Goal: Task Accomplishment & Management: Use online tool/utility

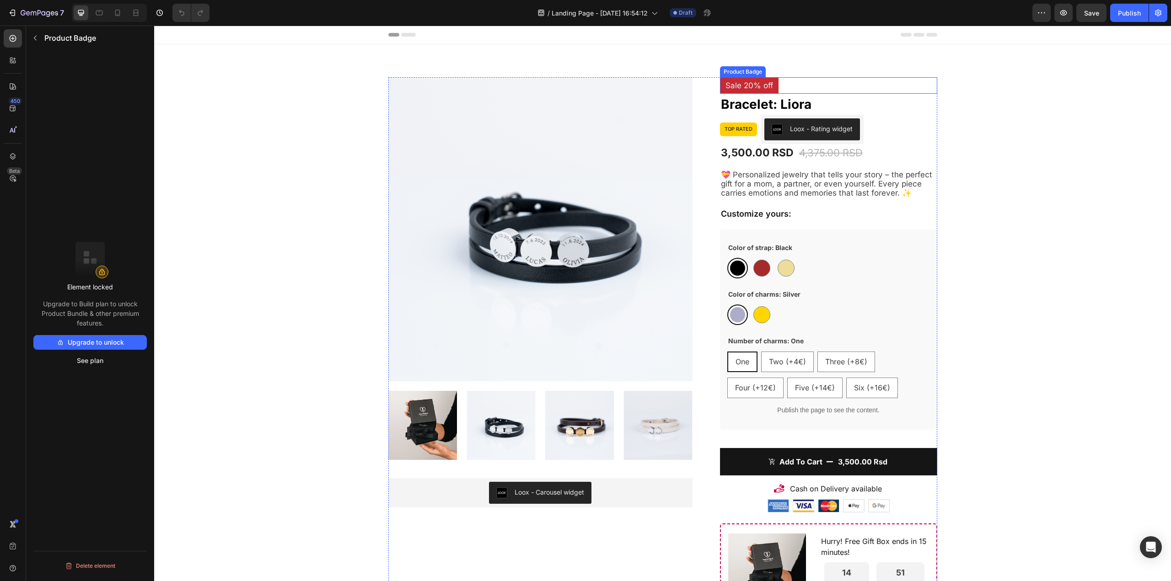
click at [743, 83] on pre "Sale 20% off" at bounding box center [749, 85] width 59 height 16
click at [773, 71] on icon at bounding box center [776, 68] width 7 height 7
click at [118, 14] on icon at bounding box center [117, 12] width 9 height 9
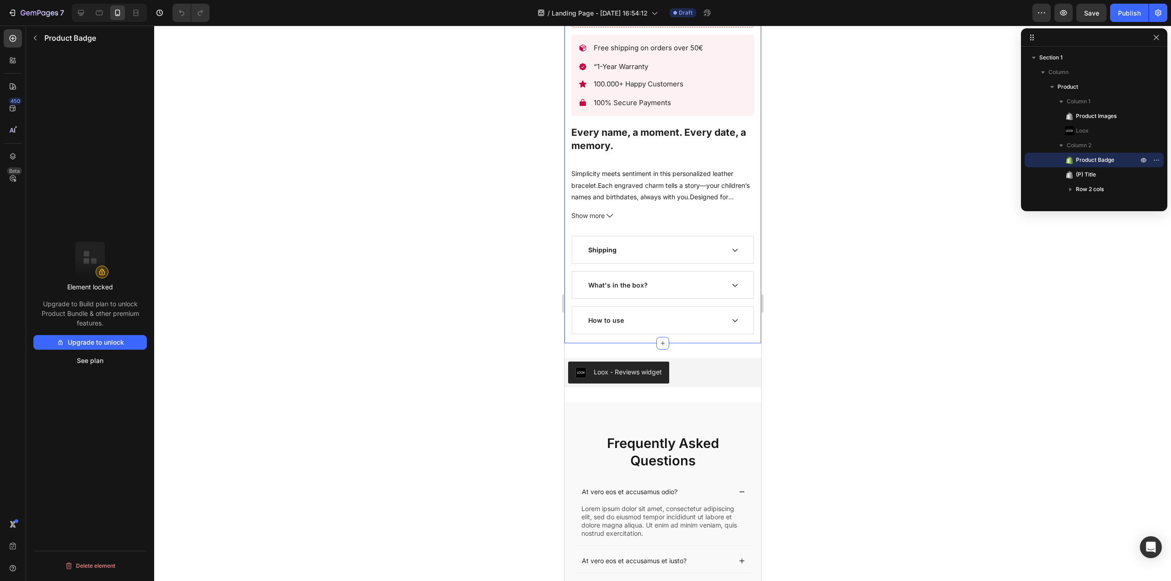
scroll to position [876, 0]
click at [731, 246] on icon at bounding box center [734, 249] width 7 height 7
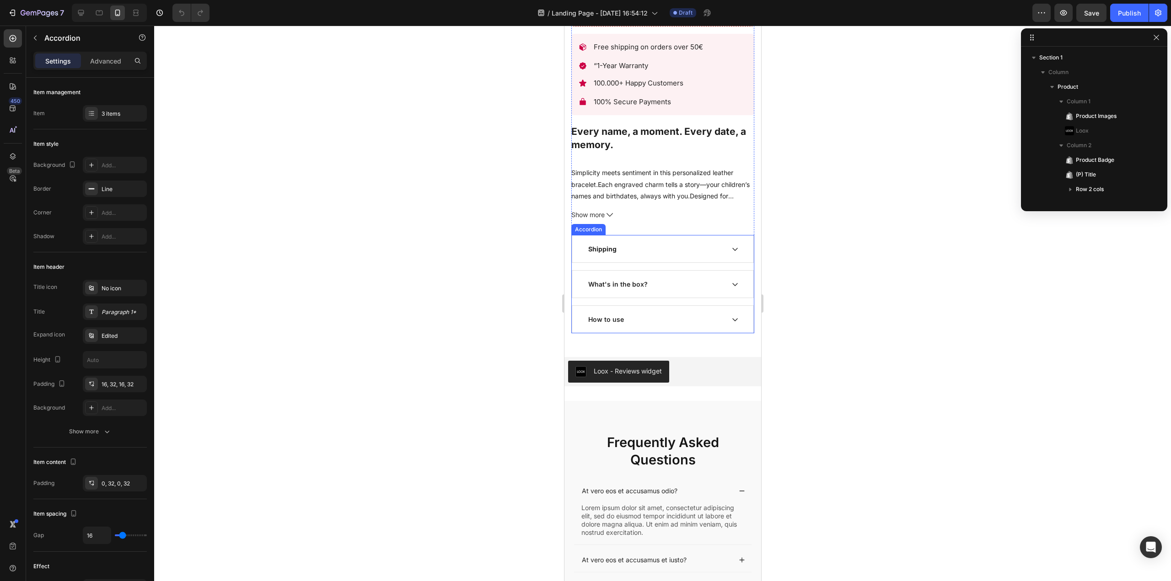
scroll to position [156, 0]
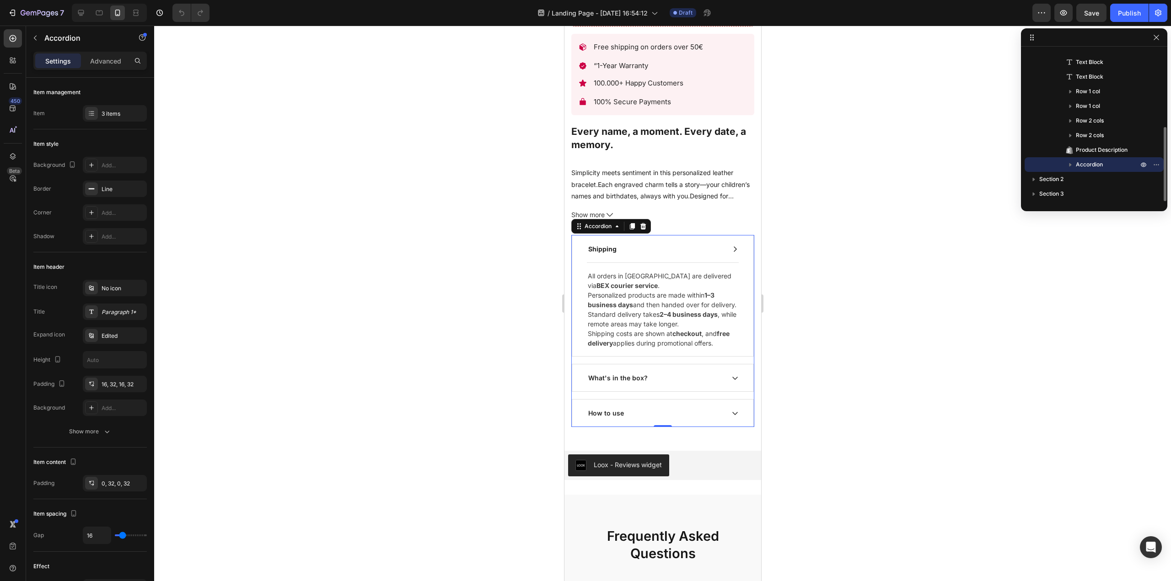
click at [731, 246] on icon at bounding box center [734, 249] width 7 height 7
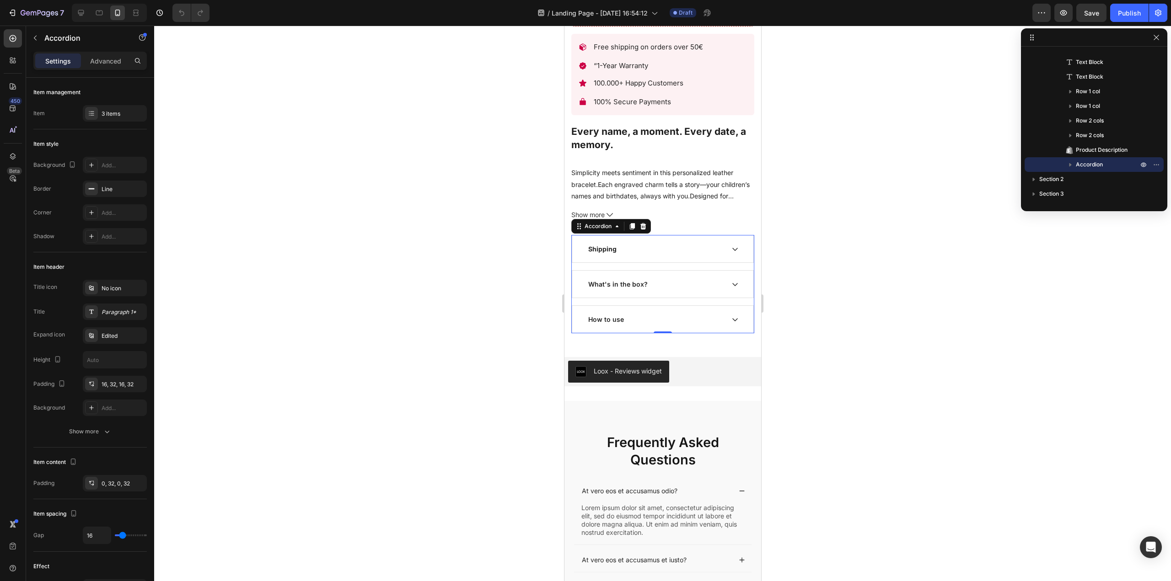
click at [732, 277] on div "What's in the box?" at bounding box center [662, 284] width 181 height 27
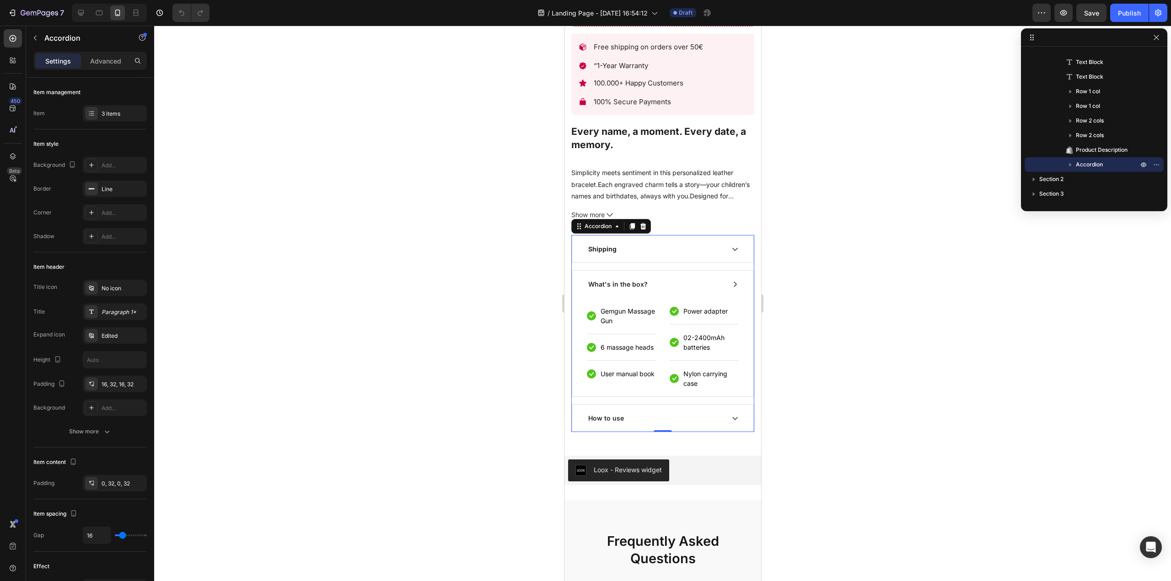
click at [731, 277] on div "What's in the box?" at bounding box center [662, 284] width 181 height 27
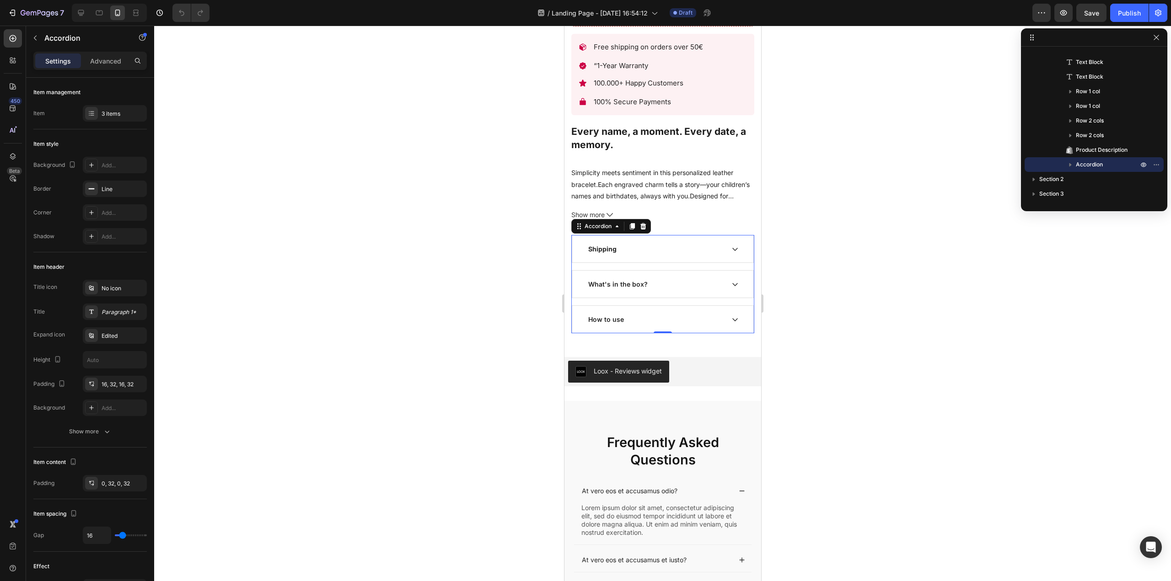
click at [731, 277] on div "What's in the box?" at bounding box center [662, 284] width 181 height 27
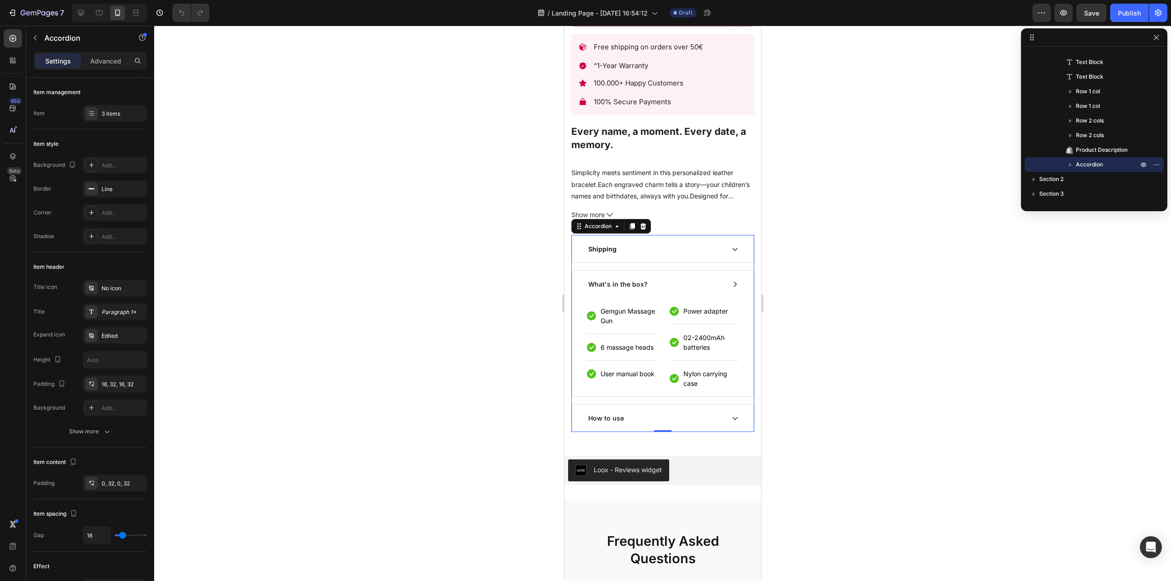
click at [731, 277] on div "What's in the box?" at bounding box center [662, 284] width 181 height 27
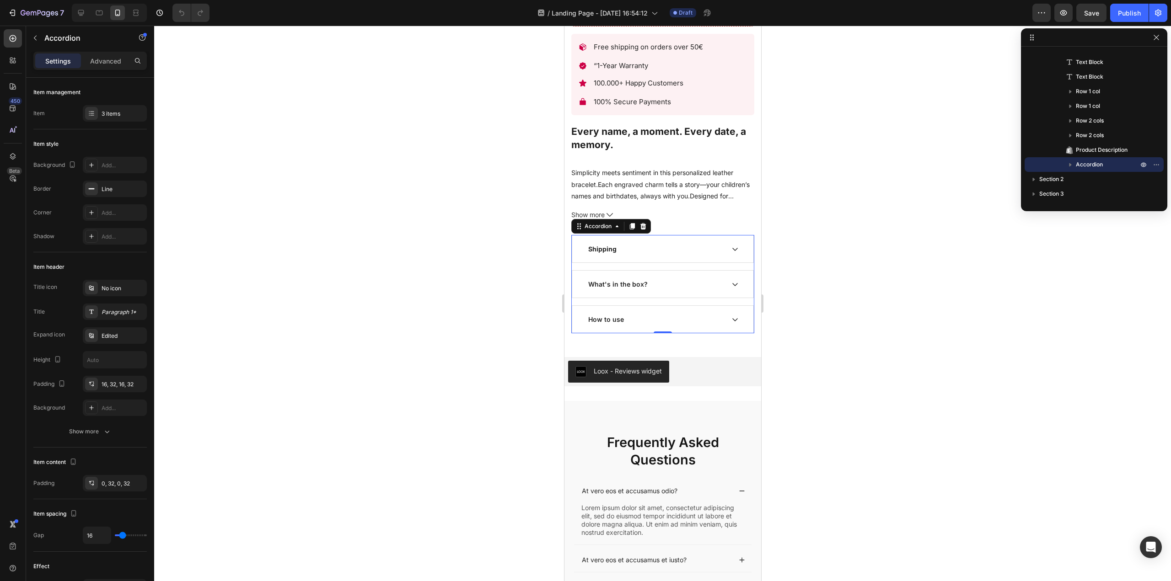
click at [1054, 408] on div at bounding box center [662, 304] width 1016 height 556
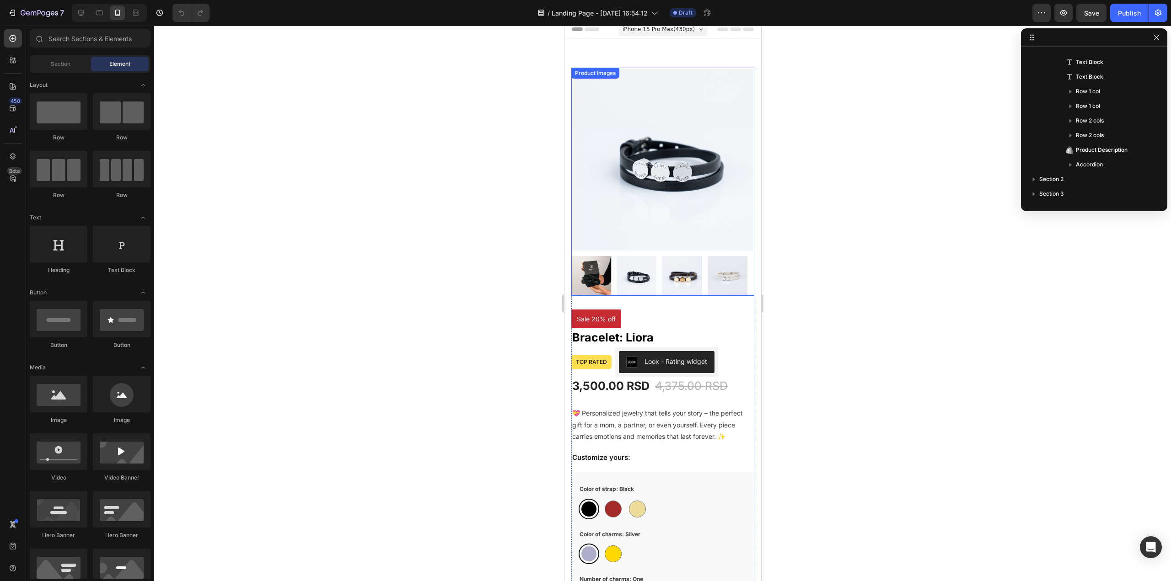
scroll to position [0, 0]
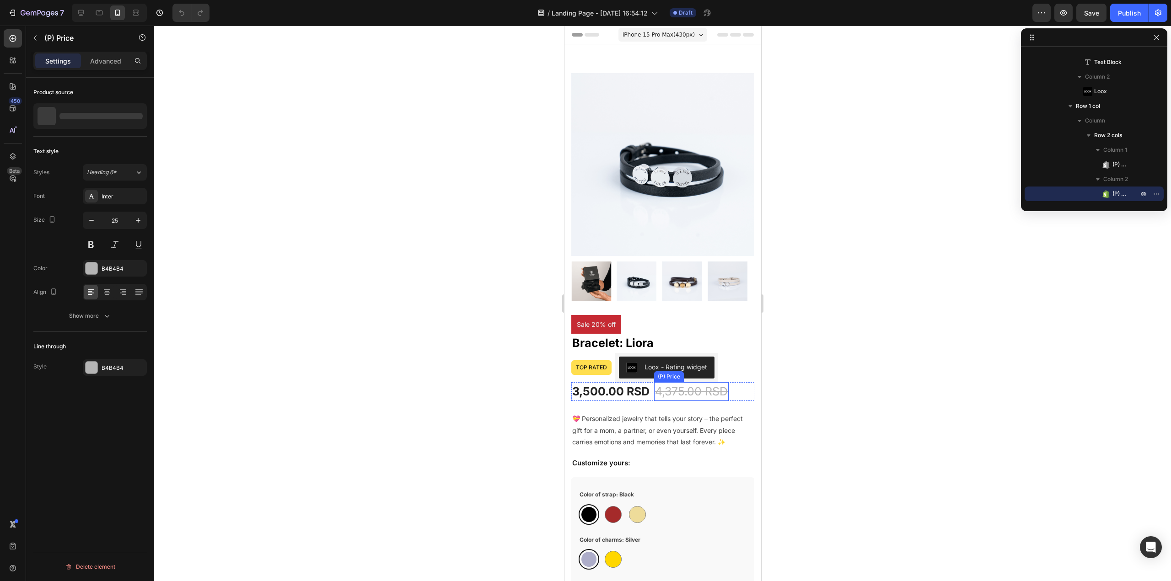
click at [670, 382] on div "4,375.00 RSD" at bounding box center [690, 391] width 75 height 19
click at [618, 386] on div "3,500.00 RSD" at bounding box center [610, 391] width 79 height 19
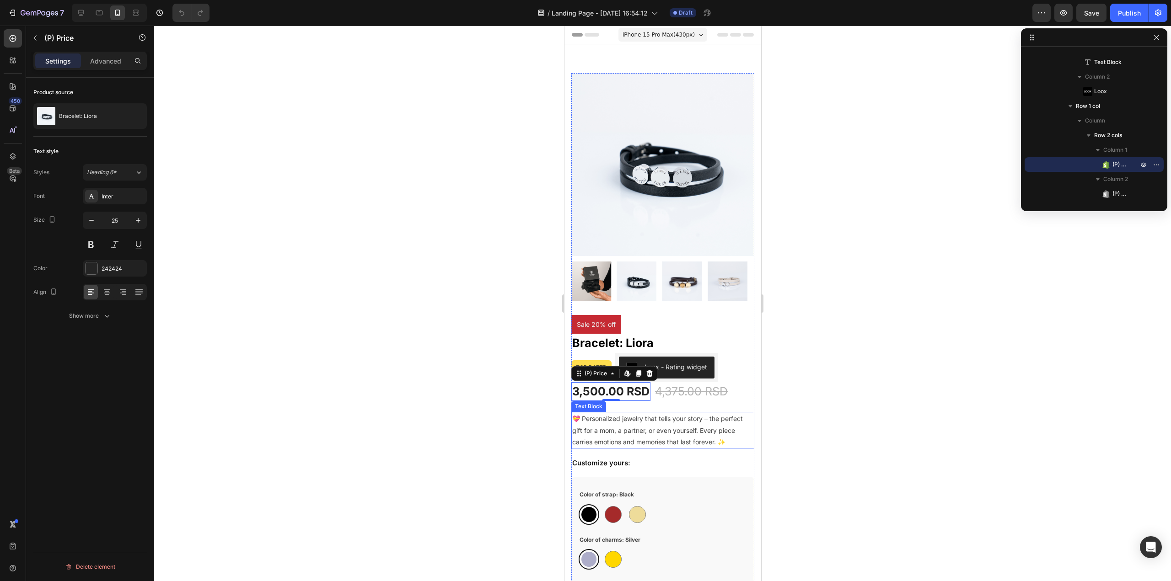
click at [693, 420] on p "💝 Personalized jewelry that tells your story – the perfect gift for a mom, a pa…" at bounding box center [662, 430] width 181 height 35
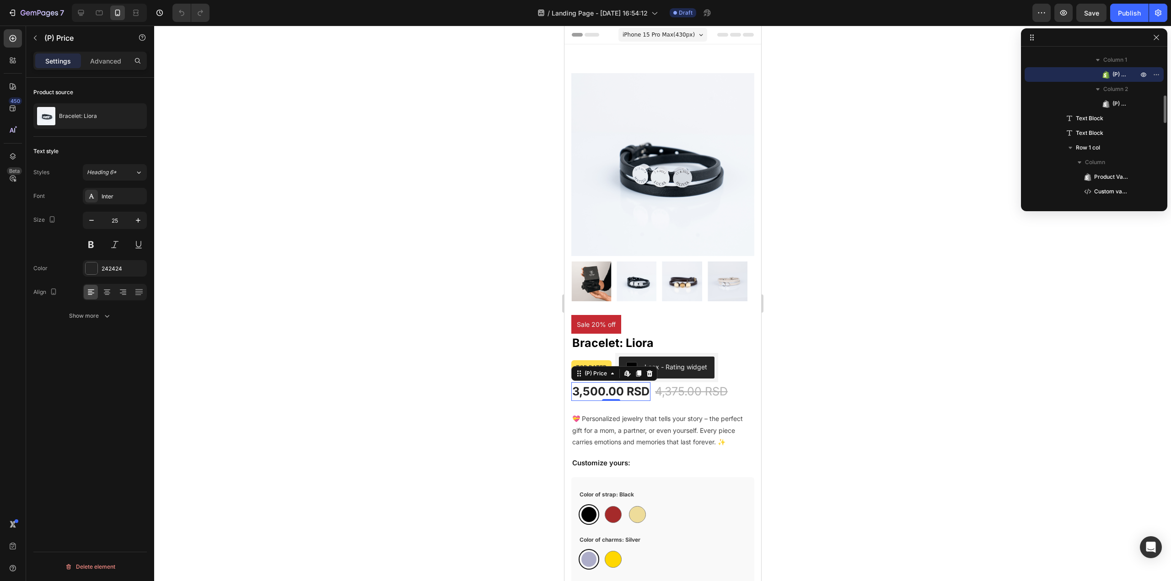
click at [638, 382] on div "3,500.00 RSD" at bounding box center [610, 391] width 79 height 19
click at [92, 223] on icon "button" at bounding box center [91, 220] width 9 height 9
click at [94, 223] on icon "button" at bounding box center [91, 220] width 9 height 9
type input "22"
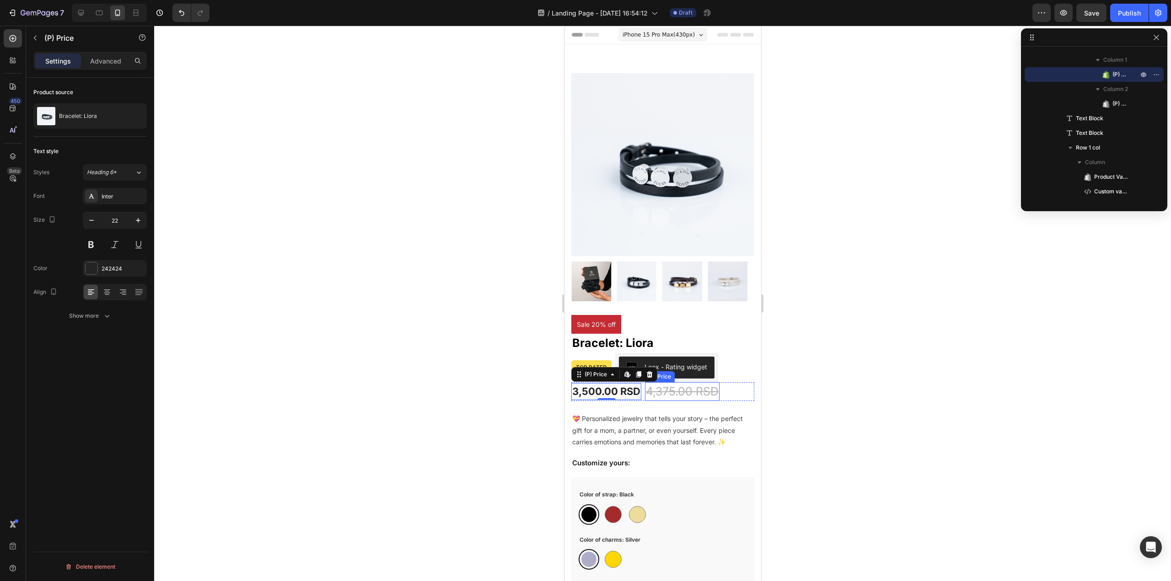
click at [687, 384] on div "4,375.00 RSD" at bounding box center [681, 391] width 75 height 19
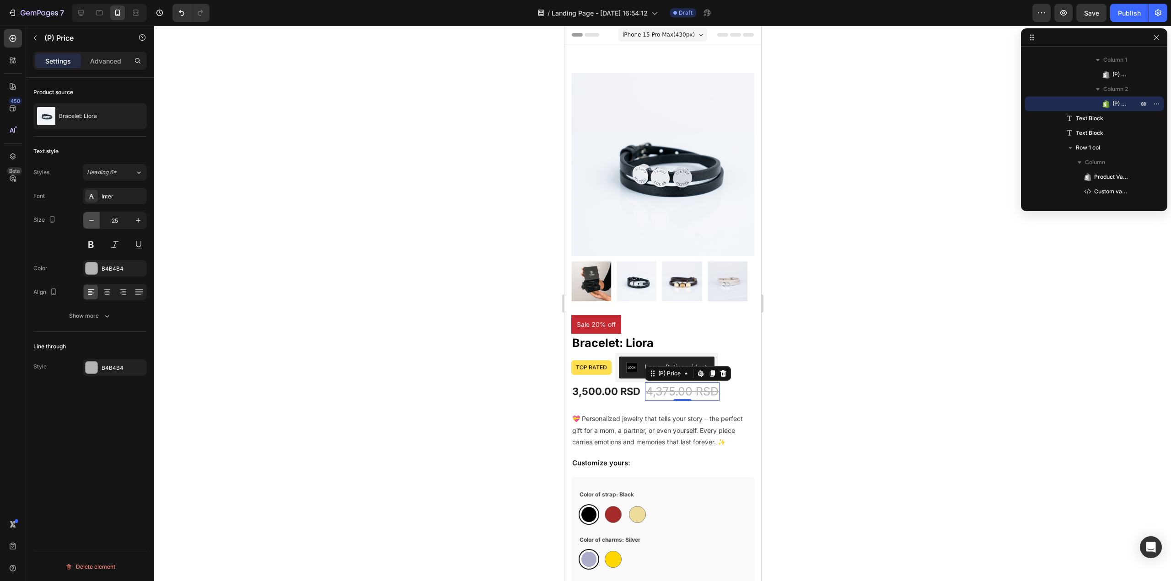
click at [89, 224] on icon "button" at bounding box center [91, 220] width 9 height 9
type input "22"
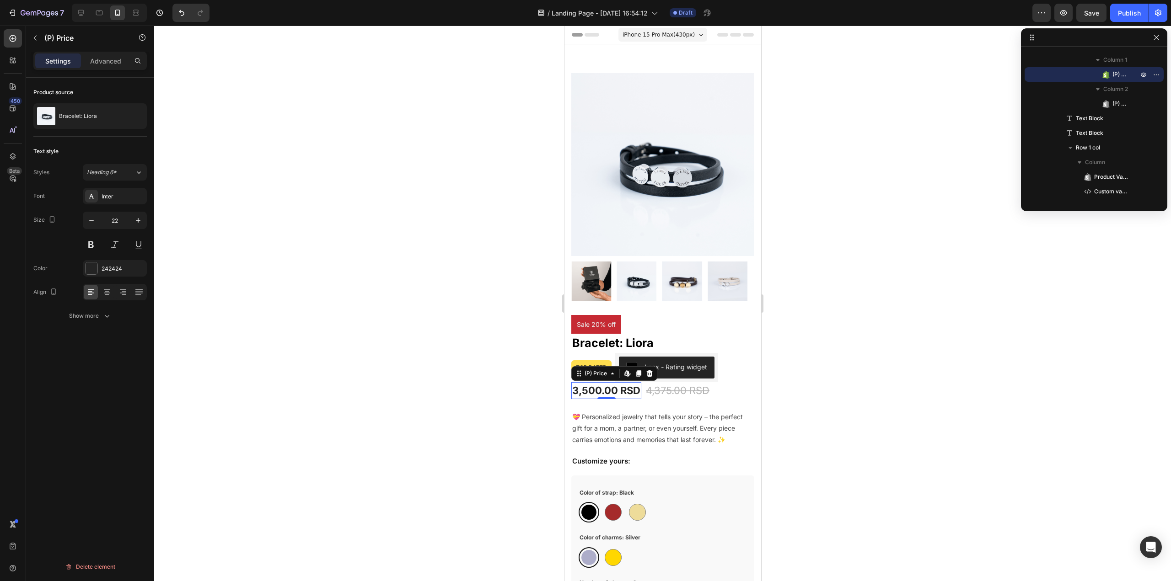
click at [592, 384] on div "3,500.00 RSD" at bounding box center [606, 390] width 70 height 17
click at [940, 340] on div at bounding box center [662, 304] width 1016 height 556
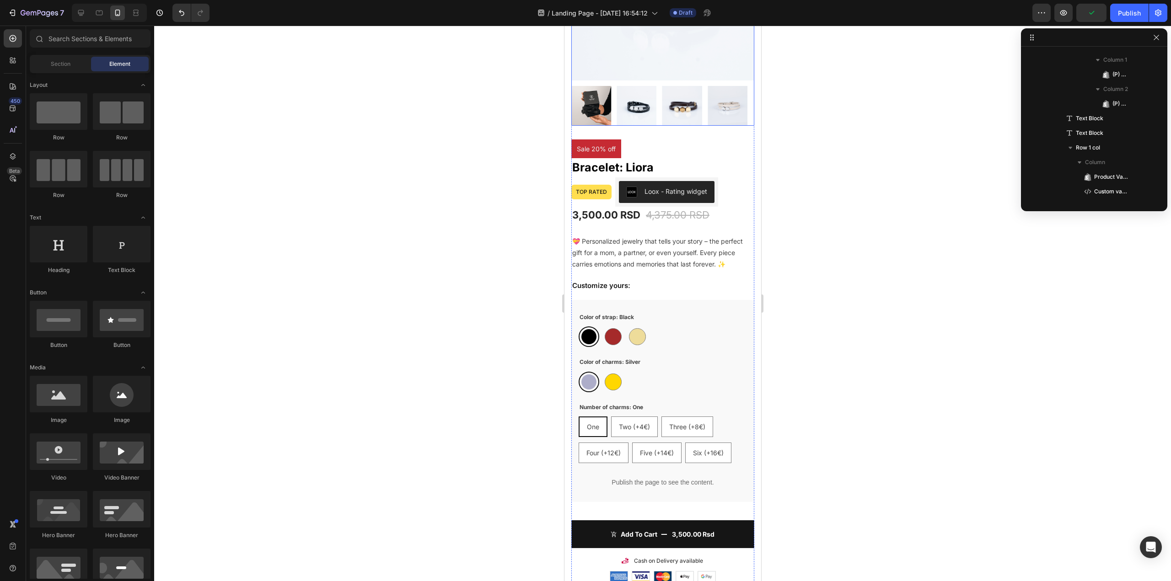
scroll to position [183, 0]
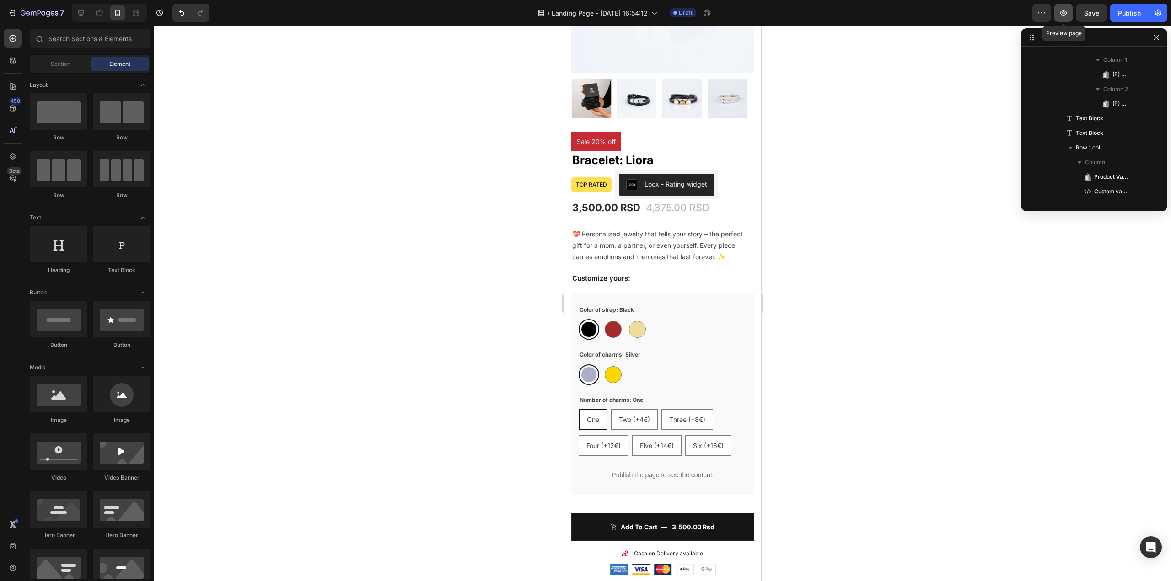
click at [1064, 17] on icon "button" at bounding box center [1063, 12] width 9 height 9
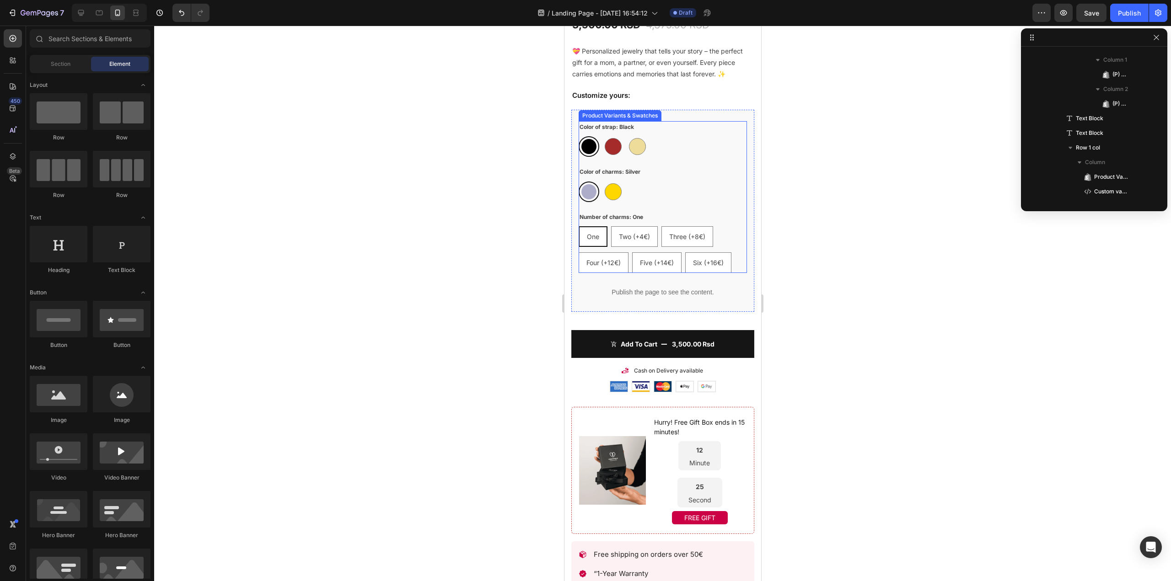
scroll to position [369, 0]
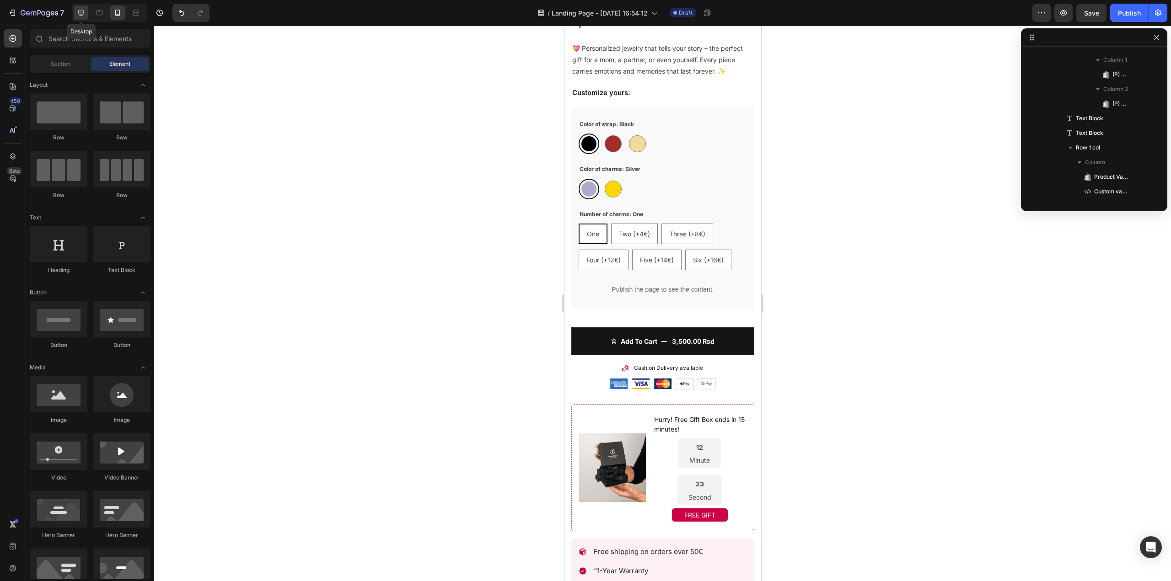
click at [85, 10] on icon at bounding box center [80, 12] width 9 height 9
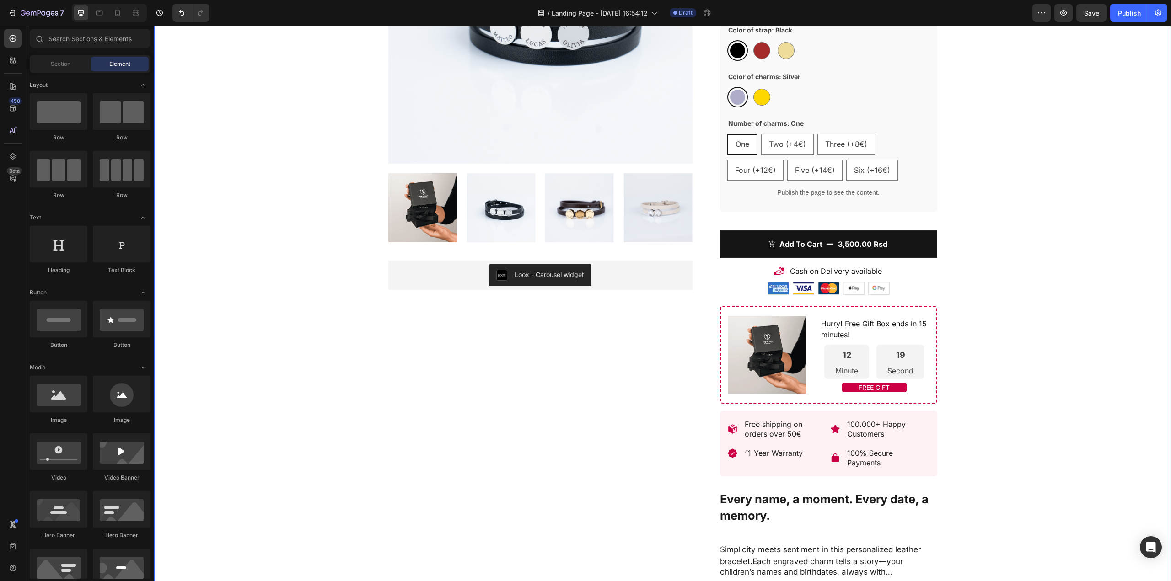
scroll to position [225, 0]
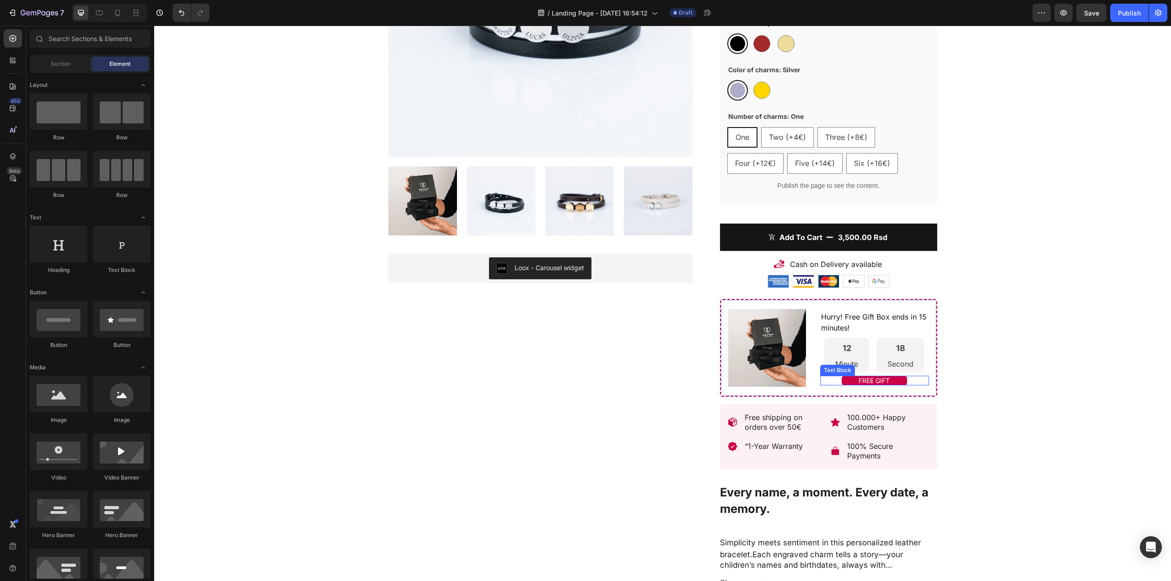
click at [873, 379] on p "FREE GIFT" at bounding box center [874, 381] width 64 height 8
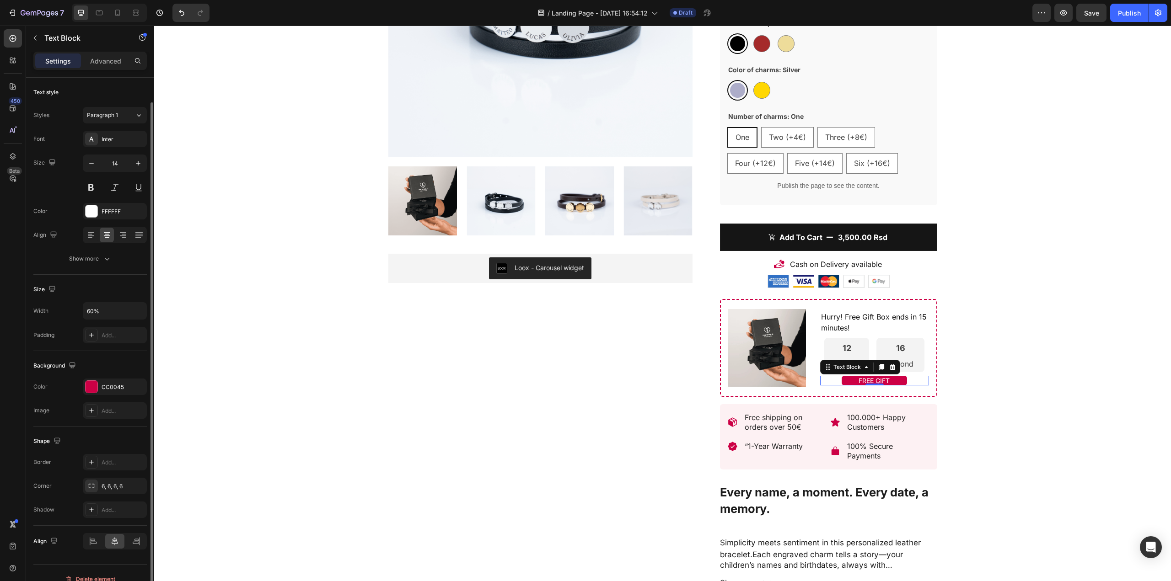
scroll to position [12, 0]
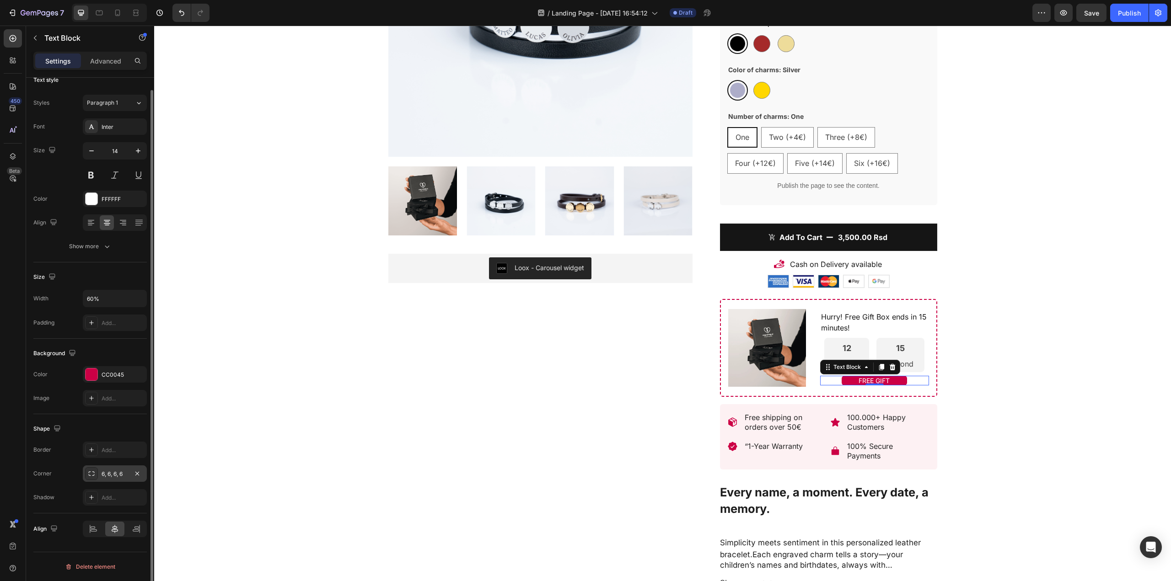
click at [94, 471] on icon at bounding box center [91, 473] width 7 height 7
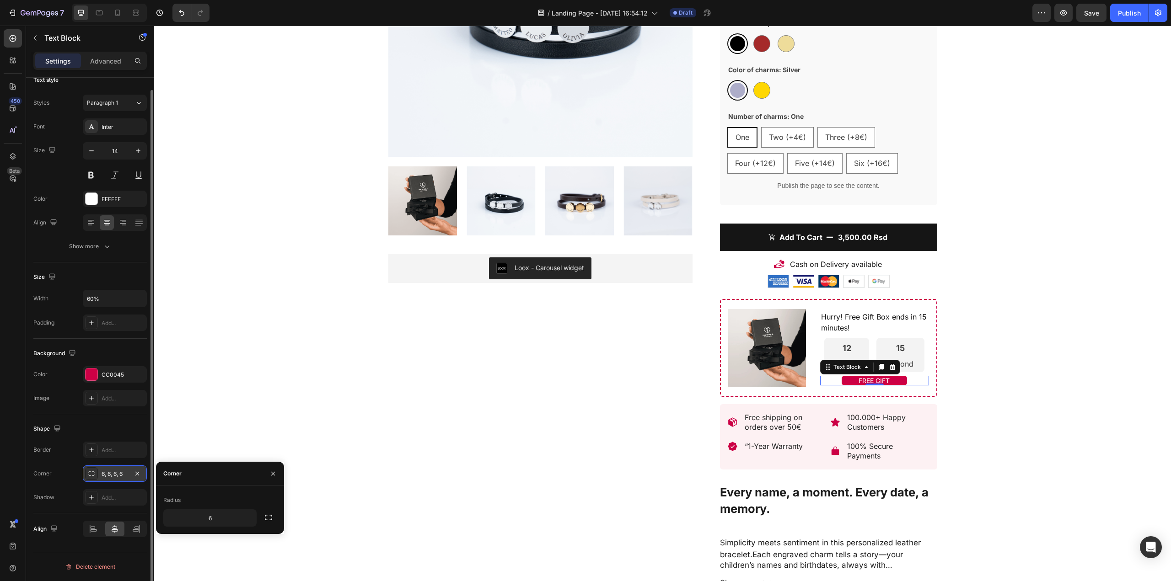
click at [94, 471] on icon at bounding box center [91, 473] width 7 height 7
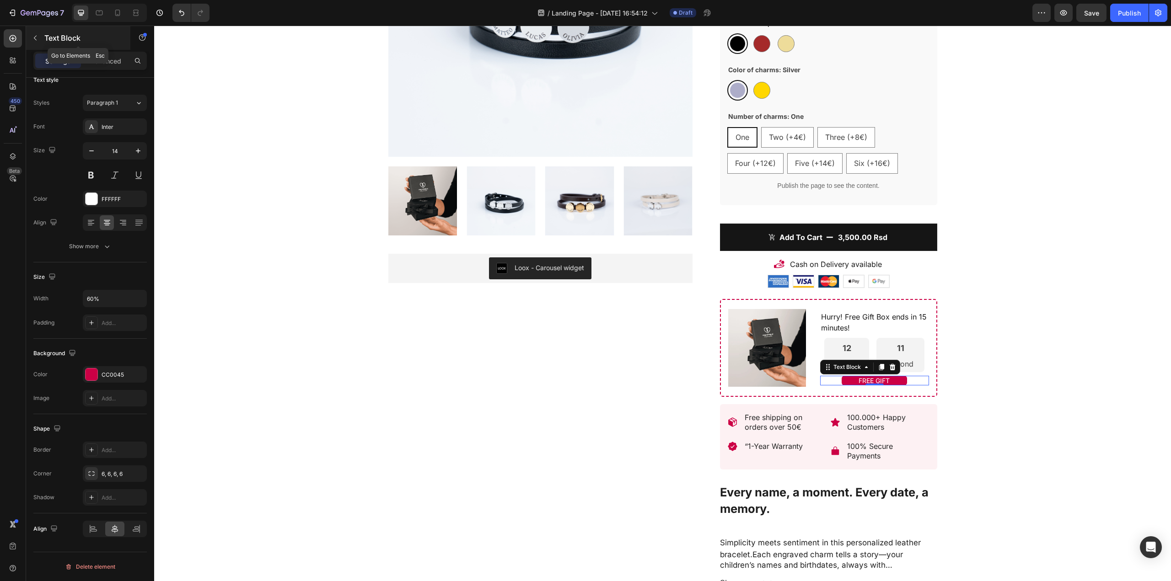
click at [105, 46] on div "Text Block" at bounding box center [78, 38] width 104 height 24
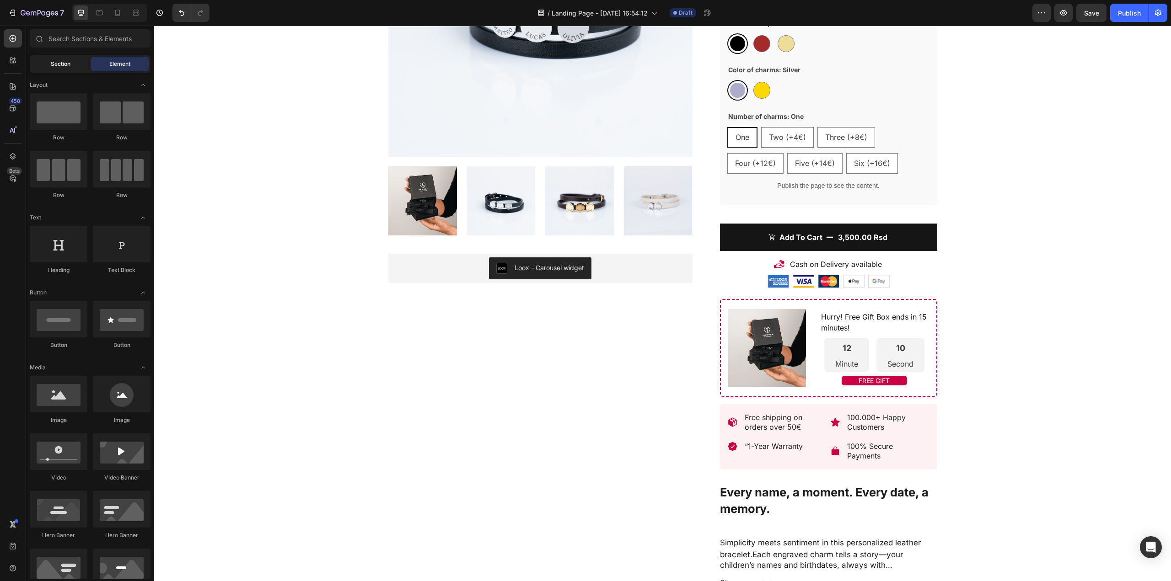
click at [54, 66] on span "Section" at bounding box center [61, 64] width 20 height 8
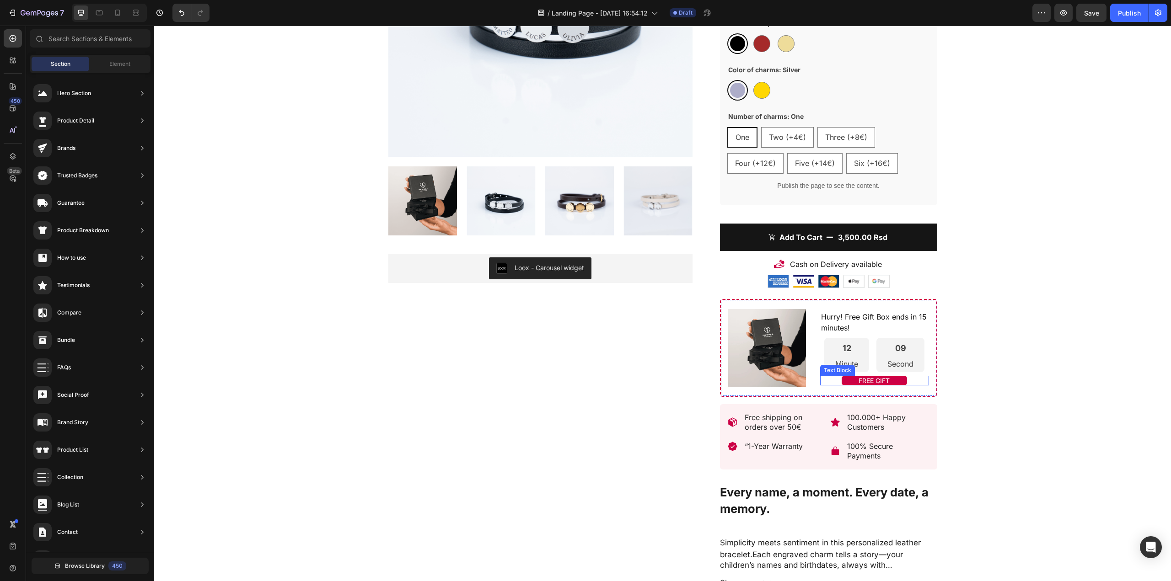
click at [881, 379] on p "FREE GIFT" at bounding box center [874, 381] width 64 height 8
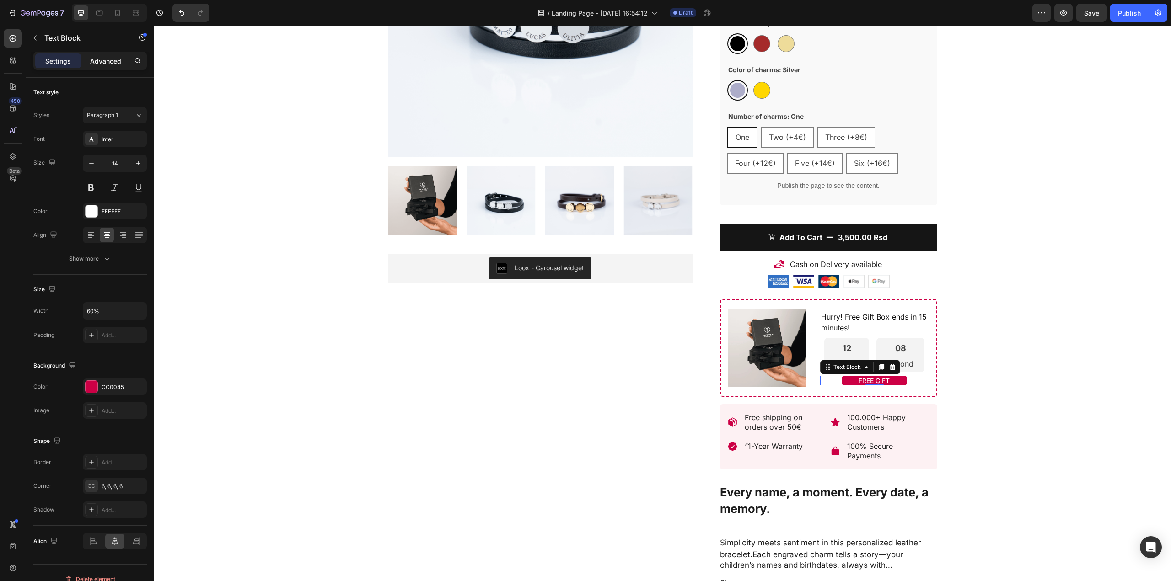
click at [107, 61] on p "Advanced" at bounding box center [105, 61] width 31 height 10
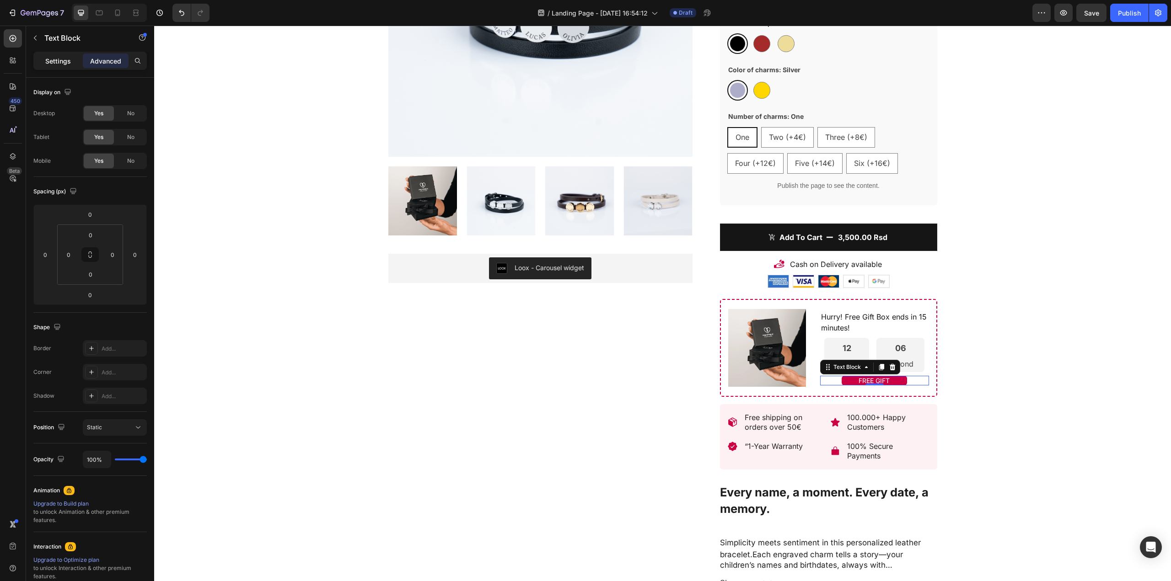
click at [56, 54] on div "Settings" at bounding box center [58, 60] width 46 height 15
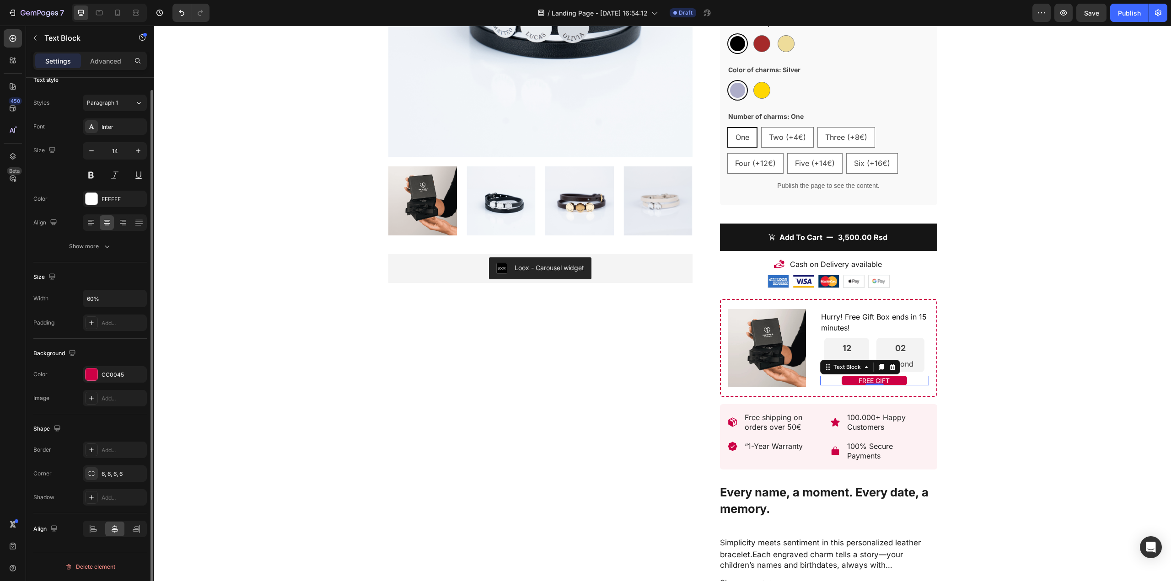
scroll to position [0, 0]
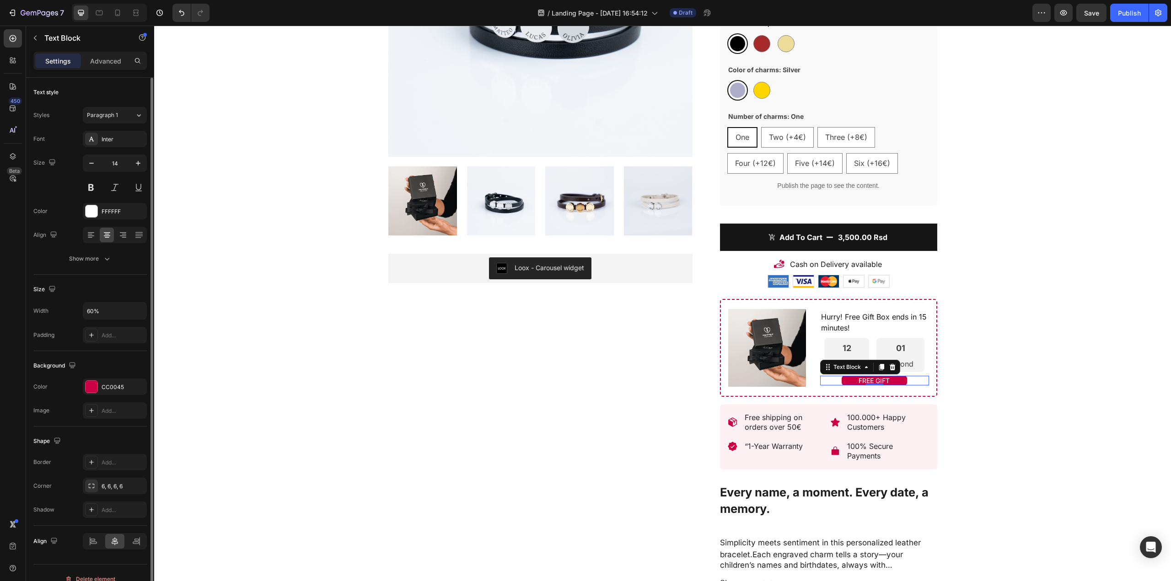
click at [102, 70] on div "Settings Advanced" at bounding box center [90, 65] width 128 height 26
click at [102, 63] on p "Advanced" at bounding box center [105, 61] width 31 height 10
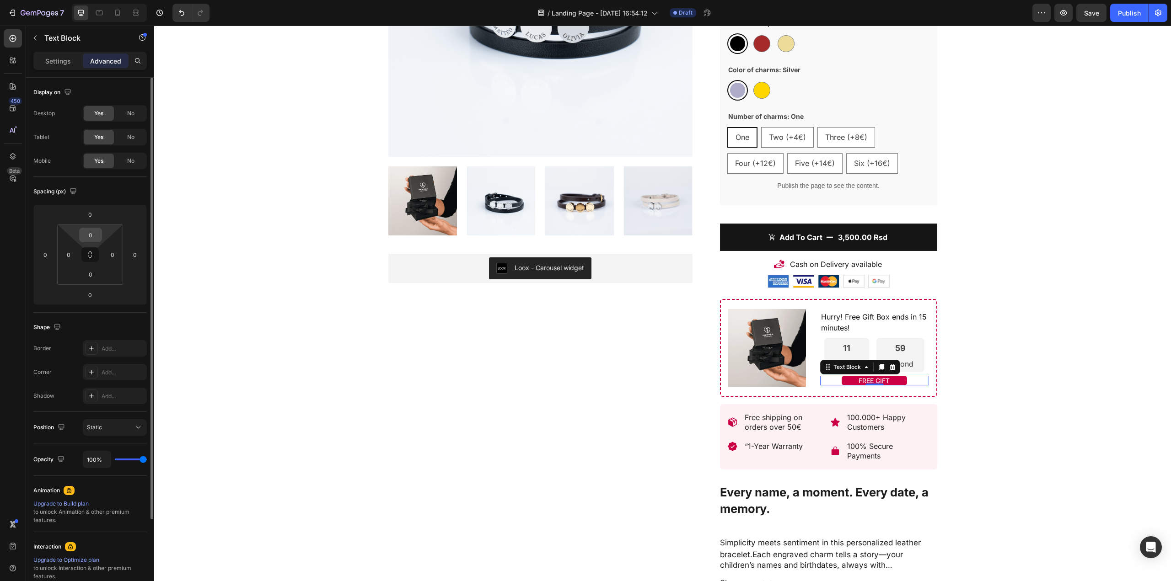
click at [90, 241] on input "0" at bounding box center [90, 235] width 18 height 14
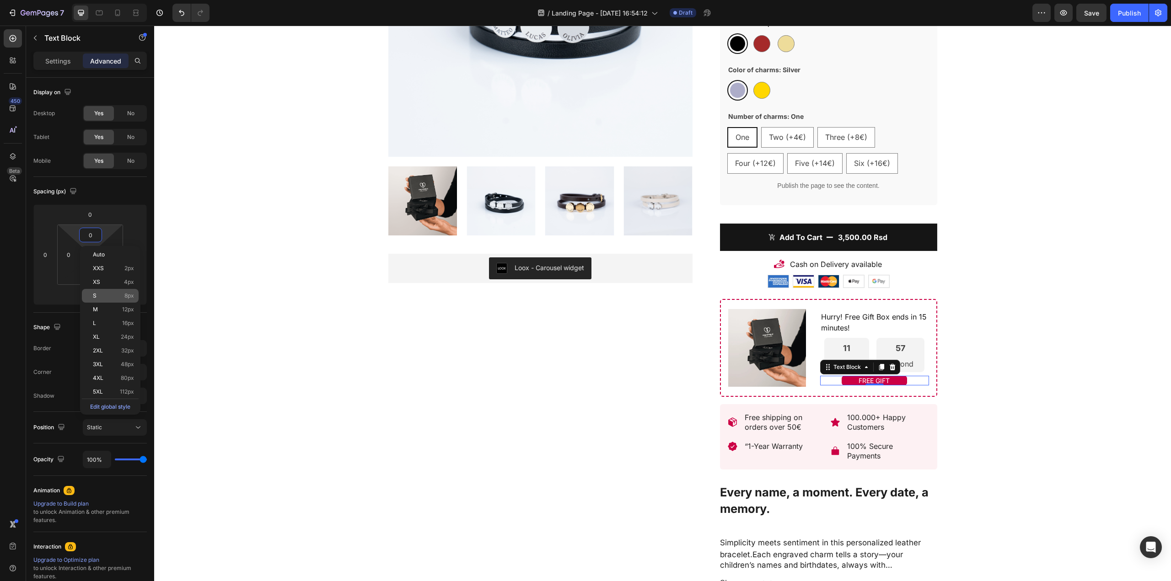
click at [104, 296] on p "S 8px" at bounding box center [113, 296] width 41 height 6
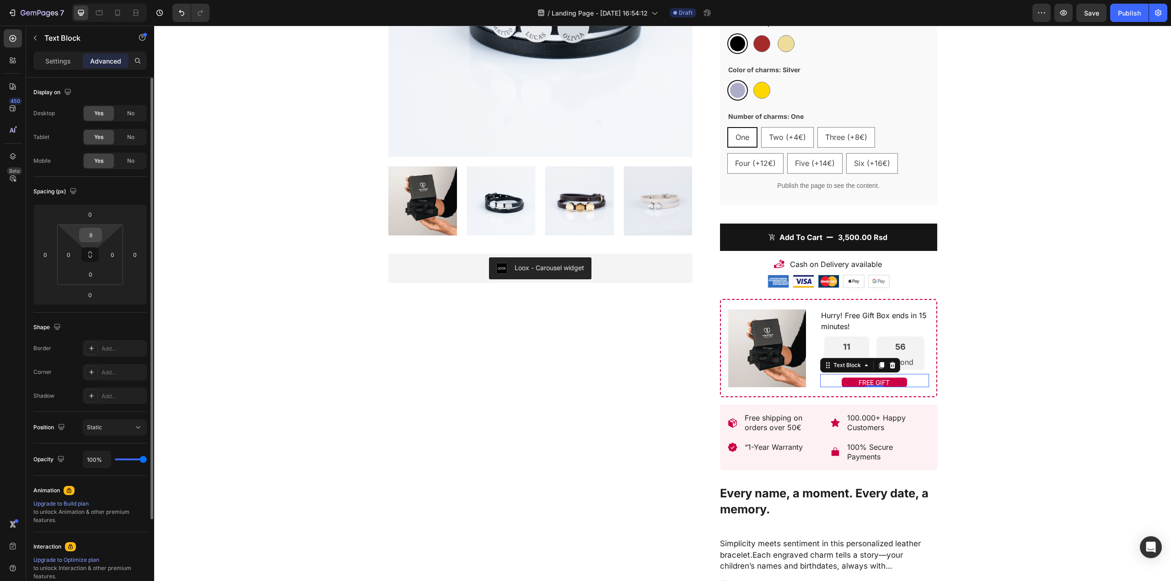
click at [99, 240] on div "8" at bounding box center [90, 235] width 23 height 15
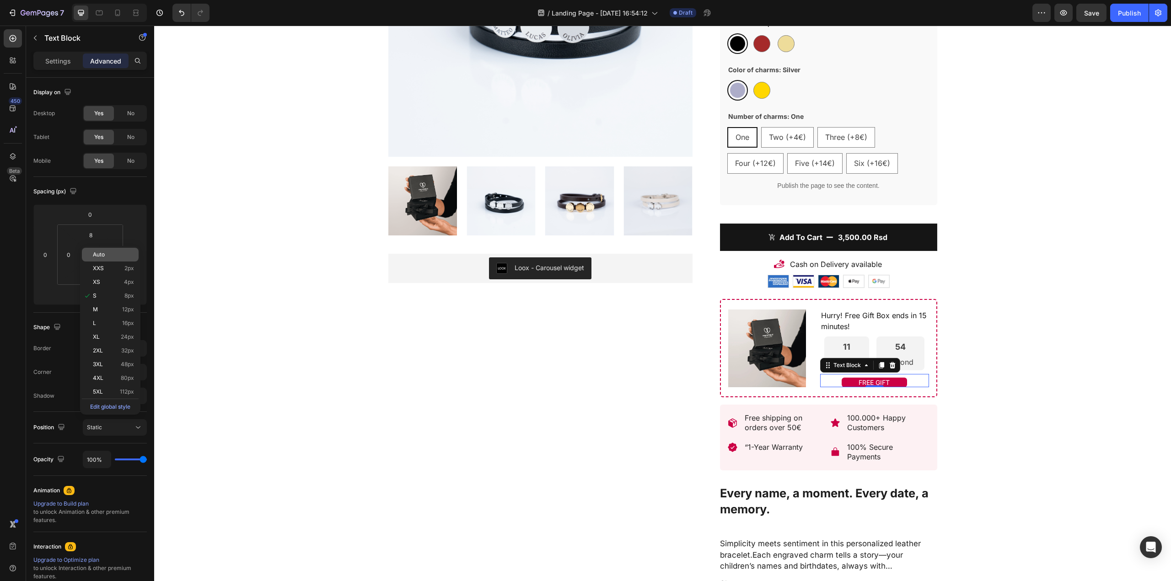
click at [102, 256] on span "Auto" at bounding box center [99, 254] width 12 height 6
type input "Auto"
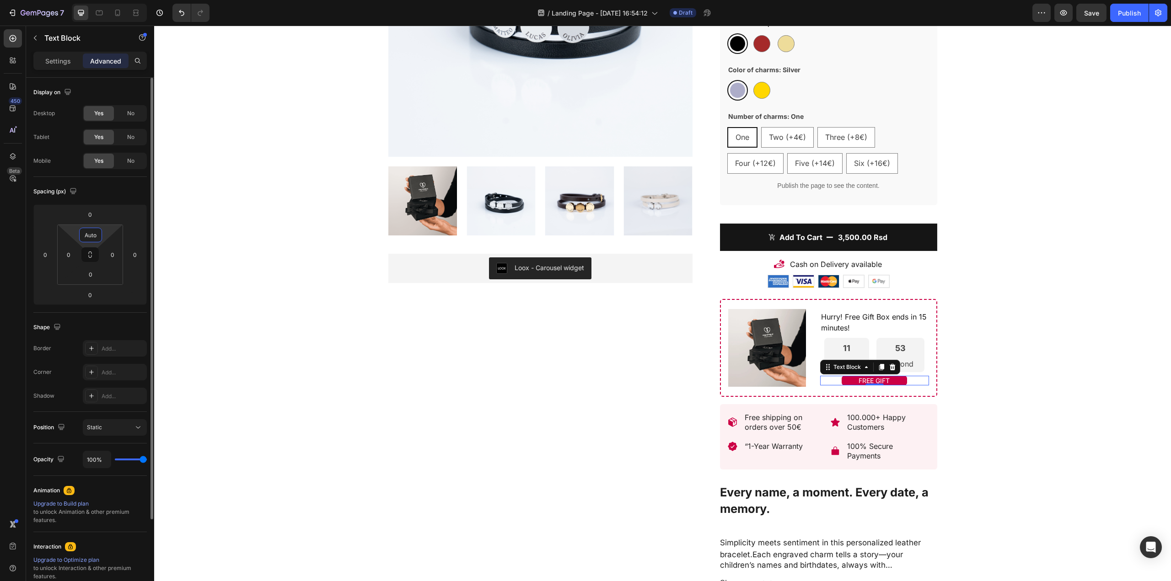
click at [90, 239] on input "Auto" at bounding box center [90, 235] width 18 height 14
click at [90, 239] on input at bounding box center [90, 235] width 18 height 14
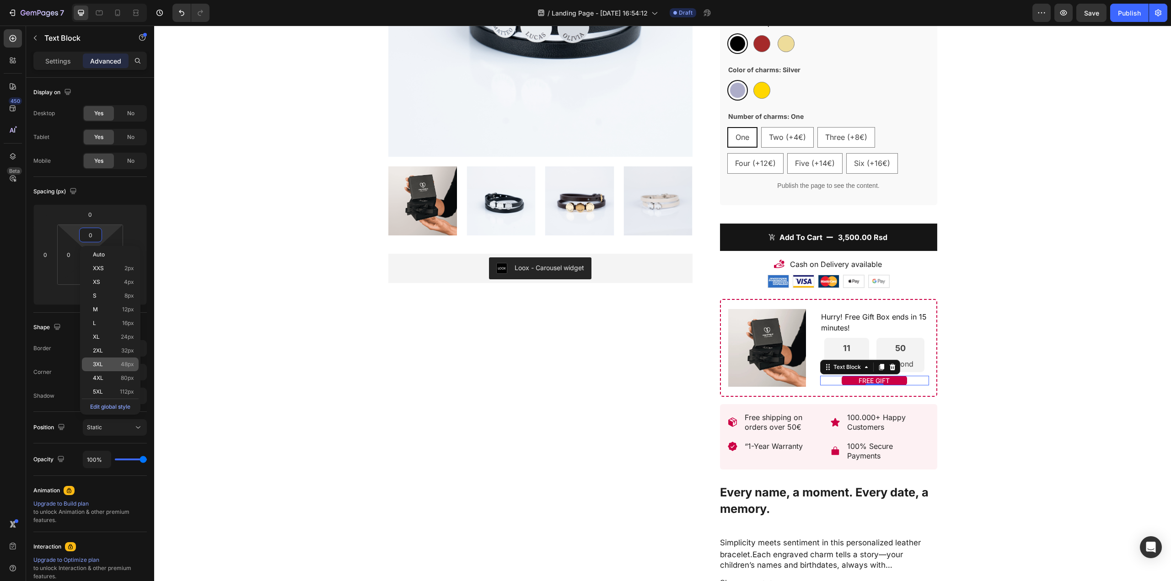
click at [108, 359] on div "3XL 48px" at bounding box center [110, 365] width 57 height 14
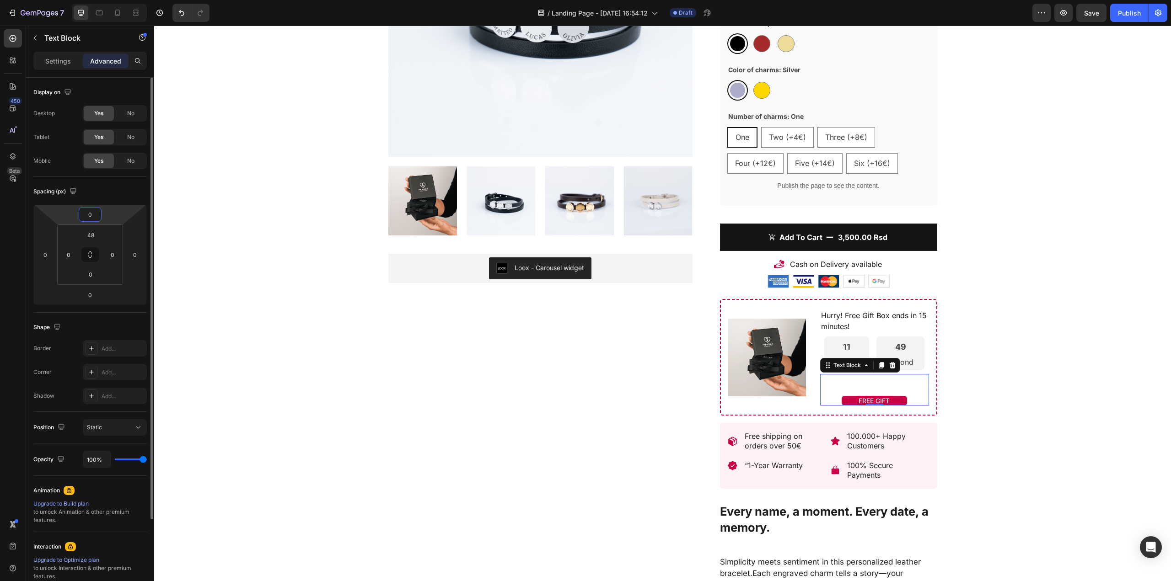
click at [84, 217] on input "0" at bounding box center [90, 215] width 18 height 14
type input "3"
click at [75, 69] on html "7 / Landing Page - Aug 22, 16:54:12 Draft Preview Save Publish 450 Beta Section…" at bounding box center [585, 34] width 1171 height 69
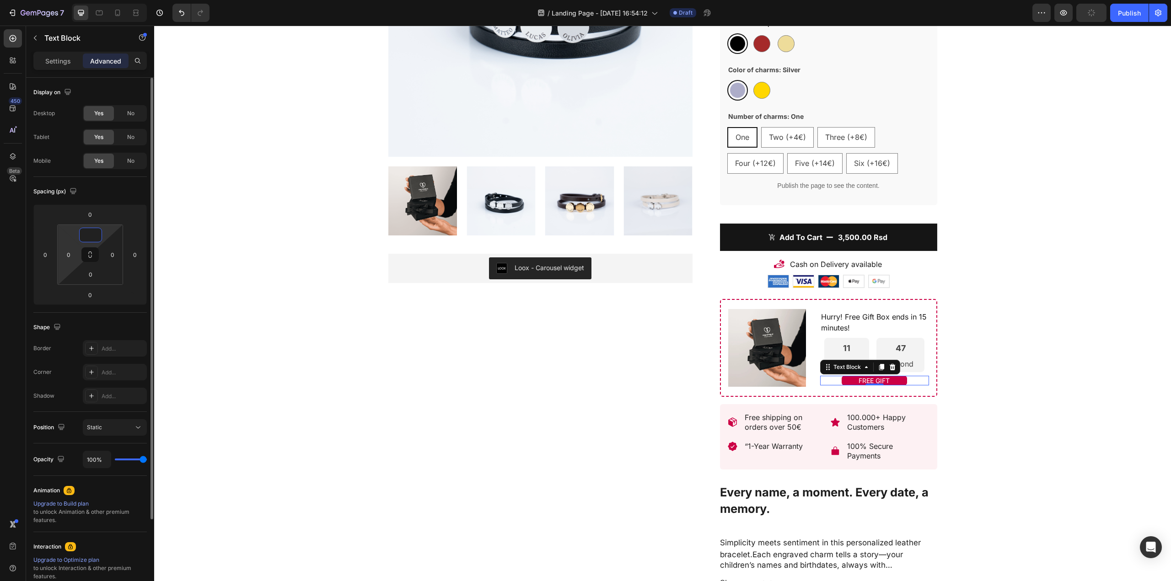
type input "0"
click at [81, 69] on html "7 / Landing Page - Aug 22, 16:54:12 Draft Preview Publish 450 Beta Sections(18)…" at bounding box center [585, 34] width 1171 height 69
click at [870, 384] on div "0" at bounding box center [874, 385] width 9 height 7
click at [869, 380] on p "FREE GIFT" at bounding box center [874, 381] width 64 height 8
click at [854, 382] on p "FREE GIFT" at bounding box center [874, 381] width 64 height 8
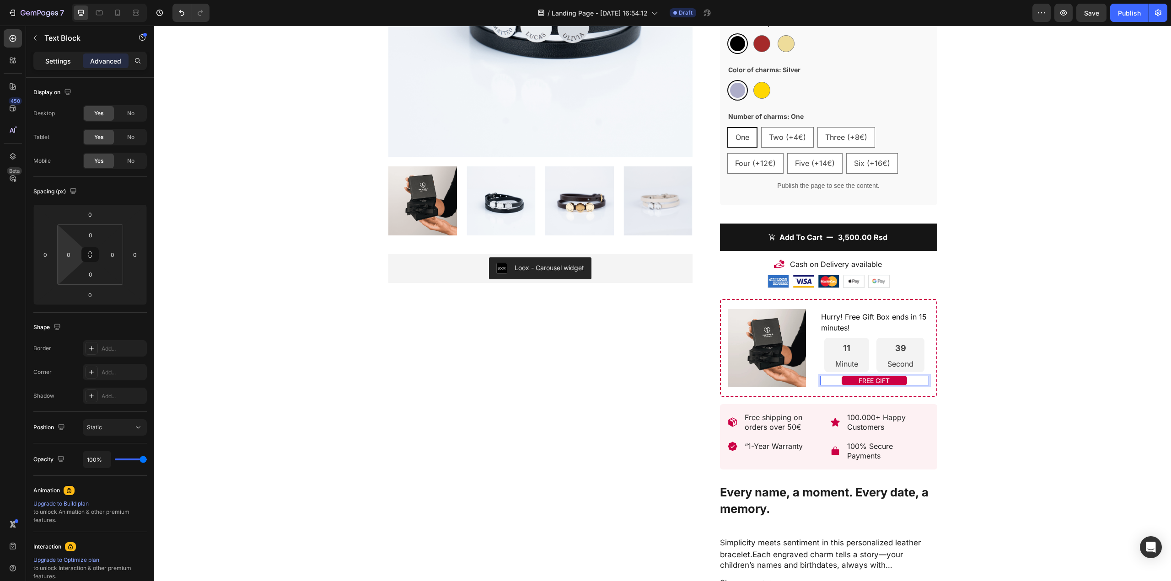
click at [54, 63] on p "Settings" at bounding box center [58, 61] width 26 height 10
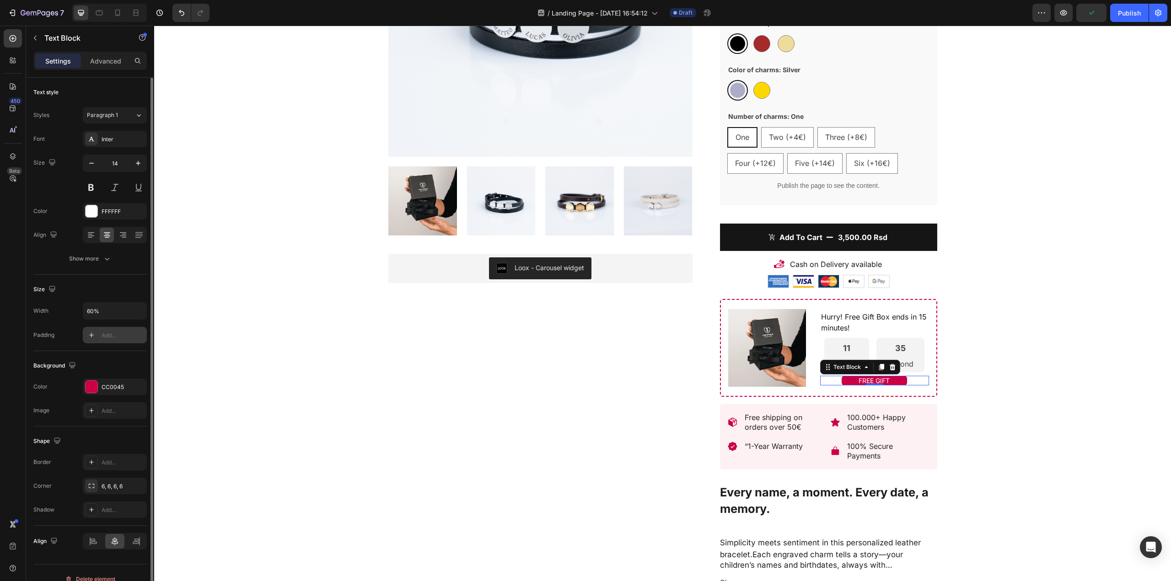
click at [104, 340] on div "Add..." at bounding box center [115, 335] width 64 height 16
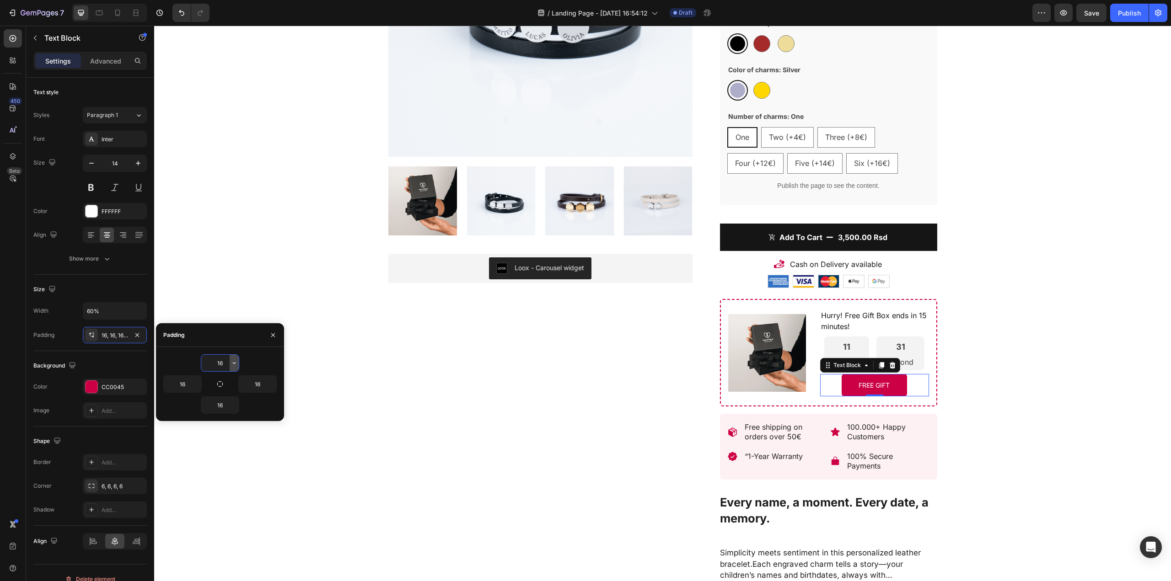
click at [236, 360] on icon "button" at bounding box center [233, 362] width 7 height 7
drag, startPoint x: 221, startPoint y: 435, endPoint x: 226, endPoint y: 398, distance: 37.4
click at [221, 435] on span "8px" at bounding box center [223, 438] width 10 height 8
type input "8"
click at [226, 411] on input "16" at bounding box center [219, 405] width 37 height 16
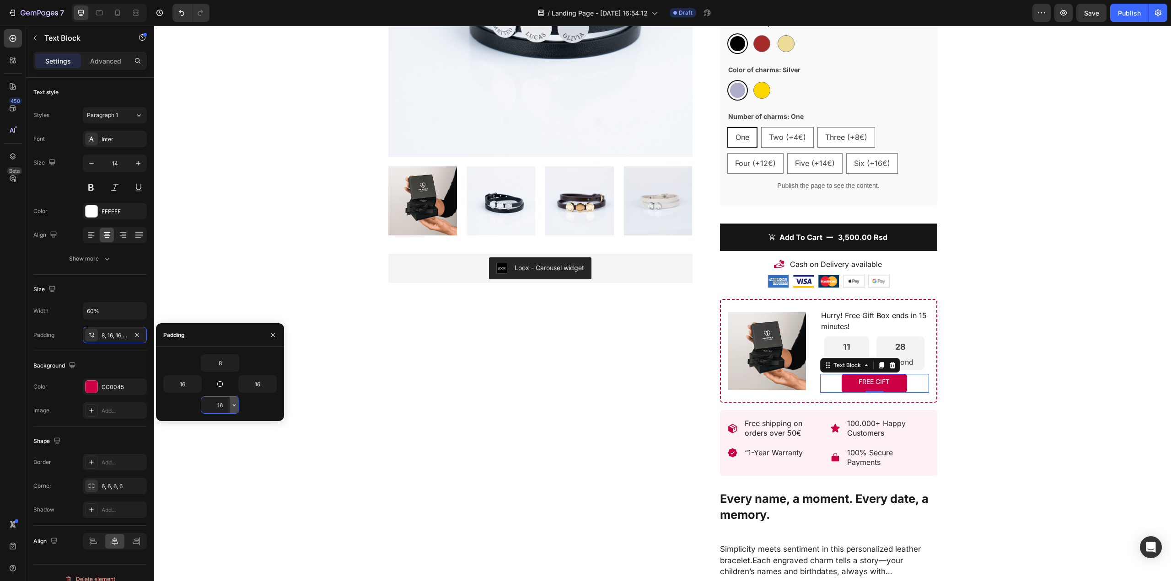
click at [238, 406] on button "button" at bounding box center [234, 405] width 9 height 16
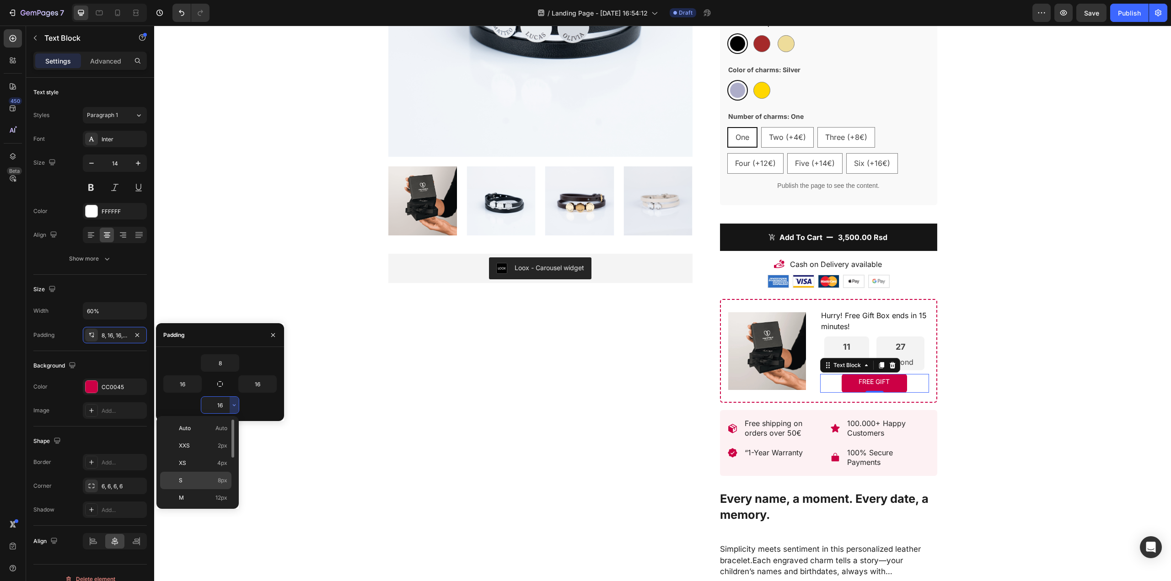
click at [220, 479] on span "8px" at bounding box center [223, 480] width 10 height 8
type input "8"
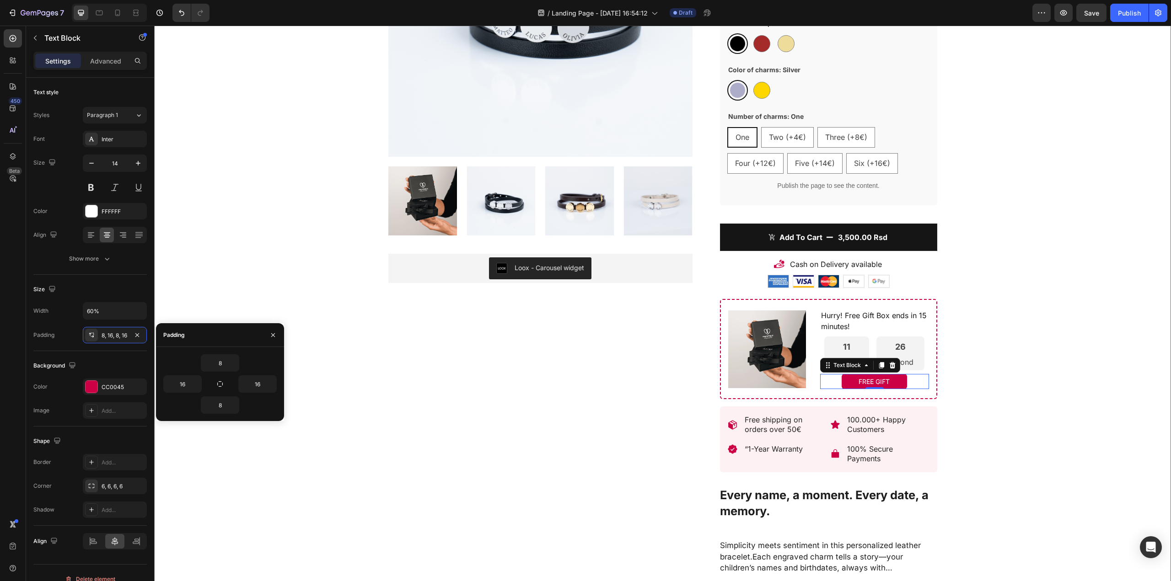
click at [1024, 369] on div "Product Images Loox - Carousel widget Loox Sale 20% off Product Badge Bracelet:…" at bounding box center [662, 275] width 1003 height 845
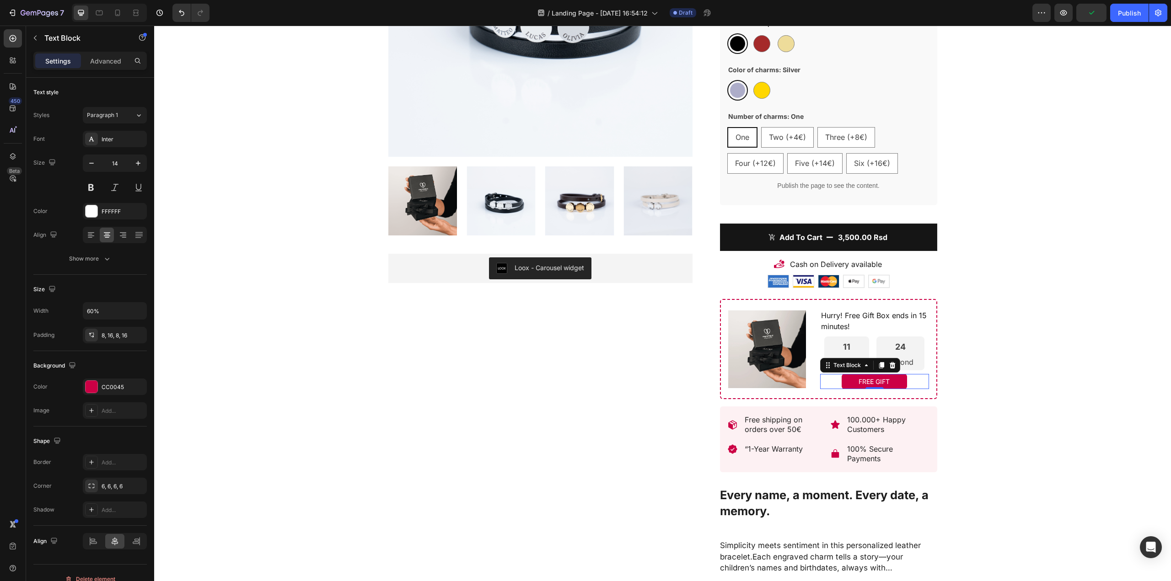
click at [863, 385] on p "FREE GIFT" at bounding box center [874, 382] width 51 height 8
click at [102, 341] on div "8, 16, 8, 16" at bounding box center [115, 335] width 64 height 16
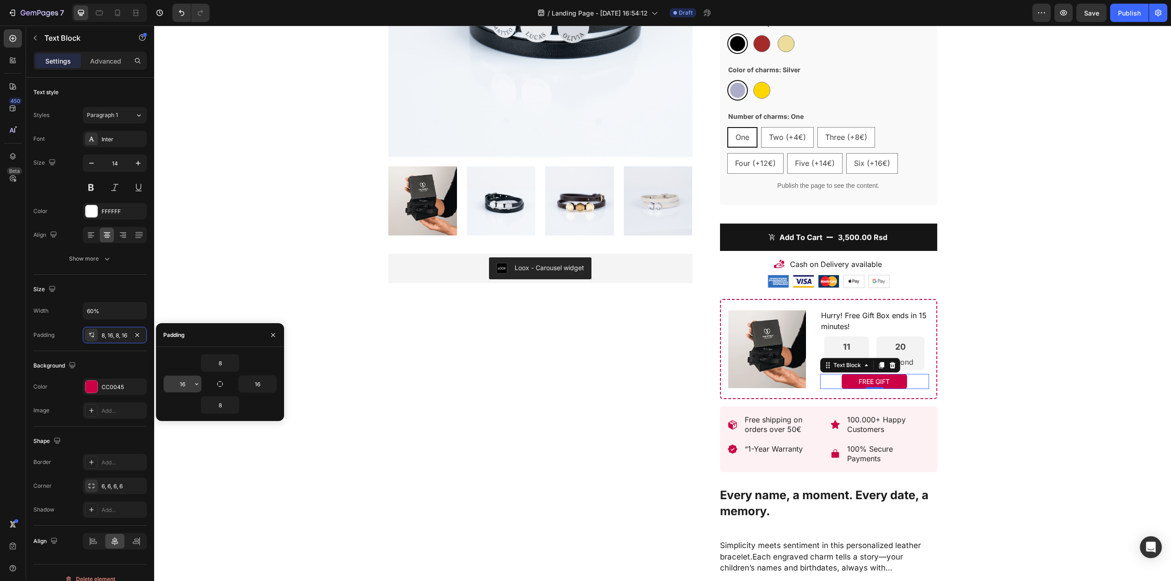
click at [175, 376] on input "16" at bounding box center [182, 384] width 37 height 16
click at [196, 381] on icon "button" at bounding box center [196, 383] width 7 height 7
click at [165, 460] on p "S 8px" at bounding box center [165, 459] width 48 height 8
type input "8"
click at [261, 386] on input "16" at bounding box center [257, 384] width 37 height 16
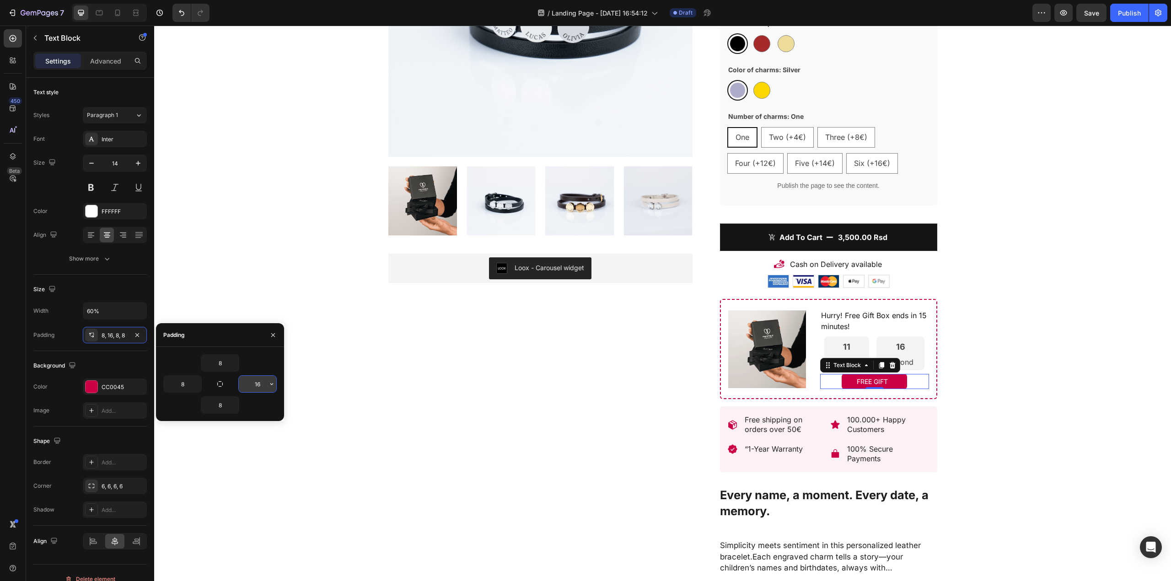
click at [273, 385] on icon "button" at bounding box center [271, 383] width 7 height 7
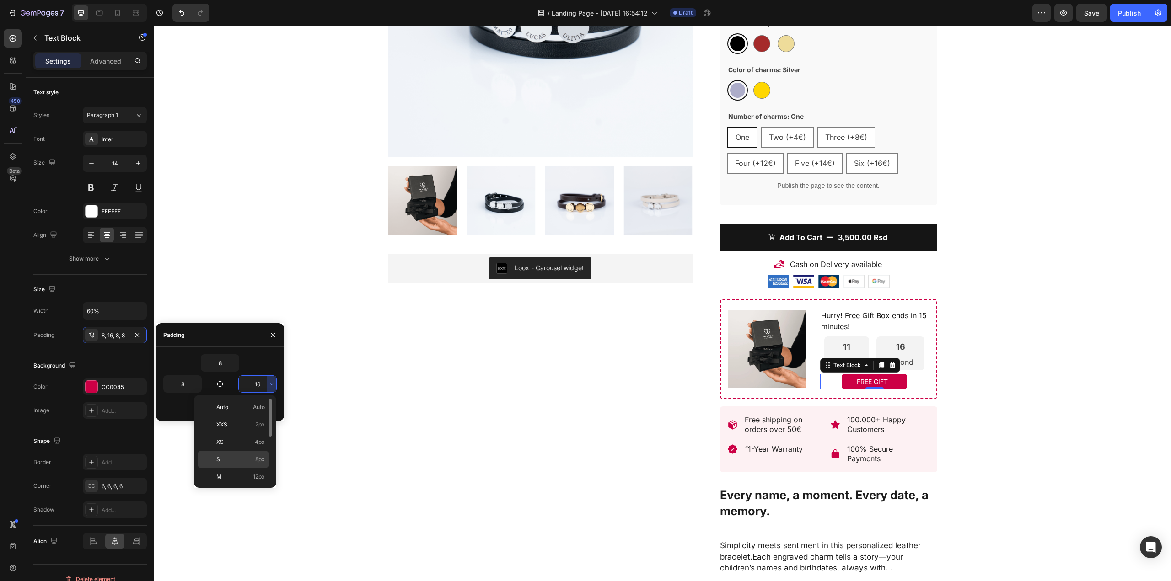
click at [252, 468] on div "S 8px" at bounding box center [233, 476] width 71 height 17
type input "8"
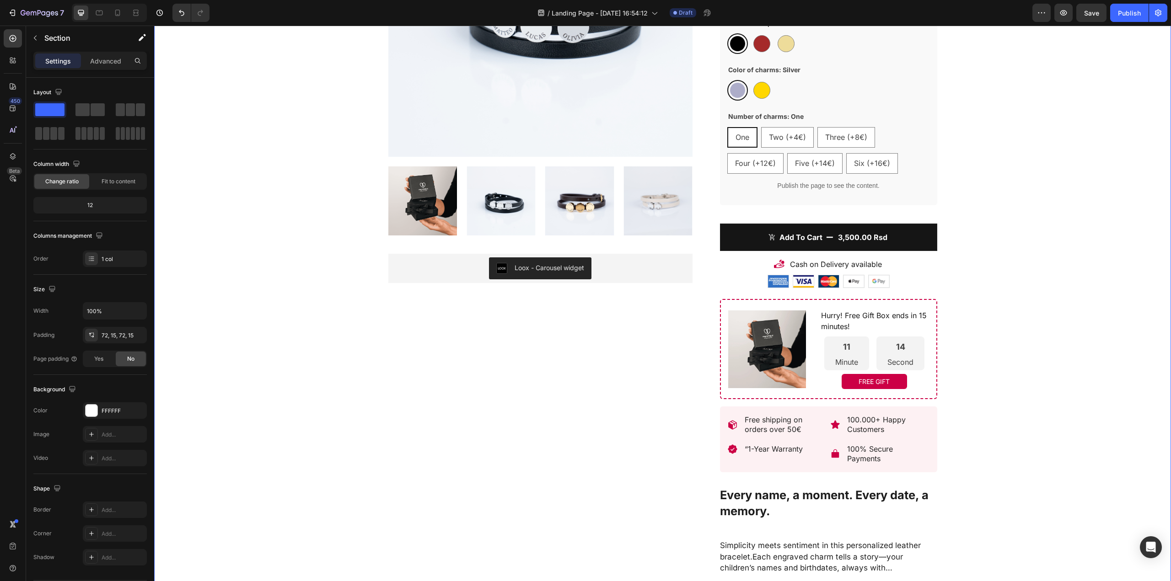
click at [1018, 467] on div "Product Images Loox - Carousel widget Loox Sale 20% off Product Badge Bracelet:…" at bounding box center [662, 275] width 1003 height 845
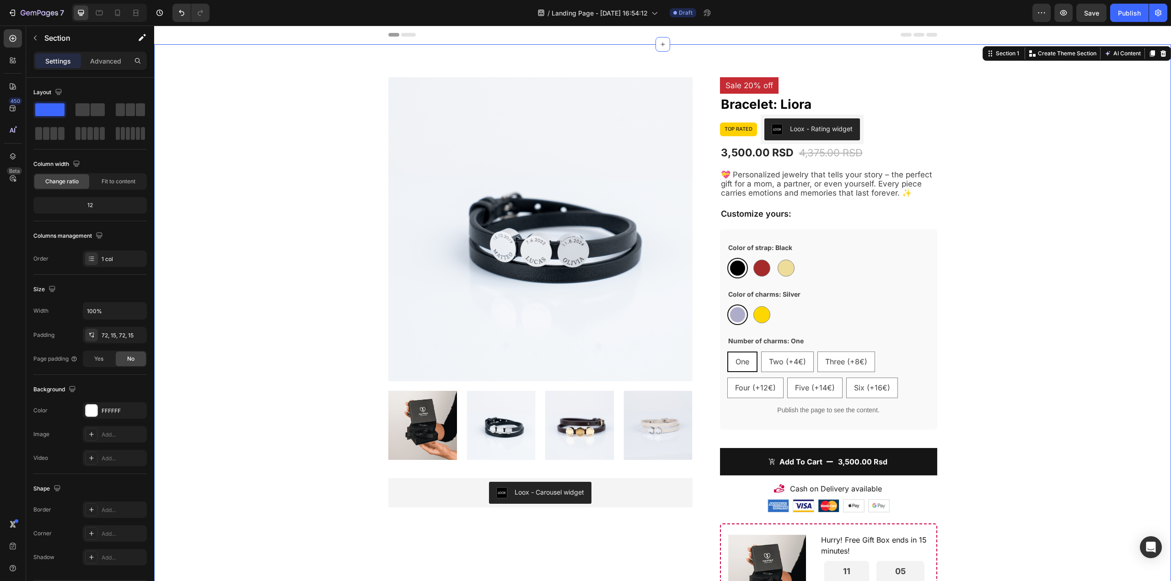
click at [1026, 266] on div "Product Images Loox - Carousel widget Loox Sale 20% off Product Badge Bracelet:…" at bounding box center [662, 499] width 1003 height 845
click at [748, 85] on pre "Sale 20% off" at bounding box center [749, 85] width 59 height 16
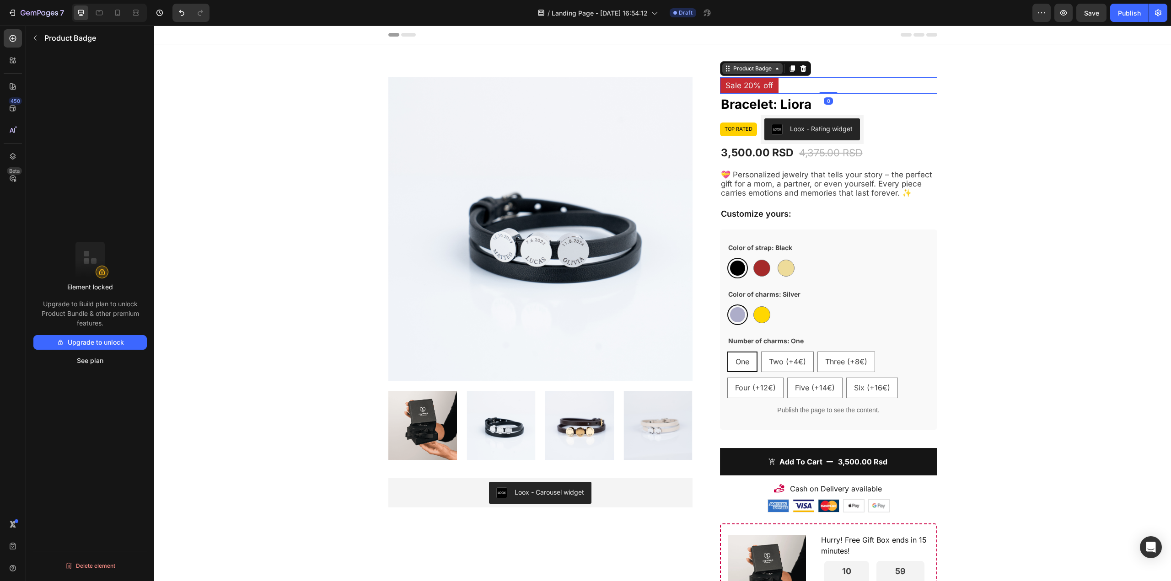
click at [762, 70] on div "Product Badge" at bounding box center [752, 68] width 42 height 8
click at [95, 364] on button "See plan" at bounding box center [89, 360] width 113 height 15
click at [1041, 15] on icon "button" at bounding box center [1041, 12] width 9 height 9
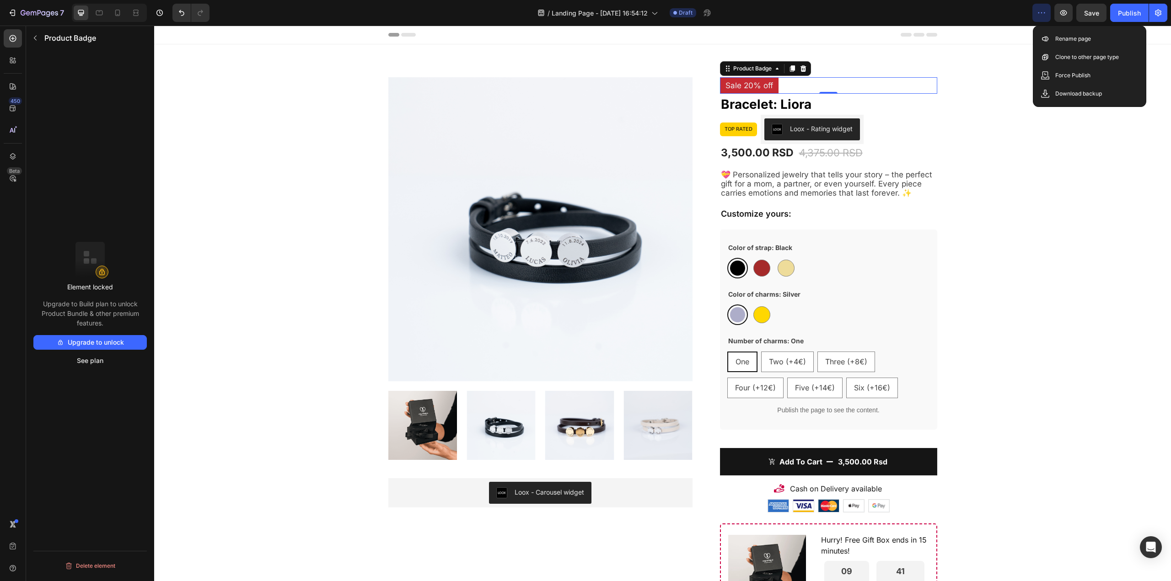
click at [1041, 15] on icon "button" at bounding box center [1041, 12] width 9 height 9
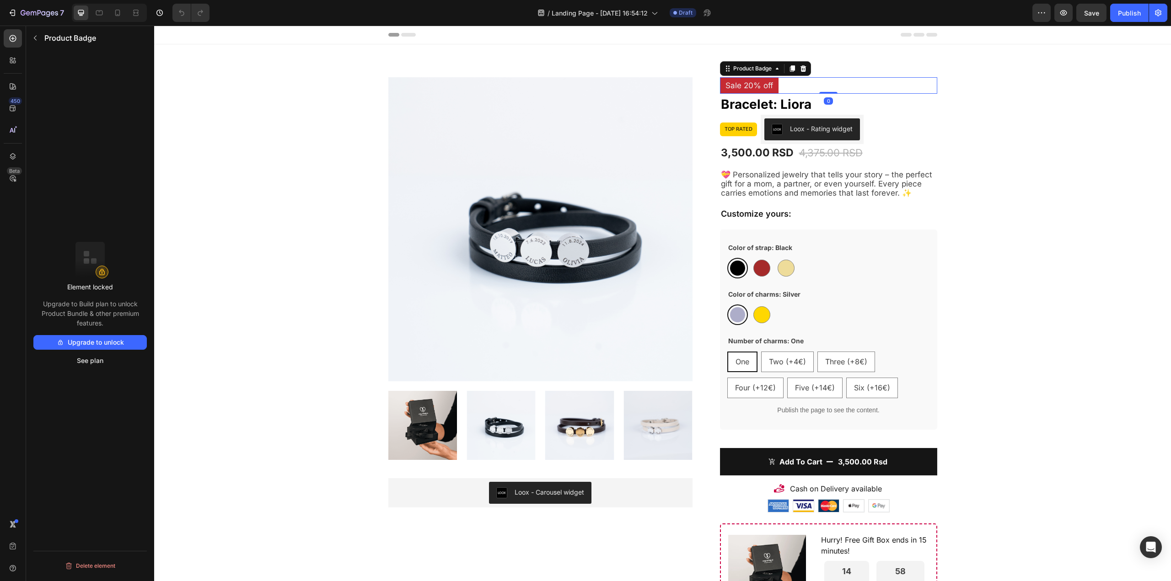
click at [736, 82] on pre "Sale 20% off" at bounding box center [749, 85] width 59 height 16
click at [737, 85] on pre "Sale 20% off" at bounding box center [749, 85] width 59 height 16
click at [1093, 16] on span "Save" at bounding box center [1091, 13] width 15 height 8
click at [125, 346] on button "Upgrade to unlock" at bounding box center [89, 342] width 113 height 15
click at [744, 83] on pre "Sale 20% off" at bounding box center [749, 85] width 59 height 16
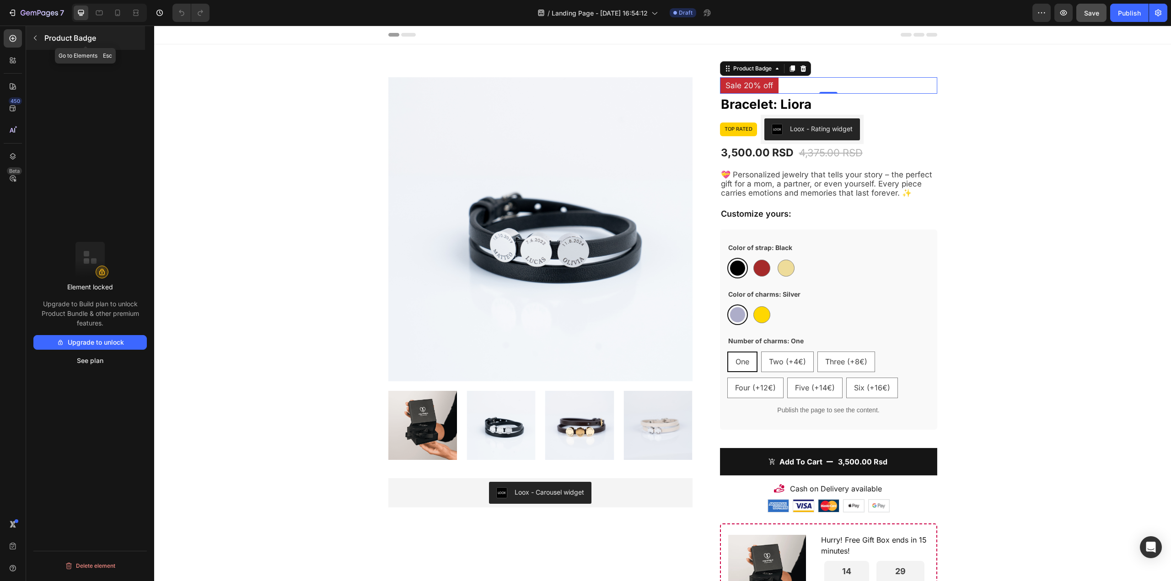
click at [38, 37] on icon "button" at bounding box center [35, 37] width 7 height 7
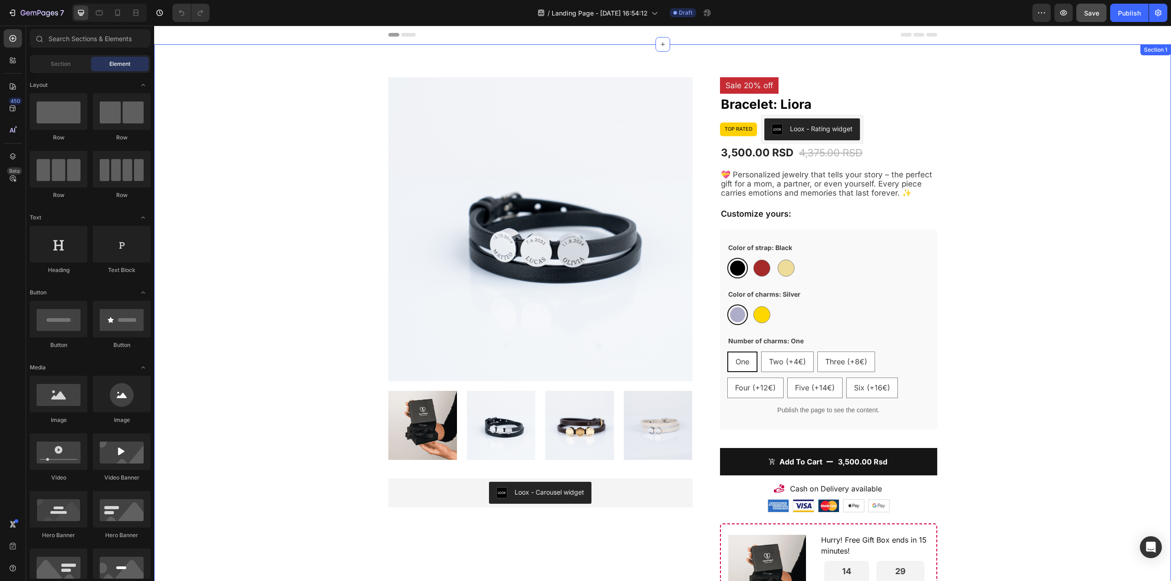
click at [1122, 202] on div "Product Images Loox - Carousel widget Loox Sale 20% off Product Badge Bracelet:…" at bounding box center [662, 499] width 1003 height 845
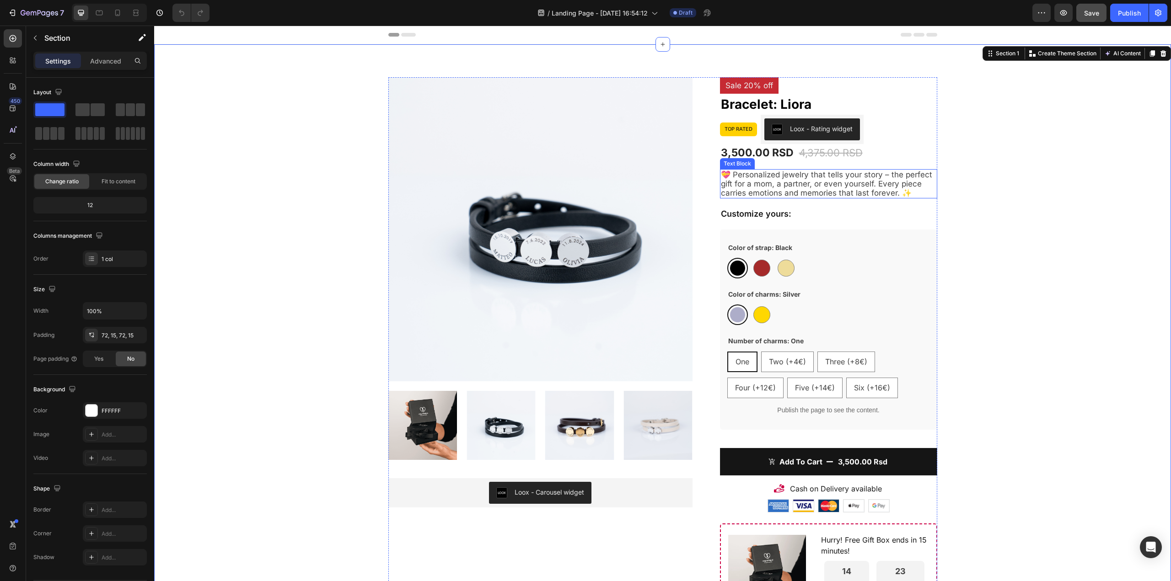
click at [810, 189] on p "💝 Personalized jewelry that tells your story – the perfect gift for a mom, a pa…" at bounding box center [828, 183] width 215 height 27
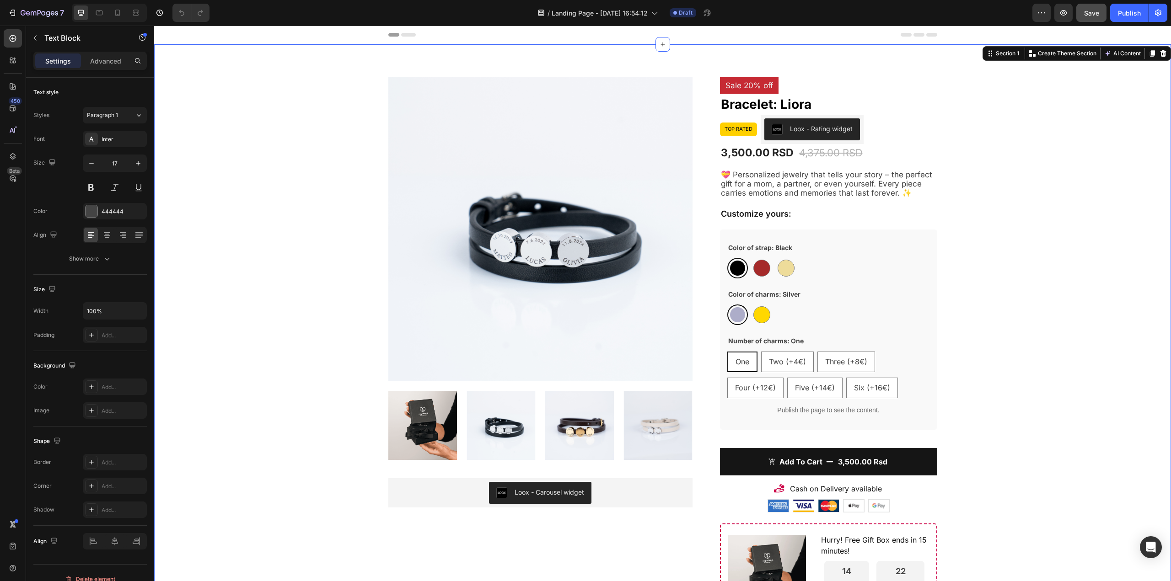
click at [1002, 135] on div "Product Images Loox - Carousel widget Loox Sale 20% off Product Badge Bracelet:…" at bounding box center [662, 499] width 1003 height 845
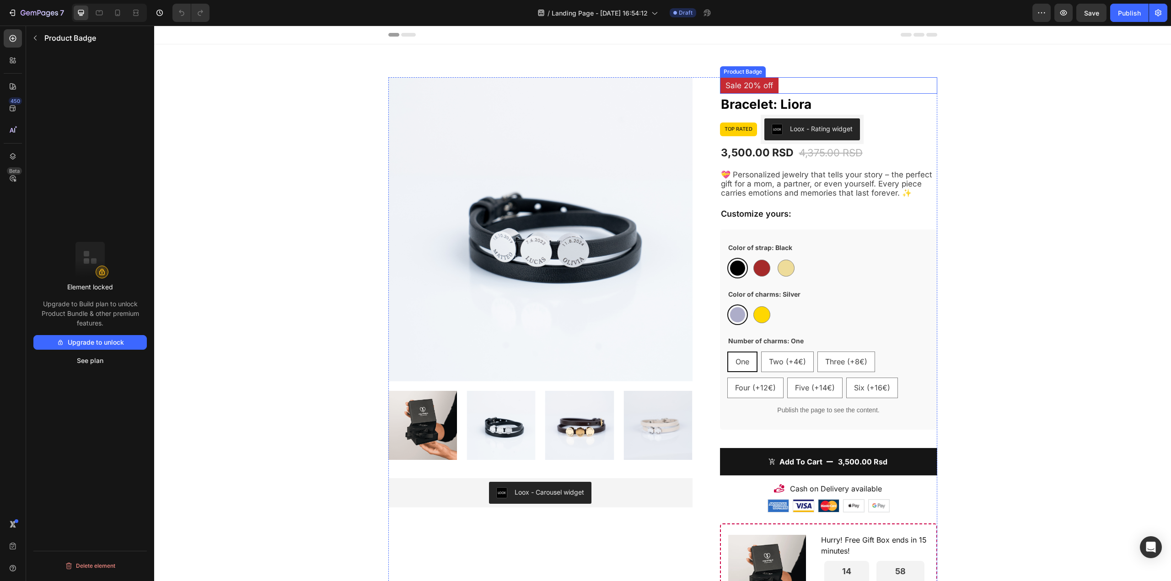
click at [750, 84] on pre "Sale 20% off" at bounding box center [749, 85] width 59 height 16
click at [34, 48] on div "Product Badge" at bounding box center [85, 38] width 119 height 24
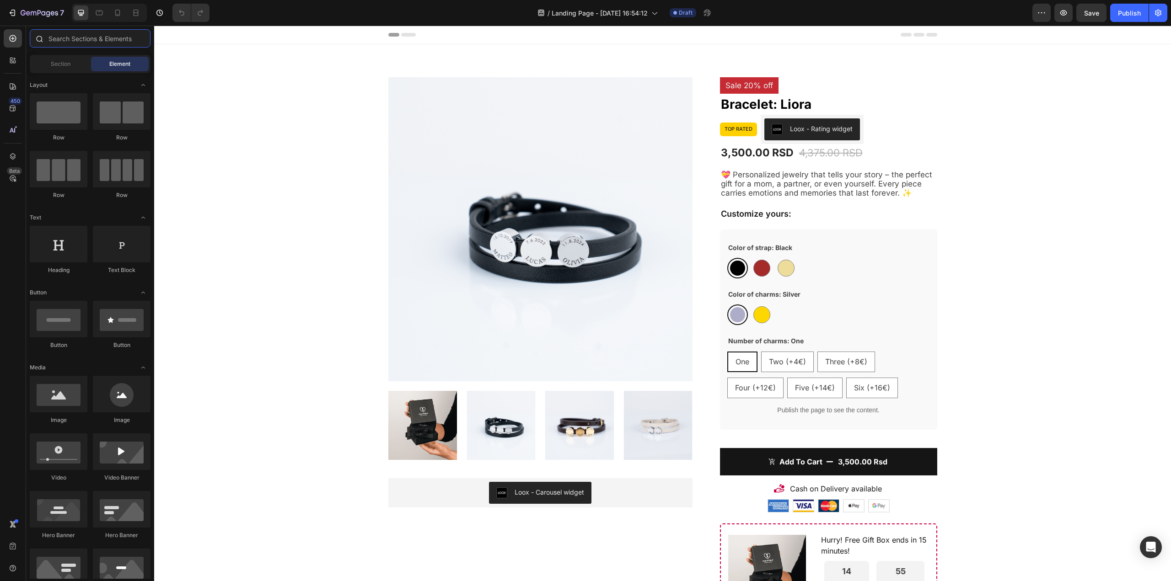
click at [87, 41] on input "text" at bounding box center [90, 38] width 121 height 18
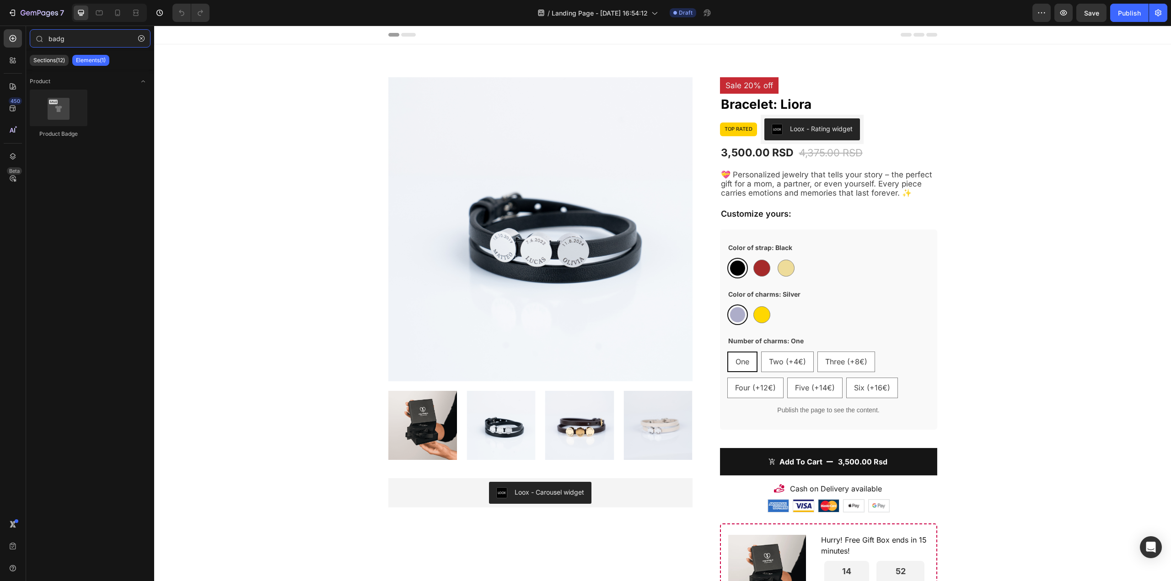
type input "badg"
drag, startPoint x: 213, startPoint y: 159, endPoint x: 754, endPoint y: 98, distance: 543.9
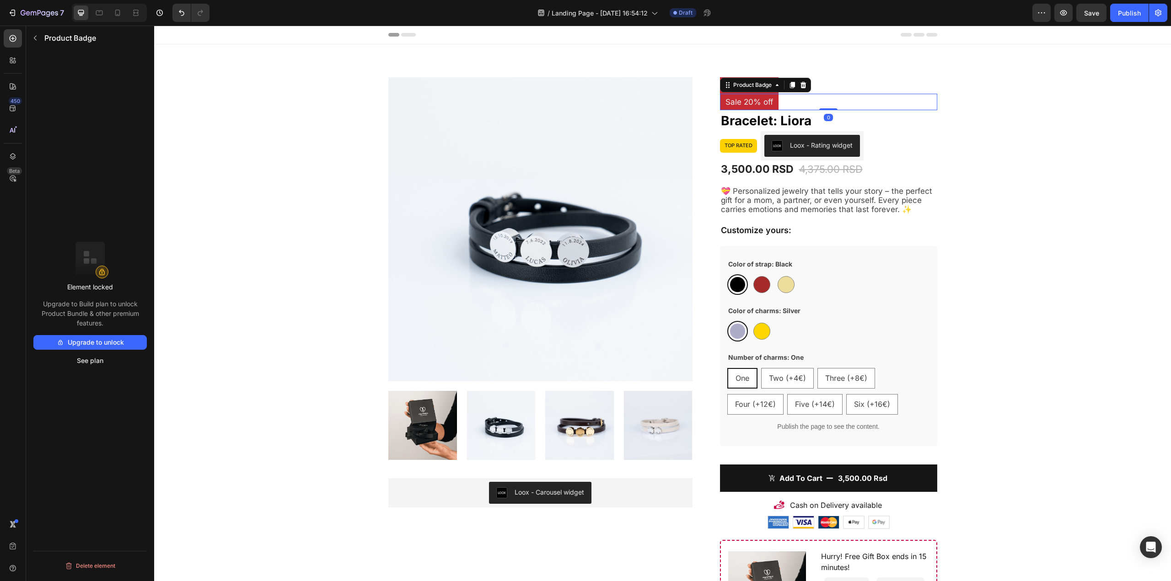
click at [758, 101] on pre "Sale 20% off" at bounding box center [749, 102] width 59 height 16
click at [829, 89] on div "Sale 20% off" at bounding box center [828, 85] width 217 height 16
click at [759, 85] on pre "Sale 20% off" at bounding box center [749, 85] width 59 height 16
click at [803, 68] on icon at bounding box center [802, 68] width 7 height 7
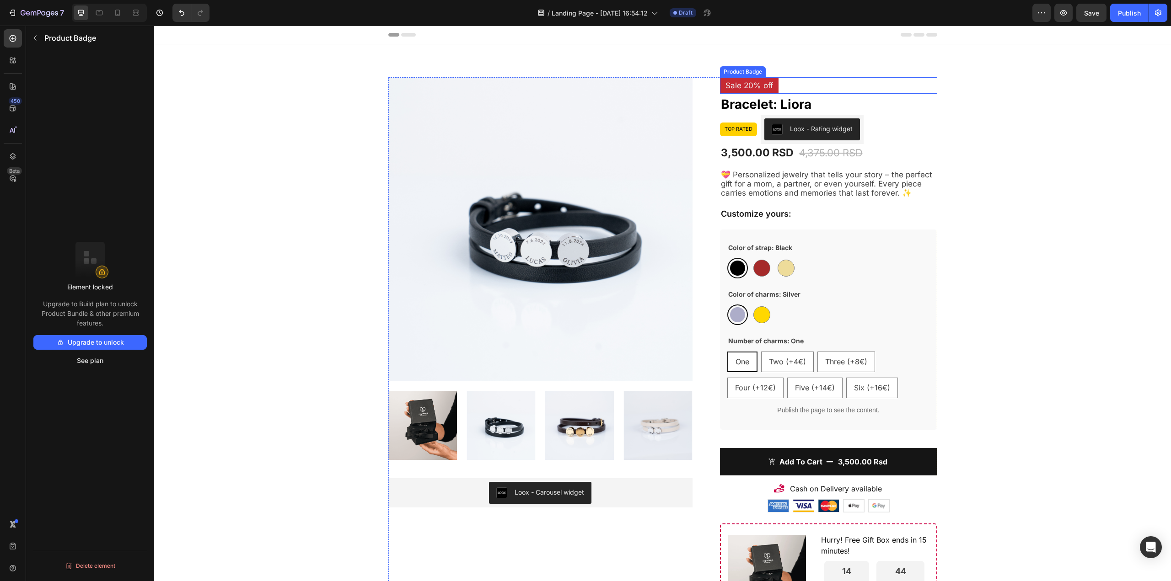
click at [758, 84] on pre "Sale 20% off" at bounding box center [749, 85] width 59 height 16
click at [38, 40] on icon "button" at bounding box center [35, 37] width 7 height 7
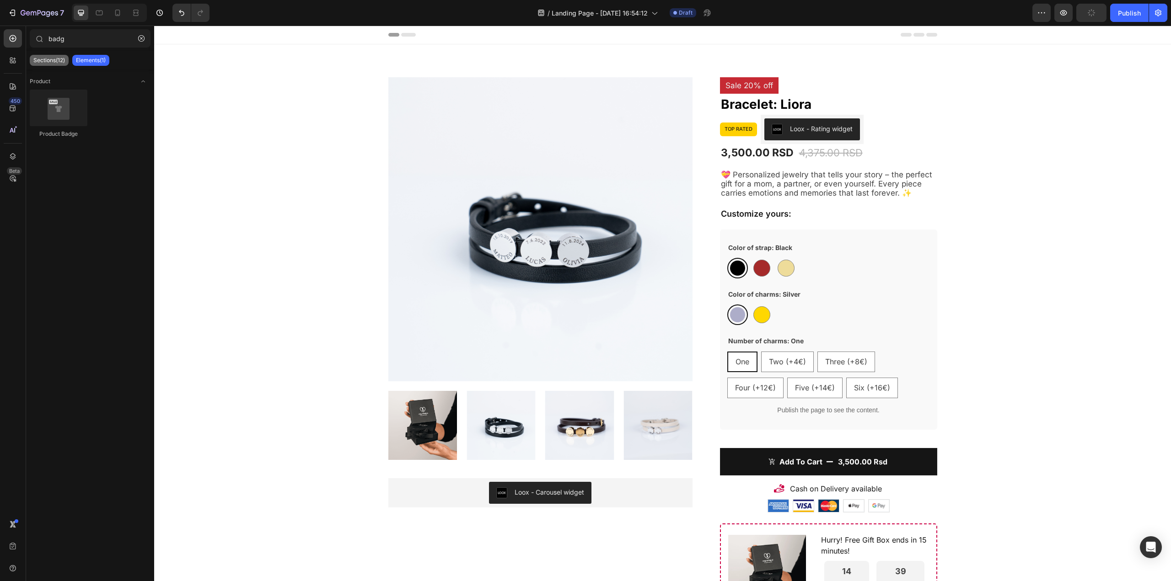
click at [59, 62] on p "Sections(12)" at bounding box center [49, 60] width 32 height 7
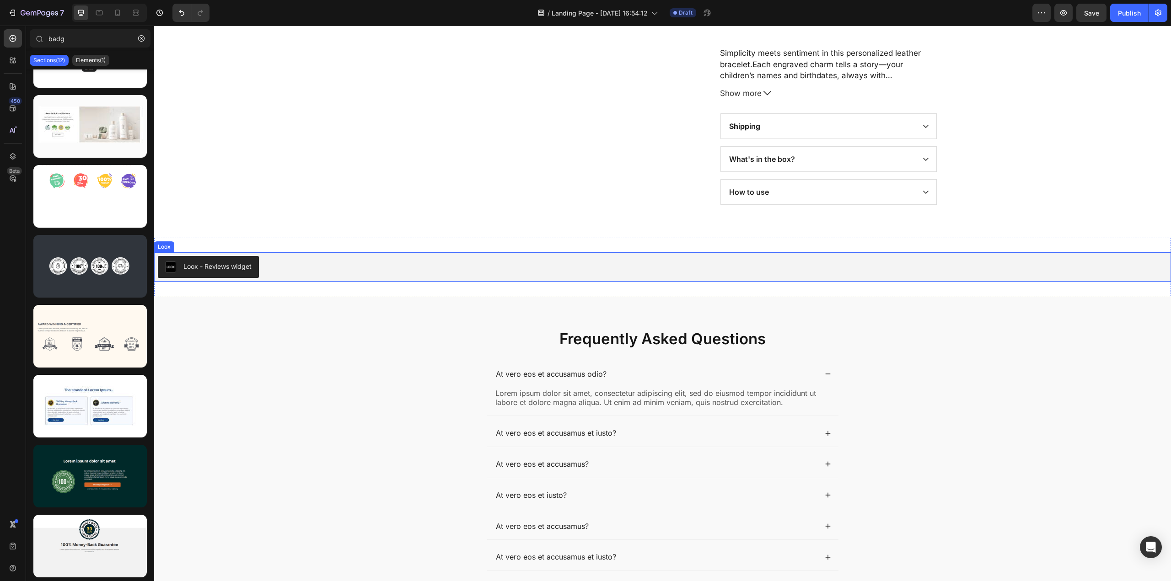
scroll to position [717, 0]
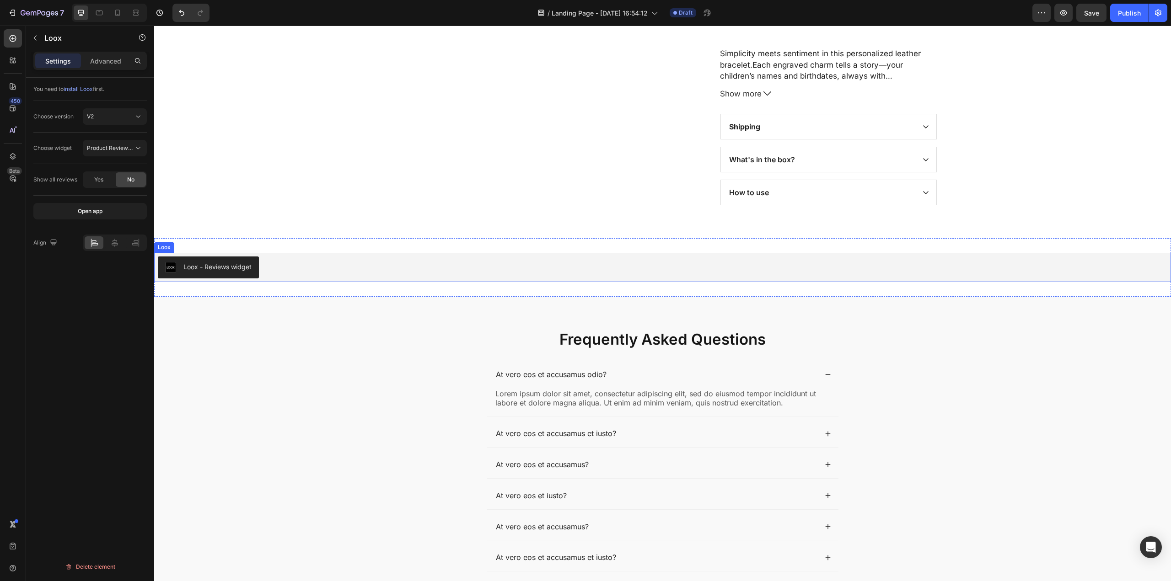
click at [367, 264] on div "Loox - Reviews widget" at bounding box center [662, 268] width 1009 height 22
click at [211, 246] on icon at bounding box center [212, 244] width 6 height 6
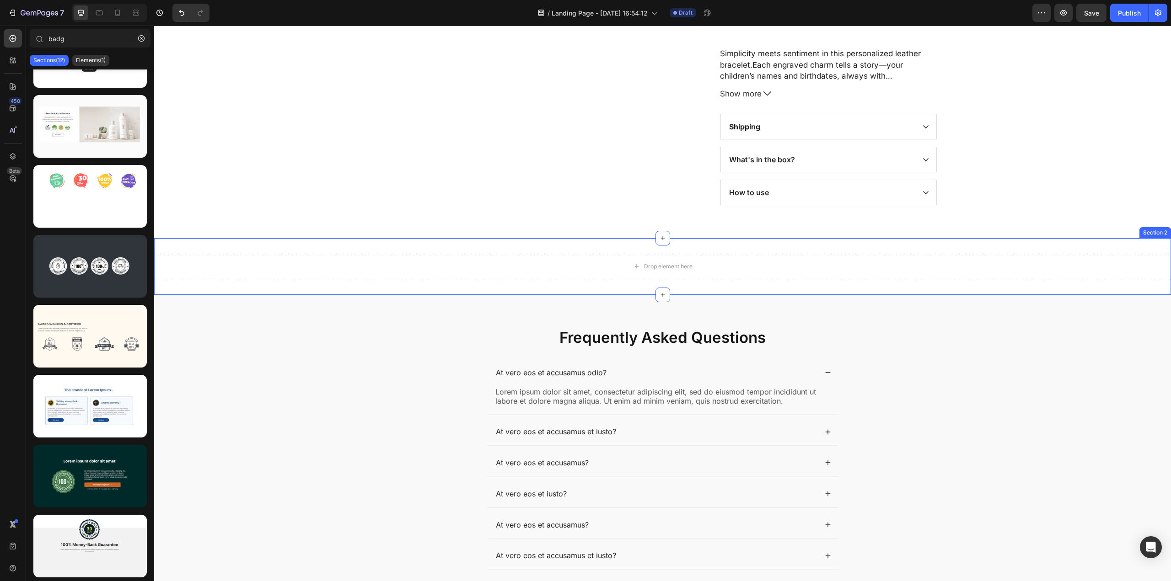
click at [1144, 236] on div "Section 2" at bounding box center [1155, 233] width 28 height 8
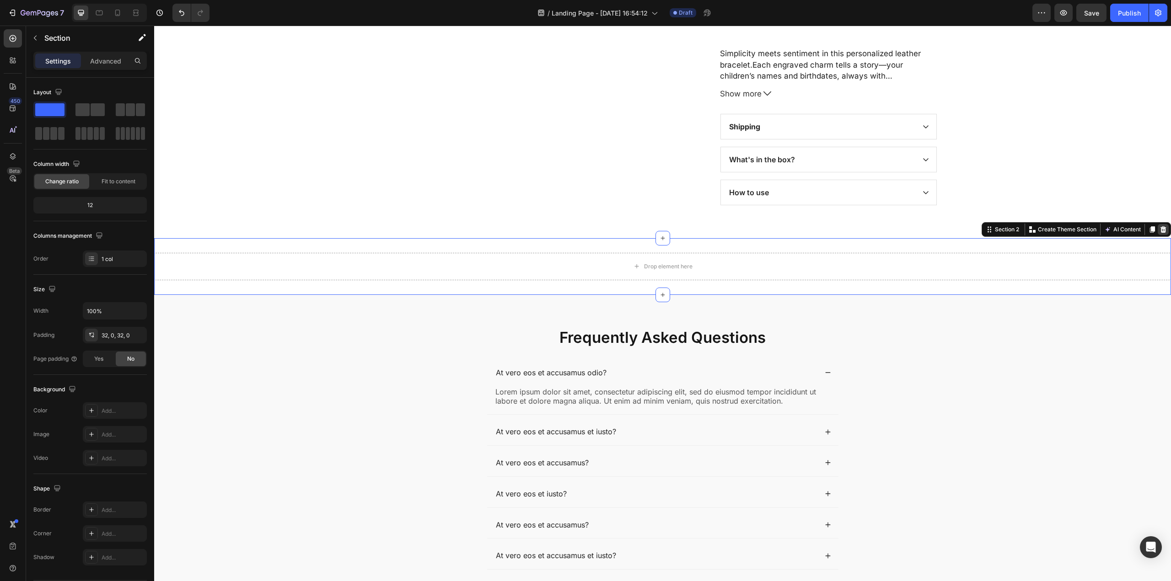
click at [1159, 232] on icon at bounding box center [1162, 229] width 7 height 7
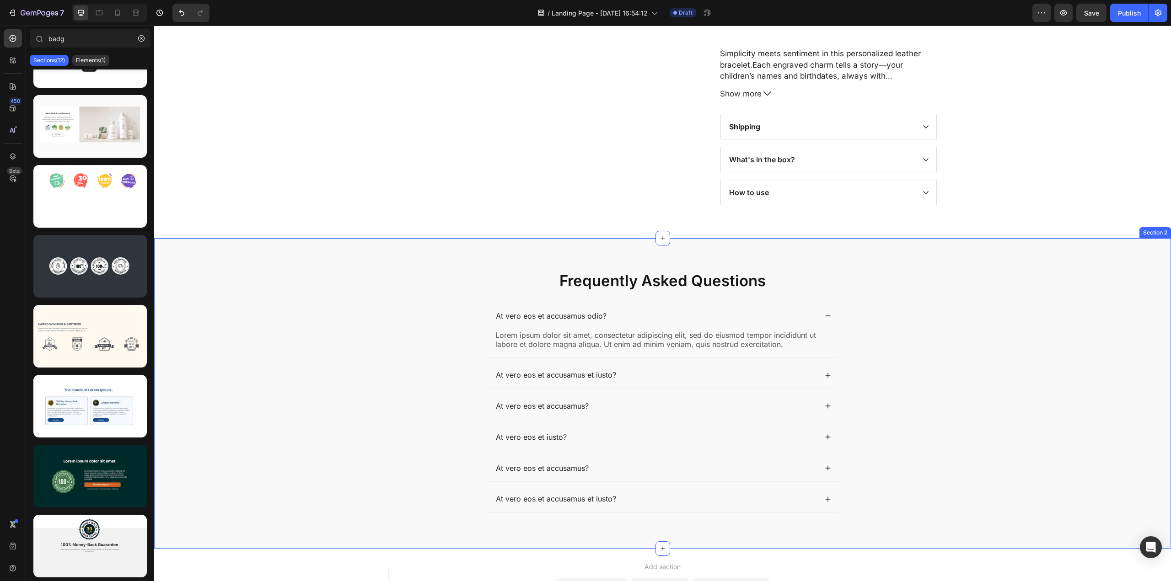
scroll to position [818, 0]
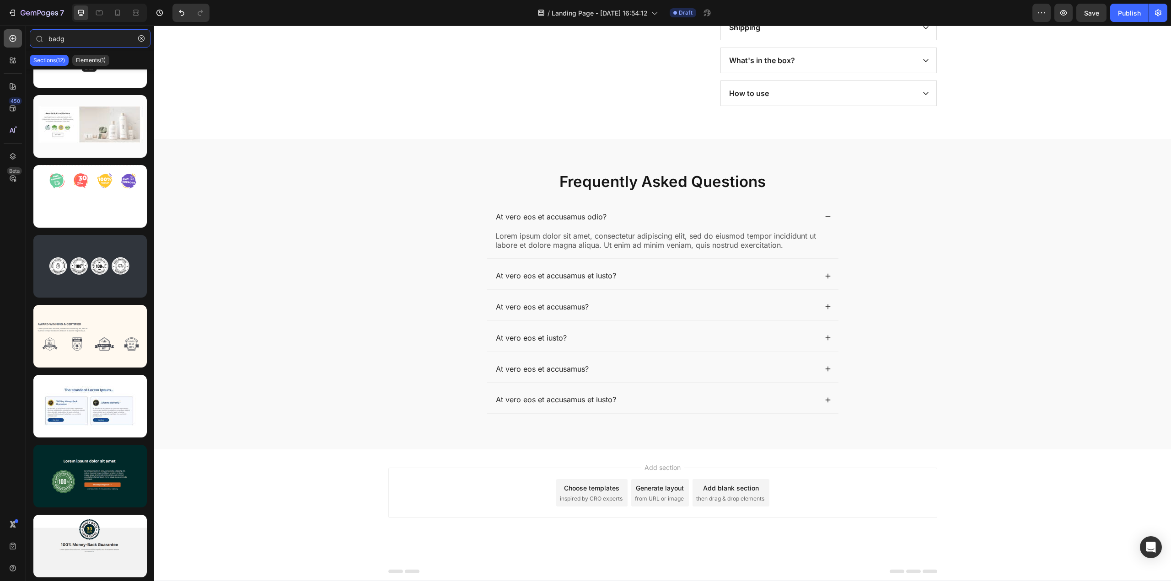
drag, startPoint x: 90, startPoint y: 41, endPoint x: 16, endPoint y: 42, distance: 73.6
click at [16, 42] on div "450 Beta badg Sections(12) Elements(1) Product Product Badge Settings Advanced …" at bounding box center [77, 304] width 154 height 556
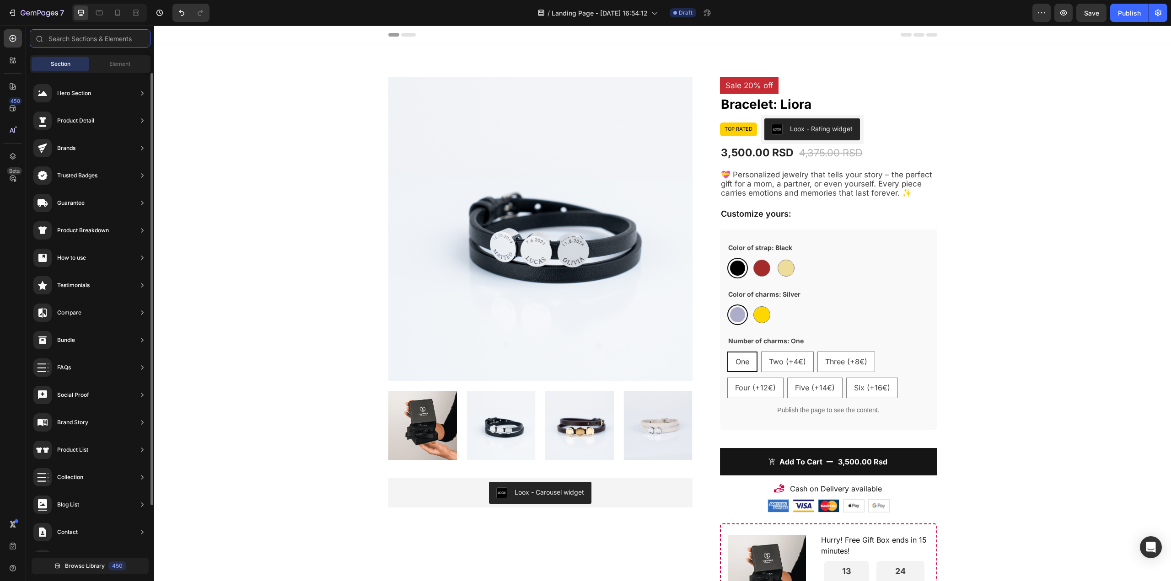
scroll to position [0, 0]
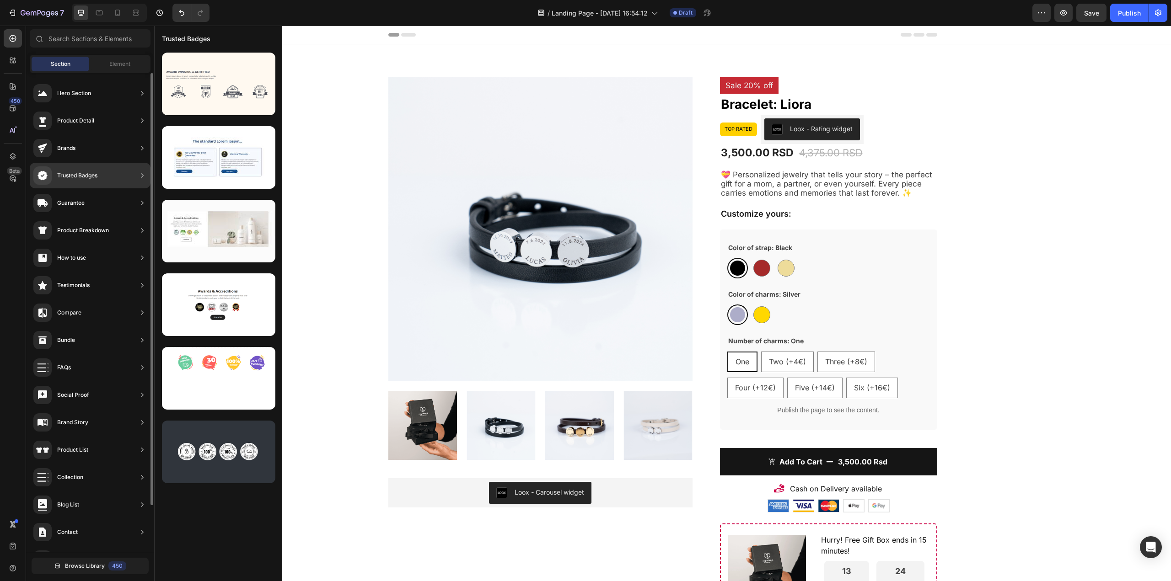
click at [126, 172] on div "Trusted Badges" at bounding box center [90, 176] width 121 height 26
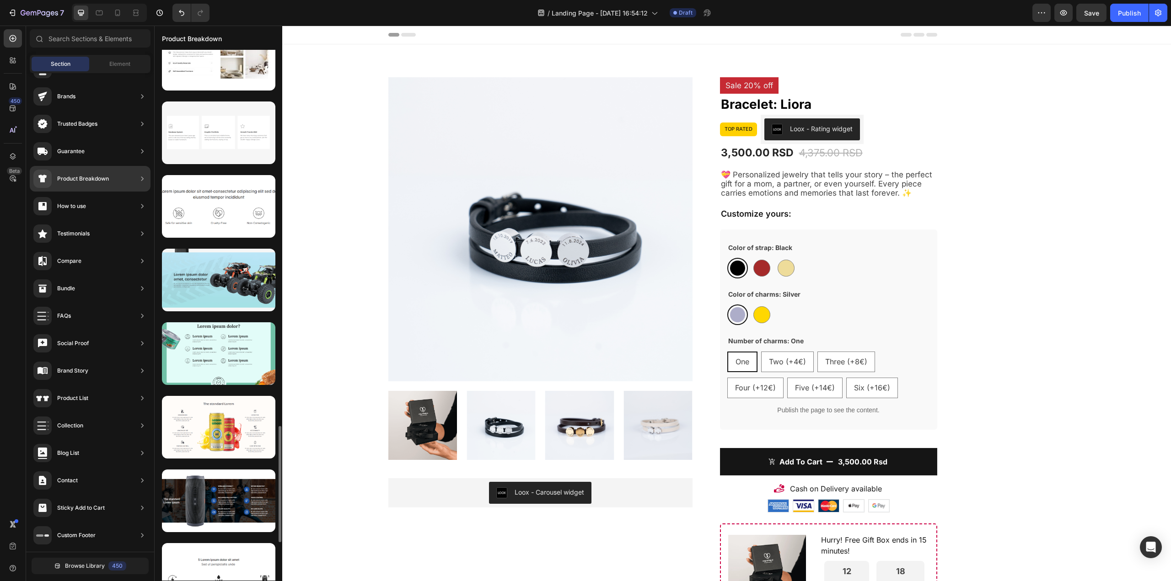
scroll to position [1893, 0]
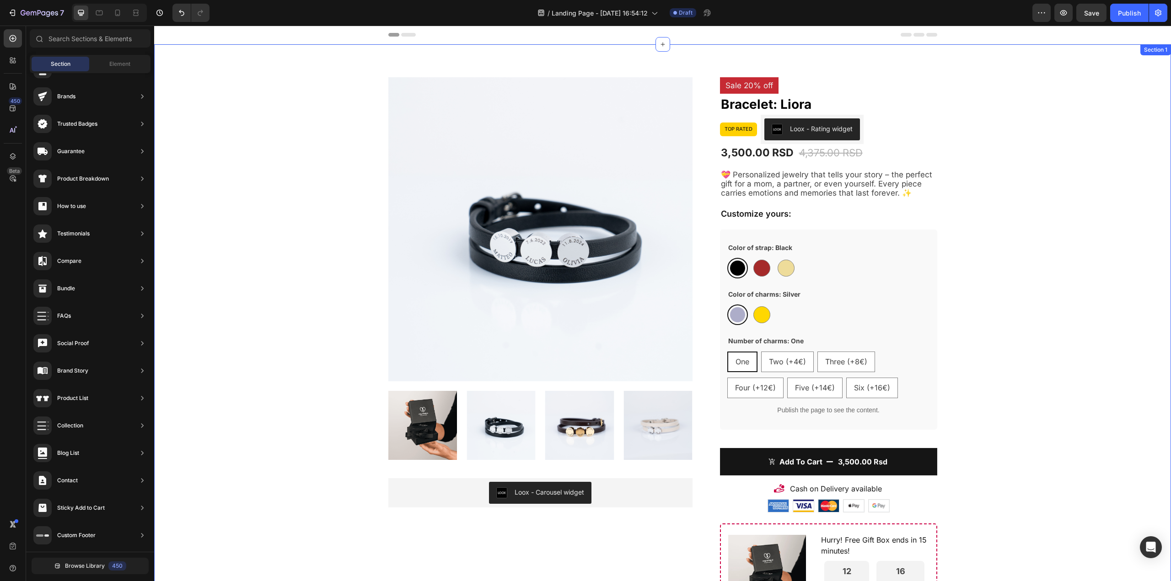
click at [933, 150] on div "Product Images Loox - Carousel widget Loox Sale 20% off Product Badge Bracelet:…" at bounding box center [662, 499] width 1003 height 845
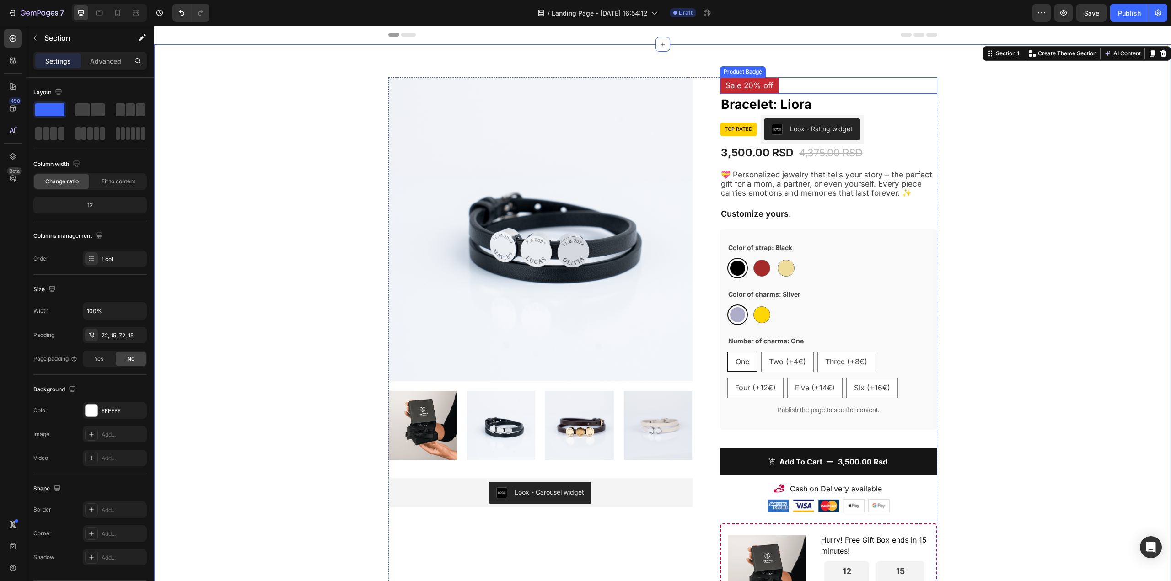
click at [731, 86] on pre "Sale 20% off" at bounding box center [749, 85] width 59 height 16
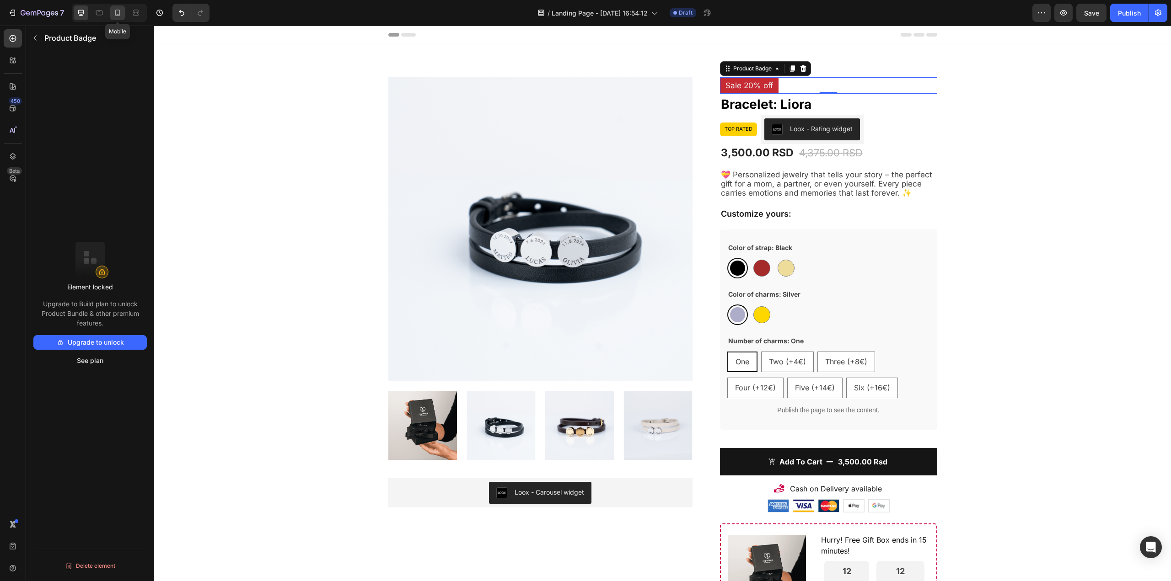
click at [123, 16] on div at bounding box center [117, 12] width 15 height 15
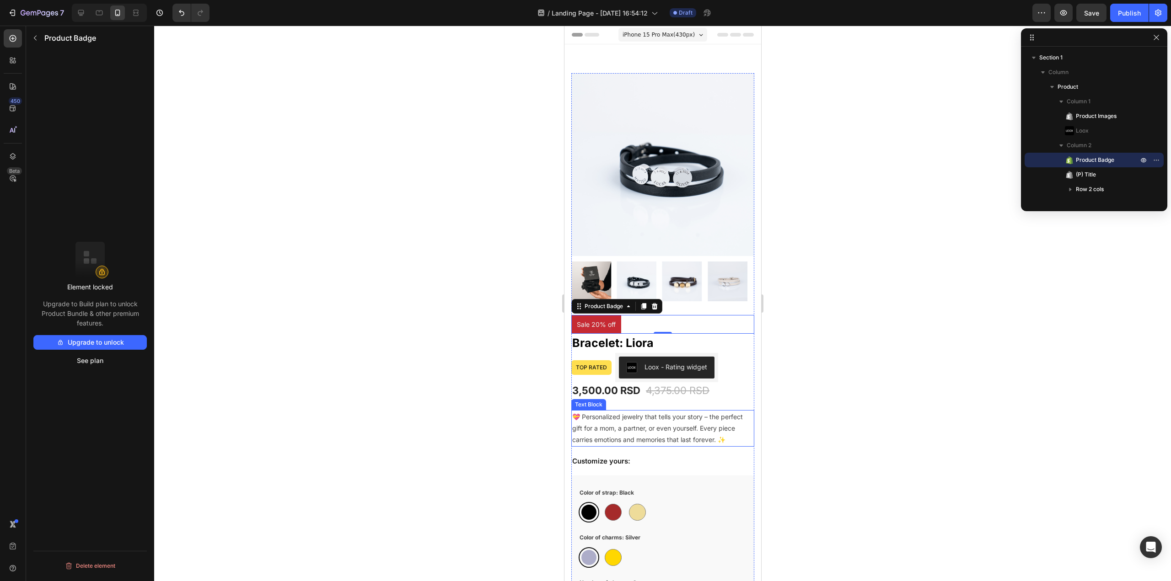
click at [647, 410] on div "💝 Personalized jewelry that tells your story – the perfect gift for a mom, a pa…" at bounding box center [662, 428] width 183 height 37
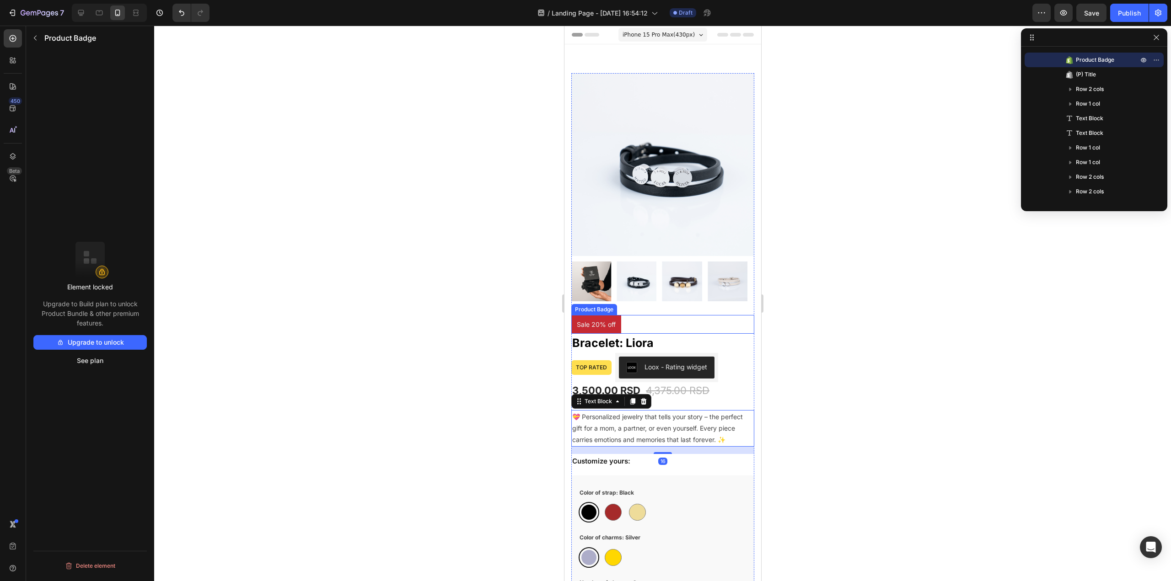
click at [670, 316] on div "Sale 20% off" at bounding box center [662, 324] width 183 height 19
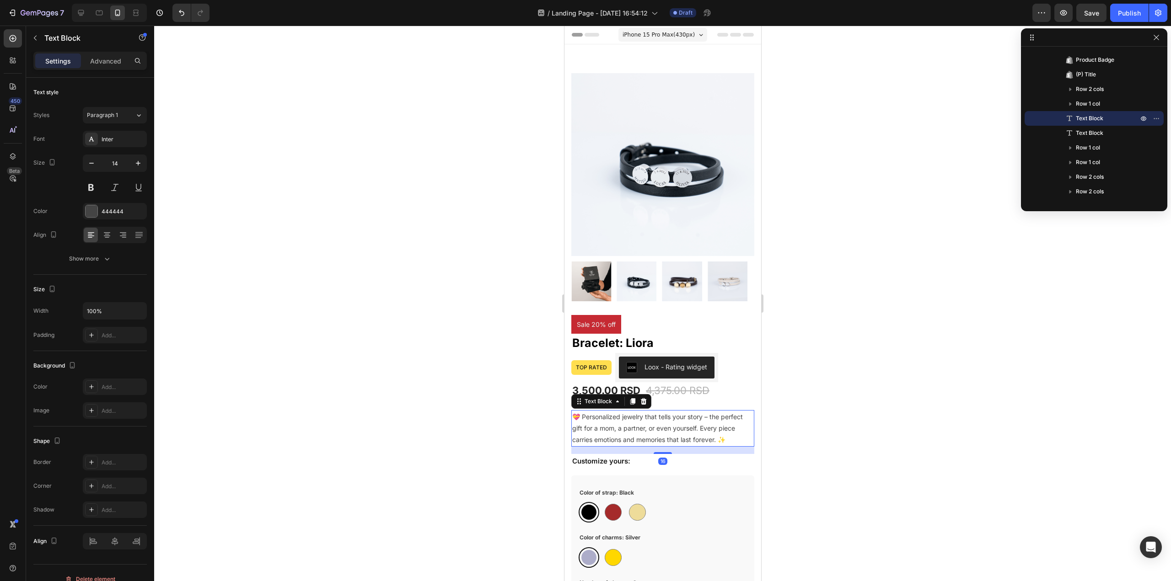
click at [675, 413] on p "💝 Personalized jewelry that tells your story – the perfect gift for a mom, a pa…" at bounding box center [662, 428] width 181 height 35
click at [733, 334] on h2 "Bracelet: Liora" at bounding box center [662, 343] width 183 height 19
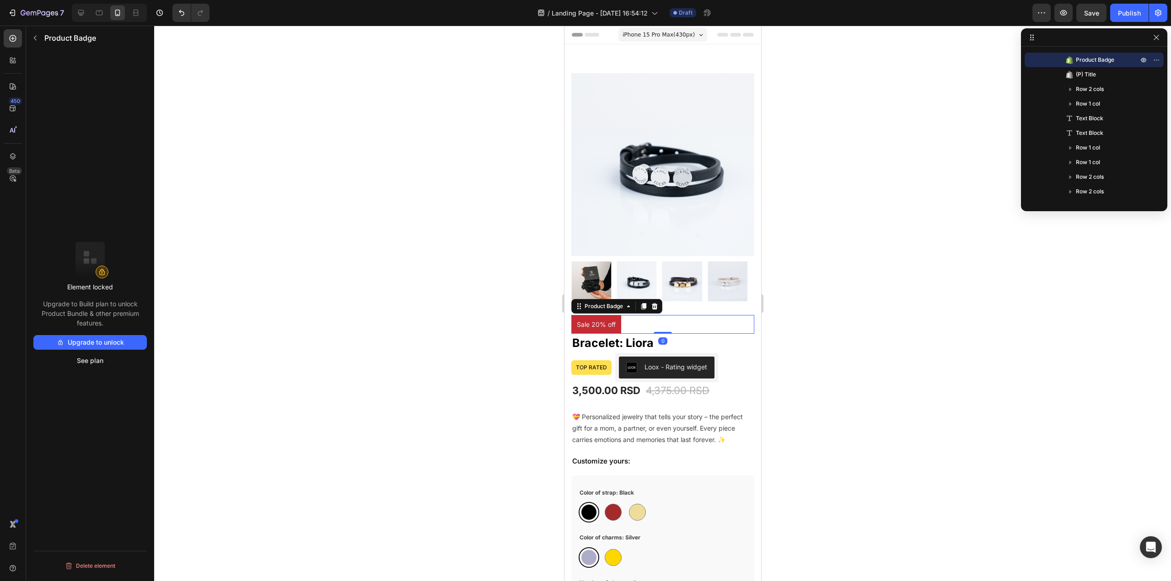
click at [697, 324] on div "Sale 20% off" at bounding box center [662, 324] width 183 height 19
click at [696, 362] on div "Loox - Rating widget" at bounding box center [675, 367] width 63 height 10
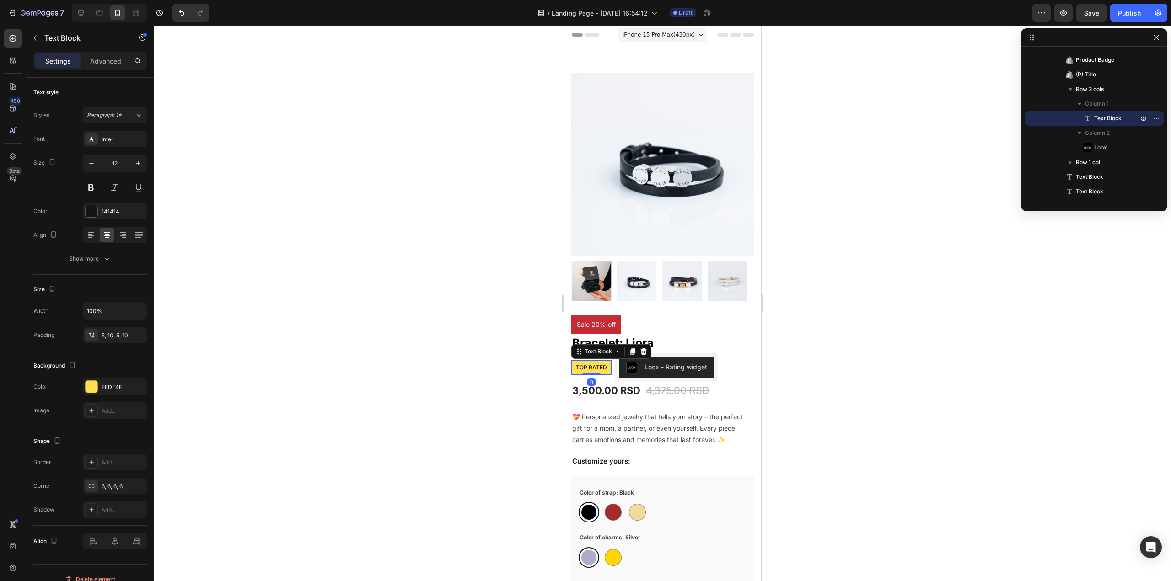
click at [596, 364] on p "Top rated" at bounding box center [590, 368] width 31 height 10
click at [663, 362] on div "Loox - Rating widget" at bounding box center [675, 367] width 63 height 10
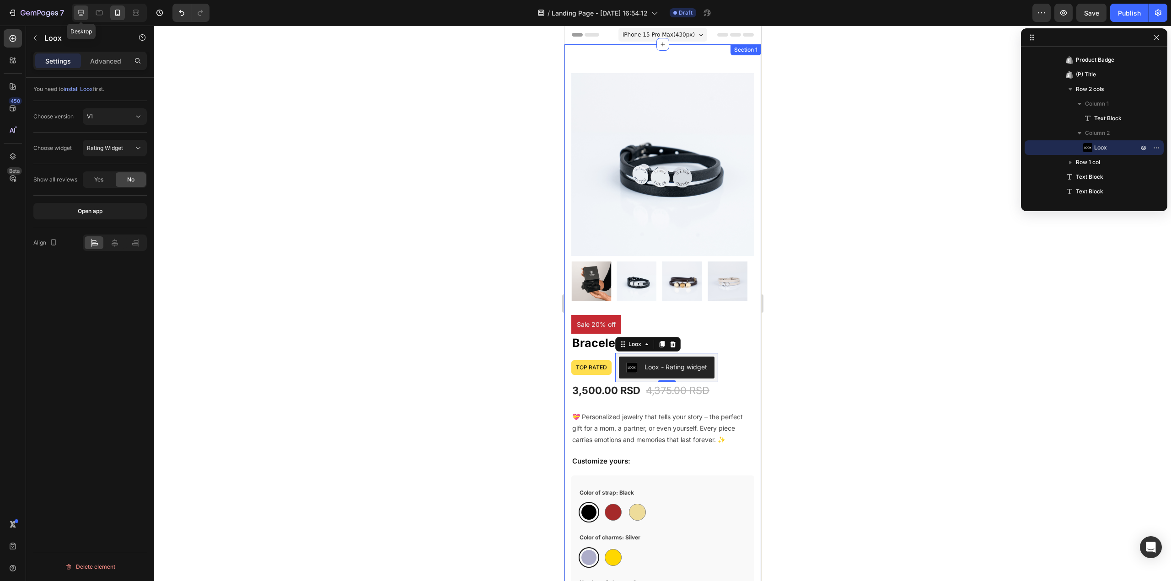
click at [83, 12] on icon at bounding box center [80, 12] width 9 height 9
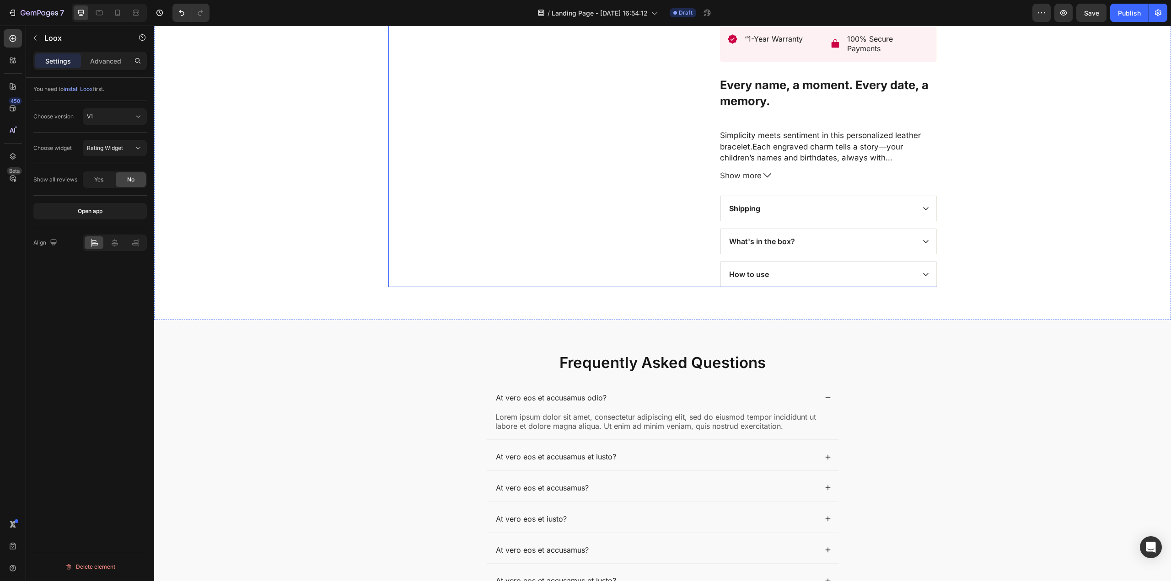
scroll to position [818, 0]
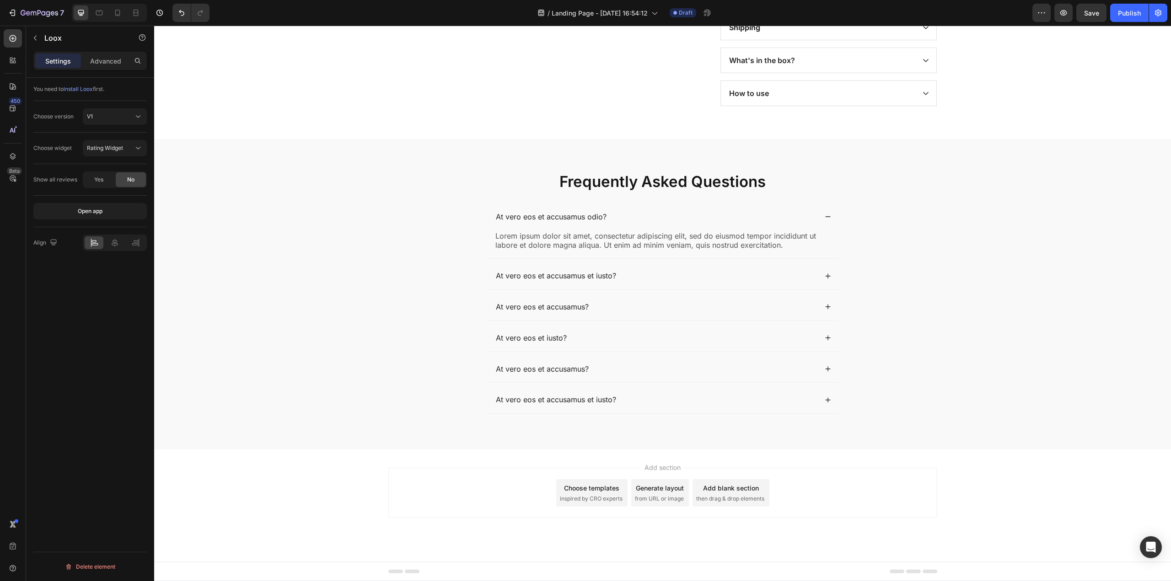
click at [589, 492] on div "Choose templates" at bounding box center [591, 488] width 55 height 10
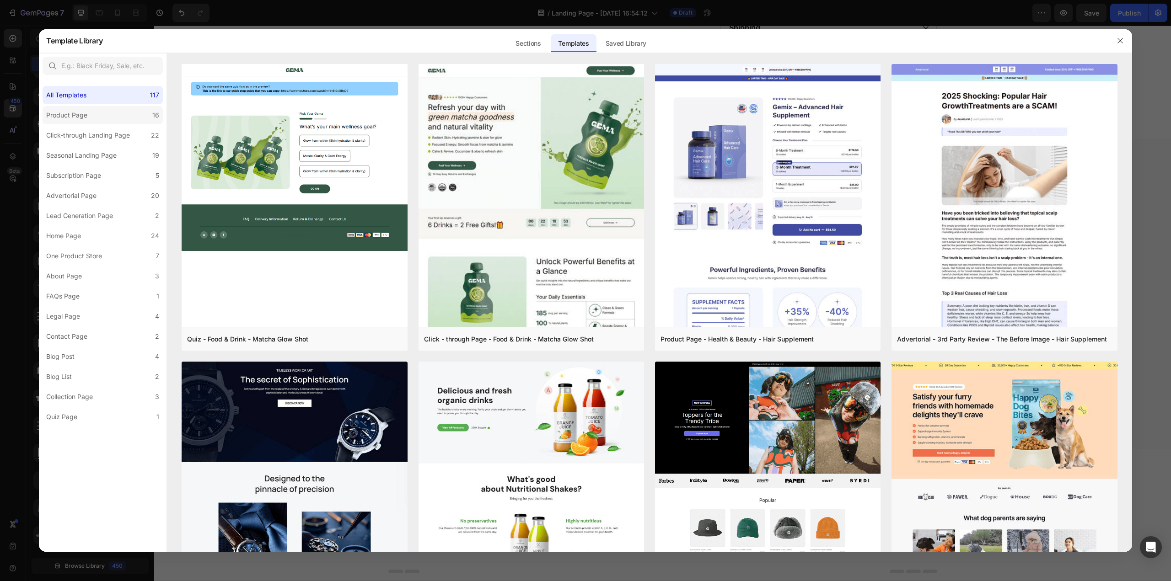
click at [107, 117] on label "Product Page 16" at bounding box center [103, 115] width 120 height 18
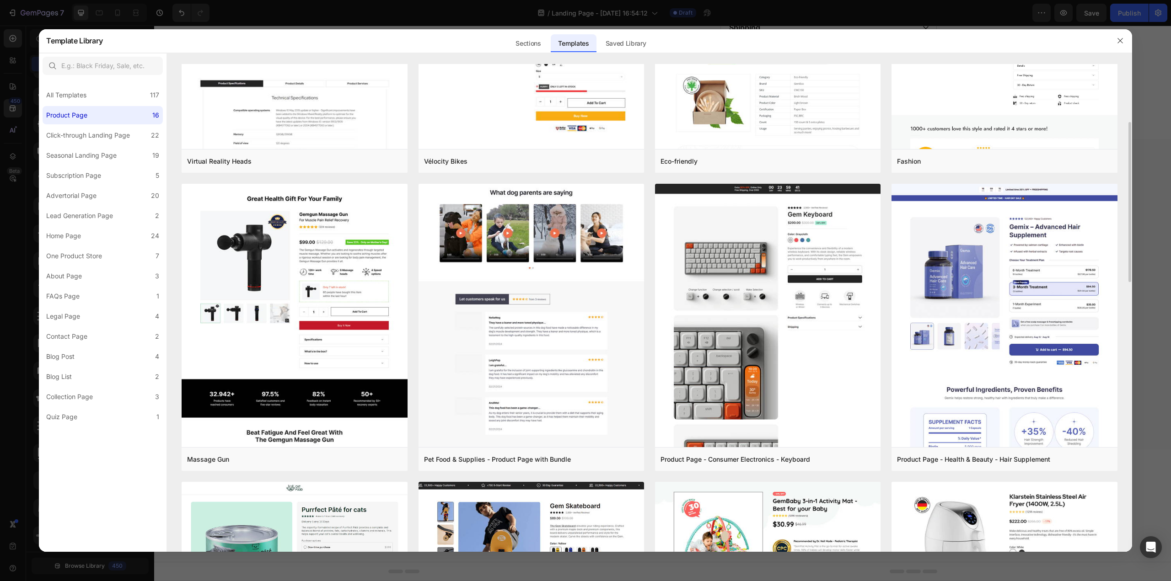
scroll to position [0, 0]
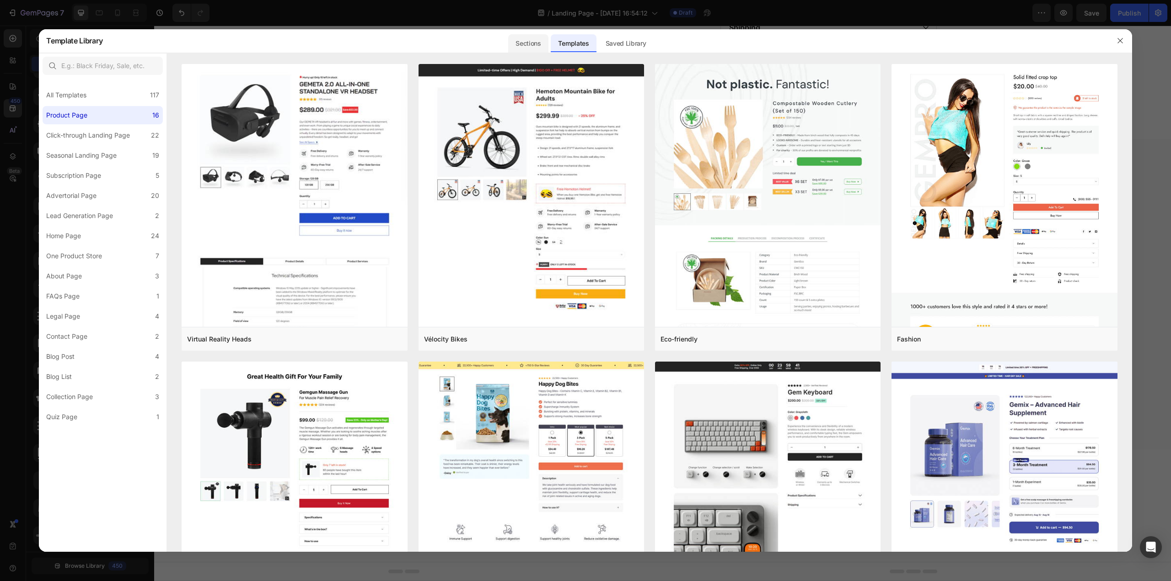
click at [533, 41] on div "Sections" at bounding box center [528, 43] width 40 height 18
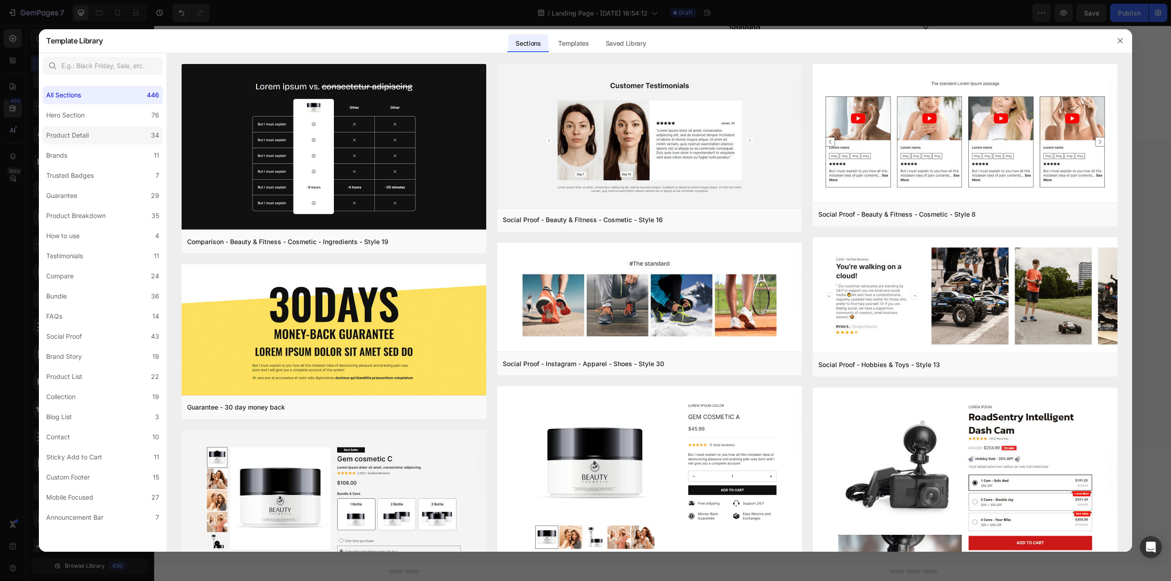
click at [102, 138] on label "Product Detail 34" at bounding box center [103, 135] width 120 height 18
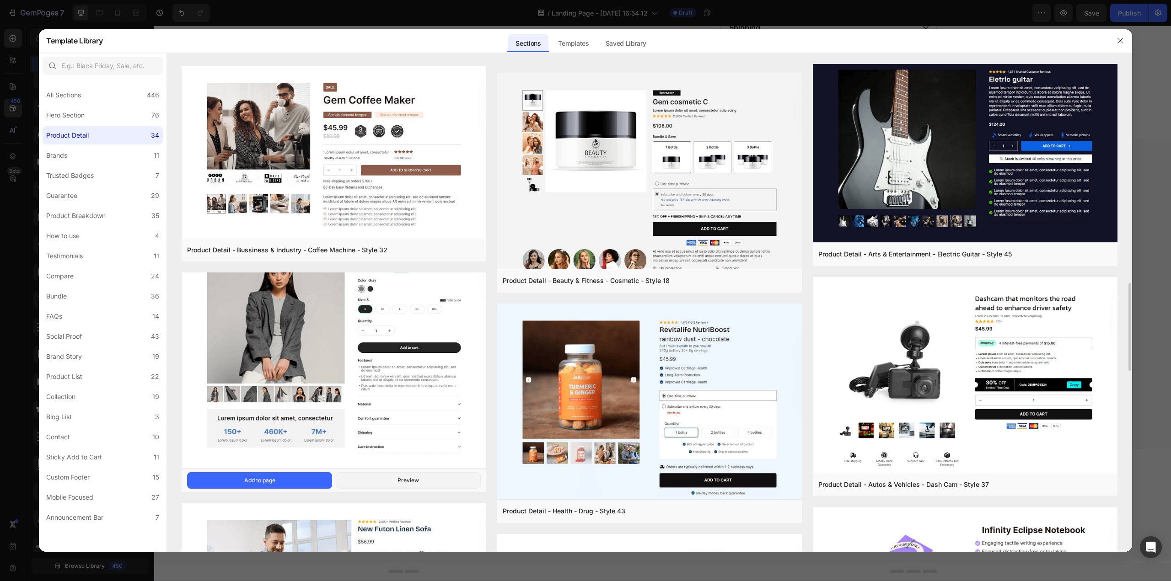
scroll to position [1096, 0]
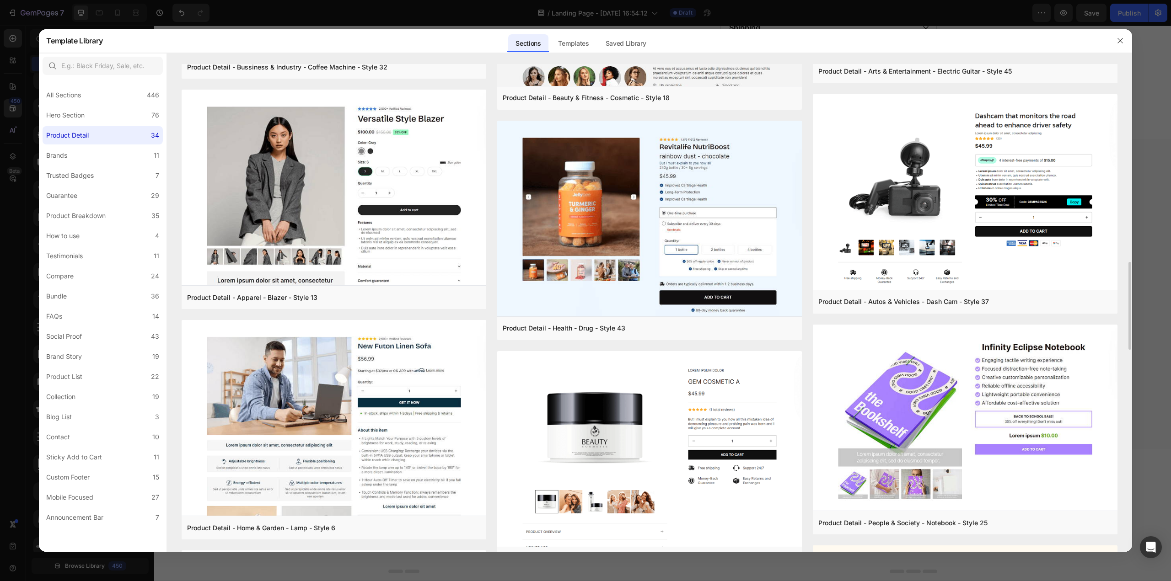
drag, startPoint x: 425, startPoint y: 382, endPoint x: 809, endPoint y: 412, distance: 384.9
click at [809, 412] on div "Product Detail - Apparel - Blazer - Style 14 Add to page Preview Product Detail…" at bounding box center [649, 319] width 935 height 2702
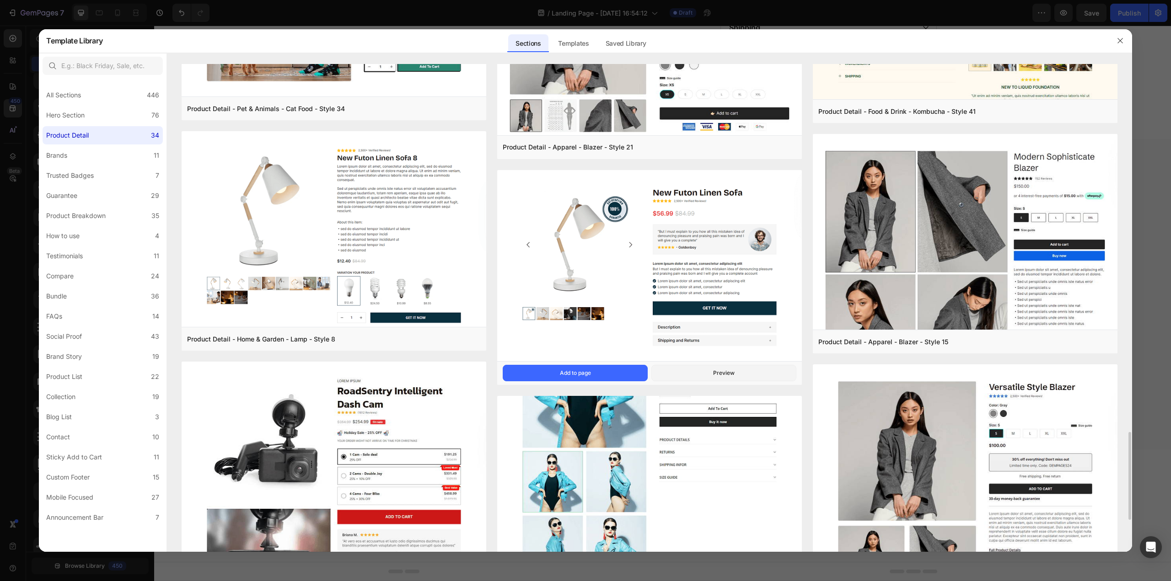
scroll to position [1829, 0]
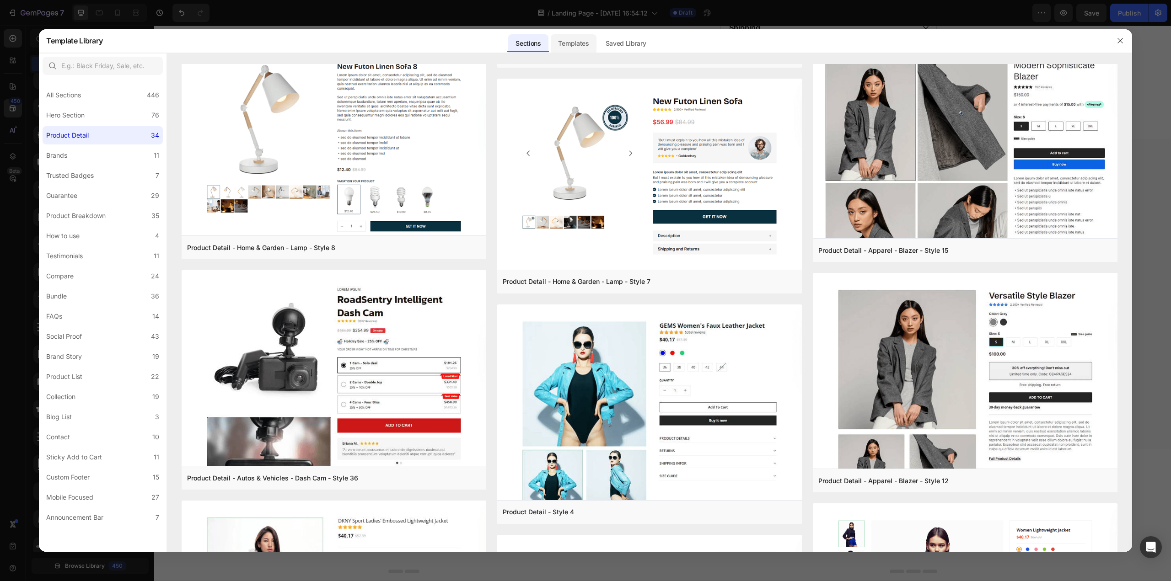
click at [582, 48] on div "Templates" at bounding box center [573, 43] width 45 height 18
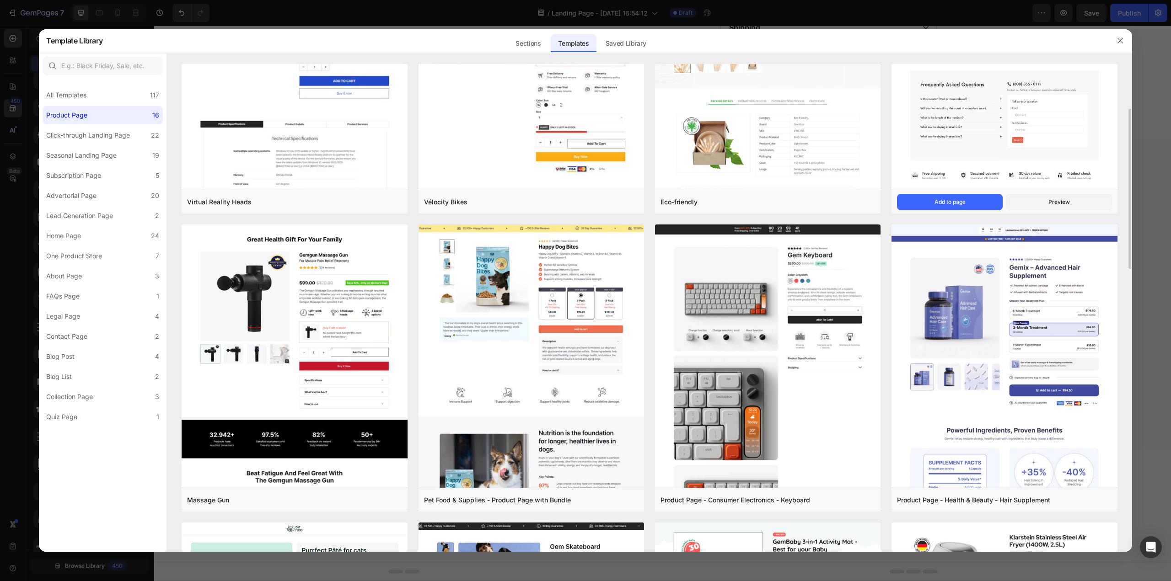
scroll to position [183, 0]
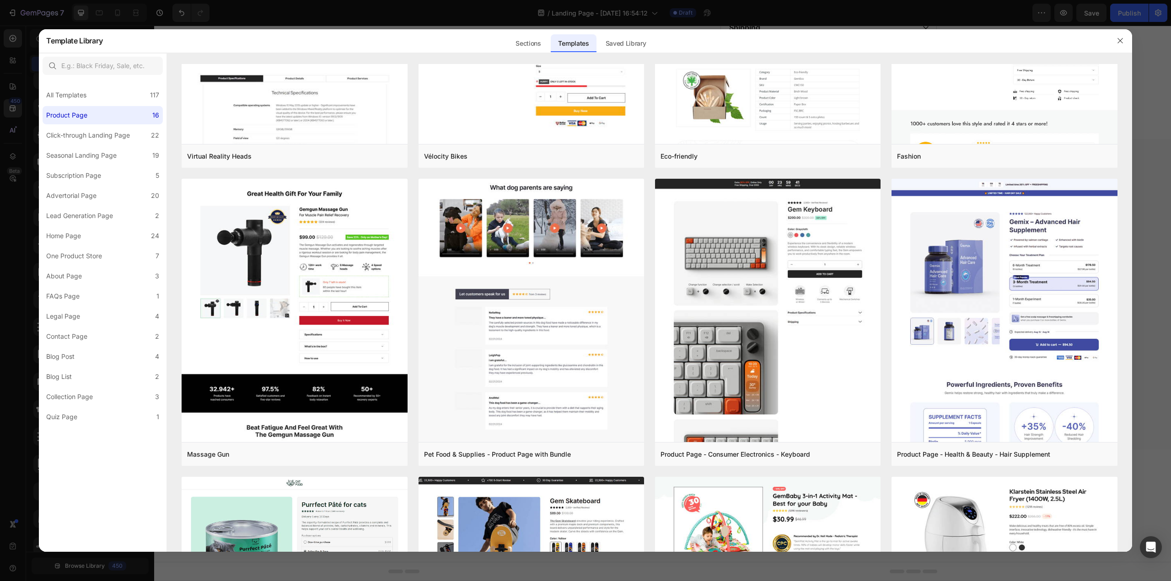
drag, startPoint x: 610, startPoint y: 261, endPoint x: 165, endPoint y: 420, distance: 473.4
click at [165, 420] on div "All Templates 117 Product Page 16 Click-through Landing Page 22 Seasonal Landin…" at bounding box center [103, 253] width 128 height 348
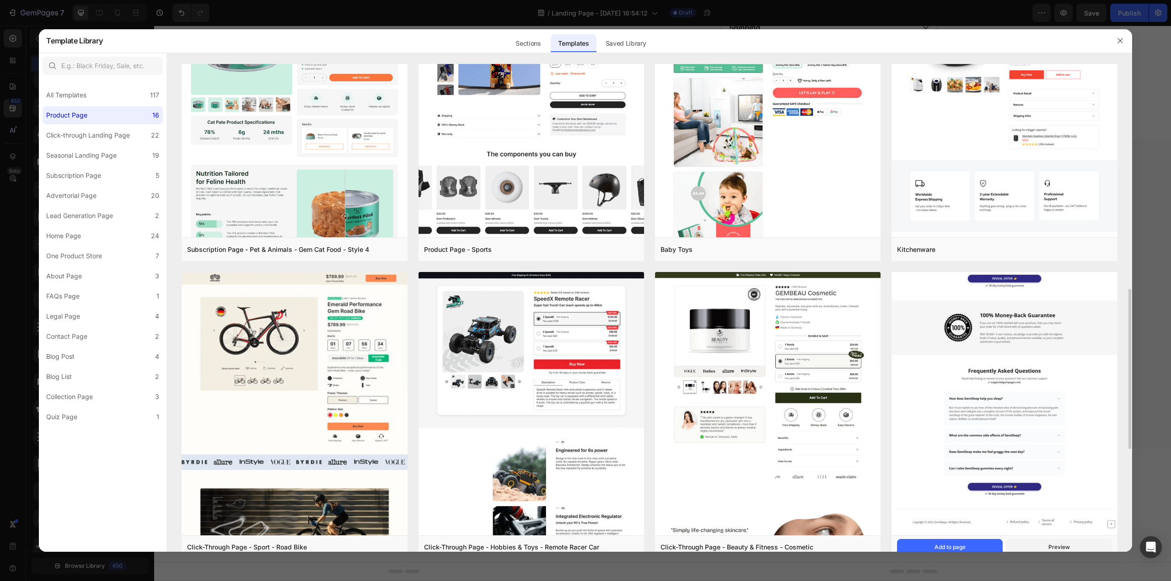
scroll to position [732, 0]
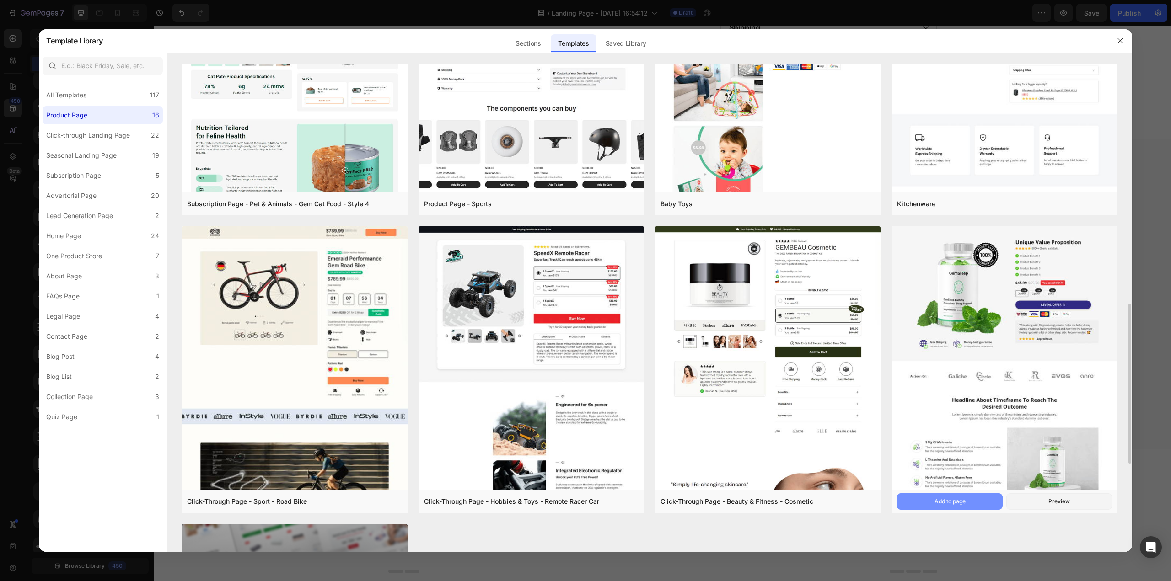
click at [951, 500] on div "Add to page" at bounding box center [949, 501] width 31 height 8
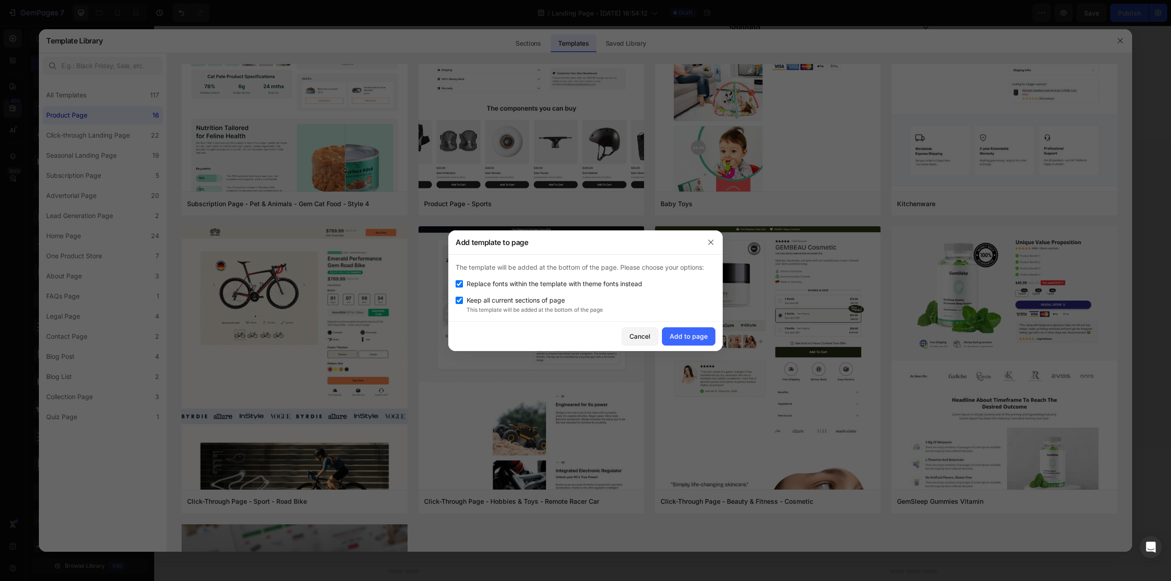
click at [613, 284] on span "Replace fonts within the template with theme fonts instead" at bounding box center [554, 283] width 176 height 11
click at [541, 278] on span "Replace fonts within the template with theme fonts instead" at bounding box center [554, 283] width 176 height 11
checkbox input "true"
click at [700, 335] on div "Add to page" at bounding box center [688, 337] width 38 height 10
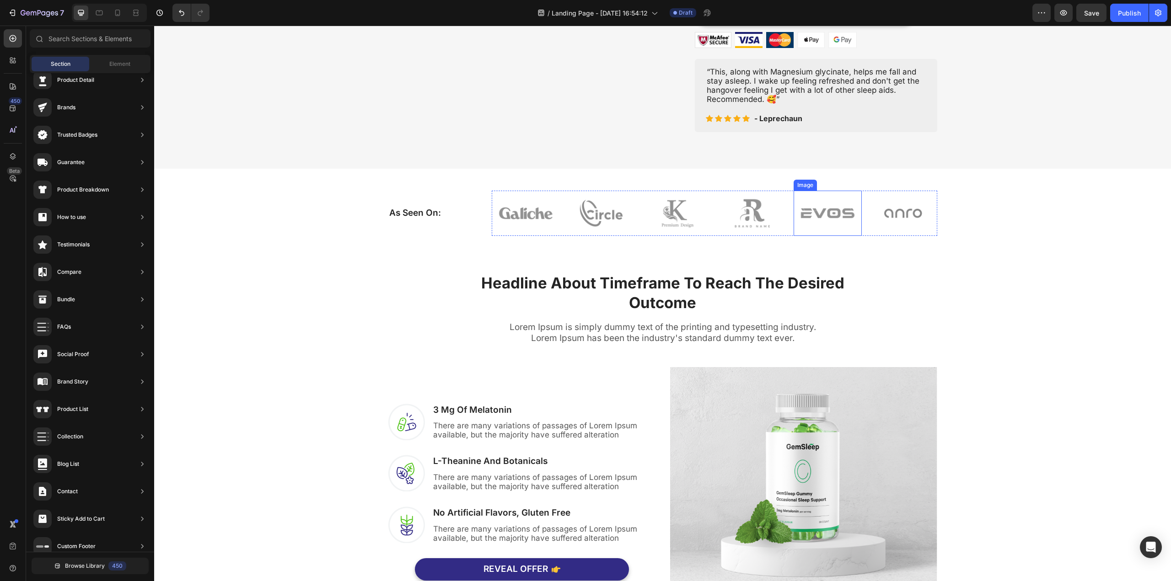
scroll to position [1488, 0]
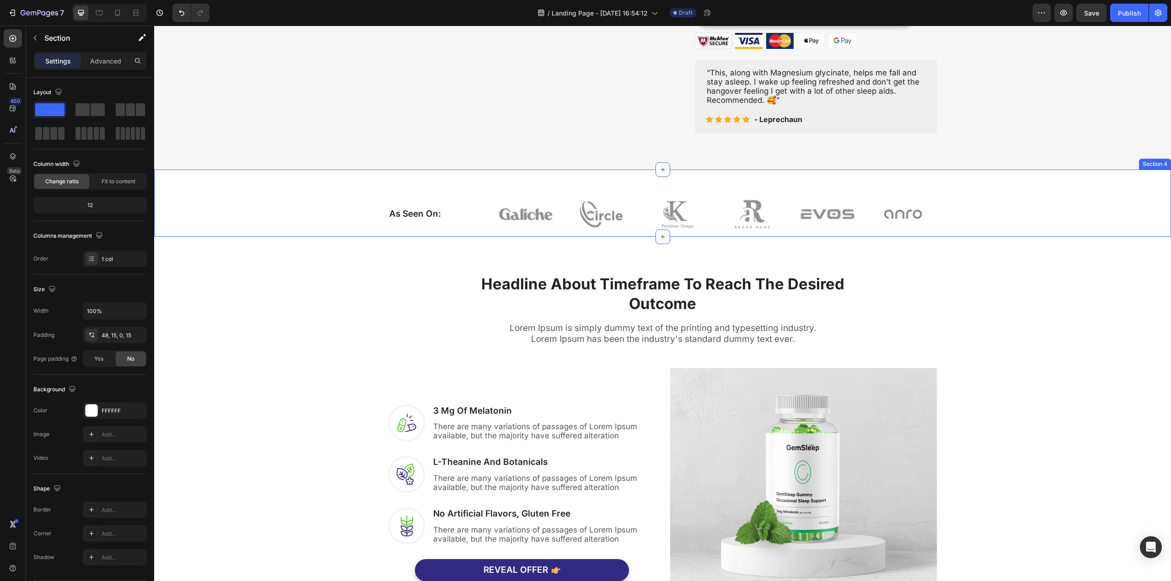
click at [938, 185] on div "As Seen On: Heading Image Image Image Image Image Image Row Row Section 4" at bounding box center [662, 203] width 1016 height 67
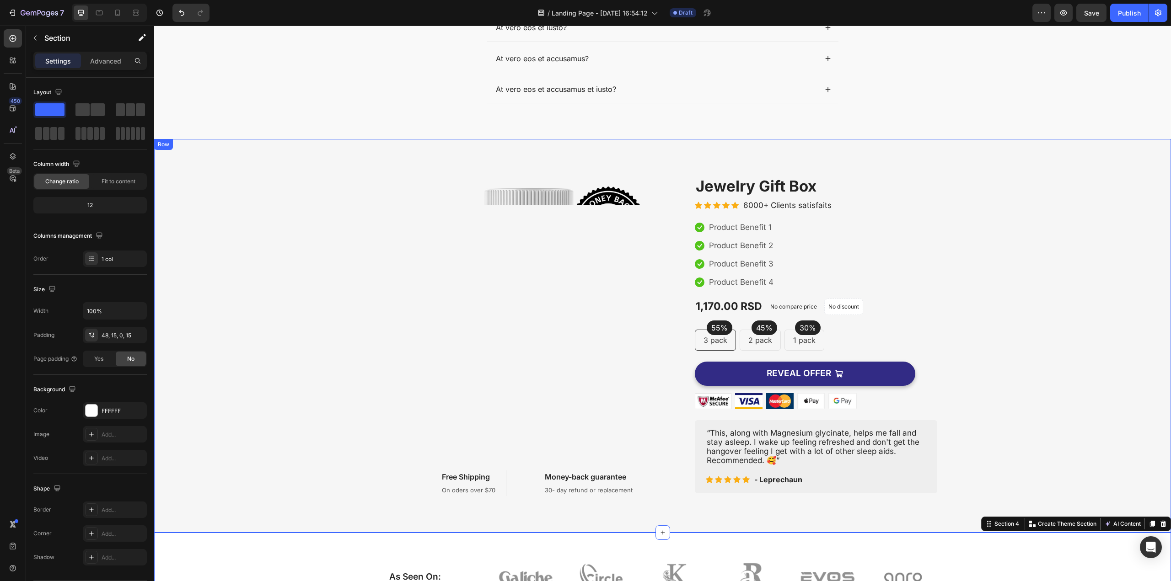
scroll to position [1126, 0]
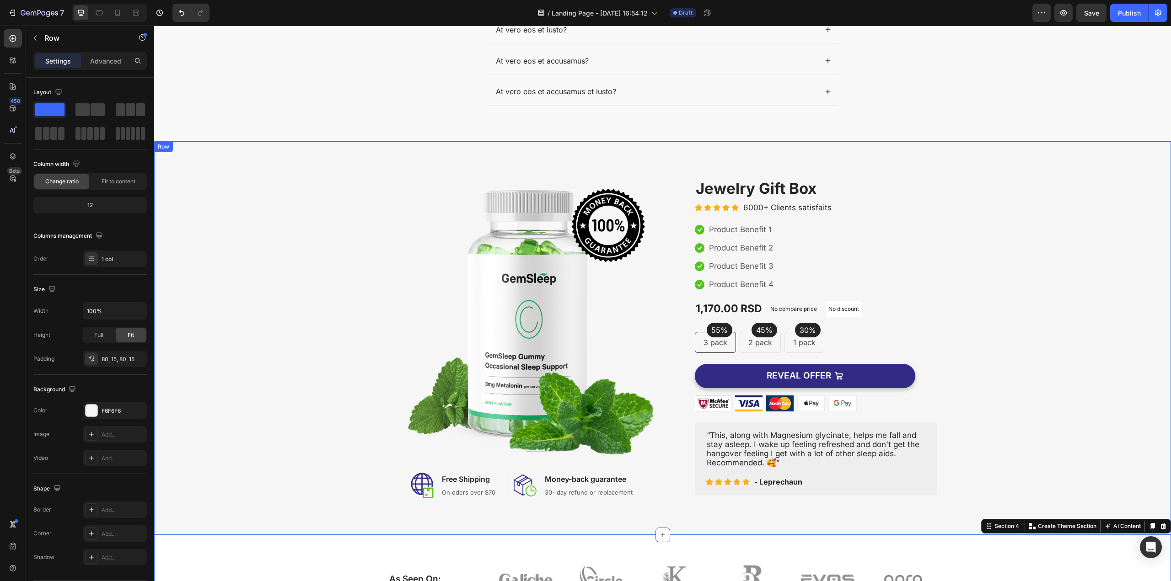
click at [966, 192] on div "Image Image Free Shipping Heading On oders over $70 Text block Row Image Money-…" at bounding box center [662, 338] width 1003 height 320
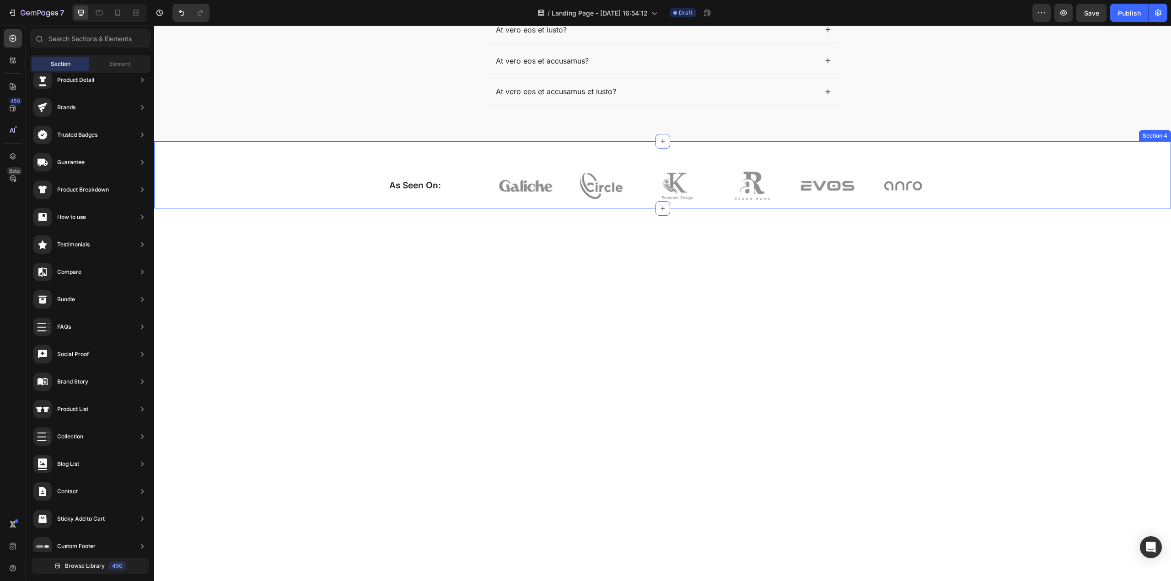
click at [964, 194] on div "As Seen On: Heading Image Image Image Image Image Image Row Row" at bounding box center [662, 185] width 1003 height 45
click at [964, 203] on div at bounding box center [662, 351] width 1003 height 376
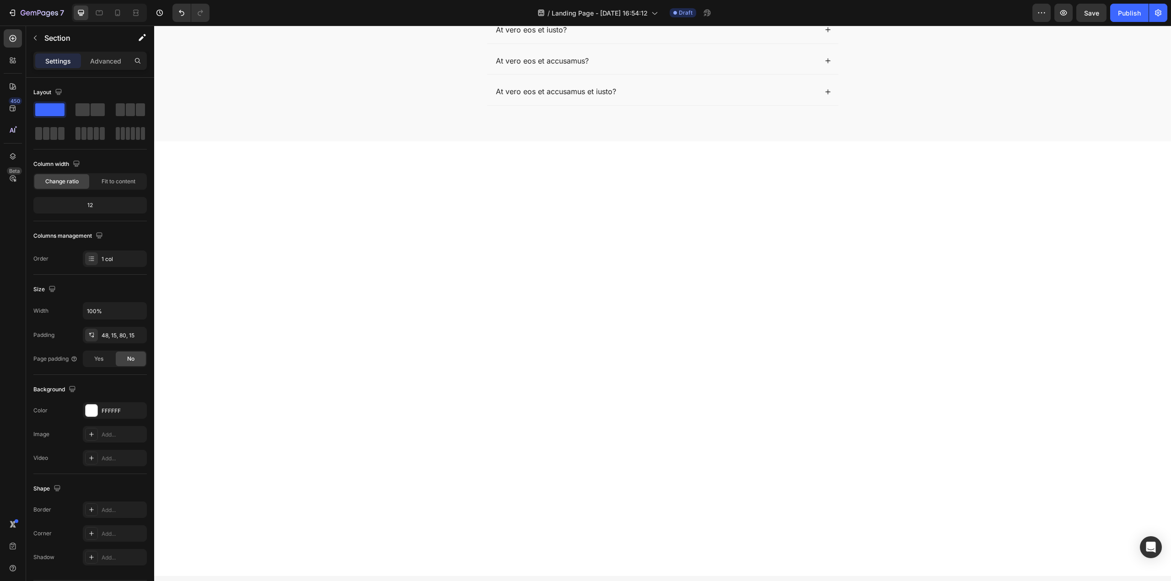
click at [898, 188] on div at bounding box center [662, 351] width 1003 height 376
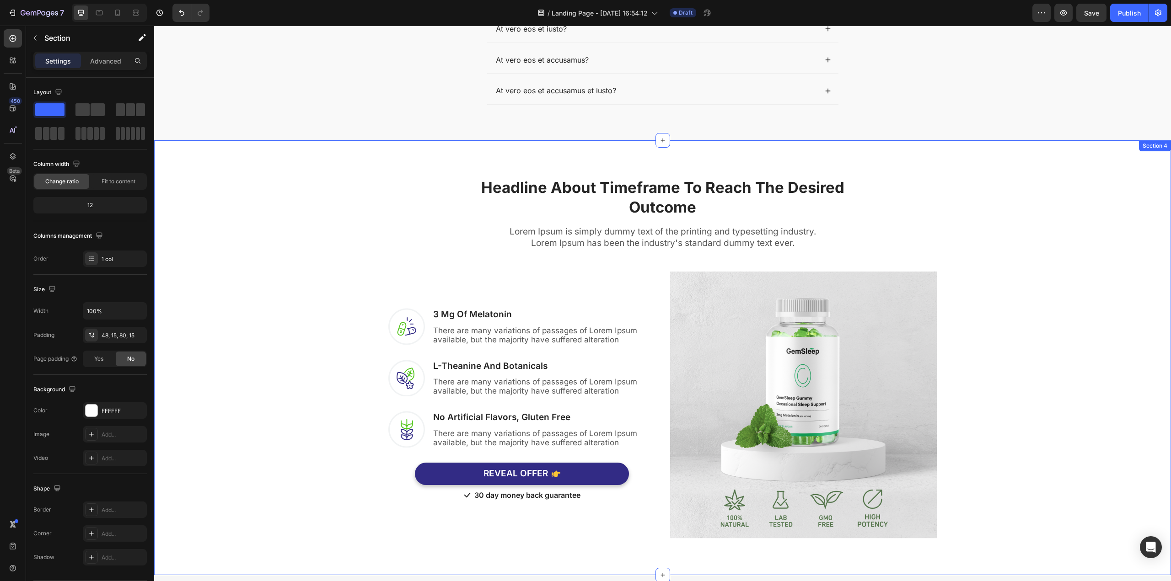
scroll to position [1126, 0]
click at [965, 220] on div "Headline About Timeframe To Reach The Desired Outcome Heading Row Lorem Ipsum i…" at bounding box center [662, 351] width 1003 height 376
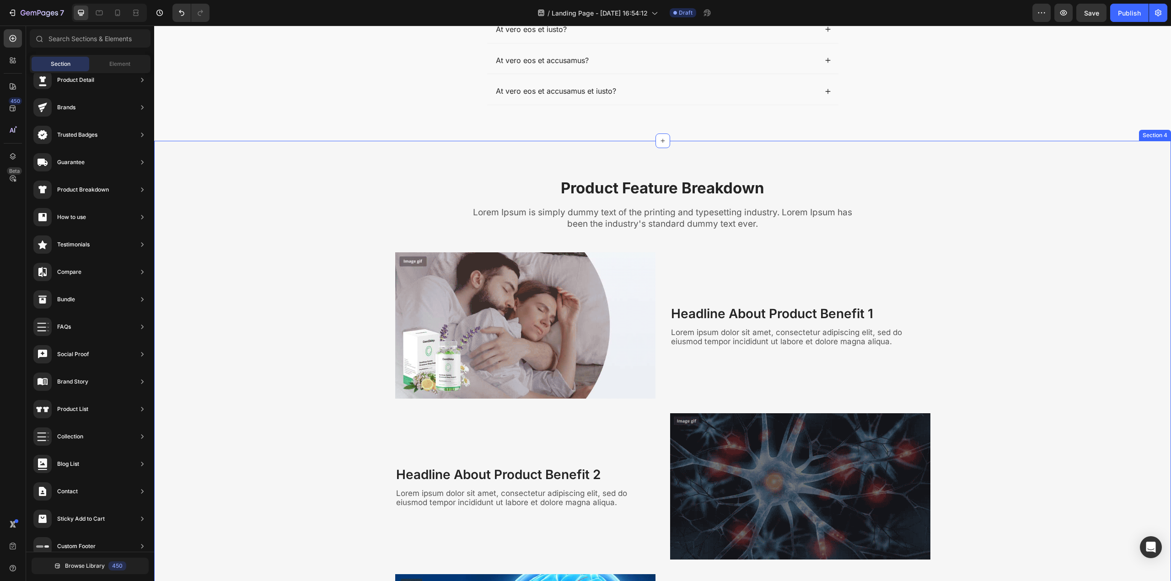
click at [959, 185] on div "Product Feature Breakdown Heading Lorem Ipsum is simply dummy text of the print…" at bounding box center [662, 529] width 1003 height 704
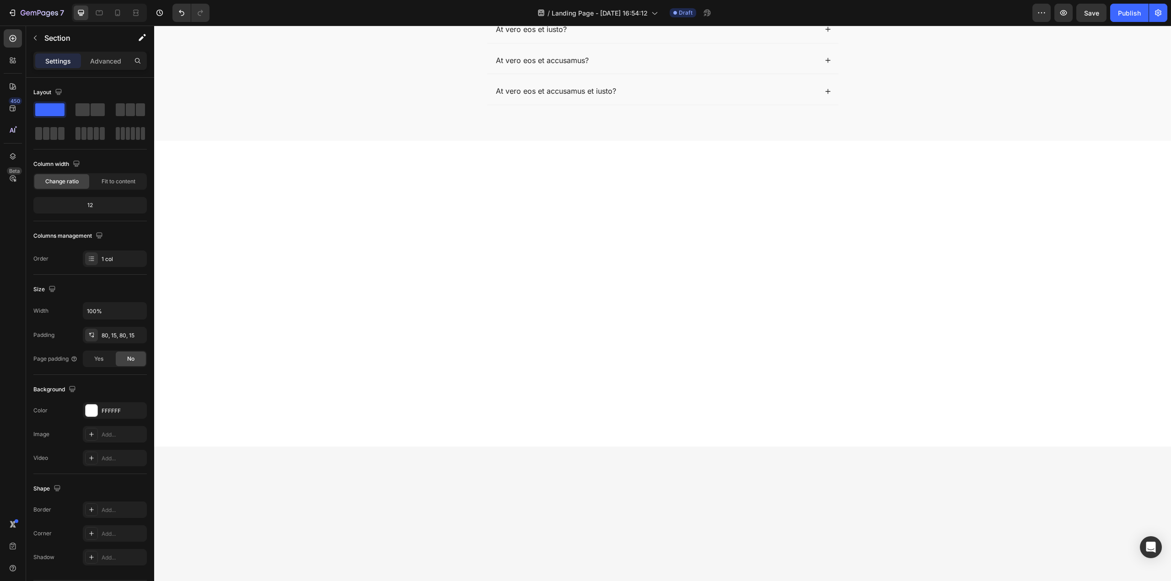
click at [961, 189] on div at bounding box center [662, 293] width 1003 height 233
click at [688, 264] on div at bounding box center [662, 293] width 1003 height 233
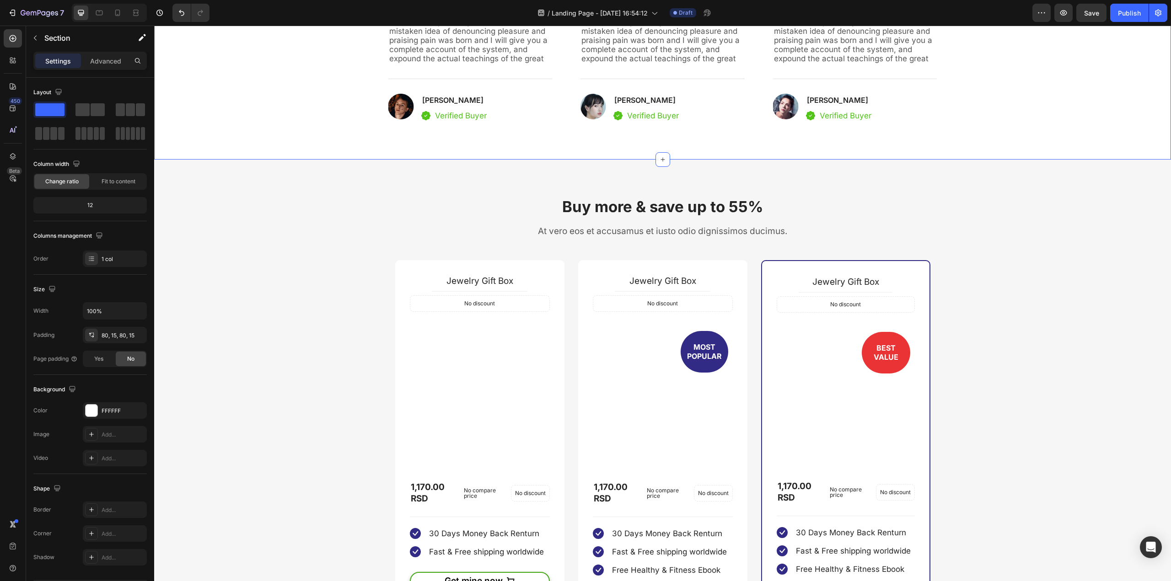
scroll to position [1412, 0]
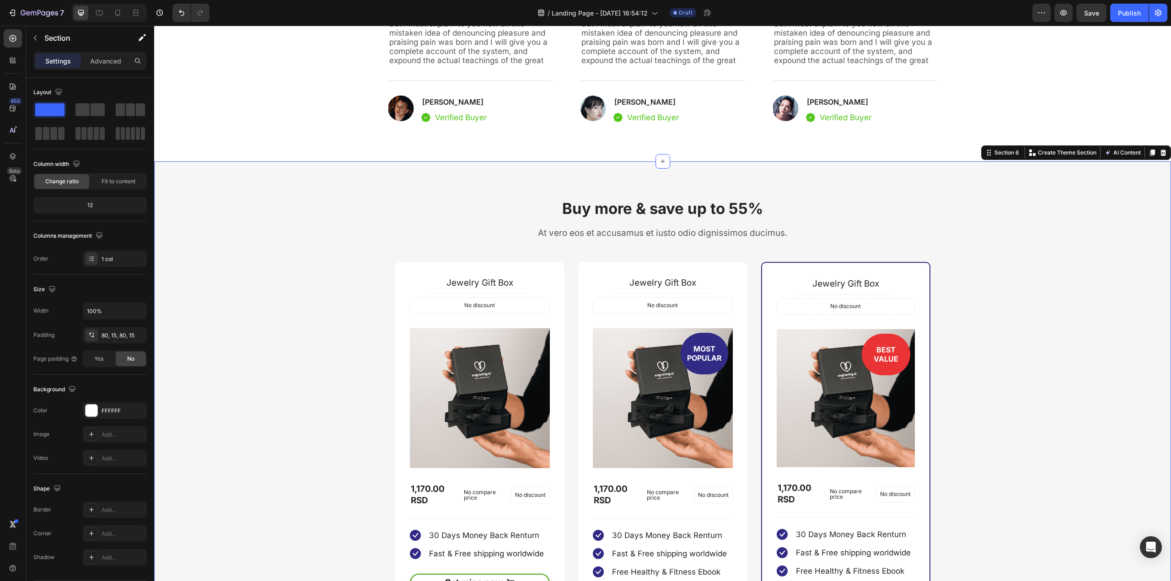
click at [957, 194] on div "Buy more & save up to 55% Heading At vero eos et accusamus et iusto odio dignis…" at bounding box center [662, 446] width 1016 height 570
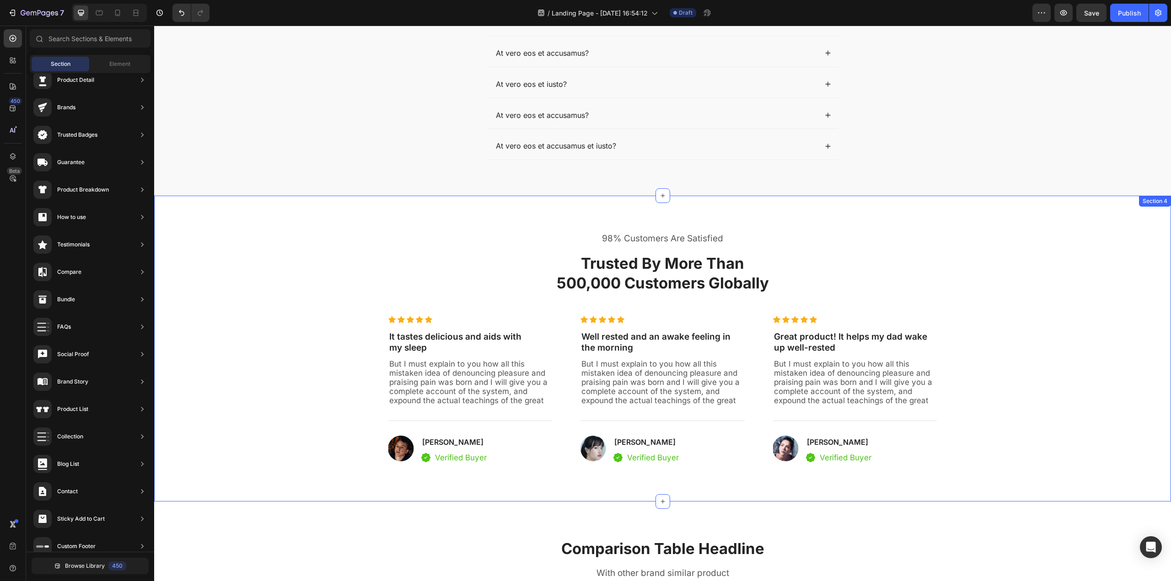
scroll to position [1071, 0]
click at [987, 242] on div "98% Customers Are Satisfied Text block Trusted By More Than 500,000 Customers G…" at bounding box center [662, 349] width 1003 height 233
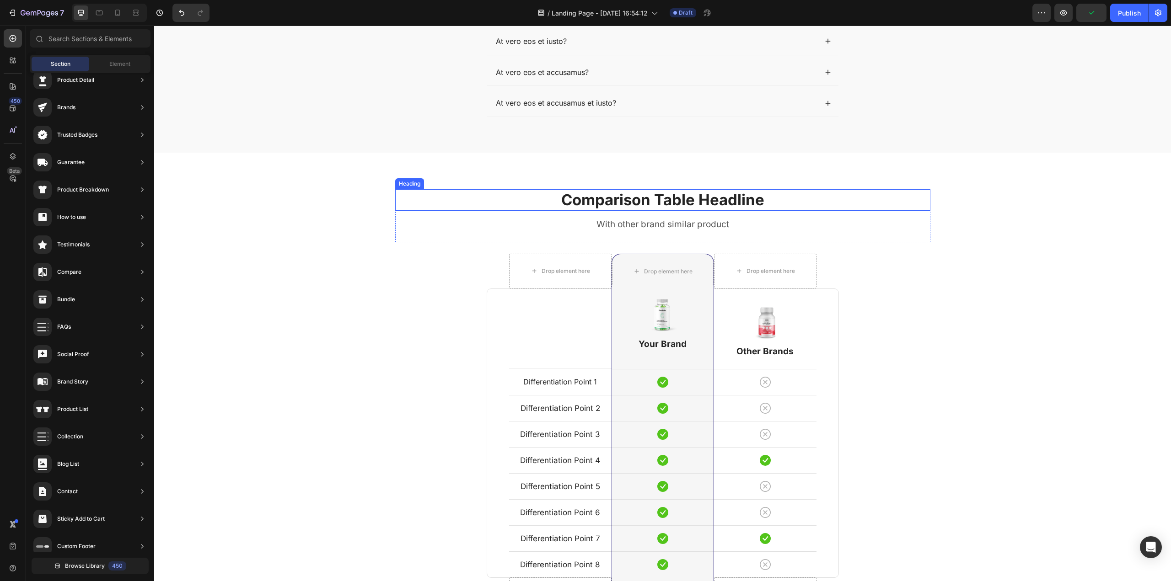
click at [840, 197] on p "Comparison Table Headline" at bounding box center [662, 200] width 533 height 20
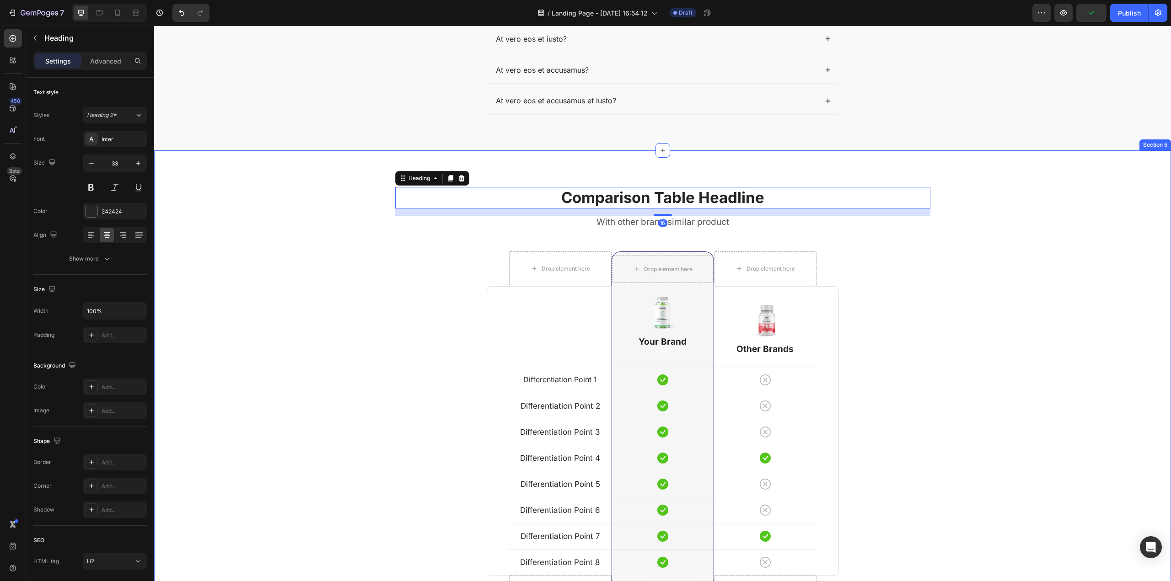
click at [850, 172] on div "Comparison Table Headline Heading 16 With other brand similar product Text bloc…" at bounding box center [662, 429] width 1016 height 558
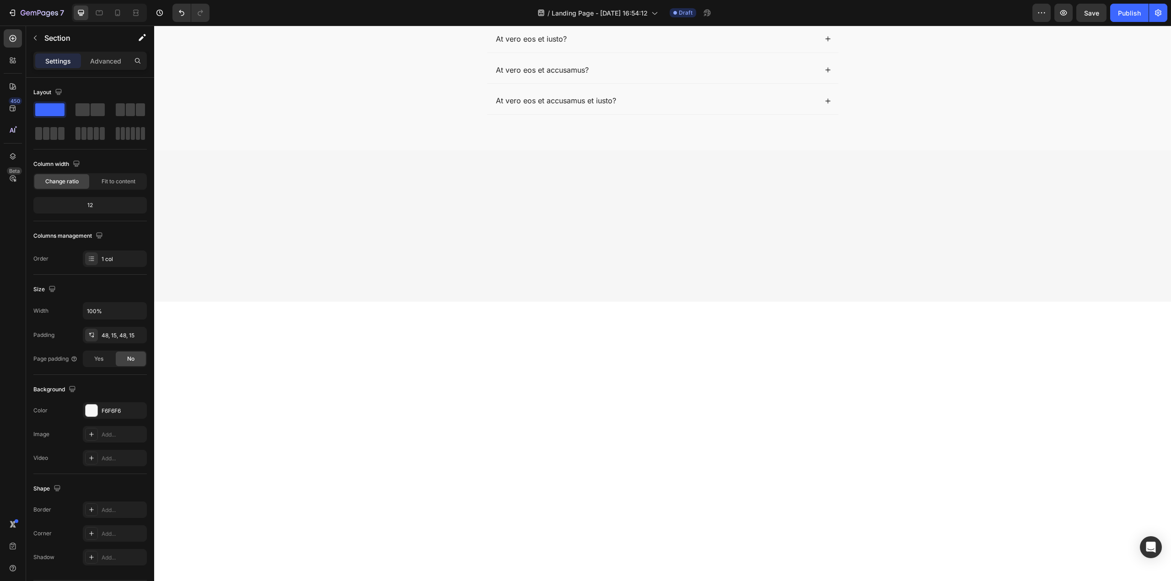
click at [842, 258] on div at bounding box center [662, 225] width 1003 height 107
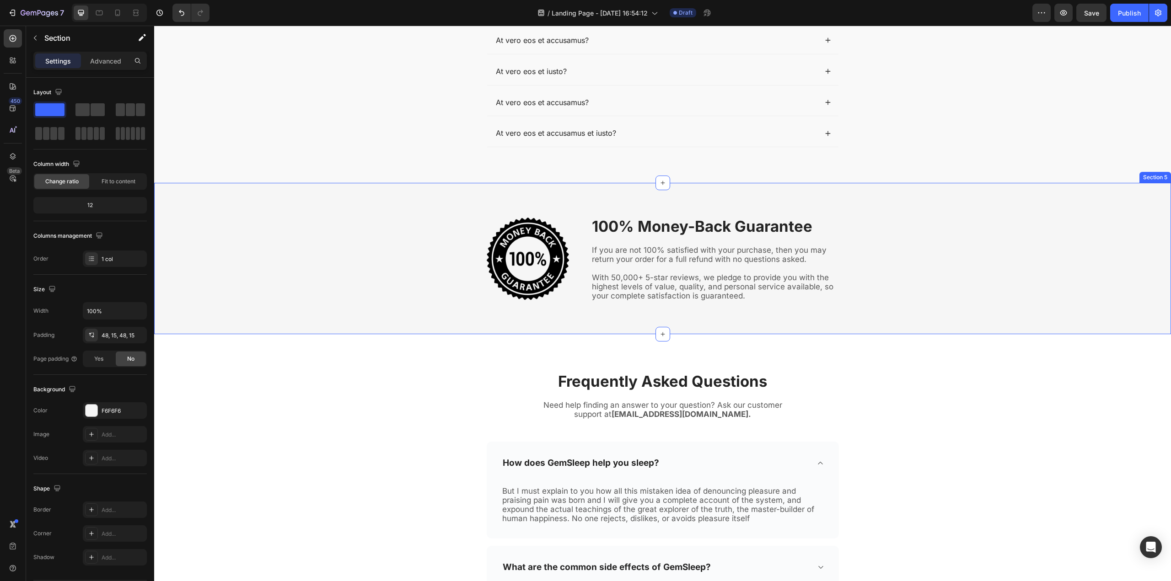
scroll to position [1085, 0]
click at [929, 212] on div "Image 100% Money-Back Guarantee Heading If you are not 100% satisfied with your…" at bounding box center [662, 257] width 1003 height 107
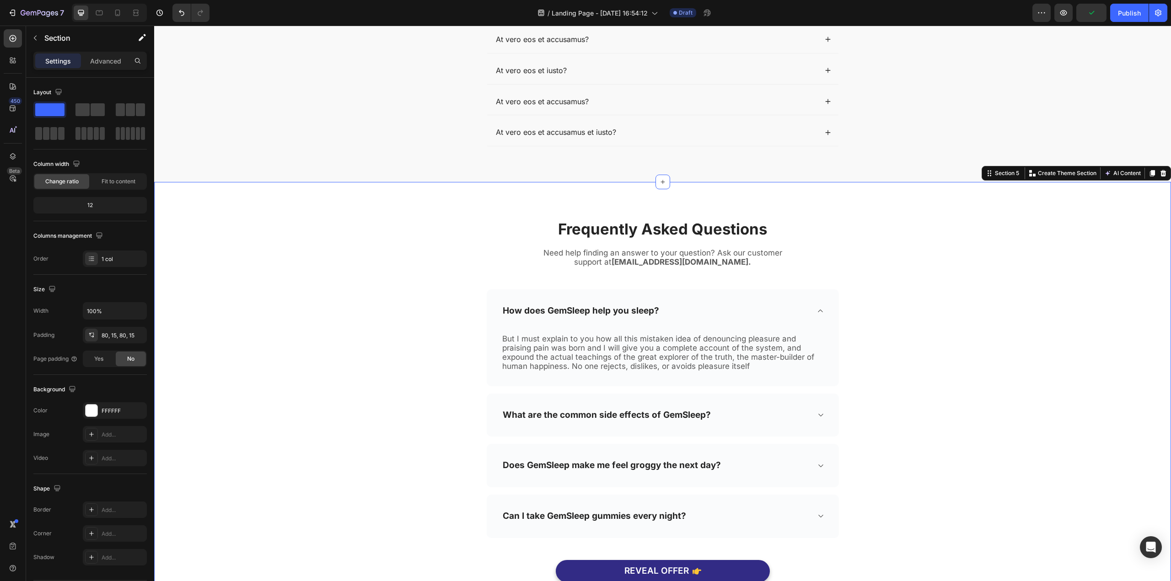
click at [930, 213] on div "Frequently Asked Questions Heading Need help finding an answer to your question…" at bounding box center [662, 409] width 1016 height 454
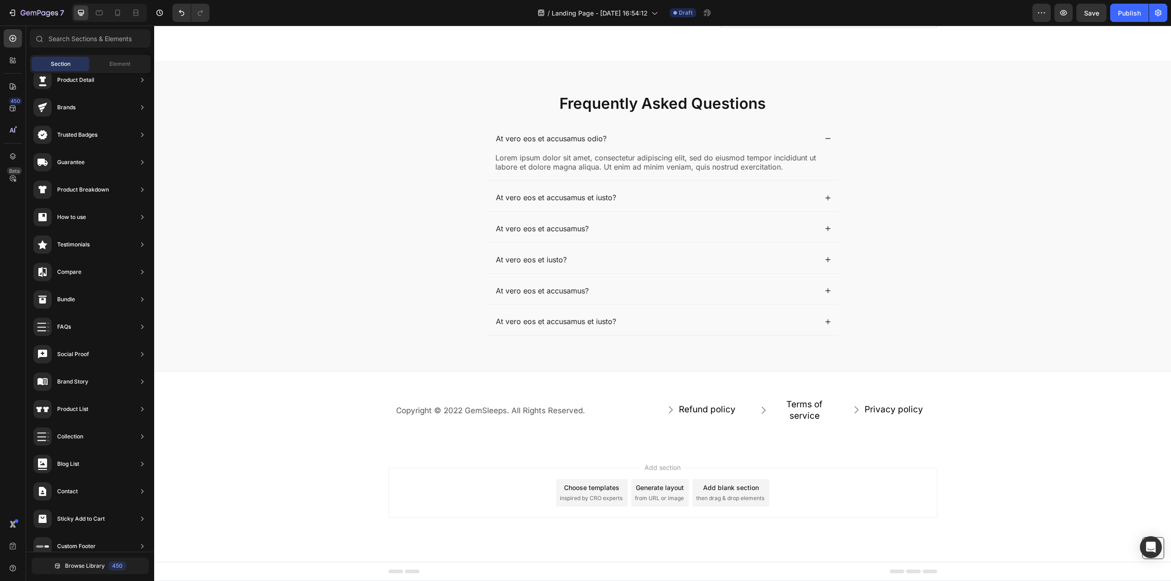
scroll to position [896, 0]
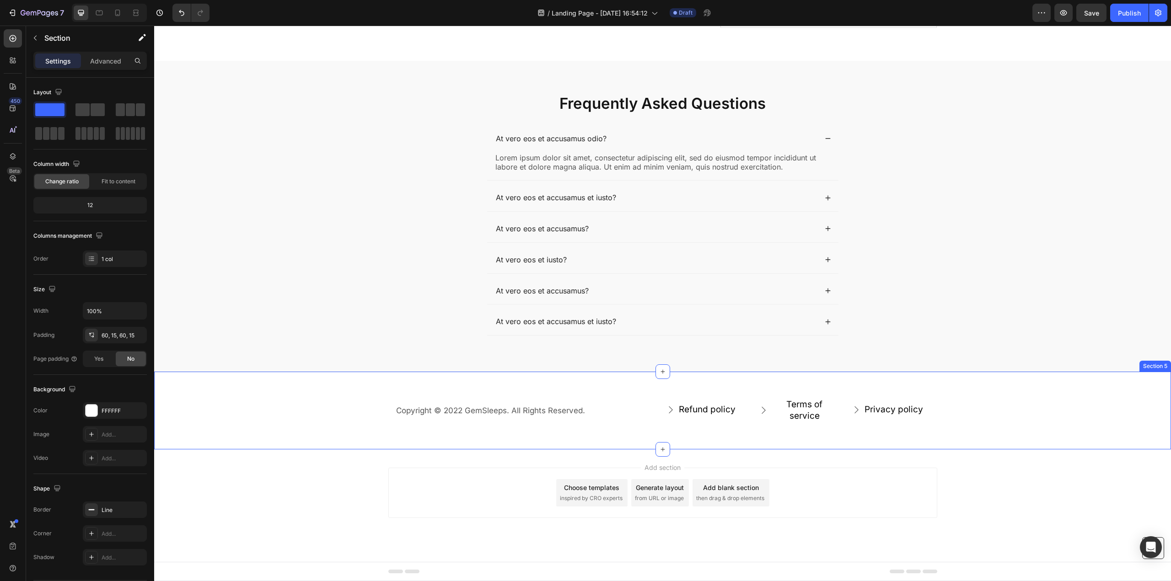
click at [785, 394] on div "Copyright © 2022 GemSleeps. All Rights Reserved. Text block Refund policy Butto…" at bounding box center [662, 410] width 1016 height 78
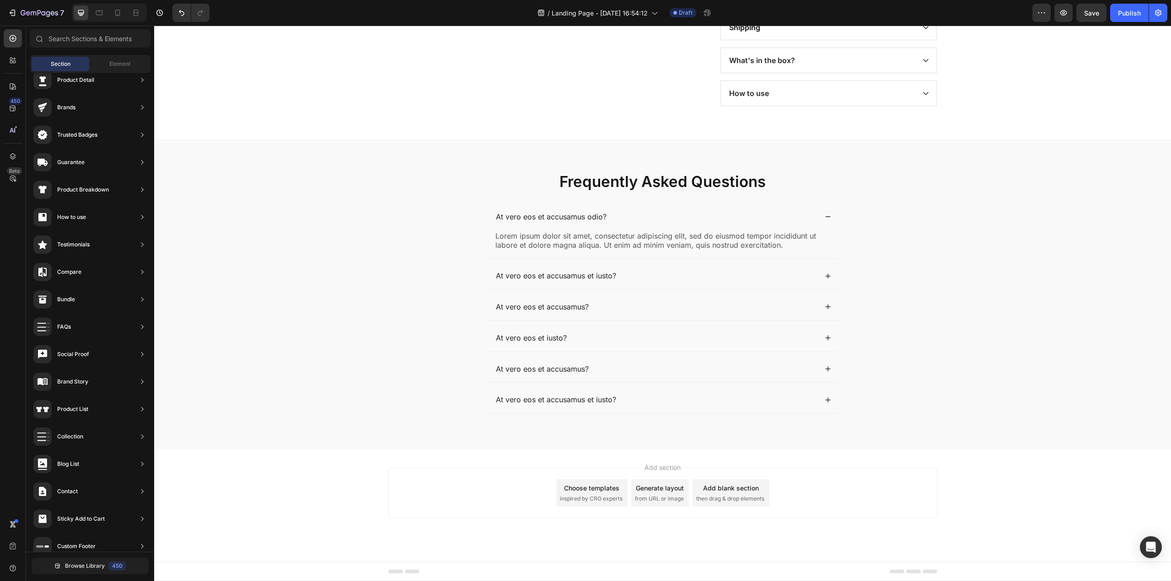
scroll to position [818, 0]
click at [565, 495] on span "inspired by CRO experts" at bounding box center [591, 499] width 63 height 8
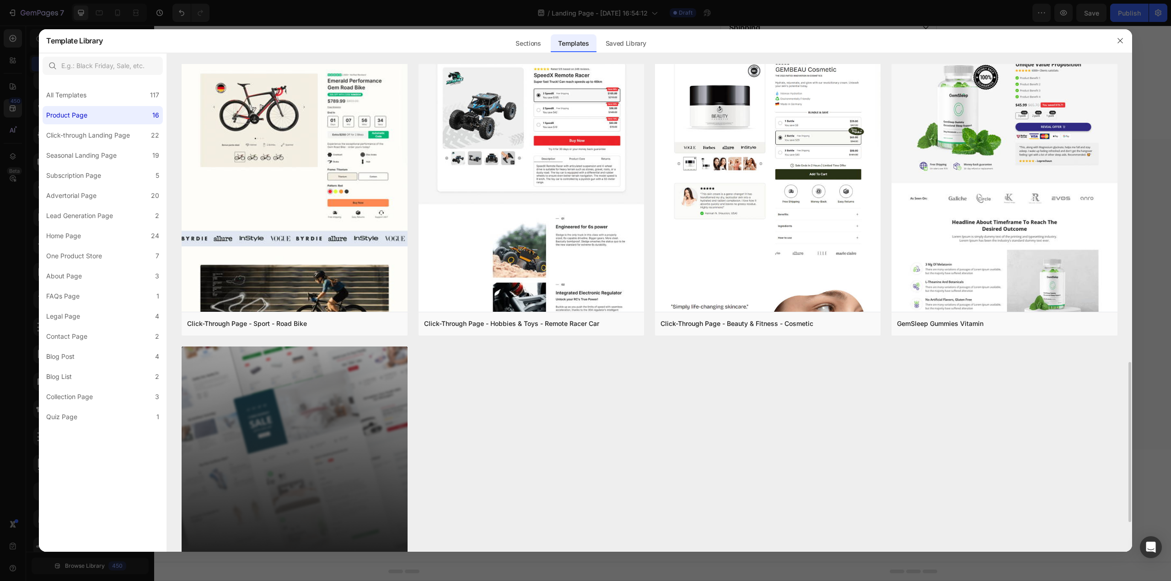
scroll to position [1001, 0]
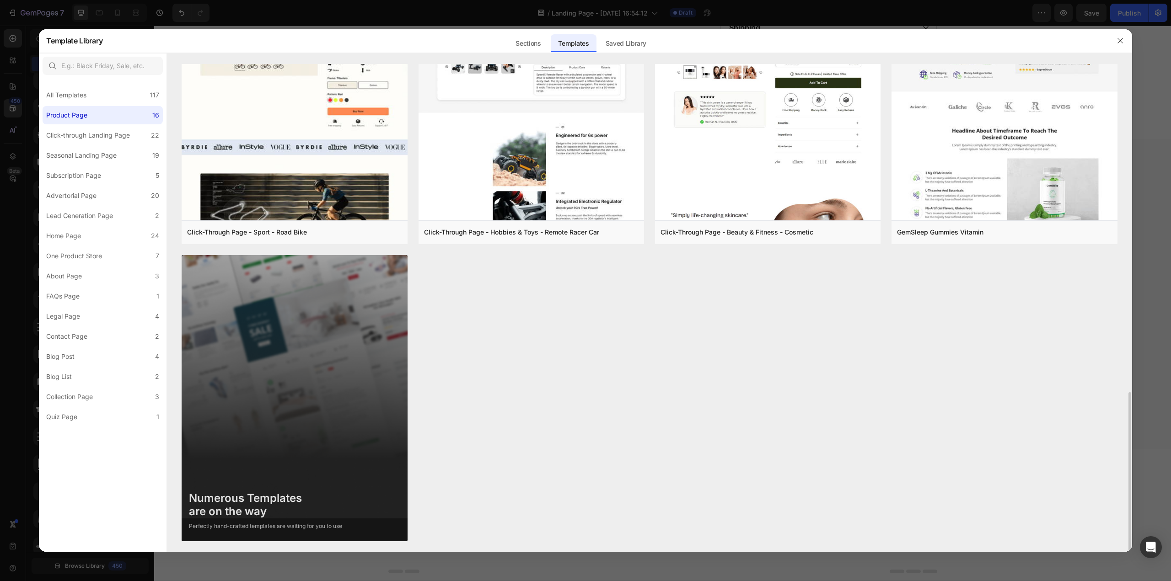
click at [243, 503] on div "Numerous Templates are on the way" at bounding box center [265, 505] width 153 height 27
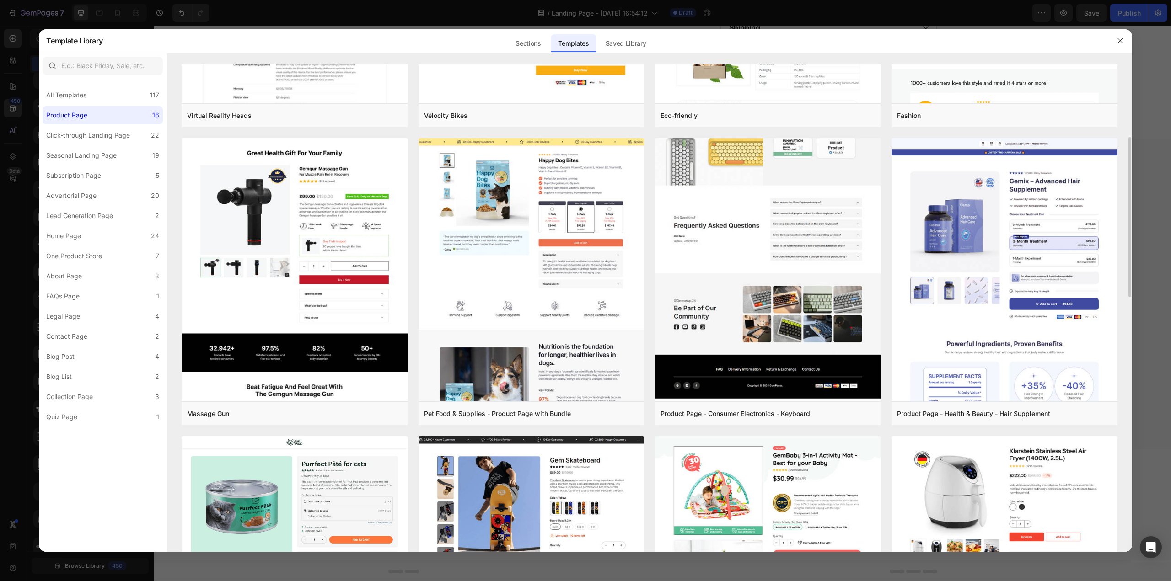
scroll to position [0, 0]
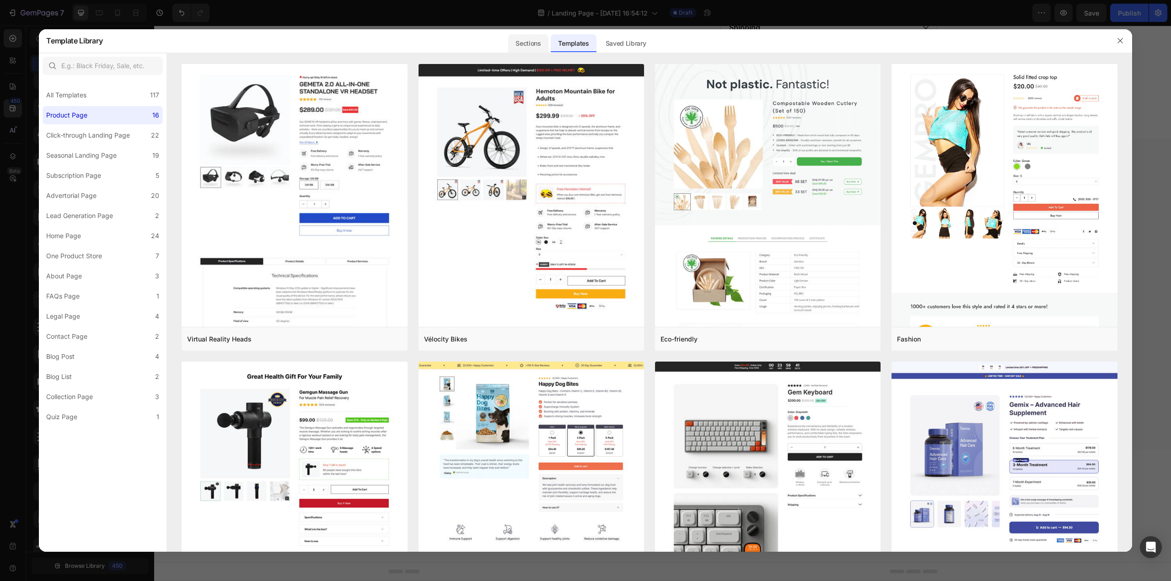
click at [515, 37] on div "Sections" at bounding box center [528, 43] width 40 height 18
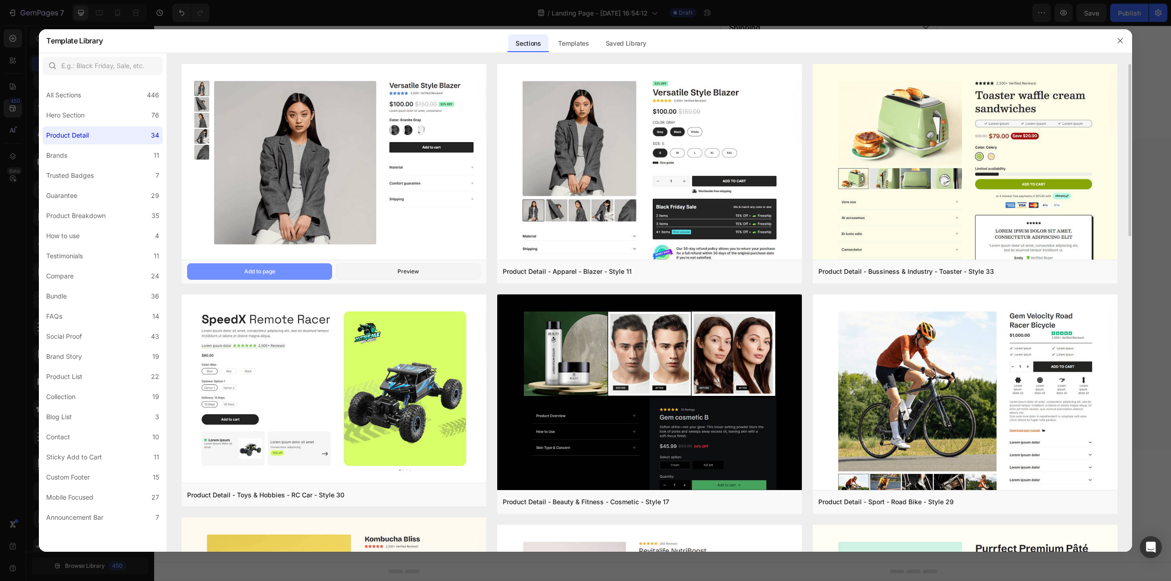
click at [291, 269] on button "Add to page" at bounding box center [259, 271] width 145 height 16
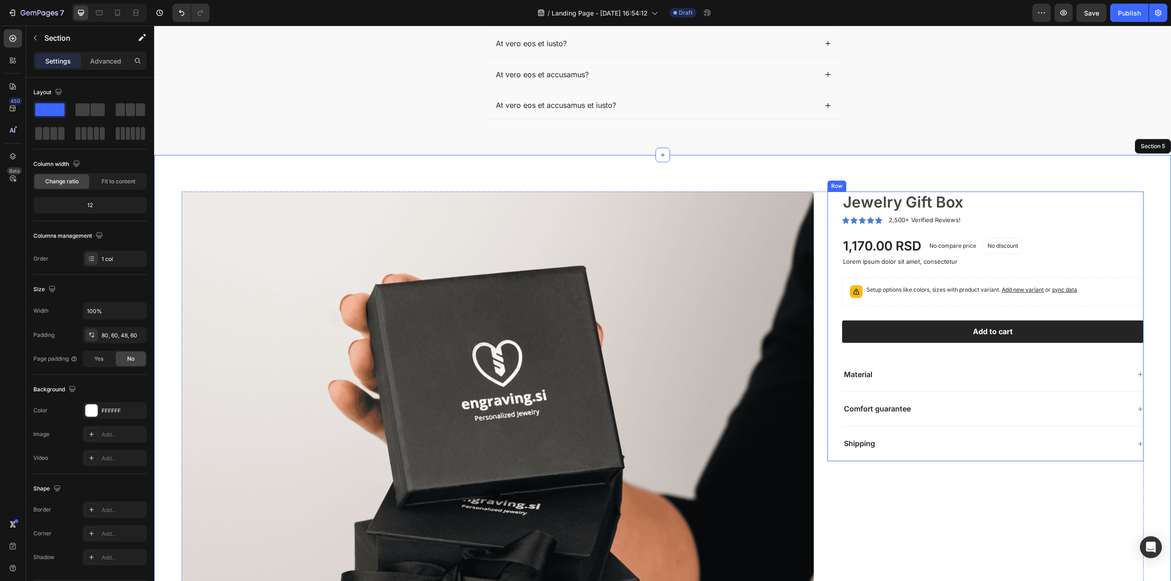
scroll to position [1104, 0]
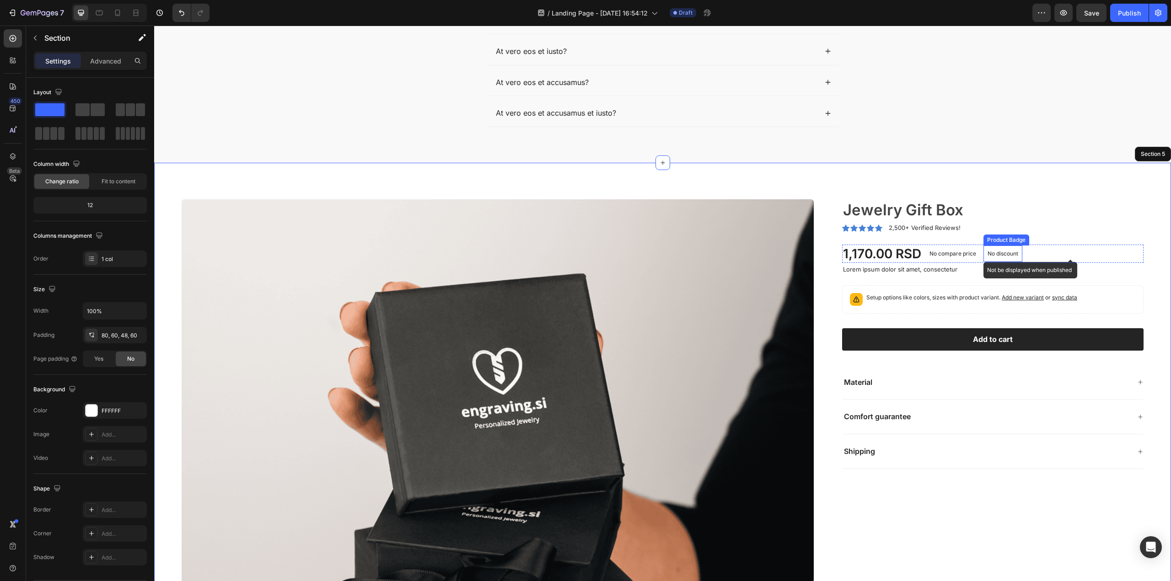
click at [1002, 250] on p "No discount" at bounding box center [1002, 254] width 31 height 8
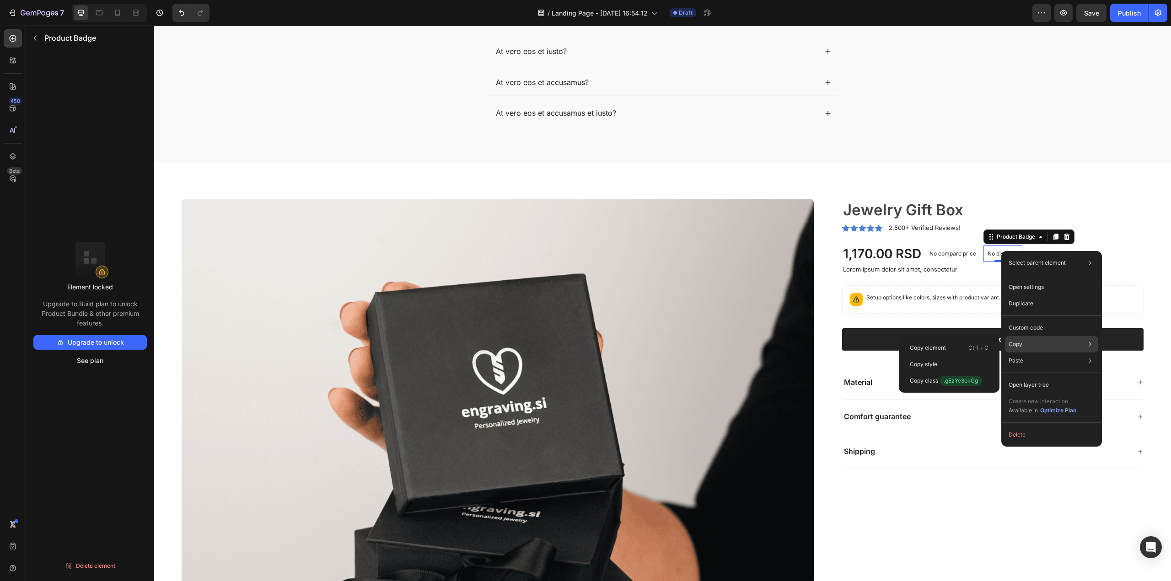
click at [1026, 342] on div "Copy Copy element Ctrl + C Copy style Copy class .gEzYe3okGg" at bounding box center [1051, 344] width 93 height 16
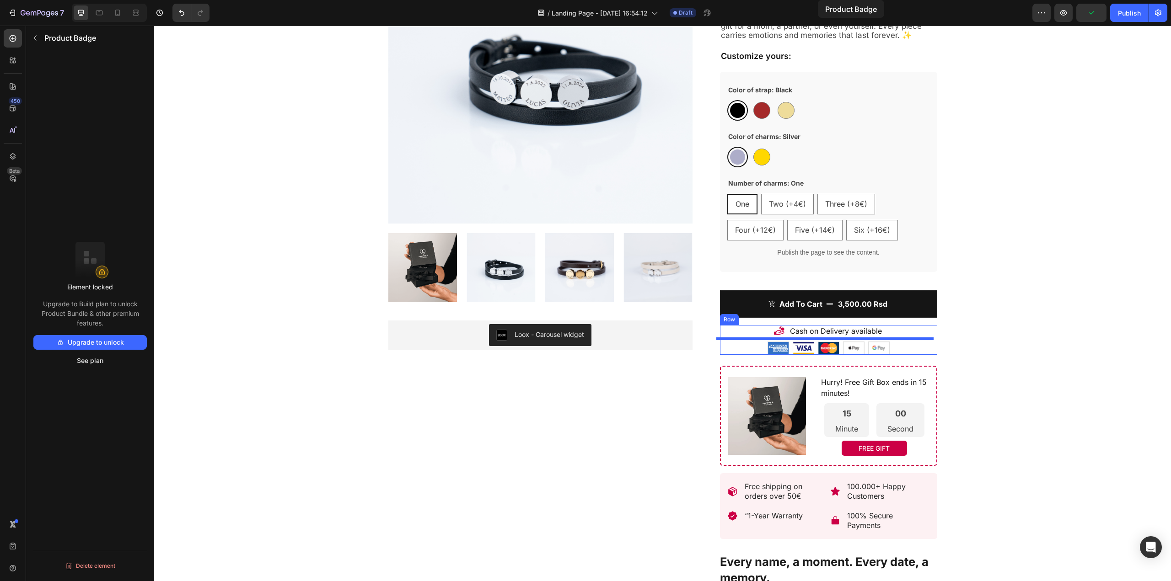
scroll to position [0, 0]
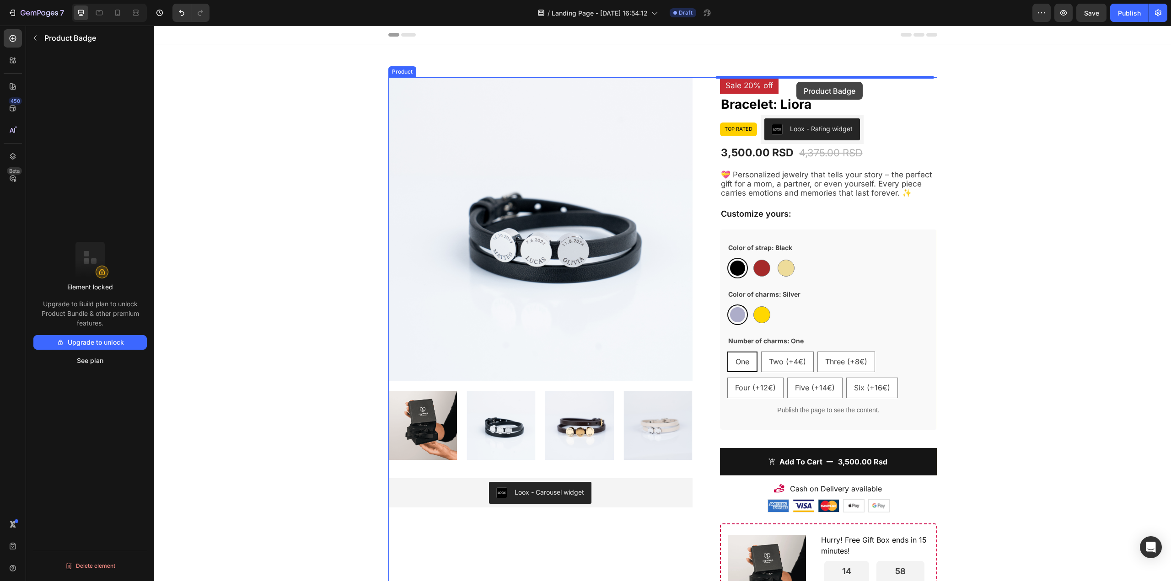
drag, startPoint x: 1000, startPoint y: 393, endPoint x: 796, endPoint y: 82, distance: 371.6
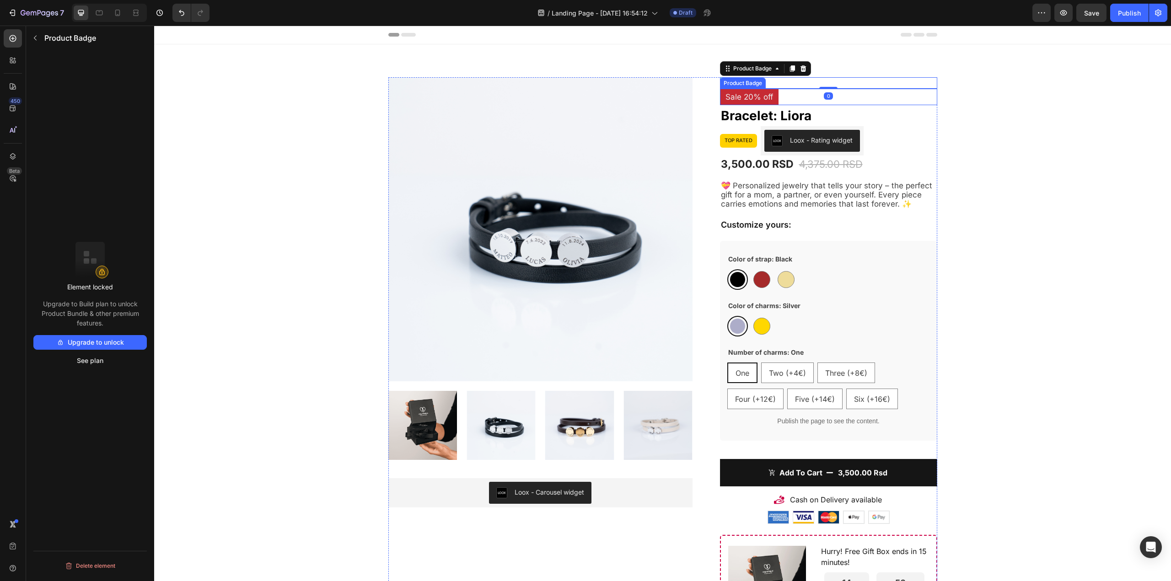
click at [732, 84] on div "Product Badge" at bounding box center [743, 83] width 42 height 8
click at [738, 111] on h2 "Bracelet: Liora" at bounding box center [828, 115] width 217 height 21
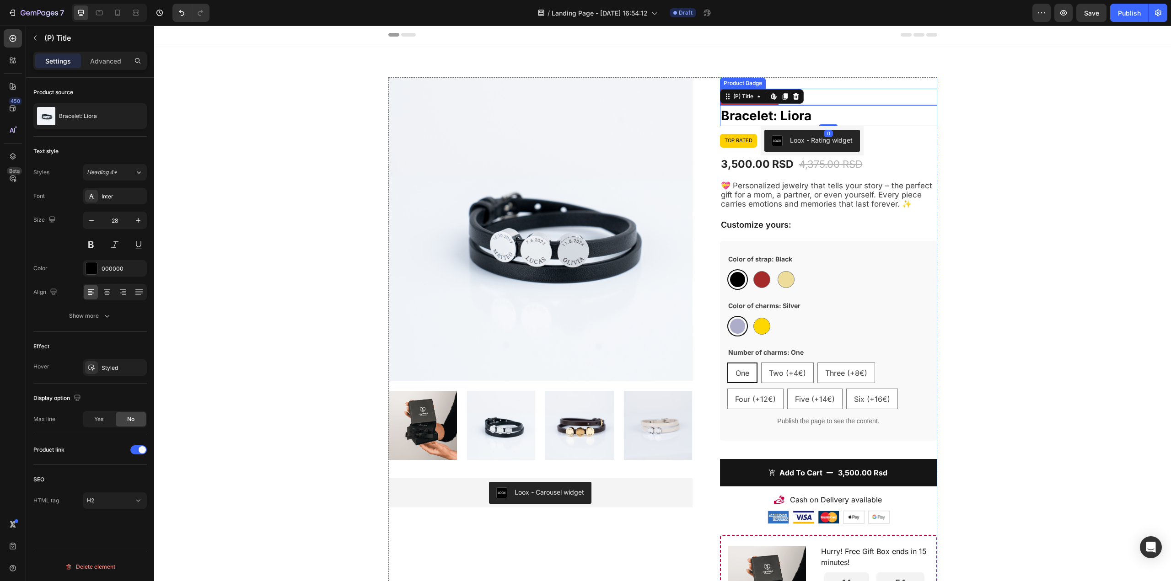
click at [885, 89] on div "Sale 20% off" at bounding box center [828, 97] width 217 height 16
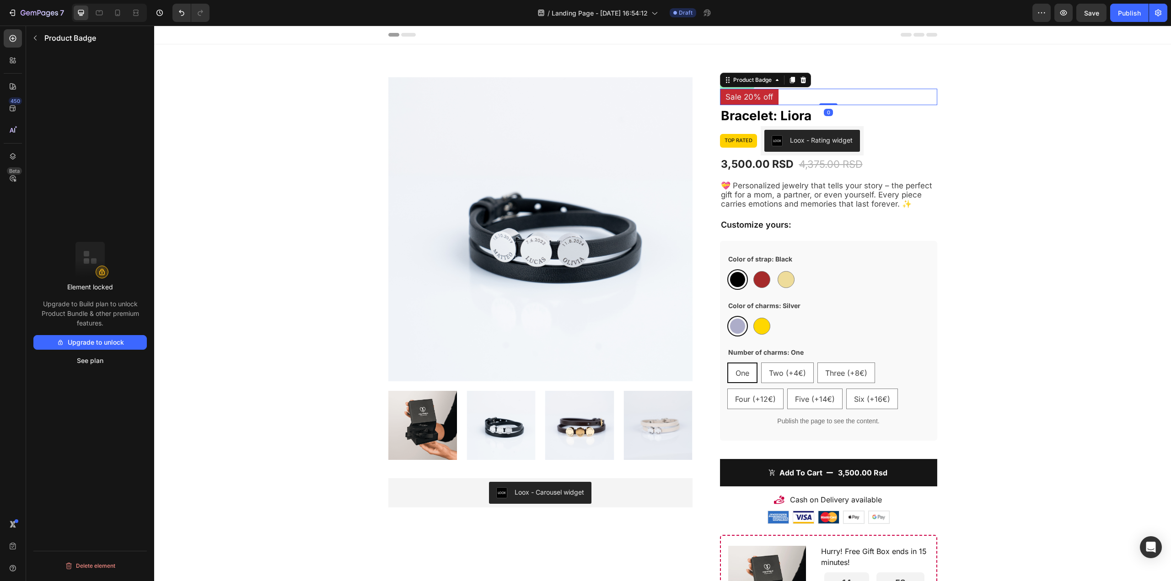
click at [771, 101] on pre "Sale 20% off" at bounding box center [749, 97] width 59 height 16
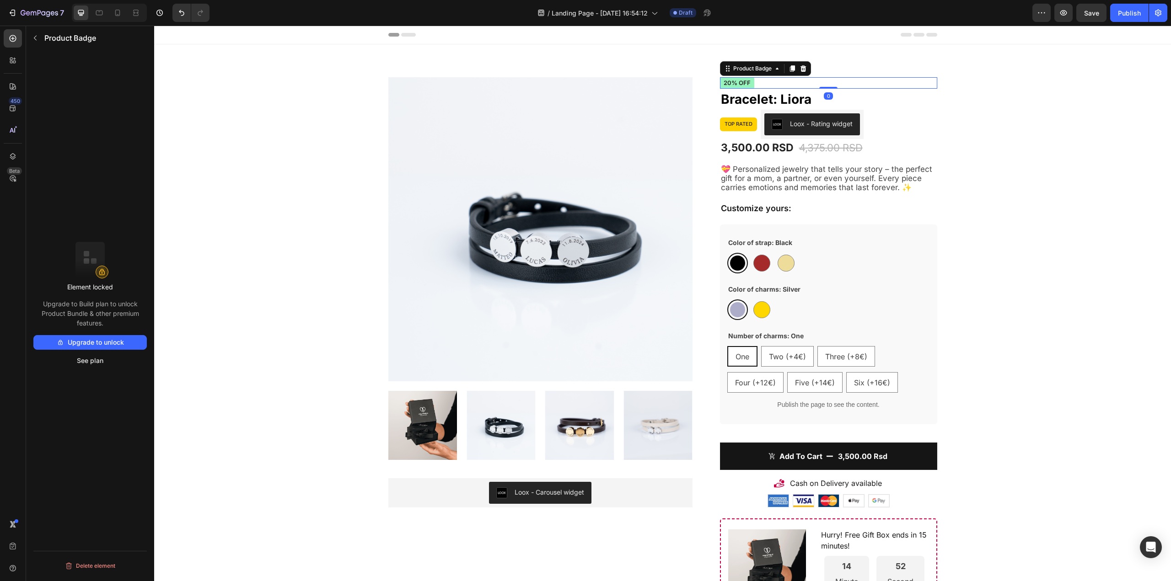
click at [743, 84] on pre "20% off" at bounding box center [737, 82] width 34 height 11
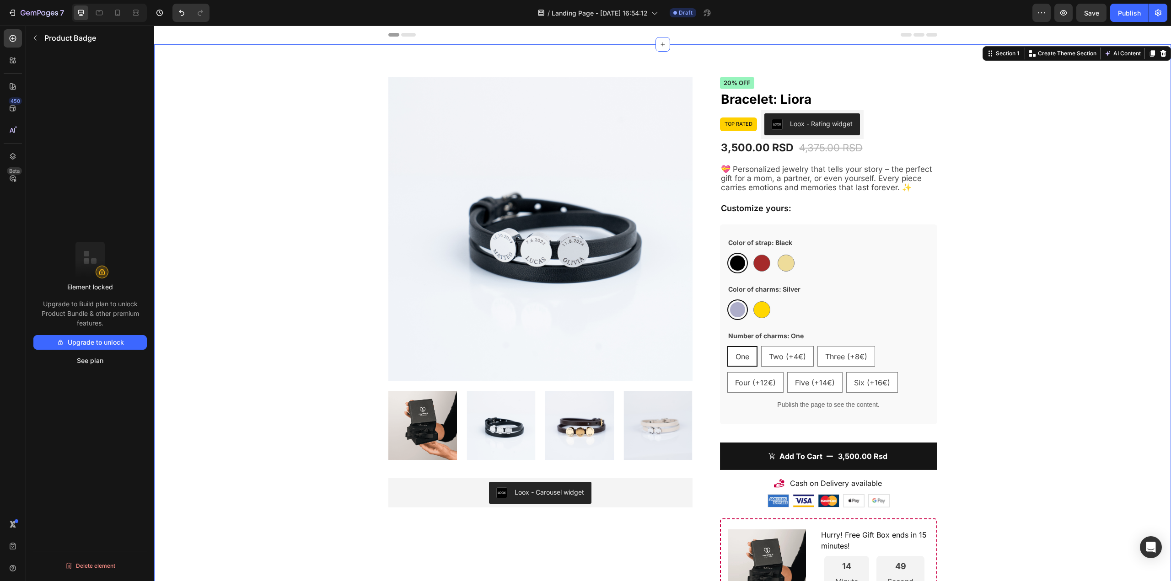
click at [972, 94] on div "Product Images Loox - Carousel widget Loox 20% off Product Badge Bracelet: Lior…" at bounding box center [662, 497] width 1003 height 840
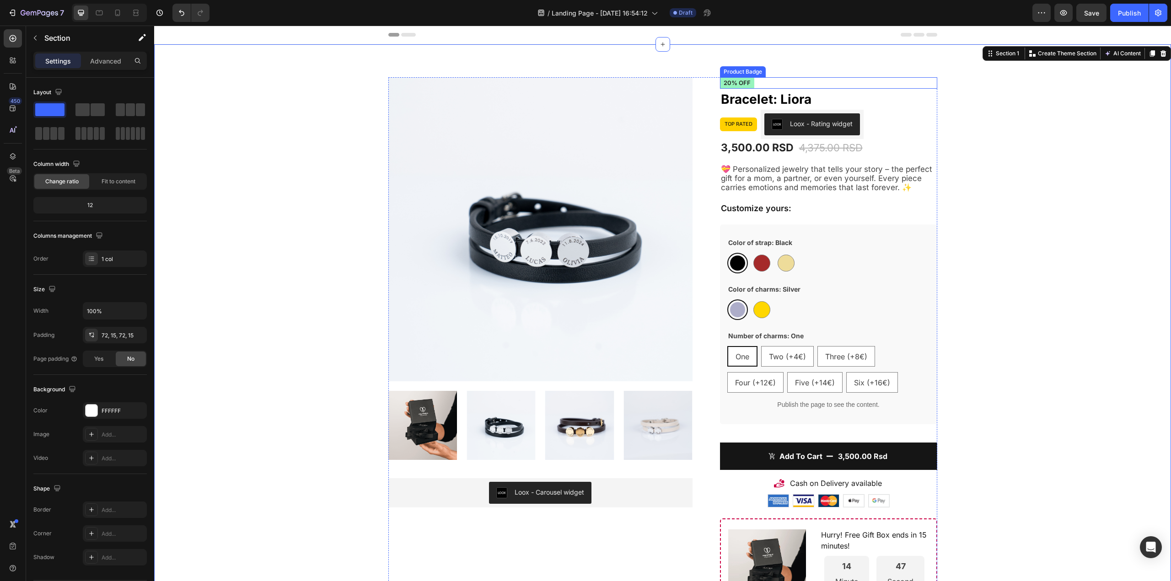
click at [745, 78] on pre "20% off" at bounding box center [737, 82] width 34 height 11
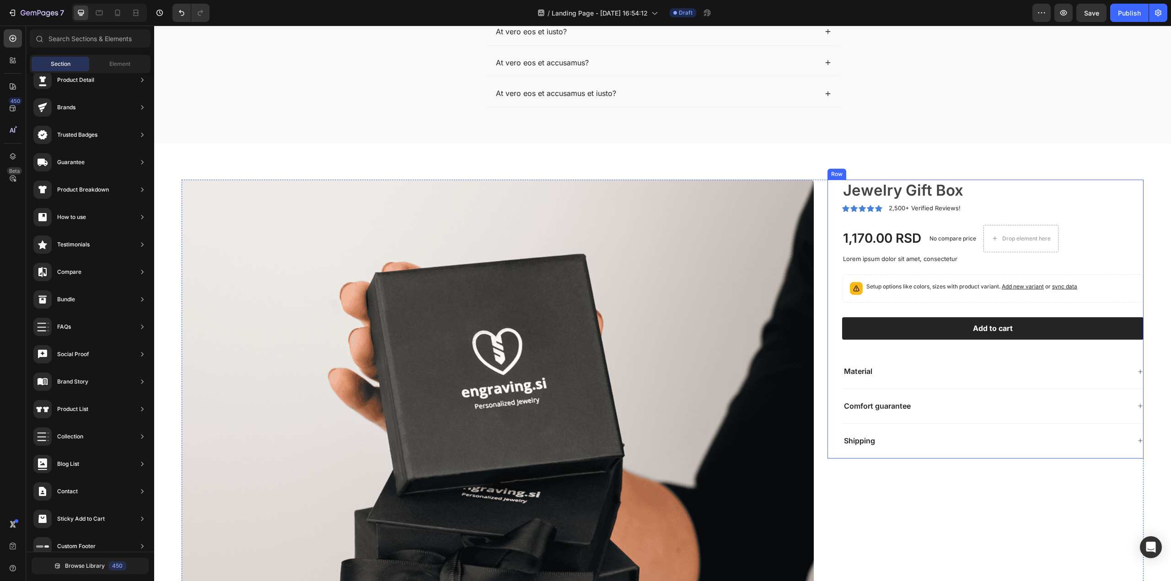
scroll to position [1101, 0]
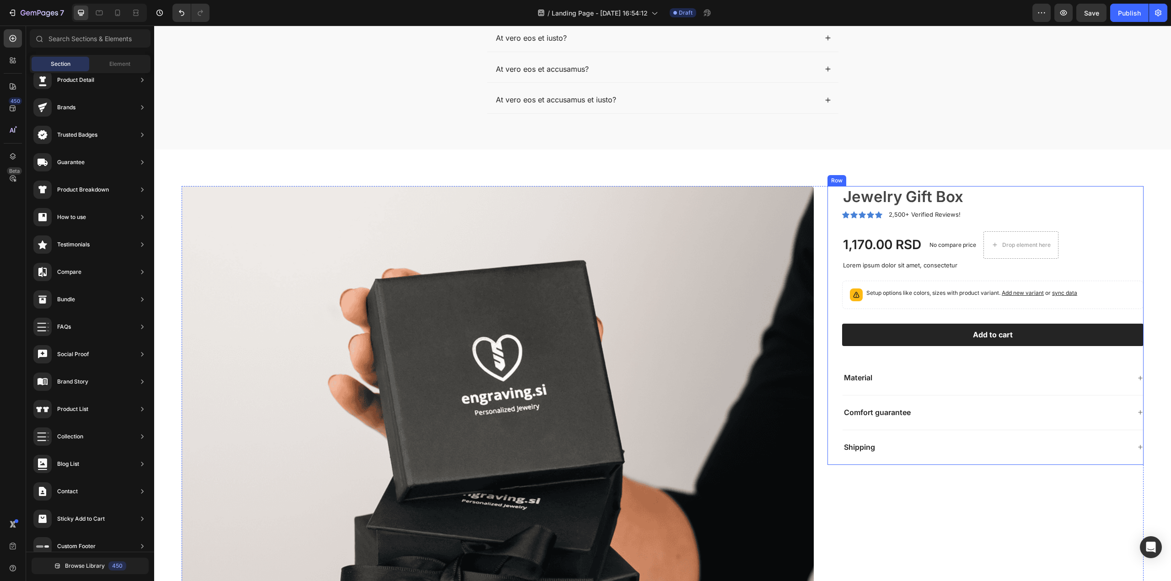
click at [727, 192] on img at bounding box center [498, 502] width 632 height 632
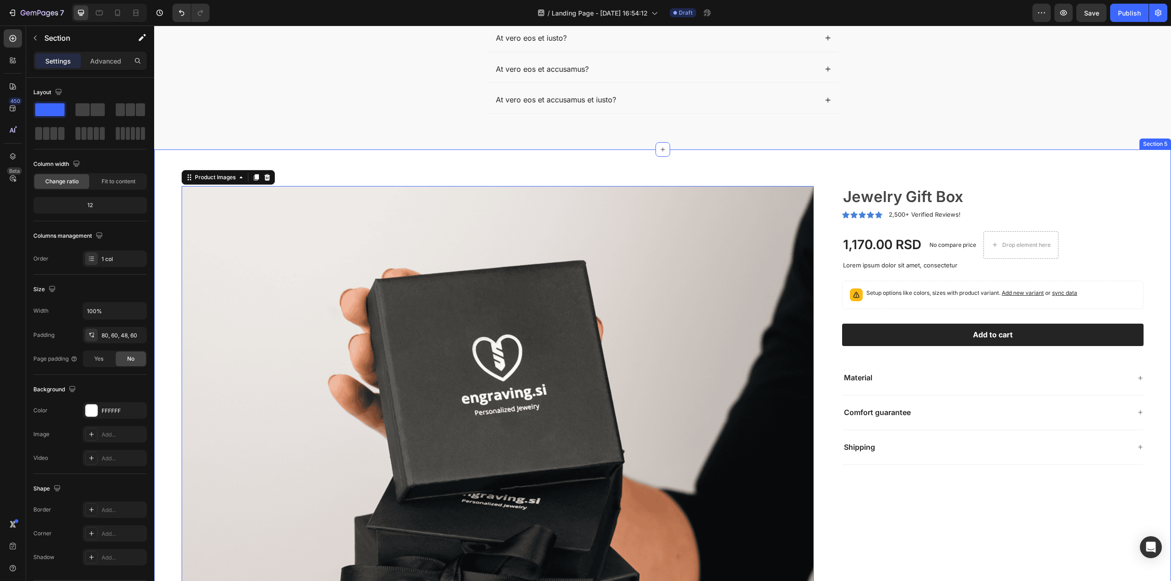
click at [740, 155] on div "Product Images 16 Jewelry Gift Box Product Title Icon Icon Icon Icon Icon Icon …" at bounding box center [662, 502] width 1016 height 705
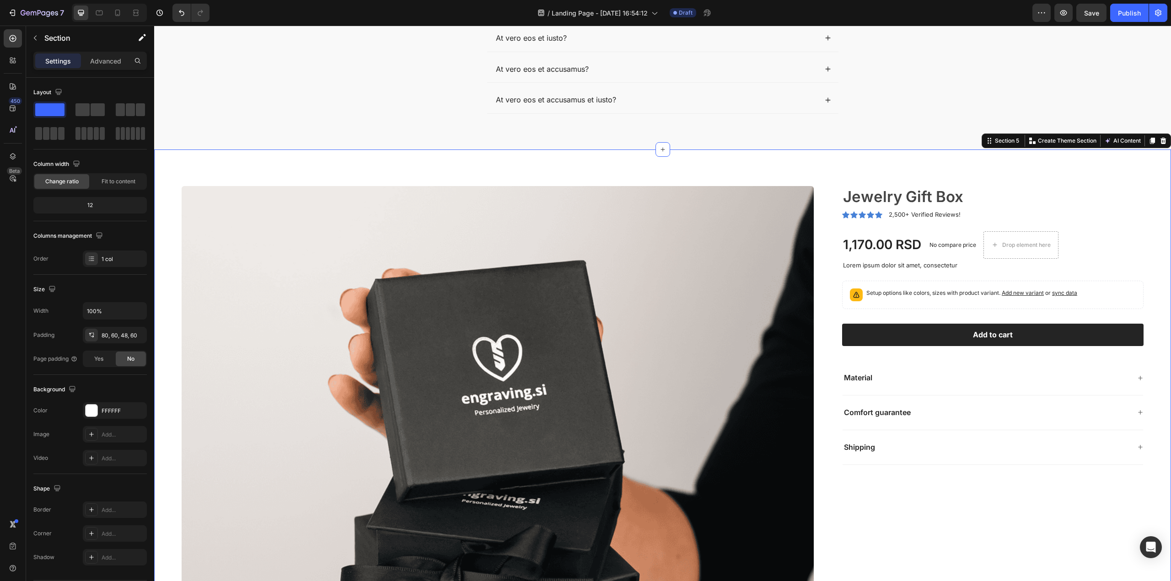
click at [778, 160] on div "Product Images Jewelry Gift Box Product Title Icon Icon Icon Icon Icon Icon Lis…" at bounding box center [662, 502] width 1016 height 705
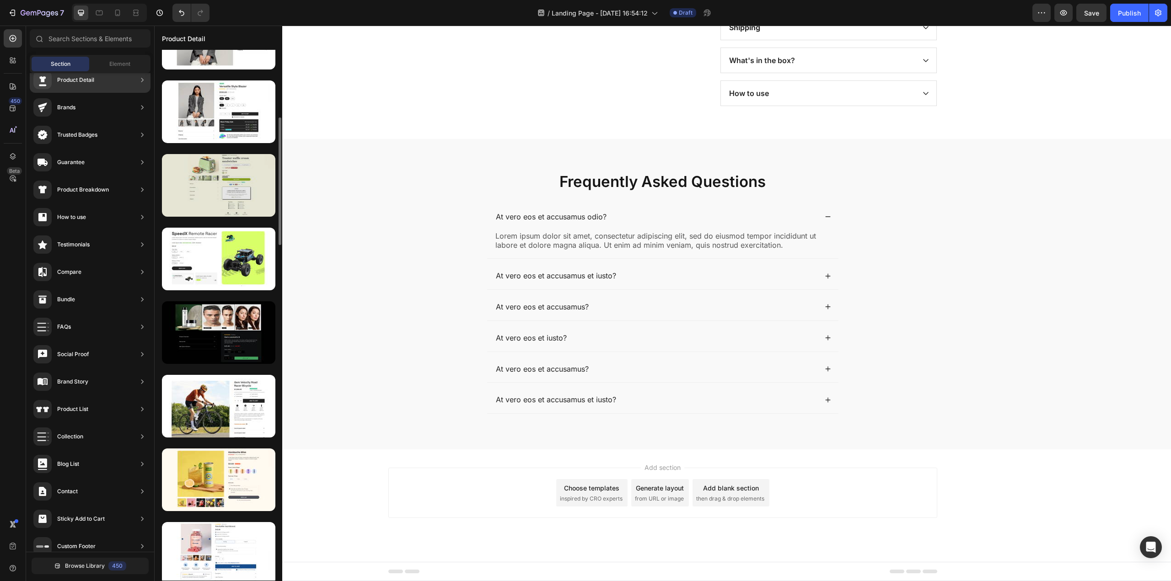
scroll to position [91, 0]
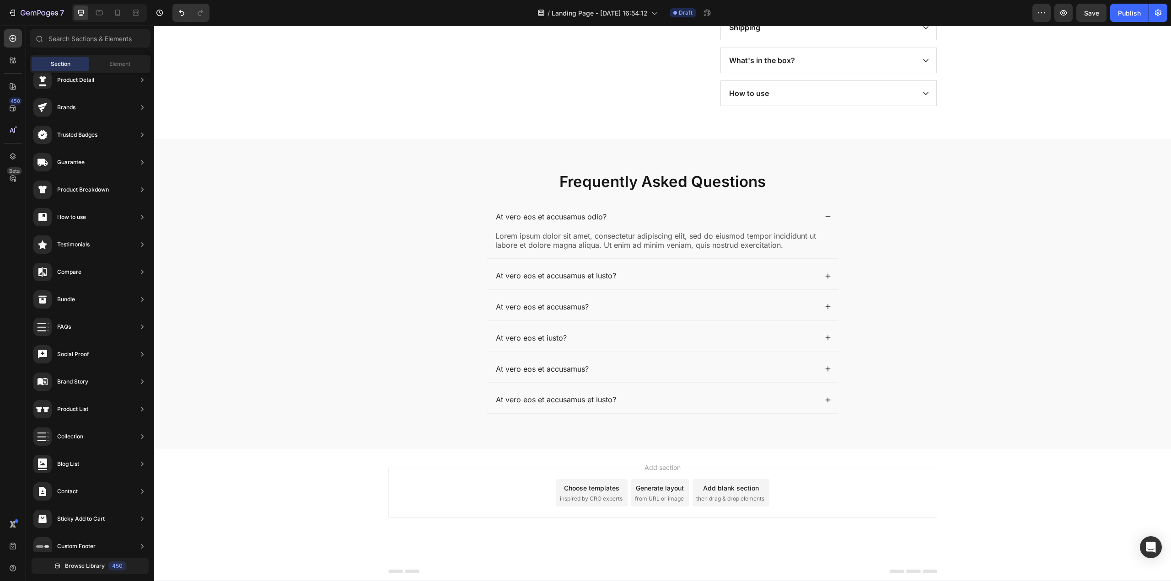
click at [590, 493] on div "Choose templates inspired by CRO experts" at bounding box center [591, 492] width 71 height 27
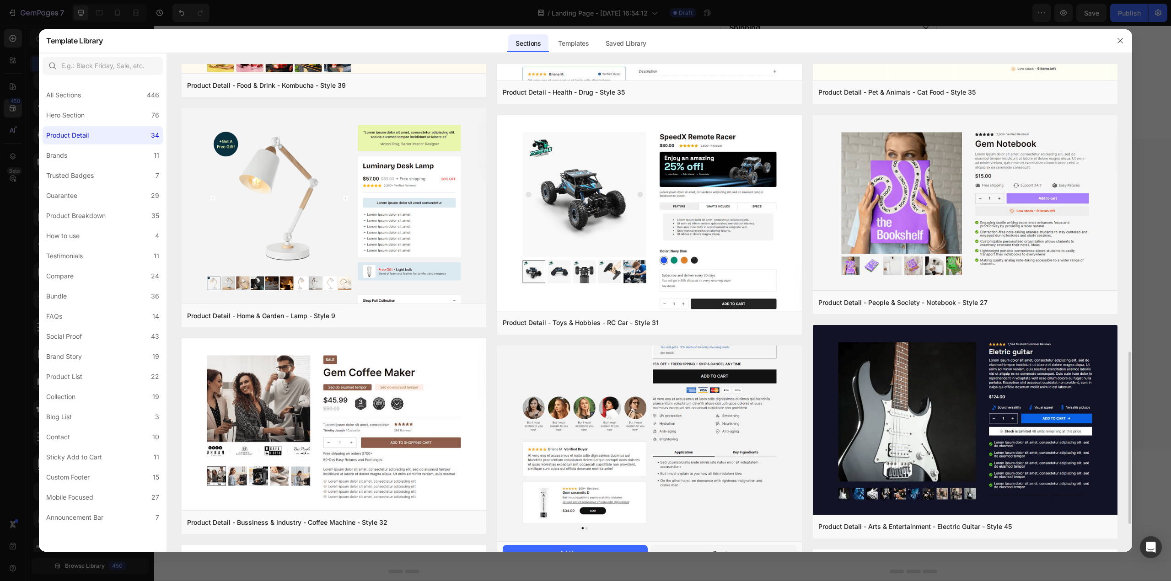
scroll to position [686, 0]
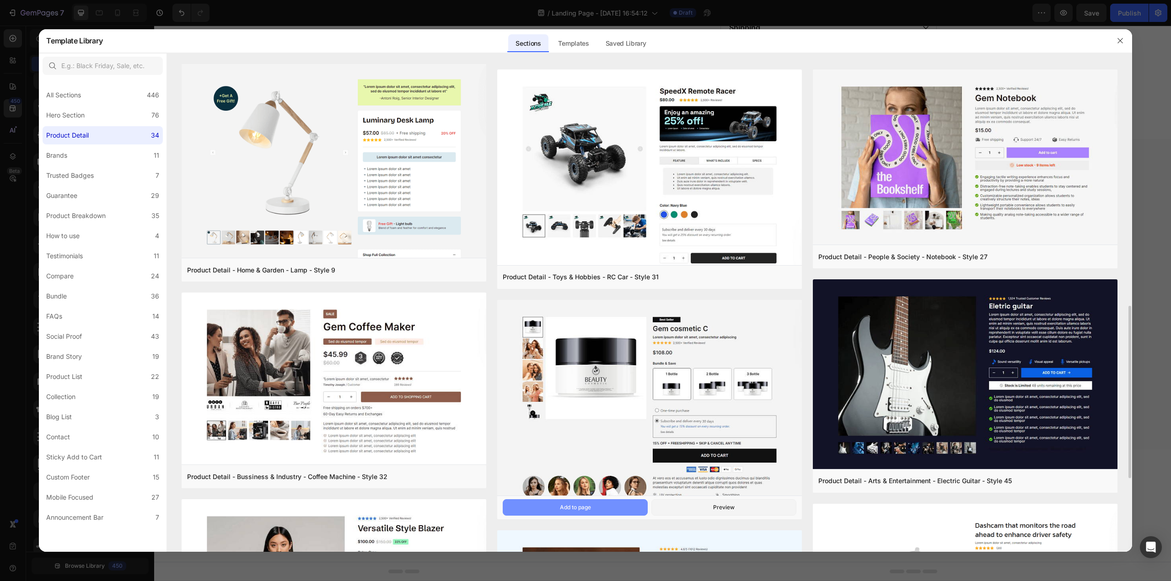
click at [604, 505] on button "Add to page" at bounding box center [575, 507] width 145 height 16
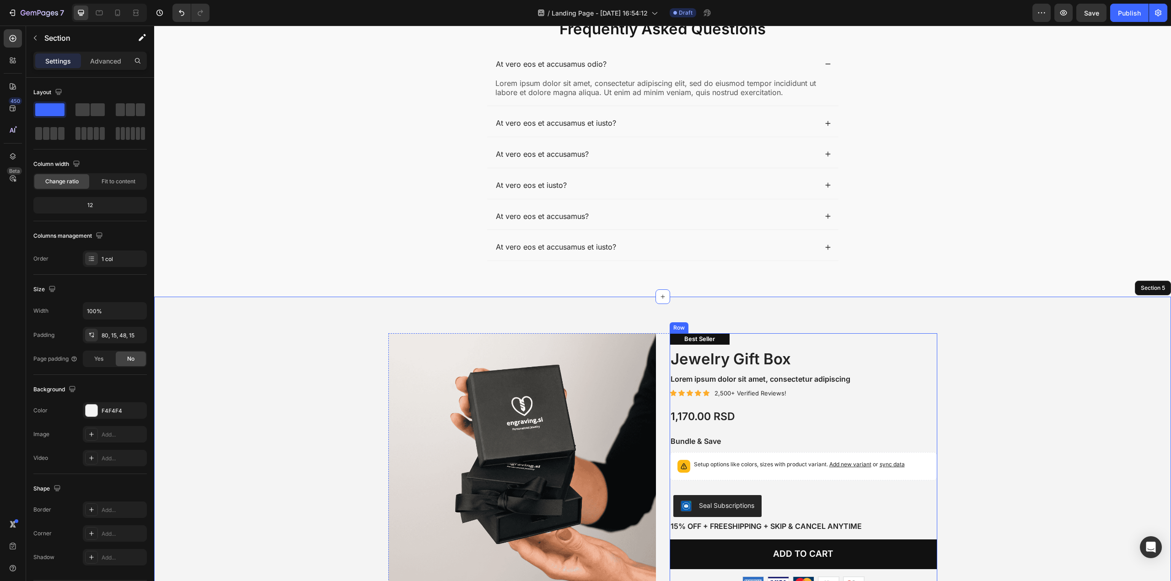
scroll to position [947, 0]
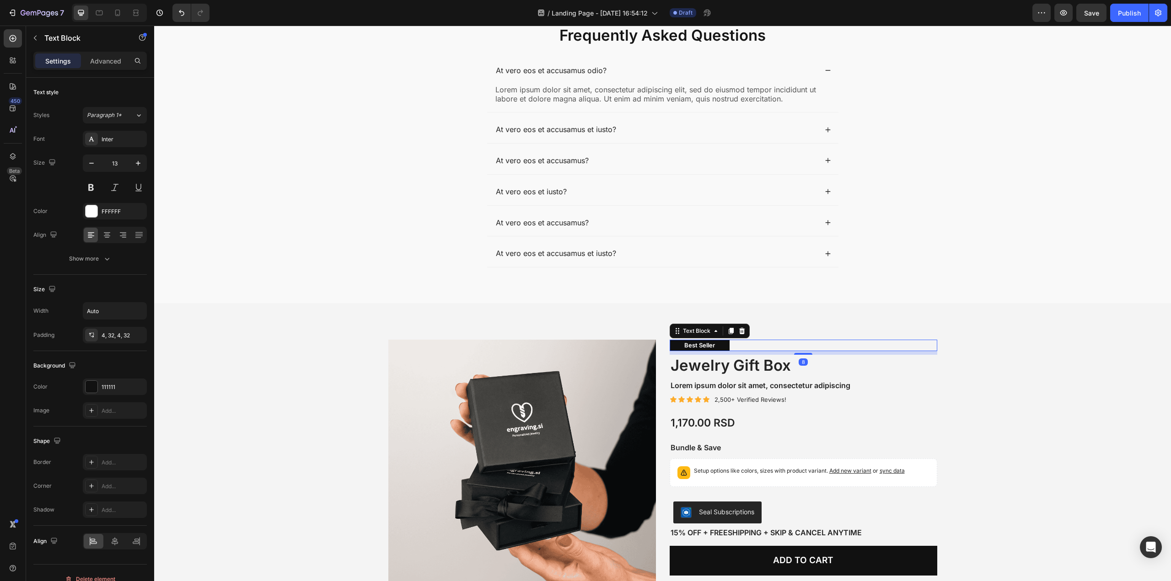
click at [710, 343] on p "Best Seller" at bounding box center [699, 346] width 31 height 8
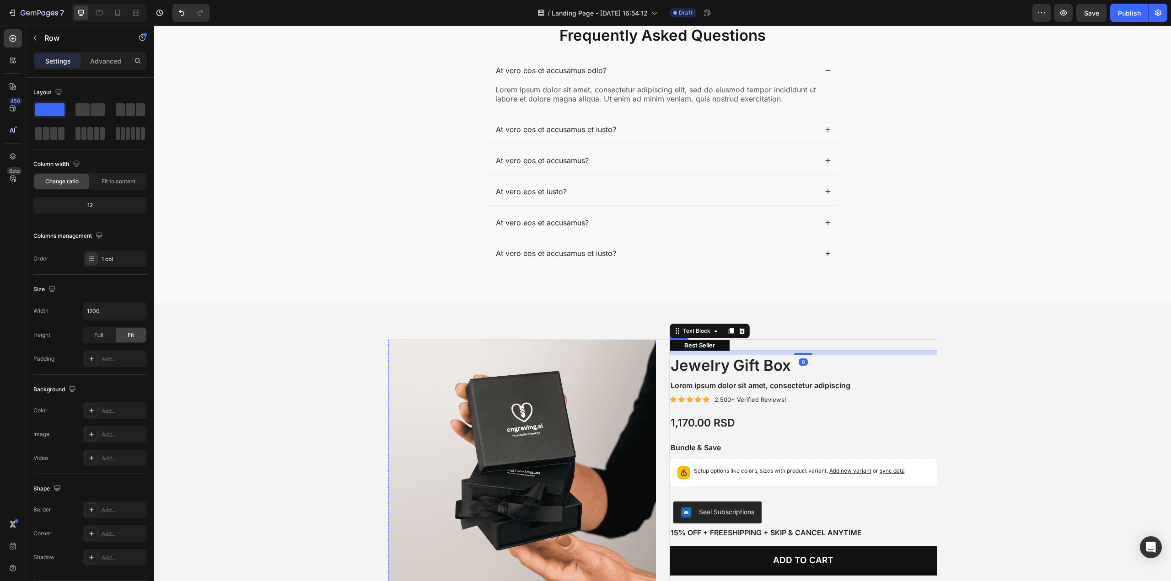
click at [833, 392] on div "Best Seller Text Block 8 Jewelry Gift Box Product Title Lorem ipsum dolor sit a…" at bounding box center [802, 468] width 267 height 256
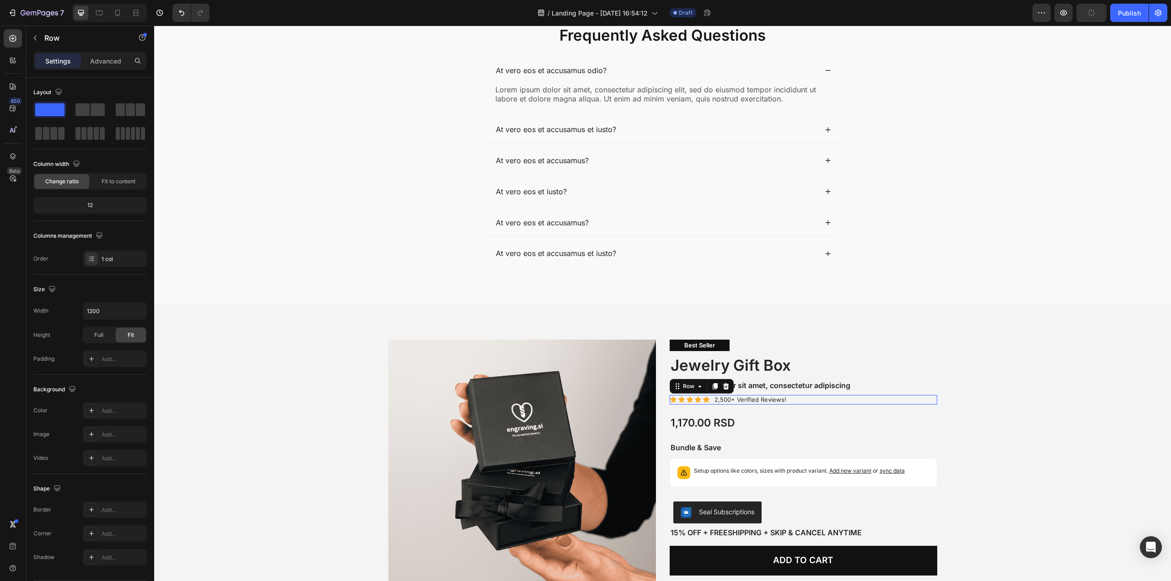
click at [797, 399] on div "Icon Icon Icon Icon Icon Icon List 2,500+ Verified Reviews! Text Block Row 0" at bounding box center [802, 400] width 267 height 10
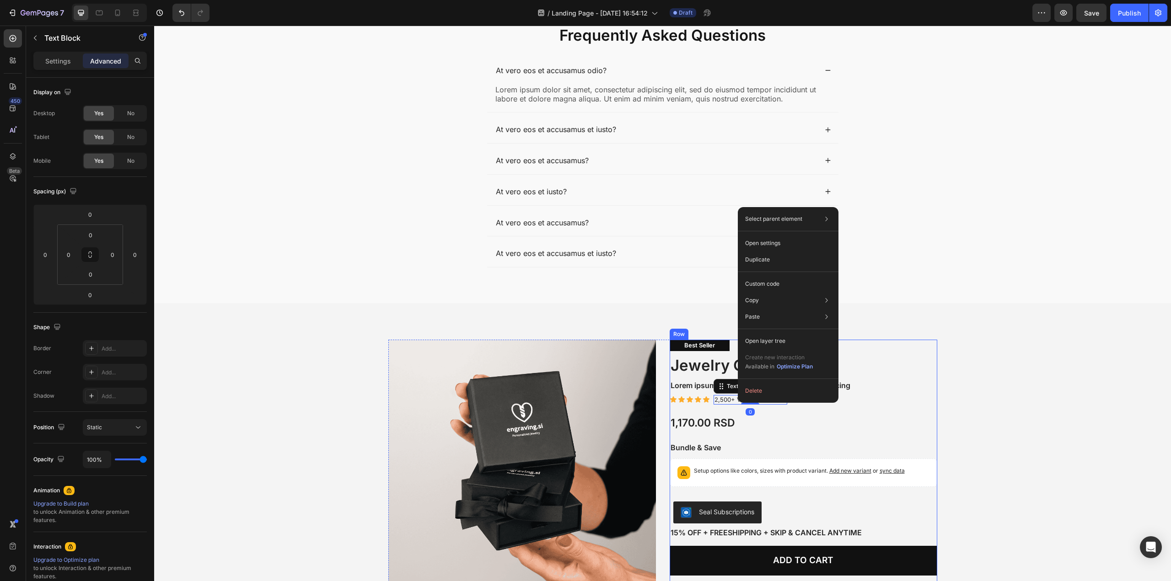
click at [850, 412] on div "Best Seller Text Block Jewelry Gift Box Product Title Lorem ipsum dolor sit ame…" at bounding box center [802, 468] width 267 height 256
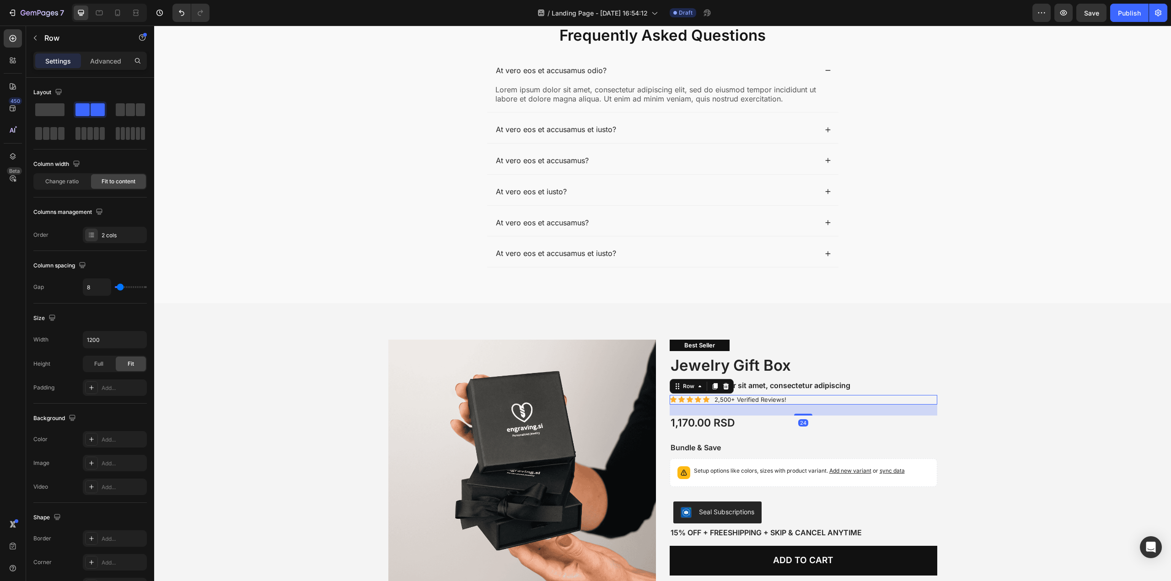
click at [836, 398] on div "Icon Icon Icon Icon Icon Icon List 2,500+ Verified Reviews! Text Block Row 24" at bounding box center [802, 400] width 267 height 10
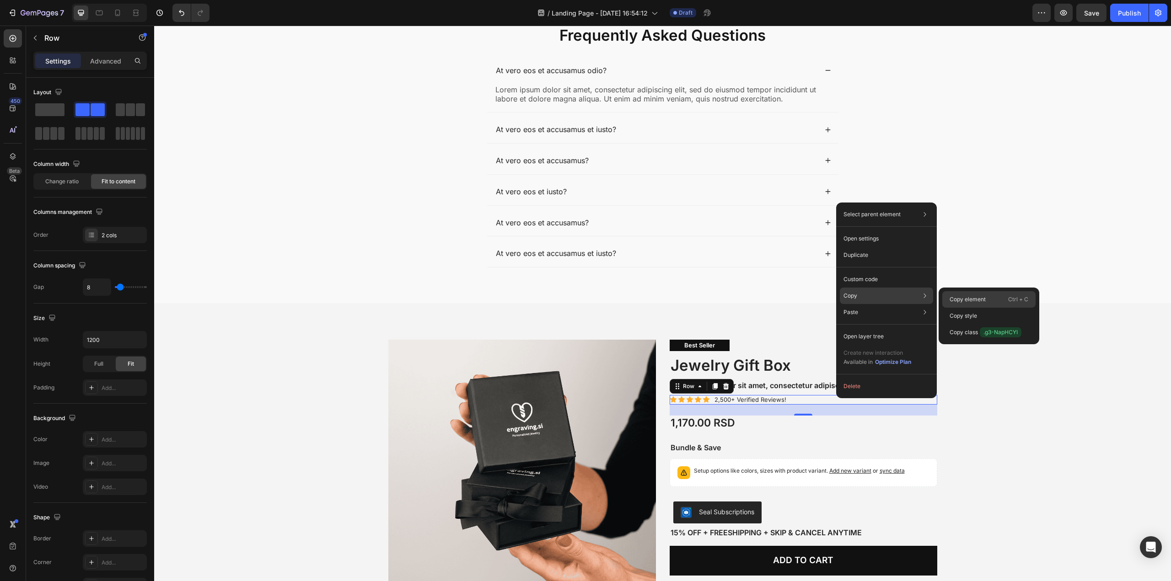
click at [987, 308] on div "Copy element Ctrl + C" at bounding box center [988, 316] width 93 height 16
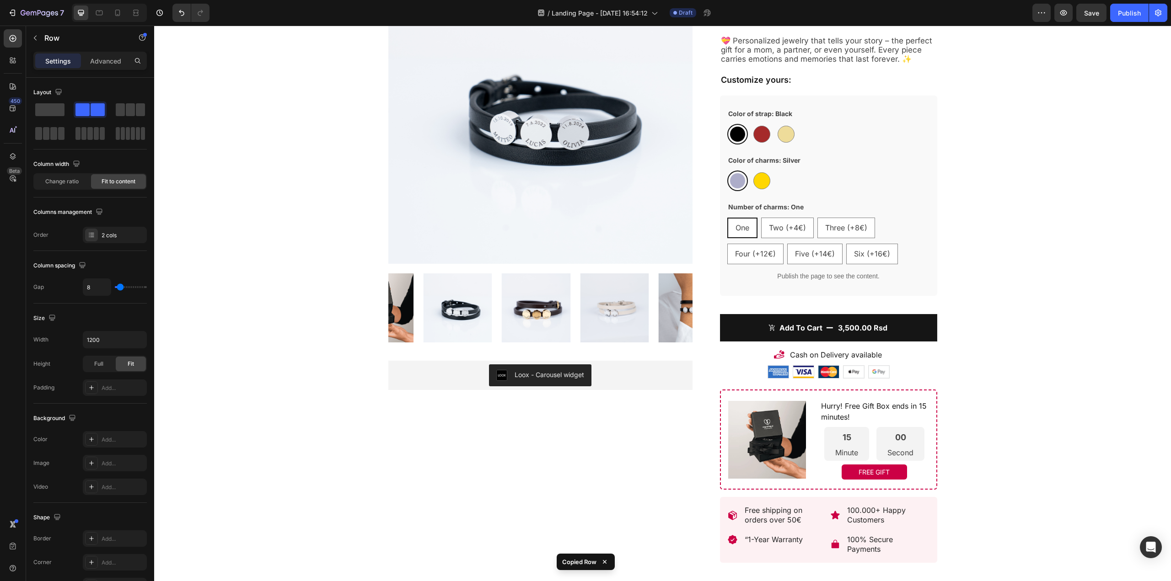
scroll to position [0, 0]
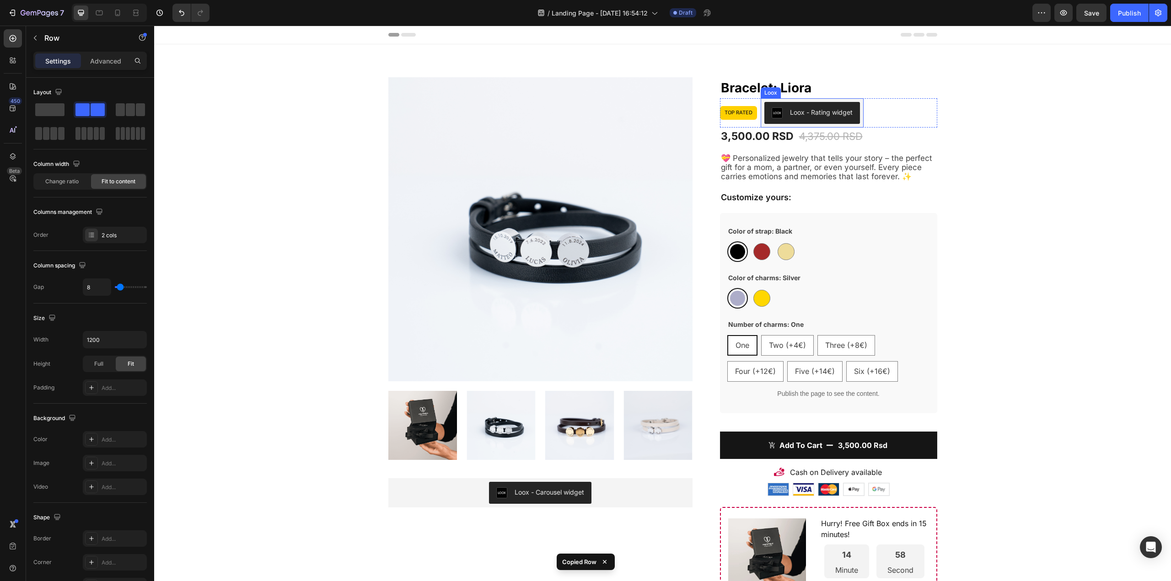
click at [834, 109] on div "Loox - Rating widget" at bounding box center [821, 112] width 63 height 10
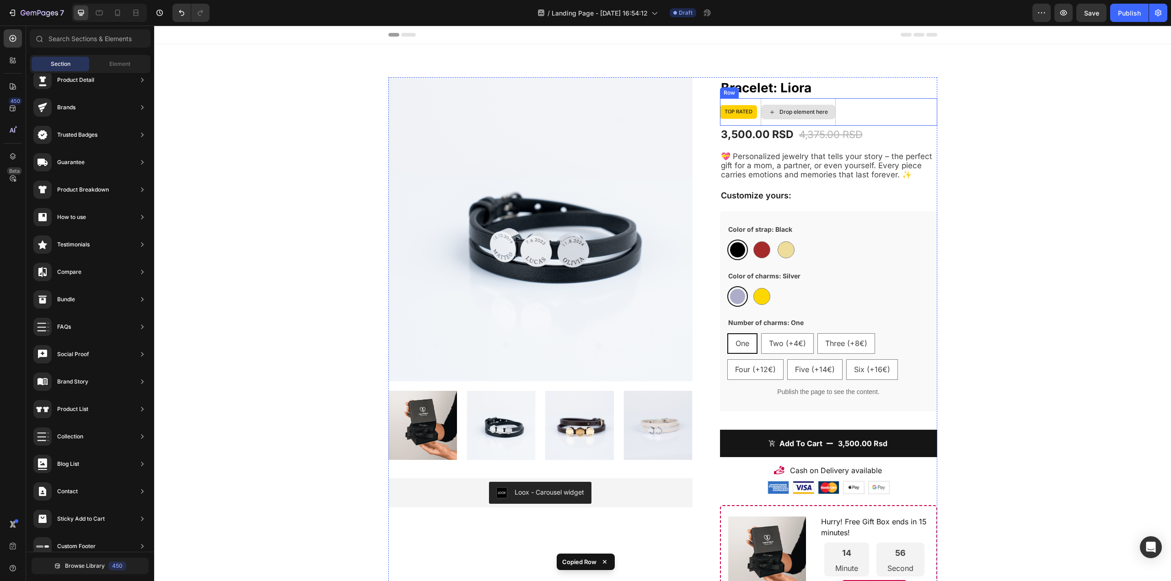
click at [801, 112] on div "Drop element here" at bounding box center [803, 111] width 48 height 7
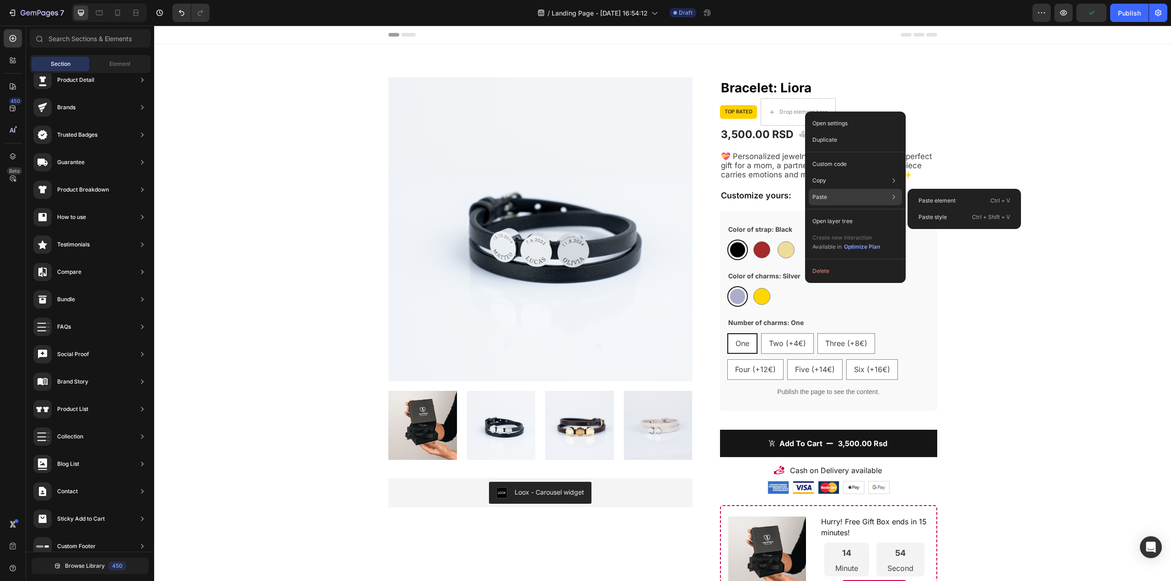
click at [828, 213] on div "Paste Paste element Ctrl + V Paste style Ctrl + Shift + V" at bounding box center [854, 221] width 93 height 16
click at [959, 209] on div "Paste element Ctrl + V" at bounding box center [964, 217] width 106 height 16
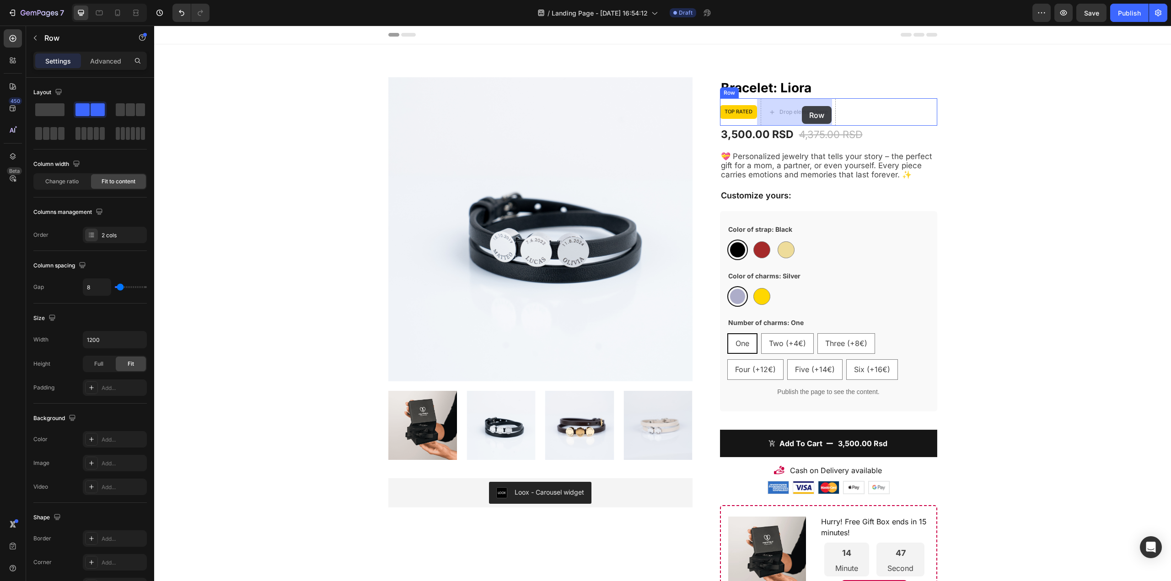
drag, startPoint x: 400, startPoint y: 454, endPoint x: 802, endPoint y: 106, distance: 531.0
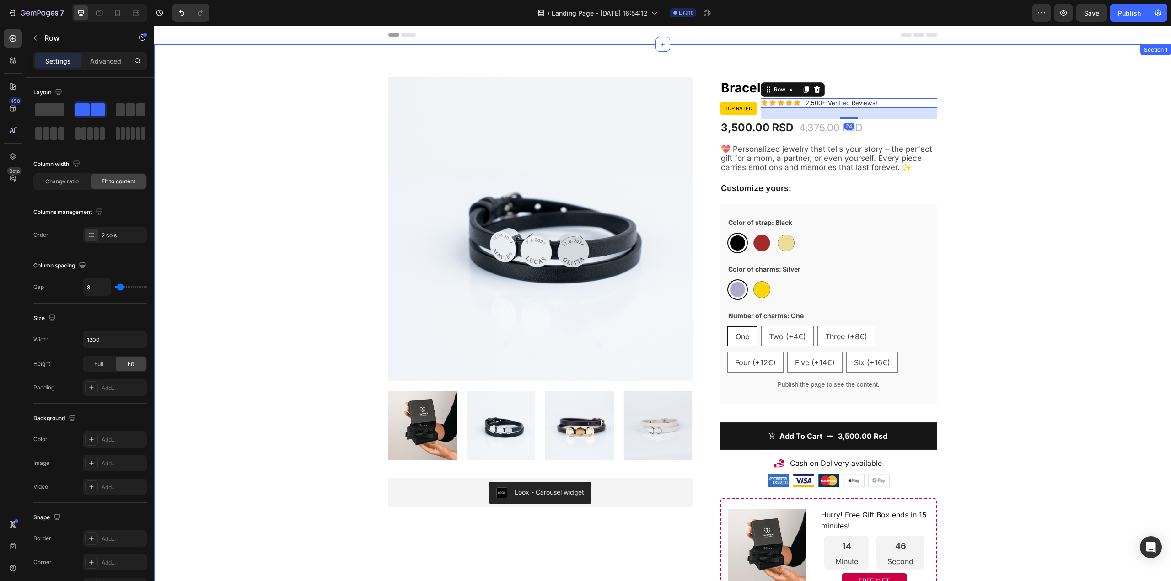
click at [1015, 98] on div "Product Images Loox - Carousel widget Loox Bracelet: Liora (P) Title Top rated …" at bounding box center [662, 486] width 1003 height 819
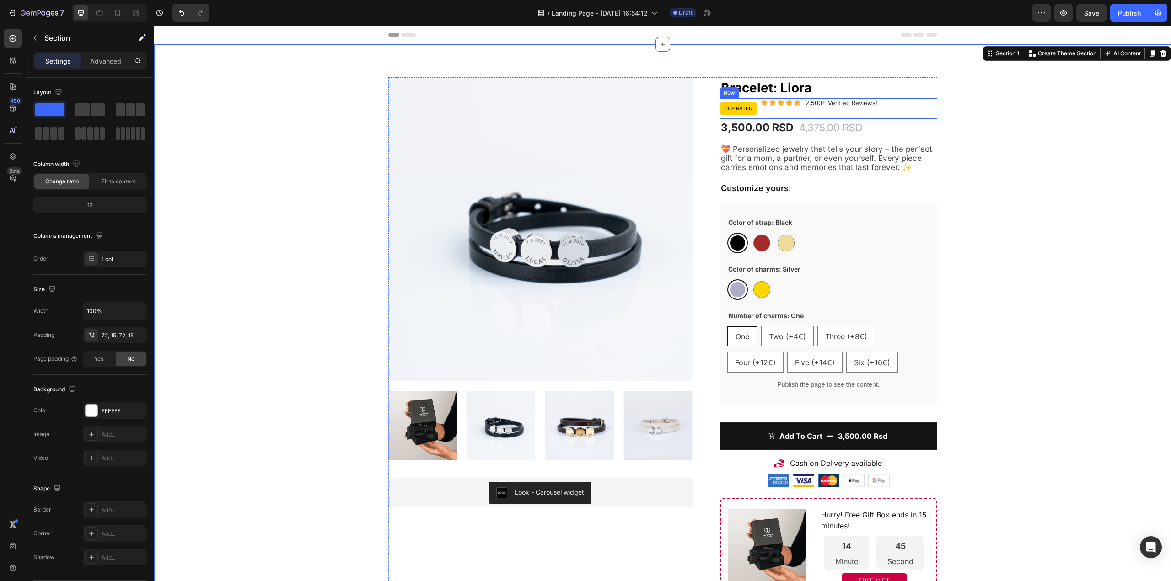
click at [778, 111] on div "Icon Icon Icon Icon Icon Icon List 2,500+ Verified Reviews! Text Block Row" at bounding box center [848, 108] width 176 height 21
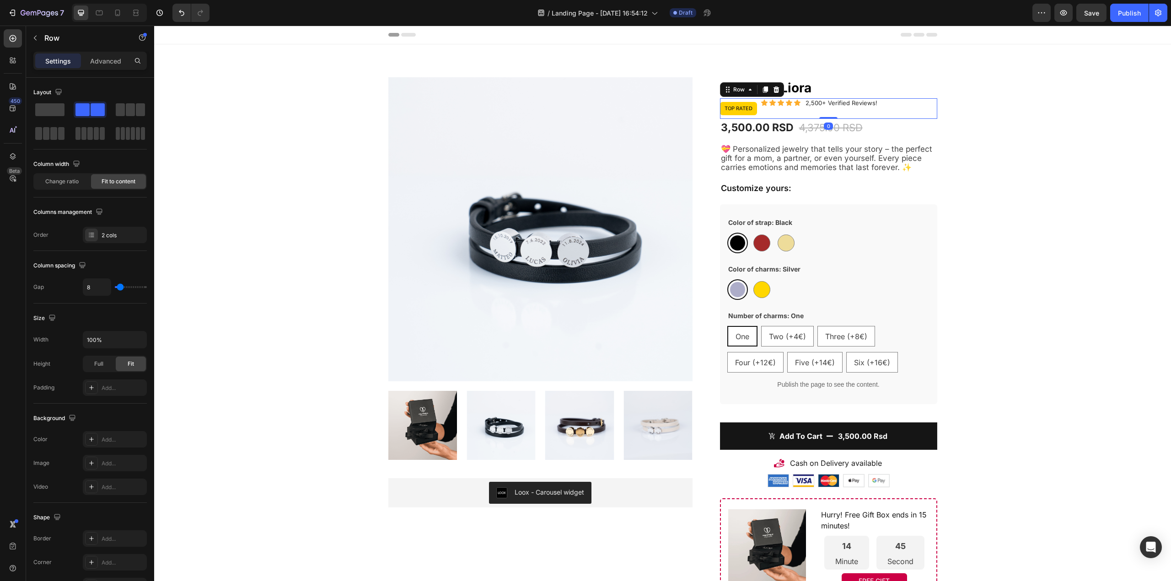
click at [777, 111] on div "Icon Icon Icon Icon Icon Icon List 2,500+ Verified Reviews! Text Block Row" at bounding box center [848, 108] width 176 height 21
click at [866, 106] on p "2,500+ Verified Reviews!" at bounding box center [841, 103] width 72 height 8
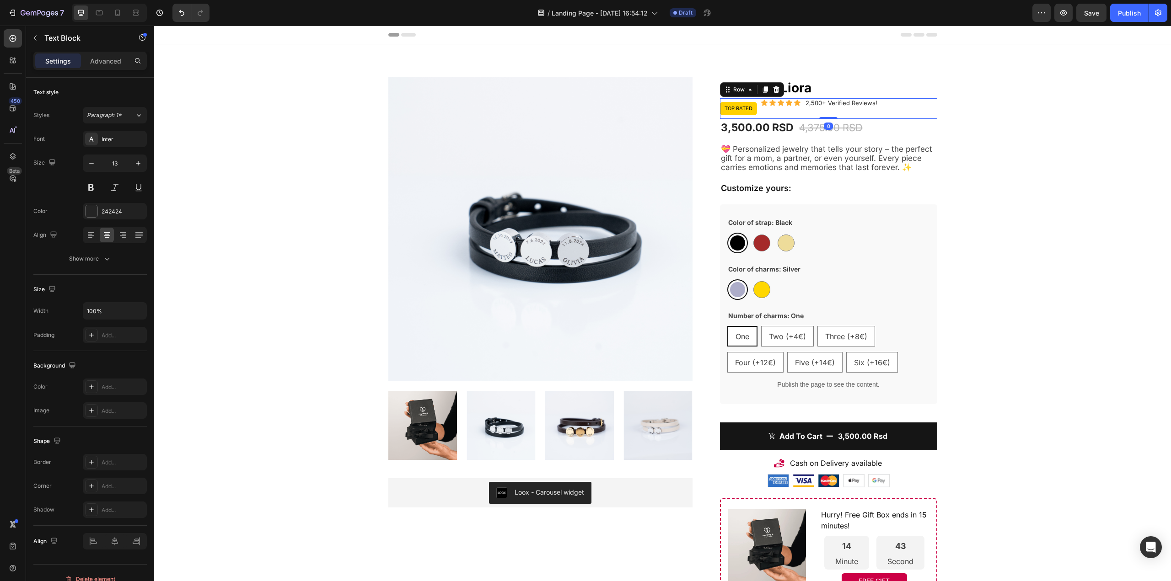
click at [754, 111] on div "Top rated Text Block Icon Icon Icon Icon Icon Icon List 2,500+ Verified Reviews…" at bounding box center [828, 108] width 217 height 21
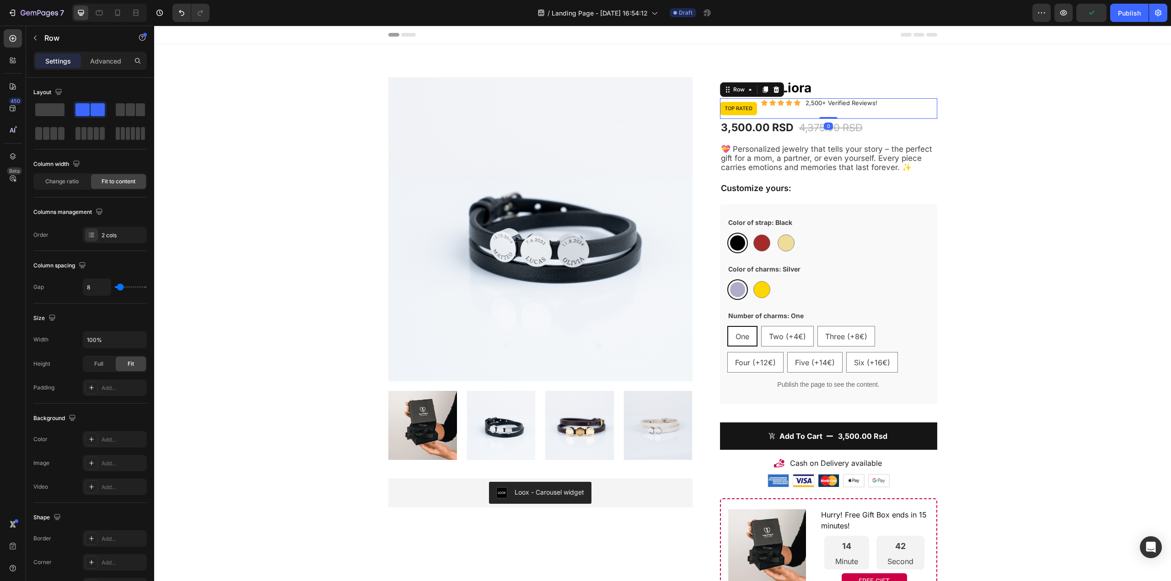
click at [776, 118] on div "Icon Icon Icon Icon Icon Icon List 2,500+ Verified Reviews! Text Block Row" at bounding box center [848, 108] width 176 height 21
click at [748, 92] on icon at bounding box center [749, 89] width 7 height 7
click at [813, 119] on div "4,375.00 RSD" at bounding box center [830, 127] width 65 height 17
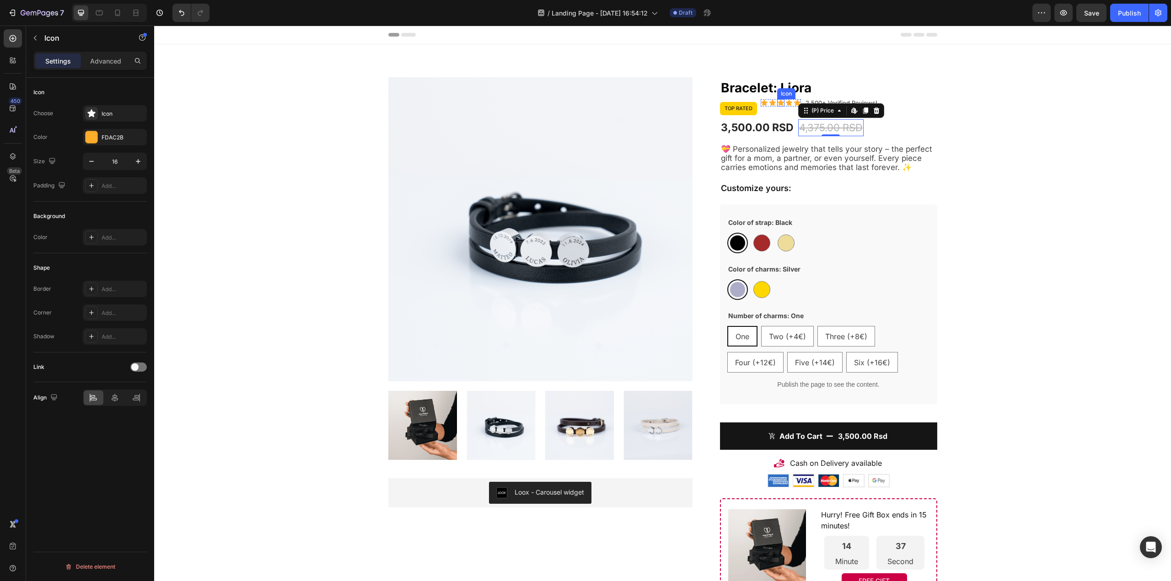
click at [760, 103] on div "Icon" at bounding box center [763, 102] width 7 height 7
click at [769, 104] on div "Icon" at bounding box center [772, 102] width 7 height 7
click at [768, 109] on div "0" at bounding box center [772, 106] width 9 height 7
click at [755, 110] on div "Top rated Text Block Icon Icon Icon Icon Icon Icon List 2,500+ Verified Reviews…" at bounding box center [828, 108] width 217 height 21
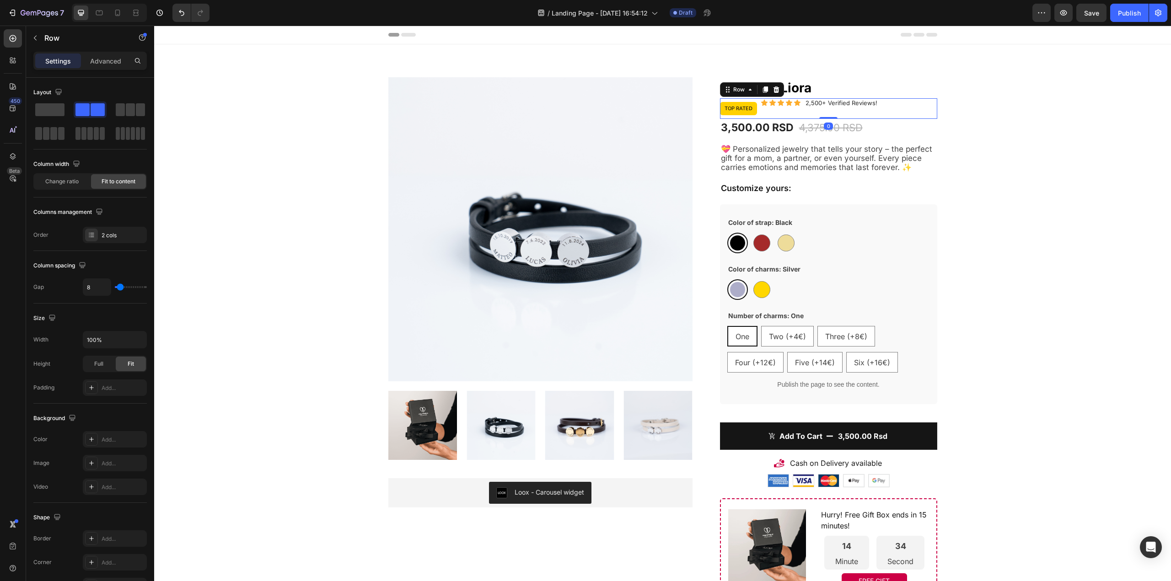
click at [780, 112] on div "Icon Icon Icon Icon Icon Icon List 2,500+ Verified Reviews! Text Block Row" at bounding box center [848, 108] width 176 height 21
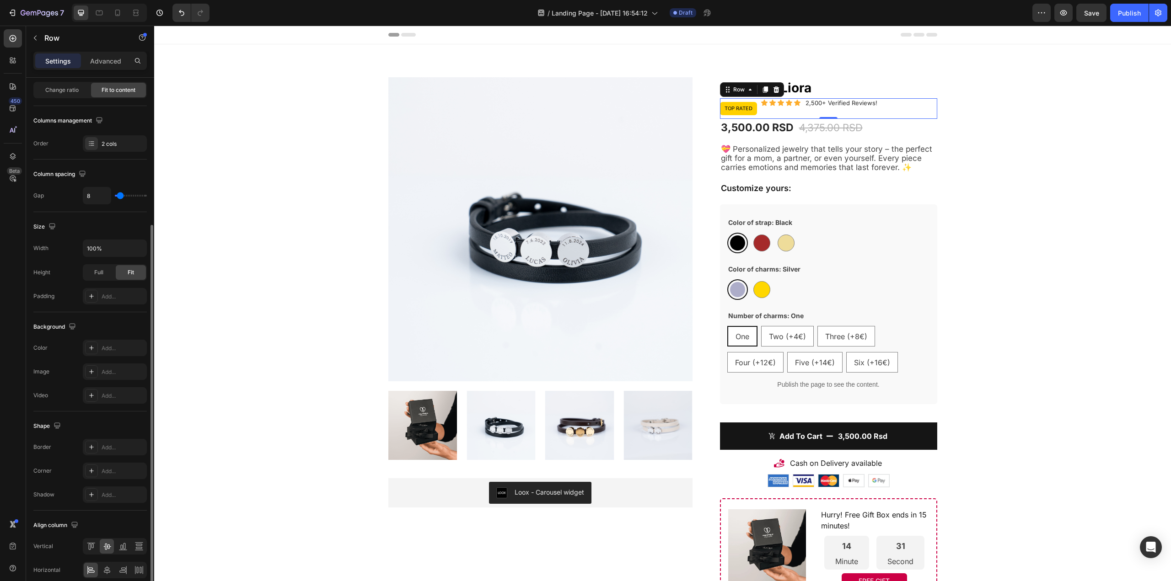
scroll to position [133, 0]
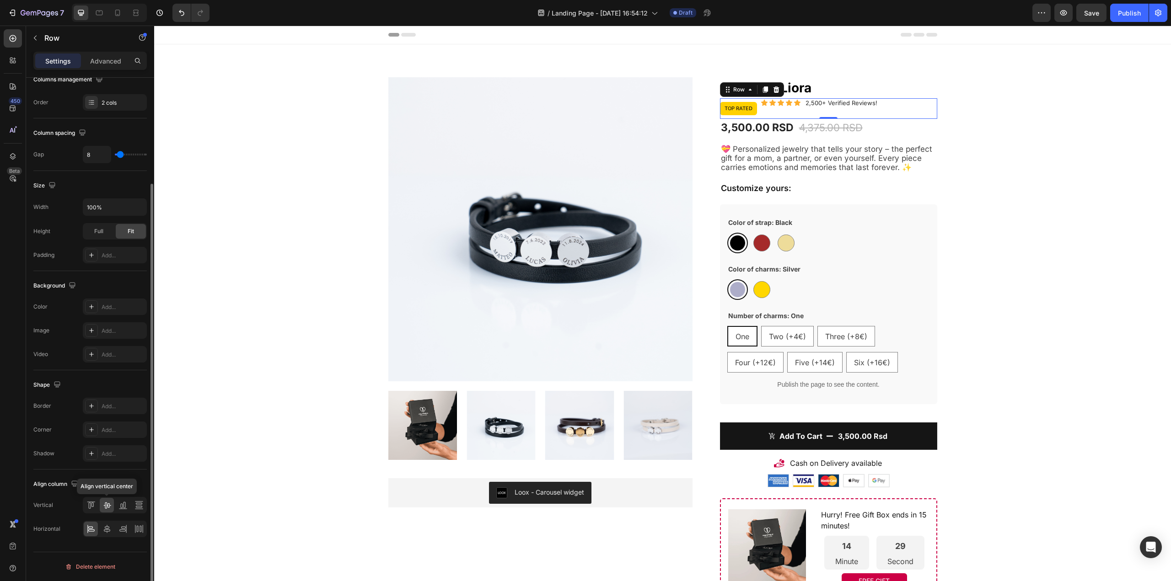
click at [110, 506] on icon at bounding box center [106, 506] width 7 height 6
click at [749, 91] on icon at bounding box center [749, 89] width 7 height 7
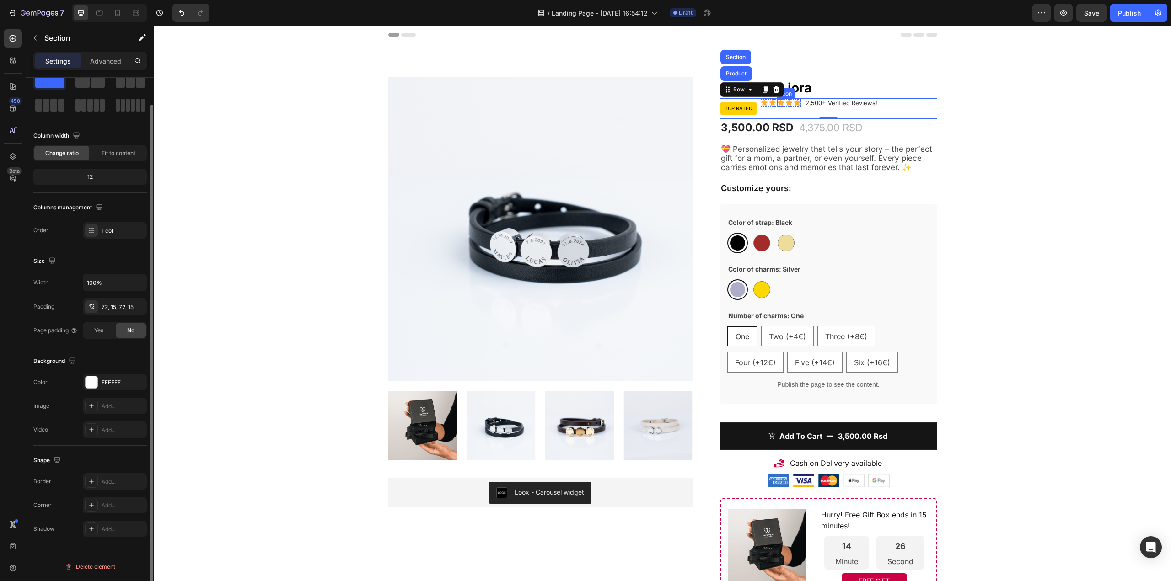
click at [1099, 128] on div "Product Images Loox - Carousel widget Loox Bracelet: Liora (P) Title Top rated …" at bounding box center [662, 486] width 1003 height 819
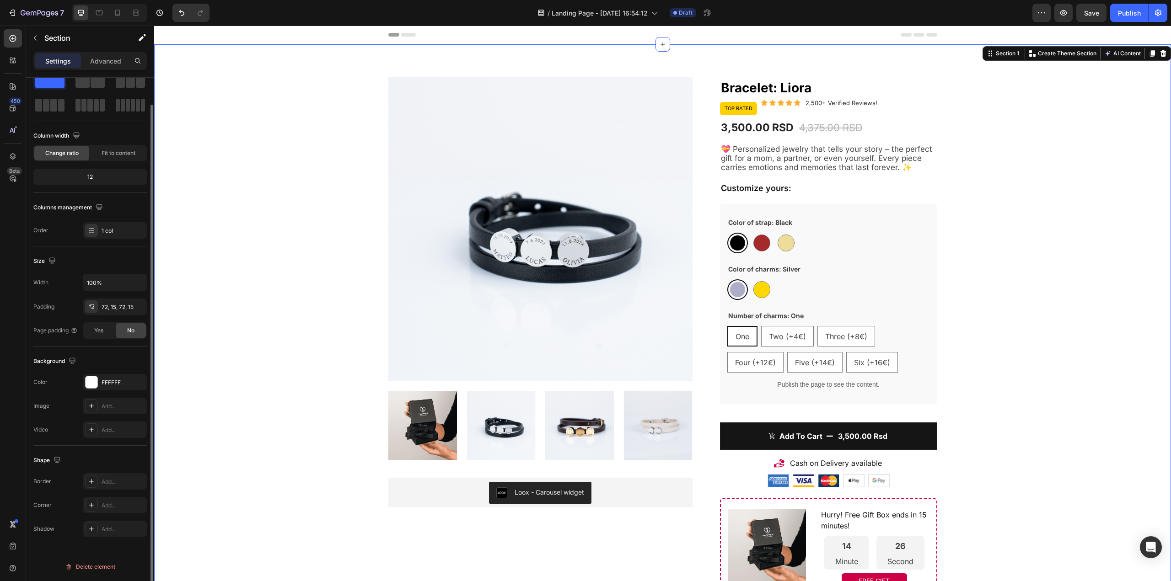
scroll to position [0, 0]
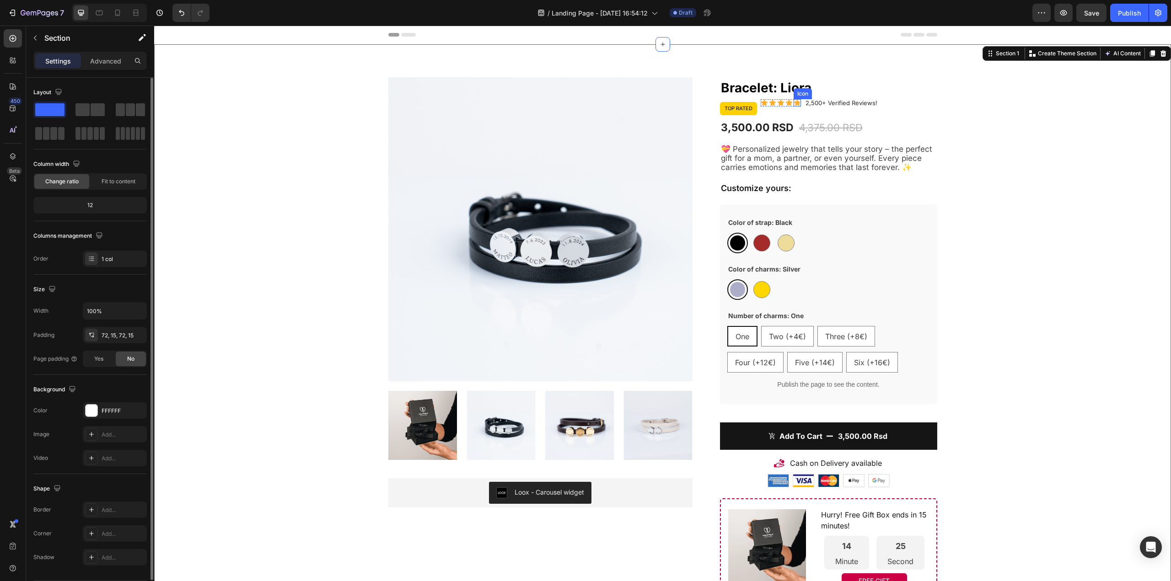
click at [793, 100] on icon at bounding box center [796, 102] width 7 height 7
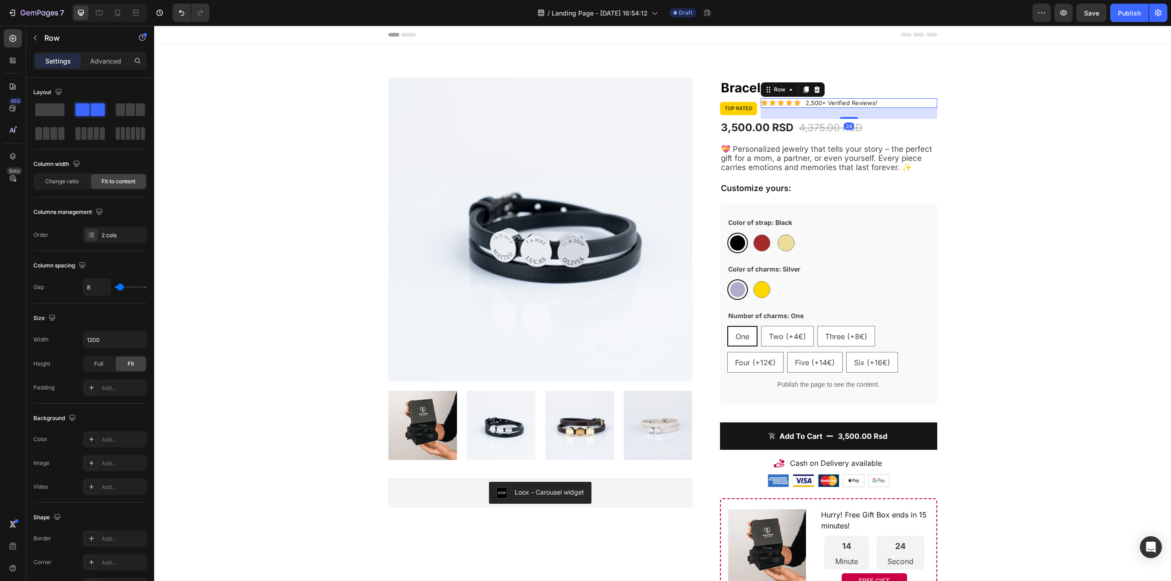
click at [914, 104] on div "Icon Icon Icon Icon Icon Icon List 2,500+ Verified Reviews! Text Block Row 24" at bounding box center [848, 103] width 176 height 10
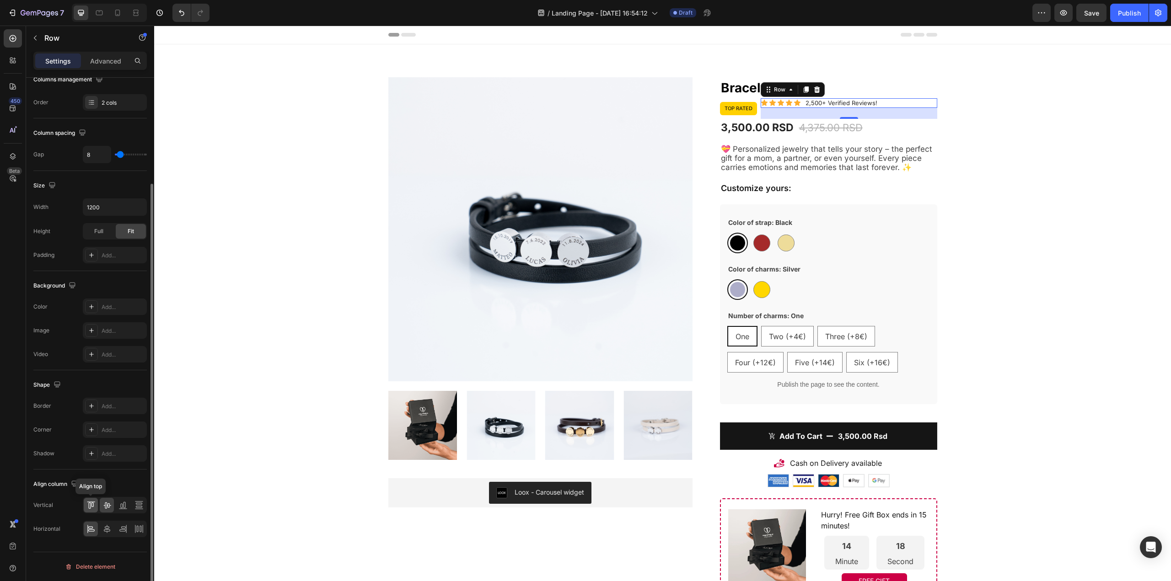
click at [96, 503] on div at bounding box center [91, 505] width 14 height 15
click at [108, 512] on div at bounding box center [107, 505] width 14 height 15
click at [114, 508] on div at bounding box center [115, 505] width 64 height 16
click at [108, 506] on icon at bounding box center [106, 505] width 9 height 9
click at [772, 91] on div "Row" at bounding box center [779, 90] width 15 height 8
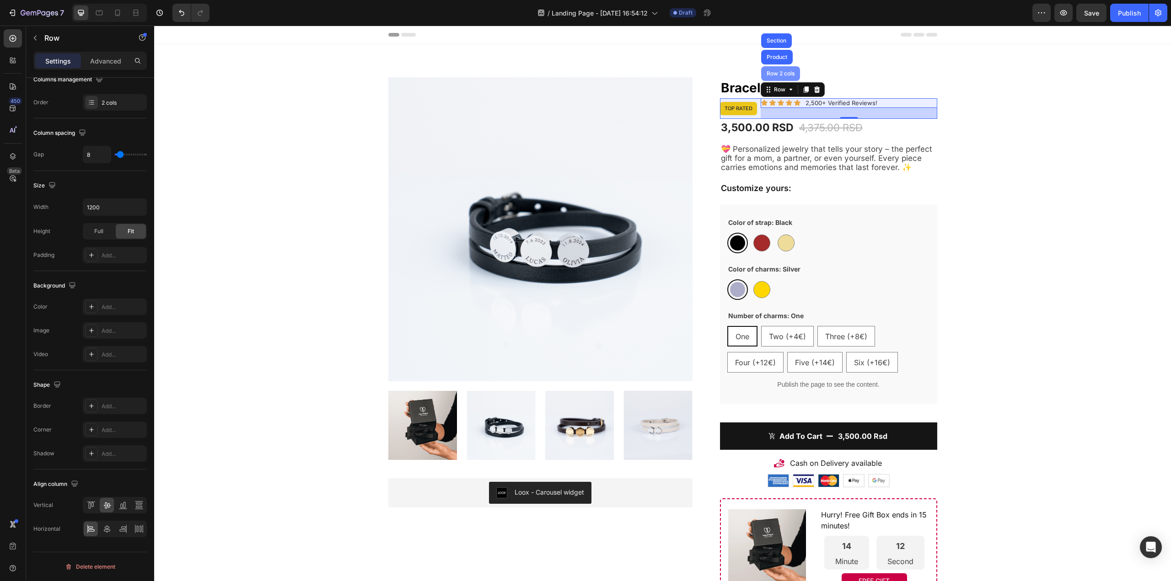
click at [778, 79] on div "Row 2 cols" at bounding box center [780, 73] width 39 height 15
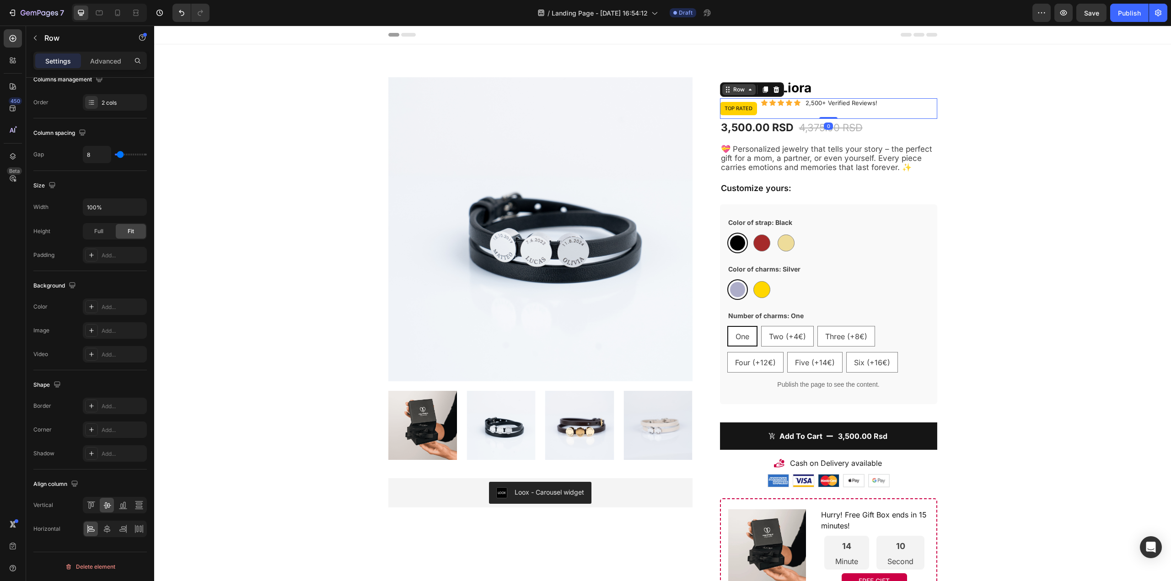
click at [740, 91] on div "Row" at bounding box center [738, 90] width 15 height 8
click at [744, 96] on div "Row Product Section" at bounding box center [752, 89] width 64 height 15
click at [746, 91] on icon at bounding box center [749, 89] width 7 height 7
click at [770, 114] on div "Icon Icon Icon Icon Icon Icon List 2,500+ Verified Reviews! Text Block Row" at bounding box center [848, 108] width 176 height 21
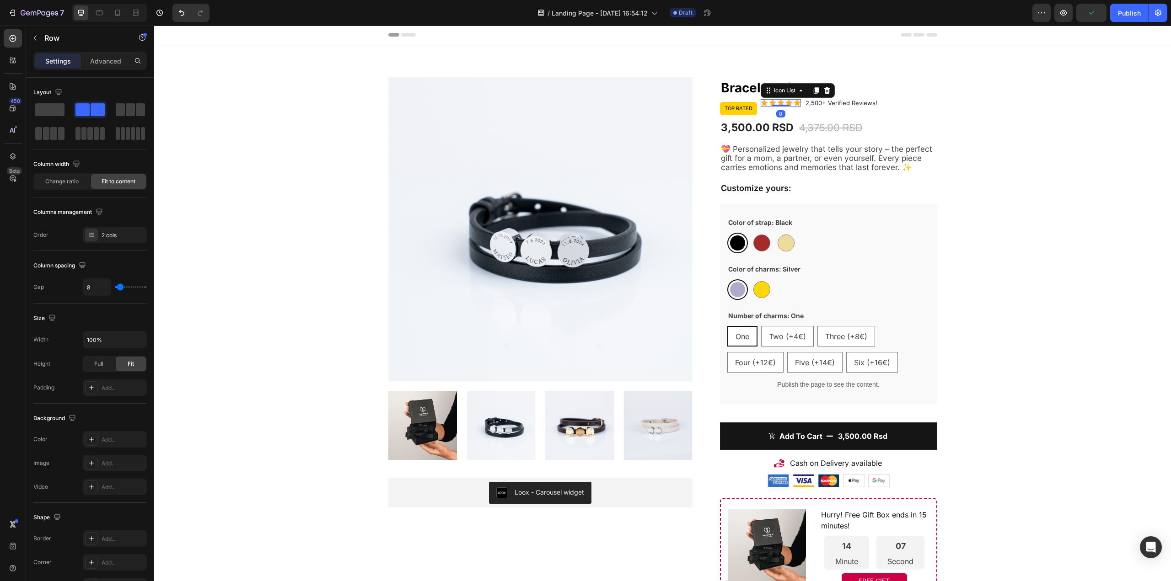
click at [772, 102] on div "Icon Icon Icon Icon Icon" at bounding box center [780, 102] width 40 height 7
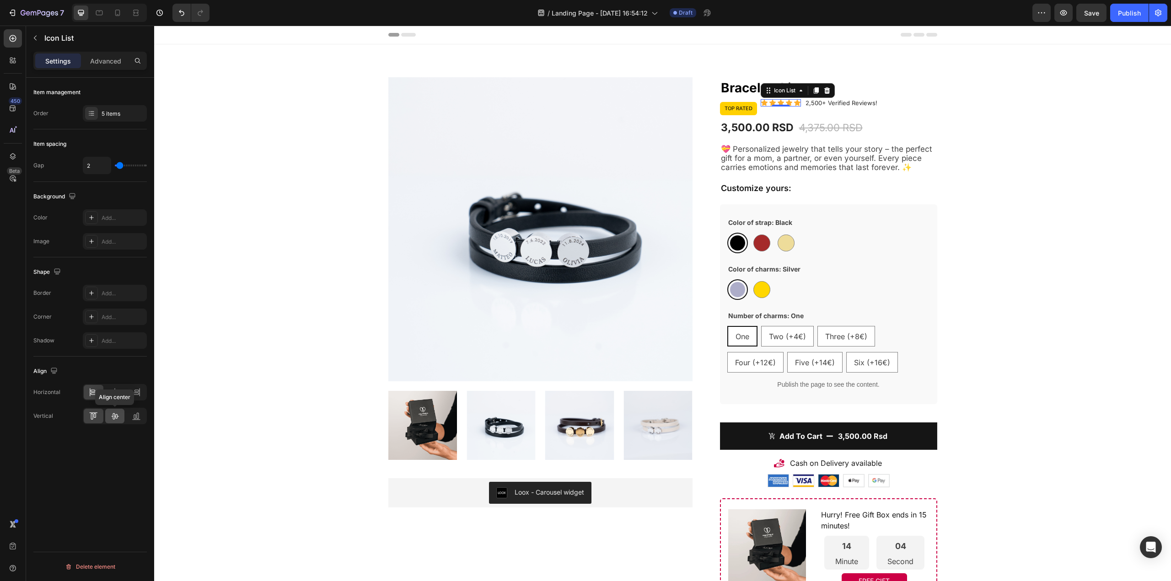
click at [113, 421] on div at bounding box center [115, 416] width 20 height 15
click at [112, 423] on div at bounding box center [115, 416] width 20 height 15
click at [97, 416] on icon at bounding box center [93, 416] width 9 height 9
click at [98, 415] on div at bounding box center [94, 416] width 20 height 15
click at [776, 91] on div "Icon List" at bounding box center [784, 90] width 25 height 8
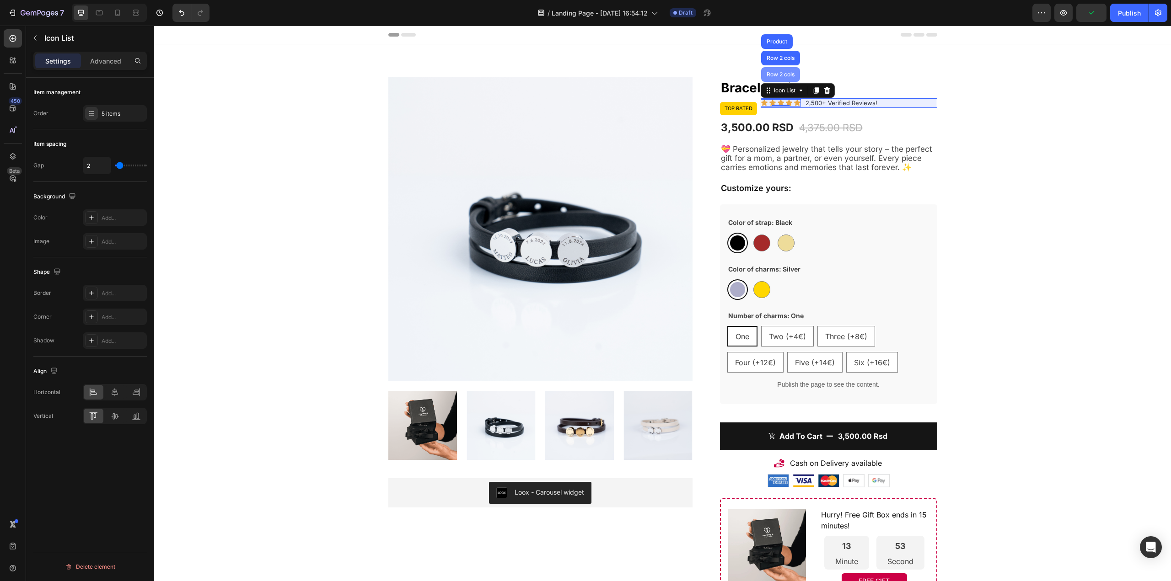
click at [784, 76] on div "Row 2 cols" at bounding box center [781, 74] width 32 height 5
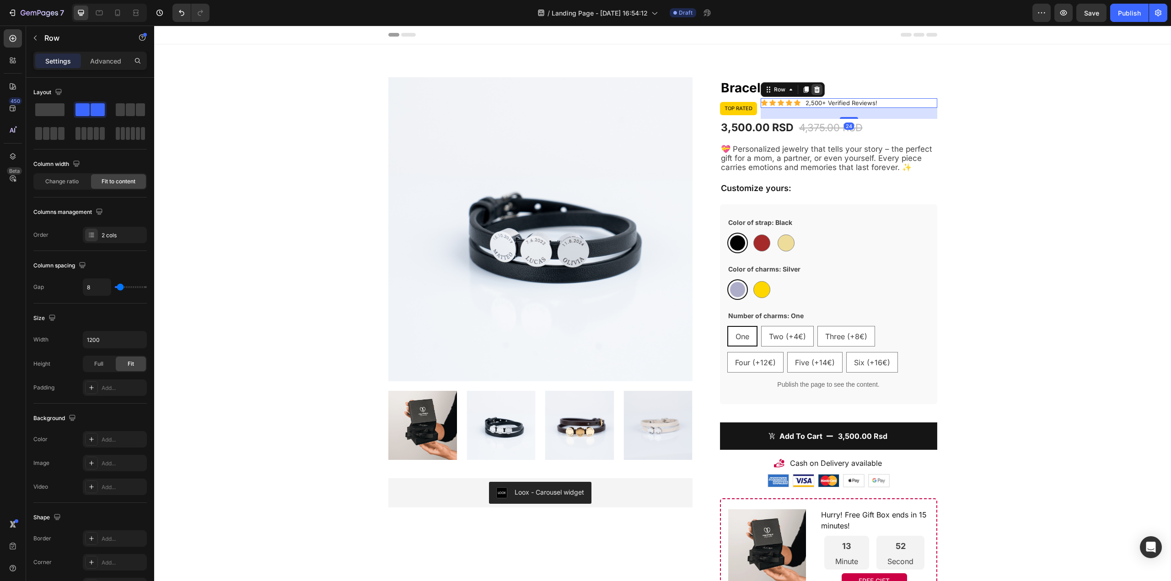
click at [813, 91] on icon at bounding box center [816, 89] width 7 height 7
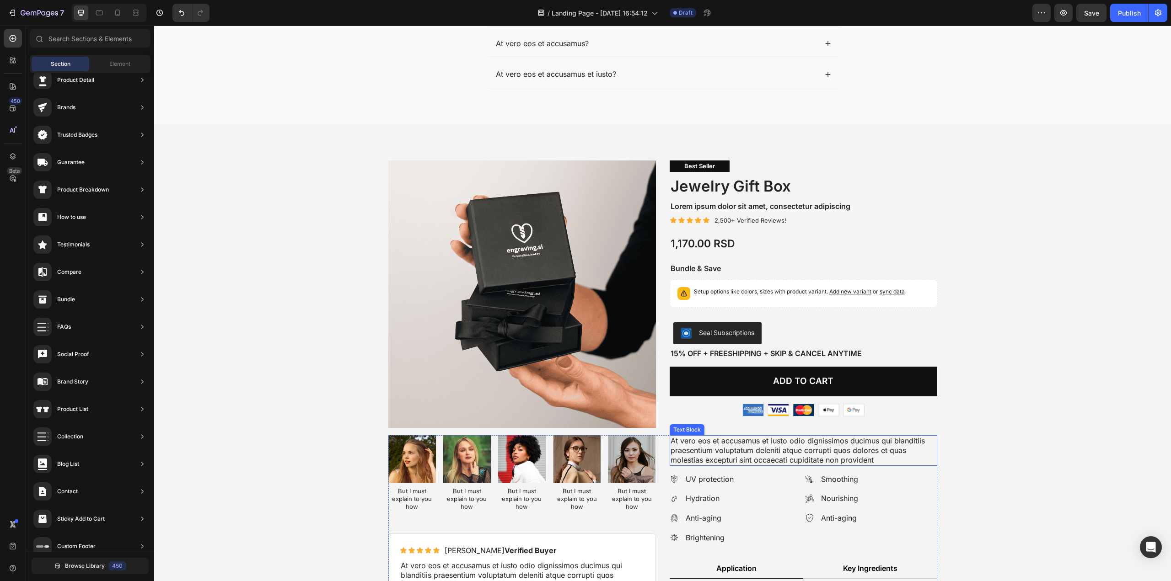
scroll to position [1102, 0]
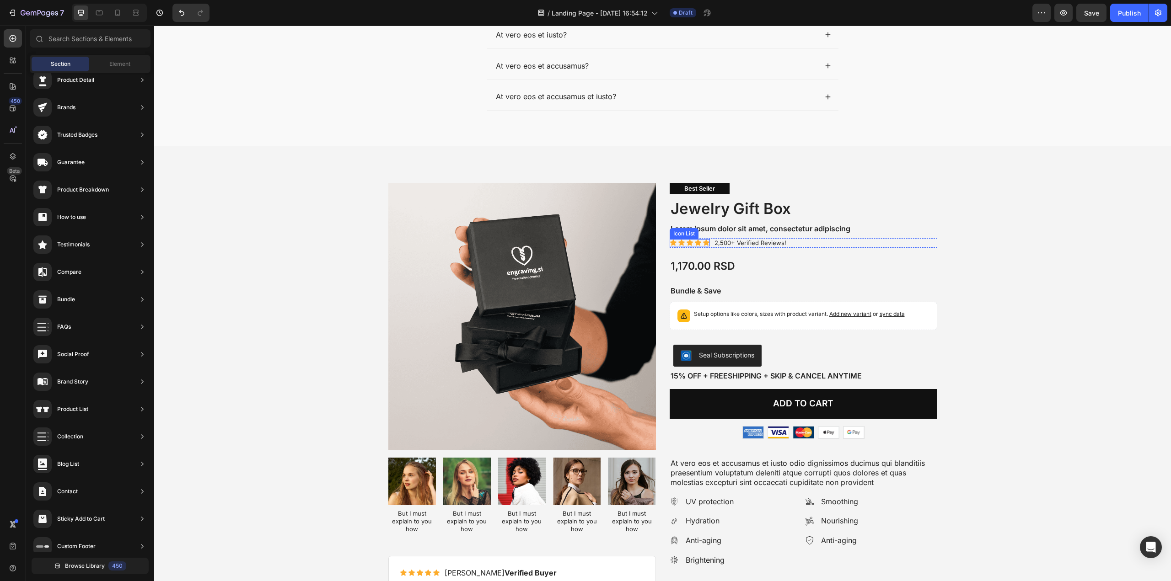
click at [681, 243] on div "Icon Icon Icon Icon Icon" at bounding box center [689, 242] width 40 height 7
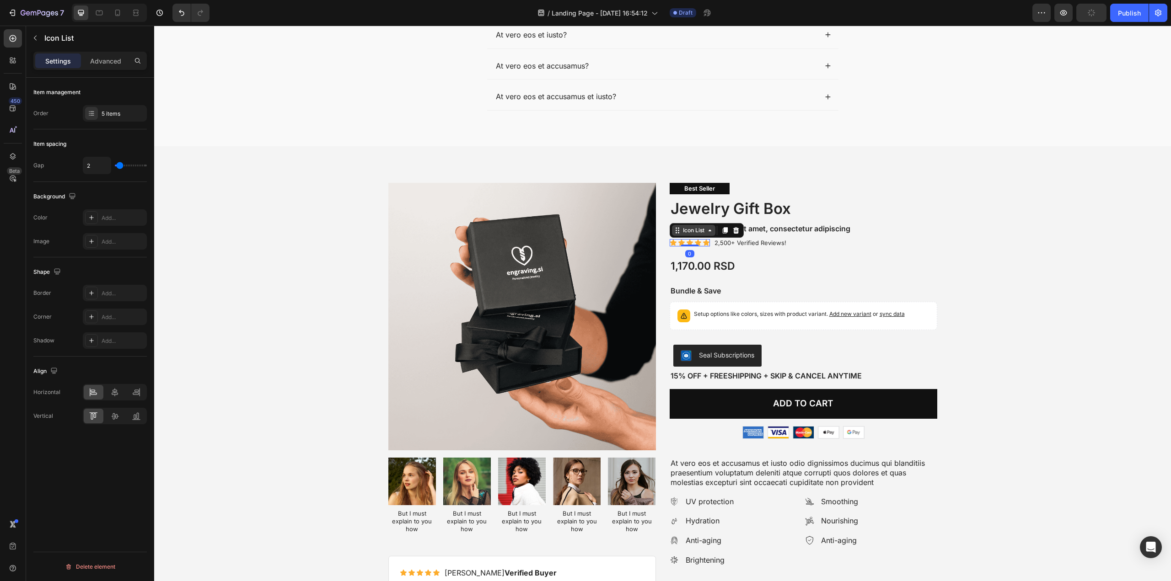
click at [688, 232] on div "Icon List" at bounding box center [693, 230] width 25 height 8
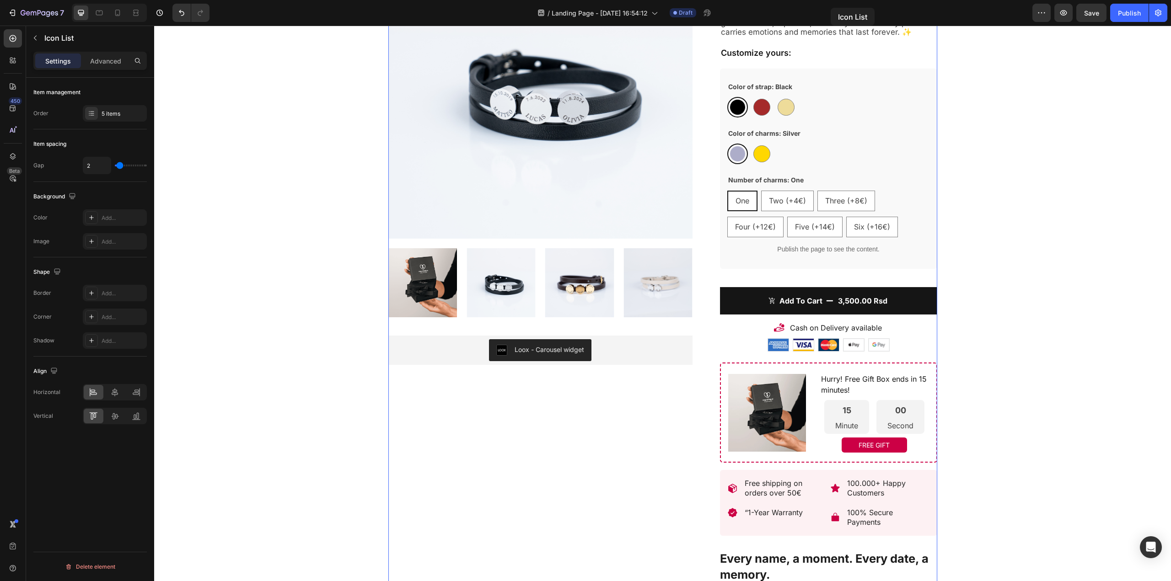
scroll to position [0, 0]
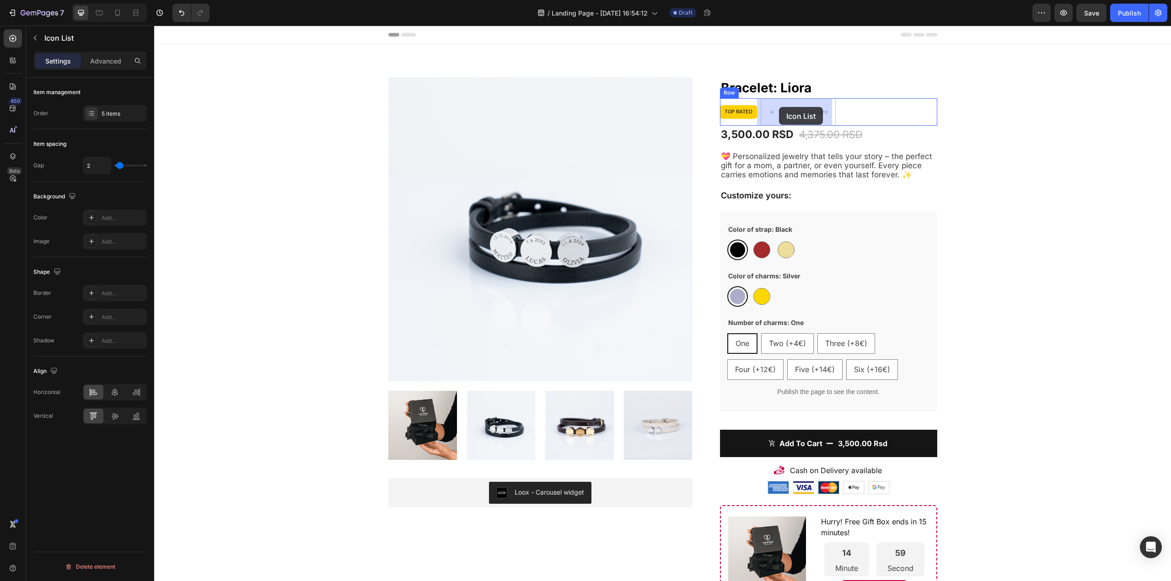
drag, startPoint x: 689, startPoint y: 232, endPoint x: 779, endPoint y: 107, distance: 153.9
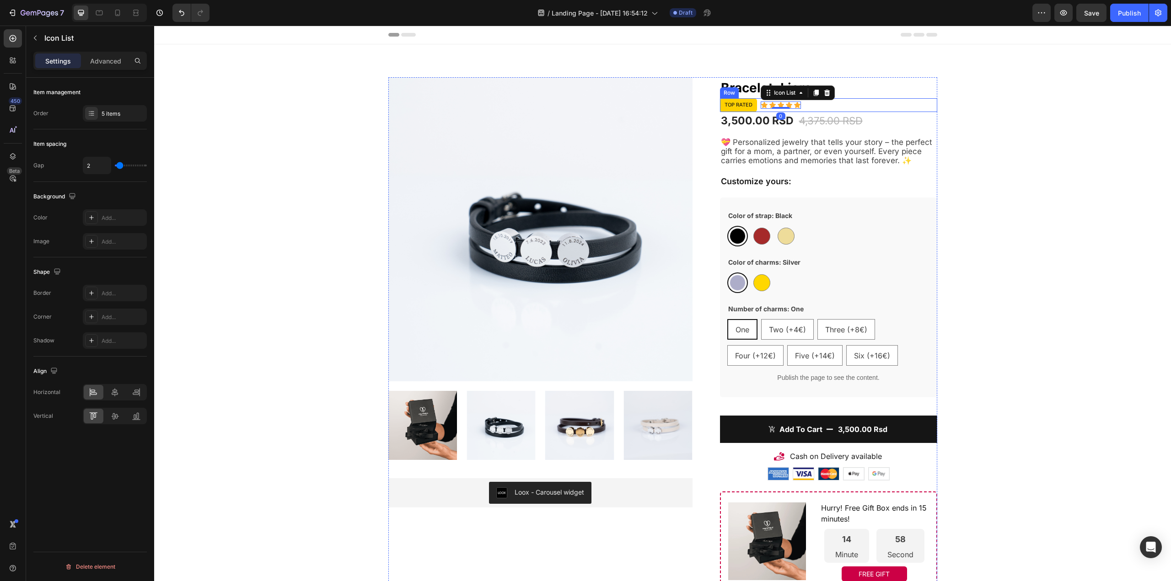
click at [838, 107] on div "Top rated Text Block Icon Icon Icon Icon Icon Icon List 0 Row" at bounding box center [828, 105] width 217 height 14
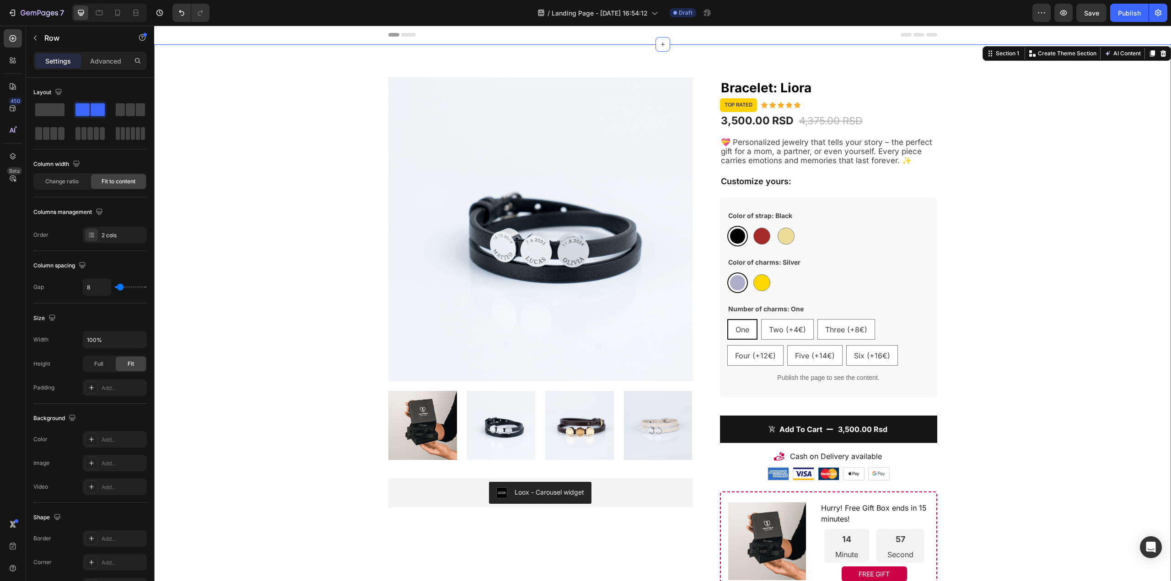
click at [1080, 151] on div "Product Images Loox - Carousel widget Loox Bracelet: Liora (P) Title Top rated …" at bounding box center [662, 483] width 1003 height 813
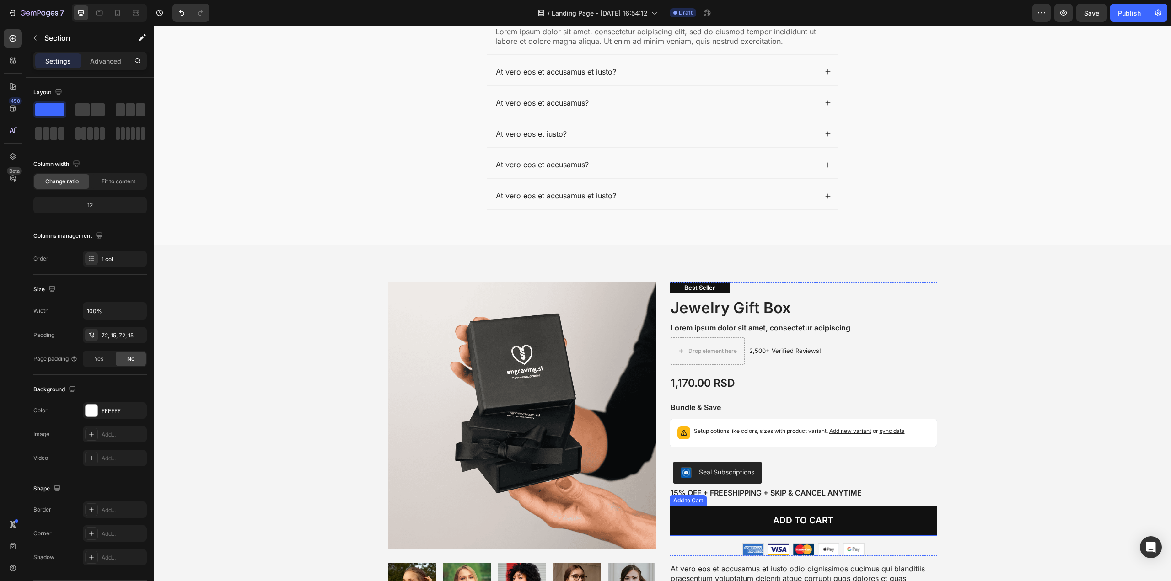
scroll to position [989, 0]
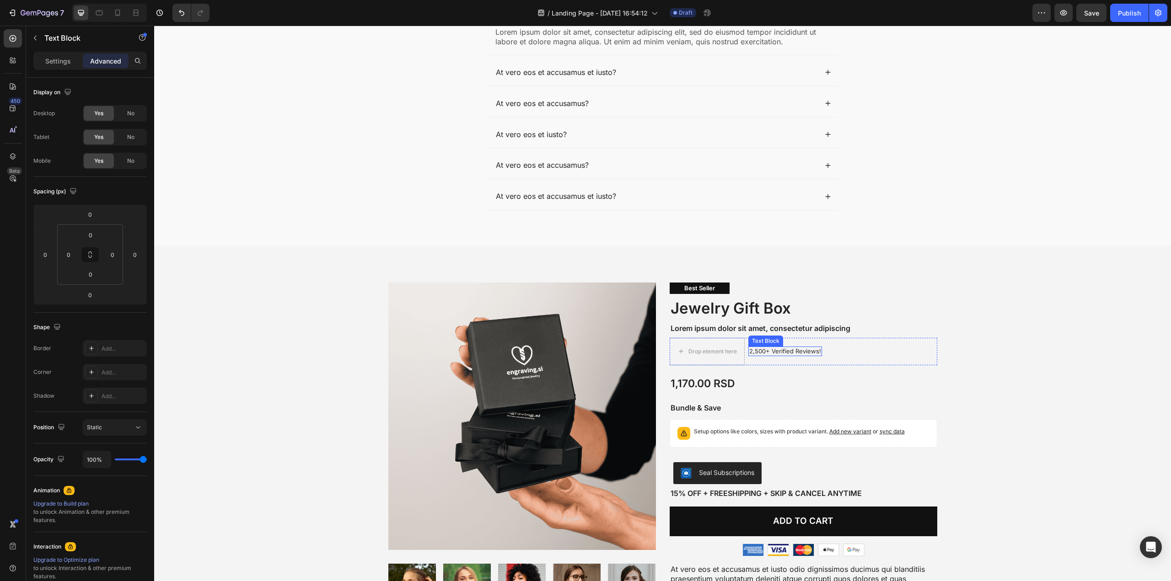
click at [757, 348] on p "2,500+ Verified Reviews!" at bounding box center [785, 352] width 72 height 8
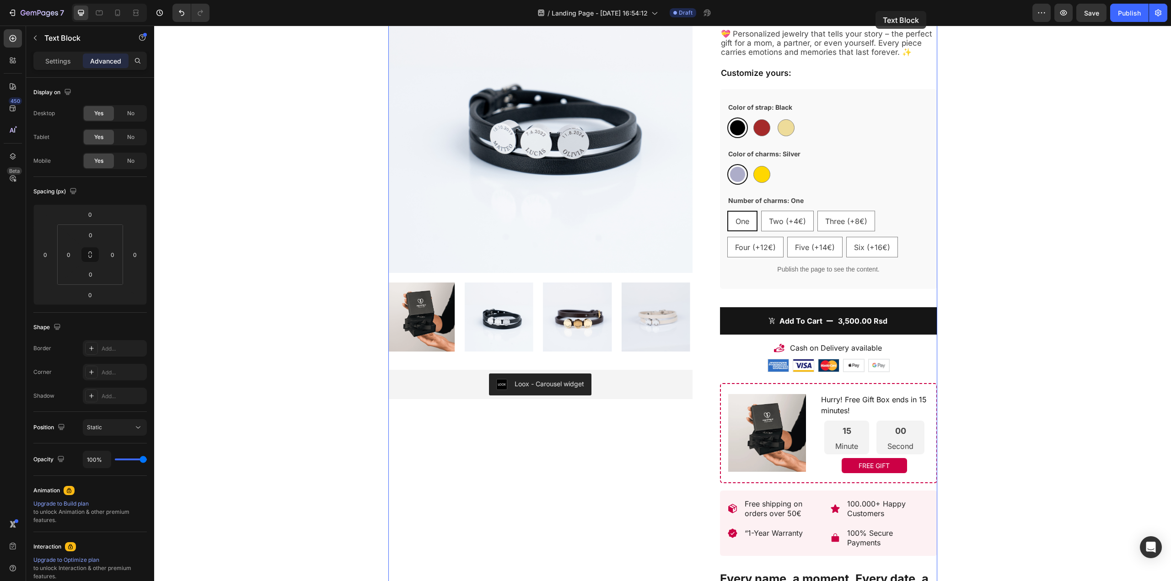
scroll to position [0, 0]
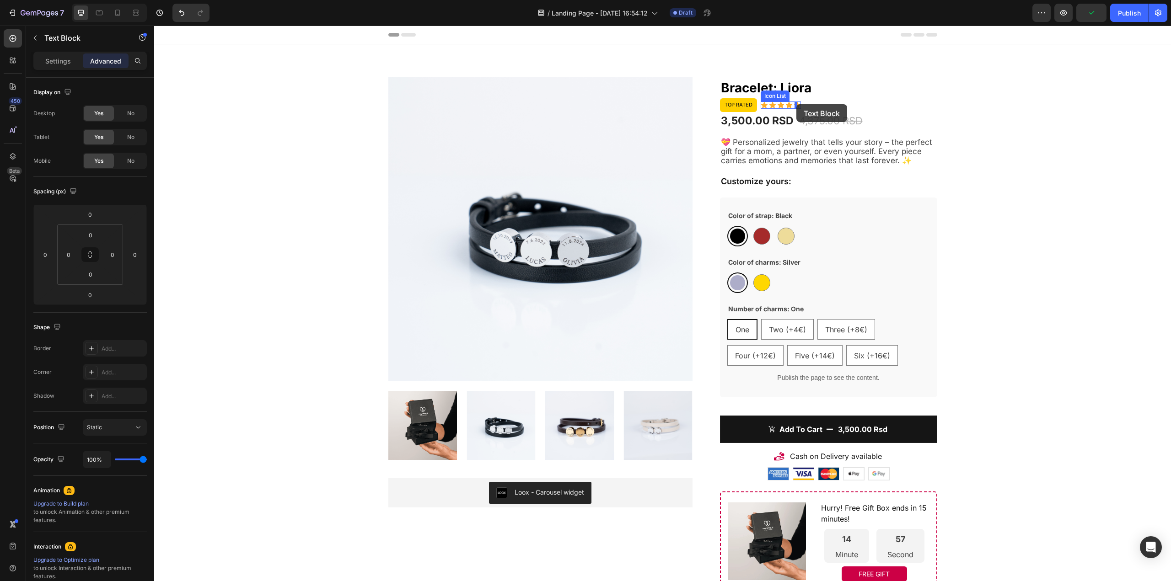
drag, startPoint x: 759, startPoint y: 337, endPoint x: 796, endPoint y: 104, distance: 235.7
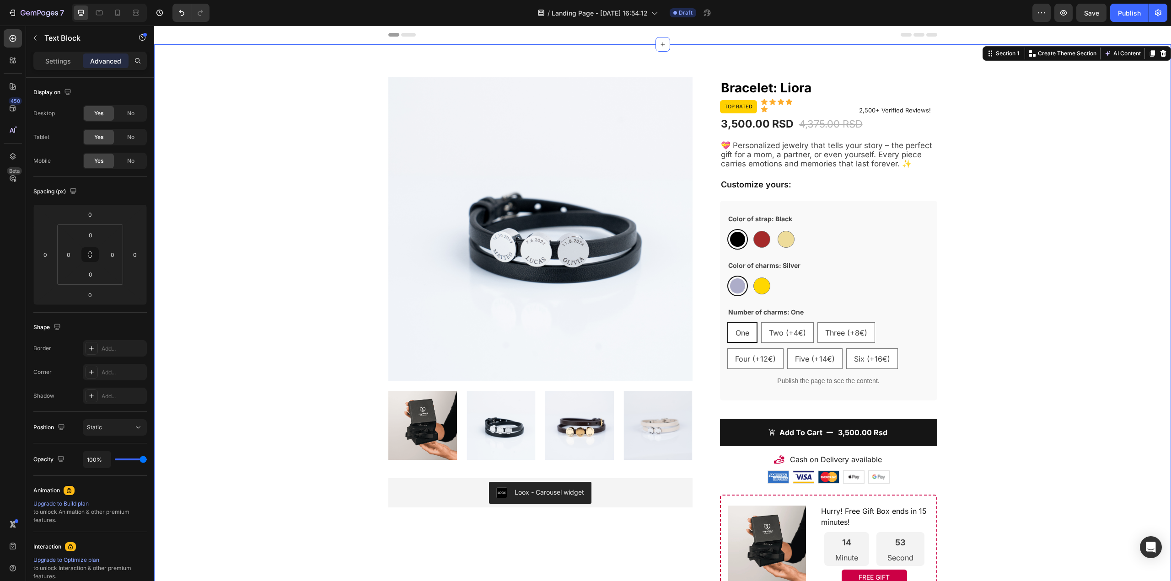
click at [962, 139] on div "Product Images Loox - Carousel widget Loox Bracelet: Liora (P) Title Top rated …" at bounding box center [662, 485] width 1003 height 816
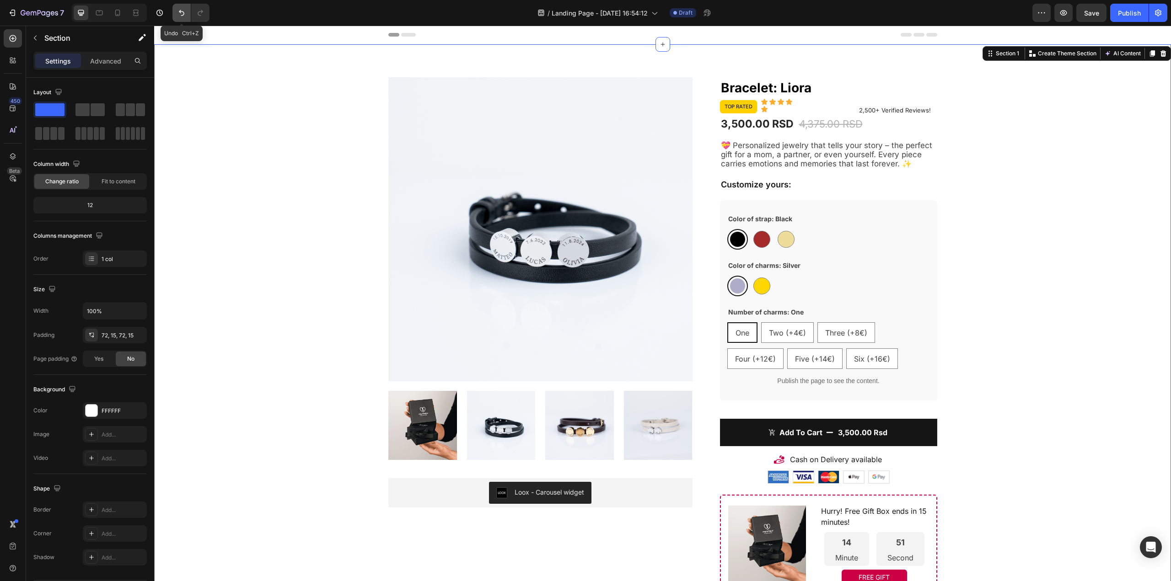
click at [186, 12] on icon "Undo/Redo" at bounding box center [181, 12] width 9 height 9
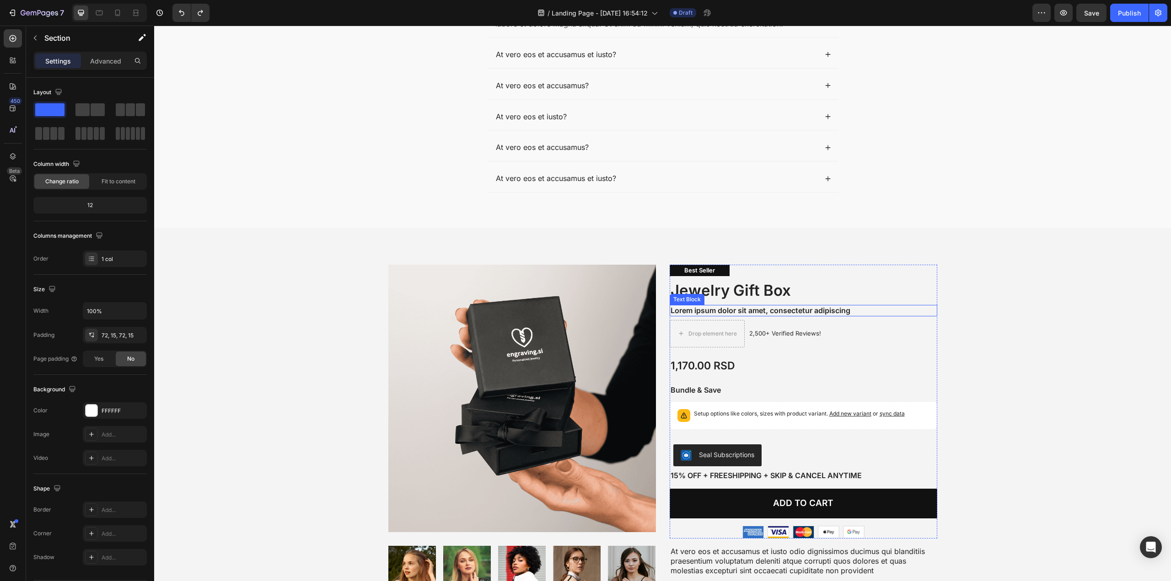
scroll to position [990, 0]
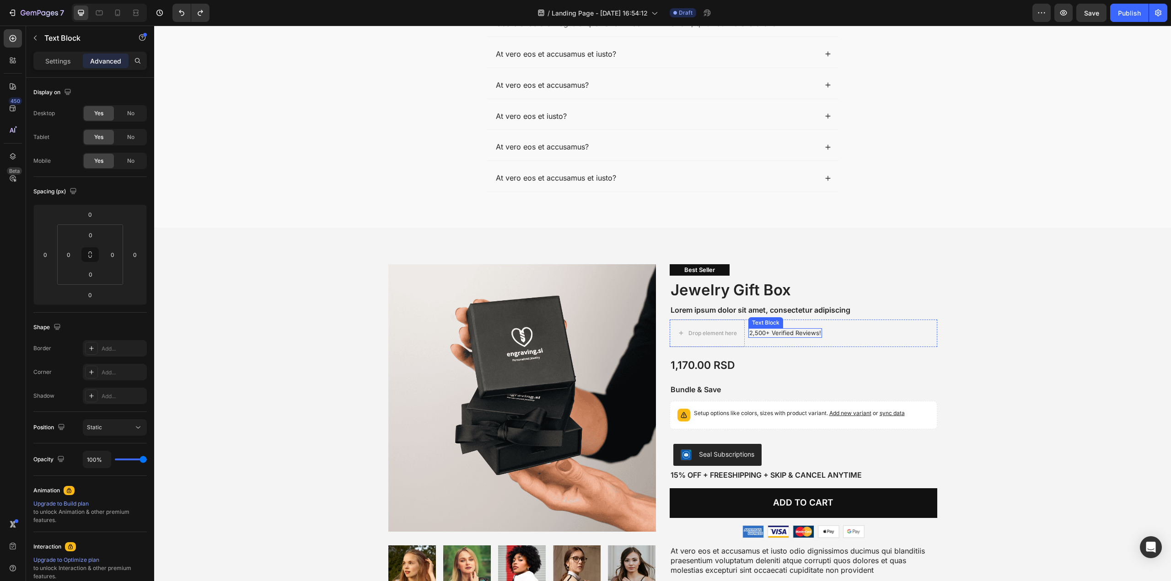
click at [764, 336] on p "2,500+ Verified Reviews!" at bounding box center [785, 333] width 72 height 8
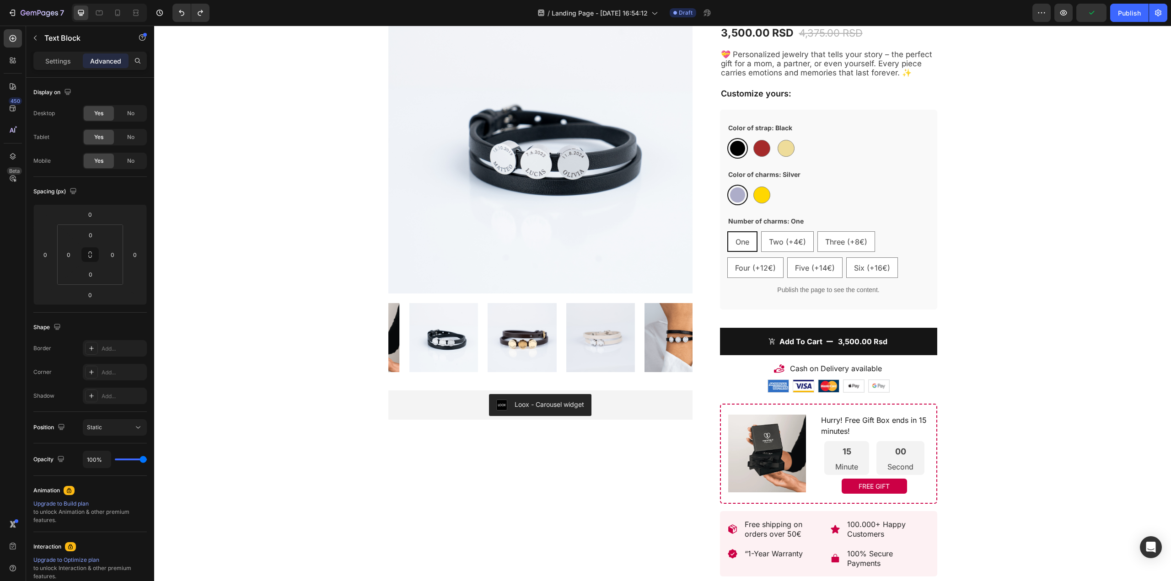
scroll to position [0, 0]
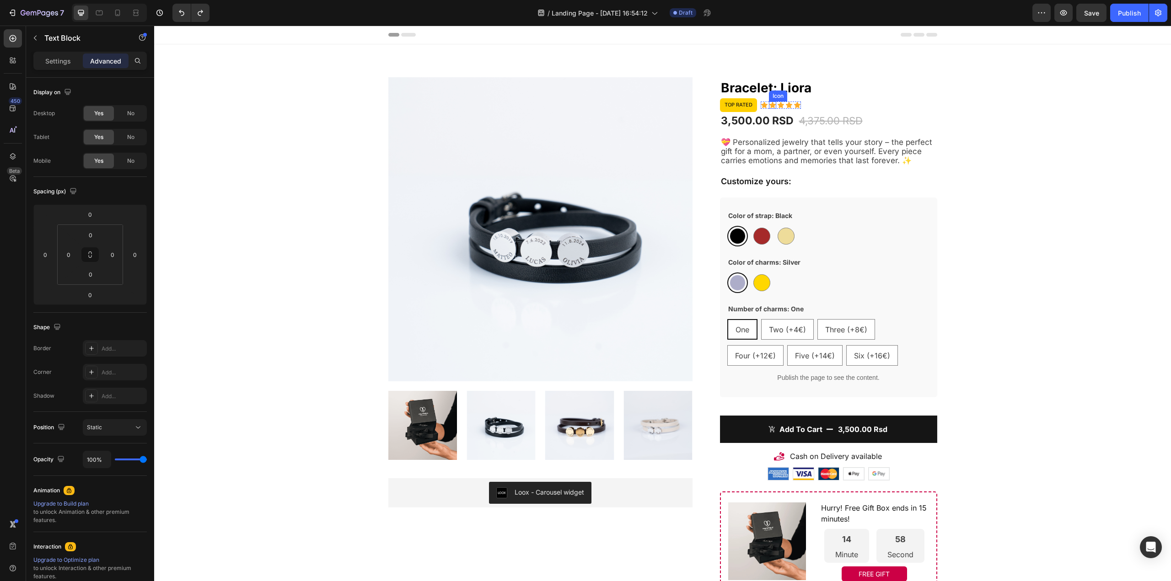
click at [769, 107] on div "Icon" at bounding box center [772, 105] width 7 height 7
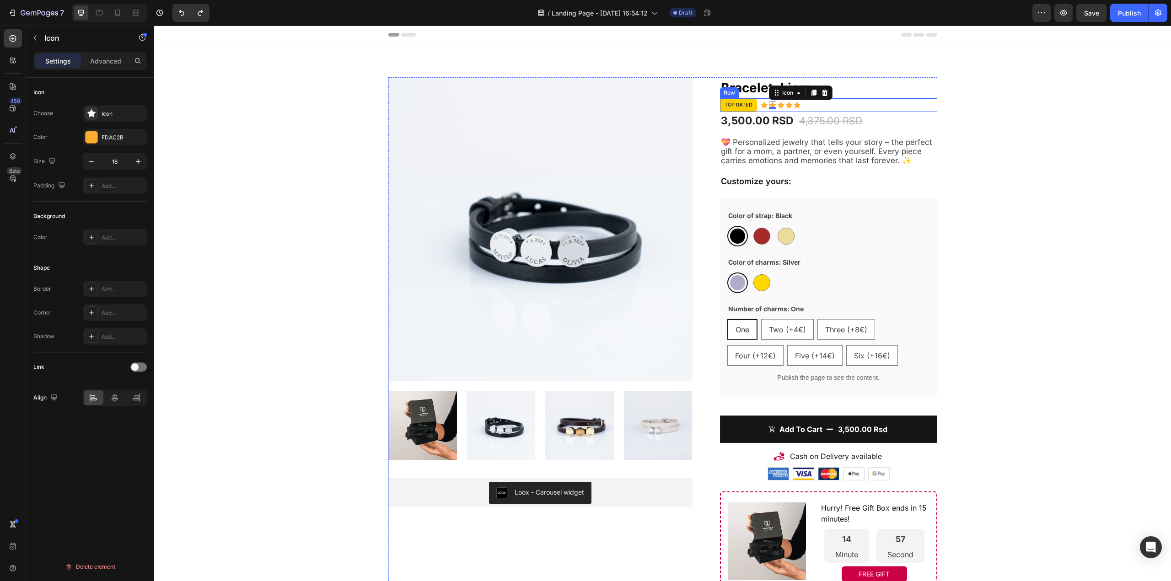
click at [821, 104] on div "Top rated Text Block Icon Icon 0 Icon Icon Icon Icon List Row" at bounding box center [828, 105] width 217 height 14
click at [785, 102] on icon at bounding box center [788, 105] width 7 height 7
click at [765, 102] on div "Icon Icon Icon Icon Icon" at bounding box center [780, 105] width 40 height 7
click at [765, 94] on icon at bounding box center [768, 92] width 7 height 7
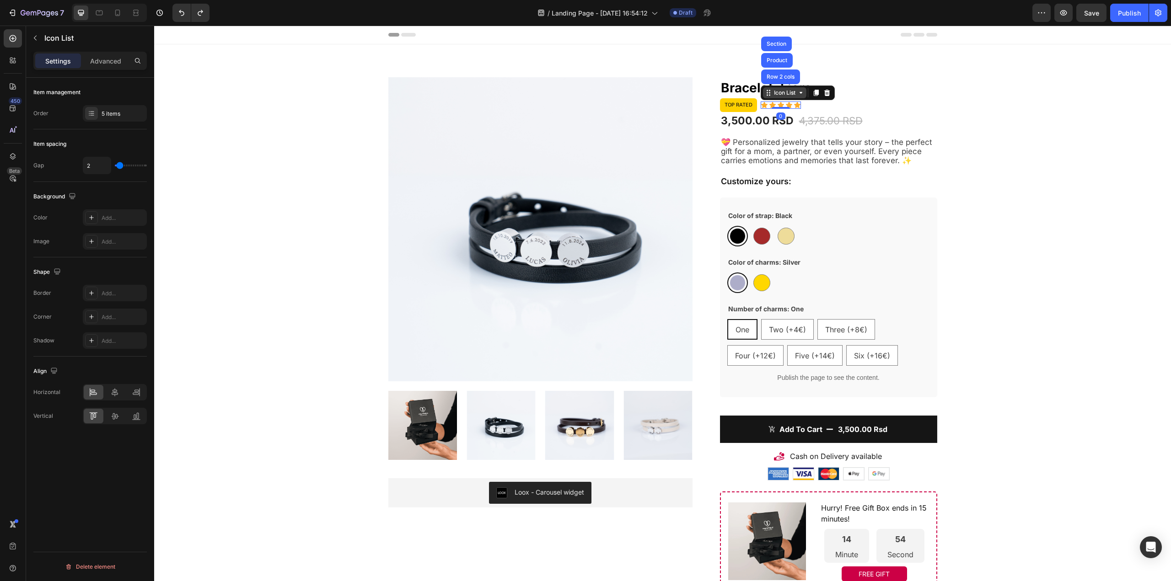
click at [776, 96] on div "Icon List" at bounding box center [784, 93] width 25 height 8
click at [772, 95] on div "Icon List" at bounding box center [784, 93] width 25 height 8
click at [781, 76] on div "Row 2 cols" at bounding box center [781, 76] width 32 height 5
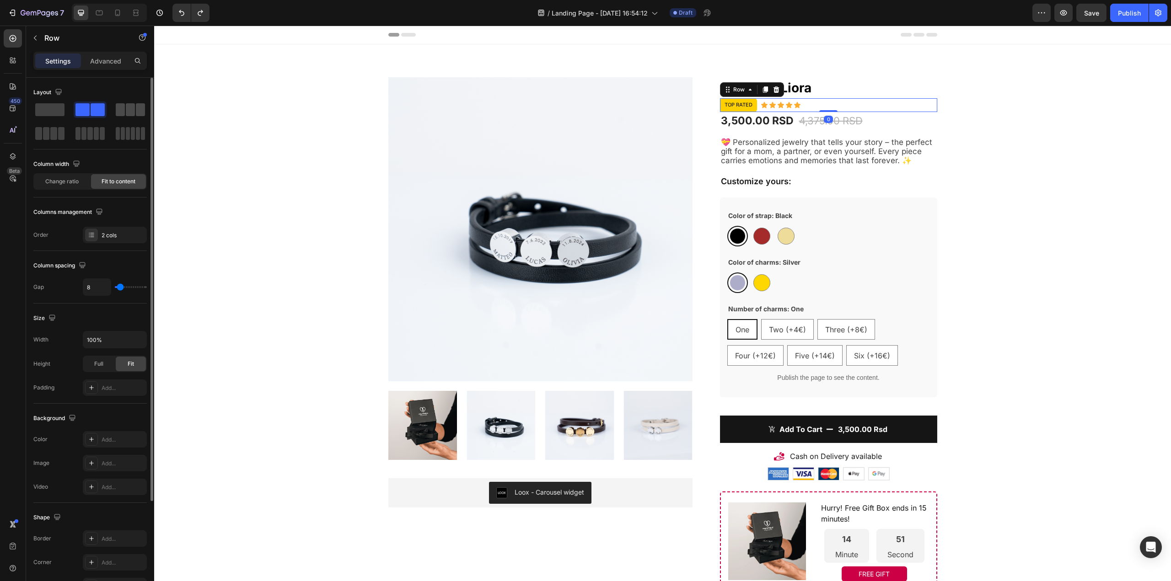
click at [120, 113] on span at bounding box center [120, 109] width 9 height 13
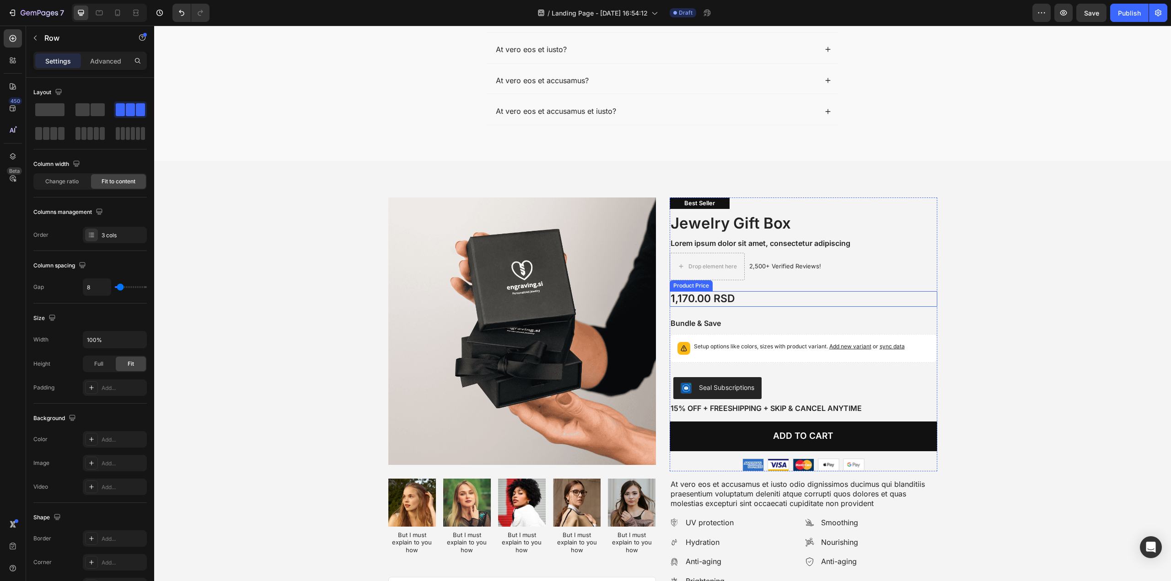
scroll to position [1086, 0]
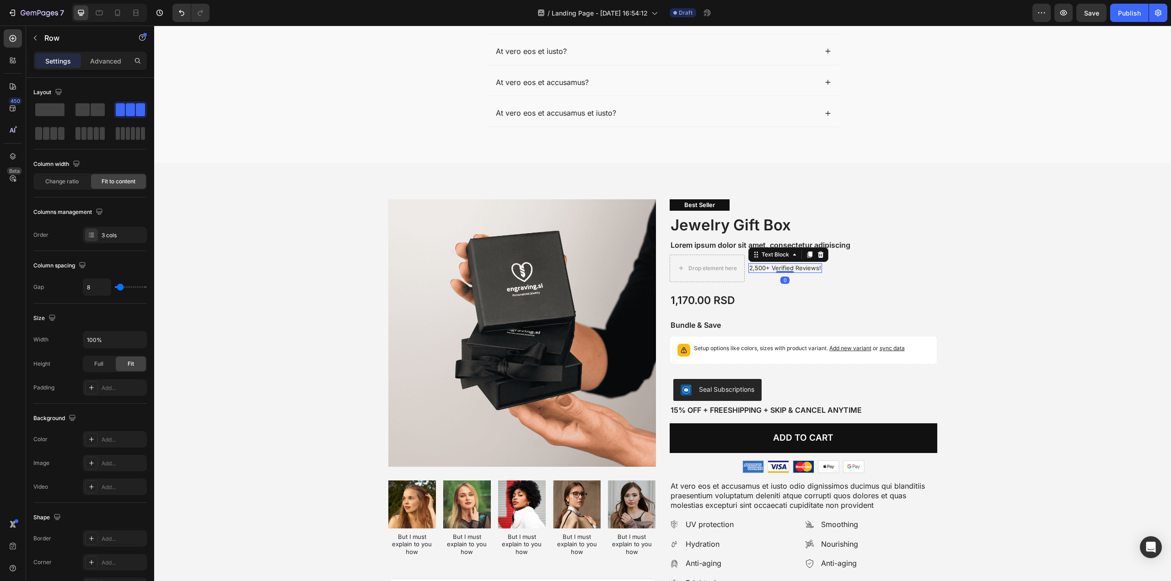
click at [779, 264] on div "2,500+ Verified Reviews!" at bounding box center [785, 268] width 74 height 10
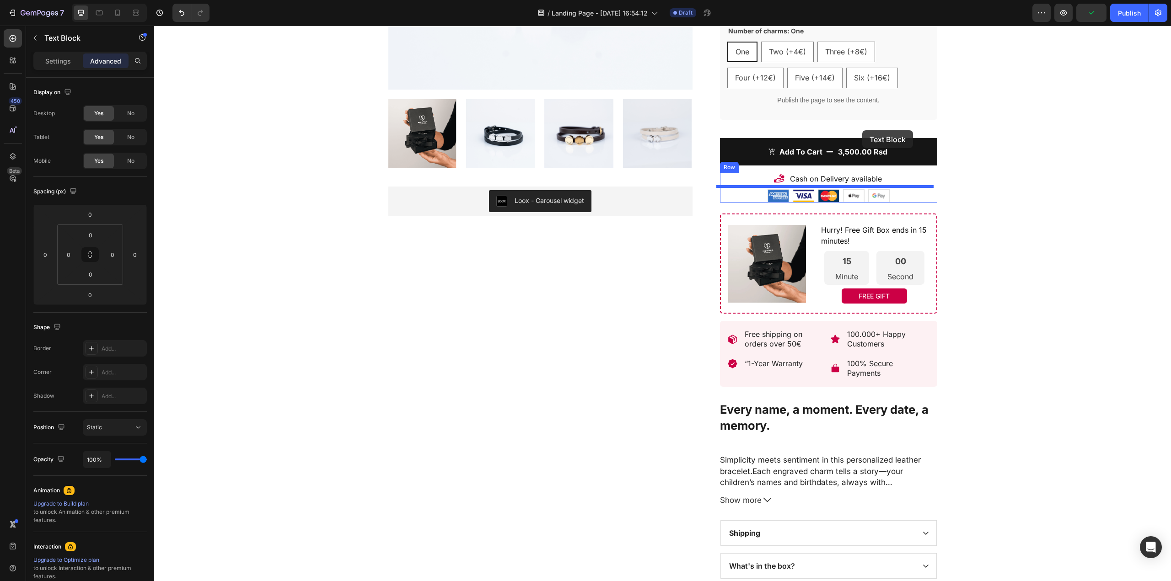
scroll to position [0, 0]
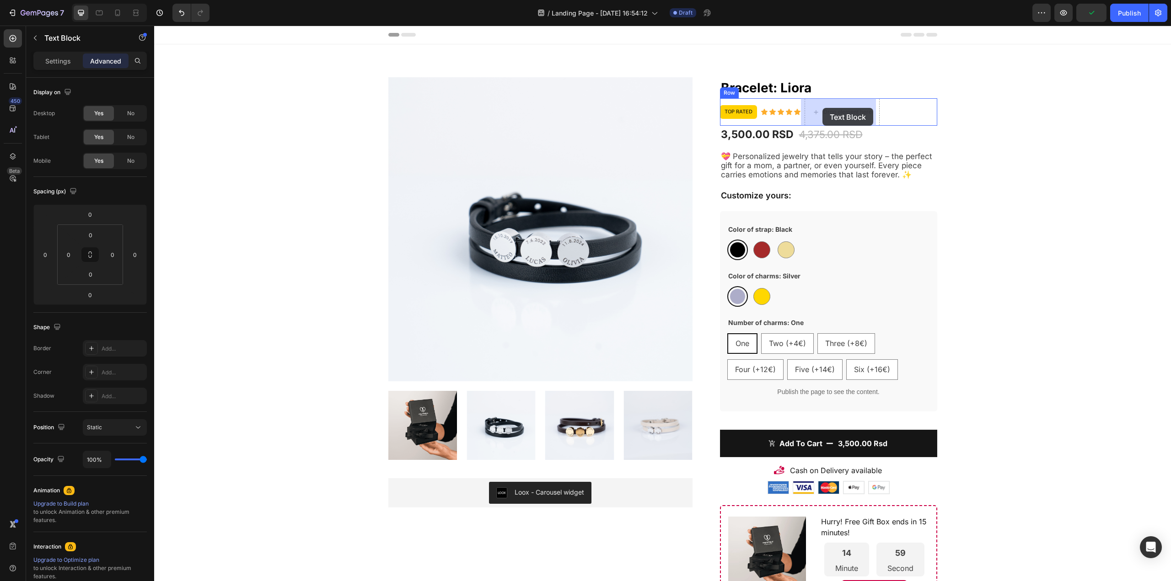
drag, startPoint x: 778, startPoint y: 258, endPoint x: 822, endPoint y: 108, distance: 156.8
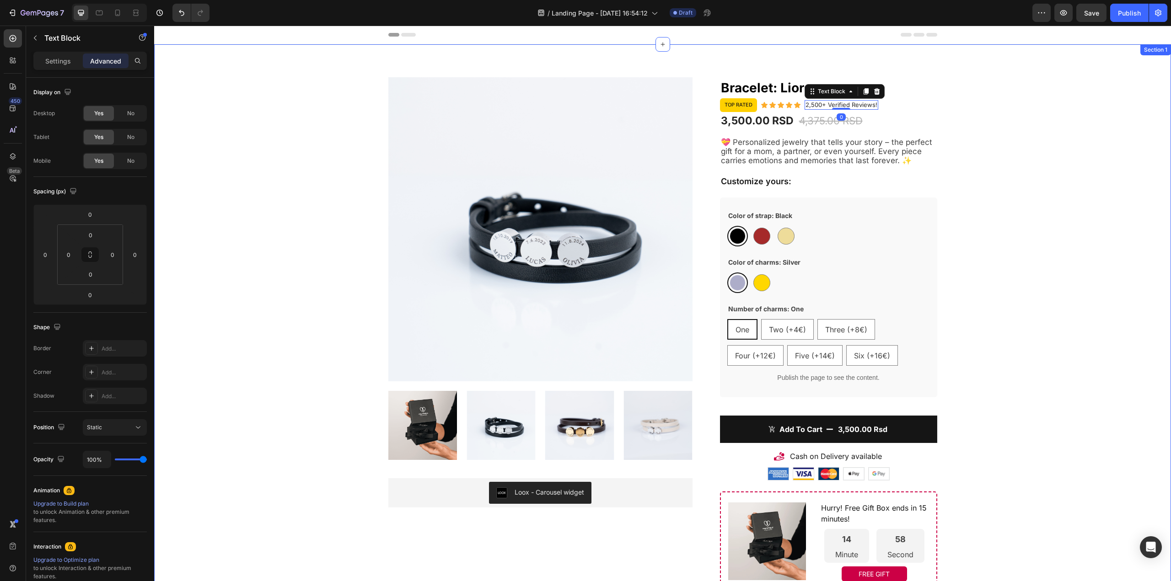
click at [970, 126] on div "Product Images Loox - Carousel widget Loox Bracelet: Liora (P) Title Top rated …" at bounding box center [662, 483] width 1003 height 813
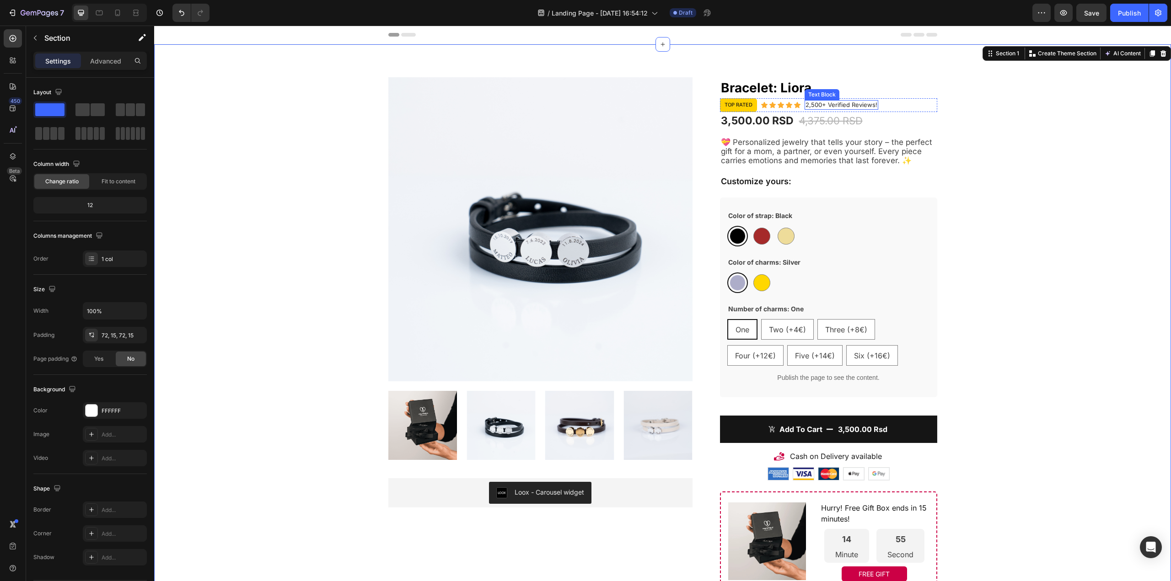
click at [816, 105] on p "2,500+ Verified Reviews!" at bounding box center [841, 105] width 72 height 8
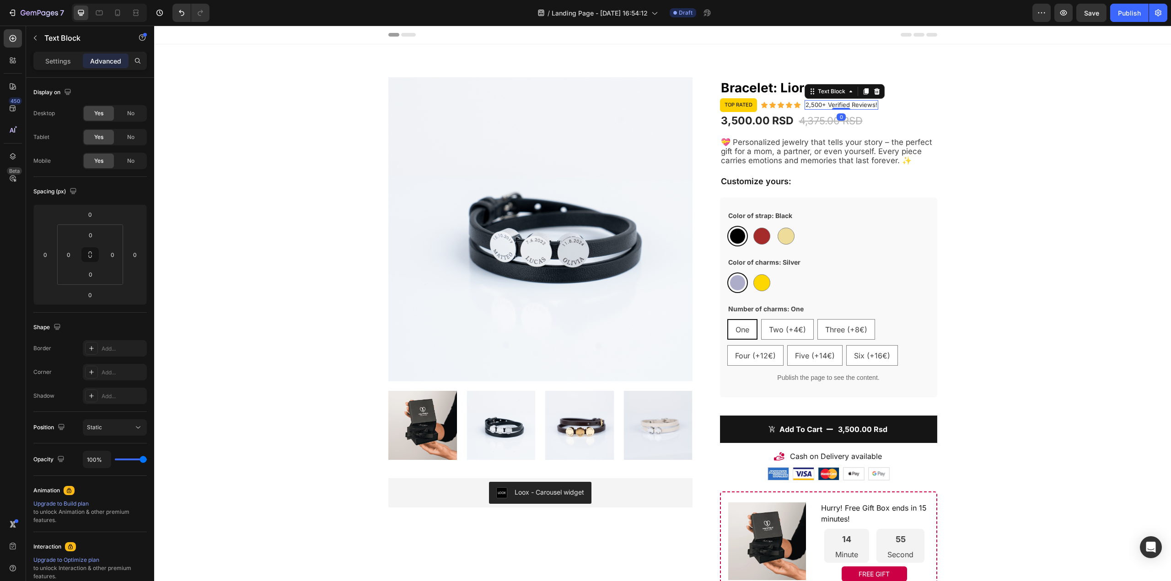
click at [816, 105] on p "2,500+ Verified Reviews!" at bounding box center [841, 105] width 72 height 8
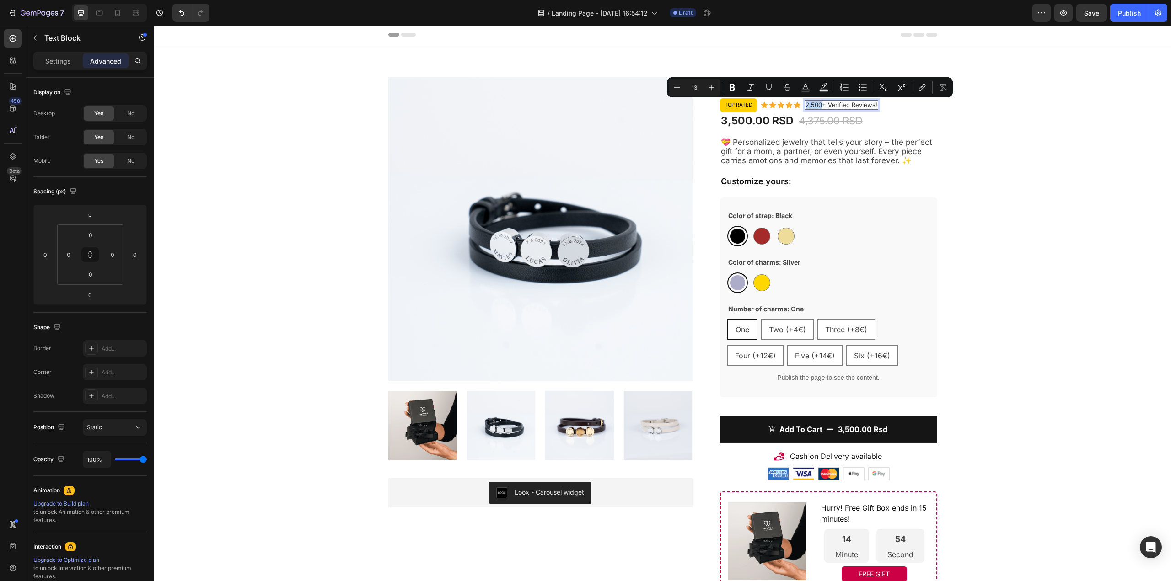
click at [813, 105] on p "2,500+ Verified Reviews!" at bounding box center [841, 105] width 72 height 8
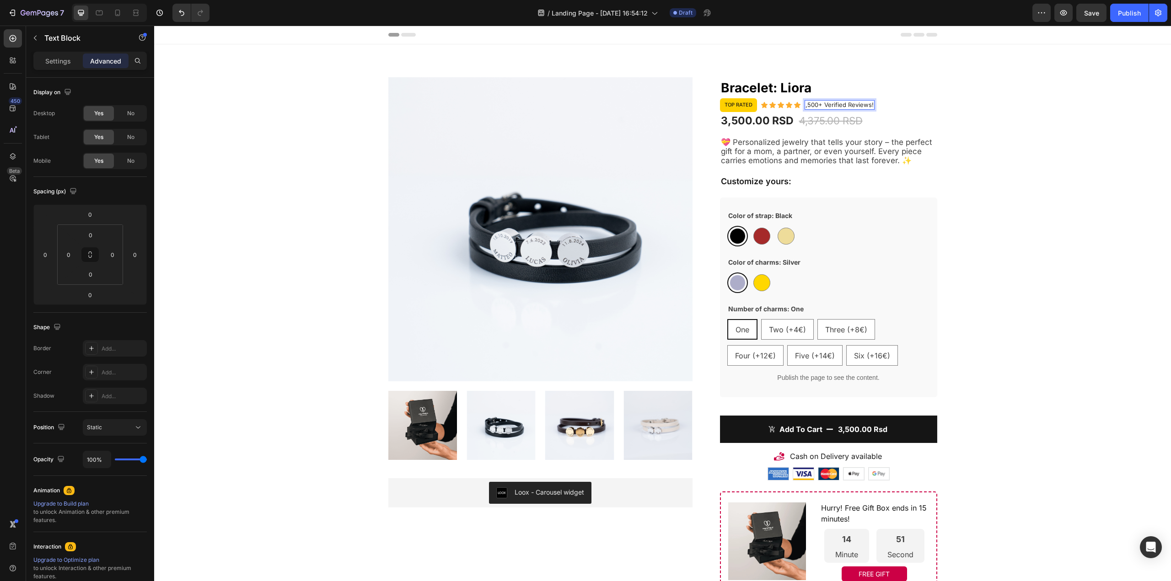
click at [808, 103] on p ",500+ Verified Reviews!" at bounding box center [839, 105] width 68 height 8
click at [809, 106] on p "215+ Verified Reviews!" at bounding box center [837, 105] width 65 height 8
click at [808, 106] on p "215+ Verified Reviews!" at bounding box center [837, 105] width 65 height 8
click at [967, 125] on div "Product Images Loox - Carousel widget Loox Bracelet: Liora (P) Title Top rated …" at bounding box center [662, 483] width 1003 height 813
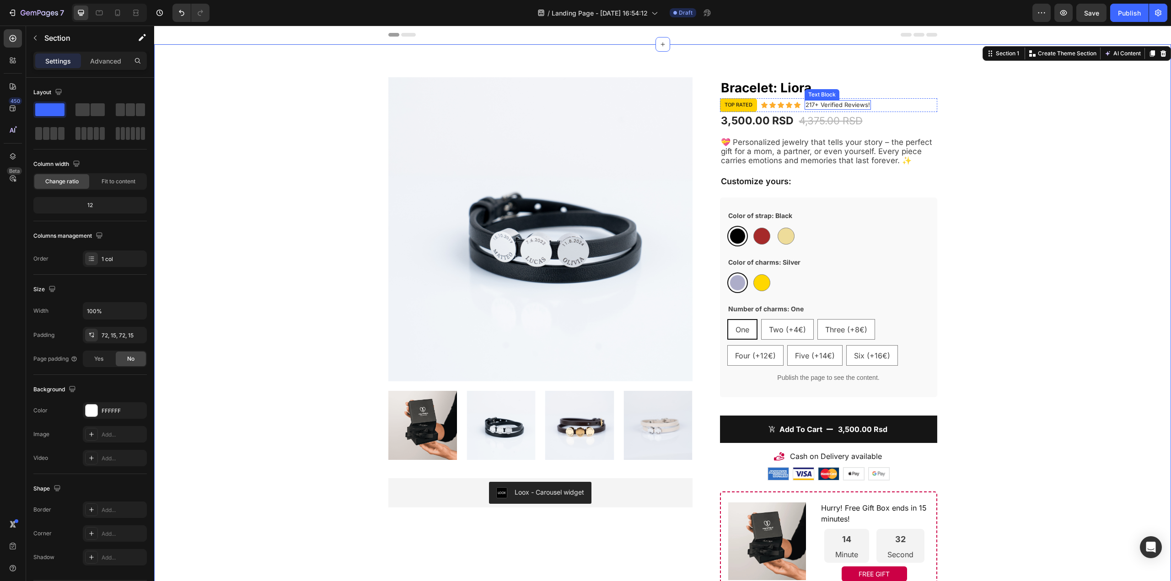
click at [814, 108] on p "217+ Verified Reviews!" at bounding box center [837, 105] width 64 height 8
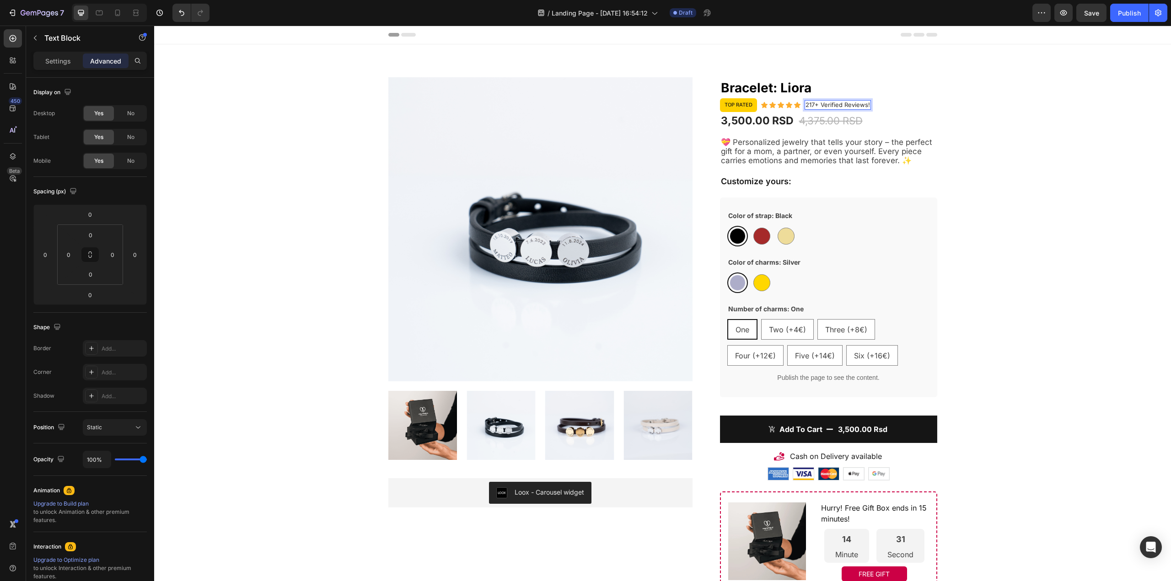
click at [813, 106] on p "217+ Verified Reviews!" at bounding box center [837, 105] width 64 height 8
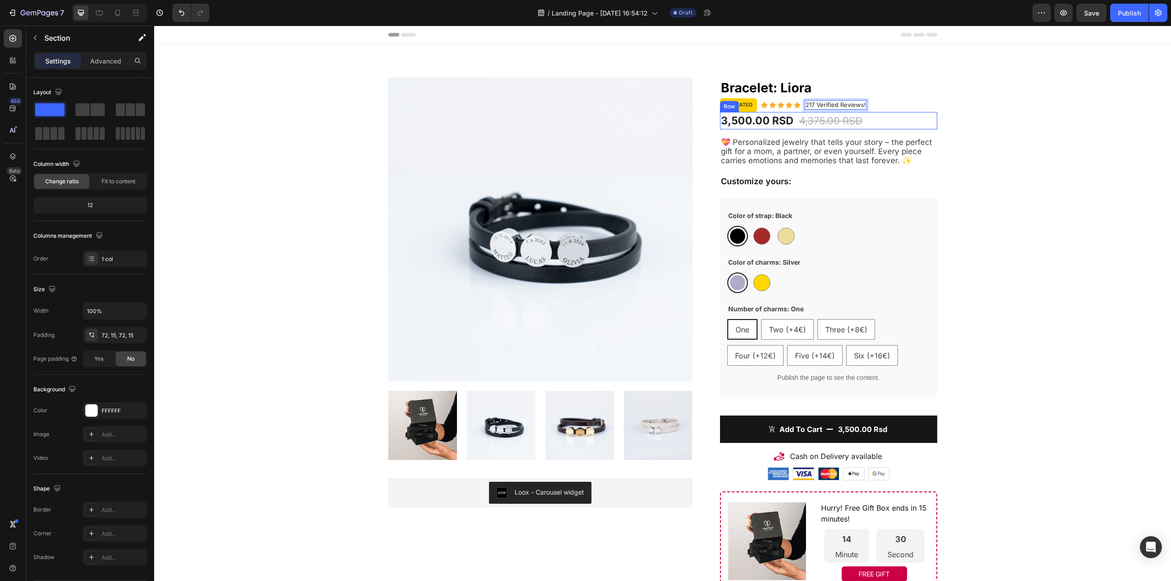
click at [978, 116] on div "Product Images Loox - Carousel widget Loox Bracelet: Liora (P) Title Top rated …" at bounding box center [662, 483] width 1003 height 813
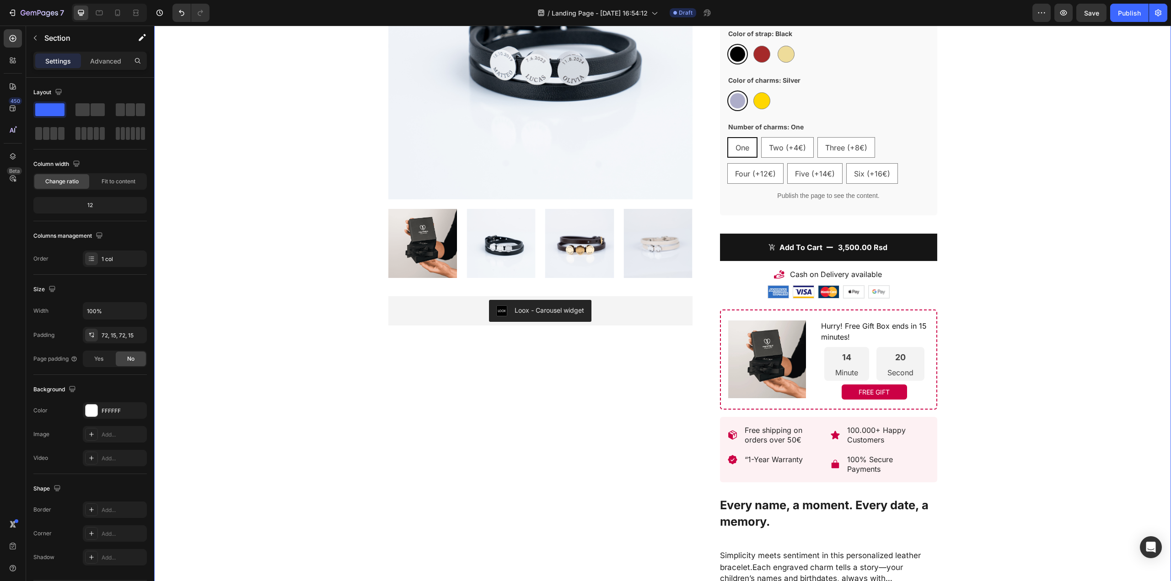
scroll to position [183, 0]
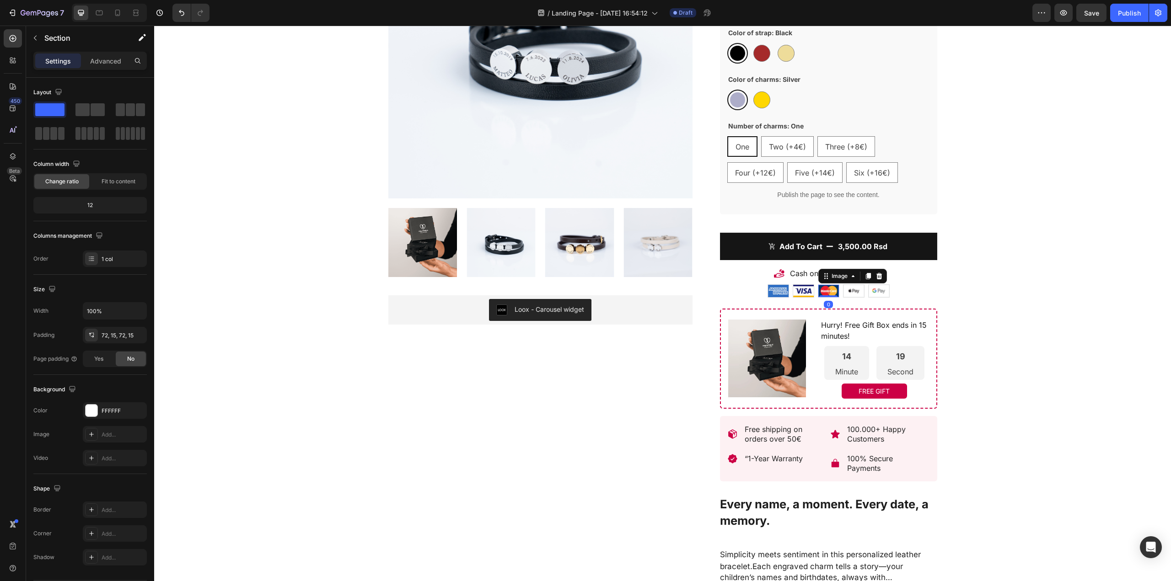
click at [818, 290] on img at bounding box center [828, 291] width 21 height 12
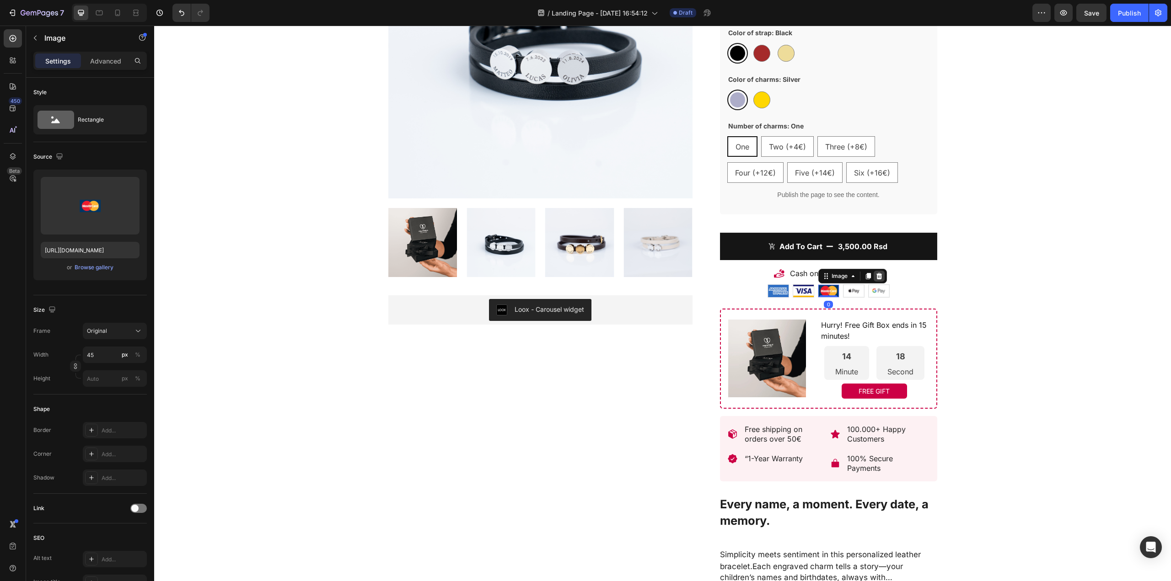
click at [876, 276] on icon at bounding box center [879, 276] width 6 height 6
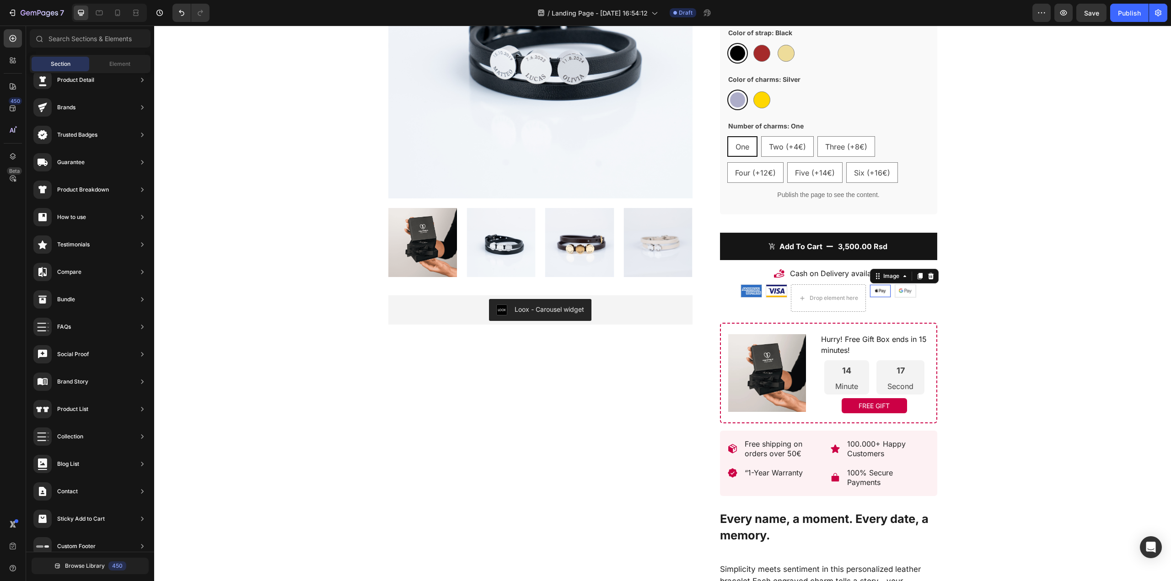
click at [875, 294] on img at bounding box center [880, 291] width 21 height 12
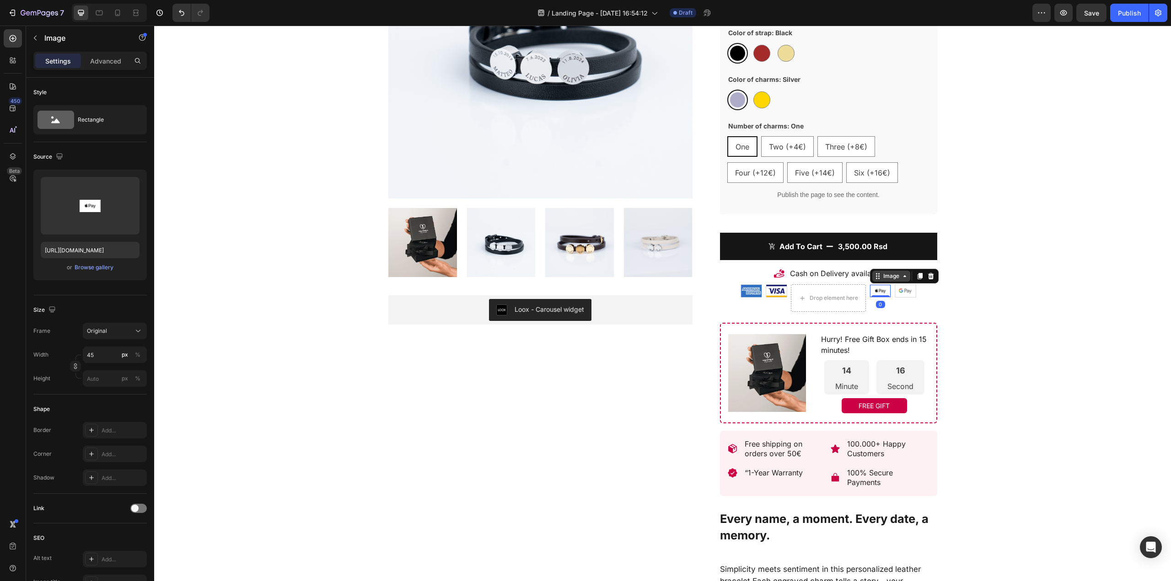
click at [888, 277] on div "Image" at bounding box center [891, 276] width 20 height 8
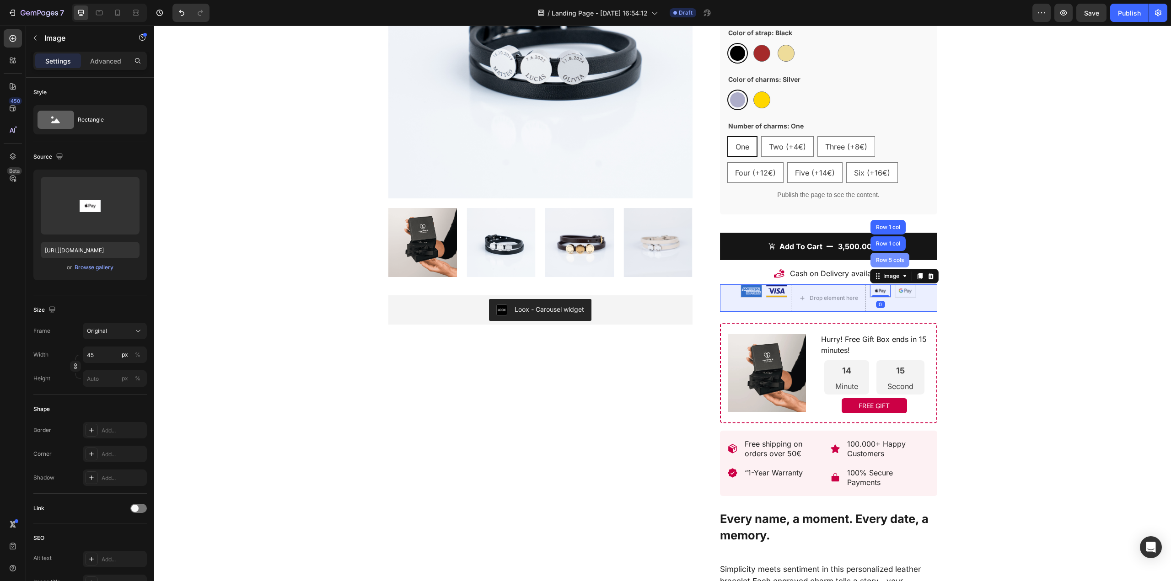
click at [883, 263] on div "Row 5 cols" at bounding box center [890, 259] width 32 height 5
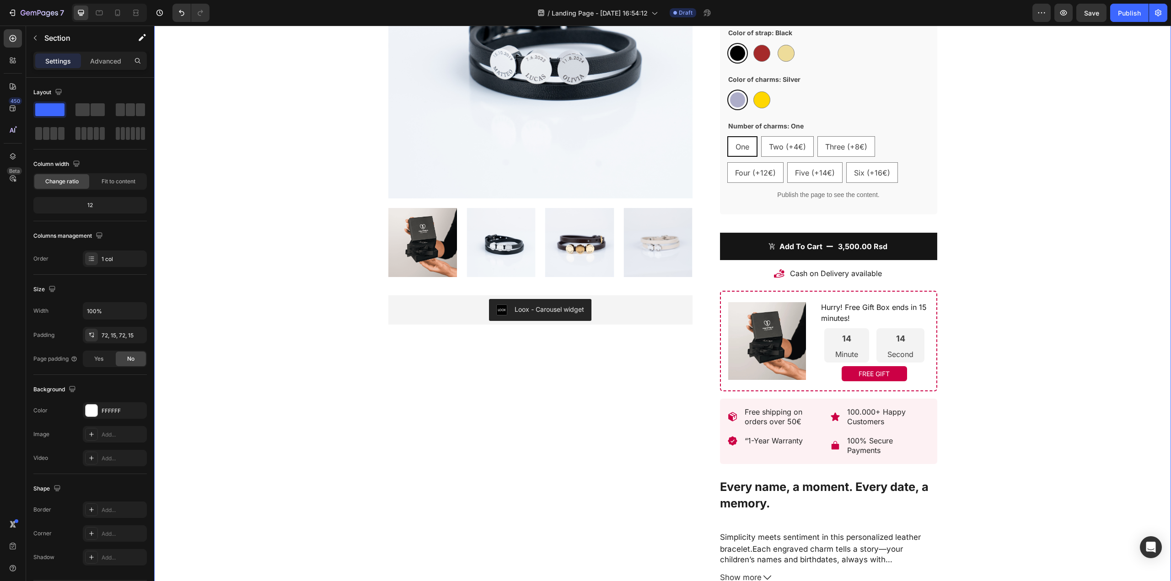
click at [1050, 278] on div "Product Images Loox - Carousel widget Loox Bracelet: Liora (P) Title Top rated …" at bounding box center [662, 291] width 1003 height 795
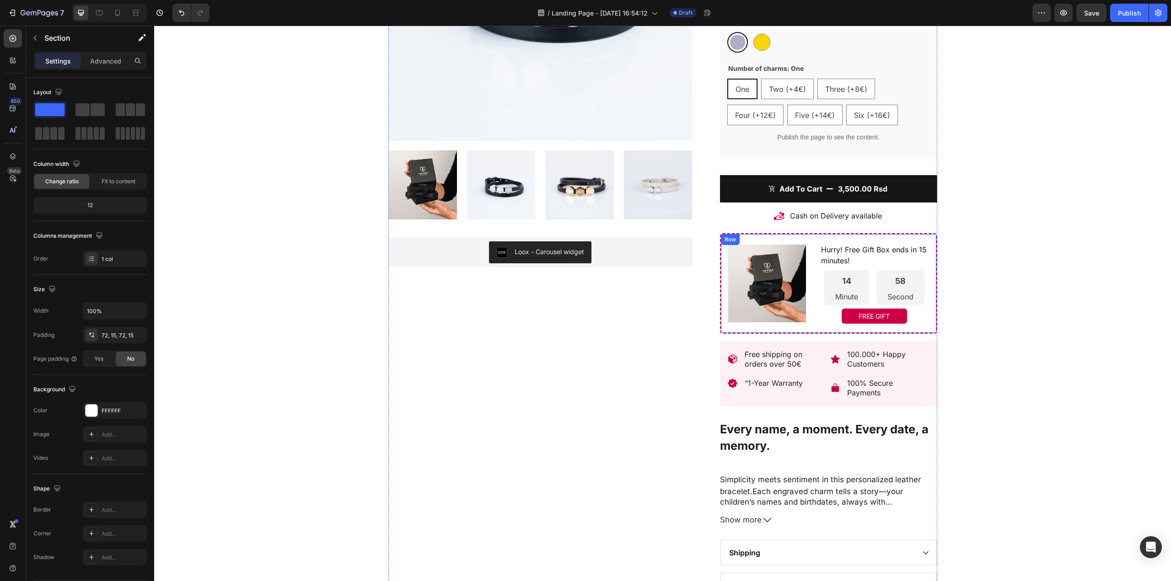
scroll to position [237, 0]
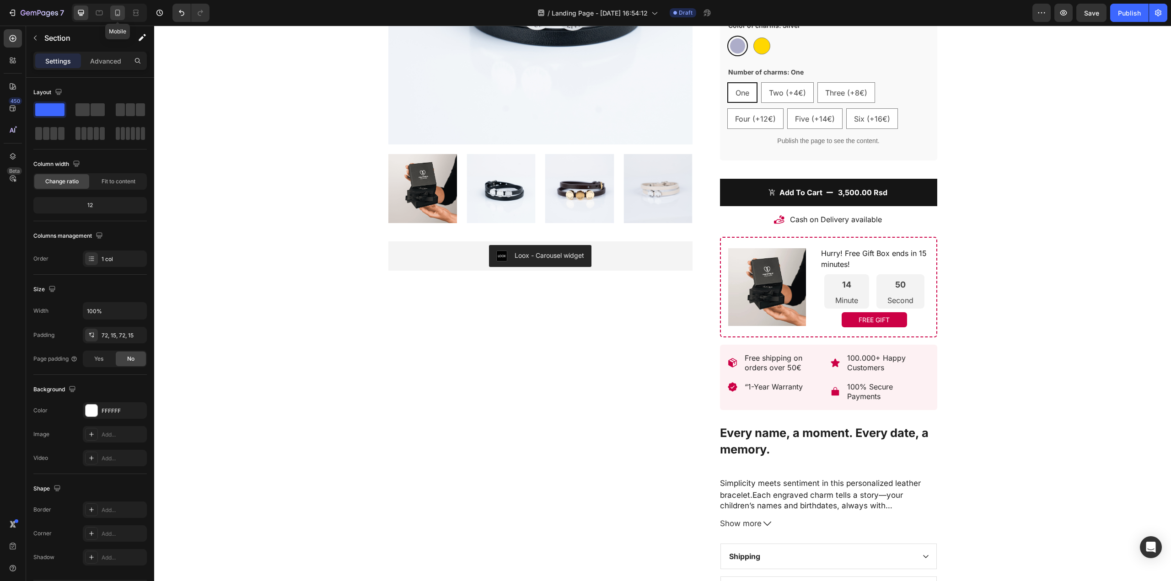
click at [118, 12] on icon at bounding box center [117, 12] width 9 height 9
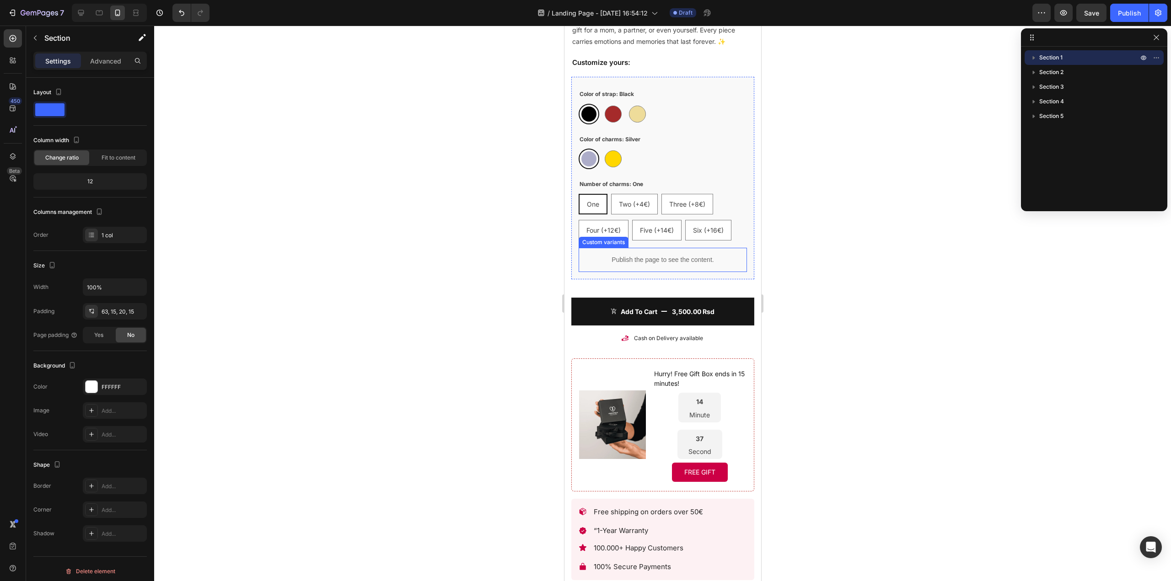
scroll to position [366, 0]
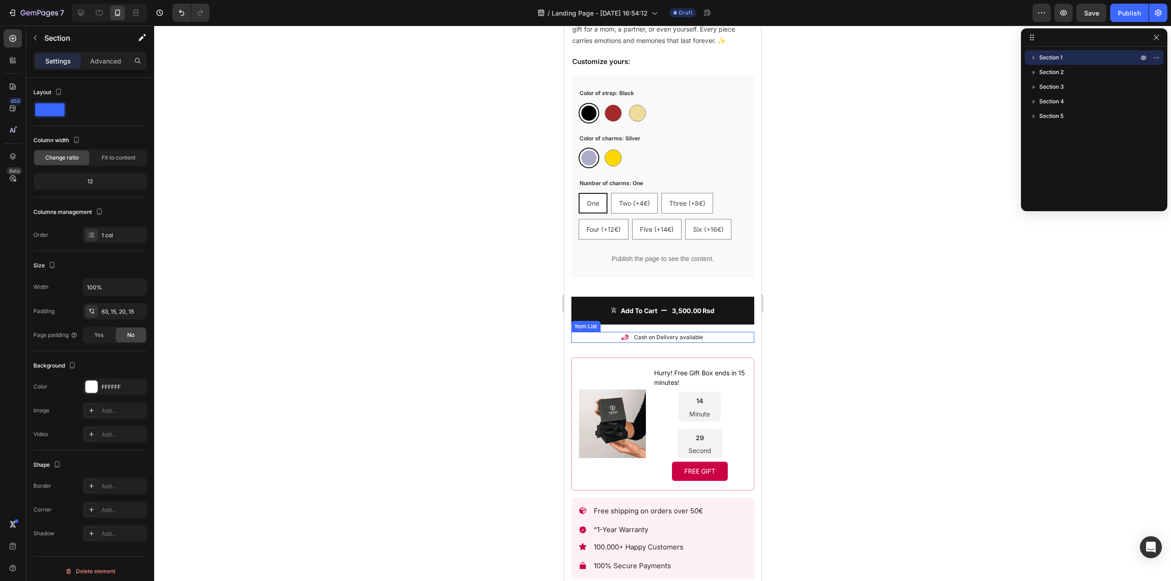
click at [667, 333] on p "Cash on Delivery available" at bounding box center [667, 337] width 69 height 8
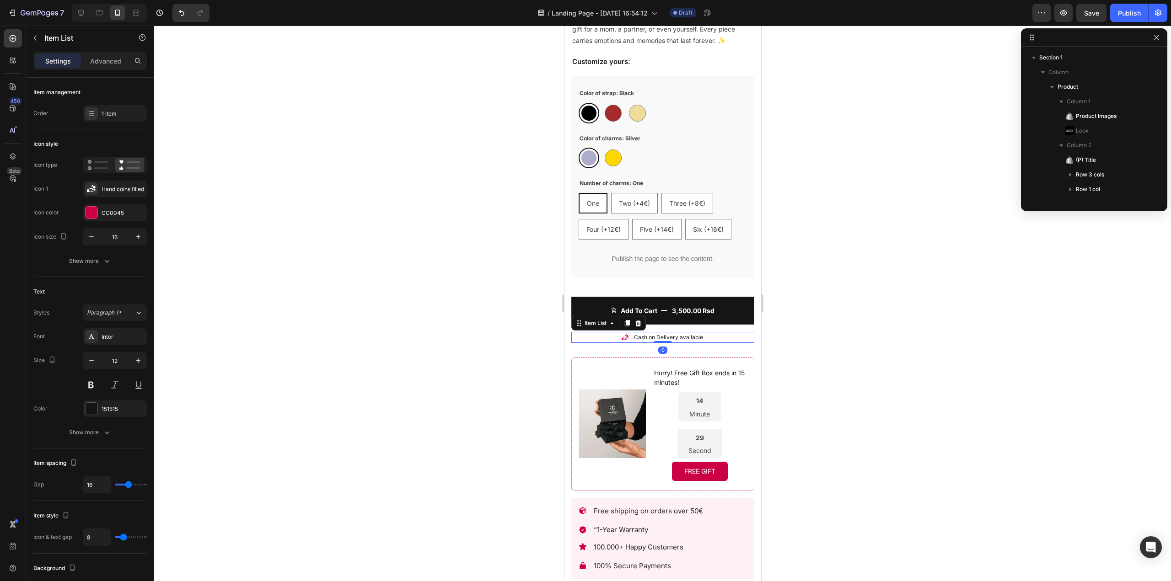
scroll to position [203, 0]
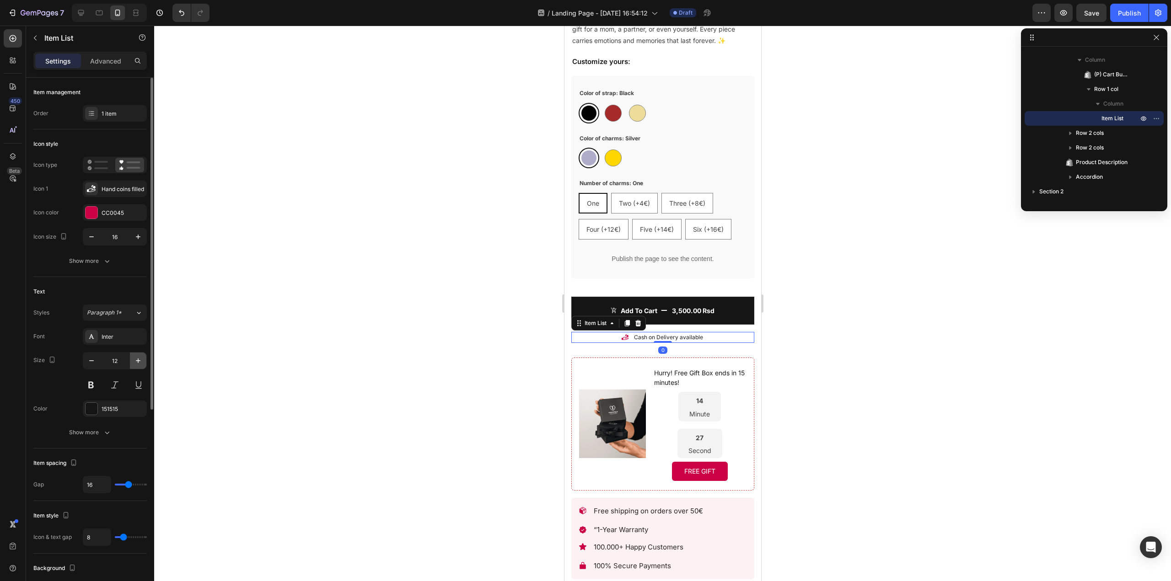
click at [134, 363] on icon "button" at bounding box center [138, 360] width 9 height 9
type input "13"
click at [821, 306] on div at bounding box center [662, 304] width 1016 height 556
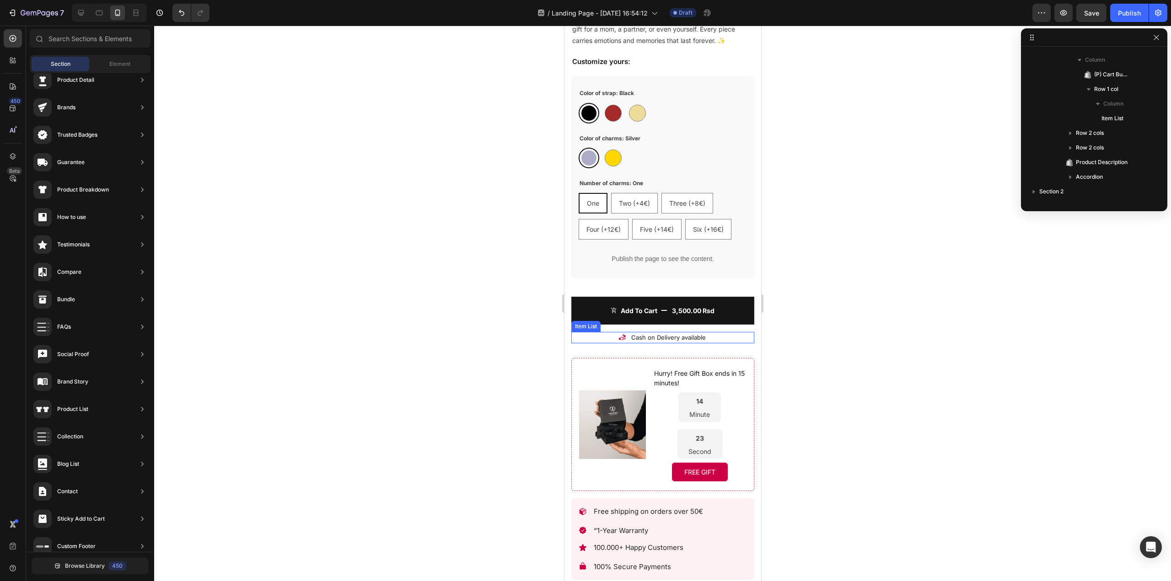
click at [618, 335] on icon at bounding box center [621, 337] width 7 height 5
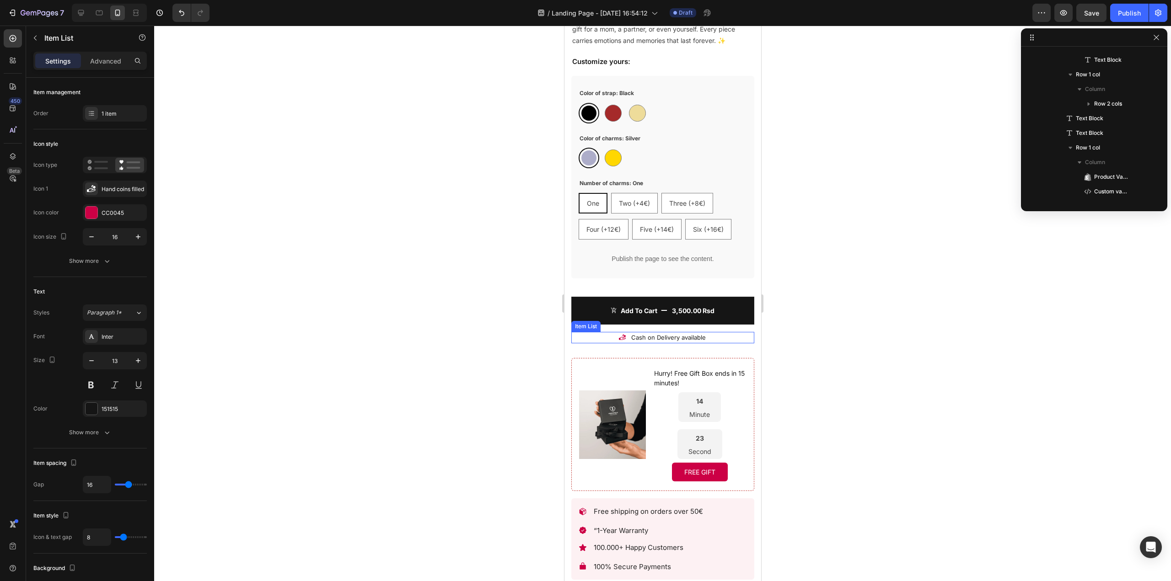
scroll to position [364, 0]
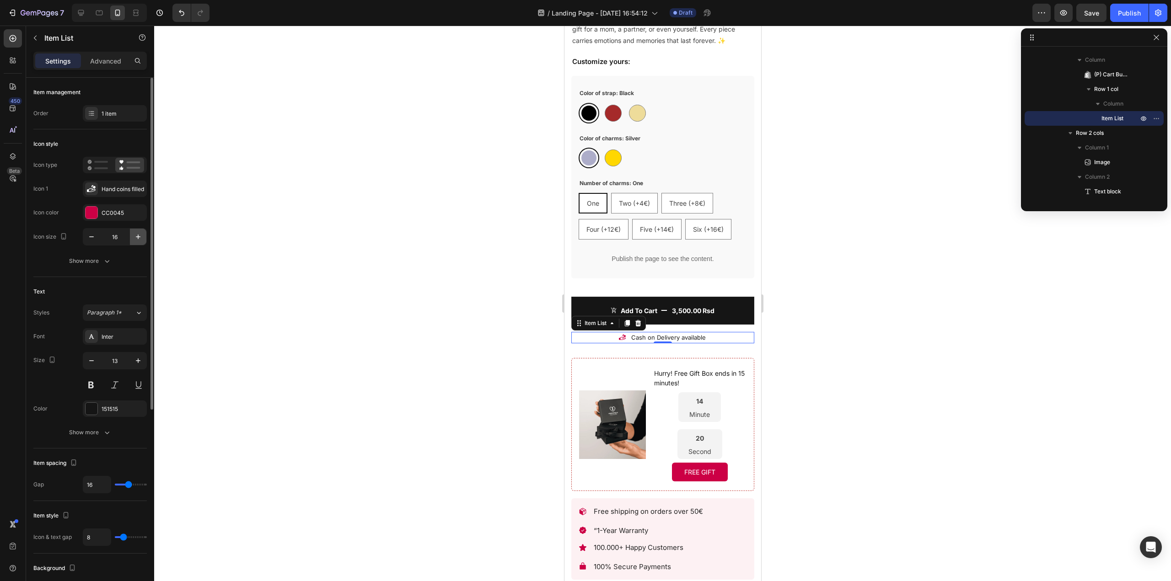
click at [139, 234] on icon "button" at bounding box center [138, 236] width 9 height 9
type input "20"
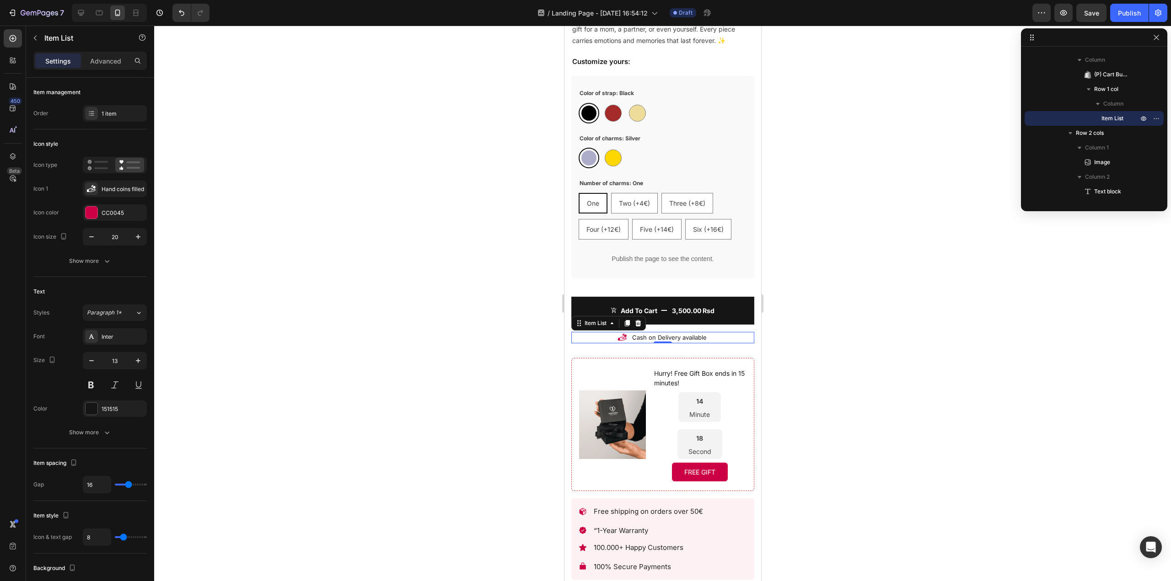
click at [866, 360] on div at bounding box center [662, 304] width 1016 height 556
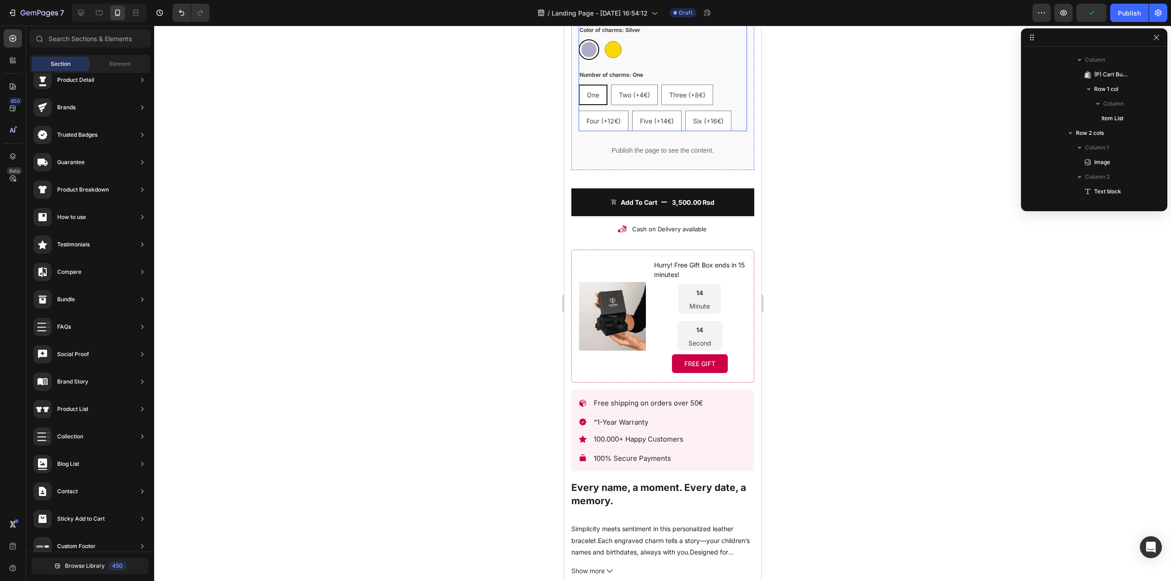
scroll to position [475, 0]
click at [696, 302] on p "Minute" at bounding box center [699, 306] width 21 height 8
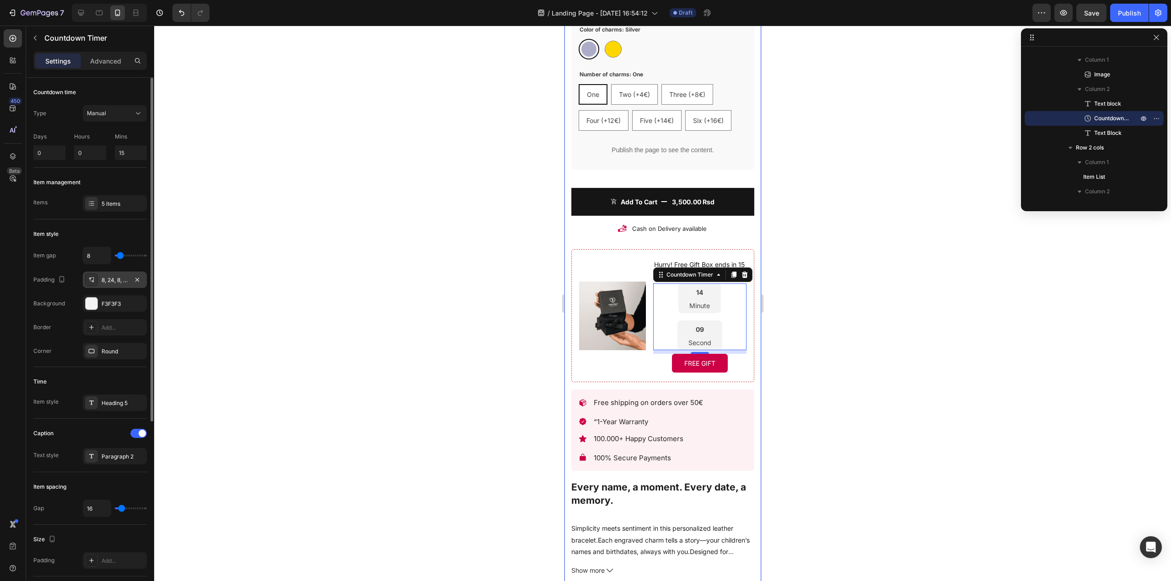
click at [97, 282] on div at bounding box center [91, 279] width 13 height 13
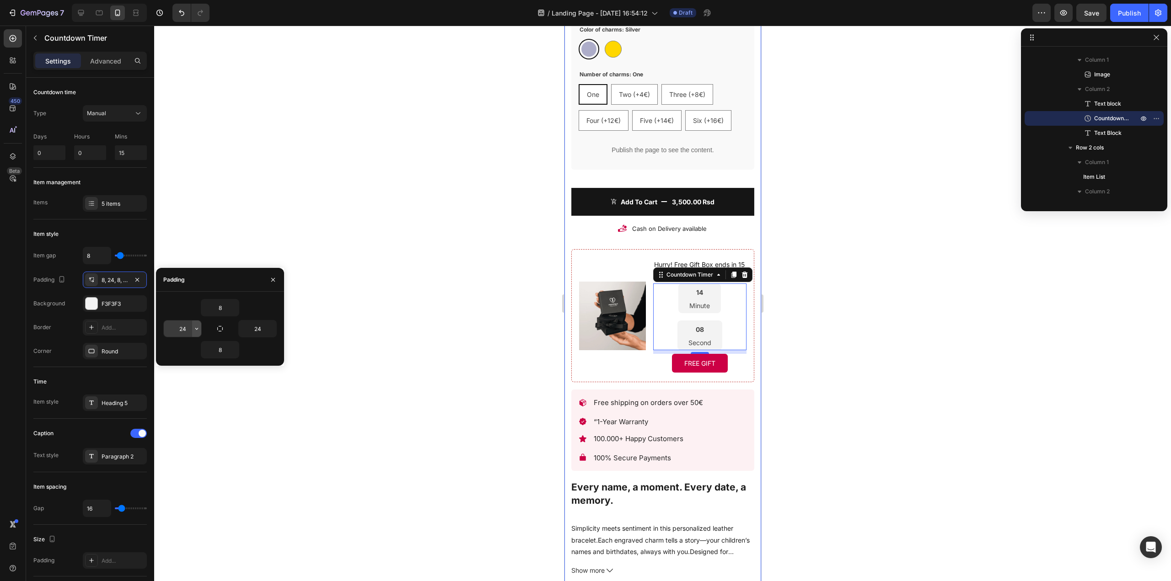
click at [198, 331] on icon "button" at bounding box center [196, 328] width 7 height 7
click at [169, 402] on p "S 8px" at bounding box center [165, 404] width 48 height 8
type input "8"
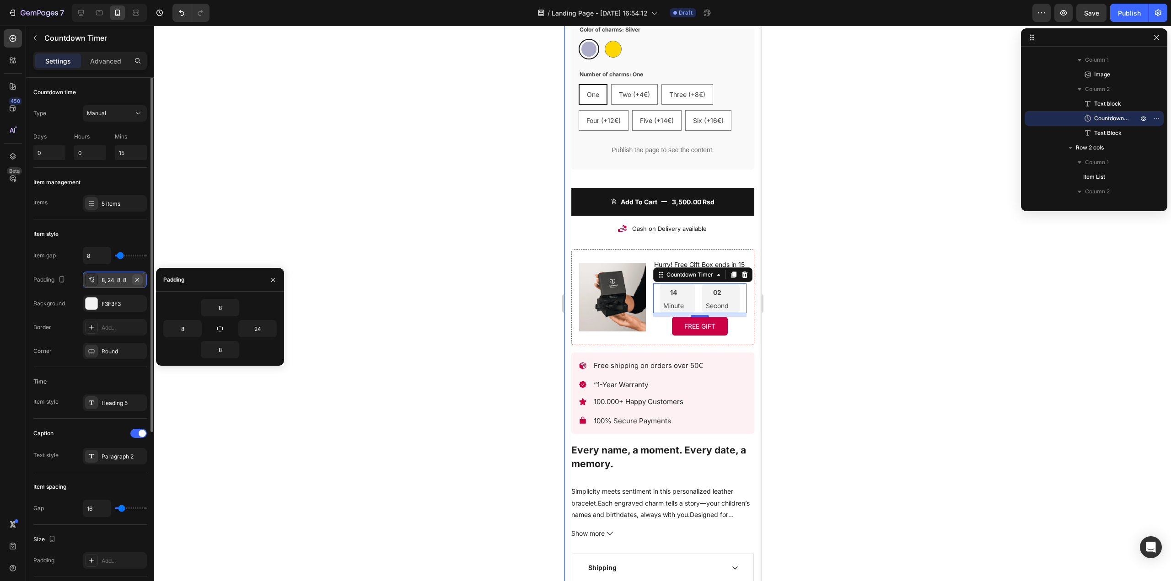
click at [138, 283] on button "button" at bounding box center [137, 279] width 11 height 11
type input "0"
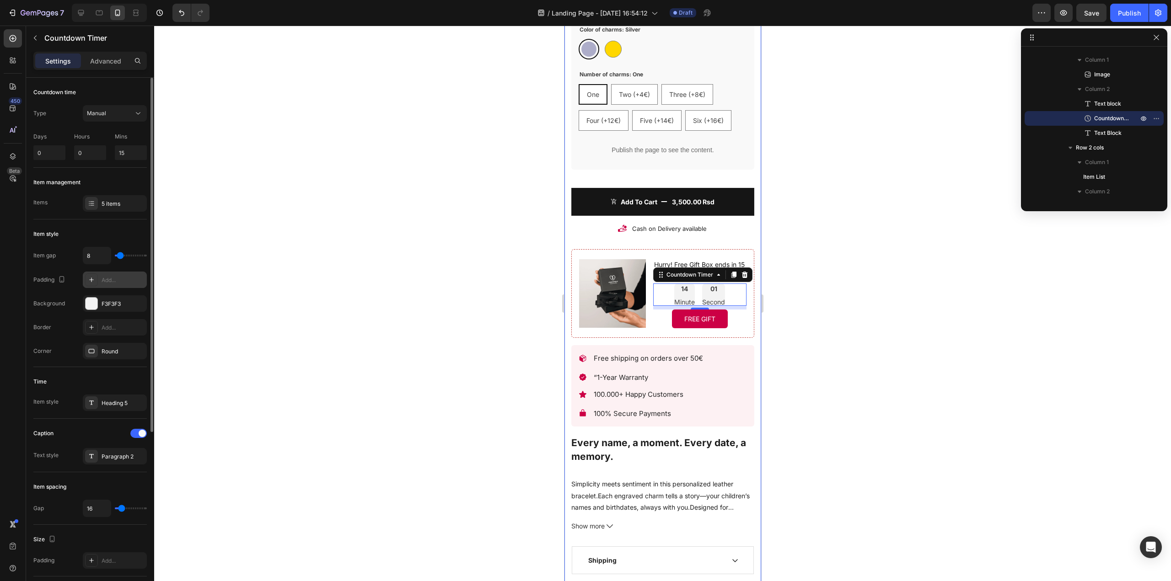
click at [132, 282] on div "Add..." at bounding box center [123, 280] width 43 height 8
type input "8"
type input "24"
type input "8"
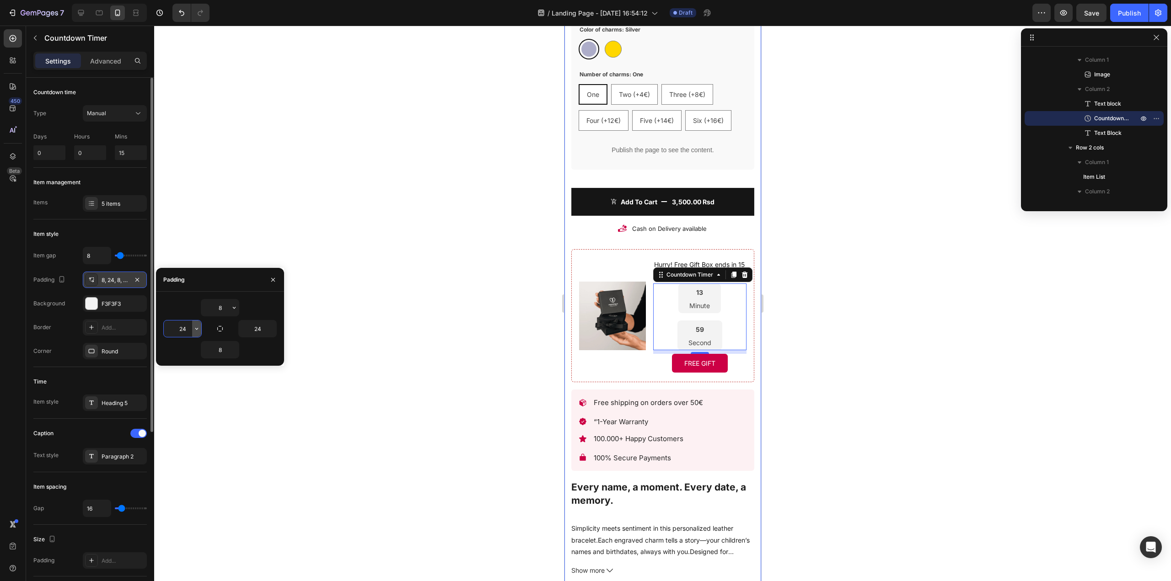
drag, startPoint x: 188, startPoint y: 331, endPoint x: 193, endPoint y: 332, distance: 4.7
click at [189, 331] on input "24" at bounding box center [182, 329] width 37 height 16
click at [195, 332] on icon "button" at bounding box center [196, 328] width 7 height 7
click at [189, 430] on div "M 12px" at bounding box center [158, 438] width 71 height 17
type input "12"
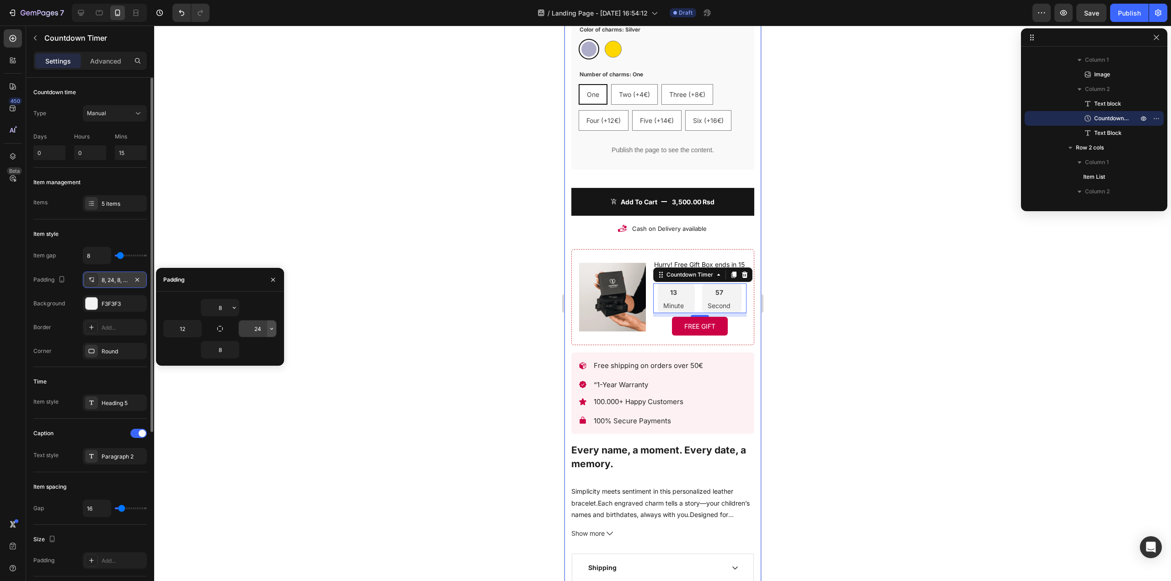
click at [272, 331] on icon "button" at bounding box center [271, 328] width 7 height 7
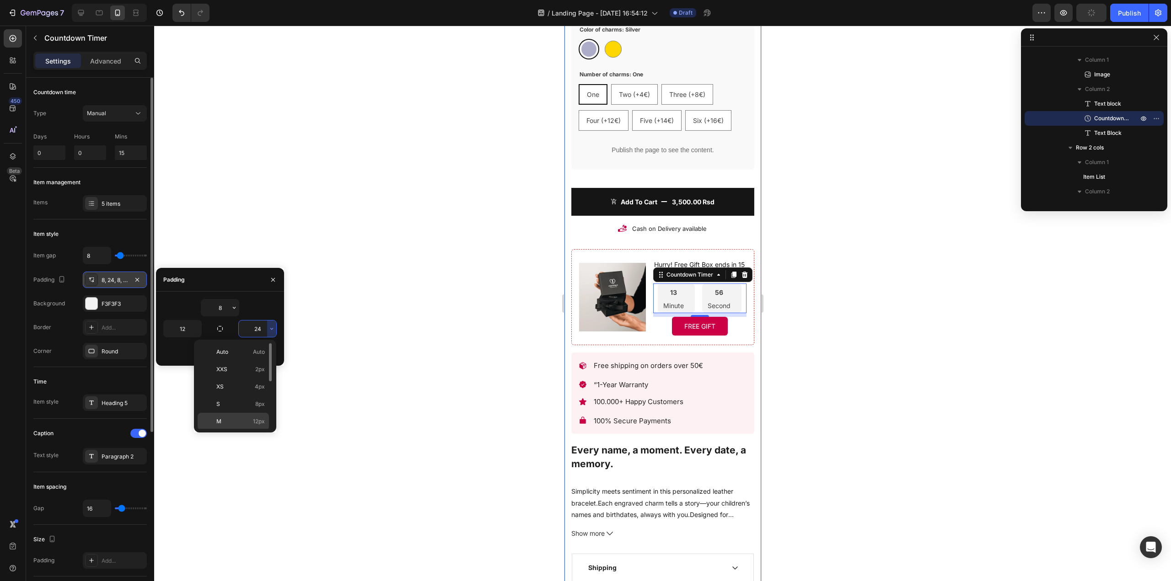
click at [248, 430] on div "M 12px" at bounding box center [233, 438] width 71 height 17
type input "12"
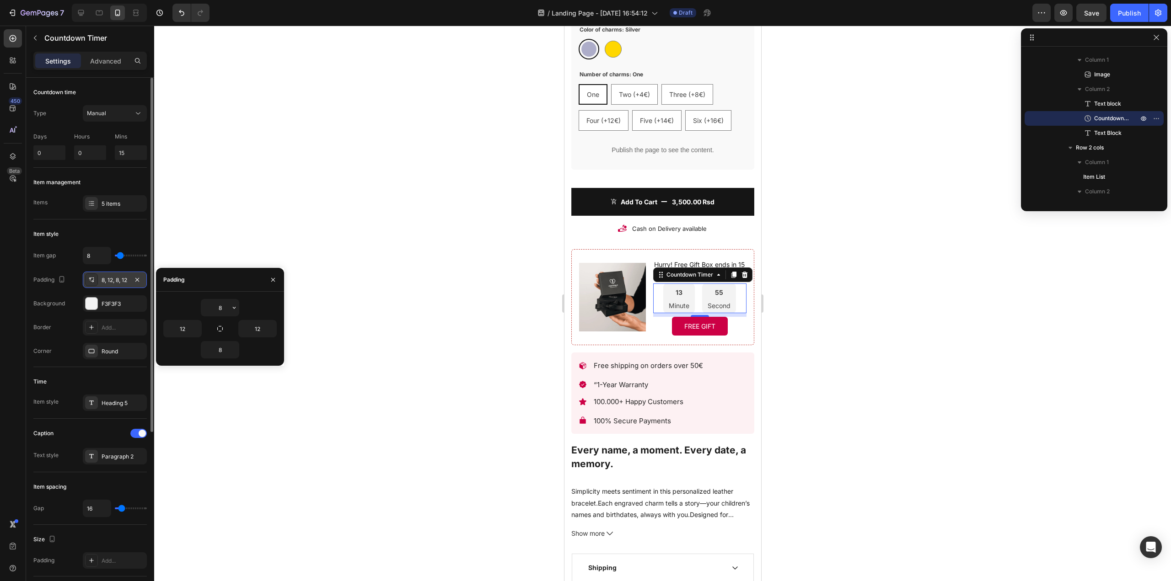
click at [822, 311] on div at bounding box center [662, 304] width 1016 height 556
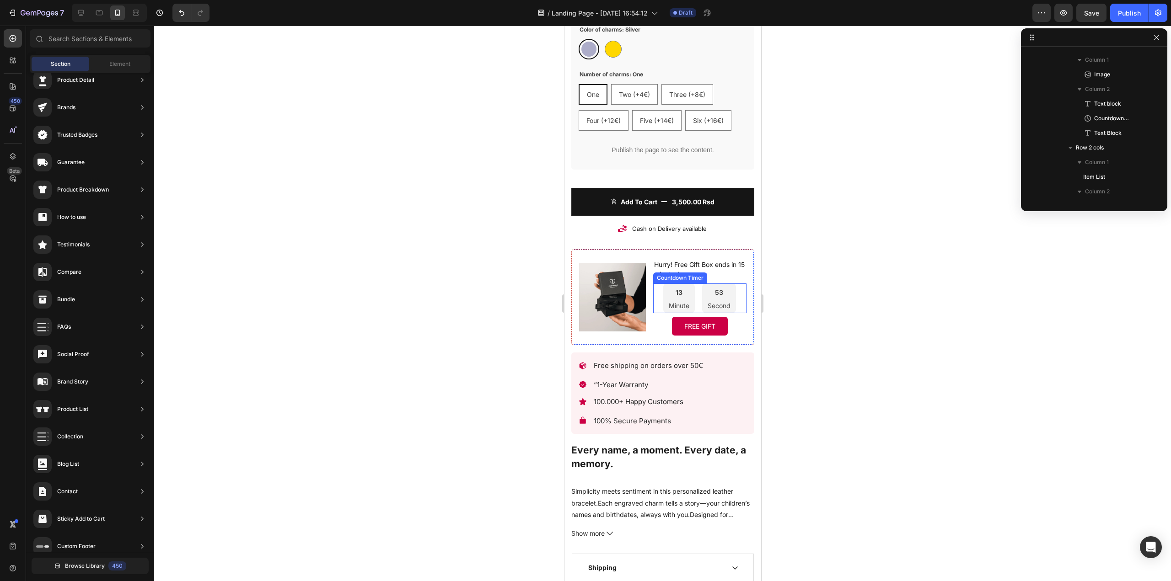
click at [669, 294] on div "13 Minute" at bounding box center [679, 298] width 32 height 30
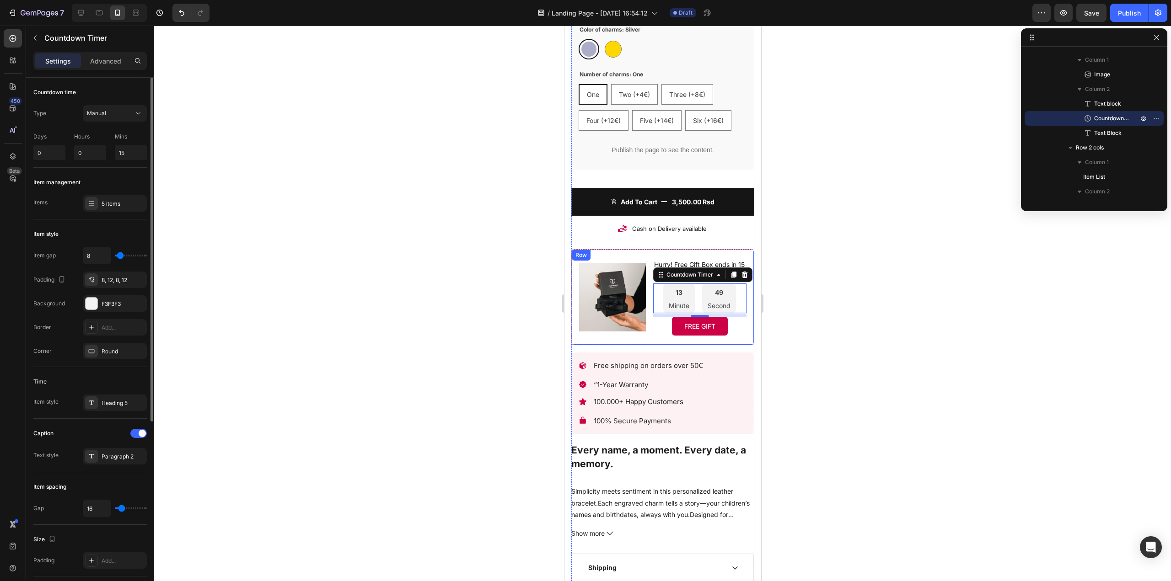
type input "0"
type input "2"
type input "7"
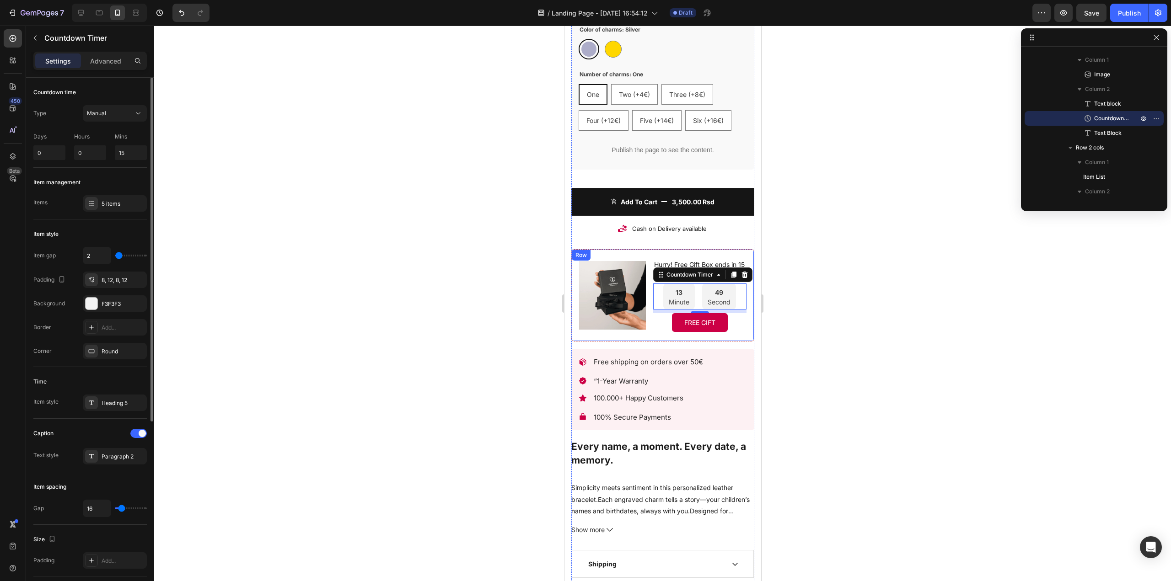
type input "7"
type input "13"
type input "16"
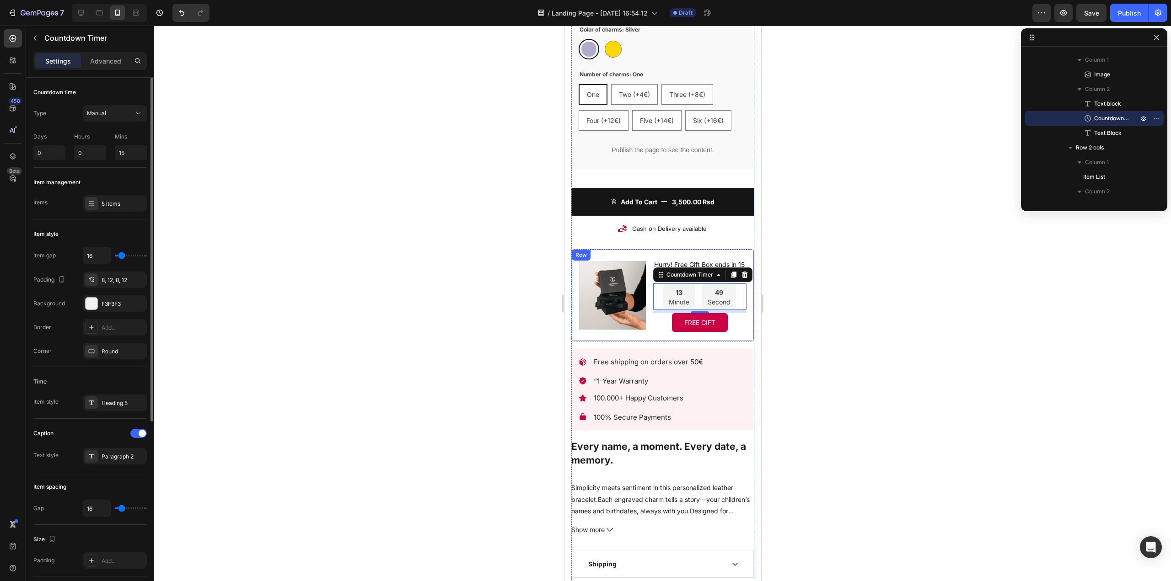
type input "18"
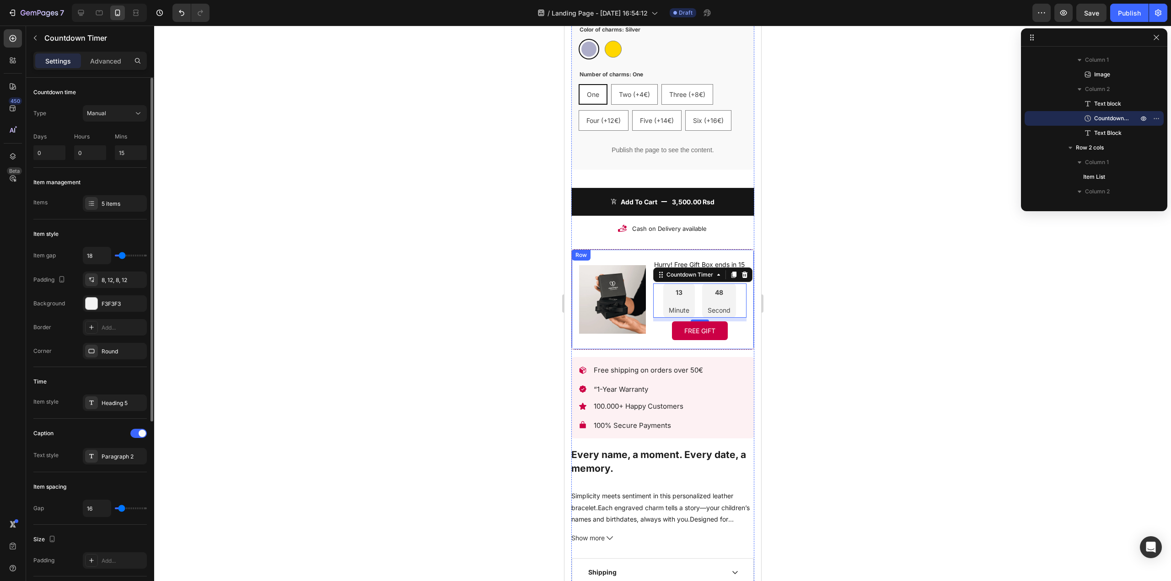
type input "16"
type input "11"
type input "2"
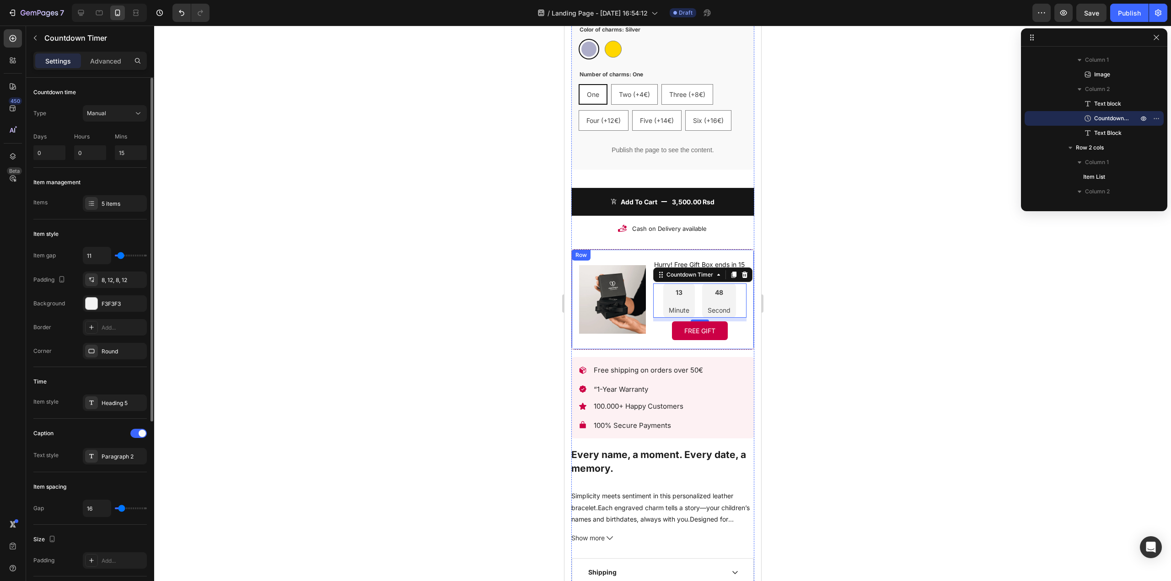
type input "2"
type input "0"
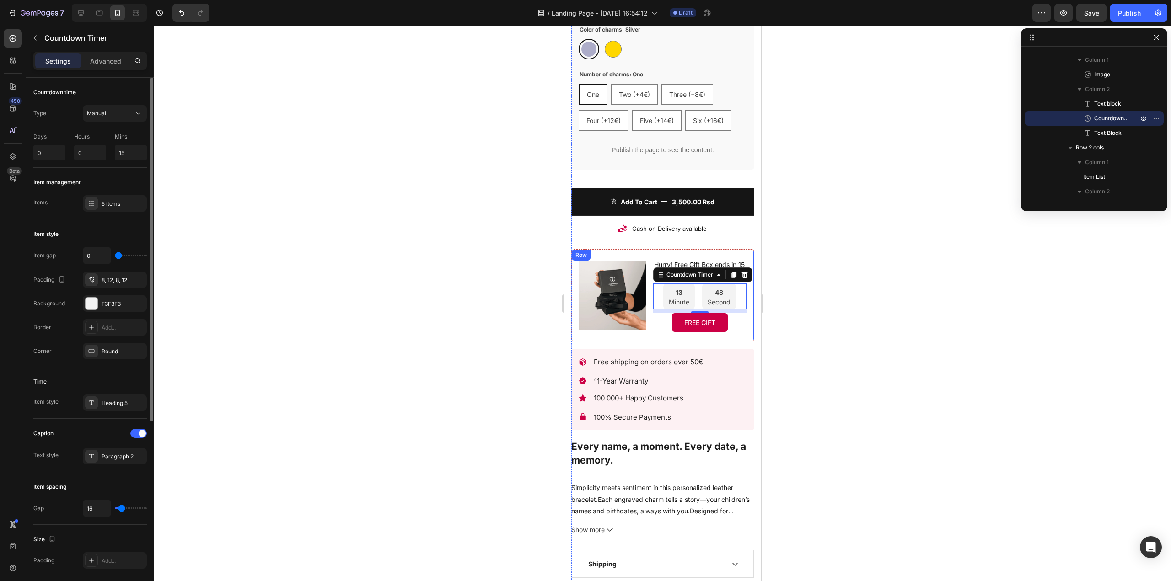
type input "2"
type input "4"
type input "7"
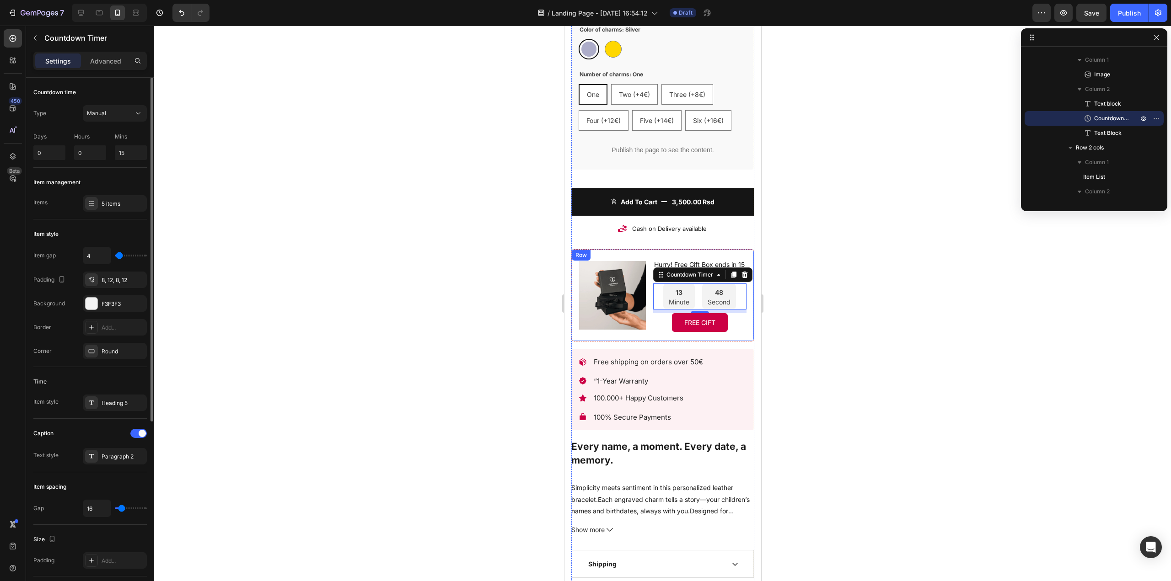
type input "7"
type input "4"
type input "2"
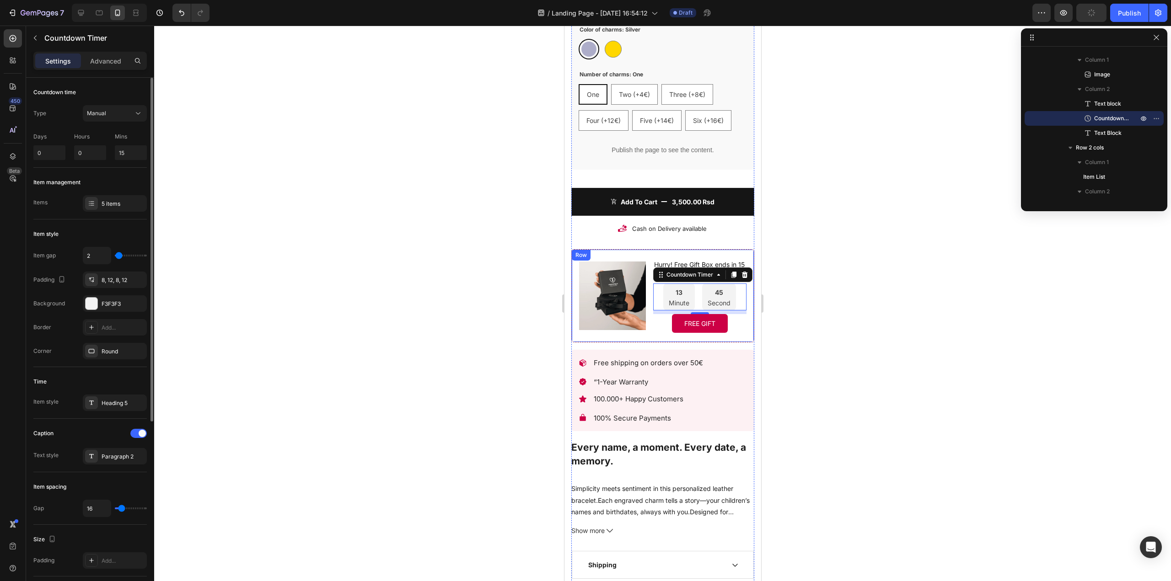
click at [119, 256] on input "range" at bounding box center [131, 256] width 32 height 2
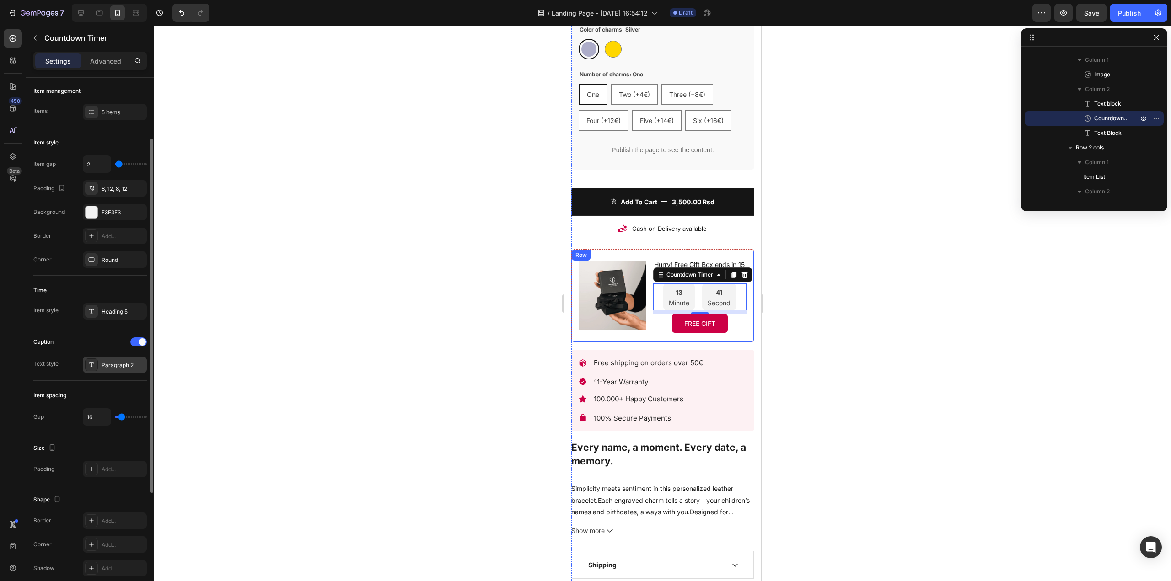
scroll to position [183, 0]
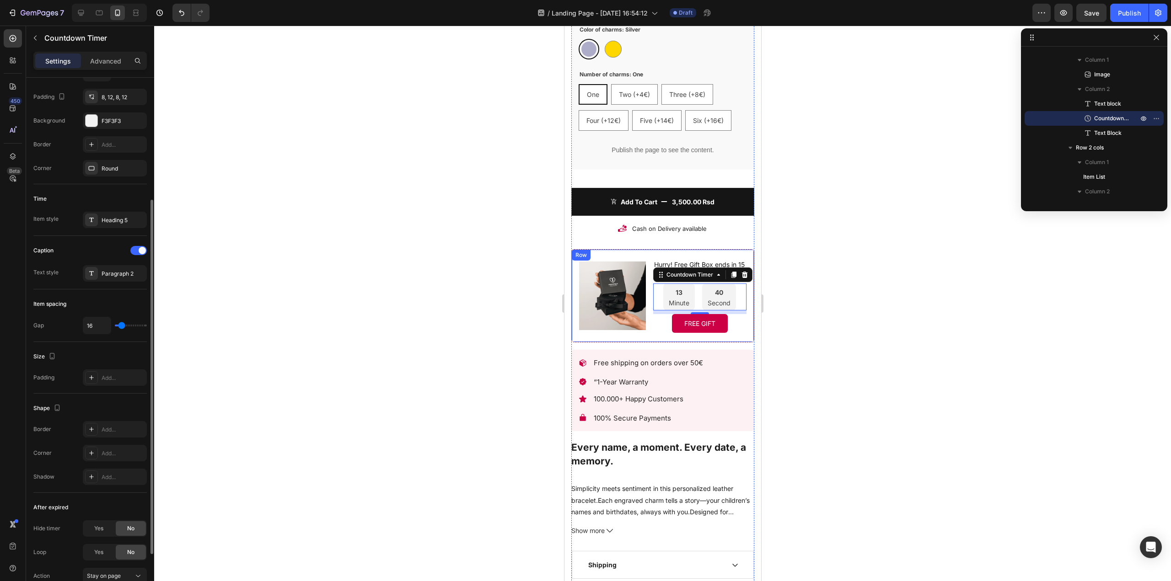
type input "13"
type input "11"
type input "9"
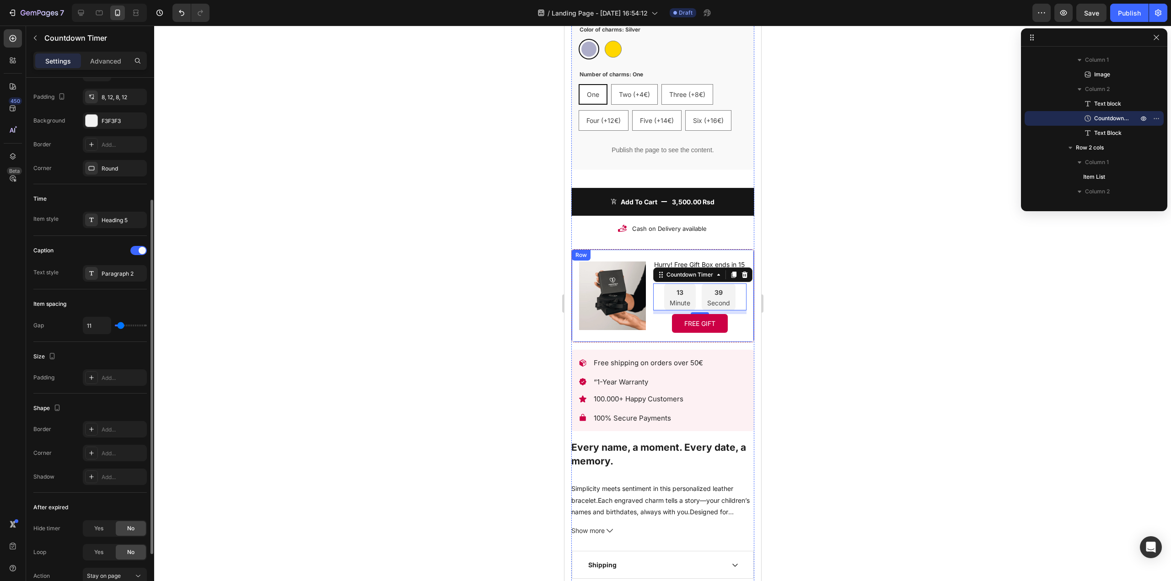
type input "9"
type input "7"
type input "9"
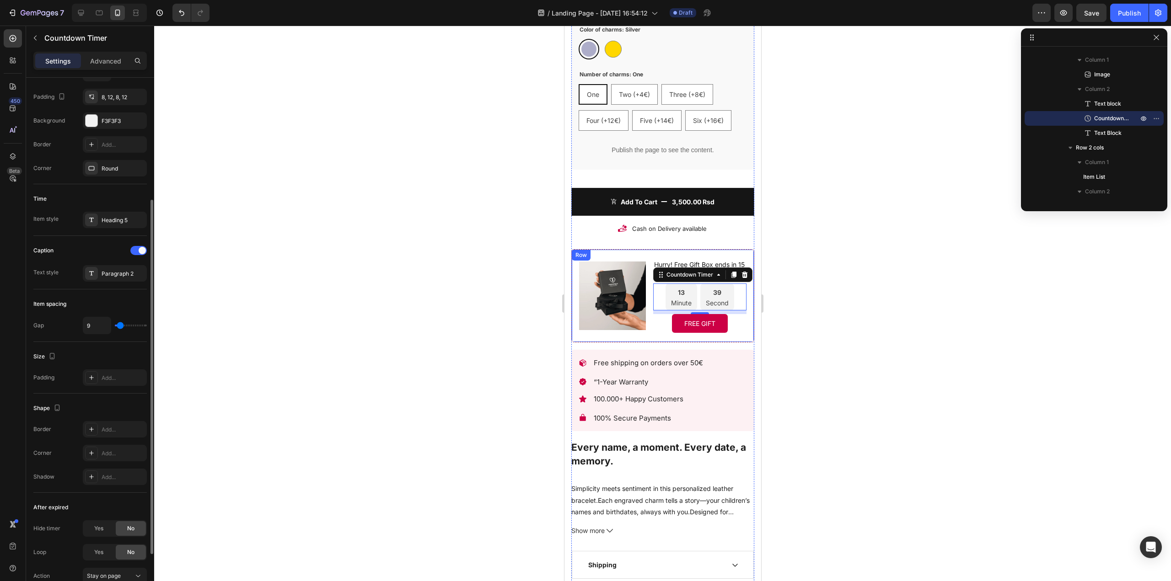
type input "11"
type input "13"
type input "16"
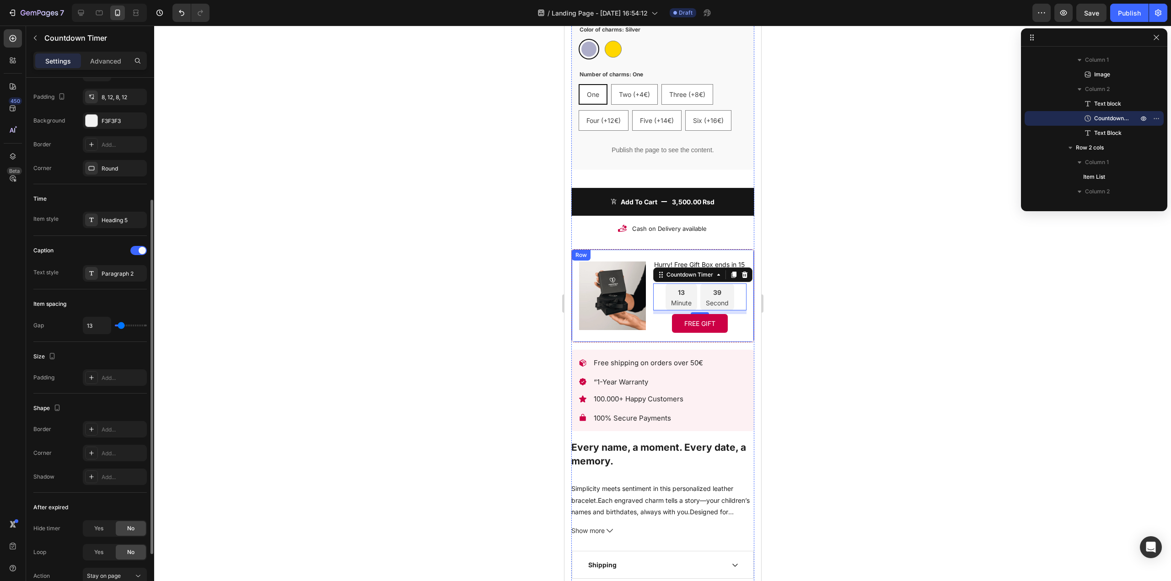
type input "16"
type input "18"
type input "16"
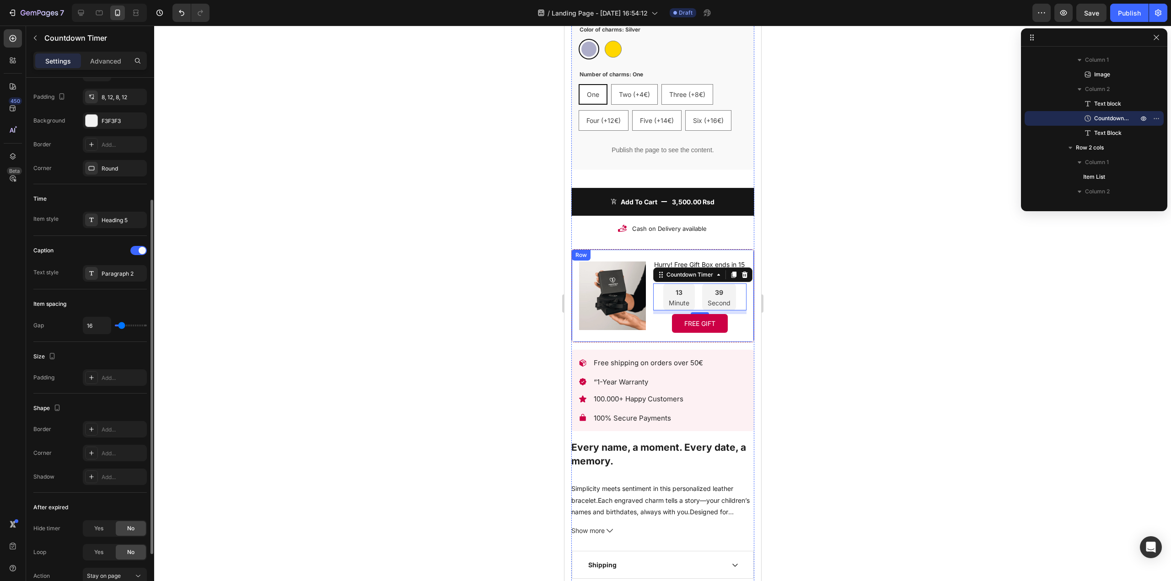
type input "13"
type input "11"
click at [121, 325] on input "range" at bounding box center [131, 326] width 32 height 2
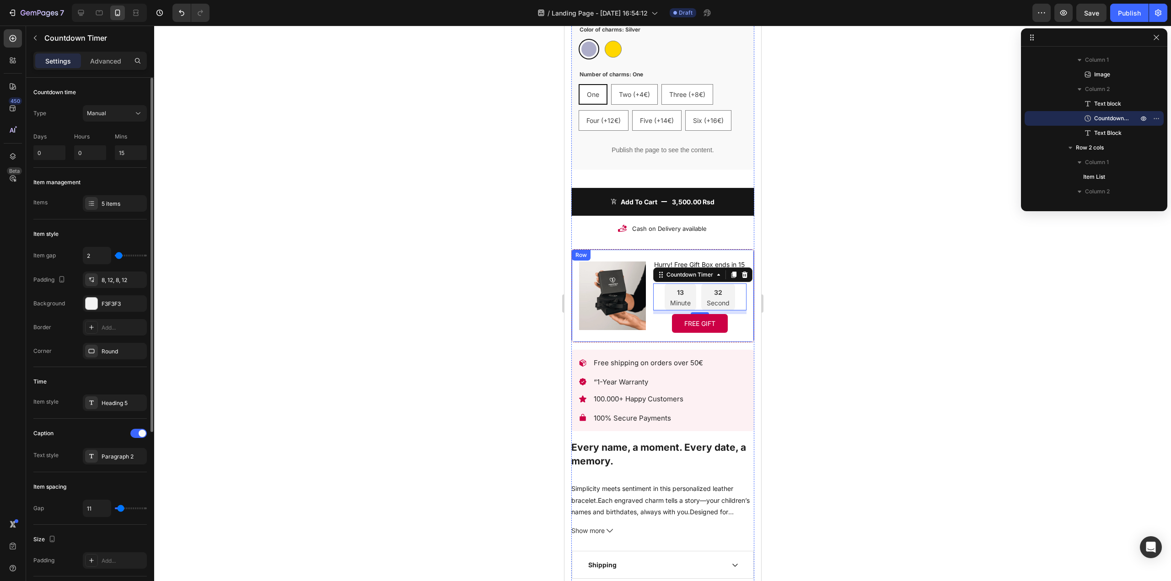
scroll to position [46, 0]
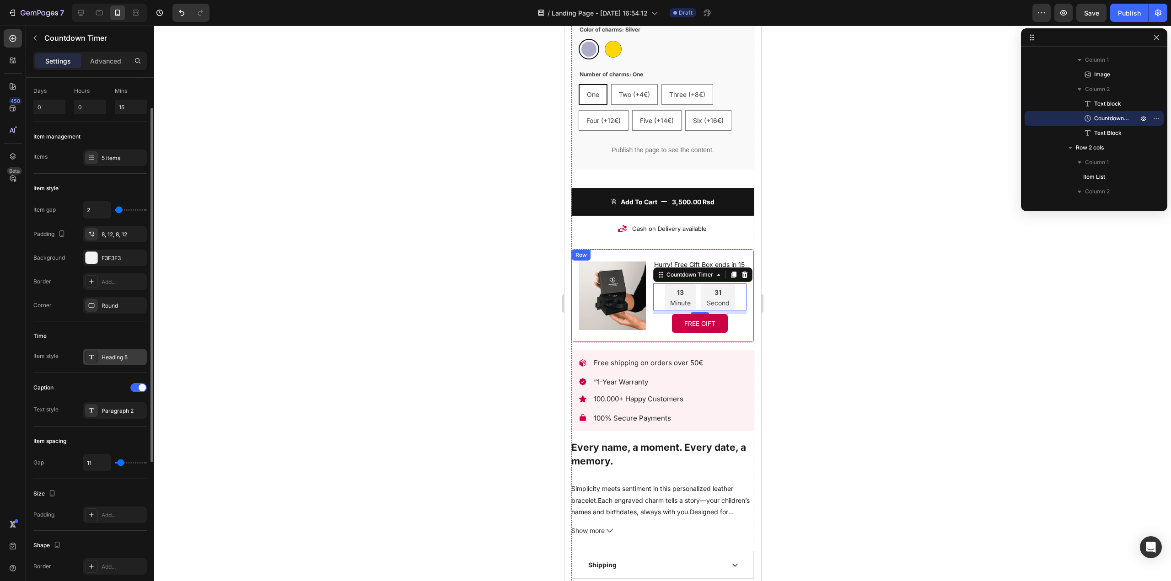
click at [118, 361] on div "Heading 5" at bounding box center [123, 357] width 43 height 8
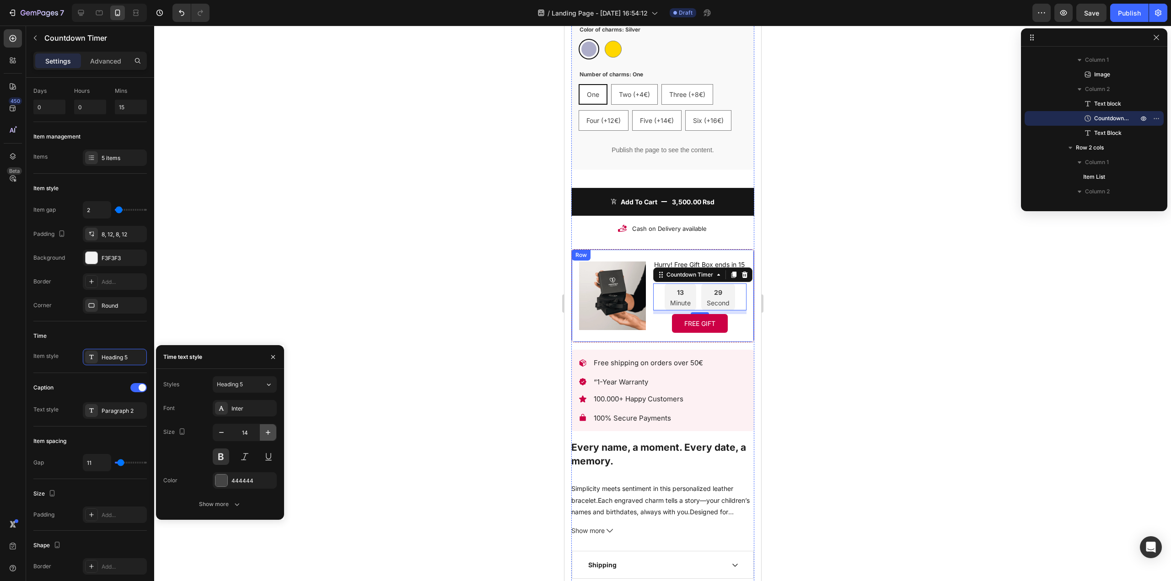
click at [267, 435] on icon "button" at bounding box center [267, 432] width 9 height 9
type input "16"
click at [859, 312] on div at bounding box center [662, 304] width 1016 height 556
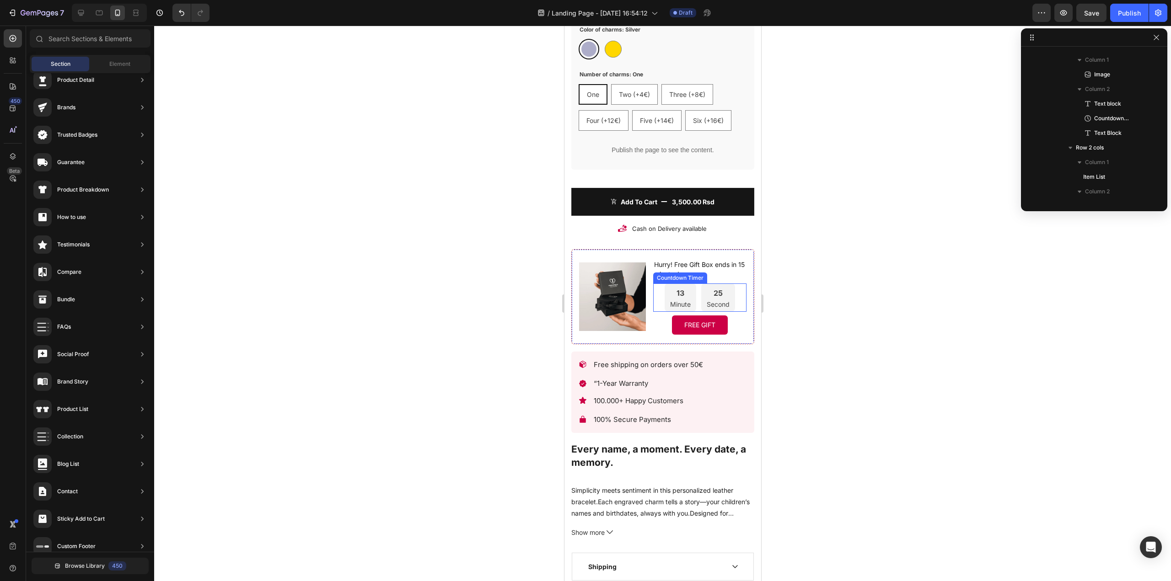
click at [677, 300] on p "Minute" at bounding box center [679, 304] width 21 height 8
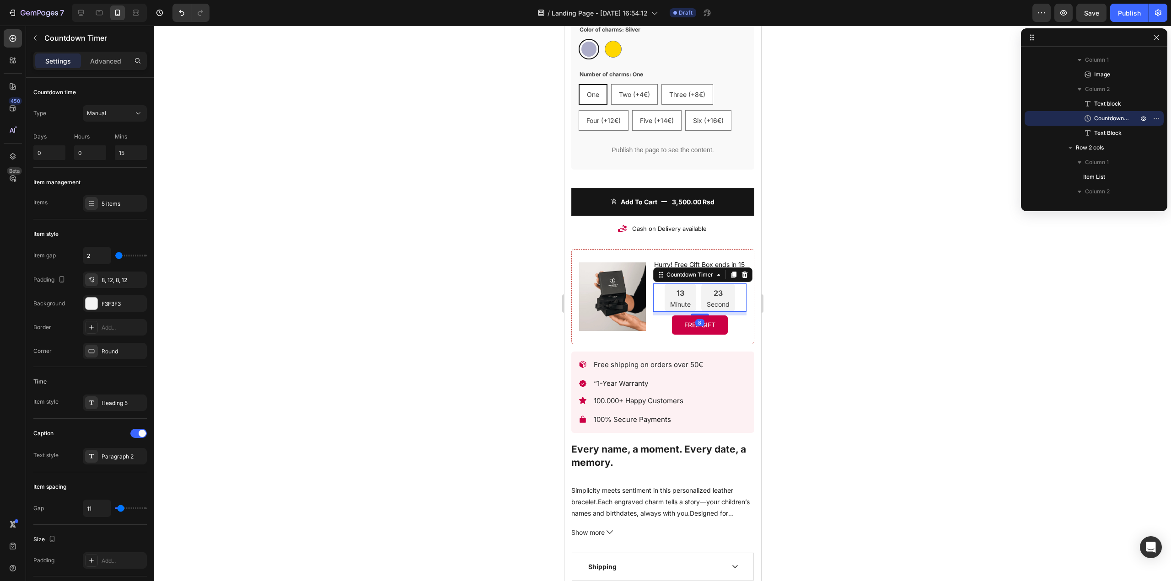
click at [842, 261] on div at bounding box center [662, 304] width 1016 height 556
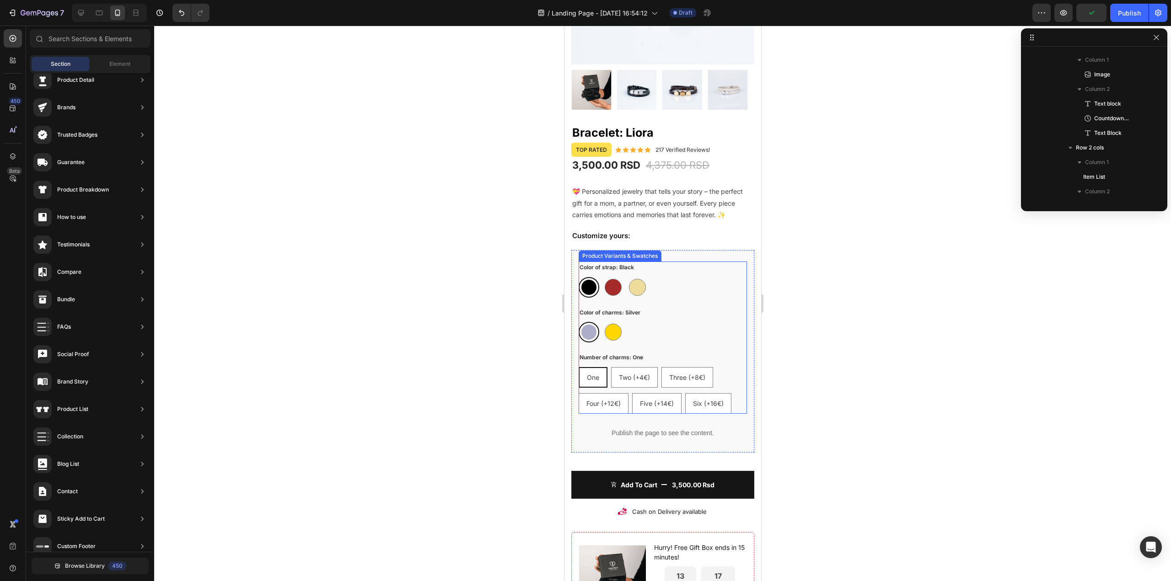
scroll to position [190, 0]
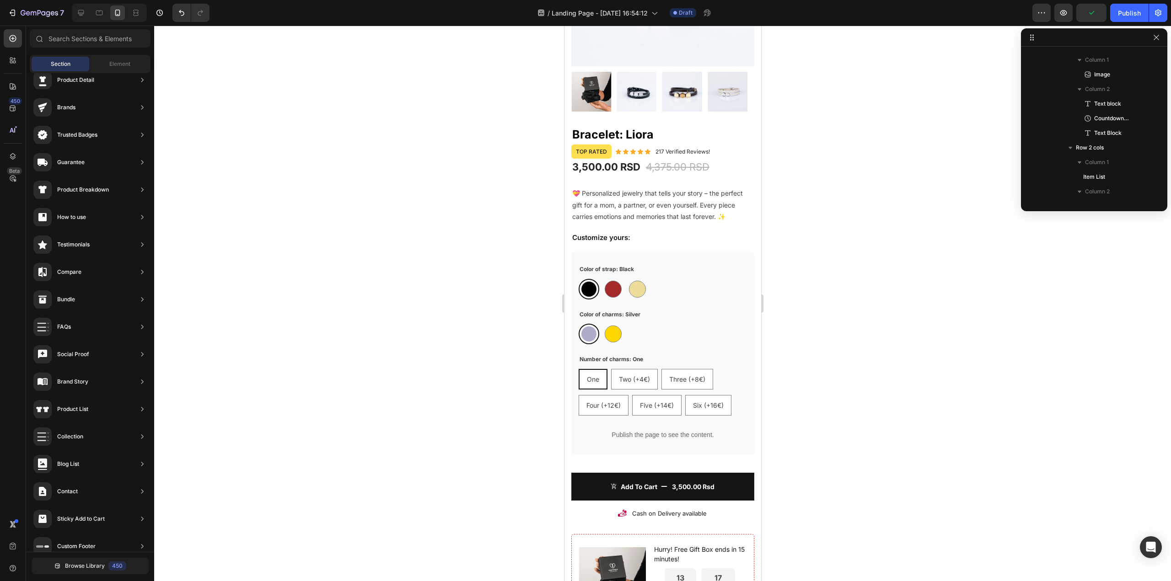
click at [812, 243] on div at bounding box center [662, 304] width 1016 height 556
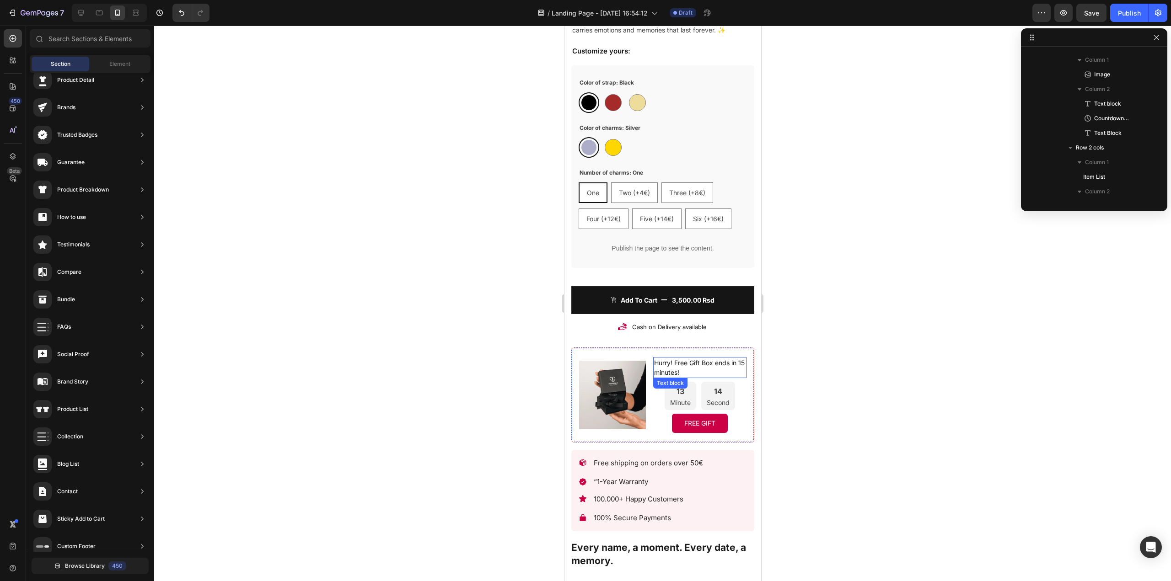
scroll to position [377, 0]
click at [699, 417] on p "FREE GIFT" at bounding box center [699, 422] width 48 height 11
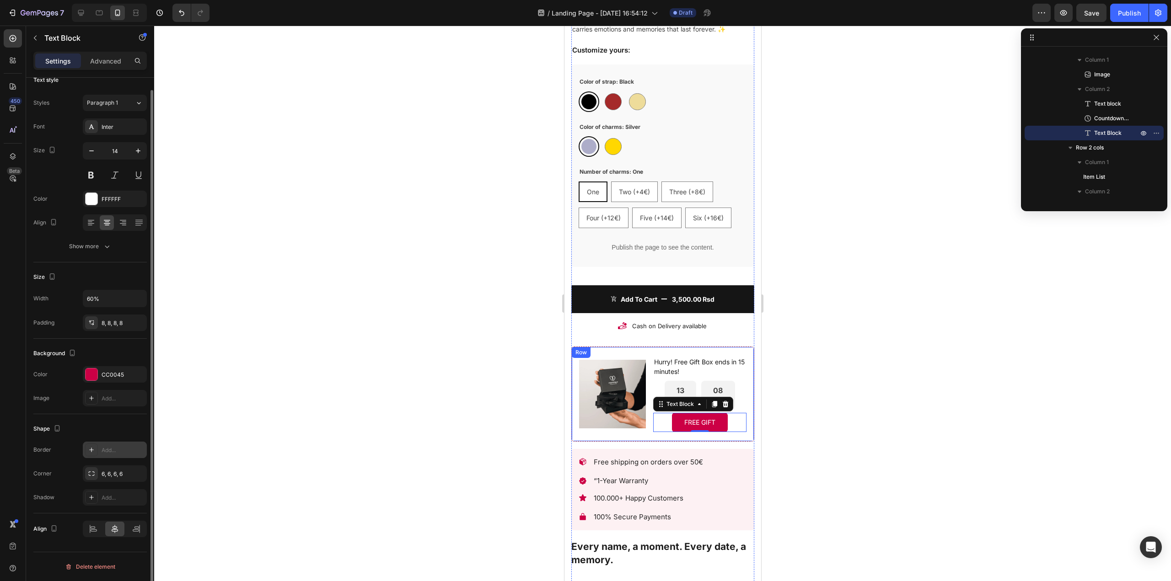
scroll to position [0, 0]
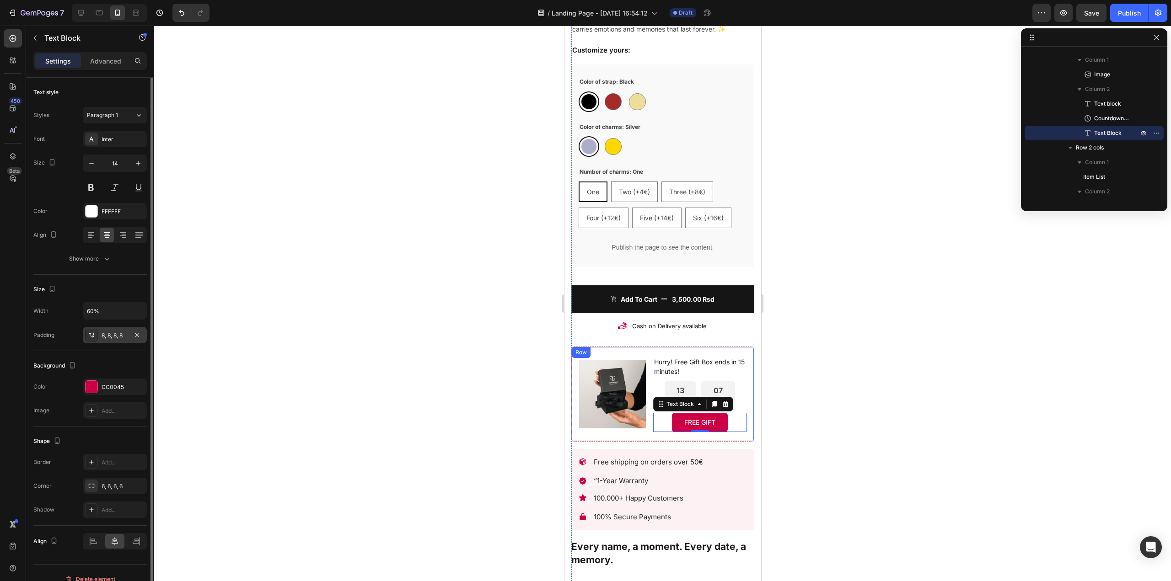
click at [118, 336] on div "8, 8, 8, 8" at bounding box center [115, 336] width 27 height 8
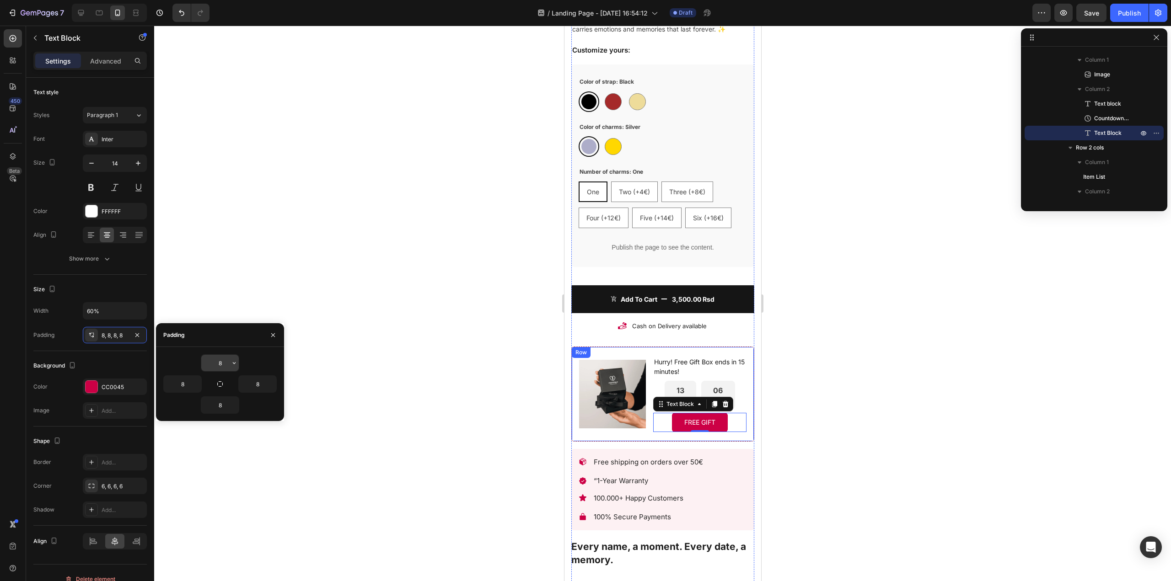
click at [218, 364] on input "8" at bounding box center [219, 363] width 37 height 16
click at [233, 360] on icon "button" at bounding box center [233, 362] width 7 height 7
click at [217, 430] on div "XS 4px" at bounding box center [195, 438] width 71 height 17
type input "4"
click at [219, 366] on input "4" at bounding box center [219, 363] width 37 height 16
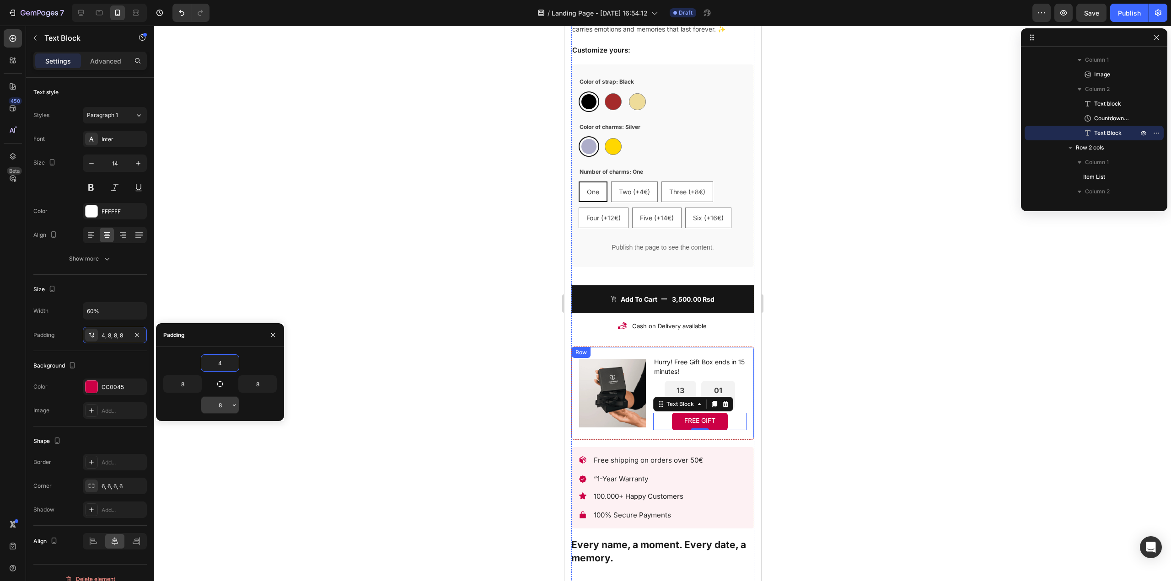
click at [221, 404] on input "8" at bounding box center [219, 405] width 37 height 16
click at [229, 405] on input "8" at bounding box center [219, 405] width 37 height 16
click at [230, 406] on button "button" at bounding box center [234, 405] width 9 height 16
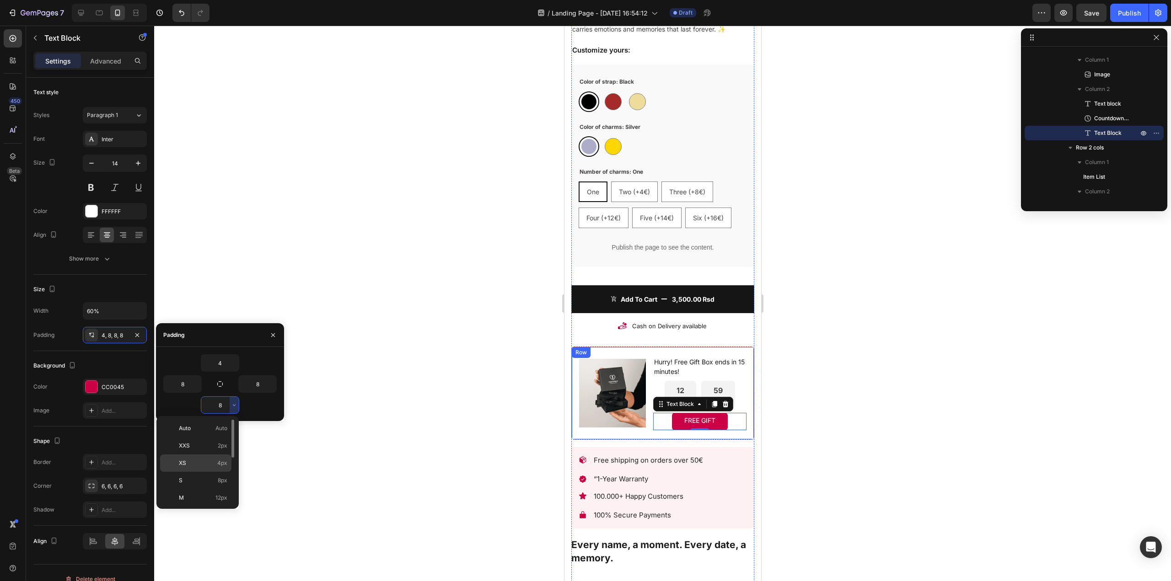
click at [193, 466] on p "XS 4px" at bounding box center [203, 463] width 48 height 8
type input "4"
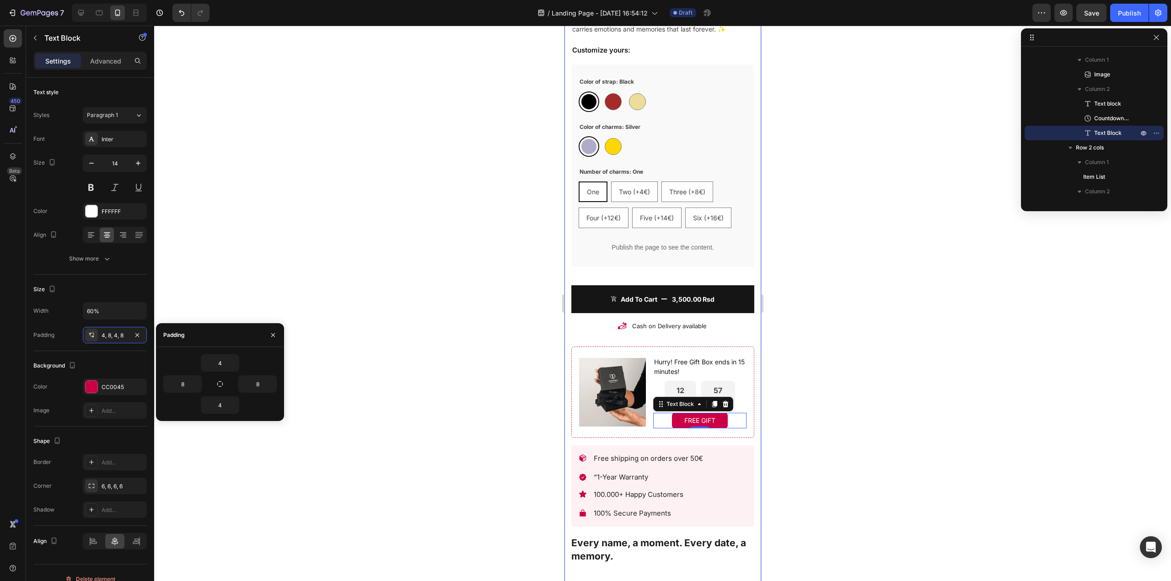
click at [909, 406] on div at bounding box center [662, 304] width 1016 height 556
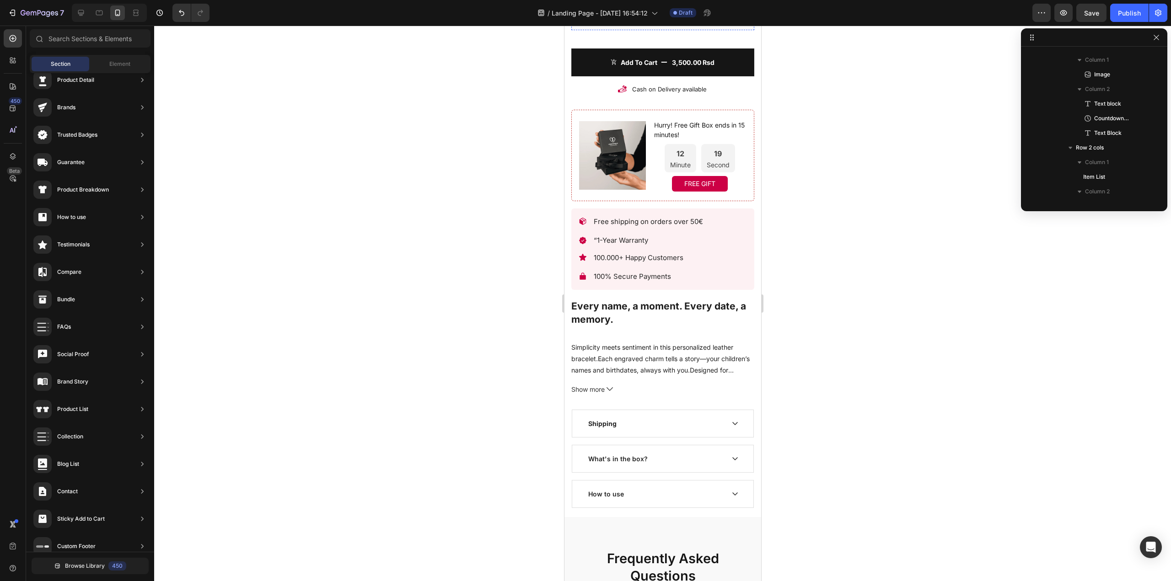
scroll to position [615, 0]
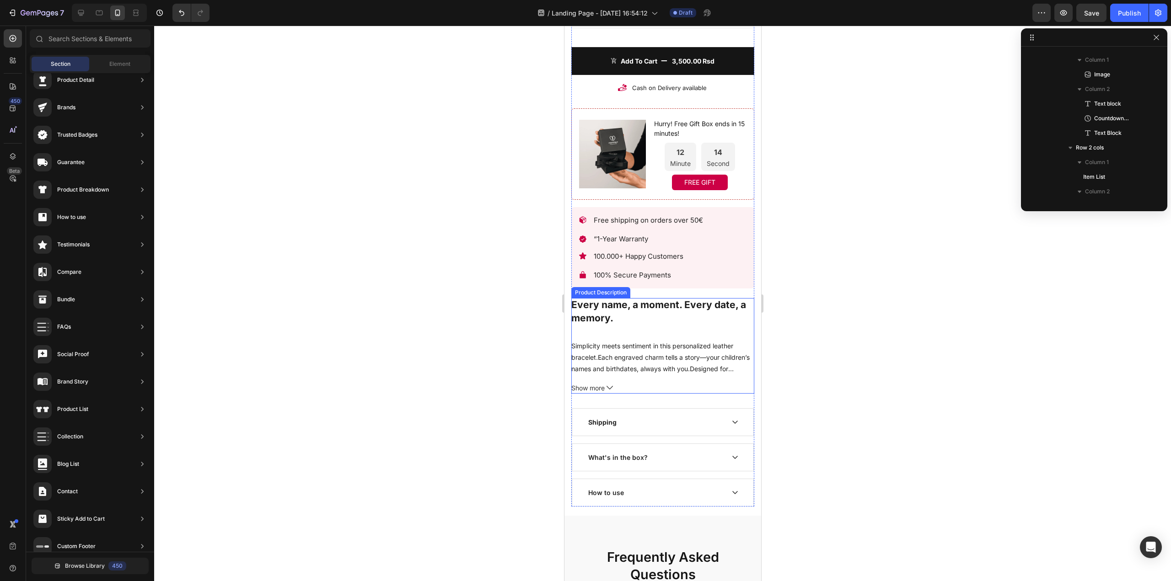
click at [603, 382] on span "Show more" at bounding box center [587, 387] width 33 height 11
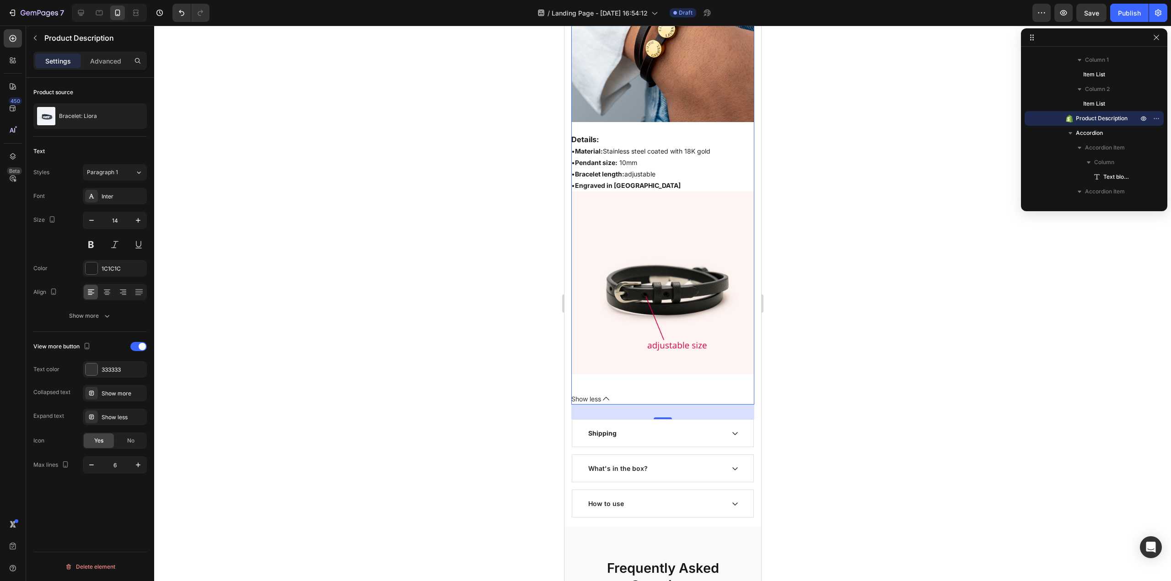
scroll to position [1110, 0]
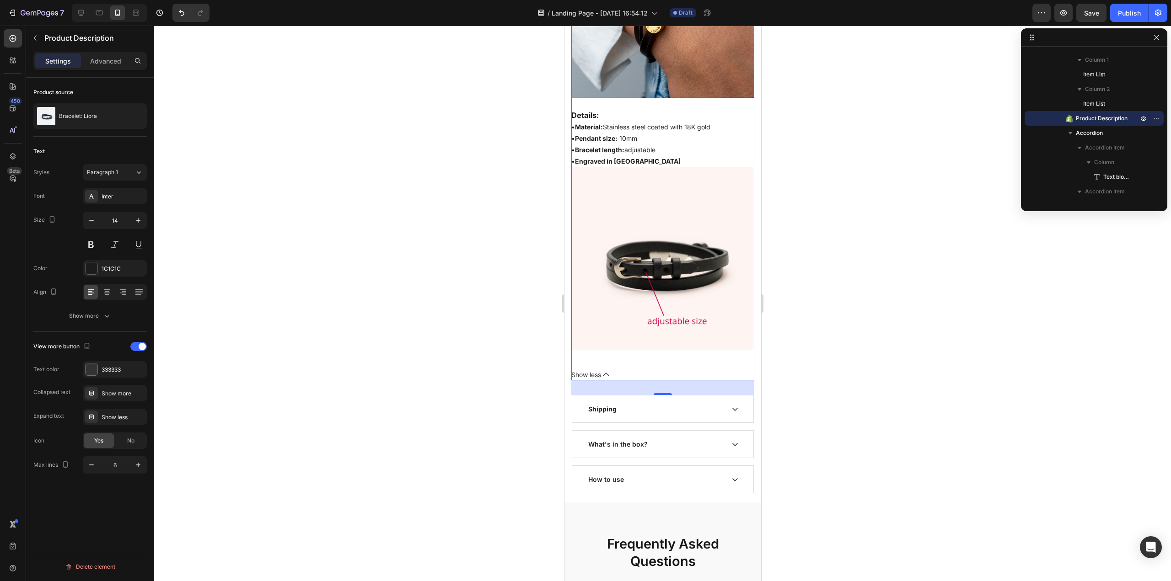
click at [589, 369] on span "Show less" at bounding box center [586, 374] width 30 height 11
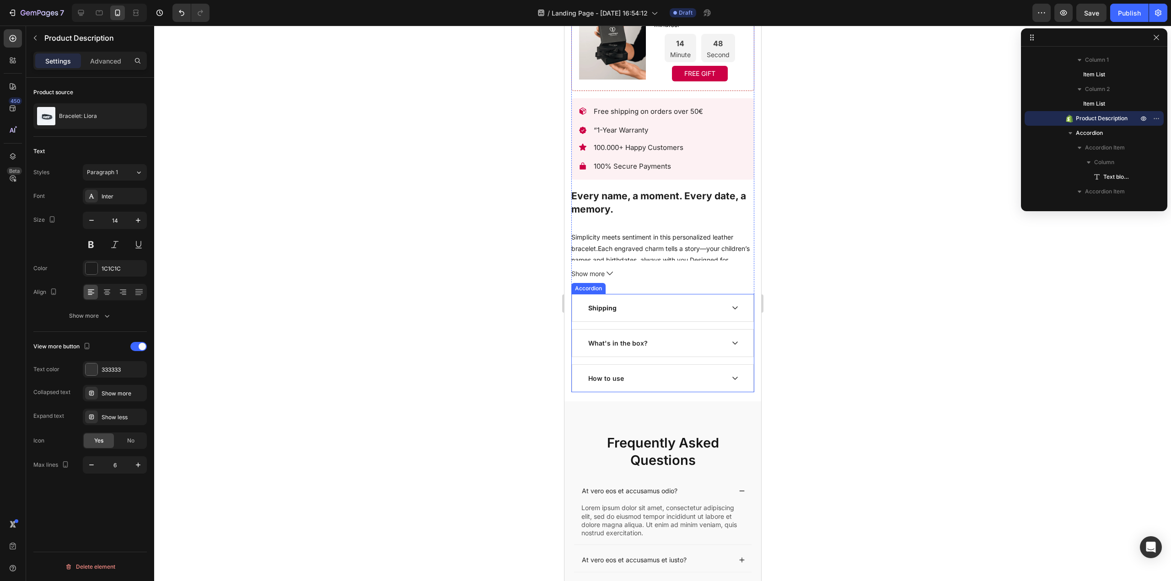
scroll to position [727, 0]
click at [650, 335] on div "What's in the box?" at bounding box center [654, 341] width 137 height 12
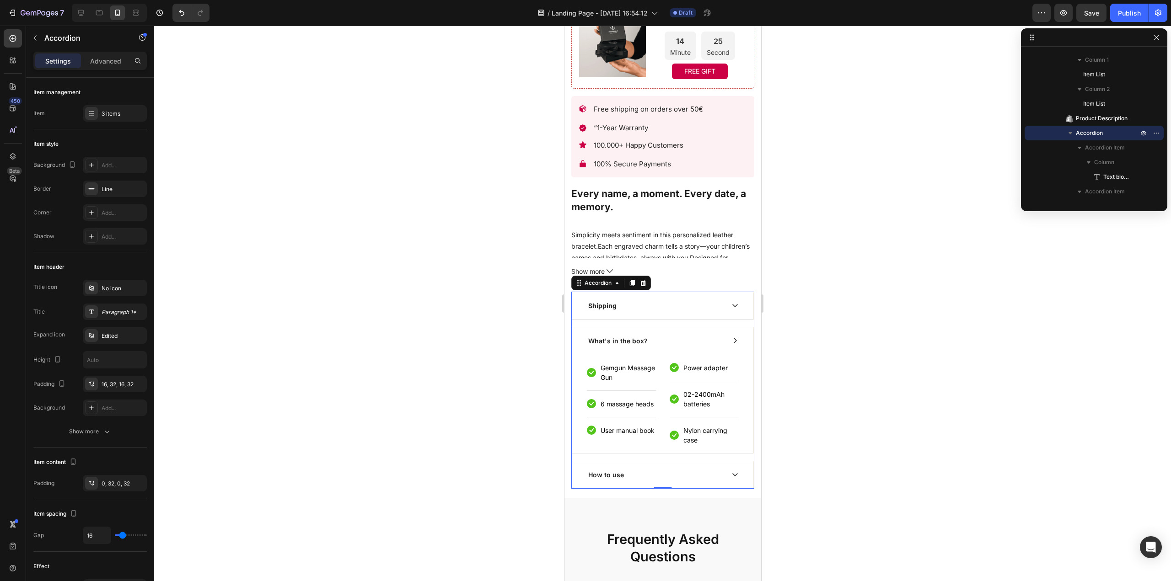
click at [650, 335] on div "What's in the box?" at bounding box center [654, 341] width 137 height 12
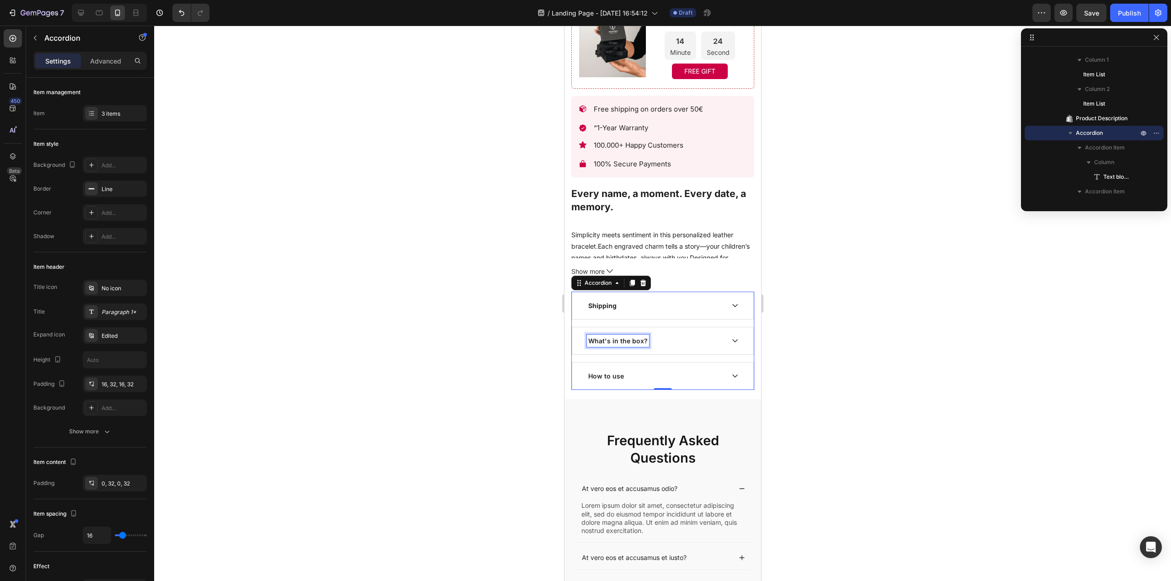
click at [631, 337] on p "What's in the box?" at bounding box center [617, 341] width 59 height 10
click at [828, 307] on div at bounding box center [662, 304] width 1016 height 556
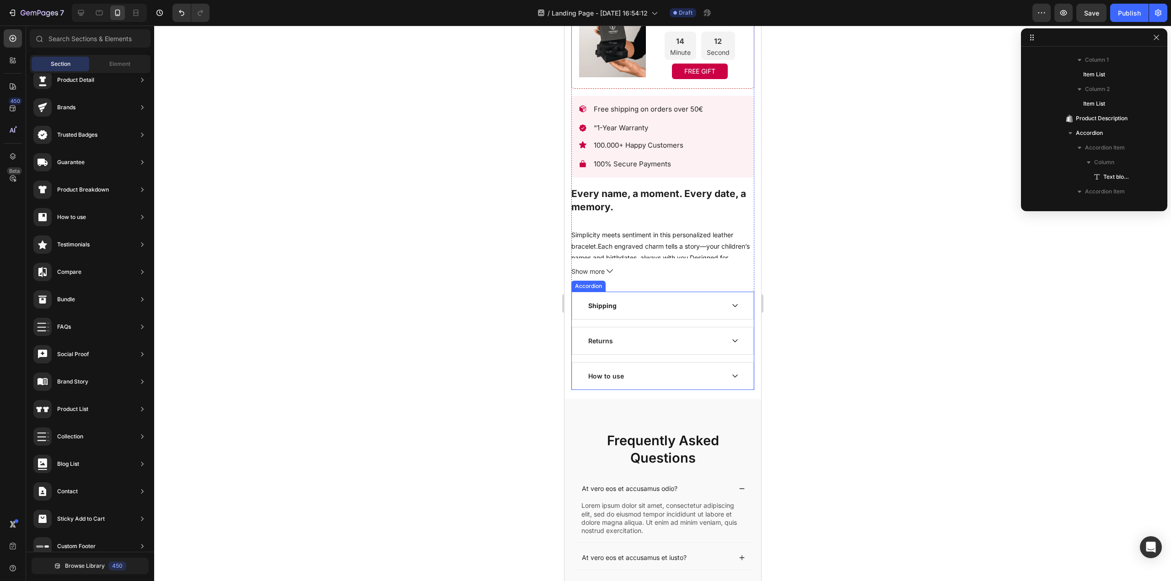
click at [611, 371] on p "How to use" at bounding box center [606, 376] width 36 height 10
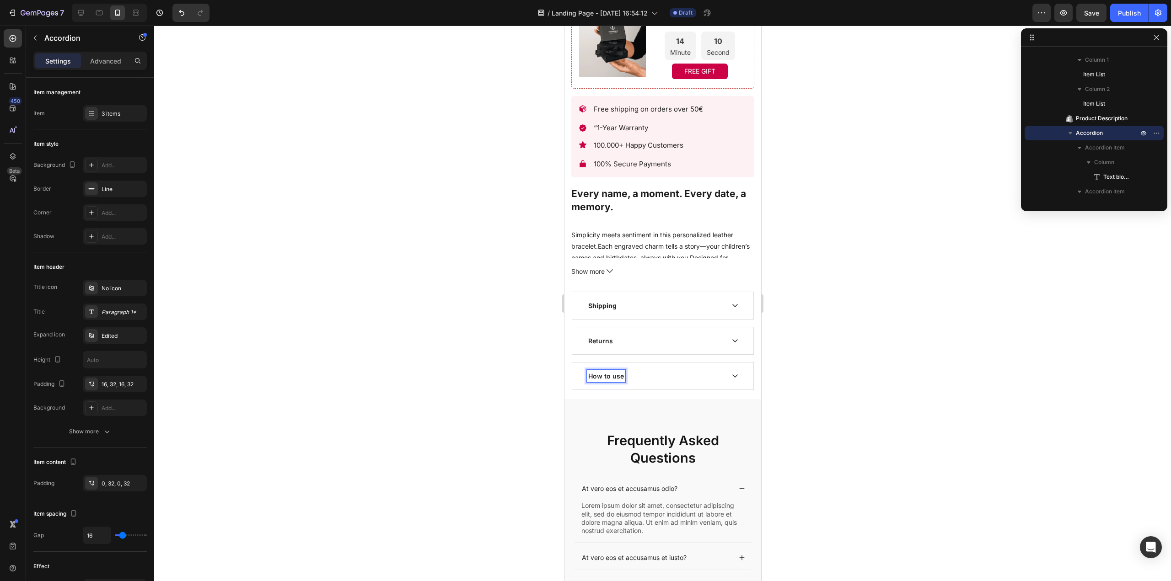
click at [601, 336] on p "Returns" at bounding box center [600, 341] width 25 height 10
click at [600, 336] on p "Returns" at bounding box center [600, 341] width 25 height 10
click at [597, 371] on p "How to use" at bounding box center [606, 376] width 36 height 10
click at [1103, 268] on div at bounding box center [662, 304] width 1016 height 556
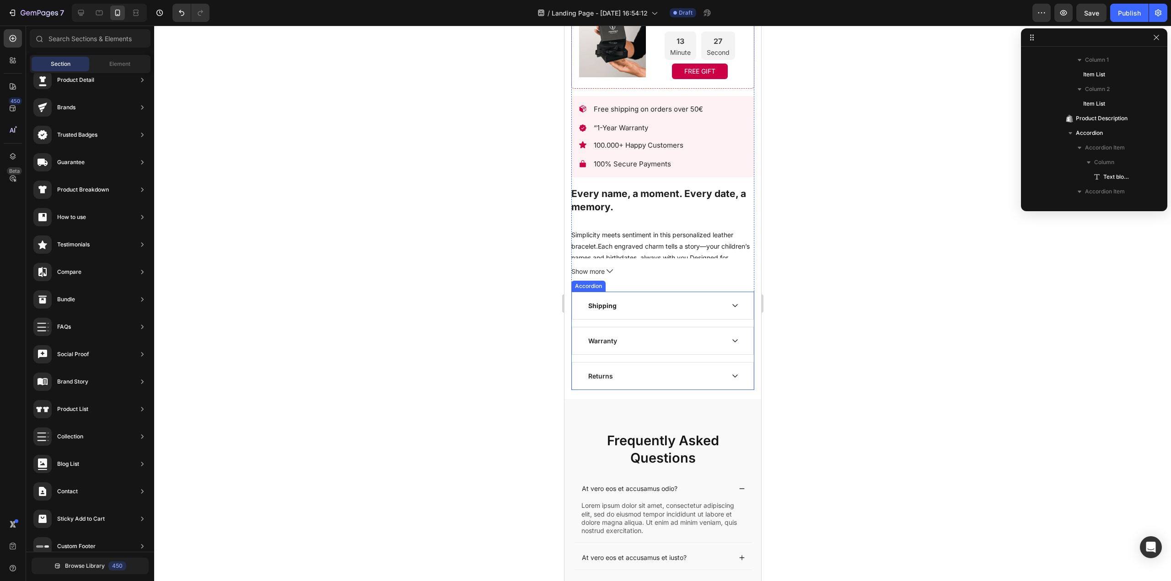
click at [618, 340] on div "Warranty" at bounding box center [662, 340] width 181 height 27
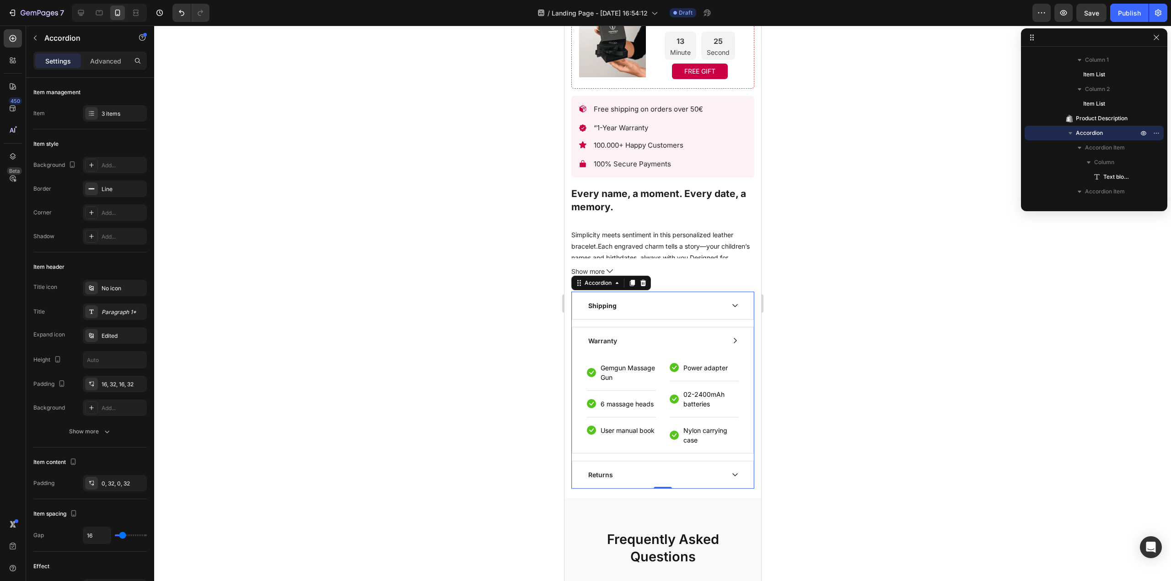
click at [657, 335] on div "Warranty" at bounding box center [654, 341] width 137 height 12
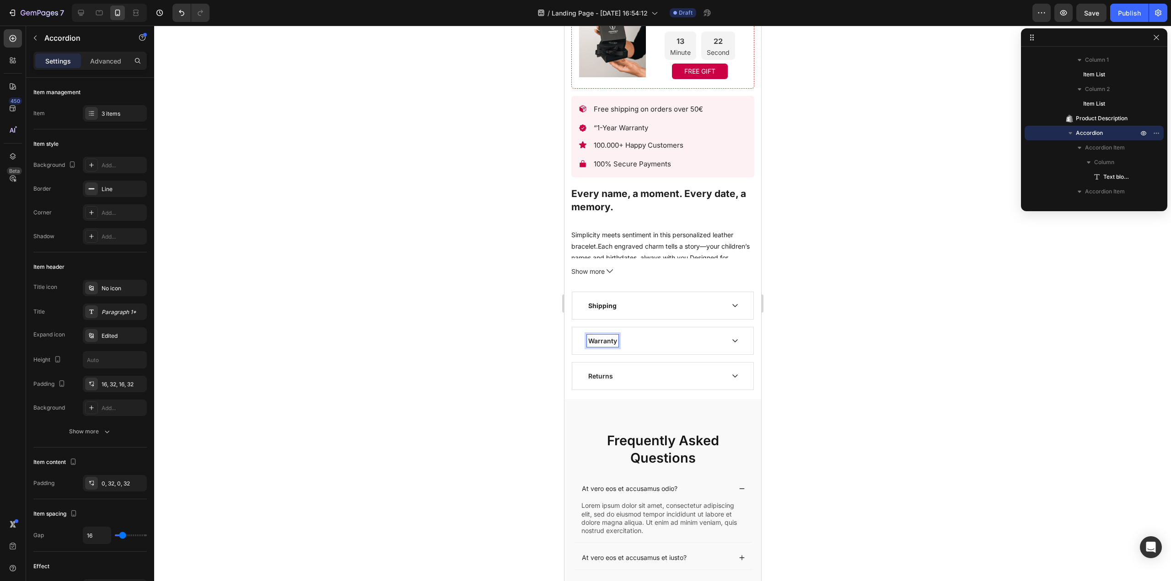
click at [591, 336] on p "Warranty" at bounding box center [602, 341] width 29 height 10
click at [589, 336] on p "Warranty" at bounding box center [602, 341] width 29 height 10
click at [822, 268] on div at bounding box center [662, 304] width 1016 height 556
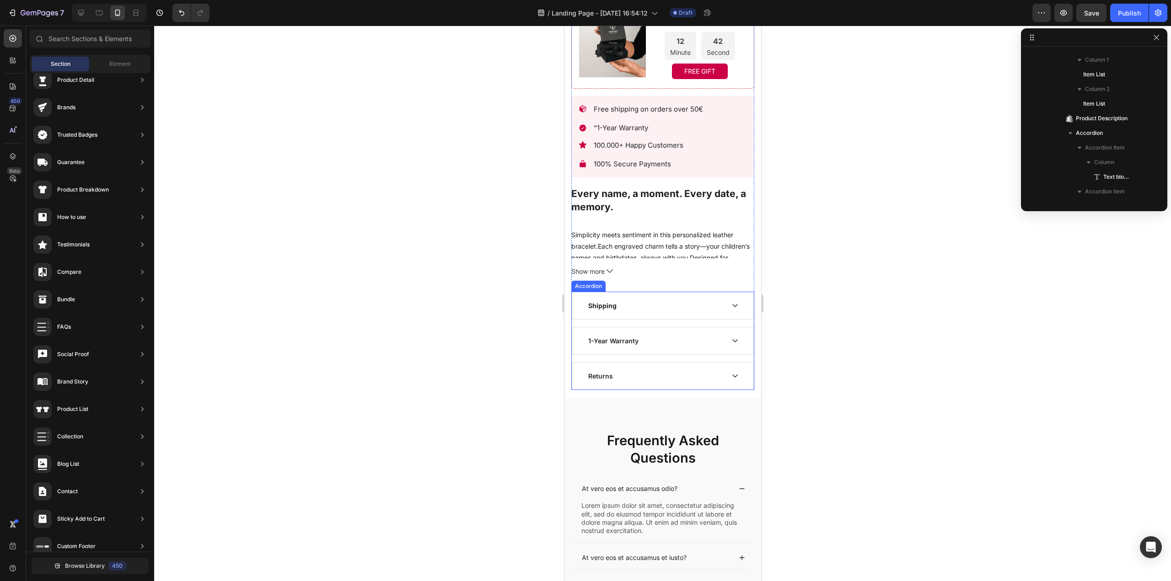
click at [731, 337] on icon at bounding box center [734, 340] width 7 height 7
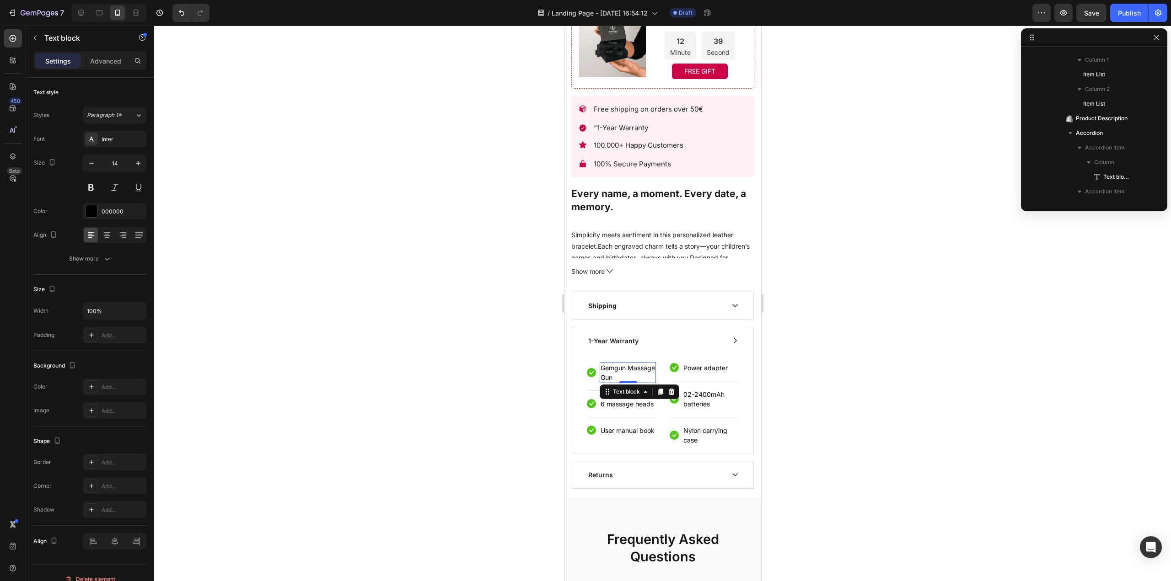
click at [642, 364] on p "Gemgun Massage Gun" at bounding box center [627, 372] width 54 height 19
click at [619, 354] on div "Icon Gemgun Massage Gun Text block 0 Row Icon 6 massage heads Text block Row Ic…" at bounding box center [662, 403] width 152 height 99
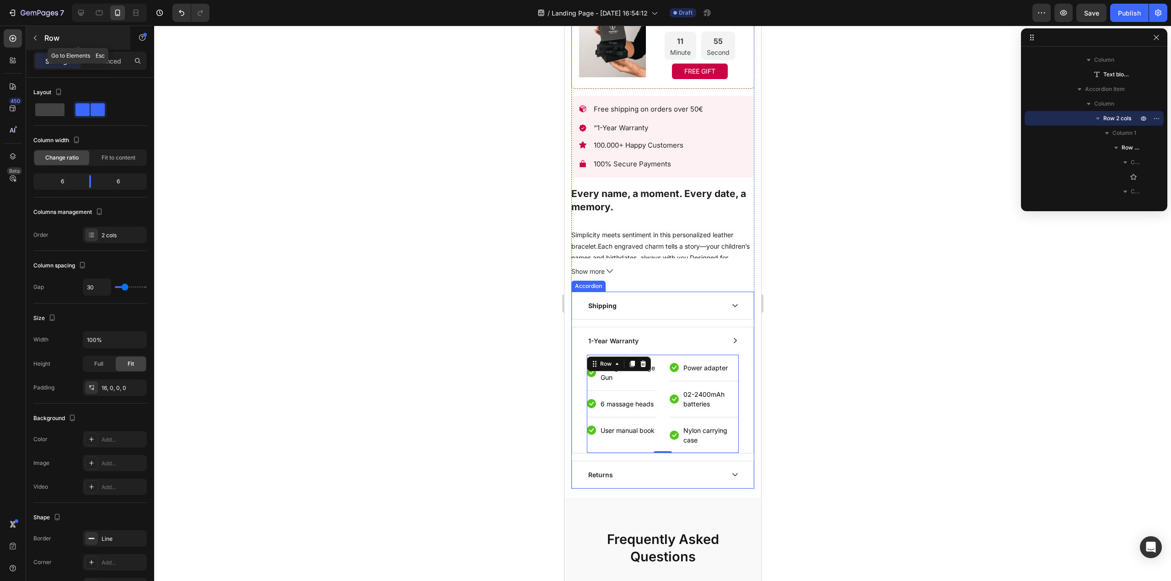
click at [35, 33] on button "button" at bounding box center [35, 38] width 15 height 15
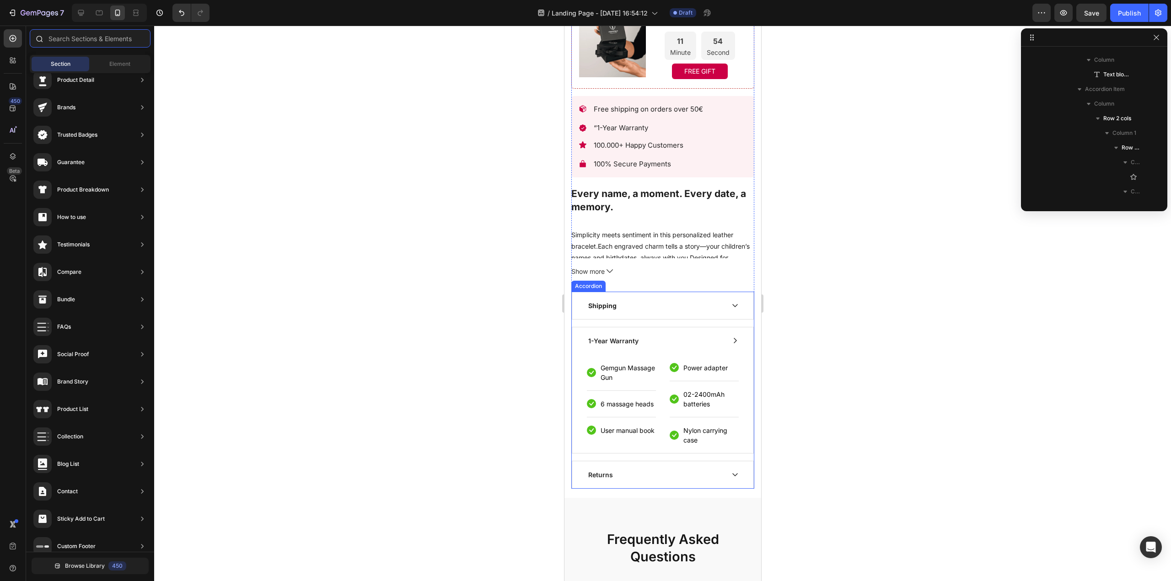
click at [76, 37] on input "text" at bounding box center [90, 38] width 121 height 18
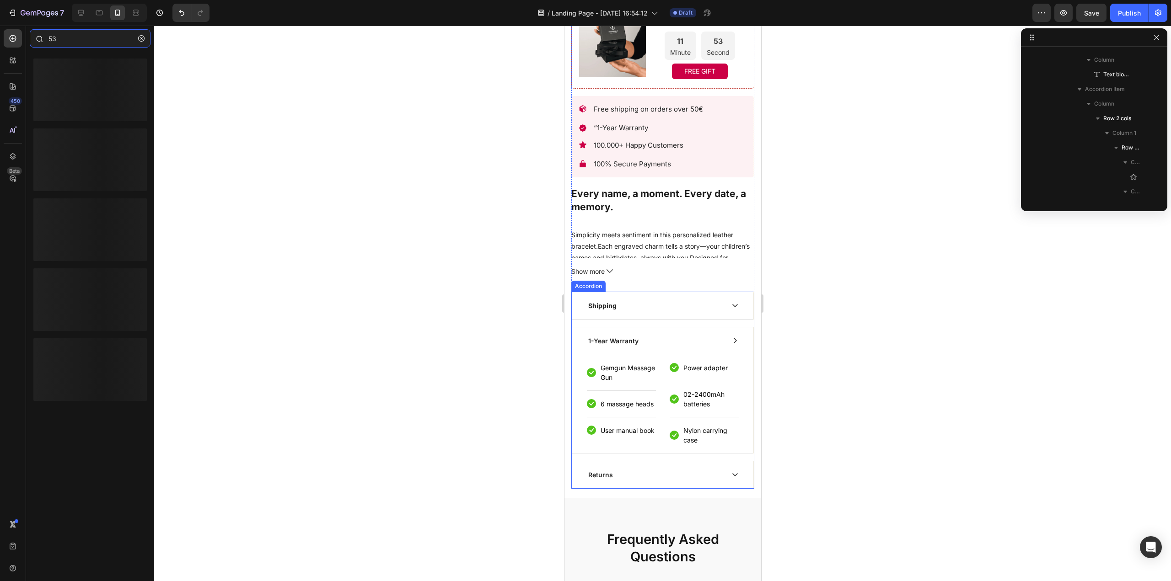
type input "5"
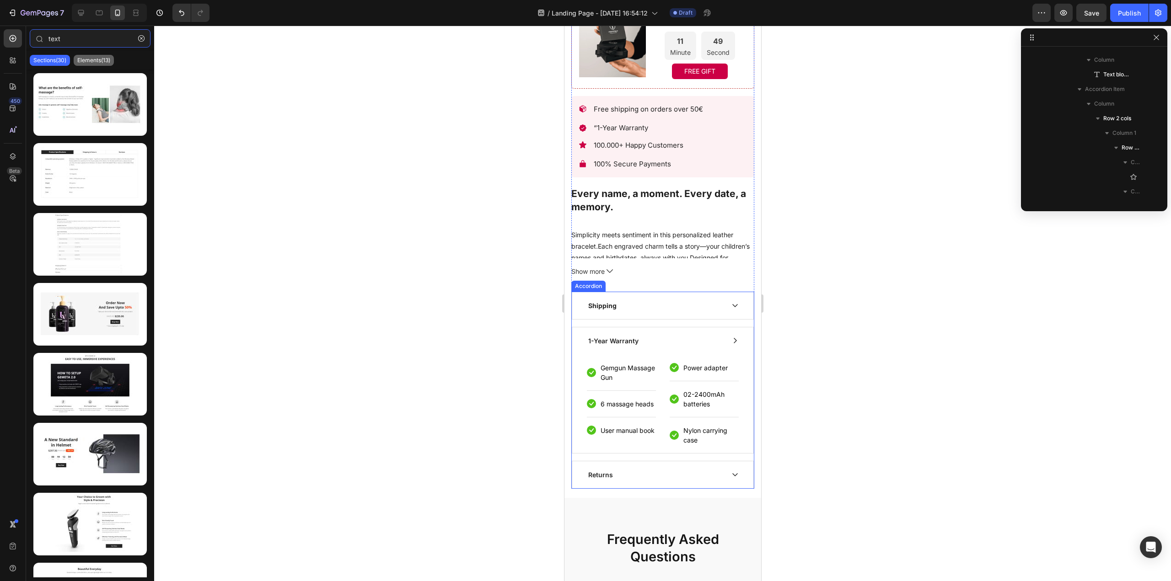
type input "text"
click at [98, 61] on p "Elements(13)" at bounding box center [93, 60] width 33 height 7
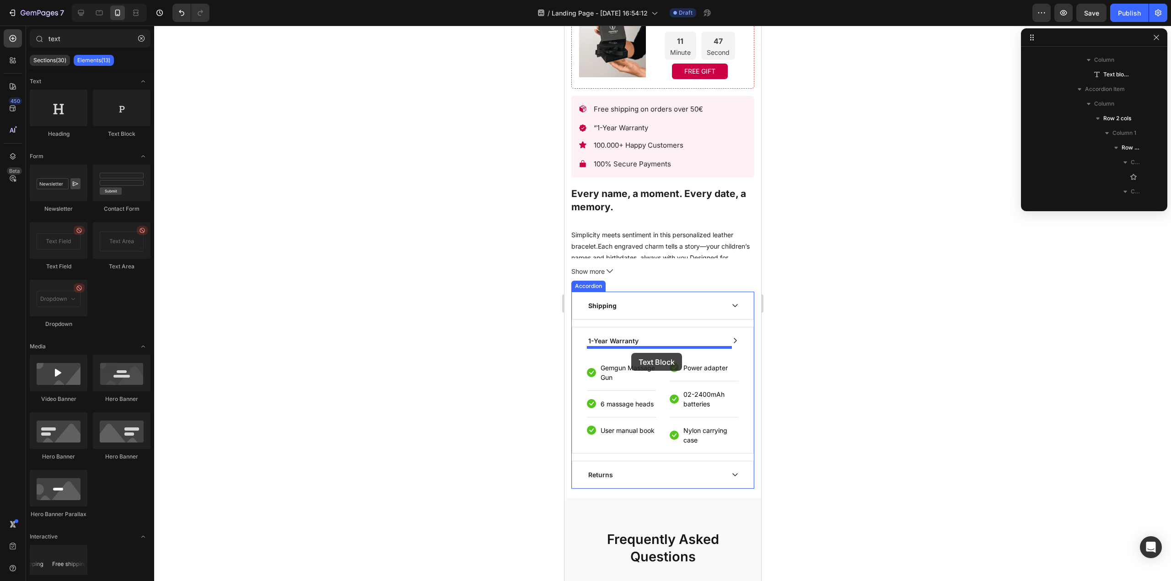
drag, startPoint x: 698, startPoint y: 141, endPoint x: 631, endPoint y: 353, distance: 222.3
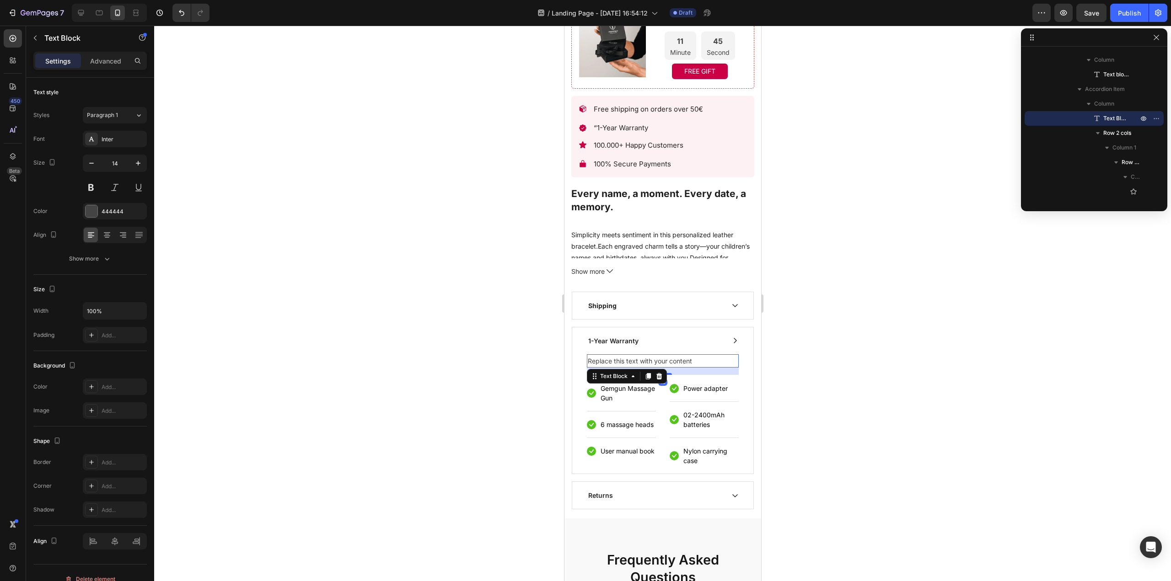
click at [631, 354] on div "Replace this text with your content" at bounding box center [662, 360] width 152 height 13
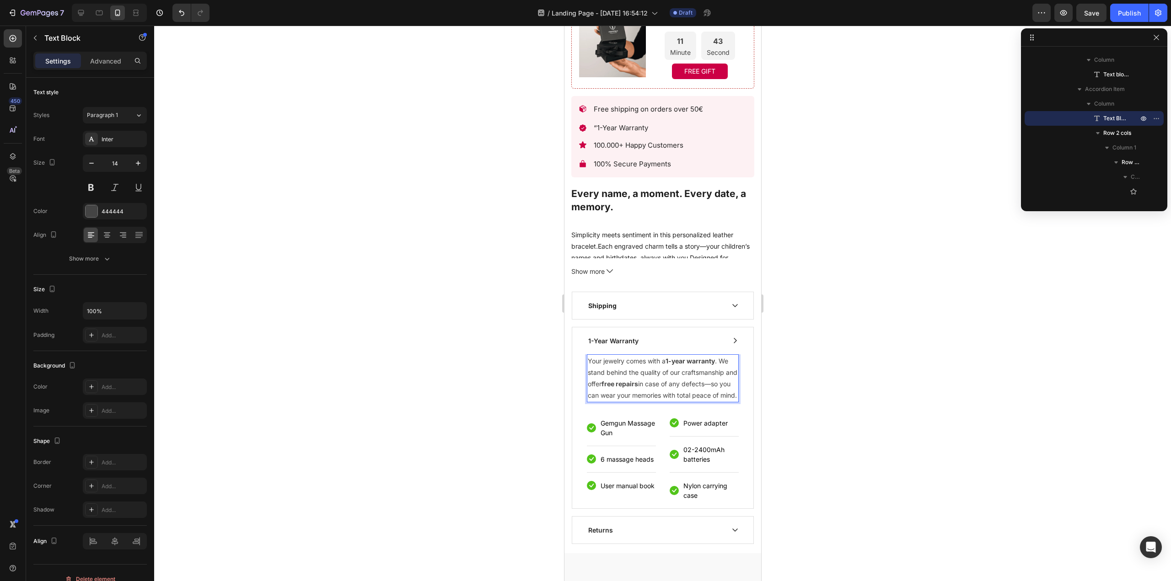
click at [899, 384] on div at bounding box center [662, 304] width 1016 height 556
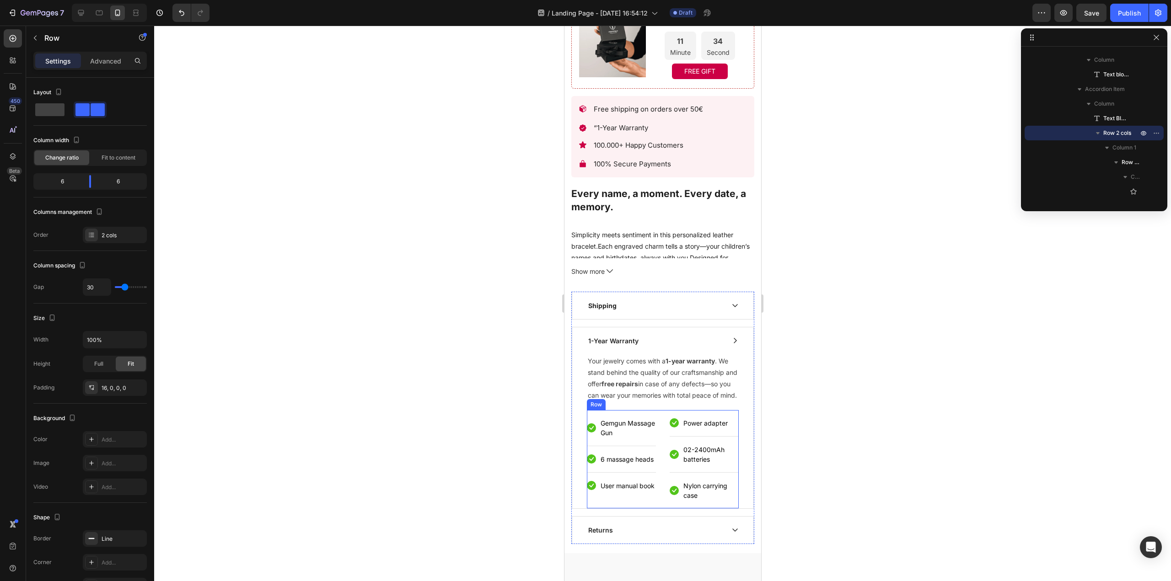
click at [653, 415] on div "Icon Gemgun Massage Gun Text block Row Icon 6 massage heads Text block Row Icon…" at bounding box center [662, 459] width 152 height 99
click at [53, 106] on span at bounding box center [49, 109] width 29 height 13
type input "0"
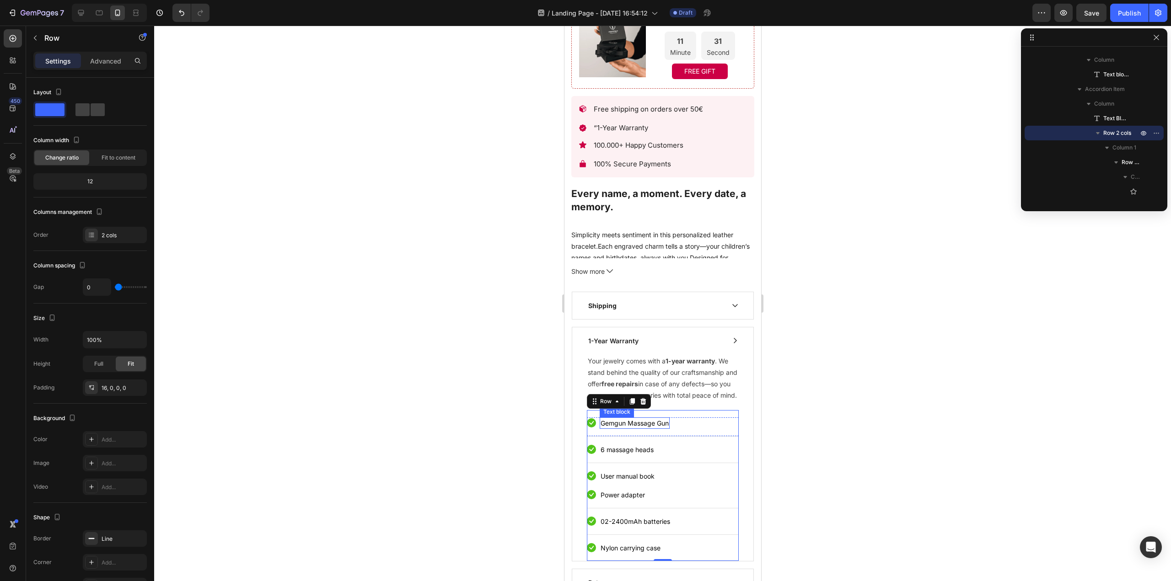
click at [631, 429] on div "Gemgun Massage Gun Text block" at bounding box center [634, 422] width 70 height 11
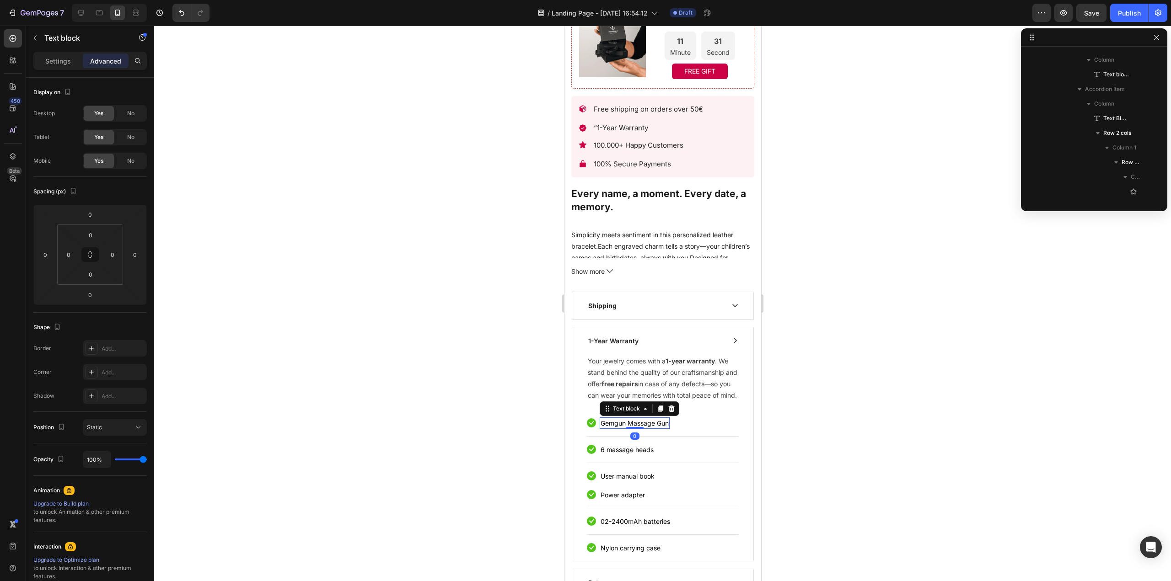
scroll to position [963, 0]
click at [624, 425] on p "Gemgun Massage Gun" at bounding box center [634, 423] width 68 height 10
click at [850, 435] on div at bounding box center [662, 304] width 1016 height 556
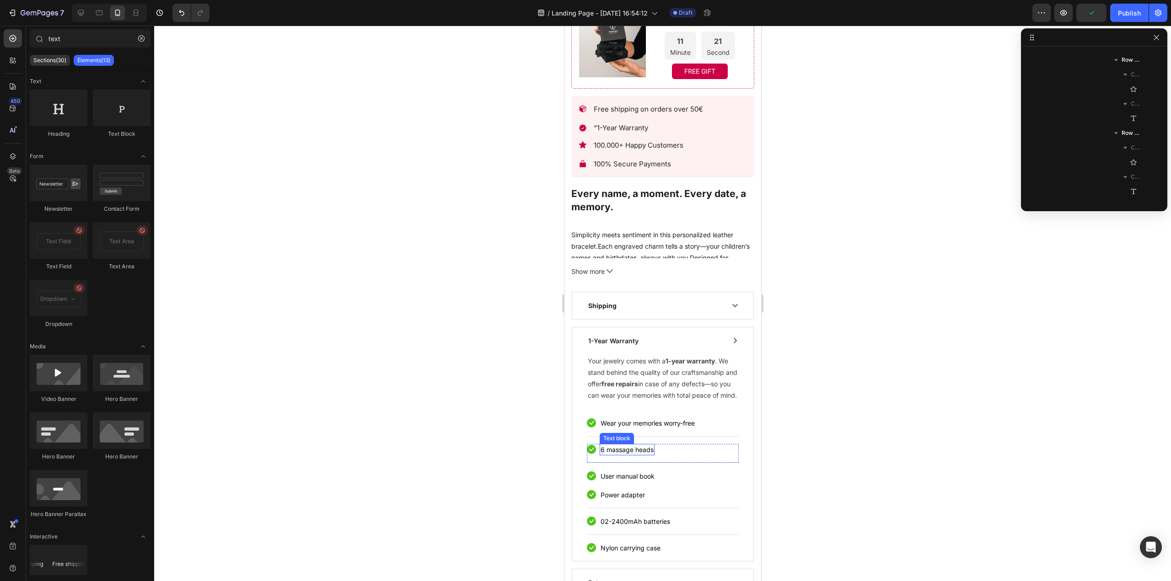
click at [617, 455] on p "6 massage heads" at bounding box center [626, 450] width 53 height 10
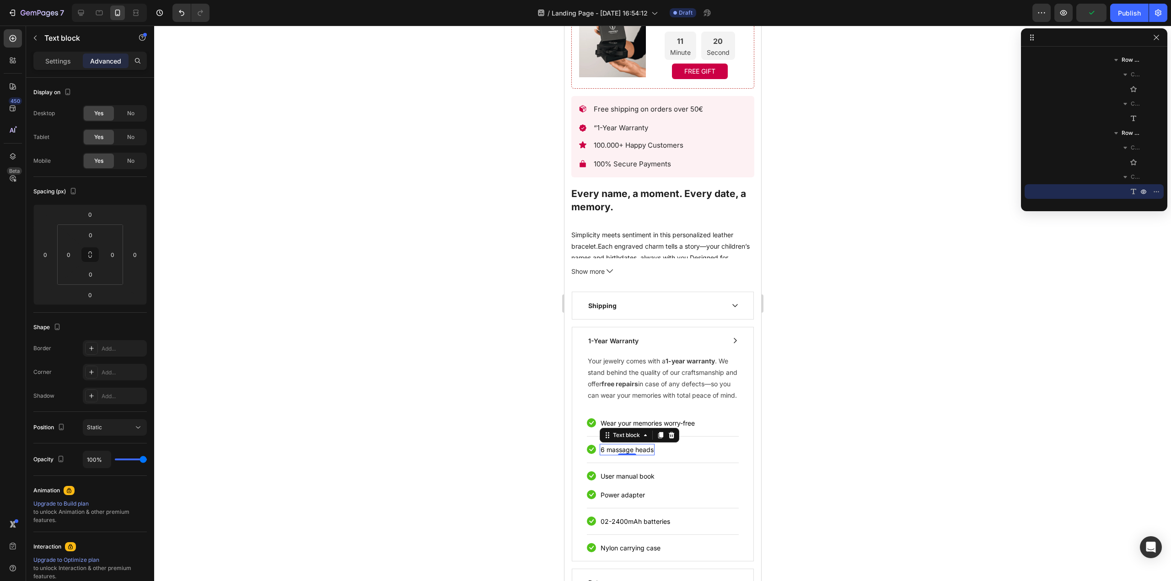
click at [617, 455] on p "6 massage heads" at bounding box center [626, 450] width 53 height 10
click at [612, 455] on p "6 massage heads" at bounding box center [626, 450] width 53 height 10
click at [617, 454] on p "6 massage heads" at bounding box center [626, 450] width 53 height 10
click at [621, 479] on p "User manual book" at bounding box center [627, 476] width 54 height 10
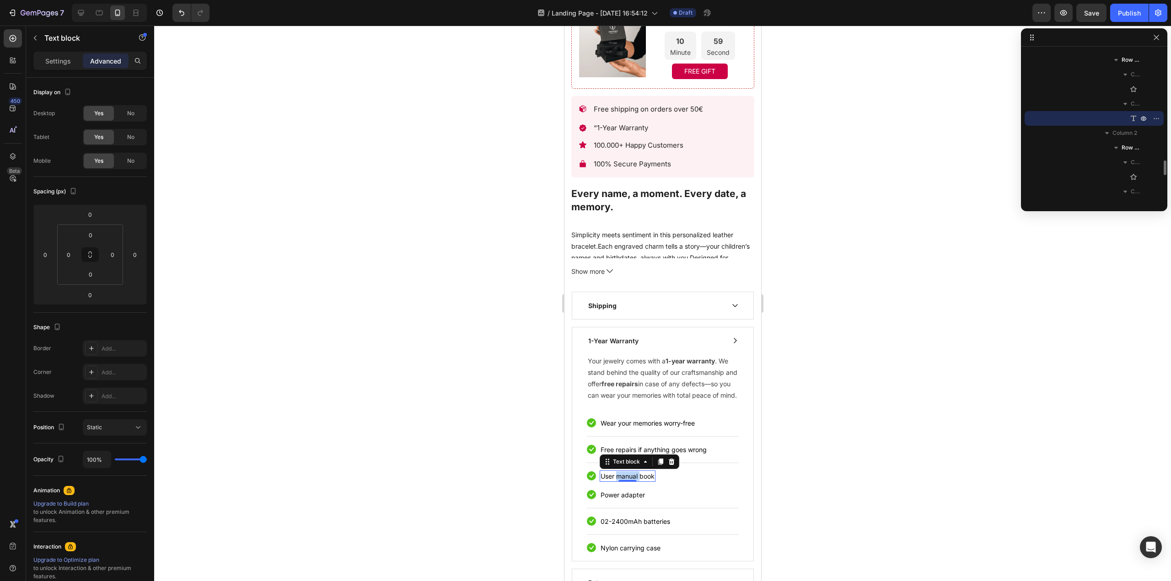
click at [621, 479] on p "User manual book" at bounding box center [627, 476] width 54 height 10
click at [856, 474] on div at bounding box center [662, 304] width 1016 height 556
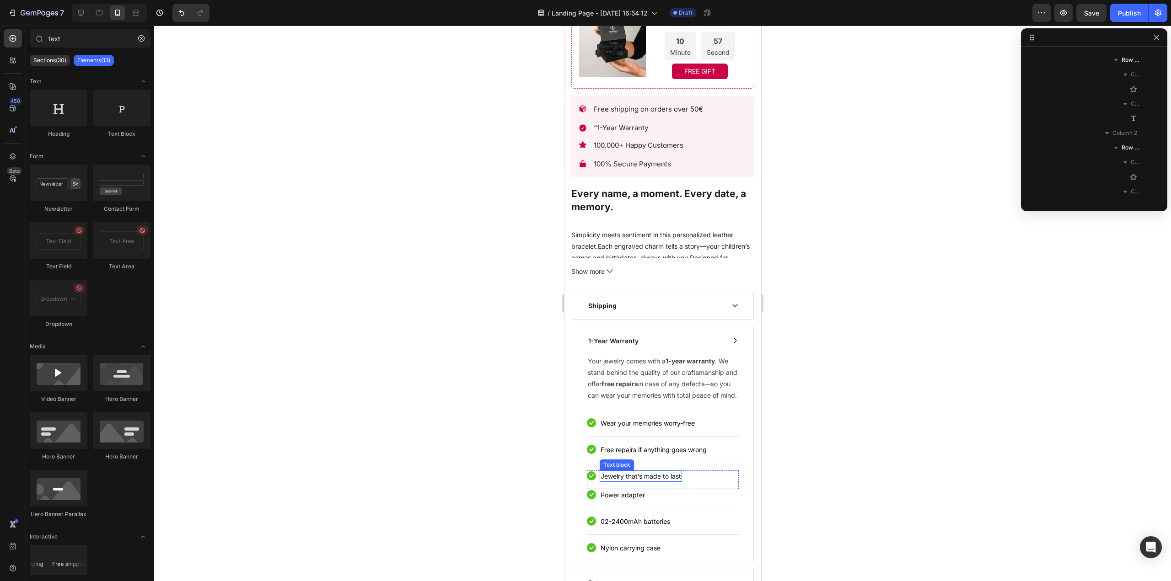
click at [645, 481] on p "Jewelry that’s made to last" at bounding box center [640, 476] width 80 height 10
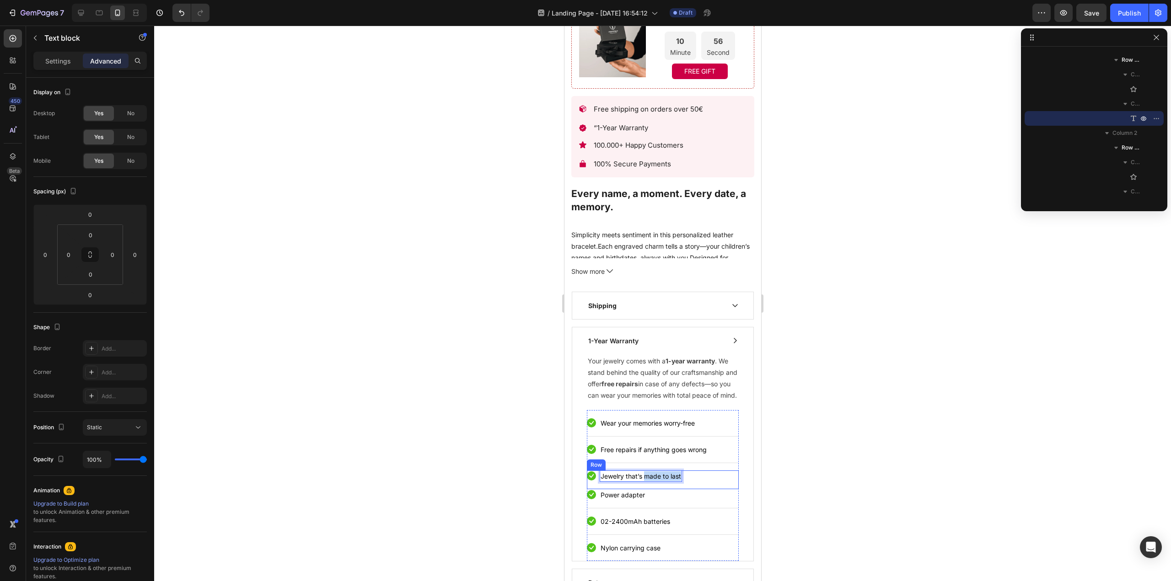
drag, startPoint x: 644, startPoint y: 481, endPoint x: 681, endPoint y: 482, distance: 37.1
click at [681, 482] on div "Icon Jewelry that’s made to last Text block 0 Row" at bounding box center [662, 480] width 152 height 19
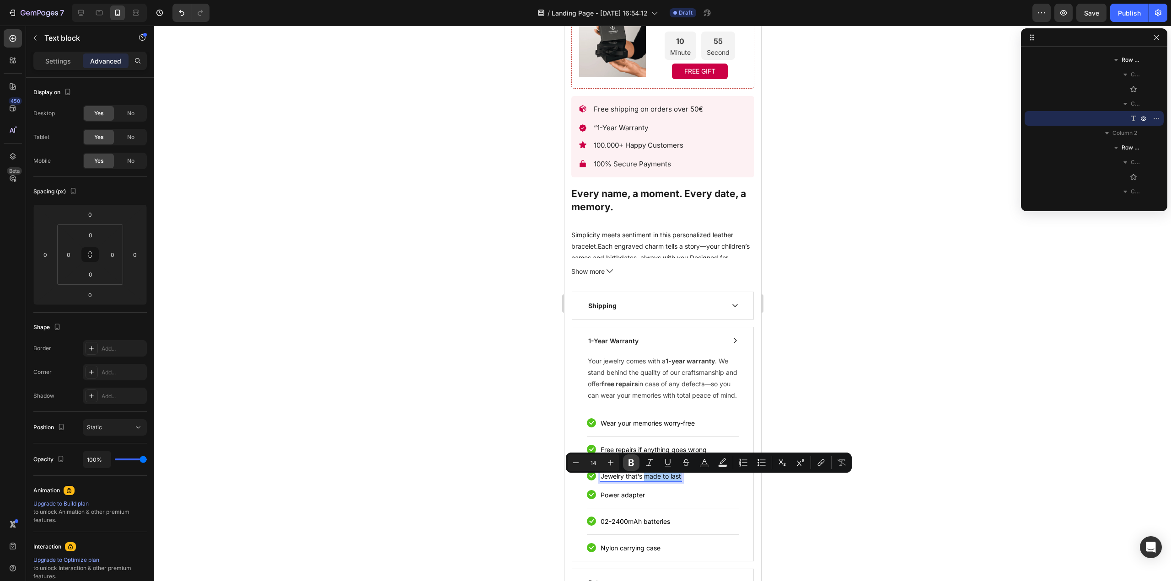
click at [632, 460] on icon "Editor contextual toolbar" at bounding box center [630, 463] width 5 height 7
click at [888, 562] on div at bounding box center [662, 304] width 1016 height 556
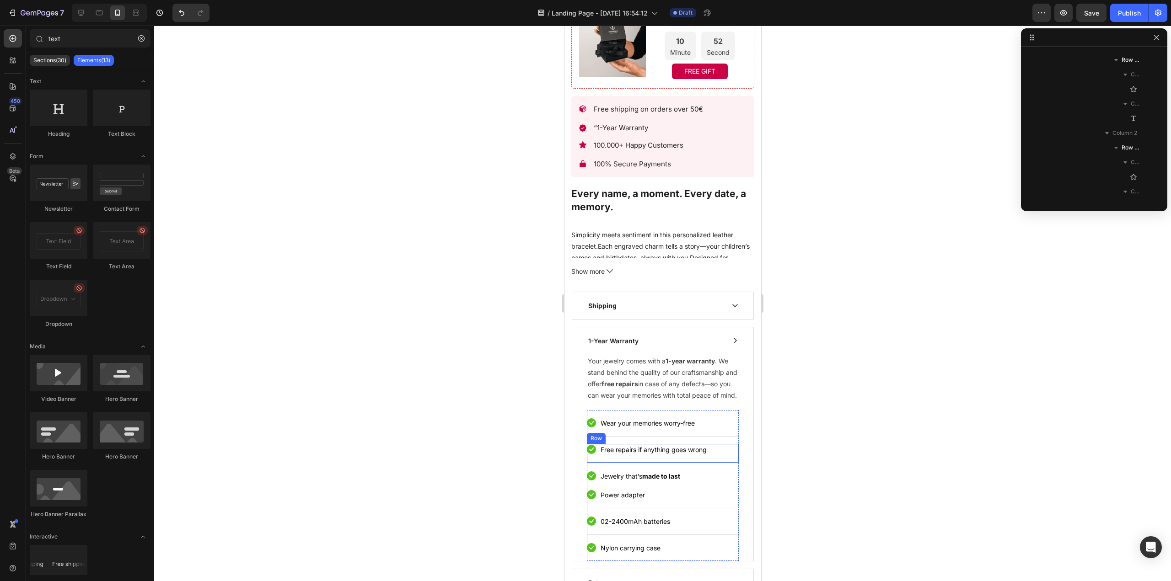
click at [613, 461] on div "Icon Free repairs if anything goes wrong Text block Row" at bounding box center [662, 453] width 152 height 19
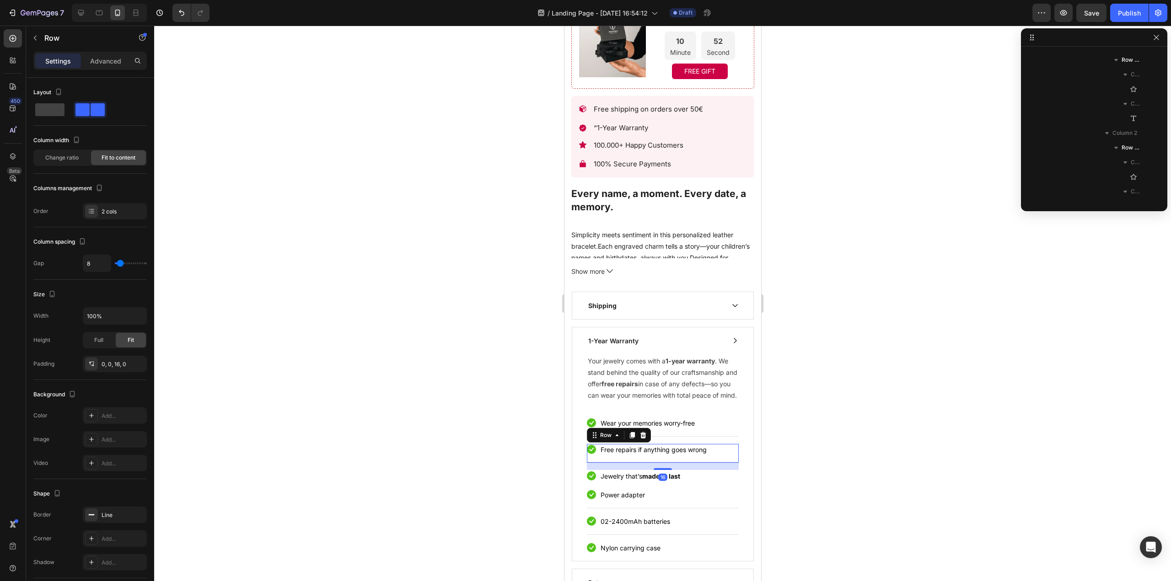
scroll to position [978, 0]
click at [613, 461] on div "Icon Free repairs if anything goes wrong Text block Row 16" at bounding box center [662, 453] width 152 height 19
click at [614, 455] on p "Free repairs if anything goes wrong" at bounding box center [653, 450] width 106 height 10
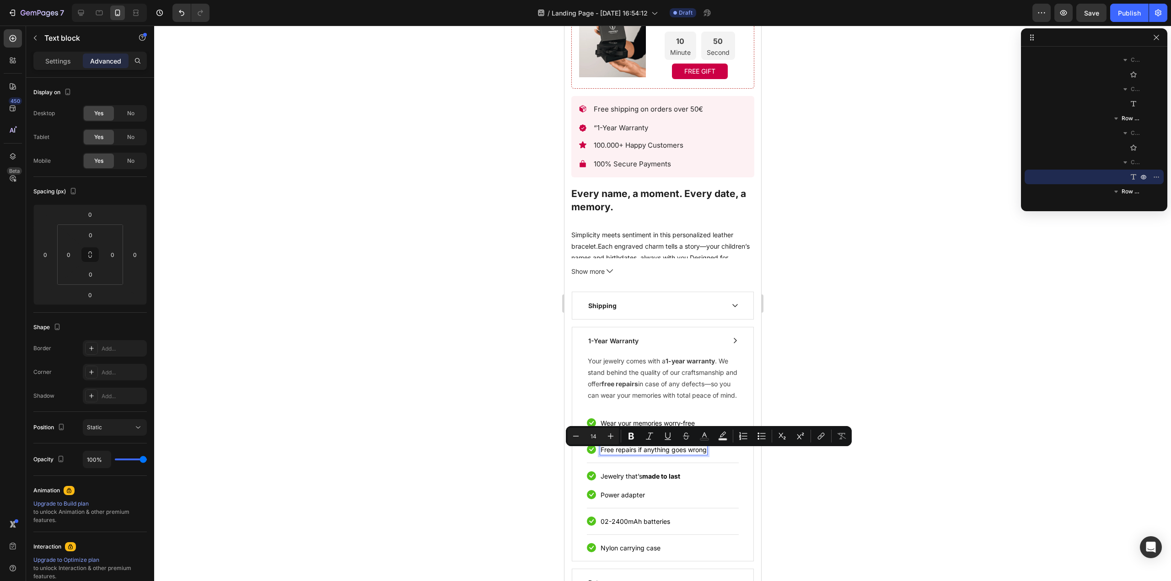
click at [631, 455] on p "Free repairs if anything goes wrong" at bounding box center [653, 450] width 106 height 10
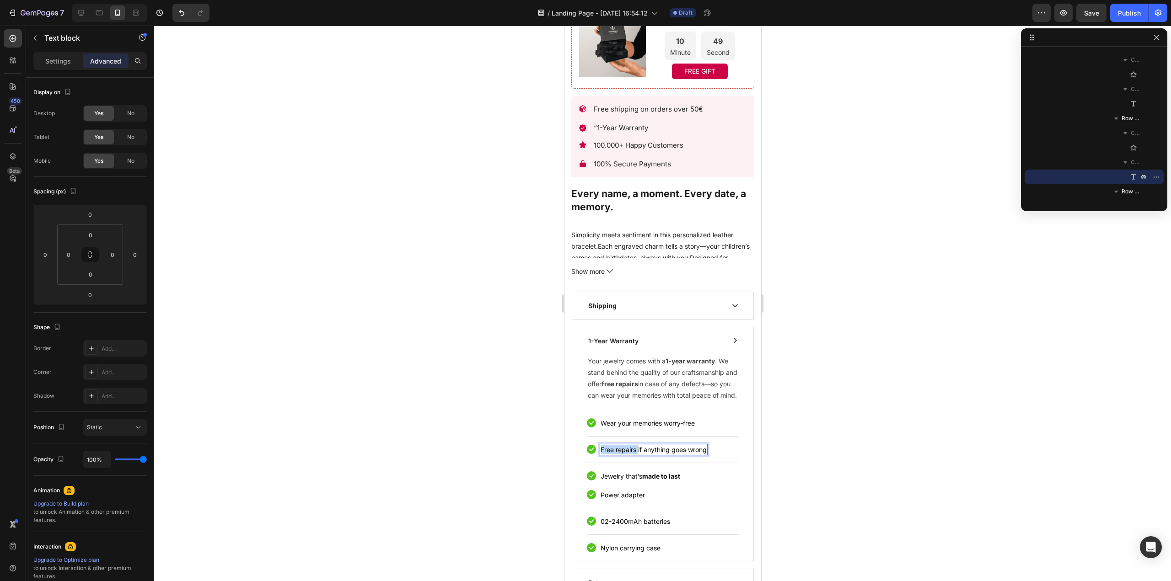
drag, startPoint x: 637, startPoint y: 456, endPoint x: 596, endPoint y: 454, distance: 41.2
click at [596, 454] on div "Icon Free repairs if anything goes wrong Text block 0 Row" at bounding box center [662, 453] width 152 height 19
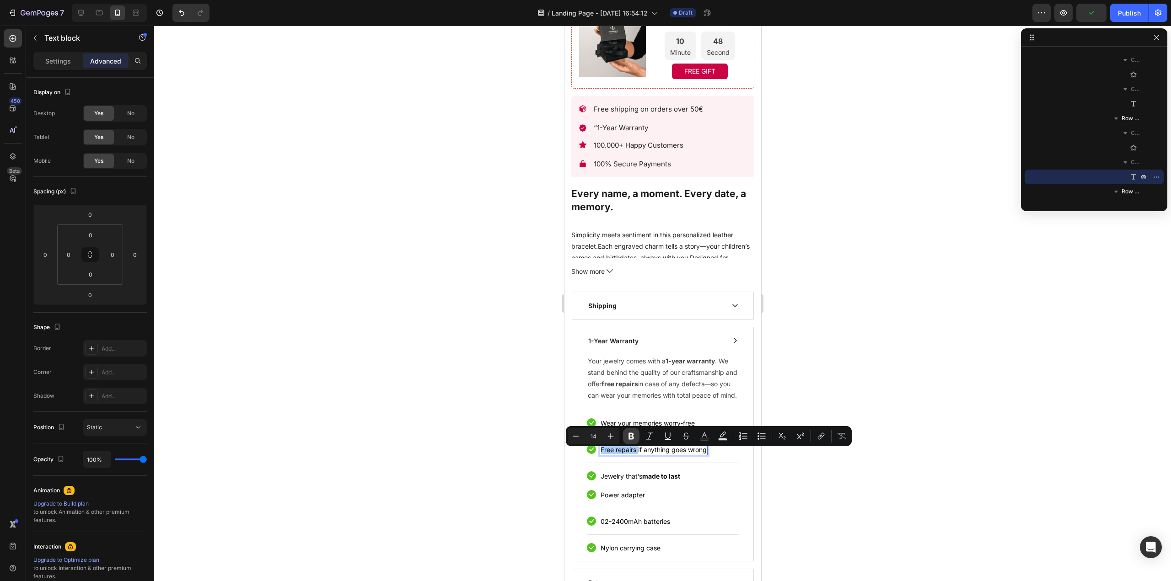
click at [628, 436] on icon "Editor contextual toolbar" at bounding box center [630, 436] width 9 height 9
click at [650, 463] on div "Icon Free repairs if anything goes wrong Text block 0 Row" at bounding box center [662, 453] width 152 height 19
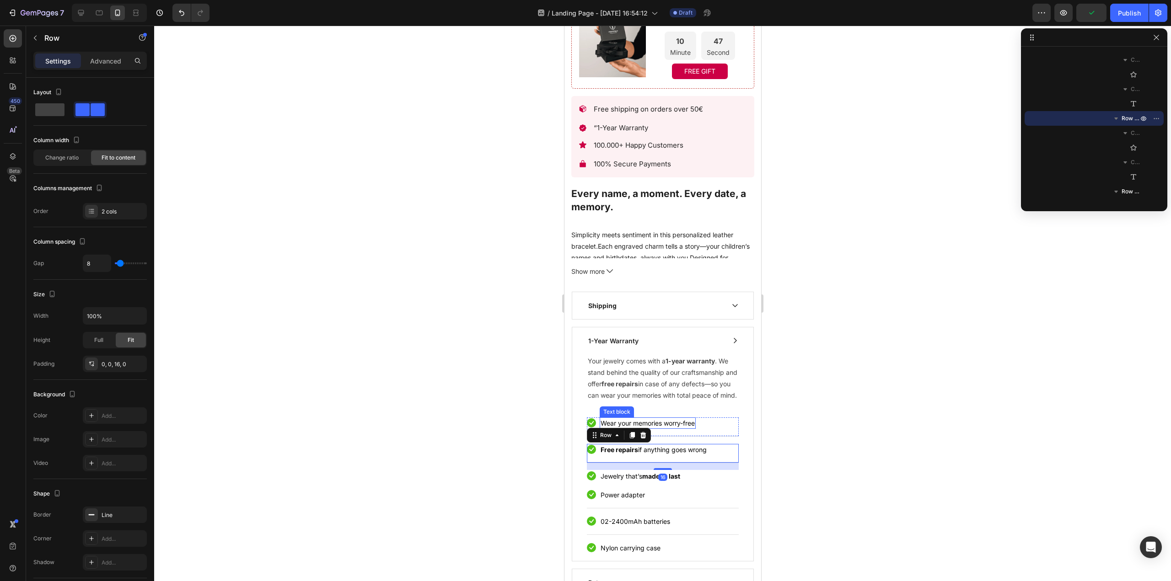
click at [680, 427] on p "Wear your memories worry-free" at bounding box center [647, 423] width 94 height 10
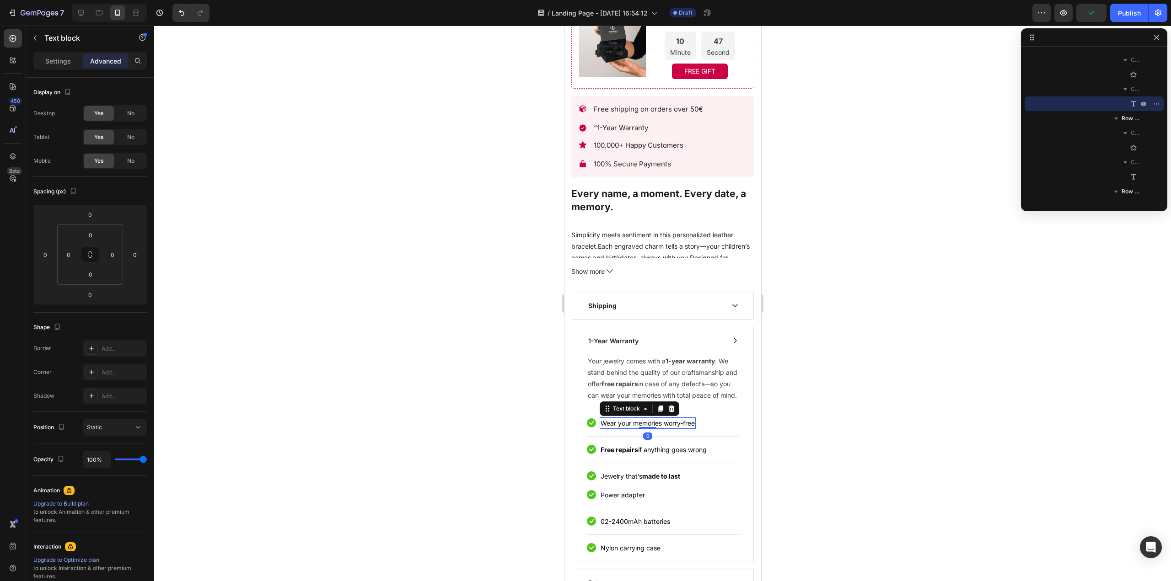
click at [676, 428] on p "Wear your memories worry-free" at bounding box center [647, 423] width 94 height 10
drag, startPoint x: 666, startPoint y: 428, endPoint x: 701, endPoint y: 430, distance: 34.8
click at [701, 430] on div "Icon Wear your memories worry-free Text block 0 Row" at bounding box center [662, 426] width 152 height 19
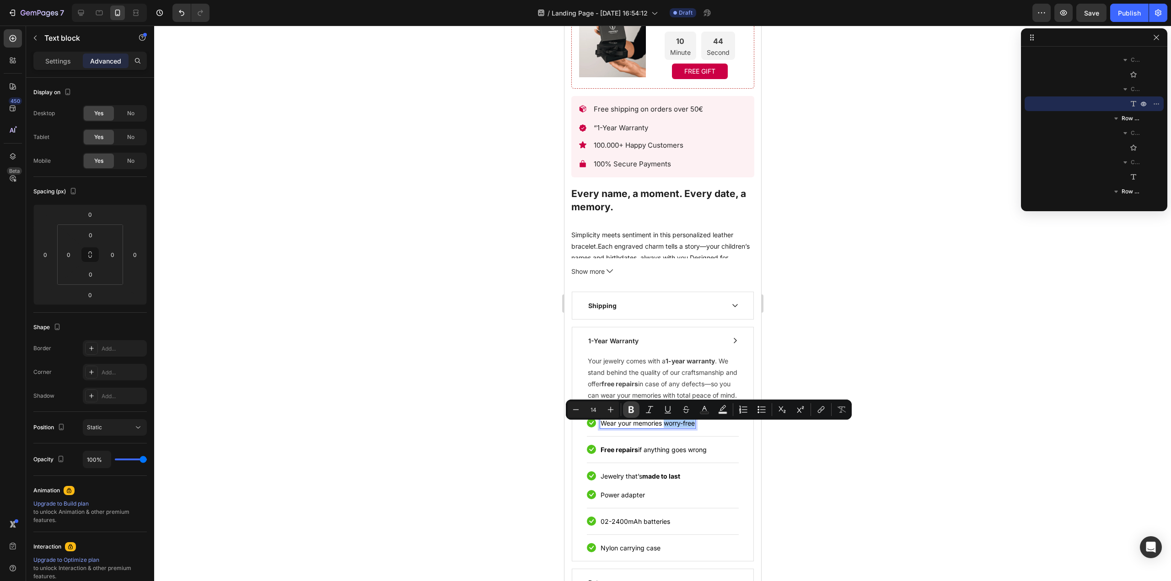
click at [626, 410] on button "Bold" at bounding box center [631, 409] width 16 height 16
click at [817, 478] on div at bounding box center [662, 304] width 1016 height 556
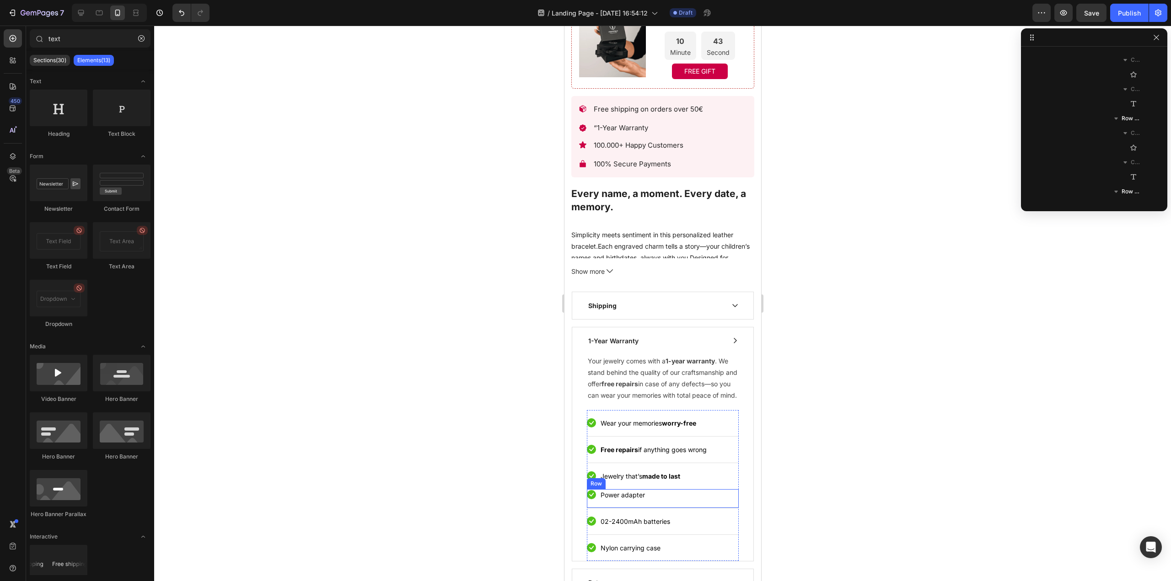
click at [633, 507] on div "Icon Power adapter Text block Row" at bounding box center [662, 498] width 152 height 19
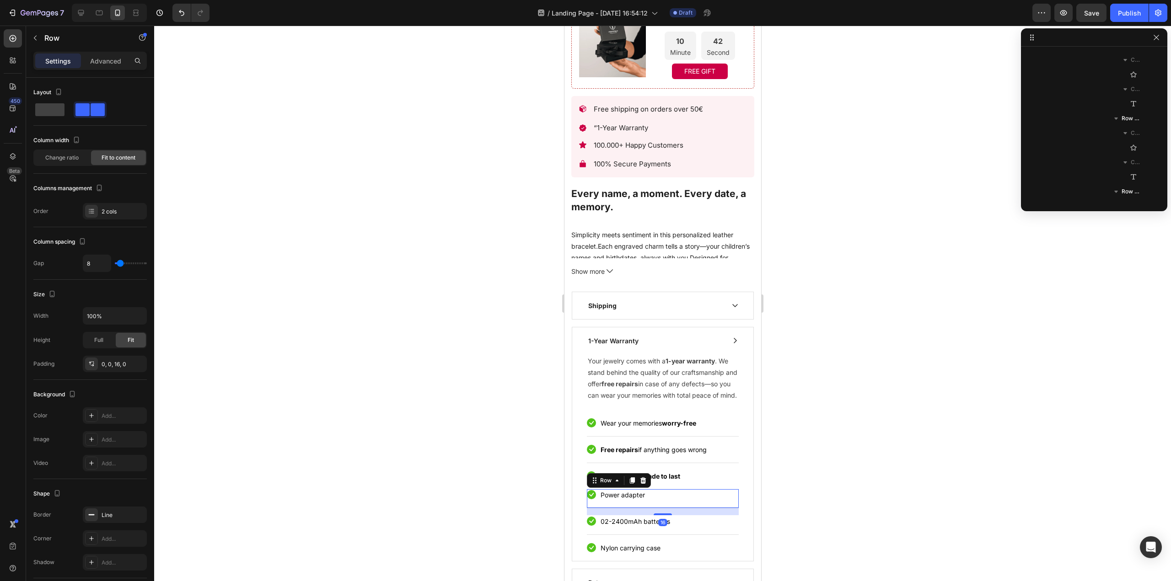
scroll to position [1139, 0]
click at [642, 484] on icon at bounding box center [643, 480] width 6 height 6
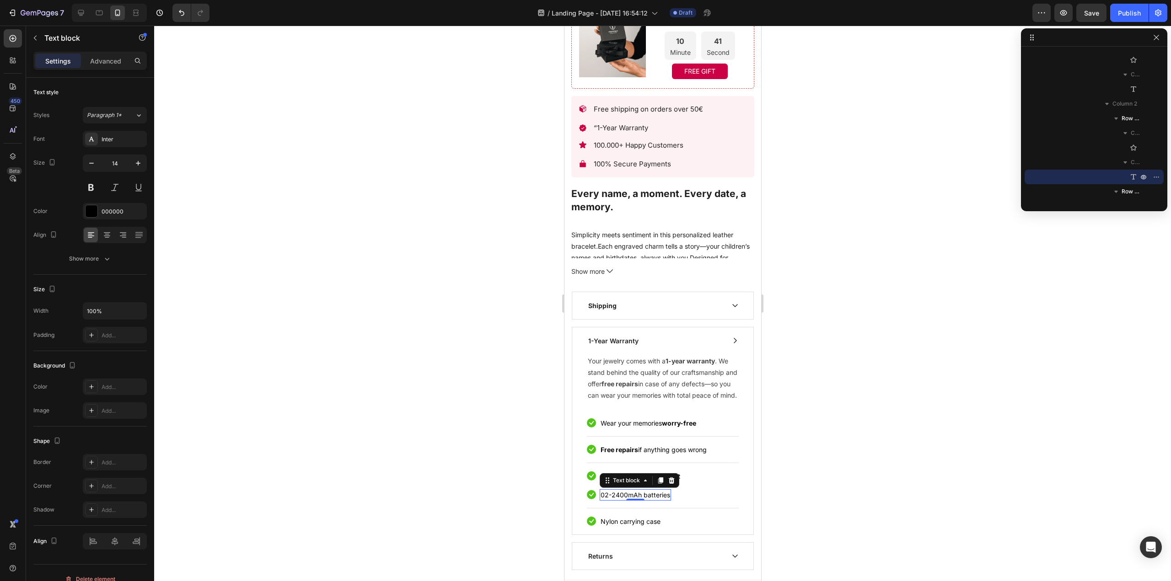
click at [663, 500] on p "02-2400mAh batteries" at bounding box center [635, 495] width 70 height 10
click at [674, 484] on icon at bounding box center [670, 480] width 7 height 7
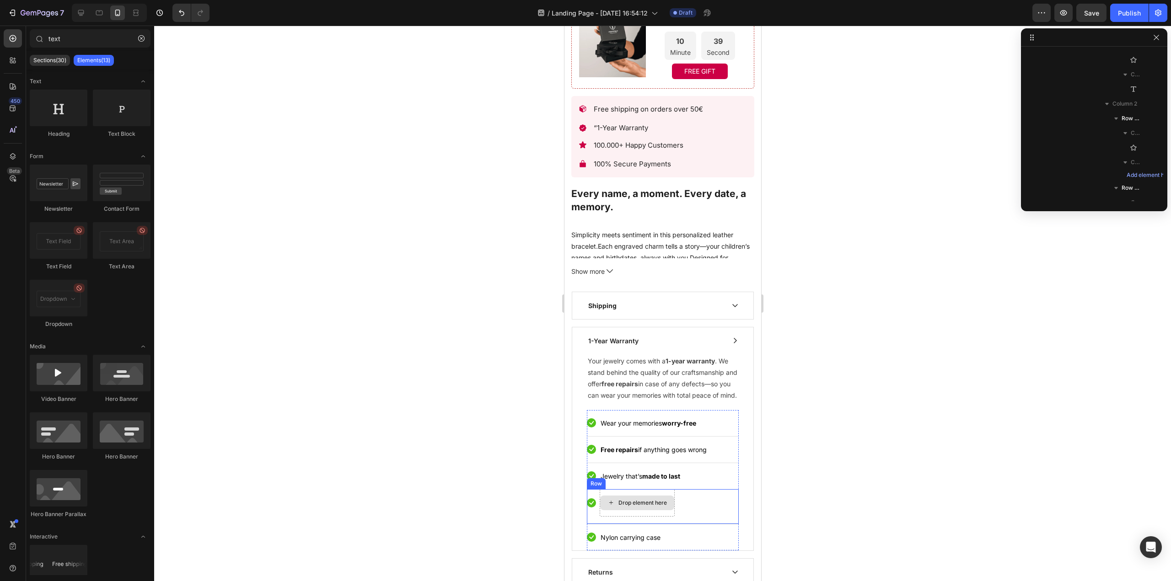
click at [603, 504] on div "Drop element here" at bounding box center [636, 503] width 74 height 15
click at [597, 488] on div "Row" at bounding box center [595, 484] width 15 height 8
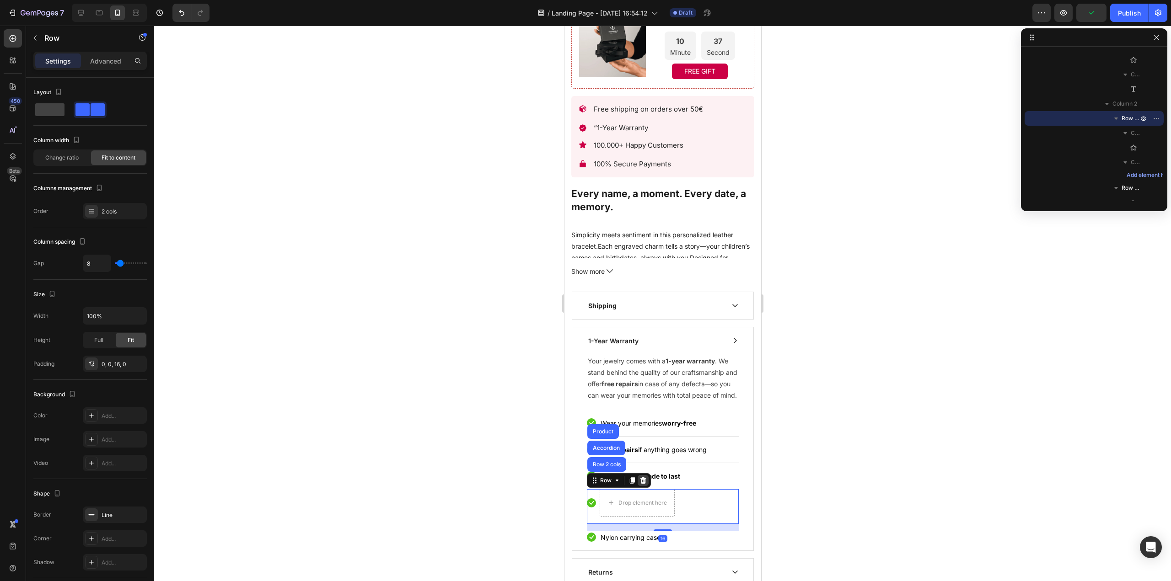
click at [642, 484] on icon at bounding box center [643, 480] width 6 height 6
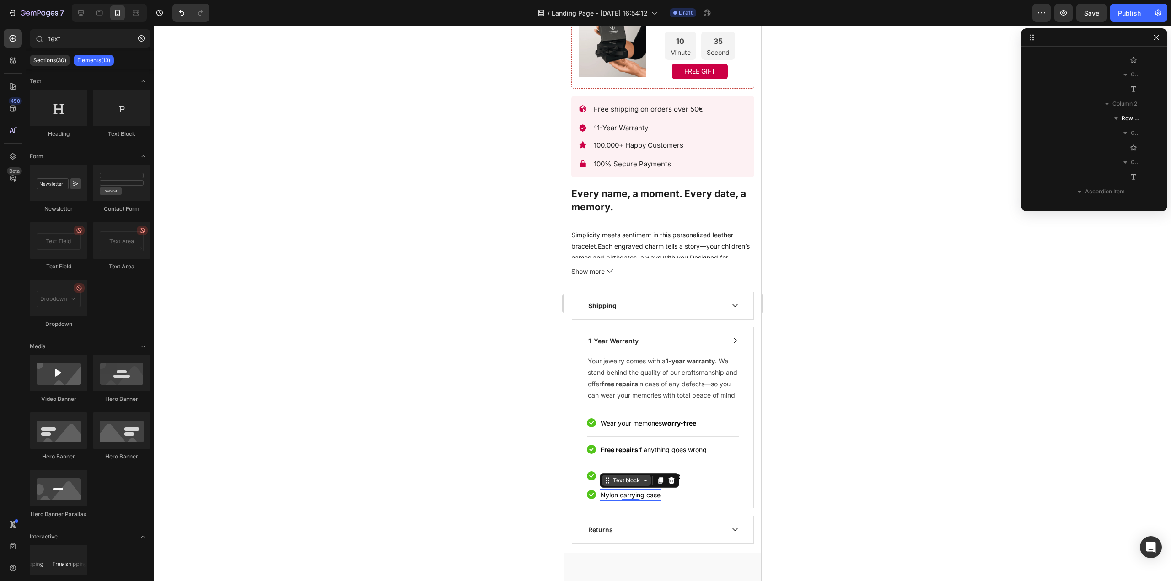
click at [620, 485] on div "Text block" at bounding box center [625, 480] width 31 height 8
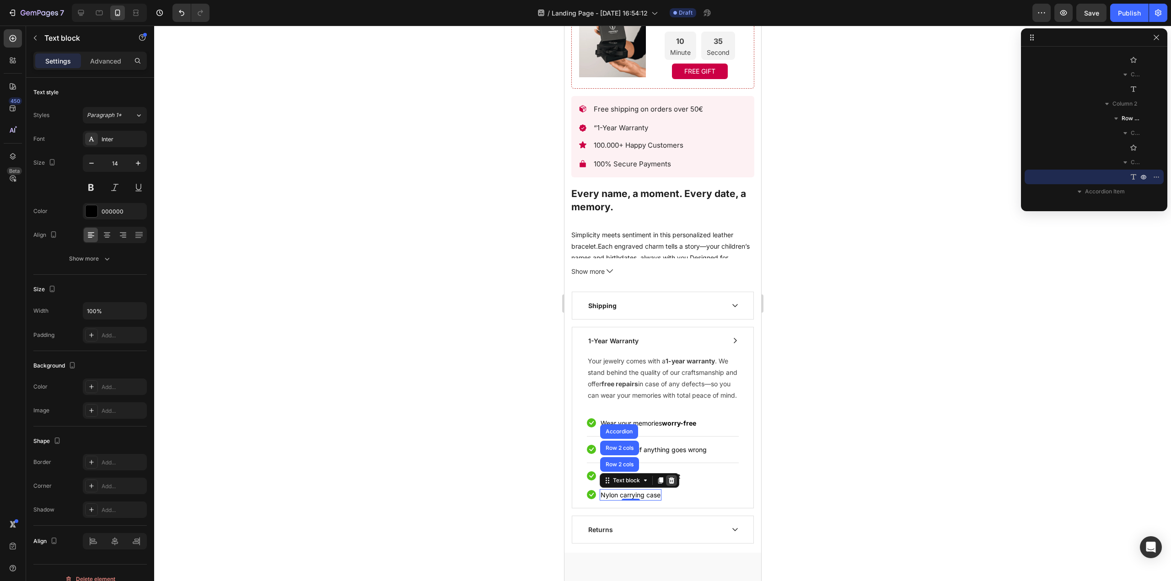
click at [673, 484] on icon at bounding box center [670, 480] width 7 height 7
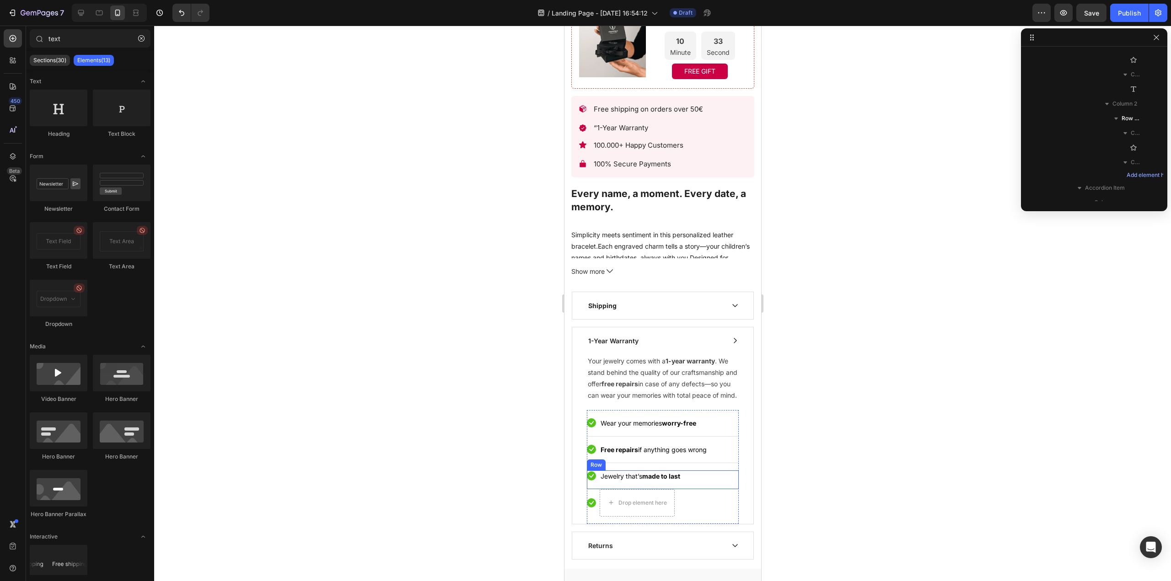
click at [598, 489] on div "Icon Jewelry that’s made to last Text block Row" at bounding box center [662, 480] width 152 height 19
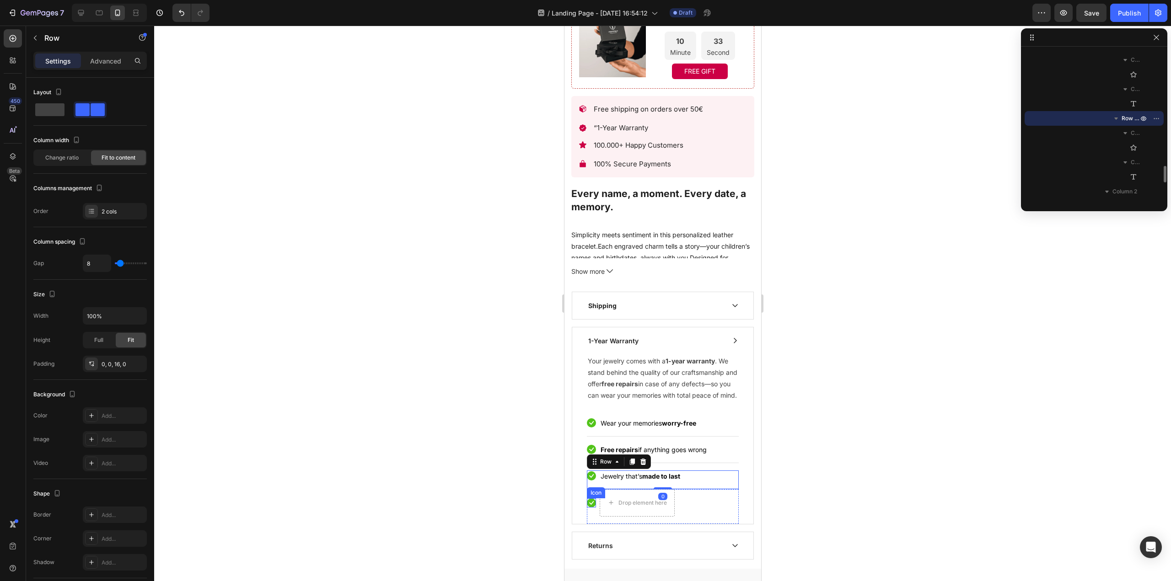
scroll to position [1168, 0]
click at [595, 508] on div "Icon" at bounding box center [590, 502] width 9 height 9
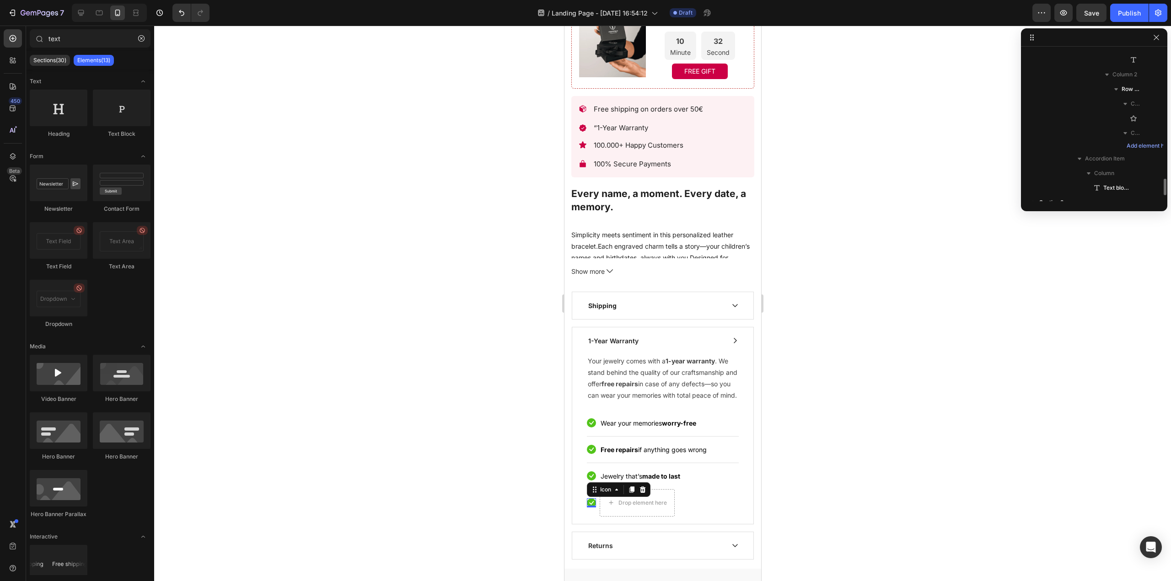
click at [602, 508] on div "Drop element here" at bounding box center [636, 503] width 74 height 15
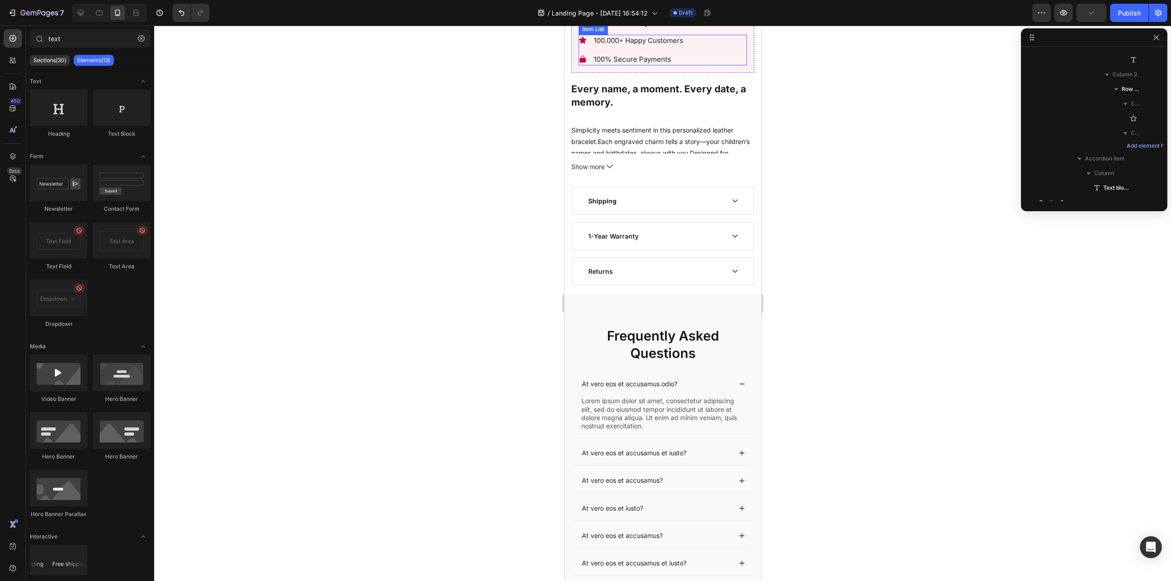
scroll to position [834, 0]
click at [708, 232] on div "1-Year Warranty" at bounding box center [662, 232] width 181 height 27
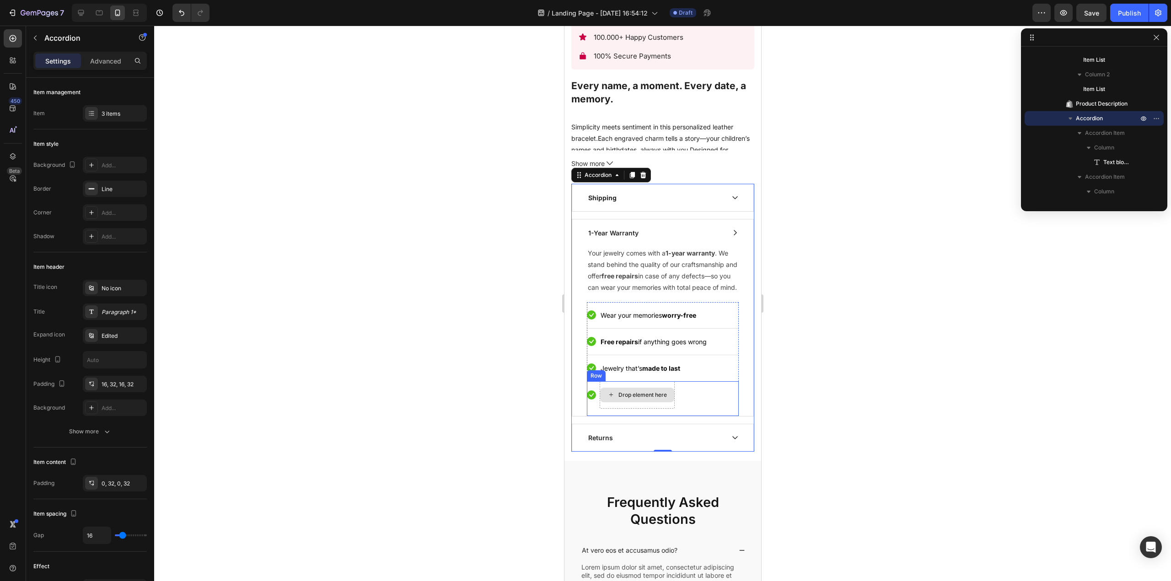
click at [649, 390] on div "Drop element here" at bounding box center [636, 394] width 75 height 27
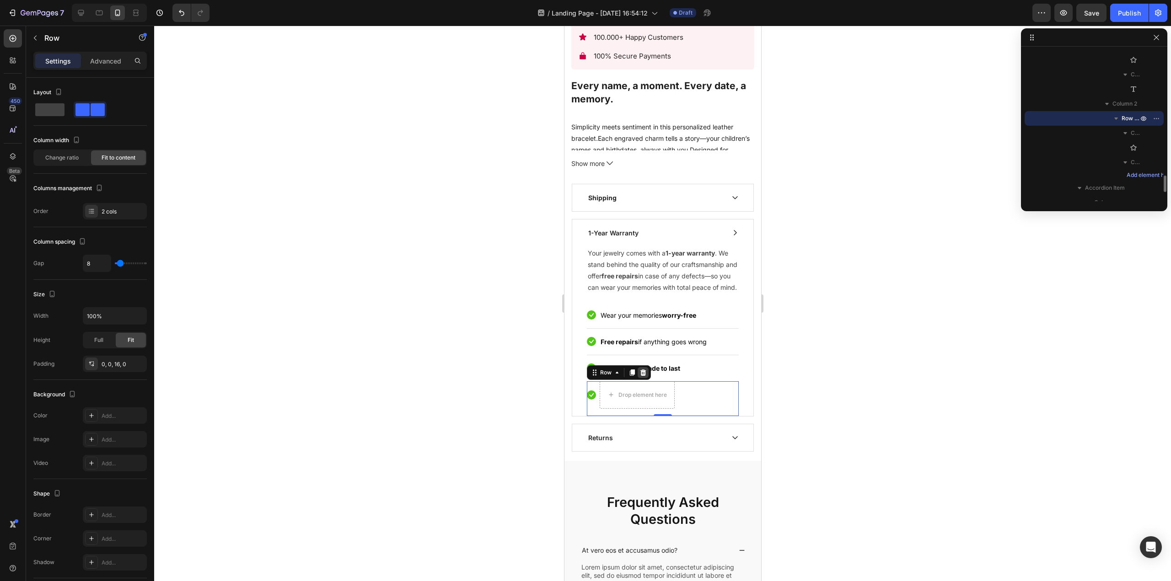
click at [641, 376] on icon at bounding box center [642, 372] width 7 height 7
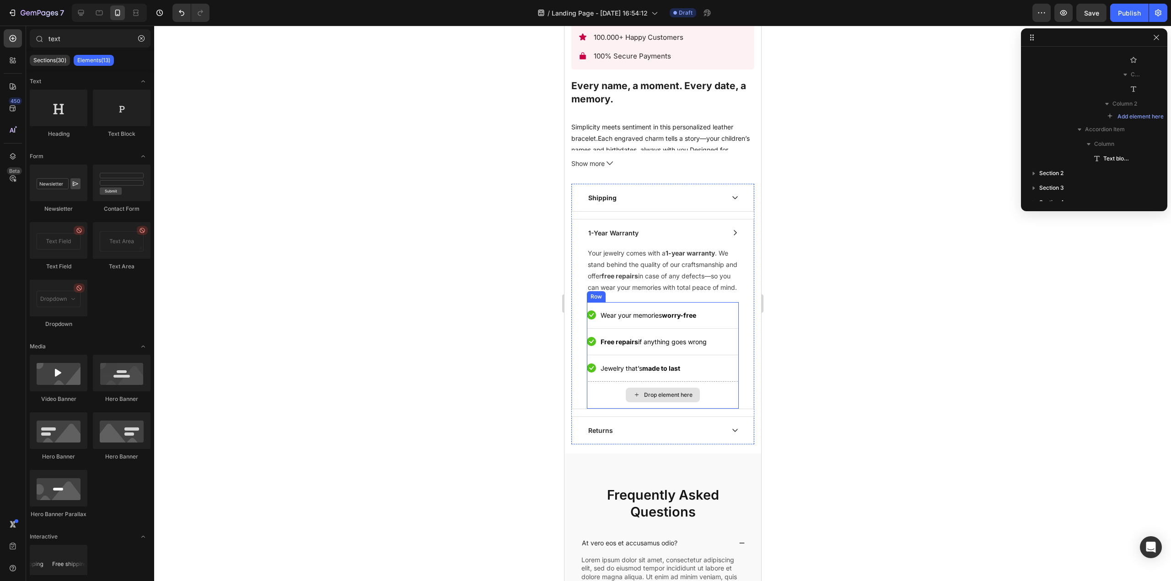
click at [671, 398] on div "Drop element here" at bounding box center [667, 394] width 48 height 7
click at [850, 401] on div at bounding box center [662, 304] width 1016 height 556
click at [674, 399] on div "Drop element here" at bounding box center [667, 394] width 48 height 7
click at [427, 263] on div at bounding box center [662, 304] width 1016 height 556
click at [629, 293] on p "Your jewelry comes with a 1-year warranty . We stand behind the quality of our …" at bounding box center [662, 270] width 150 height 46
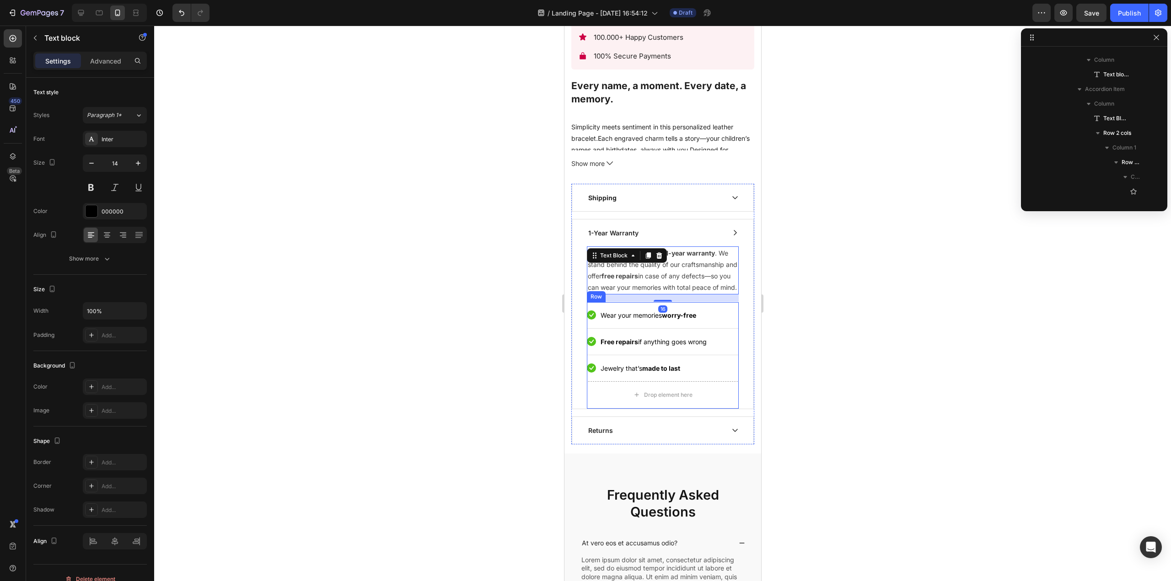
click at [625, 342] on p "Free repairs if anything goes wrong" at bounding box center [653, 342] width 106 height 10
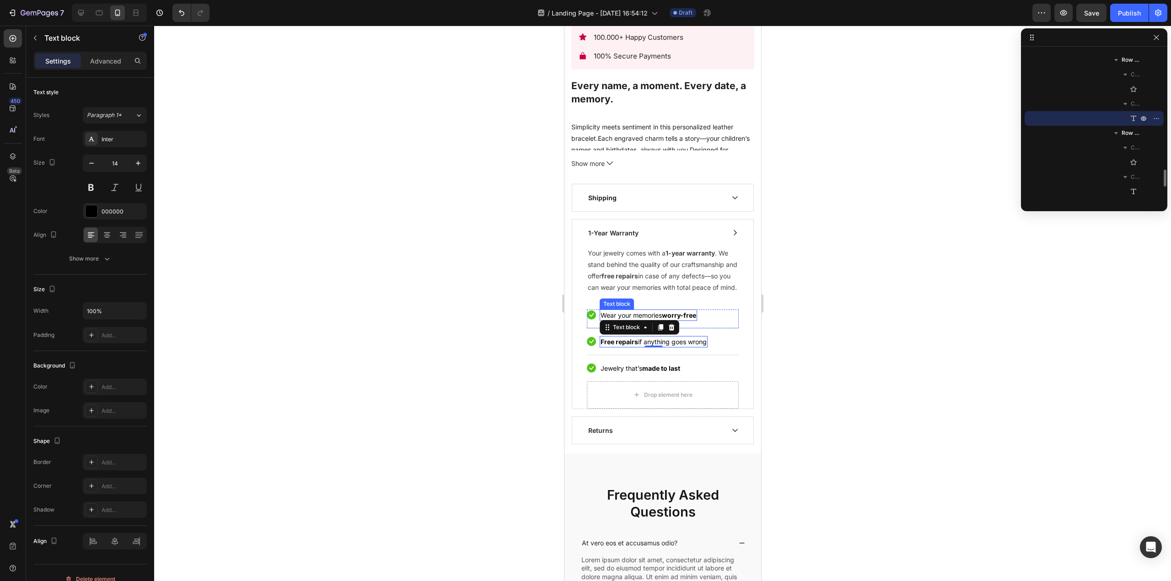
click at [596, 319] on div "Icon Wear your memories worry-free Text block Row" at bounding box center [662, 319] width 152 height 19
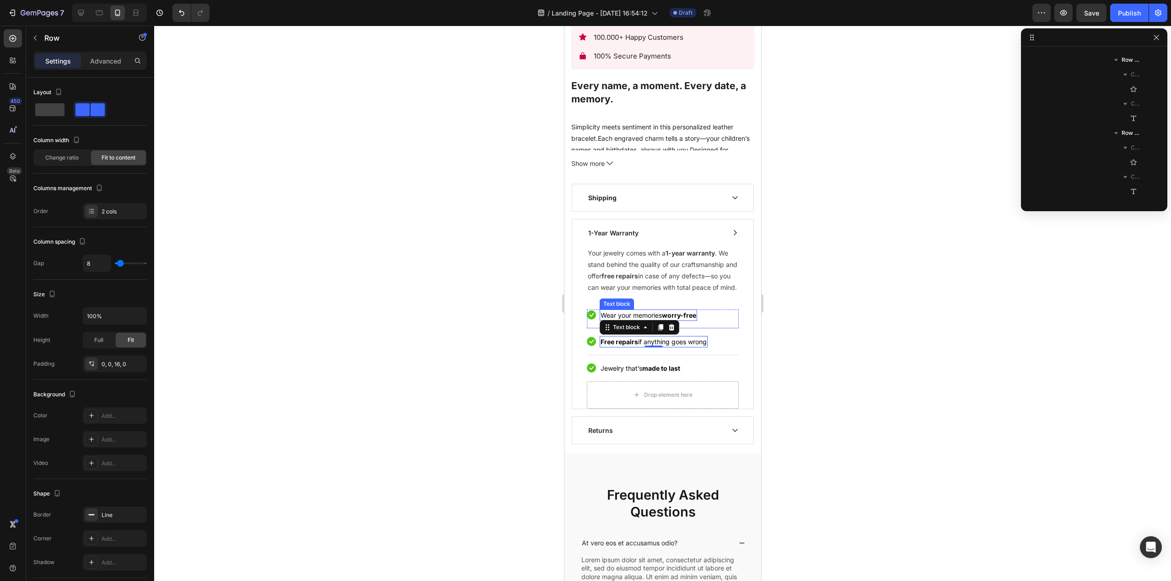
scroll to position [905, 0]
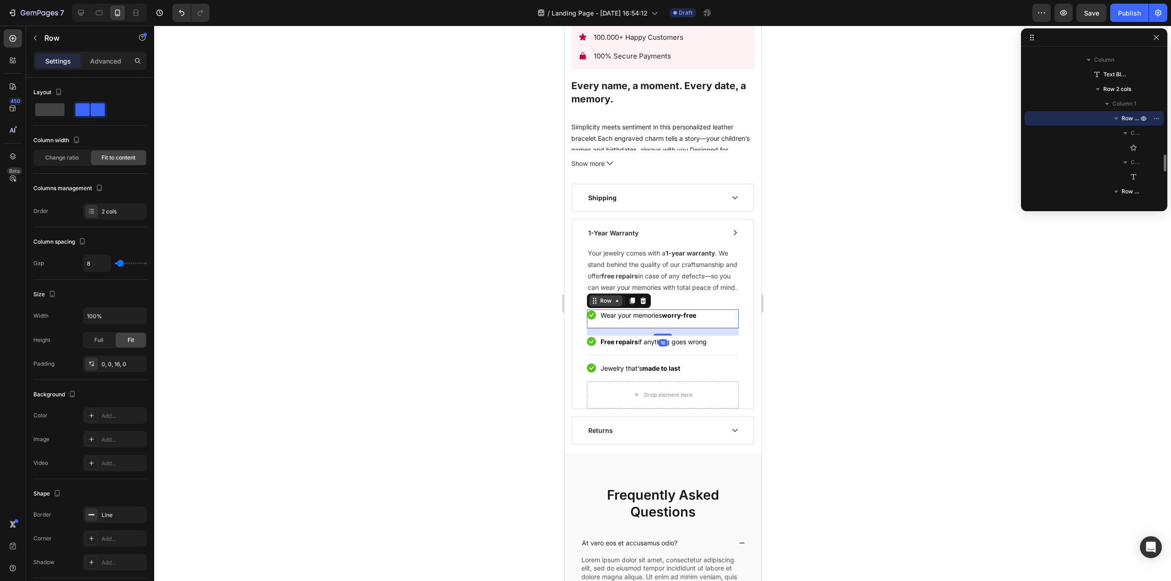
click at [591, 305] on icon at bounding box center [593, 300] width 7 height 7
click at [589, 372] on icon at bounding box center [590, 368] width 9 height 9
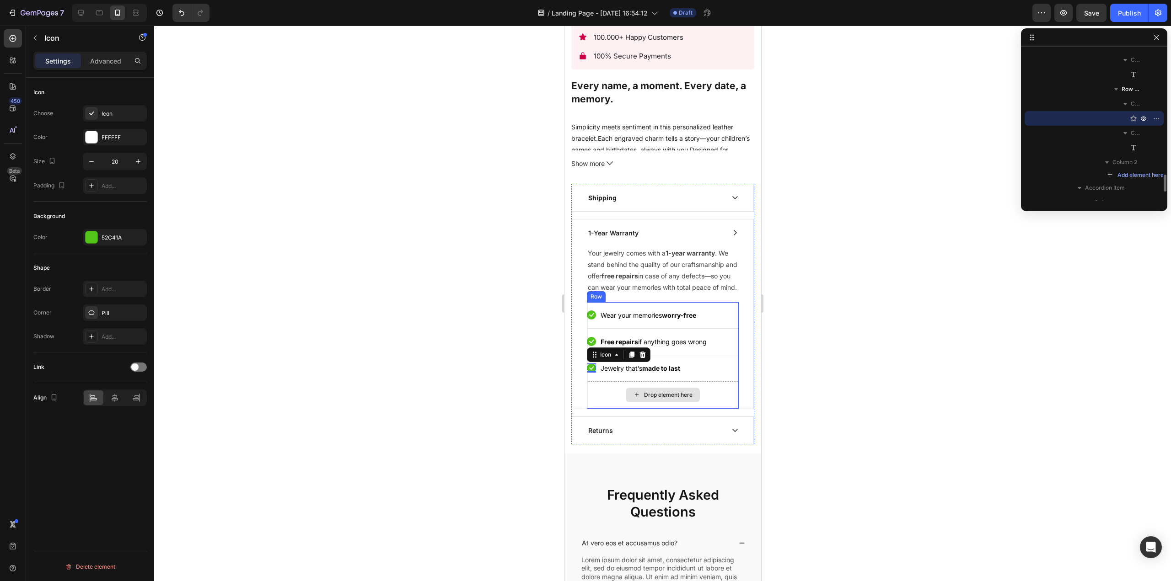
click at [586, 391] on div "Drop element here" at bounding box center [662, 394] width 152 height 27
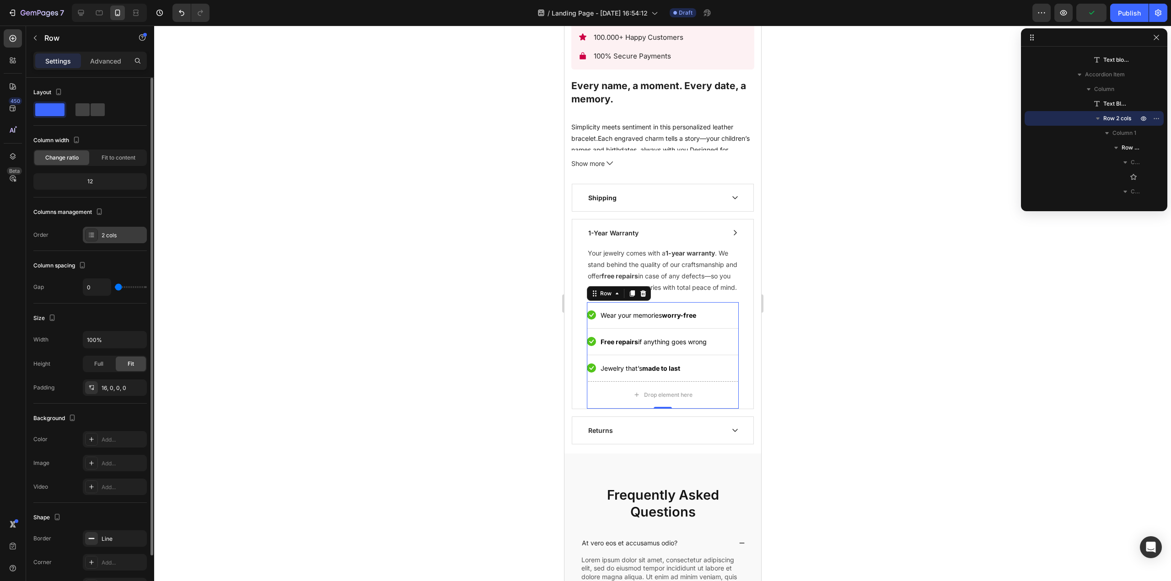
click at [101, 233] on div "2 cols" at bounding box center [115, 235] width 64 height 16
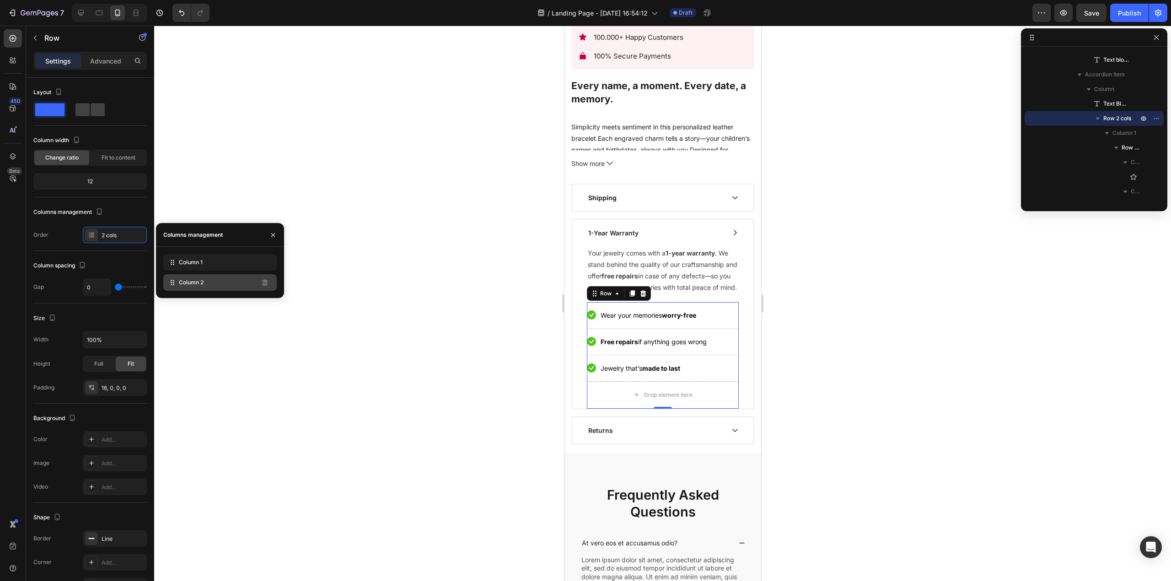
click at [240, 282] on div "Column 2" at bounding box center [219, 282] width 113 height 16
click at [222, 278] on div "Column 2" at bounding box center [219, 282] width 113 height 16
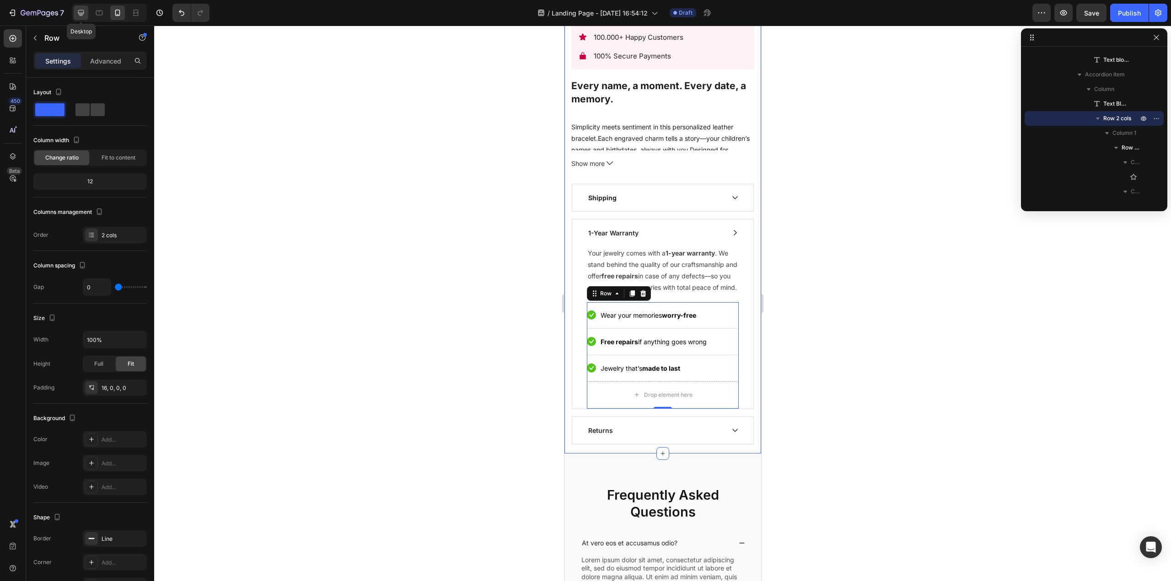
drag, startPoint x: 81, startPoint y: 12, endPoint x: 705, endPoint y: 132, distance: 635.6
click at [81, 12] on icon at bounding box center [80, 12] width 9 height 9
type input "30"
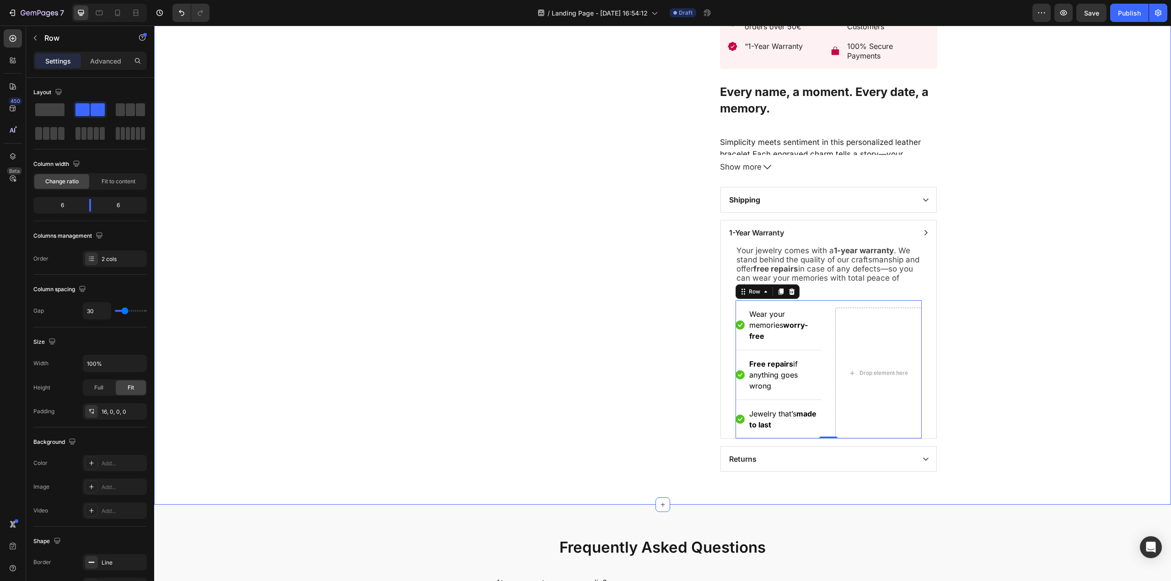
scroll to position [594, 0]
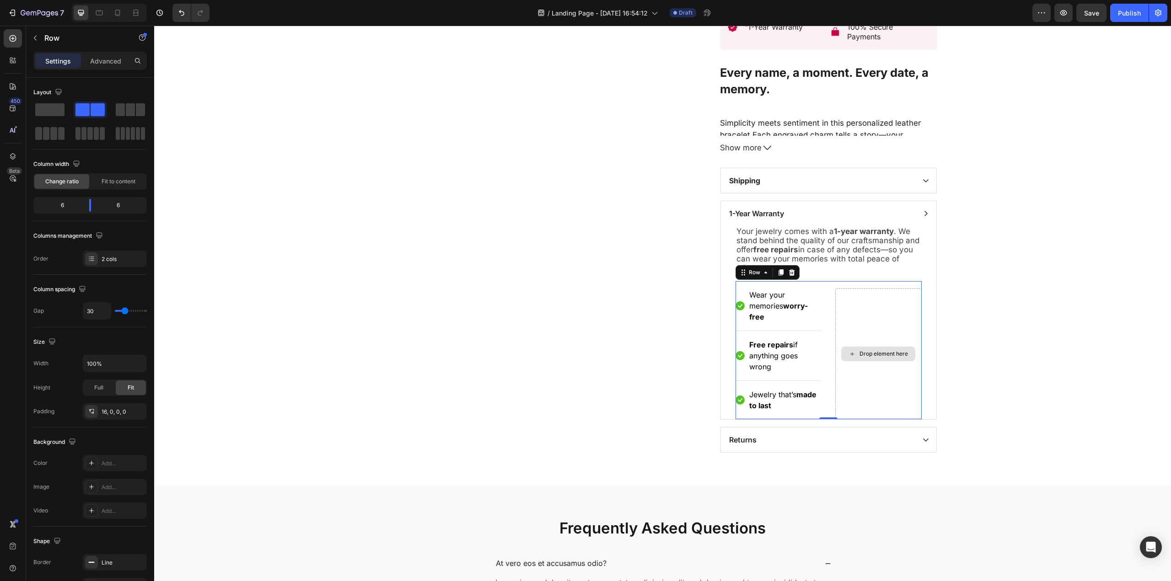
click at [881, 289] on div "Drop element here" at bounding box center [878, 354] width 86 height 131
click at [858, 298] on div "Drop element here" at bounding box center [878, 354] width 86 height 131
click at [53, 107] on span at bounding box center [49, 109] width 29 height 13
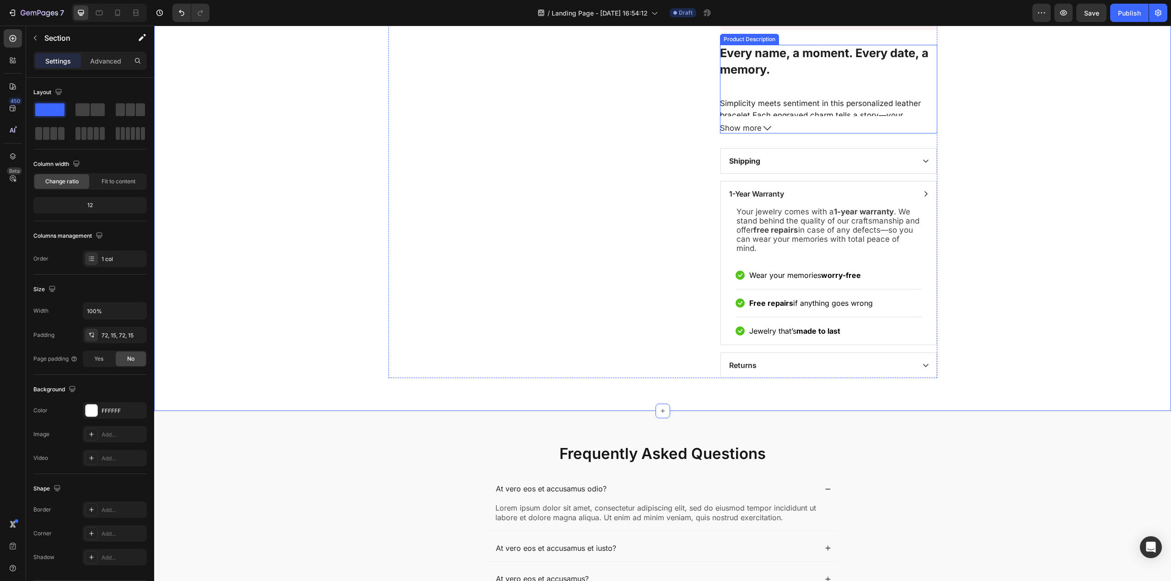
scroll to position [618, 0]
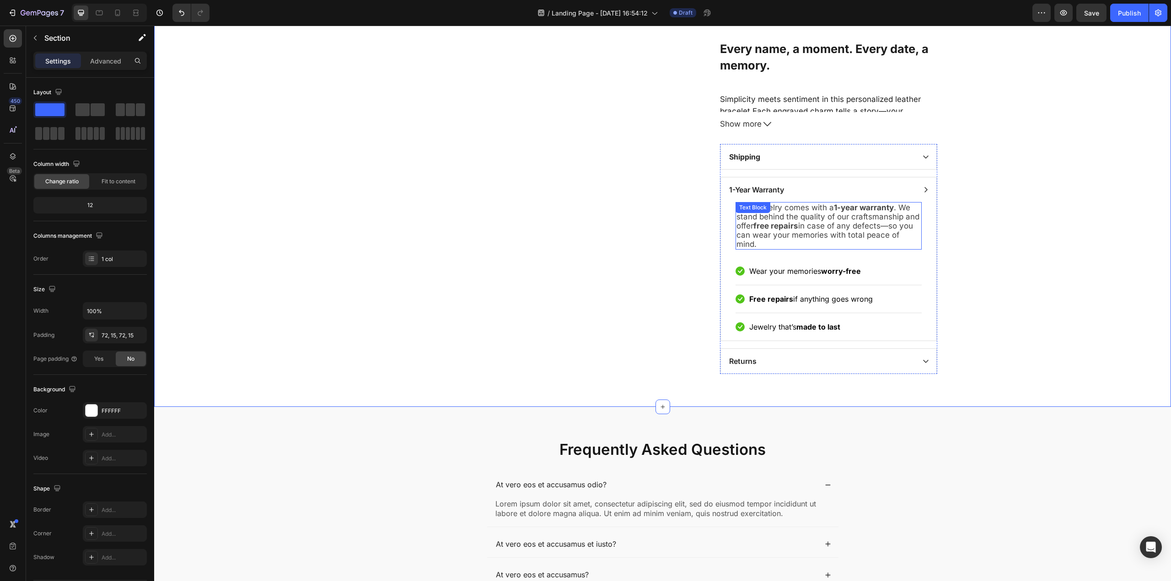
click at [856, 229] on p "Your jewelry comes with a 1-year warranty . We stand behind the quality of our …" at bounding box center [828, 226] width 184 height 46
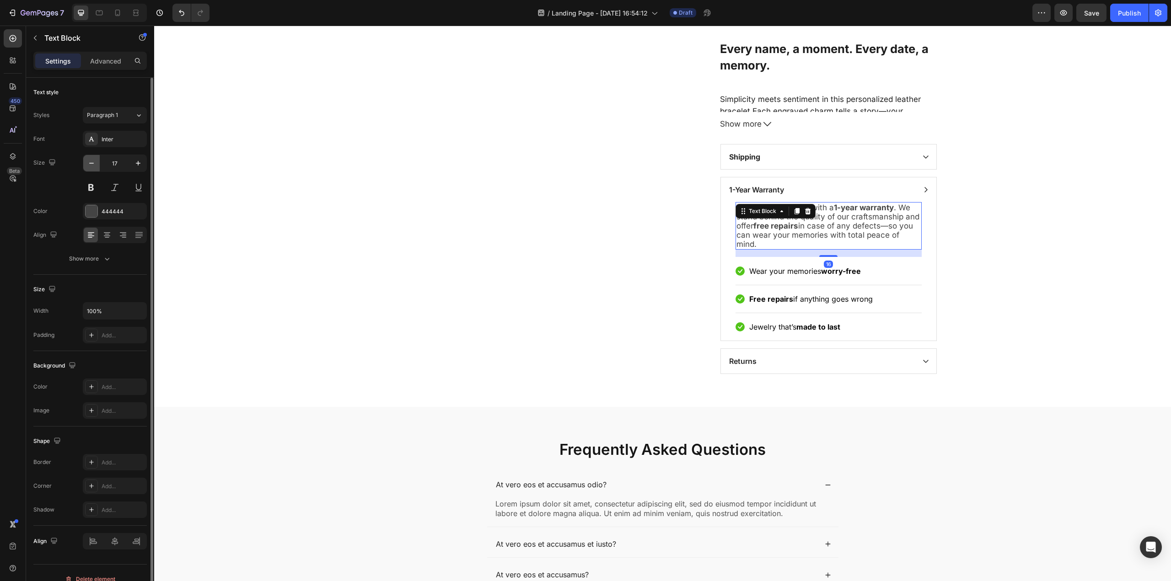
click at [93, 164] on icon "button" at bounding box center [91, 163] width 9 height 9
type input "16"
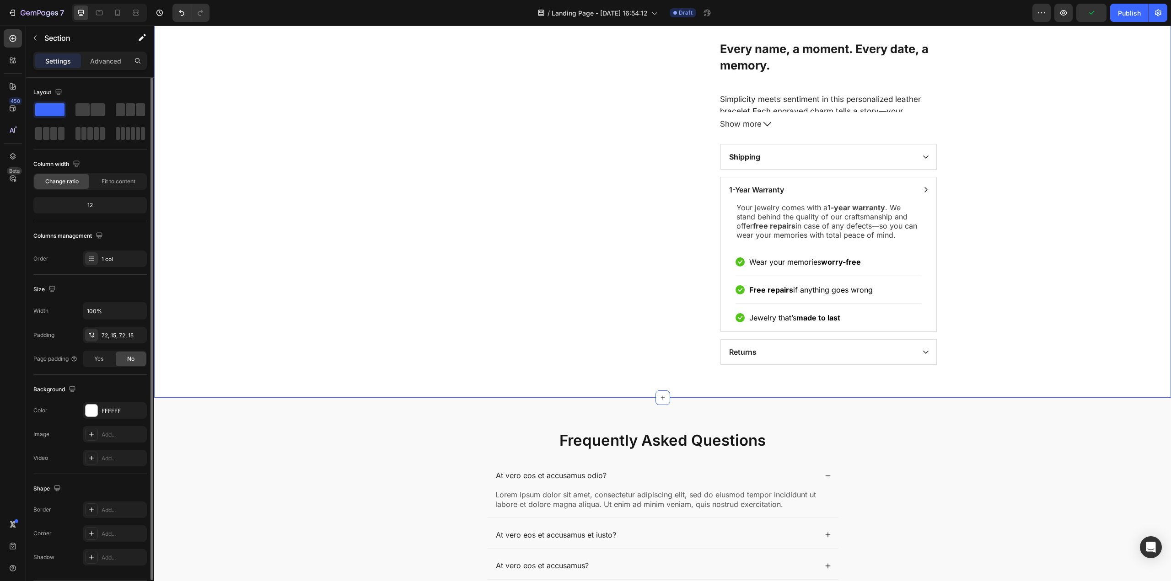
click at [815, 261] on p "Wear your memories worry-free" at bounding box center [805, 262] width 112 height 11
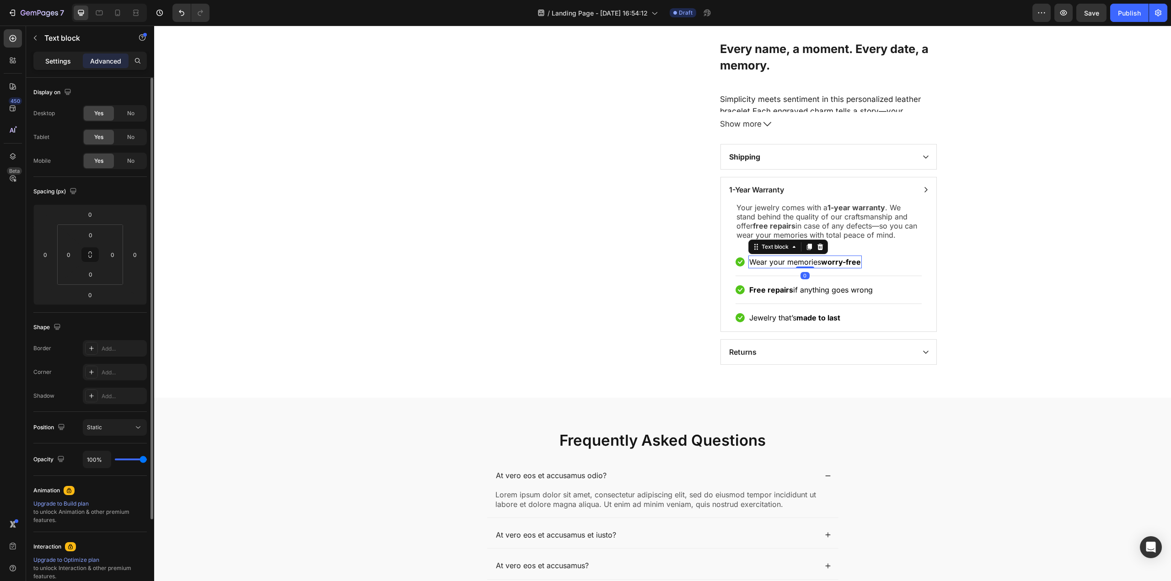
click at [53, 66] on div "Settings" at bounding box center [58, 60] width 46 height 15
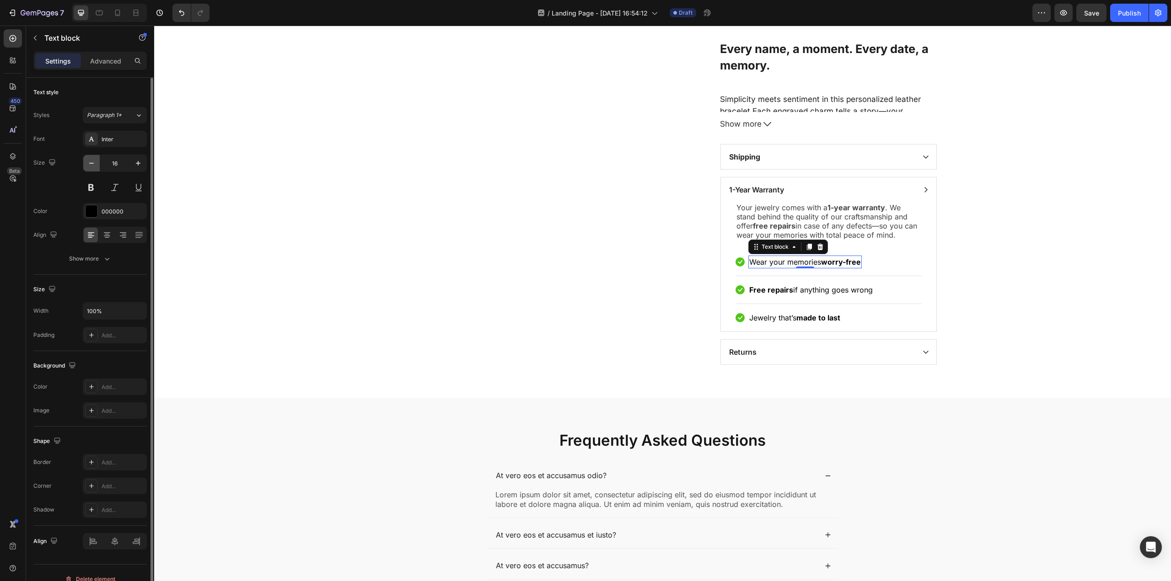
click at [95, 166] on icon "button" at bounding box center [91, 163] width 9 height 9
type input "15"
click at [811, 292] on p "Free repairs if anything goes wrong" at bounding box center [810, 289] width 123 height 11
click at [92, 164] on icon "button" at bounding box center [91, 163] width 9 height 9
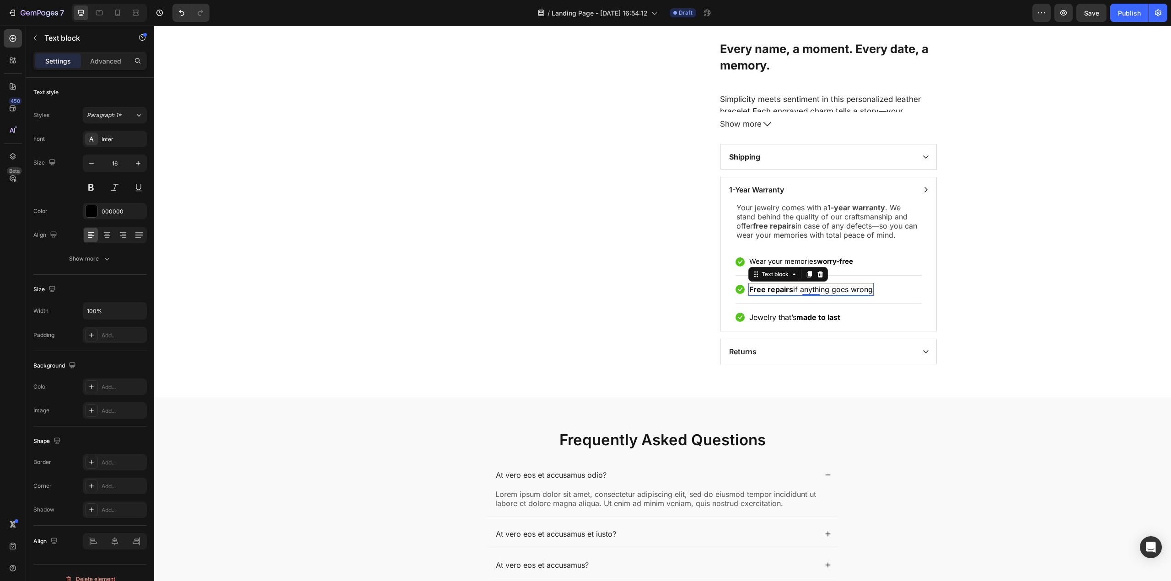
type input "15"
click at [793, 316] on p "Jewelry that’s made to last" at bounding box center [794, 316] width 91 height 11
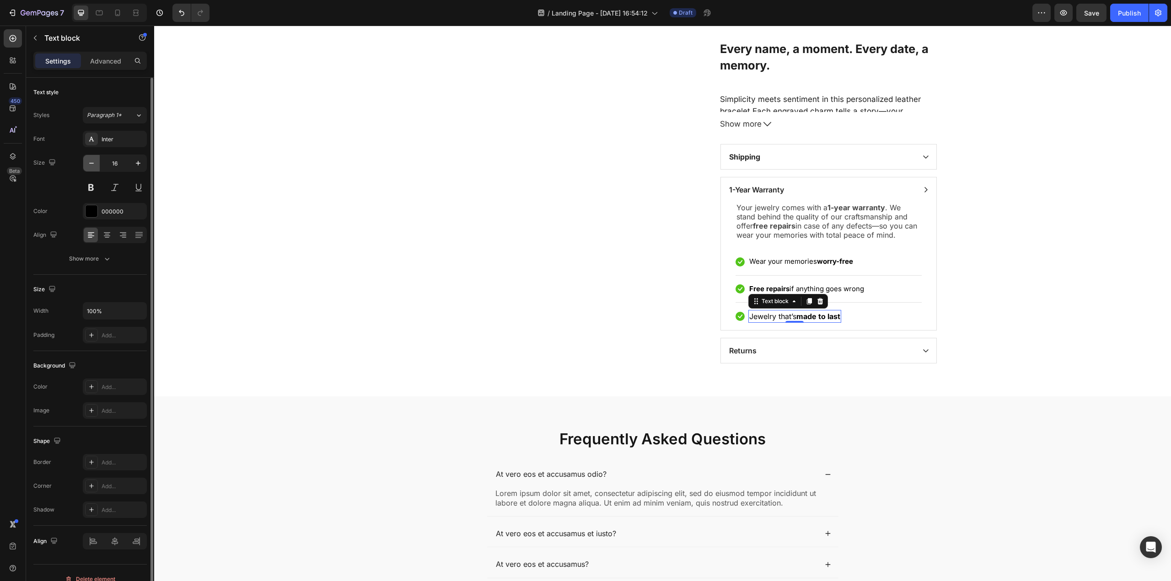
click at [96, 163] on button "button" at bounding box center [91, 163] width 16 height 16
type input "15"
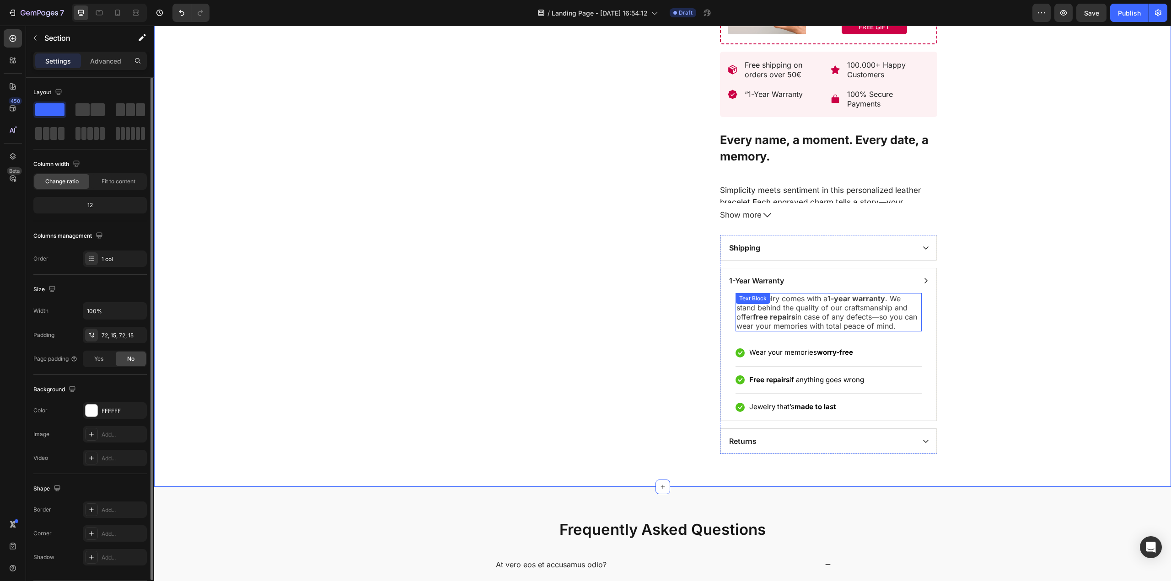
scroll to position [527, 0]
click at [743, 248] on strong "Shipping" at bounding box center [744, 248] width 31 height 9
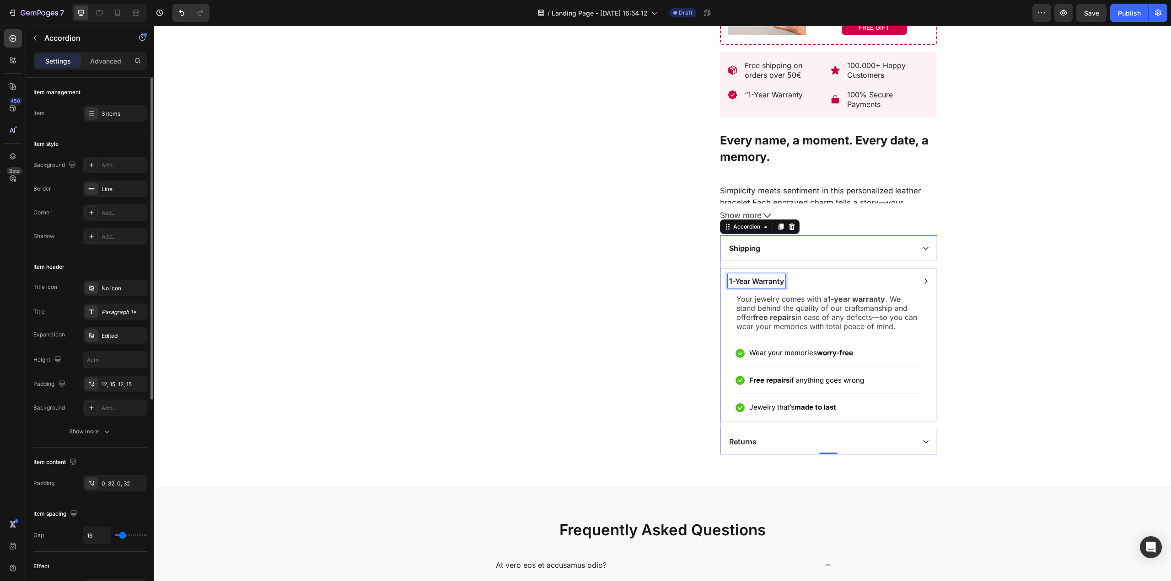
click at [754, 285] on p "1-Year Warranty" at bounding box center [756, 281] width 55 height 11
click at [748, 249] on strong "Shipping" at bounding box center [744, 248] width 31 height 9
click at [121, 308] on div "Paragraph 1*" at bounding box center [123, 312] width 43 height 8
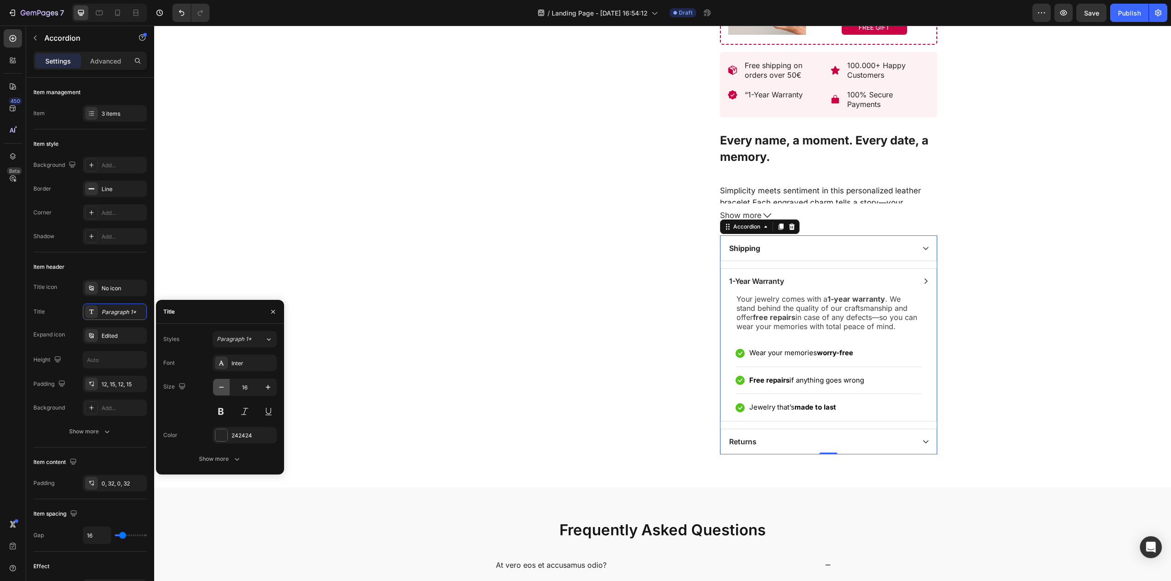
click at [220, 385] on icon "button" at bounding box center [221, 387] width 9 height 9
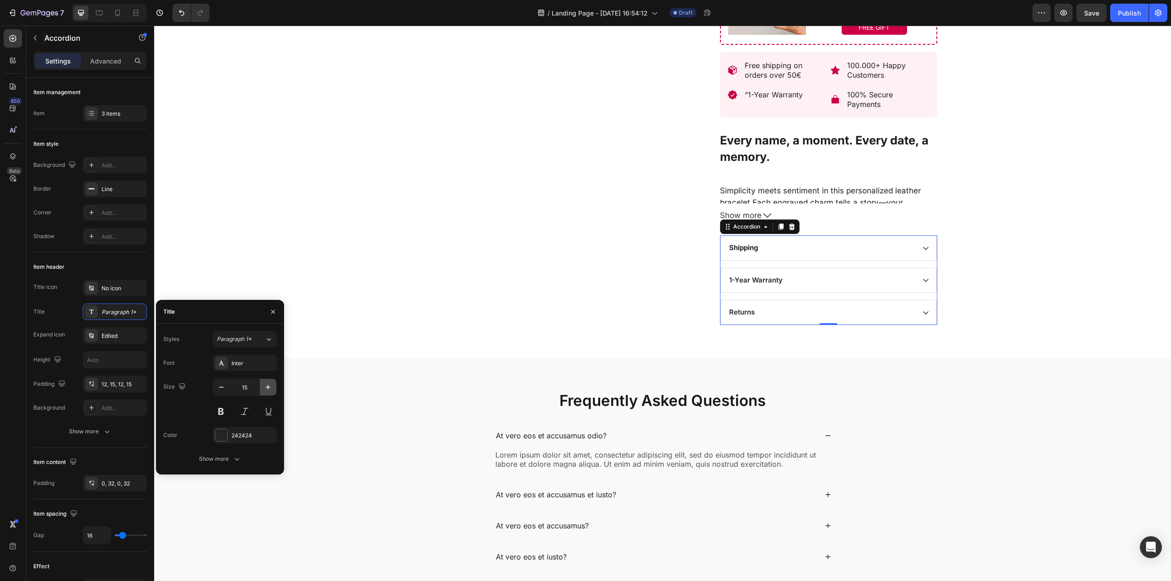
click at [273, 387] on button "button" at bounding box center [268, 387] width 16 height 16
type input "16"
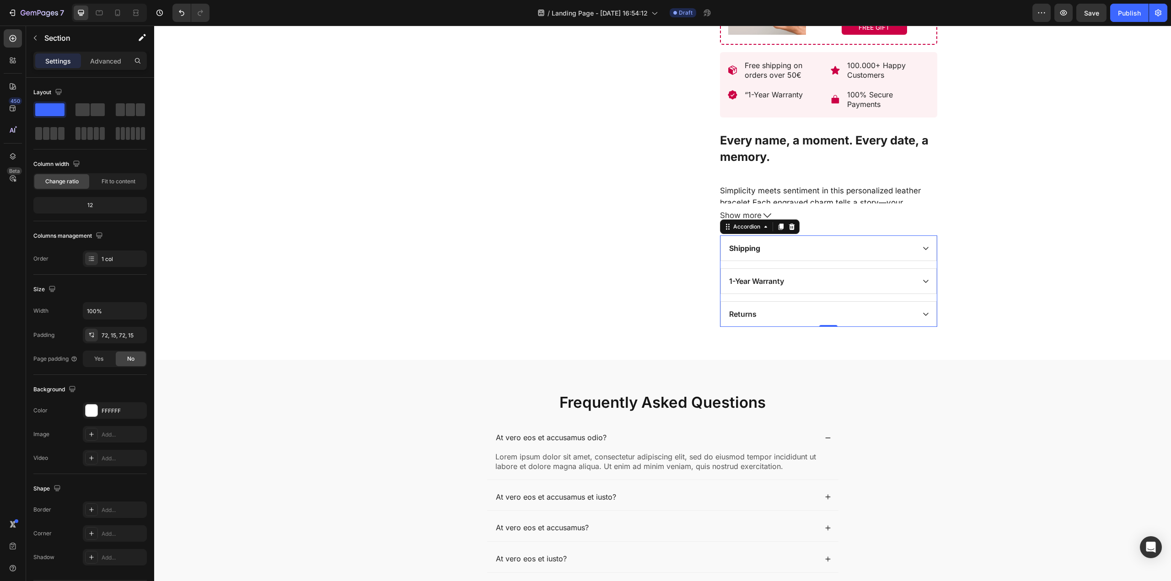
click at [917, 278] on div "1-Year Warranty" at bounding box center [828, 281] width 215 height 25
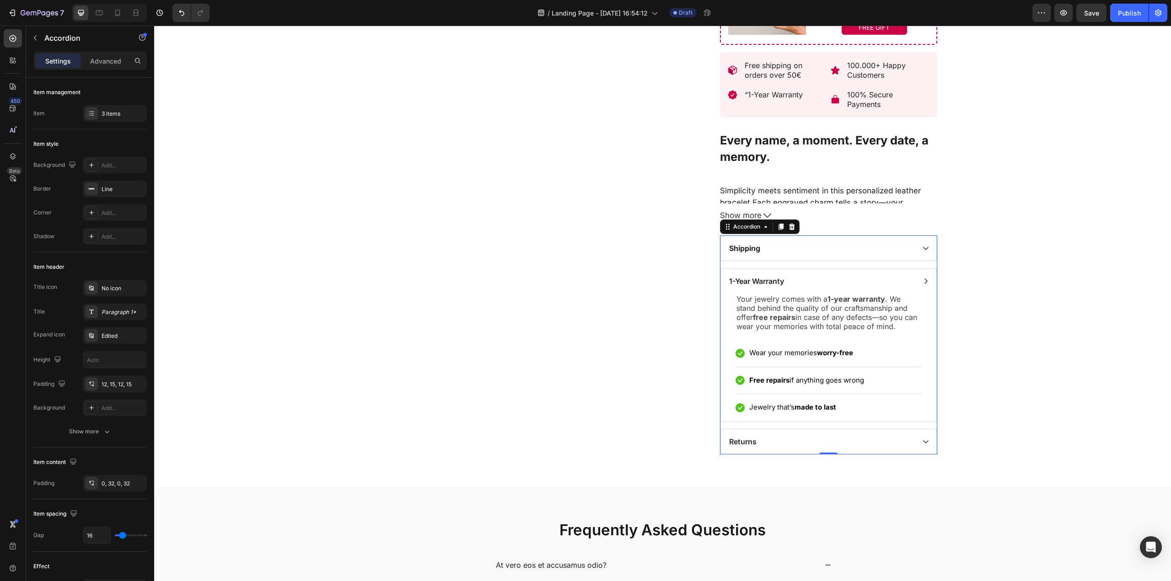
click at [917, 278] on div "1-Year Warranty" at bounding box center [828, 281] width 215 height 25
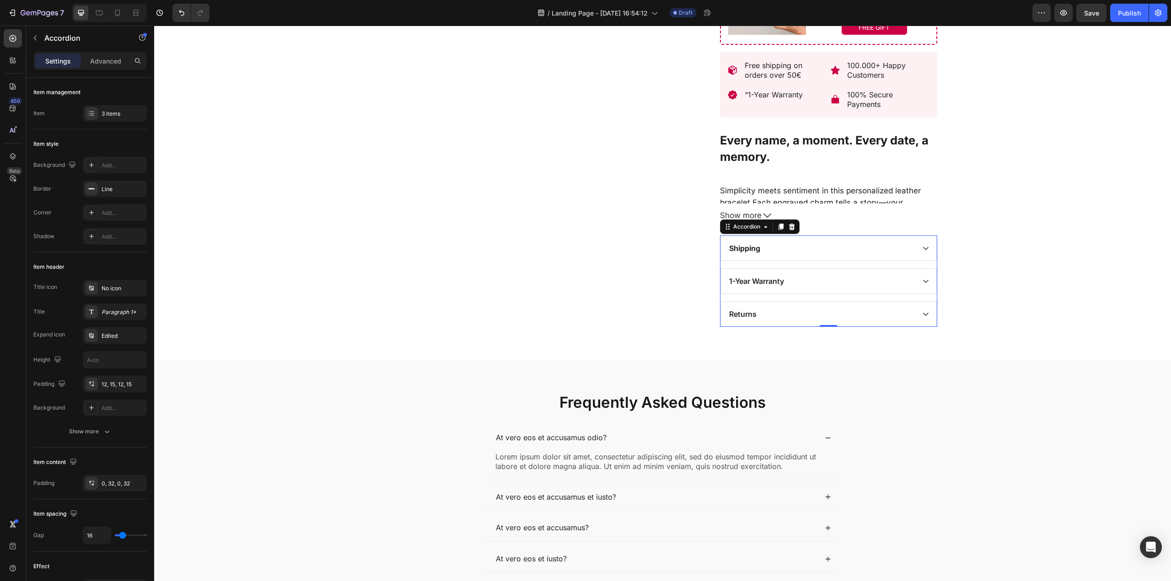
click at [922, 241] on div "Shipping" at bounding box center [828, 248] width 215 height 25
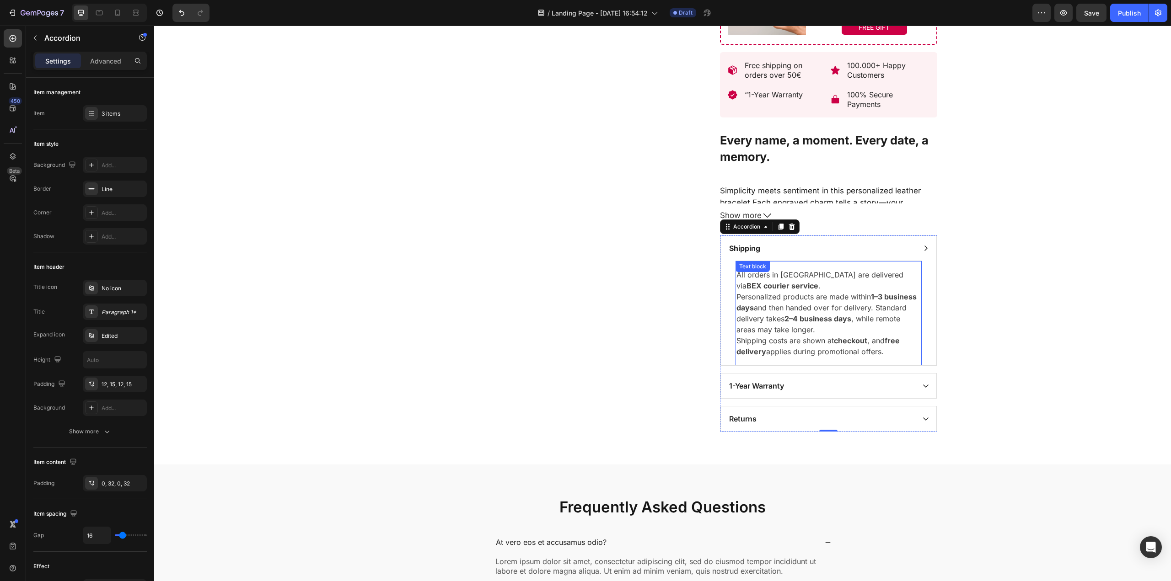
click at [802, 328] on p "Personalized products are made within 1–3 business days and then handed over fo…" at bounding box center [828, 313] width 184 height 44
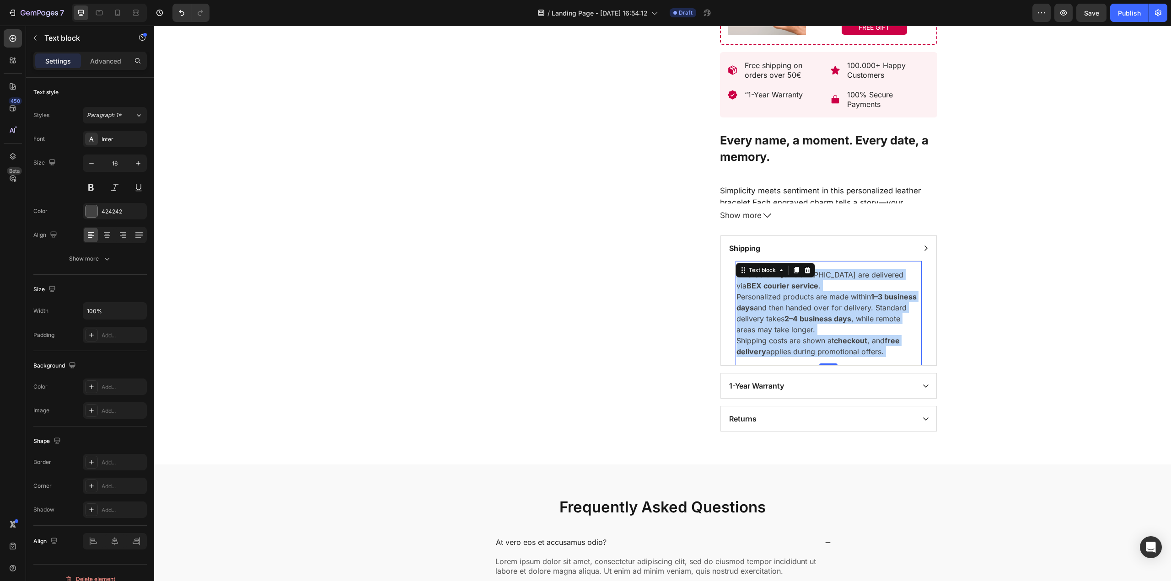
click at [804, 315] on p "Personalized products are made within 1–3 business days and then handed over fo…" at bounding box center [828, 313] width 184 height 44
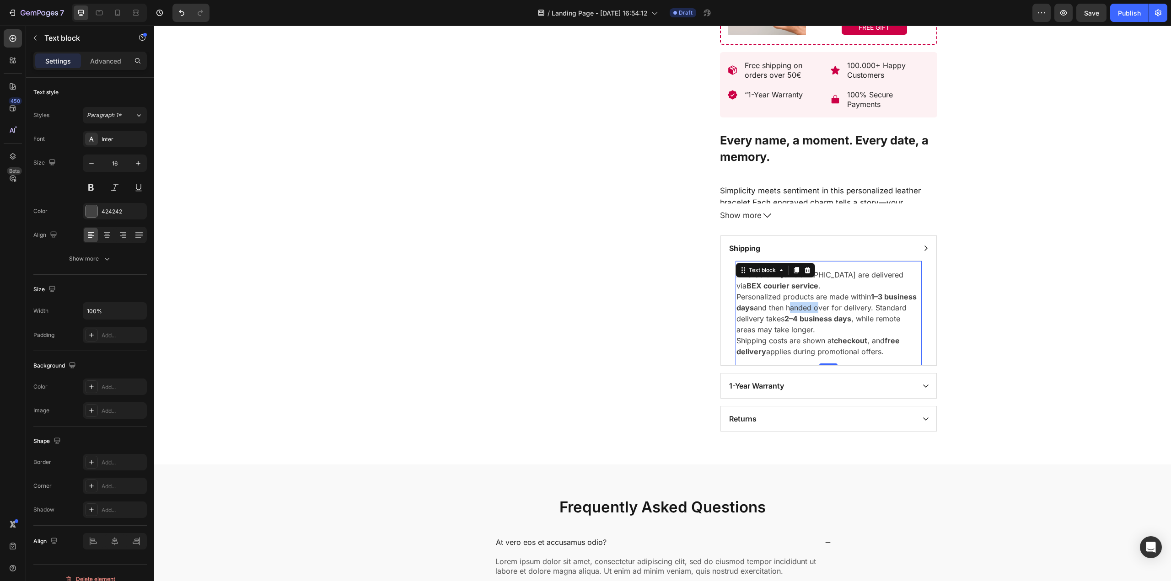
click at [804, 315] on p "Personalized products are made within 1–3 business days and then handed over fo…" at bounding box center [828, 313] width 184 height 44
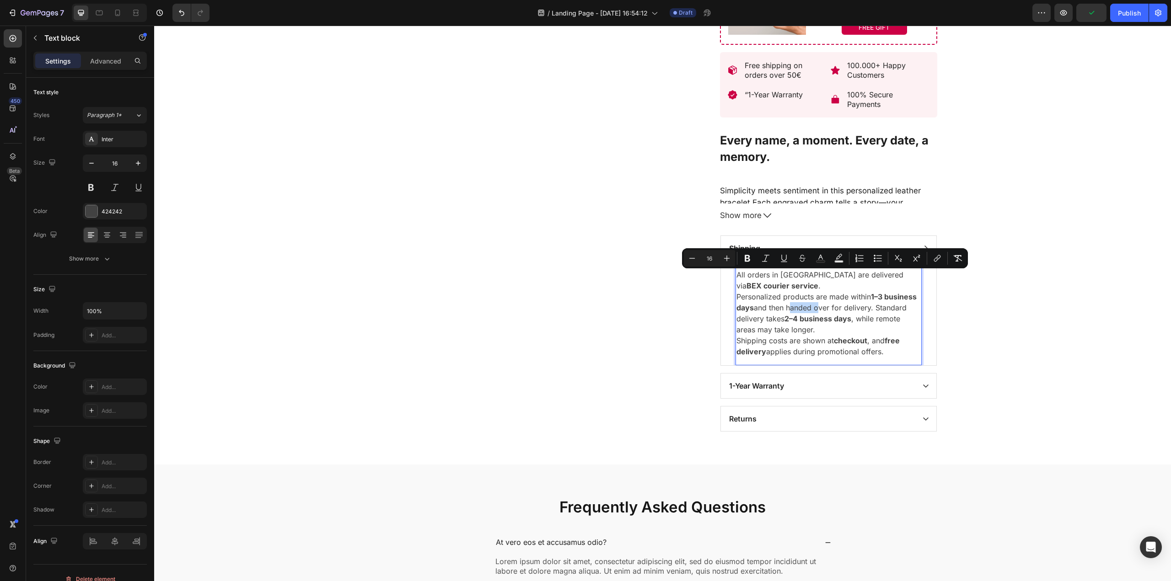
copy div "All orders in Serbia are delivered via BEX courier service . Personalized produ…"
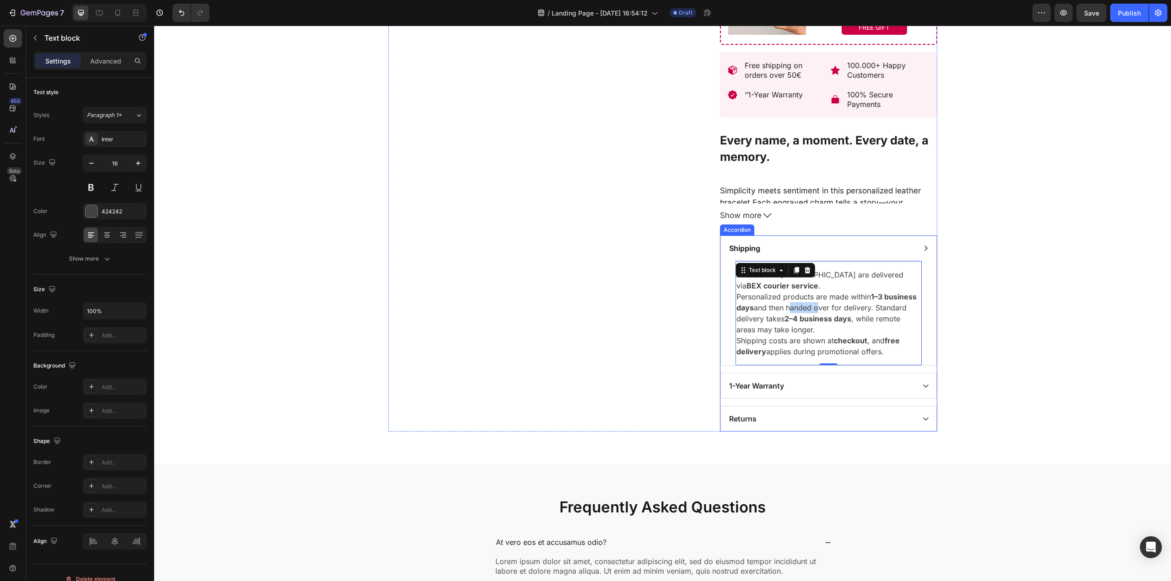
click at [924, 388] on icon at bounding box center [925, 385] width 7 height 7
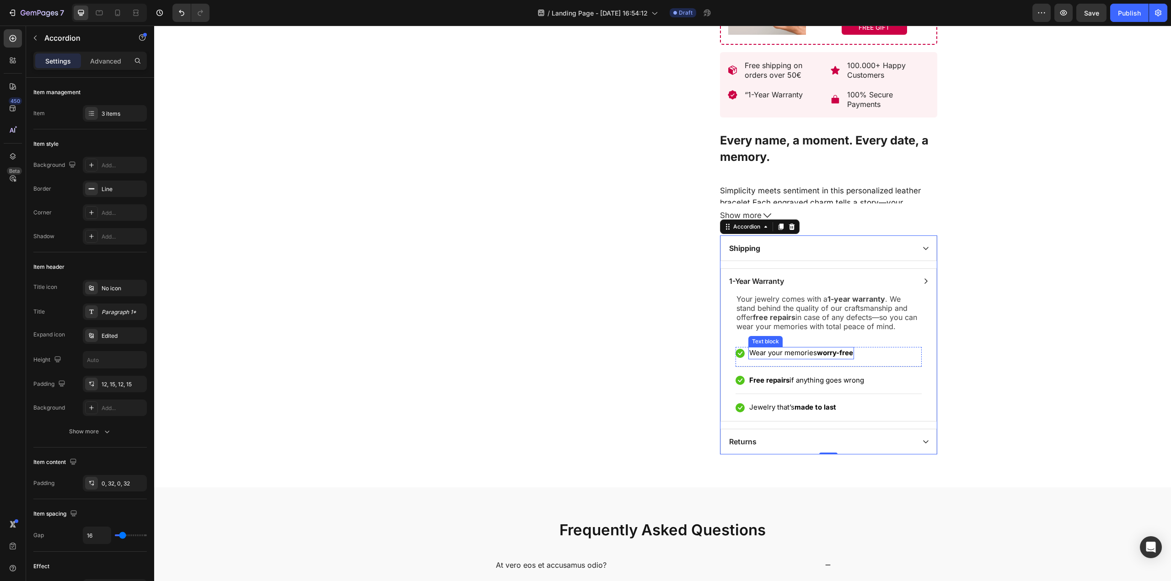
click at [749, 351] on p "Wear your memories worry-free" at bounding box center [801, 353] width 104 height 11
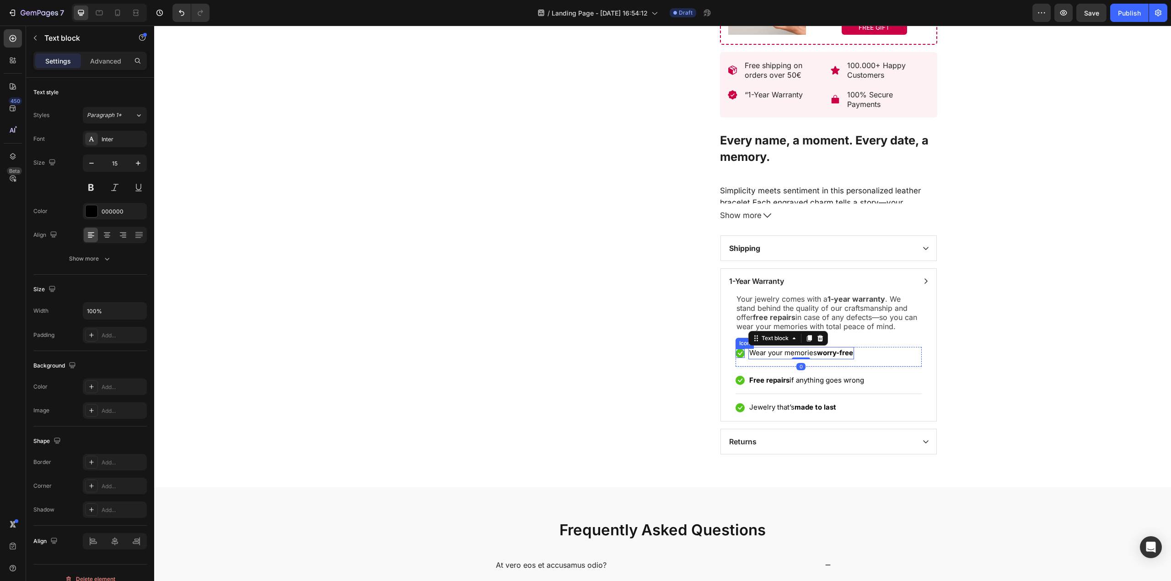
click at [738, 355] on icon at bounding box center [740, 354] width 5 height 4
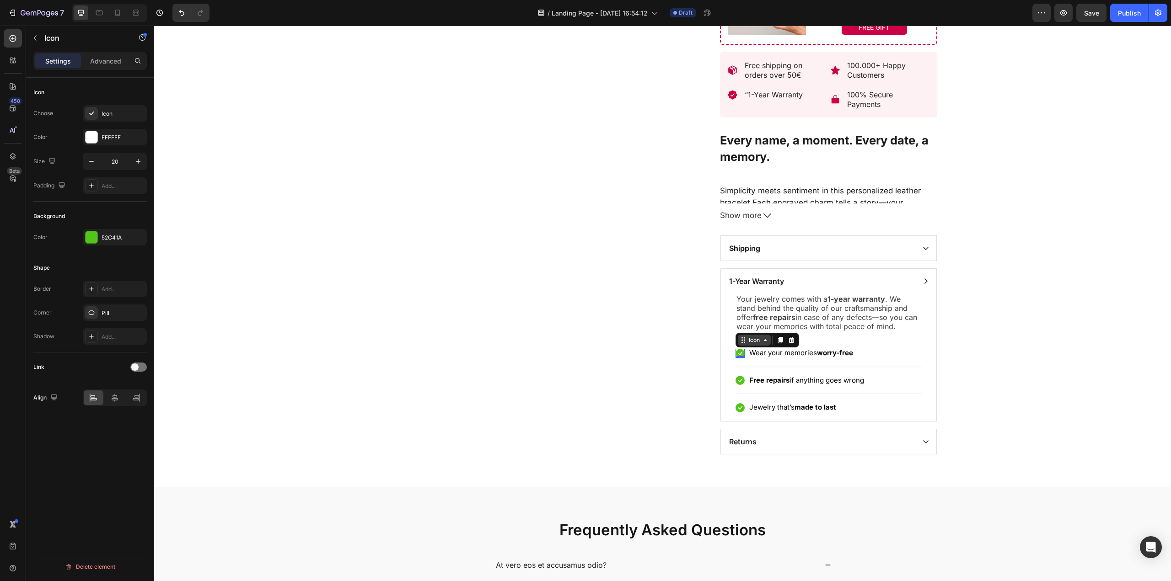
click at [743, 343] on icon at bounding box center [743, 342] width 1 height 1
click at [907, 369] on div "Icon Row 2 cols Row 1 col Accordion 0 Wear your memories worry-free Text block …" at bounding box center [828, 384] width 186 height 74
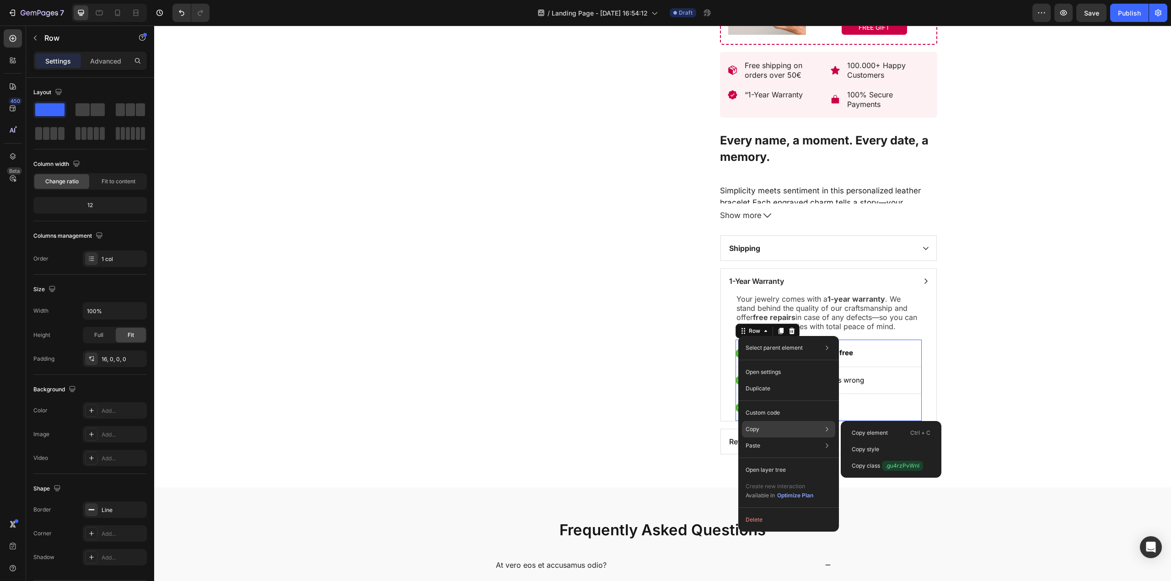
click at [757, 427] on p "Copy" at bounding box center [752, 429] width 14 height 8
click at [868, 441] on div "Copy element Ctrl + C" at bounding box center [890, 449] width 93 height 16
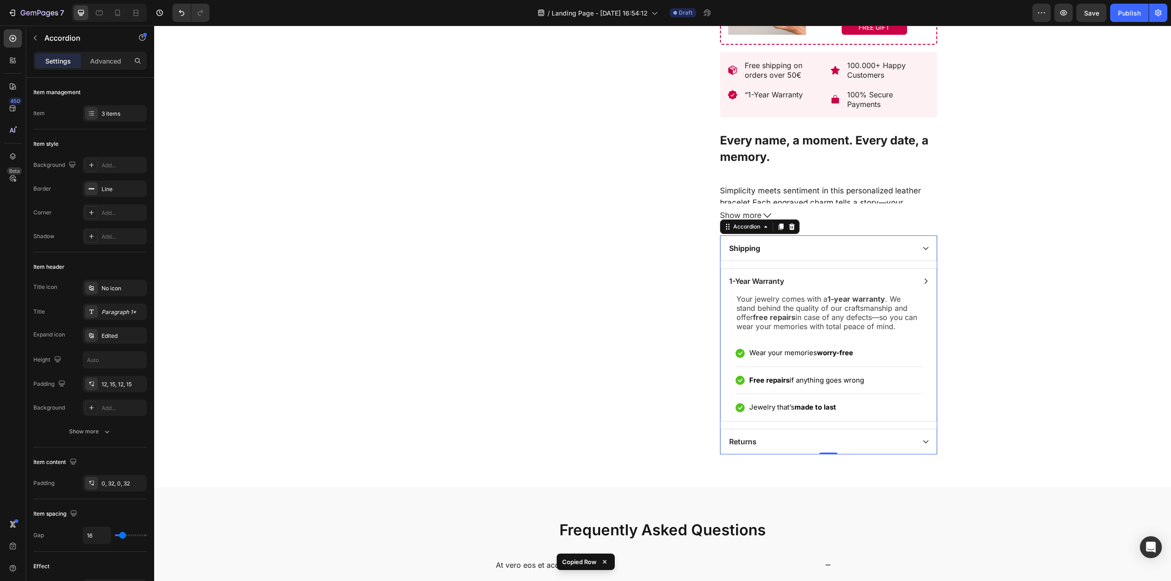
click at [922, 251] on icon at bounding box center [925, 248] width 7 height 7
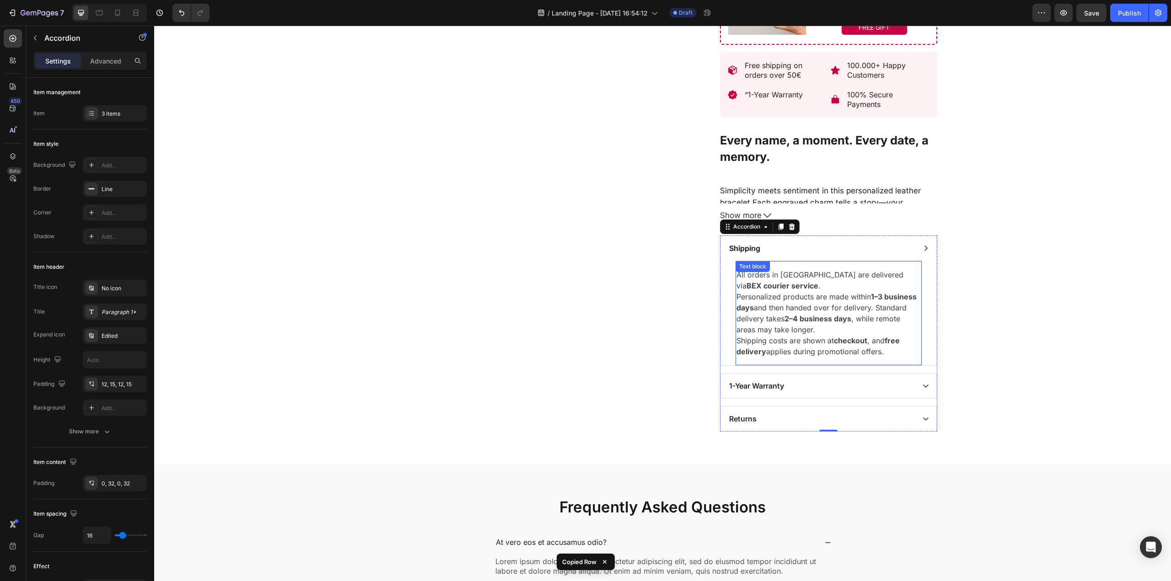
click at [824, 338] on p "Shipping costs are shown at checkout , and free delivery applies during promoti…" at bounding box center [828, 346] width 184 height 22
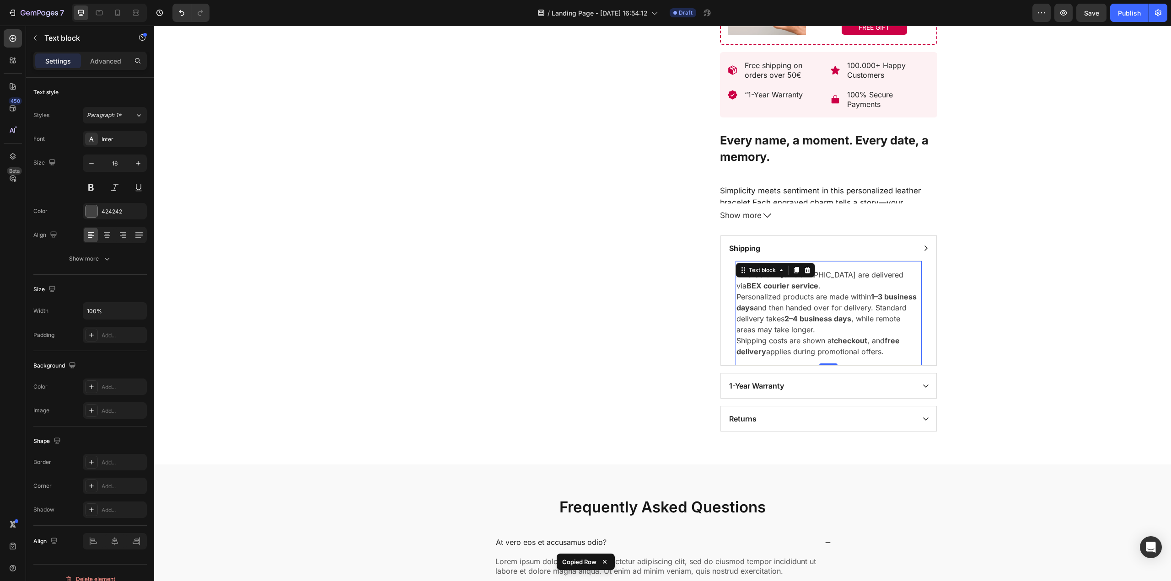
click at [900, 335] on p "Personalized products are made within 1–3 business days and then handed over fo…" at bounding box center [828, 313] width 184 height 44
click at [911, 337] on p "Shipping costs are shown at checkout , and free delivery applies during promoti…" at bounding box center [828, 346] width 184 height 22
click at [882, 253] on div "Shipping" at bounding box center [820, 248] width 187 height 14
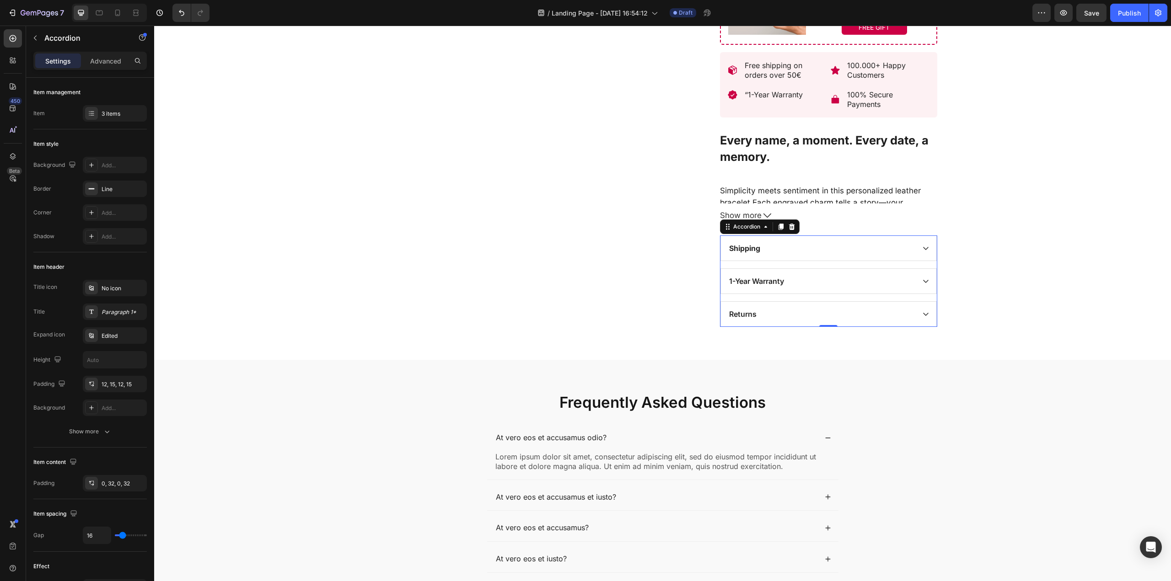
click at [862, 261] on div "Shipping" at bounding box center [828, 248] width 215 height 25
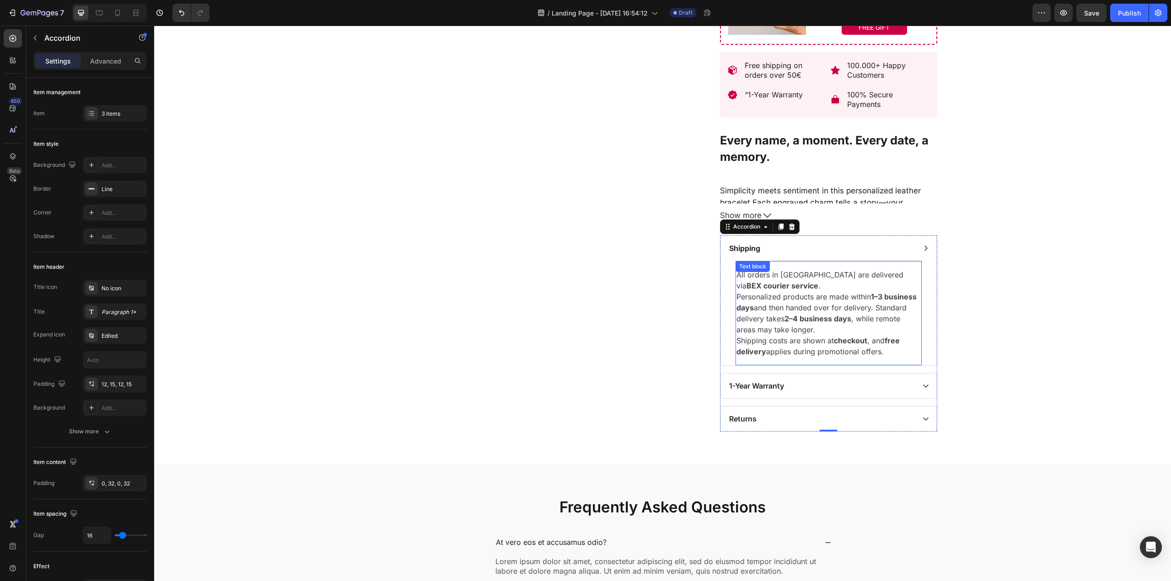
click at [759, 263] on div "All orders in Serbia are delivered via BEX courier service . Personalized produ…" at bounding box center [828, 313] width 186 height 105
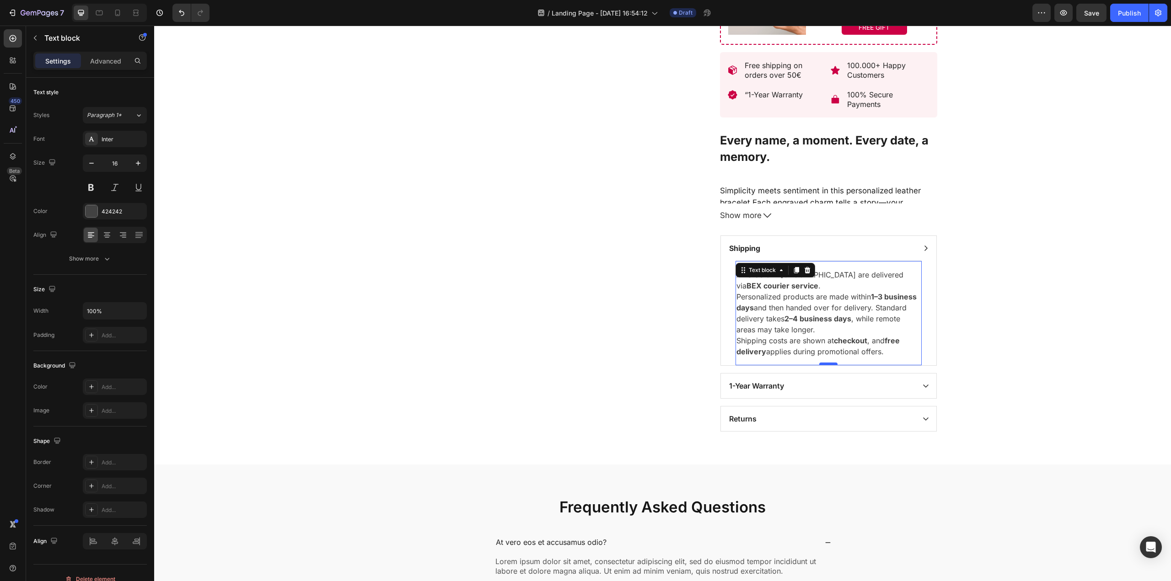
click at [820, 365] on div at bounding box center [828, 364] width 18 height 3
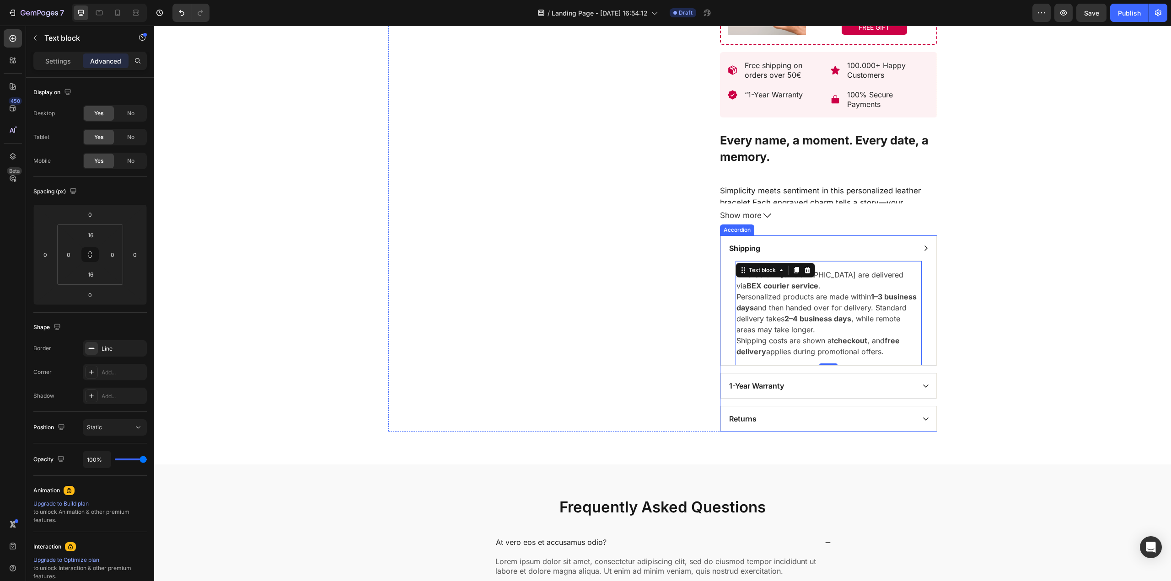
click at [924, 332] on div "All orders in Serbia are delivered via BEX courier service . Personalized produ…" at bounding box center [828, 313] width 215 height 105
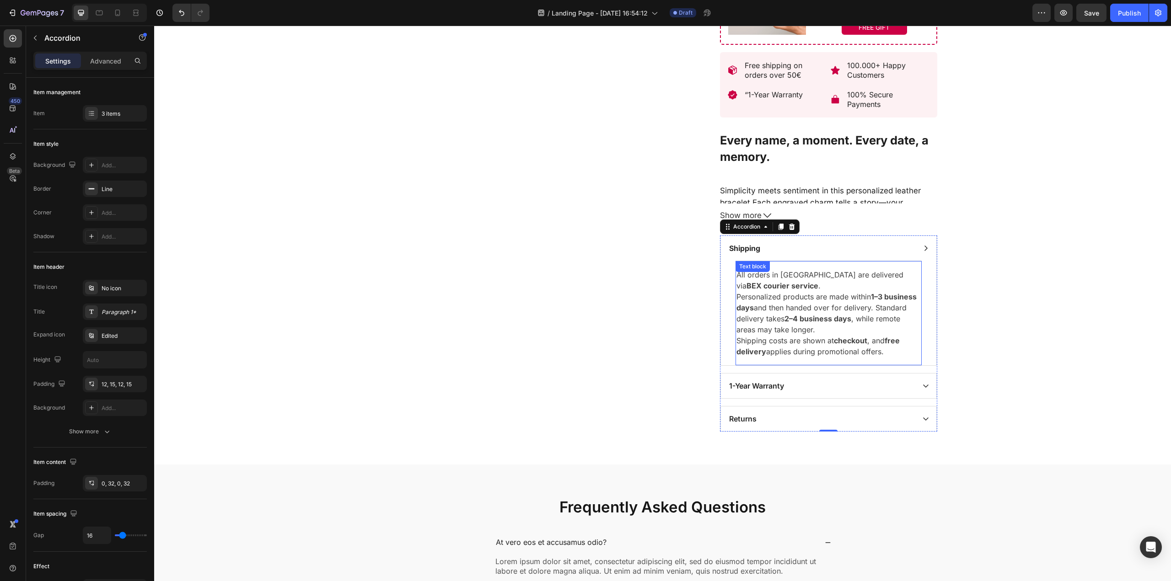
click at [901, 335] on p "Personalized products are made within 1–3 business days and then handed over fo…" at bounding box center [828, 313] width 184 height 44
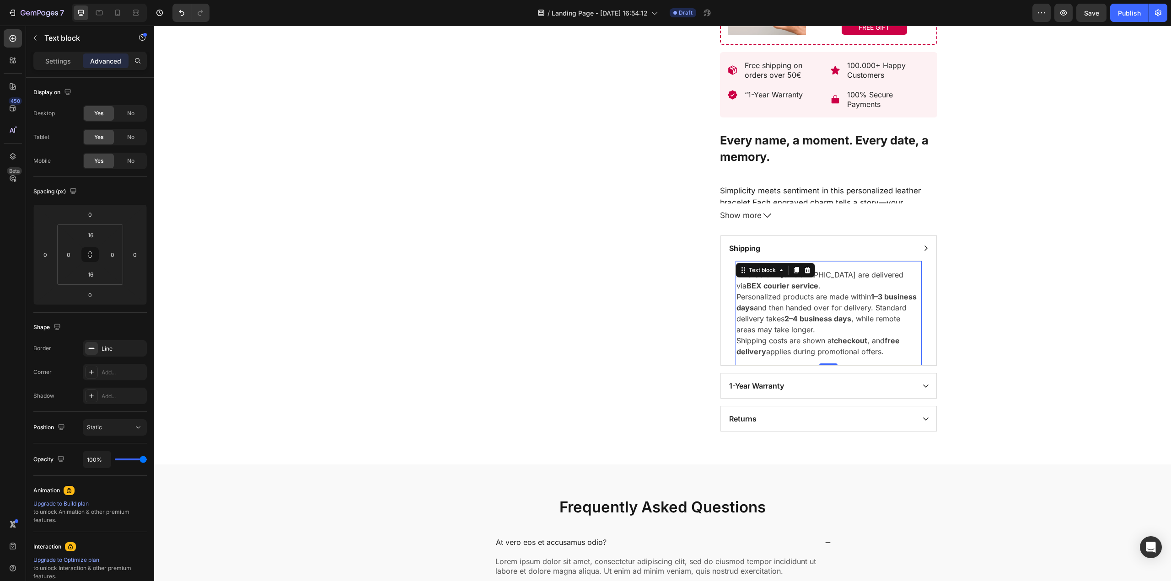
click at [760, 263] on div "All orders in Serbia are delivered via BEX courier service . Personalized produ…" at bounding box center [828, 313] width 186 height 105
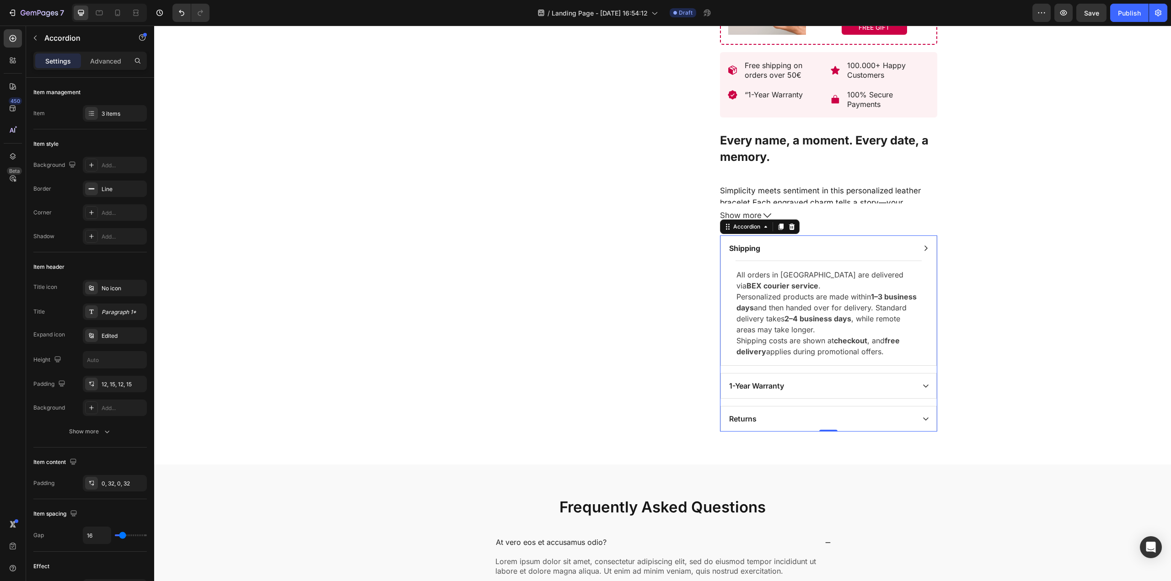
click at [766, 252] on div "Shipping" at bounding box center [820, 248] width 187 height 14
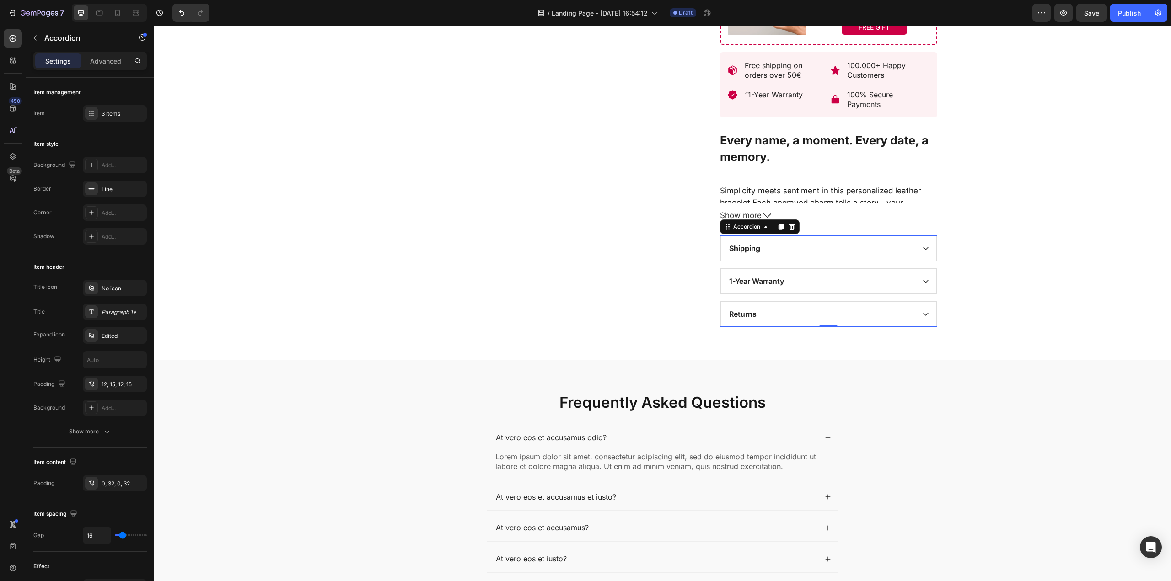
click at [768, 260] on div "Shipping" at bounding box center [828, 248] width 215 height 25
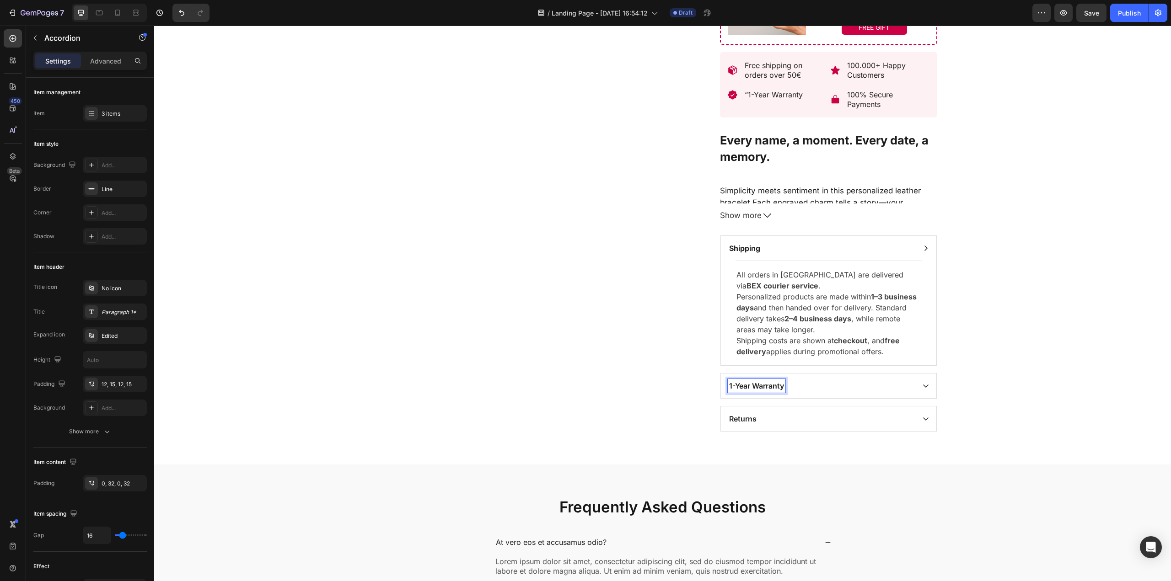
click at [922, 385] on icon at bounding box center [925, 385] width 7 height 7
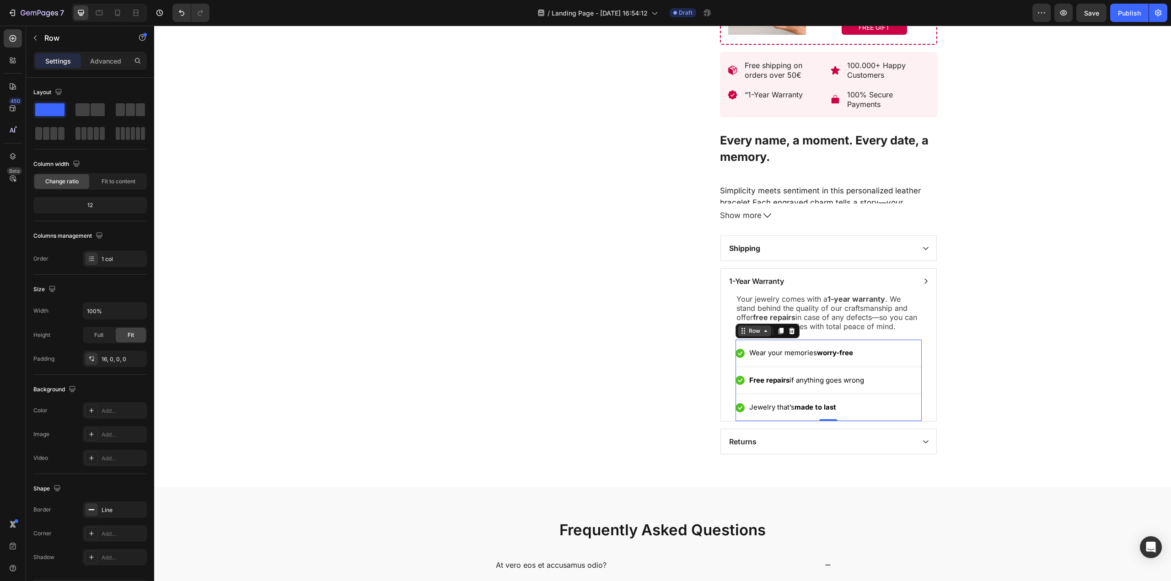
click at [741, 337] on div "Row" at bounding box center [754, 331] width 33 height 11
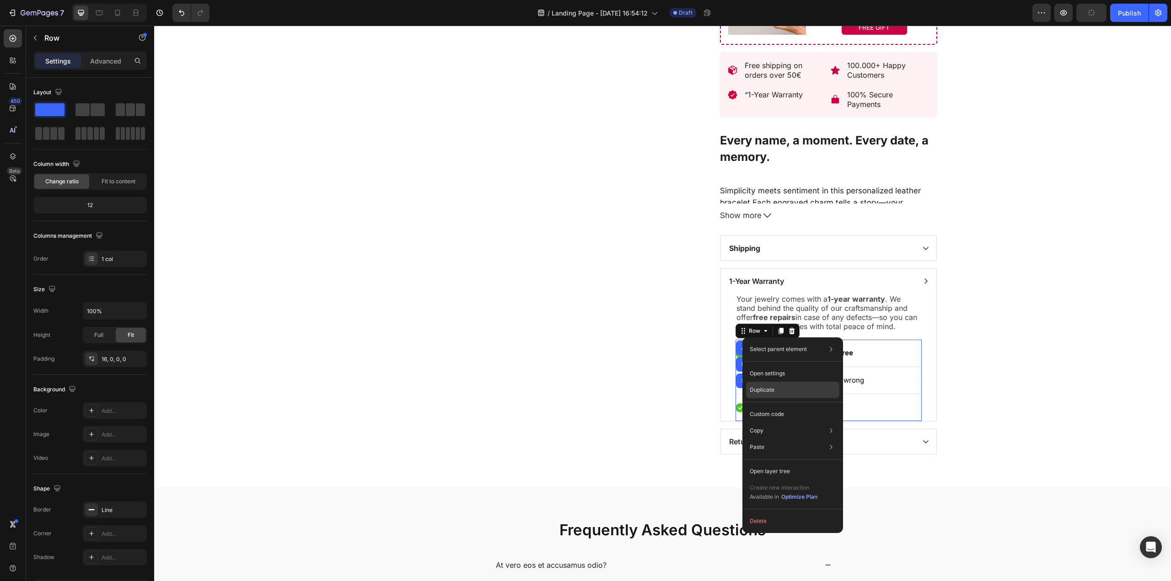
click at [766, 386] on p "Duplicate" at bounding box center [761, 390] width 25 height 8
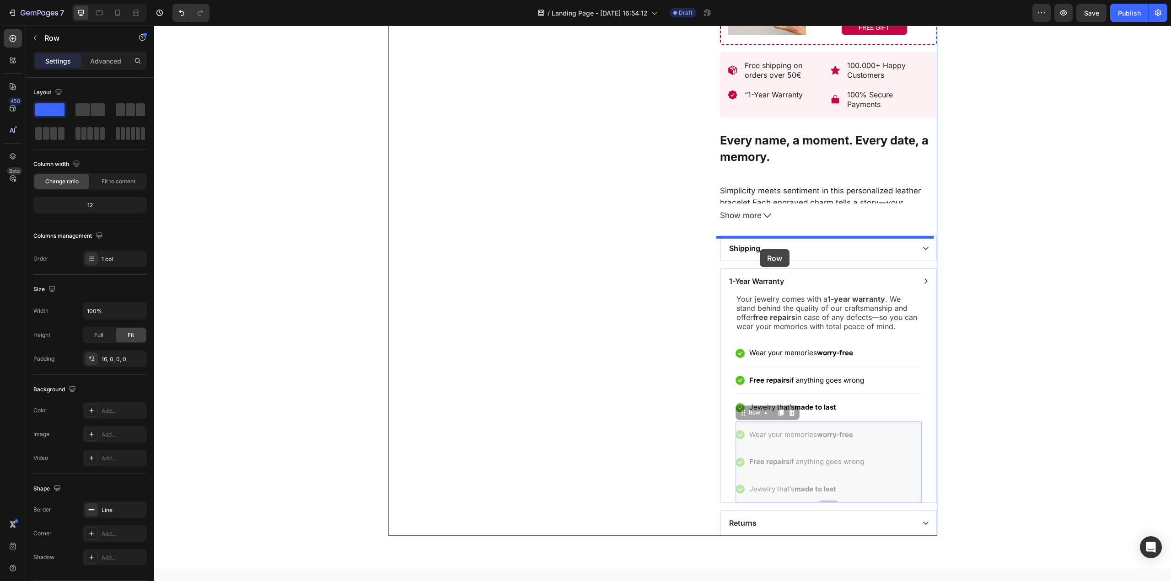
drag, startPoint x: 749, startPoint y: 414, endPoint x: 759, endPoint y: 249, distance: 165.4
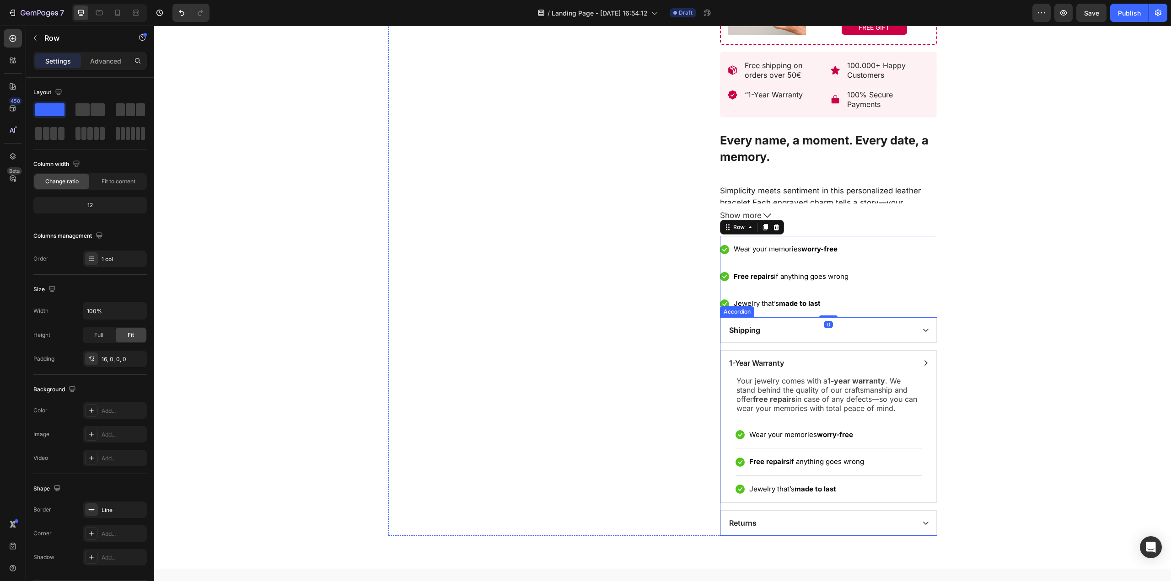
click at [917, 330] on div "Shipping" at bounding box center [828, 330] width 215 height 25
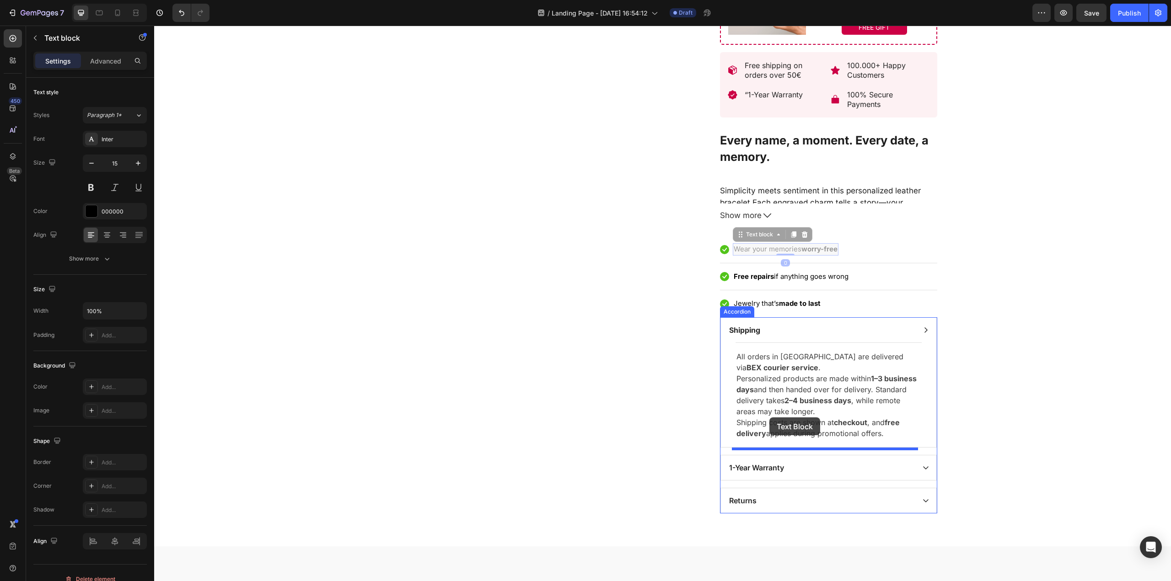
drag, startPoint x: 740, startPoint y: 241, endPoint x: 769, endPoint y: 417, distance: 178.4
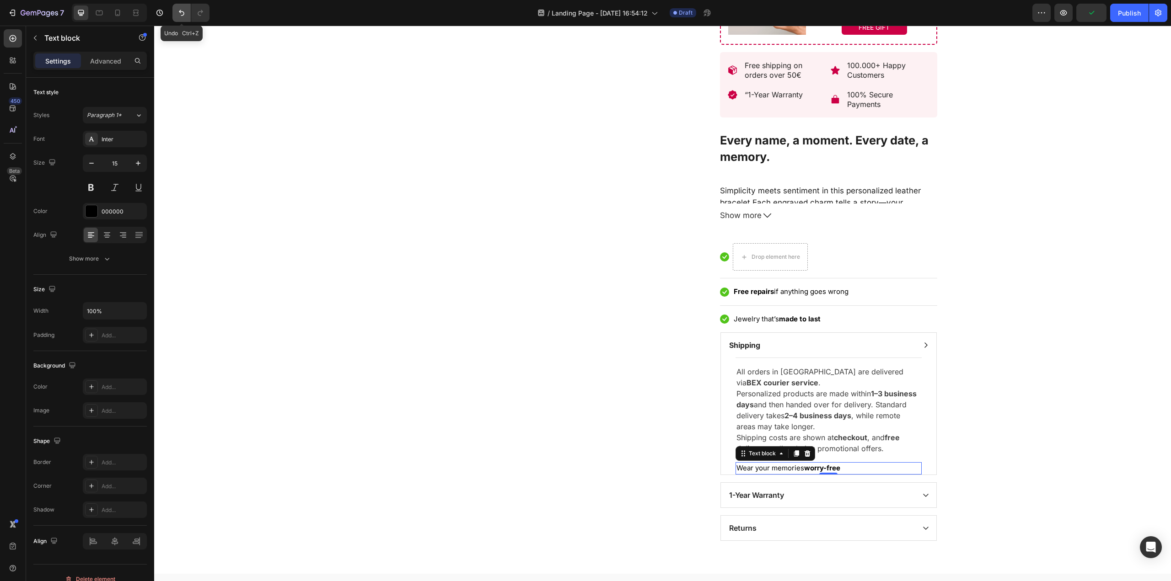
click at [182, 11] on icon "Undo/Redo" at bounding box center [181, 13] width 5 height 6
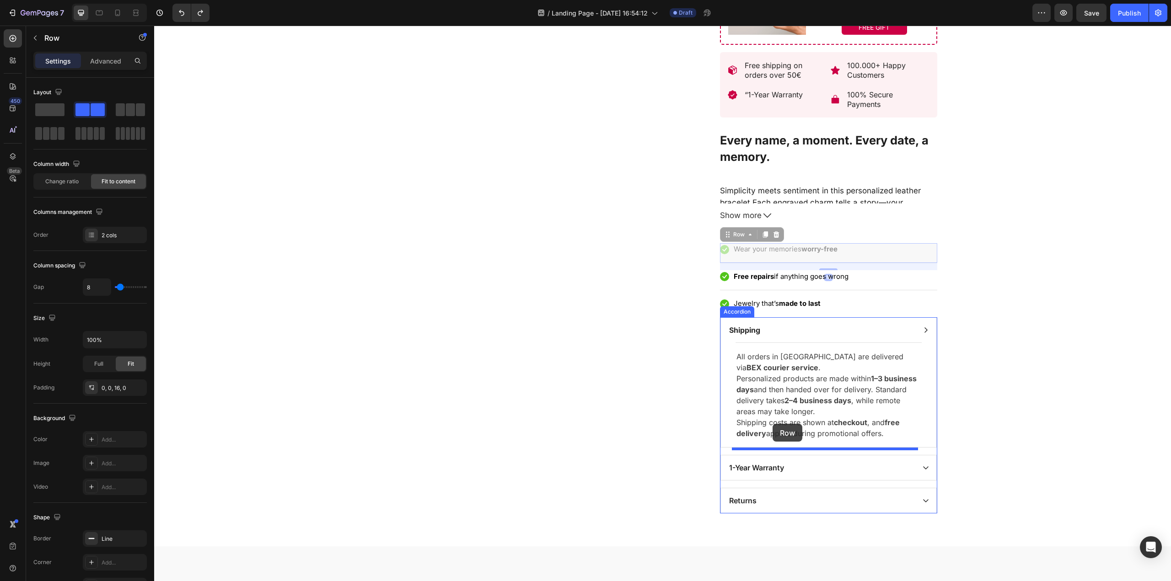
drag, startPoint x: 720, startPoint y: 241, endPoint x: 772, endPoint y: 423, distance: 189.9
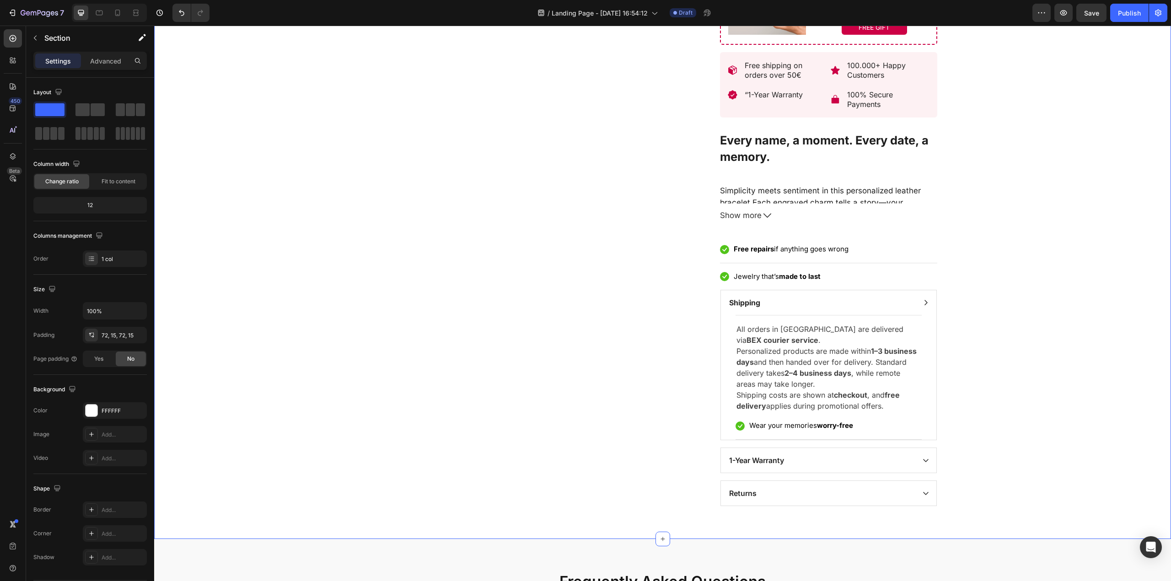
click at [1041, 340] on div "Product Images Loox - Carousel widget Loox Bracelet: Liora (P) Title Top rated …" at bounding box center [662, 29] width 1003 height 956
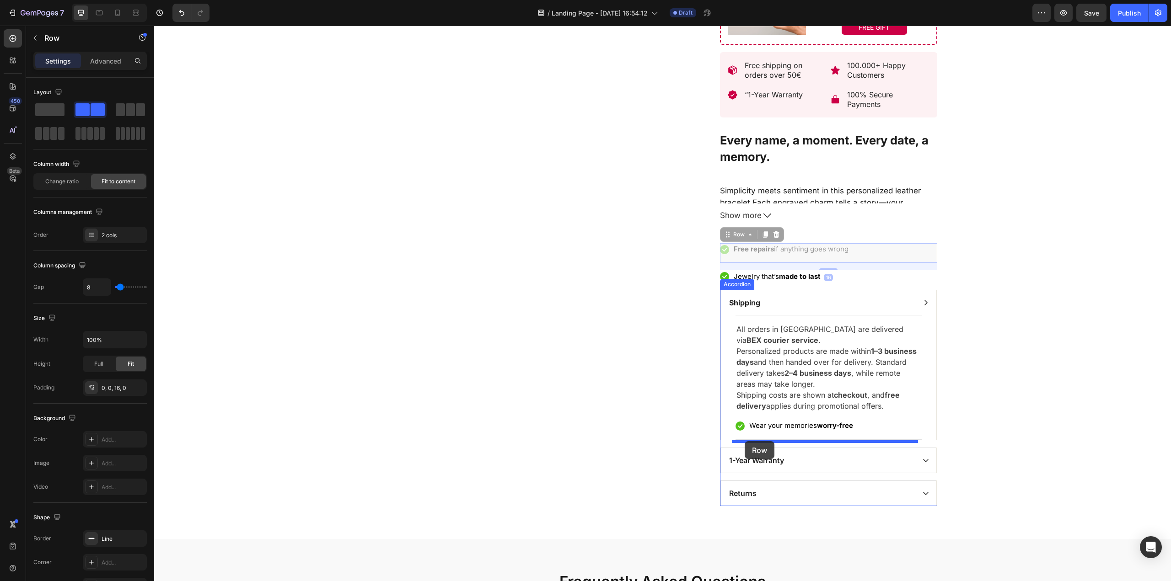
drag, startPoint x: 723, startPoint y: 241, endPoint x: 744, endPoint y: 441, distance: 201.4
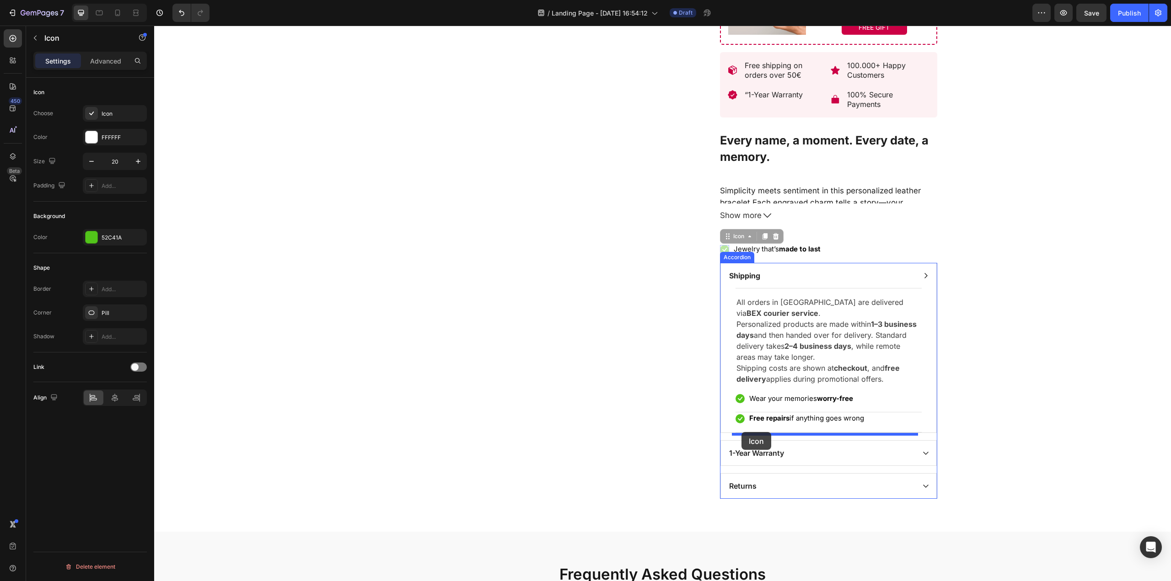
drag, startPoint x: 723, startPoint y: 242, endPoint x: 741, endPoint y: 432, distance: 190.6
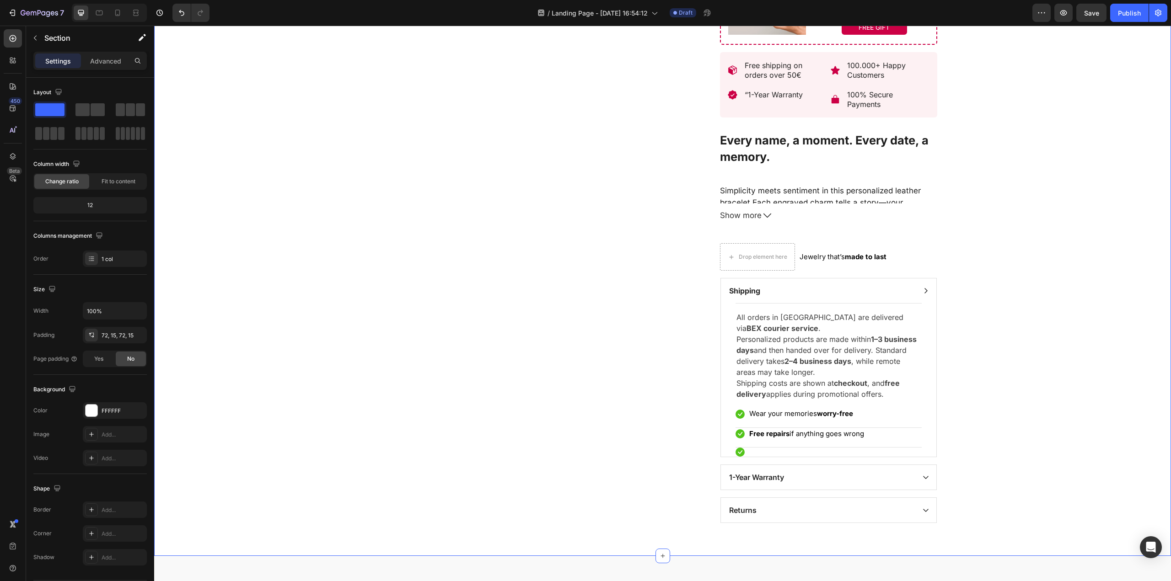
click at [1017, 421] on div "Product Images Loox - Carousel widget Loox Bracelet: Liora (P) Title Top rated …" at bounding box center [662, 37] width 1003 height 973
click at [178, 17] on button "Undo/Redo" at bounding box center [181, 13] width 18 height 18
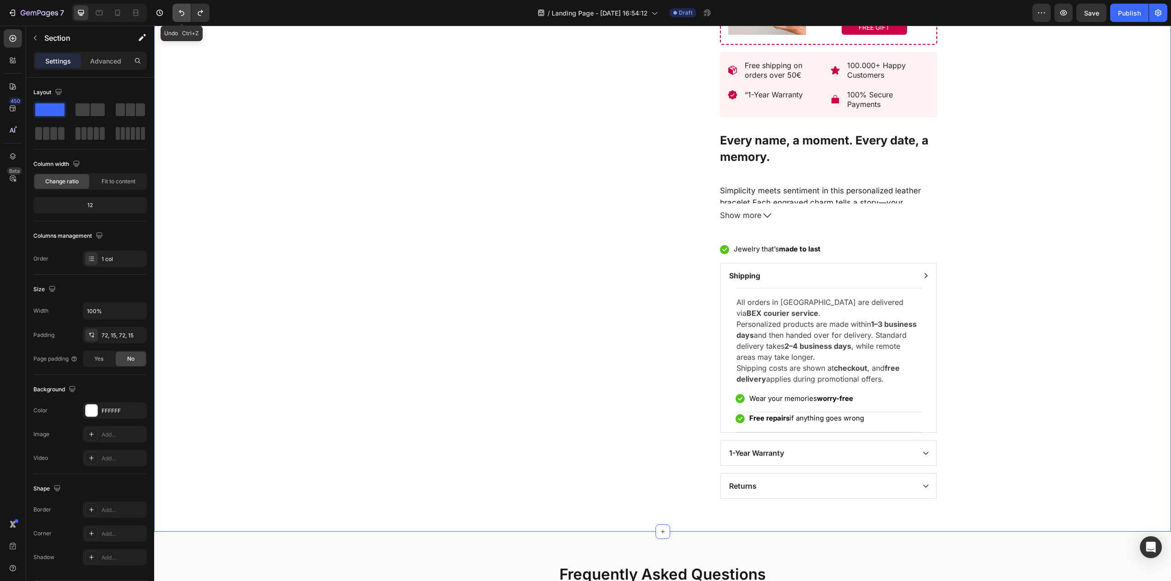
click at [178, 17] on button "Undo/Redo" at bounding box center [181, 13] width 18 height 18
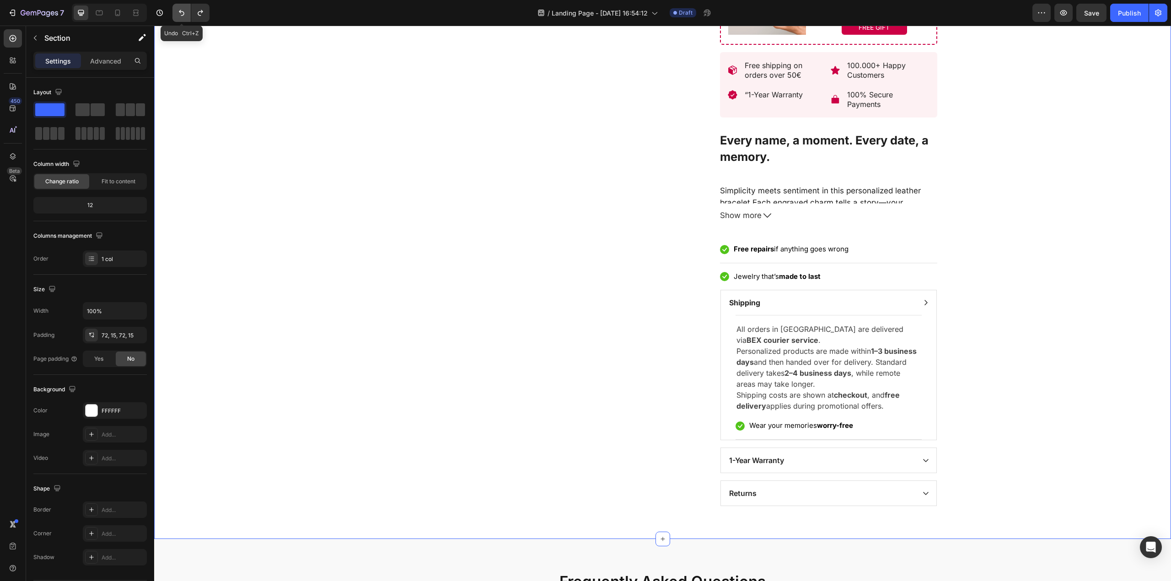
click at [178, 17] on button "Undo/Redo" at bounding box center [181, 13] width 18 height 18
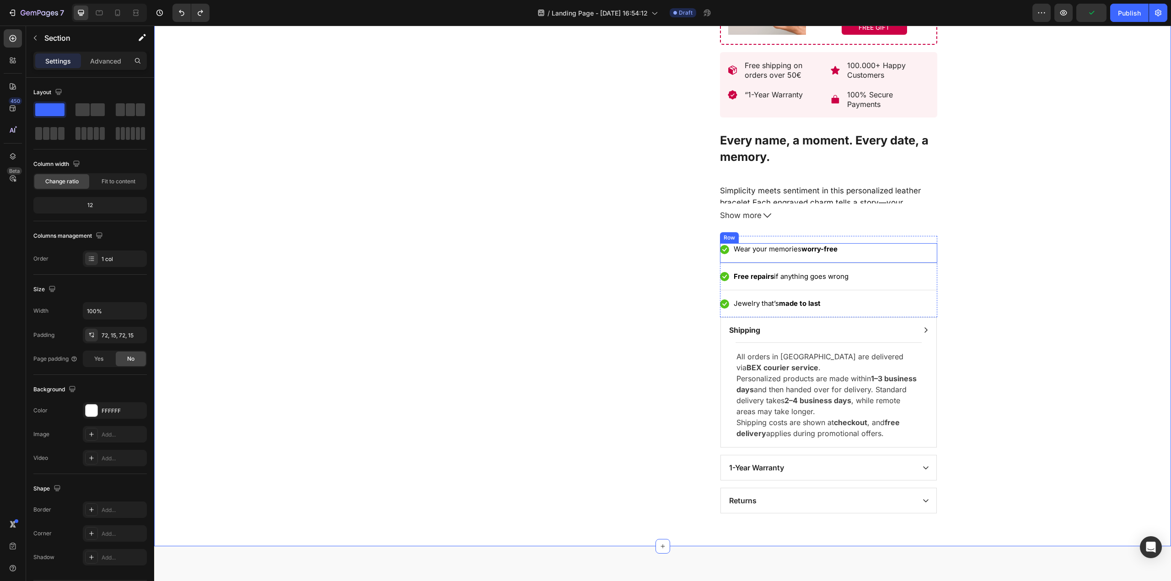
click at [724, 239] on div "Row" at bounding box center [729, 238] width 15 height 8
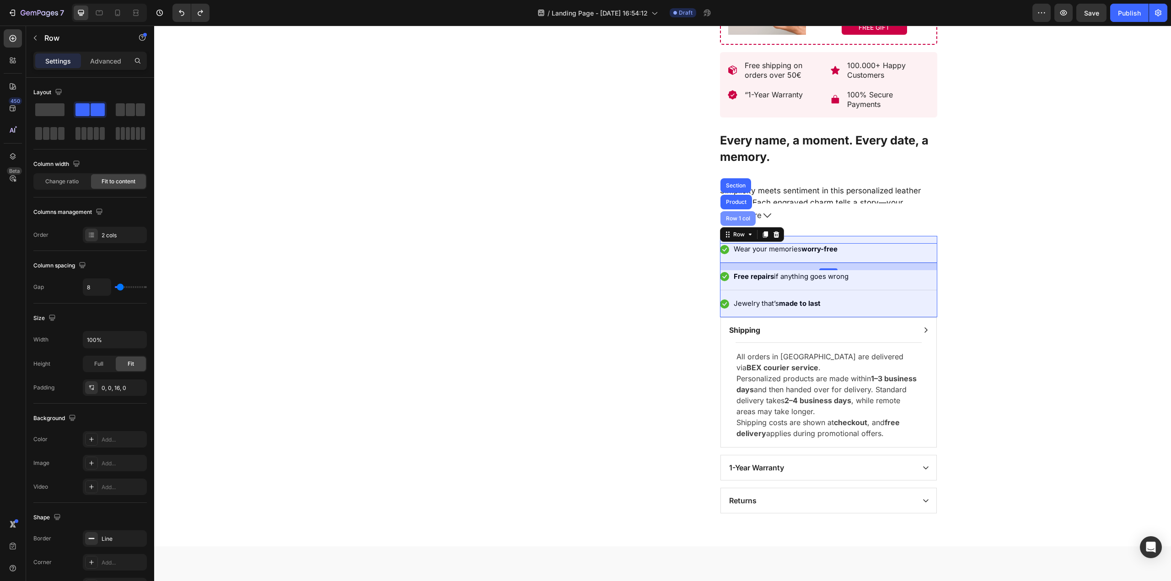
click at [732, 220] on div "Row 1 col" at bounding box center [738, 218] width 28 height 5
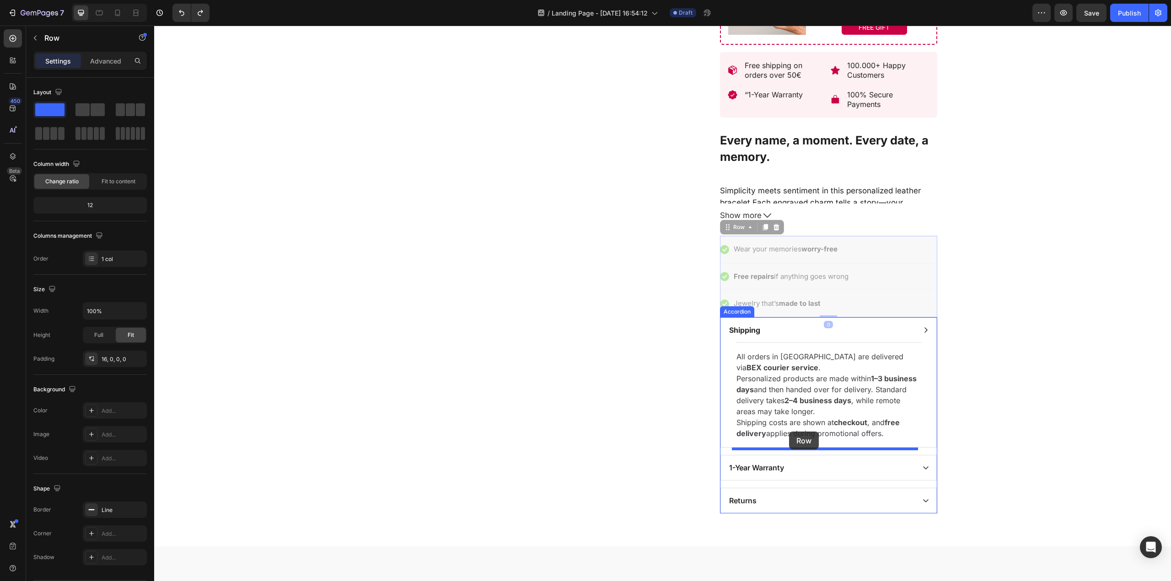
drag, startPoint x: 732, startPoint y: 230, endPoint x: 789, endPoint y: 432, distance: 210.0
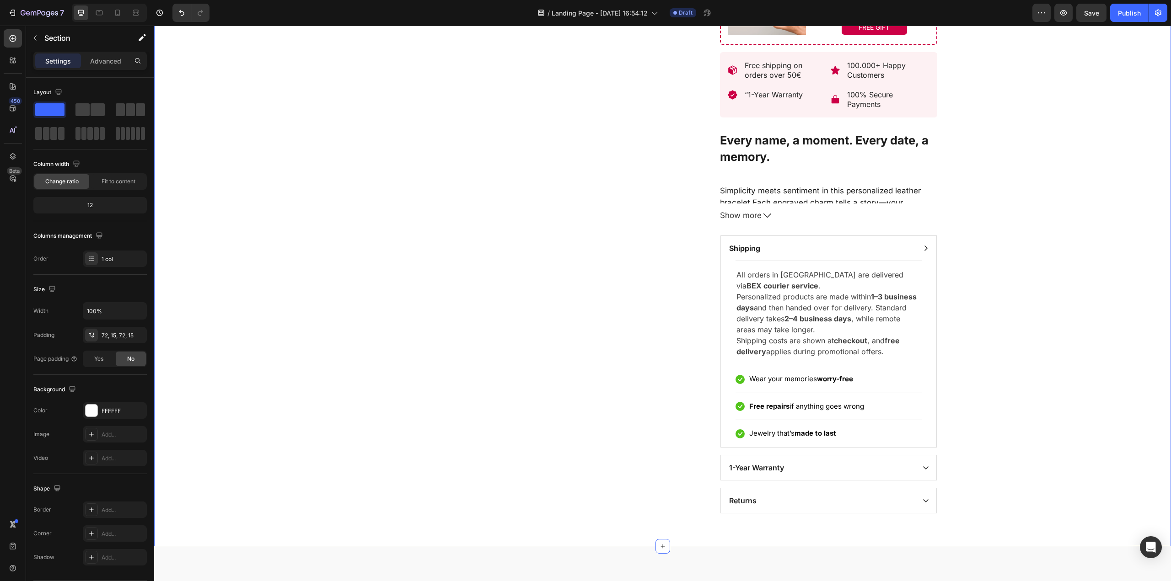
click at [1022, 356] on div "Product Images Loox - Carousel widget Loox Bracelet: Liora (P) Title Top rated …" at bounding box center [662, 32] width 1003 height 963
click at [738, 363] on div "Row" at bounding box center [744, 360] width 15 height 8
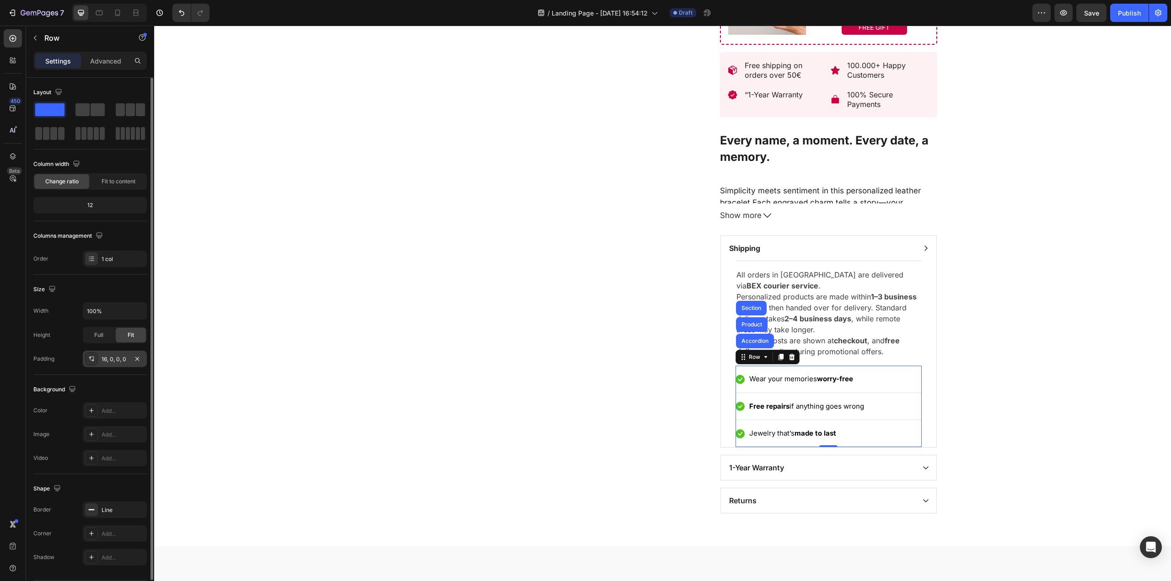
click at [115, 358] on div "16, 0, 0, 0" at bounding box center [115, 359] width 27 height 8
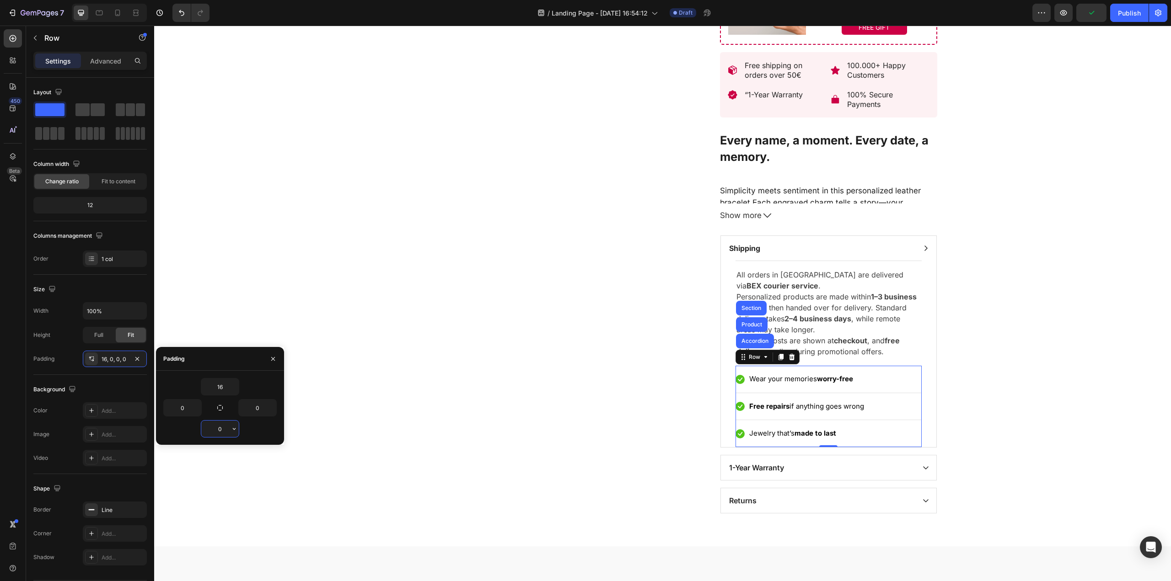
click at [221, 422] on input "0" at bounding box center [219, 429] width 37 height 16
click at [231, 432] on icon "button" at bounding box center [233, 428] width 7 height 7
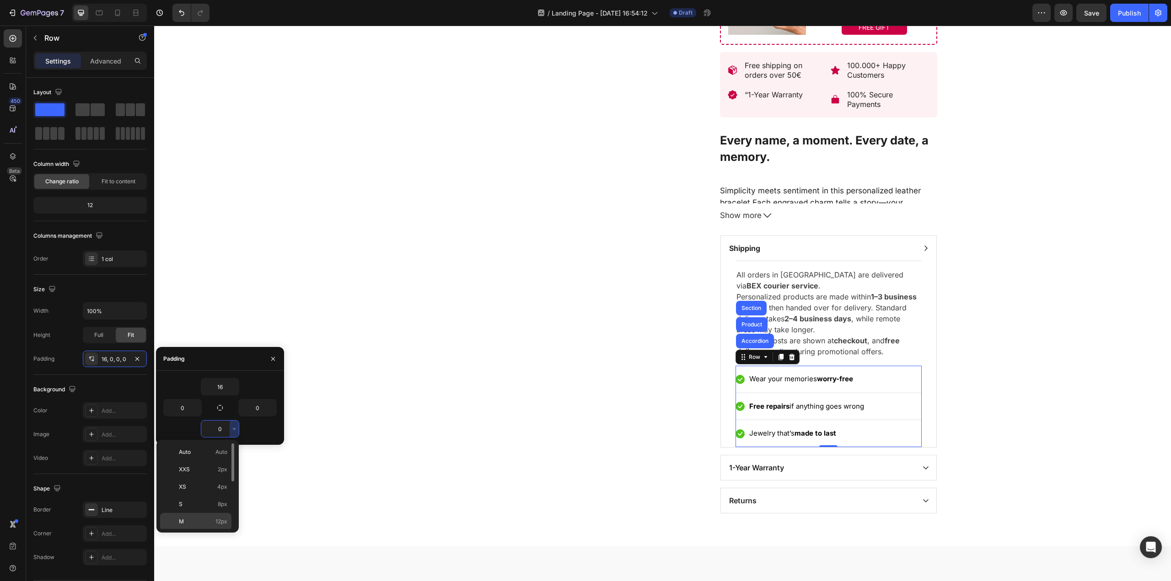
click at [196, 519] on p "M 12px" at bounding box center [203, 522] width 48 height 8
type input "12"
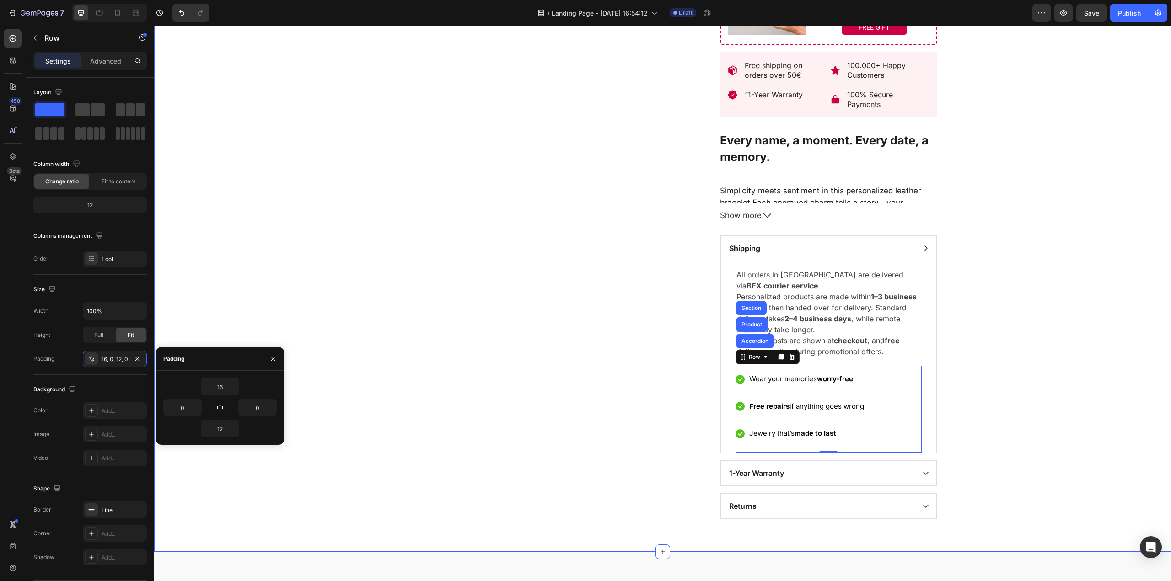
click at [1101, 318] on div "Product Images Loox - Carousel widget Loox Bracelet: Liora (P) Title Top rated …" at bounding box center [662, 35] width 1003 height 968
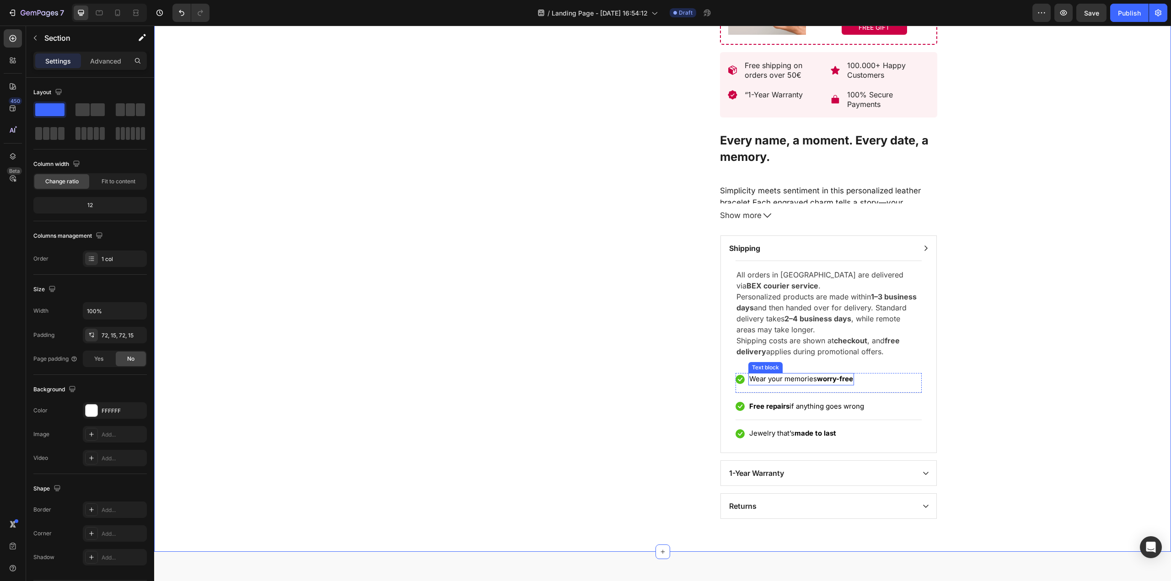
click at [782, 378] on p "Wear your memories worry-free" at bounding box center [801, 379] width 104 height 11
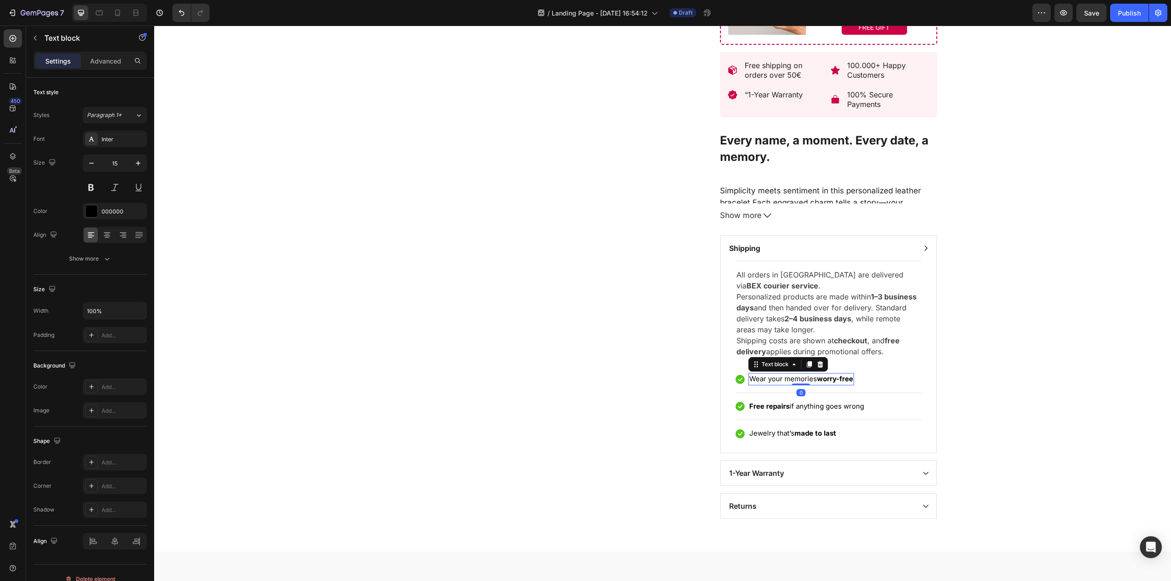
click at [769, 383] on p "Wear your memories worry-free" at bounding box center [801, 379] width 104 height 11
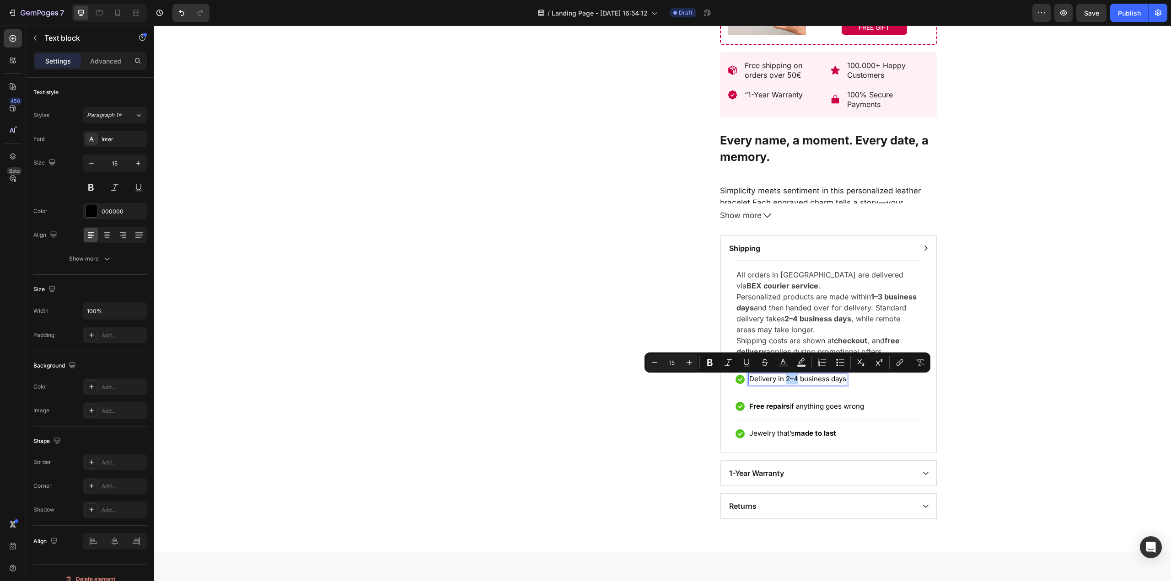
drag, startPoint x: 781, startPoint y: 380, endPoint x: 793, endPoint y: 380, distance: 11.9
click at [793, 380] on p "Delivery in 2–4 business days" at bounding box center [797, 379] width 97 height 11
click at [709, 366] on icon "Editor contextual toolbar" at bounding box center [709, 362] width 5 height 7
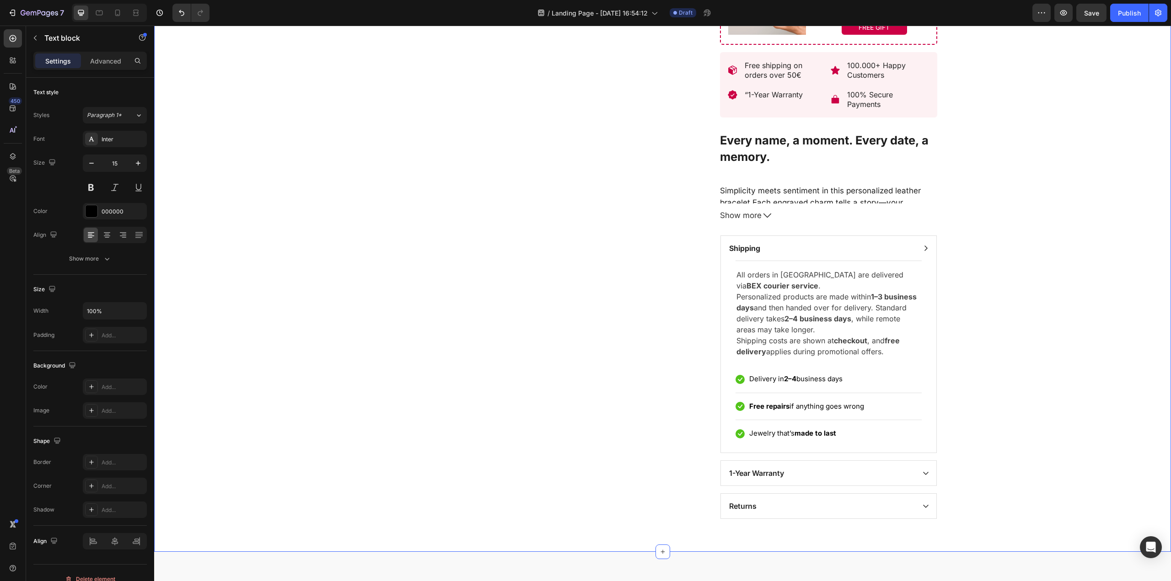
click at [1027, 416] on div "Product Images Loox - Carousel widget Loox Bracelet: Liora (P) Title Top rated …" at bounding box center [662, 35] width 1003 height 968
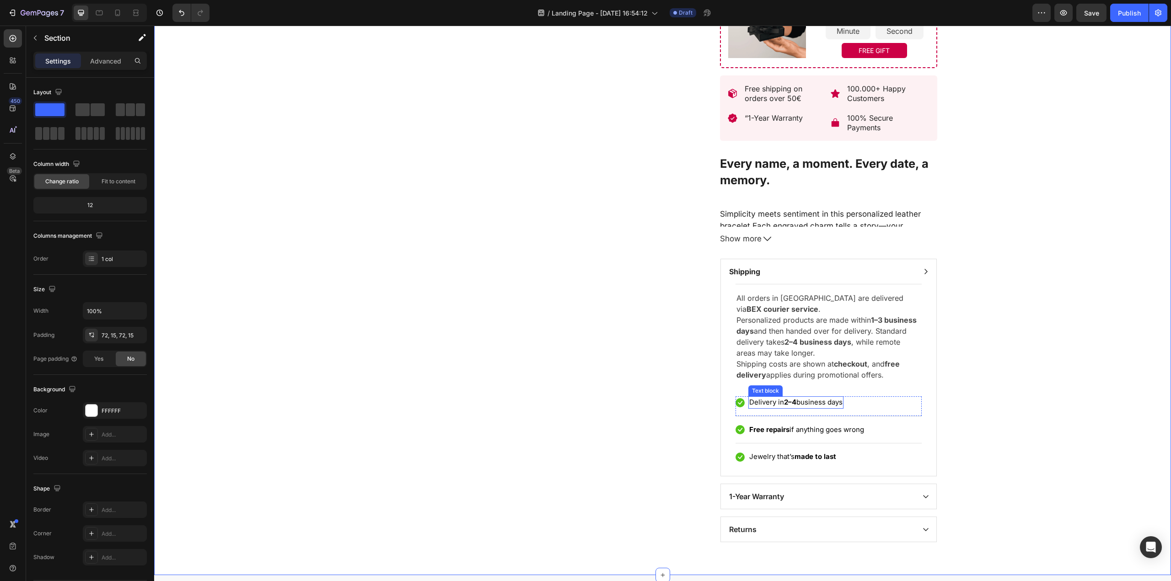
scroll to position [503, 0]
click at [738, 406] on div "Icon" at bounding box center [739, 403] width 9 height 9
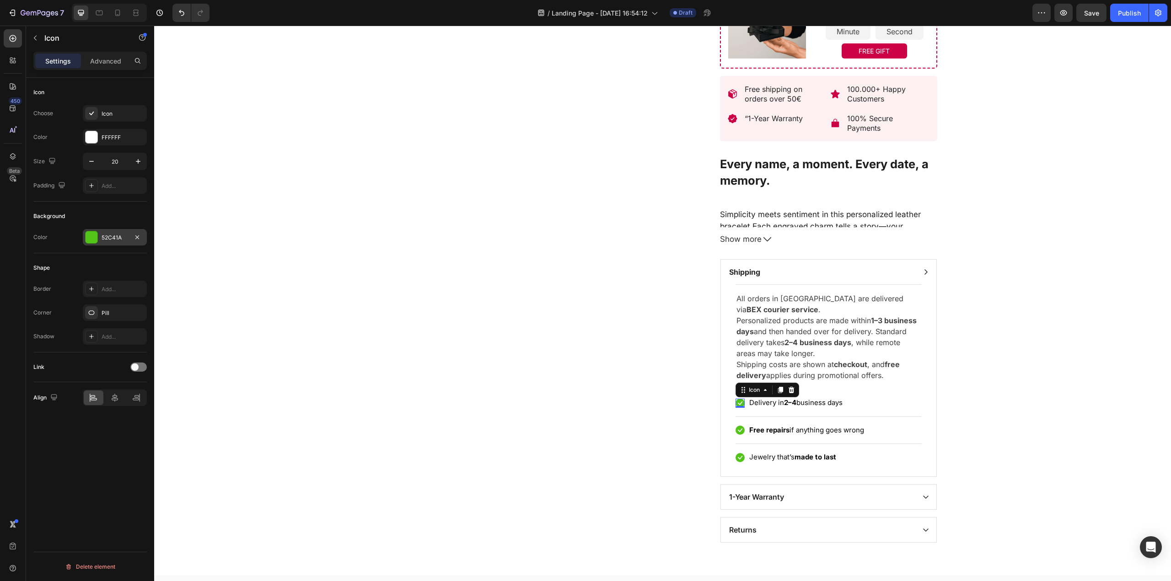
click at [102, 240] on div "52C41A" at bounding box center [115, 238] width 27 height 8
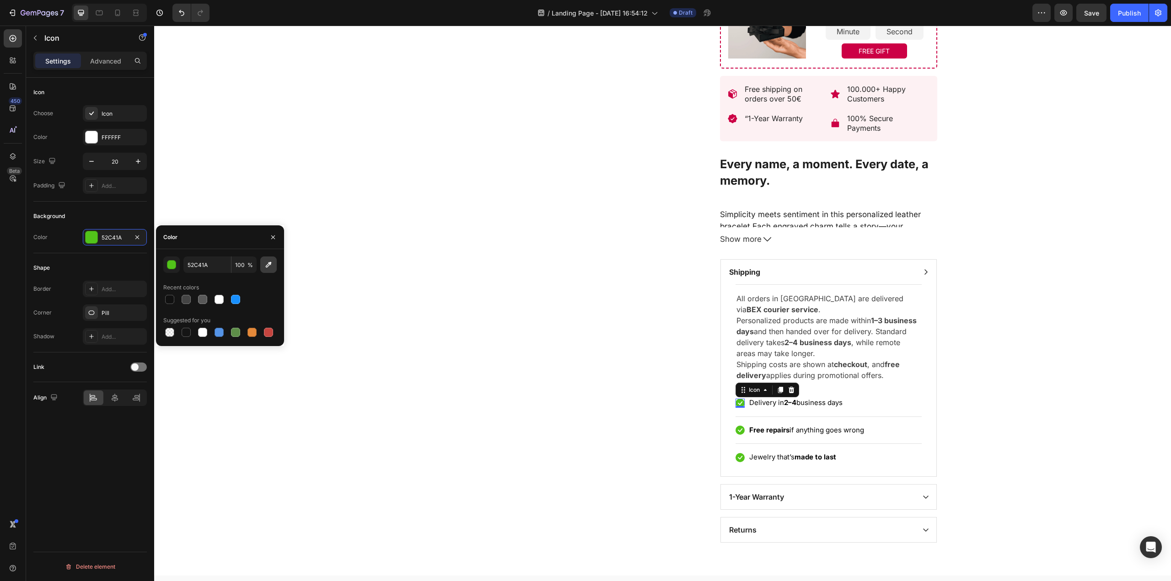
click at [269, 263] on icon "button" at bounding box center [269, 265] width 6 height 6
type input "B93446"
click at [1035, 351] on div "Product Images Loox - Carousel widget Loox Bracelet: Liora (P) Title Top rated …" at bounding box center [662, 58] width 1003 height 968
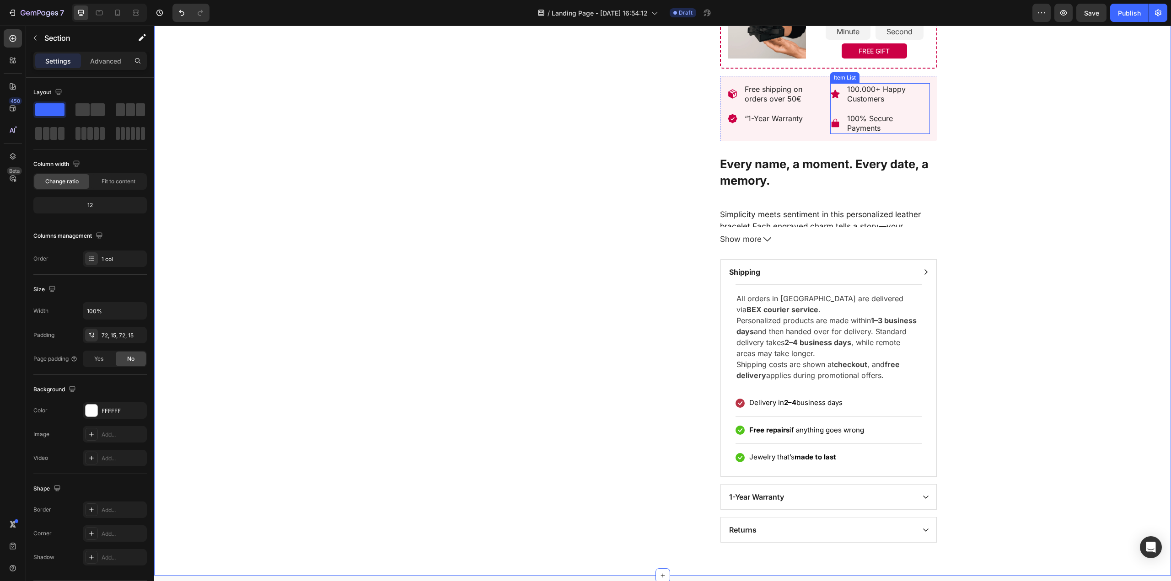
click at [831, 125] on icon at bounding box center [835, 122] width 8 height 9
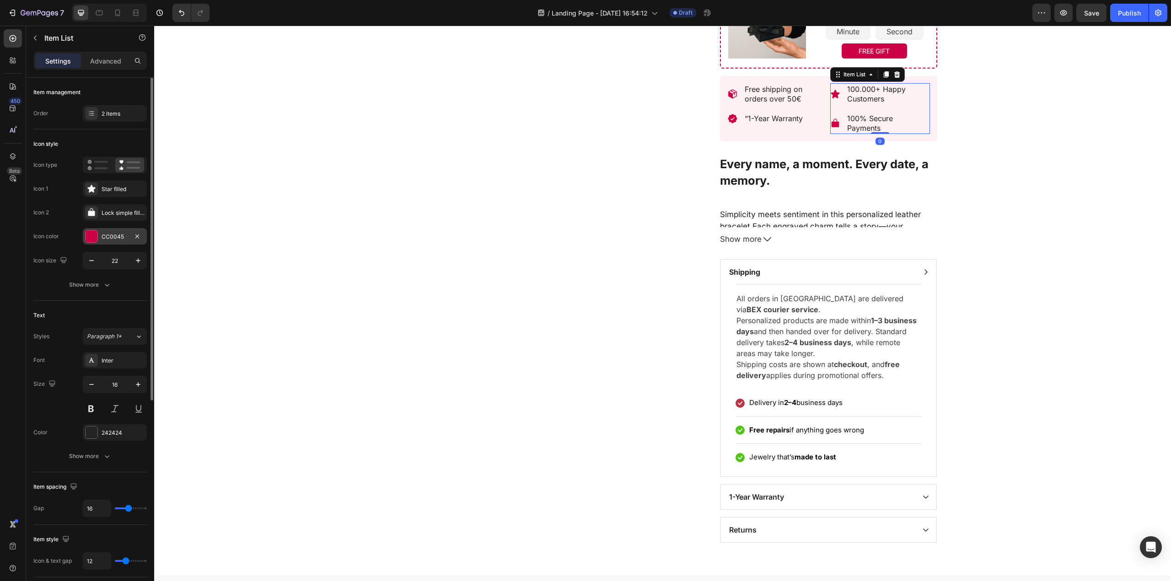
click at [125, 230] on div "CC0045" at bounding box center [115, 236] width 64 height 16
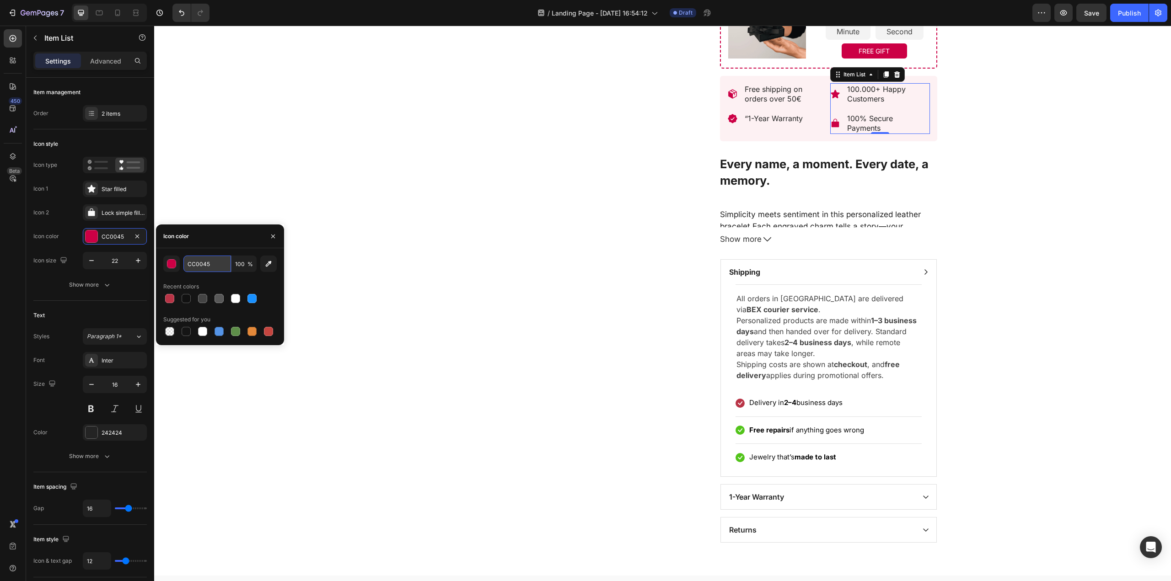
click at [206, 266] on input "CC0045" at bounding box center [207, 264] width 48 height 16
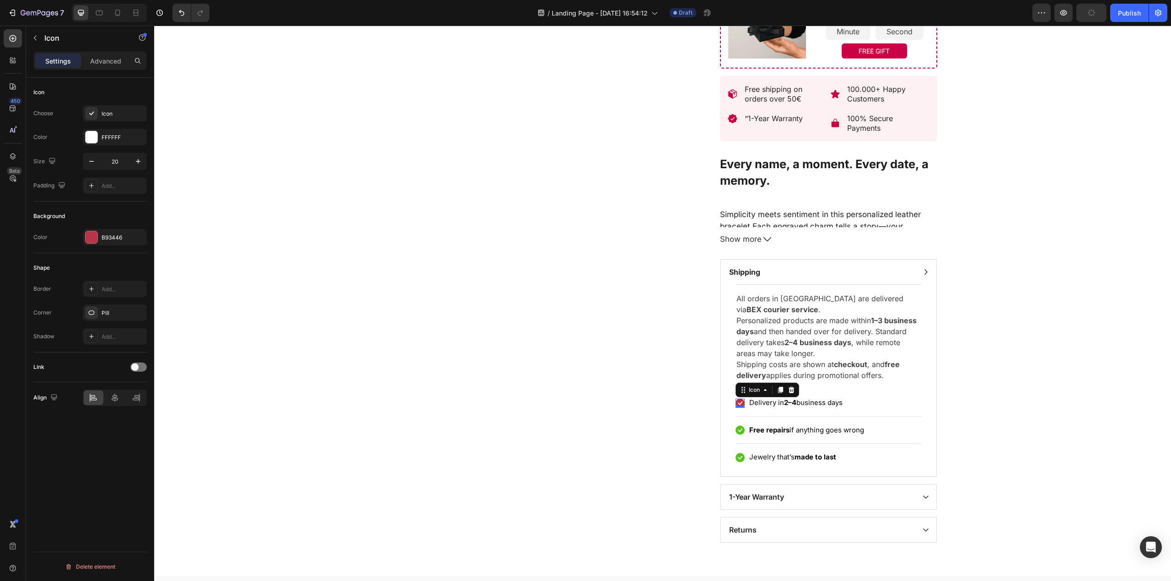
click at [738, 408] on div "Icon 0" at bounding box center [739, 403] width 9 height 9
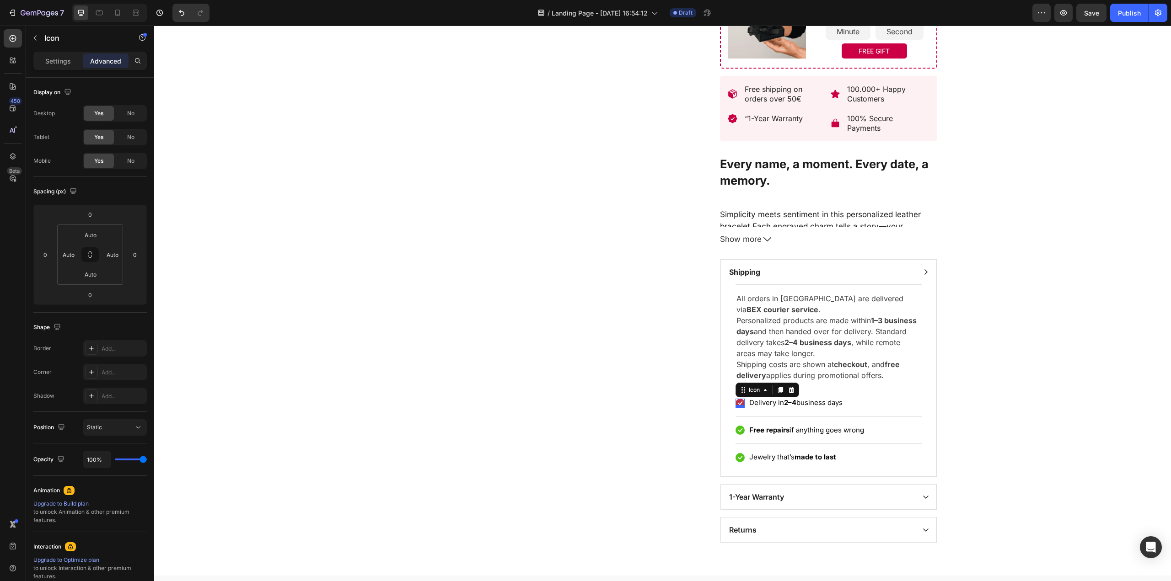
click at [737, 407] on div at bounding box center [739, 406] width 9 height 3
click at [55, 61] on p "Settings" at bounding box center [58, 61] width 26 height 10
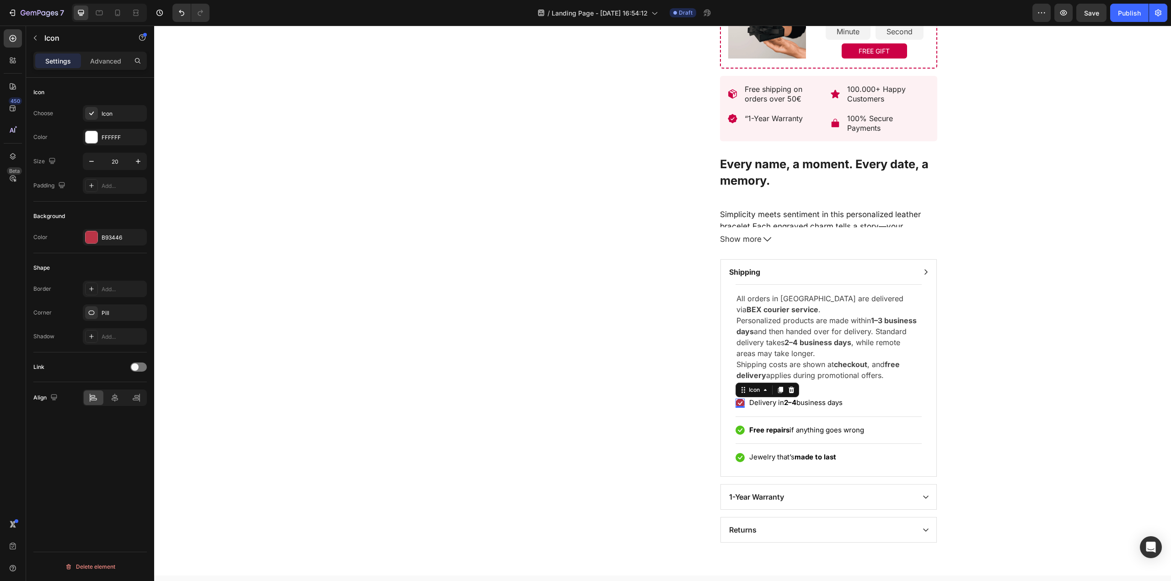
click at [112, 248] on div "Background Color B93446" at bounding box center [89, 228] width 113 height 52
click at [114, 236] on div "B93446" at bounding box center [115, 238] width 27 height 8
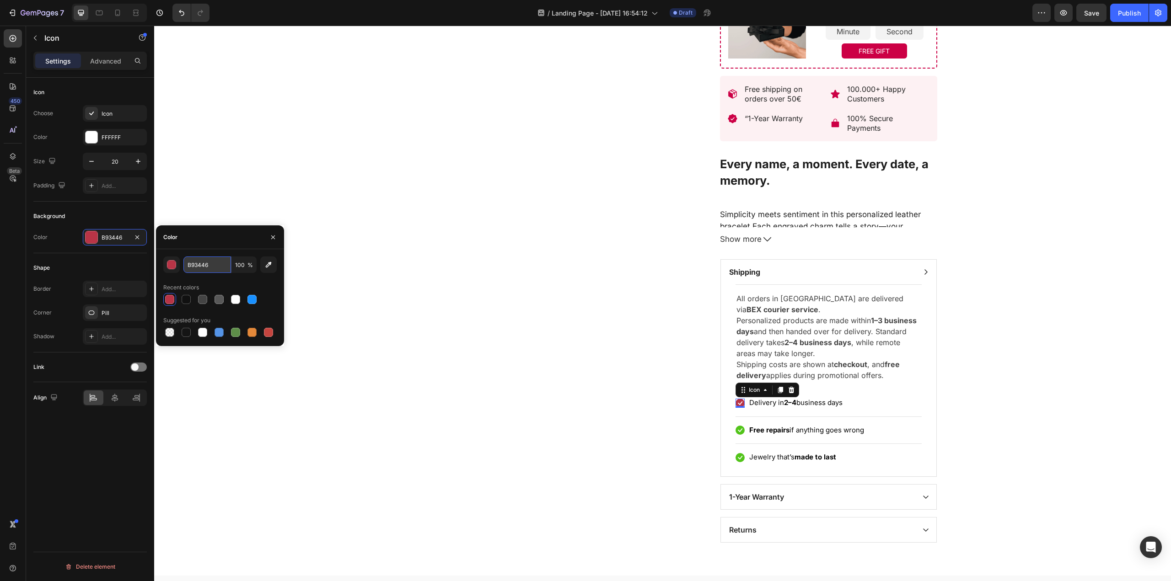
click at [189, 262] on input "B93446" at bounding box center [207, 265] width 48 height 16
paste input "CC0045"
type input "CC0045"
click at [450, 290] on div "Product Images Loox - Carousel widget Loox" at bounding box center [540, 58] width 304 height 968
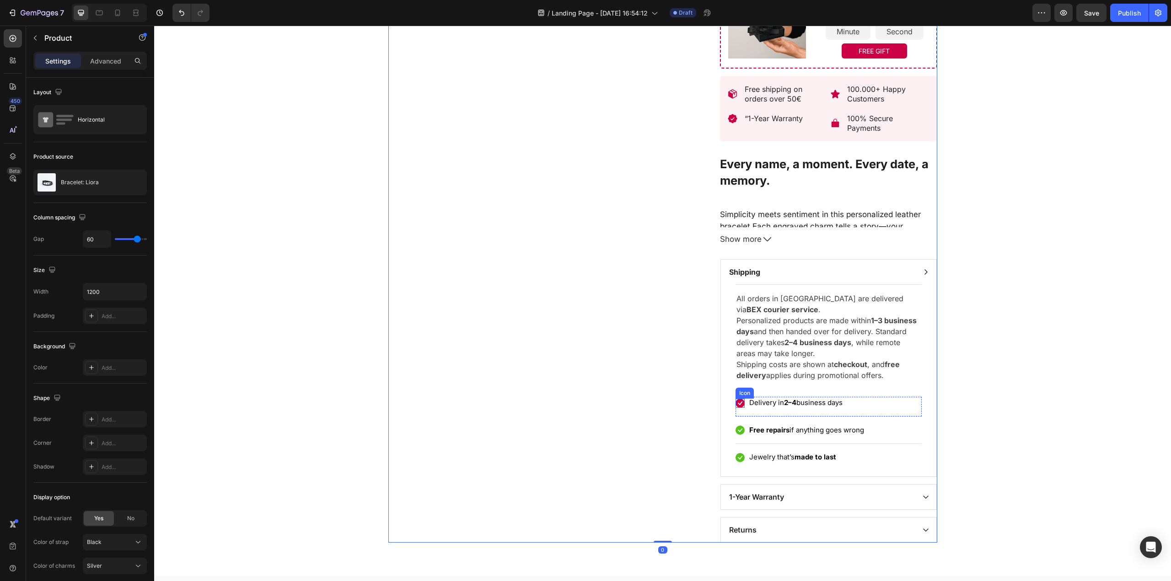
click at [735, 407] on div "Icon" at bounding box center [739, 403] width 9 height 9
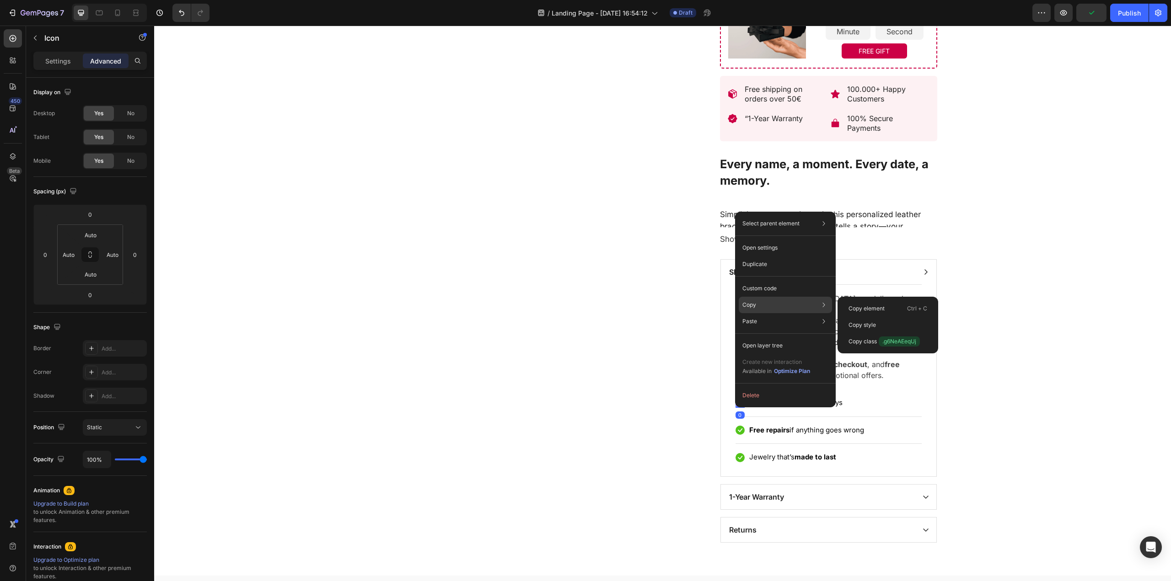
click at [770, 308] on div "Copy Copy element Ctrl + C Copy style Copy class .g6NeAEeqUj" at bounding box center [784, 305] width 93 height 16
click at [861, 333] on div "Copy style" at bounding box center [887, 341] width 93 height 16
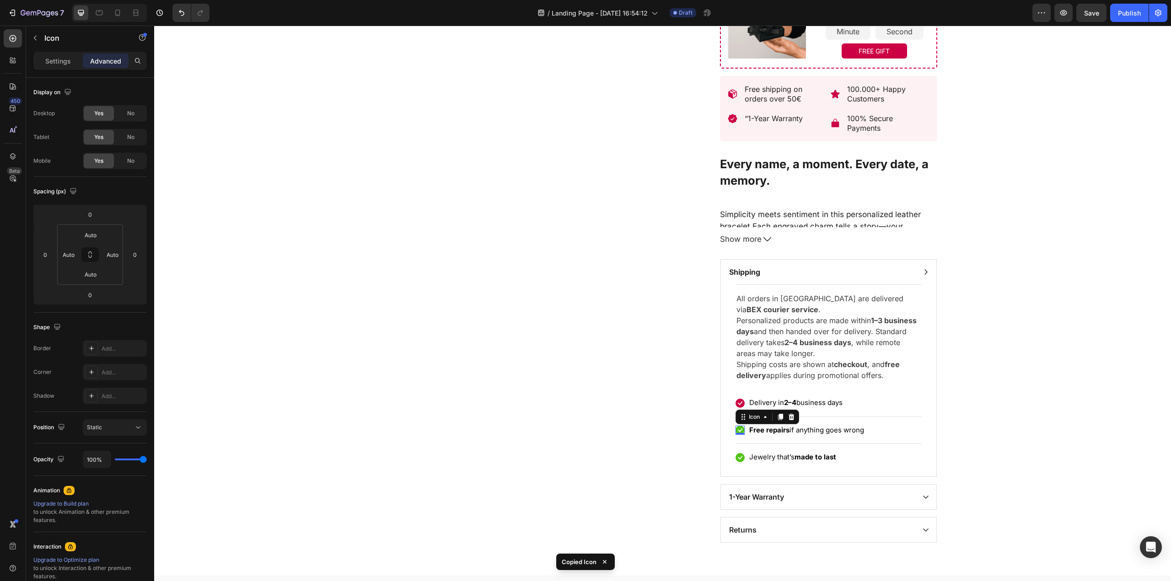
click at [738, 430] on icon at bounding box center [739, 430] width 9 height 9
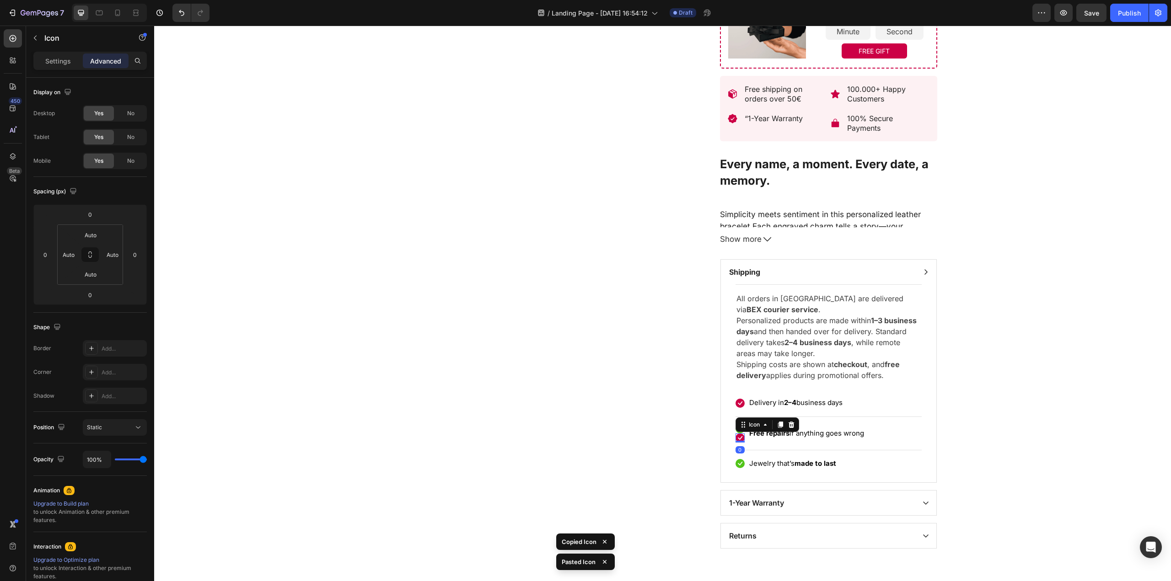
click at [738, 432] on div "Icon" at bounding box center [767, 424] width 64 height 15
click at [872, 420] on div "Icon Delivery in 2–4 business days Text block Row Icon Icon 0 Free repairs if a…" at bounding box center [828, 437] width 186 height 80
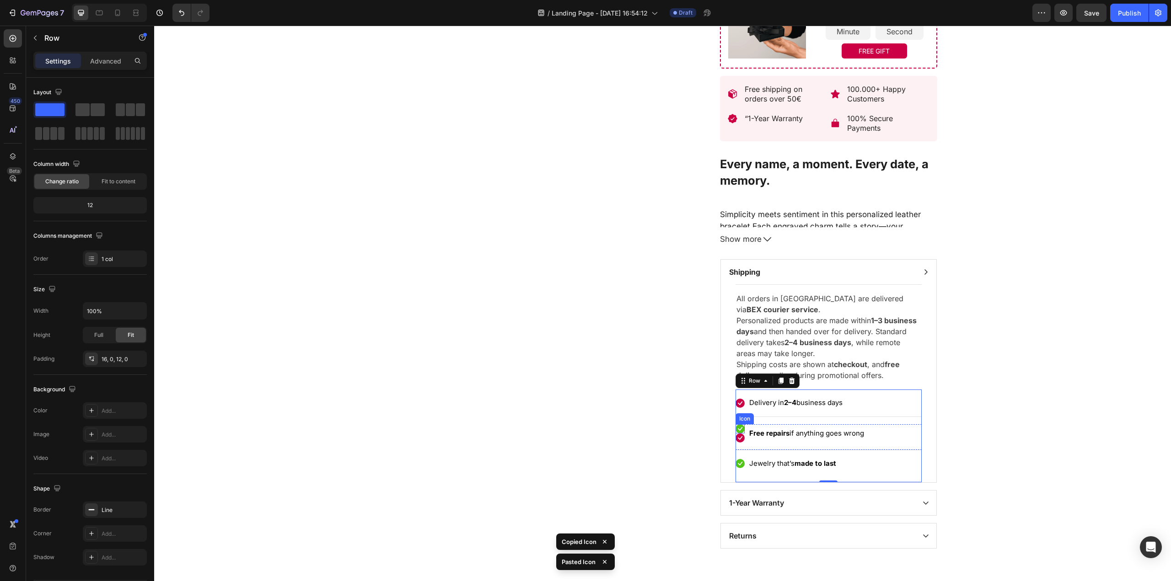
click at [735, 431] on icon at bounding box center [739, 428] width 9 height 9
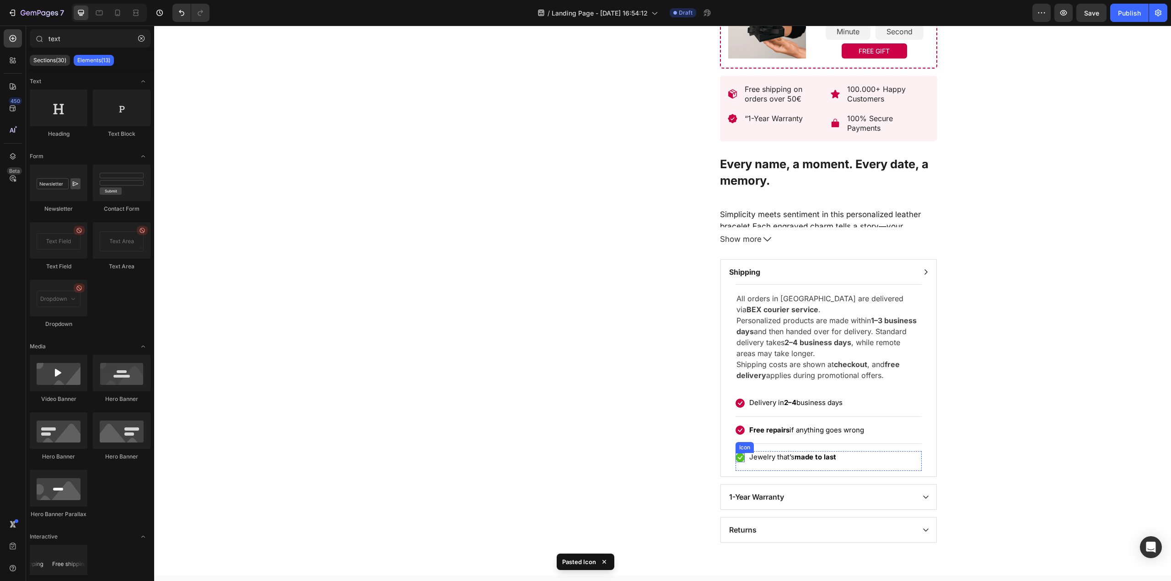
click at [738, 456] on icon at bounding box center [739, 457] width 9 height 9
click at [740, 461] on div "Drop element here" at bounding box center [773, 465] width 74 height 15
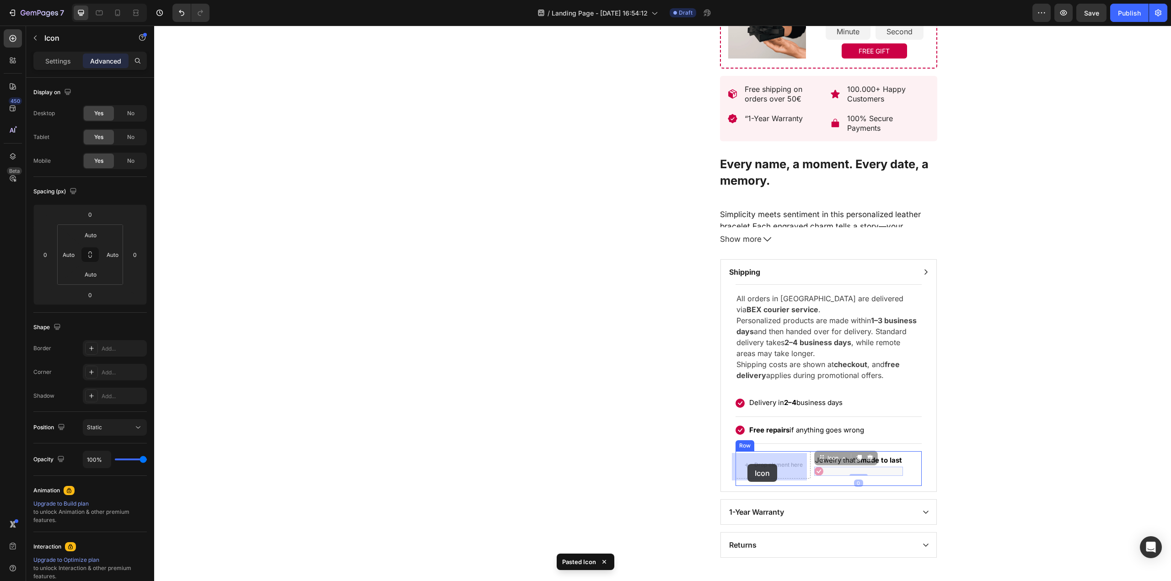
drag, startPoint x: 815, startPoint y: 474, endPoint x: 747, endPoint y: 464, distance: 68.4
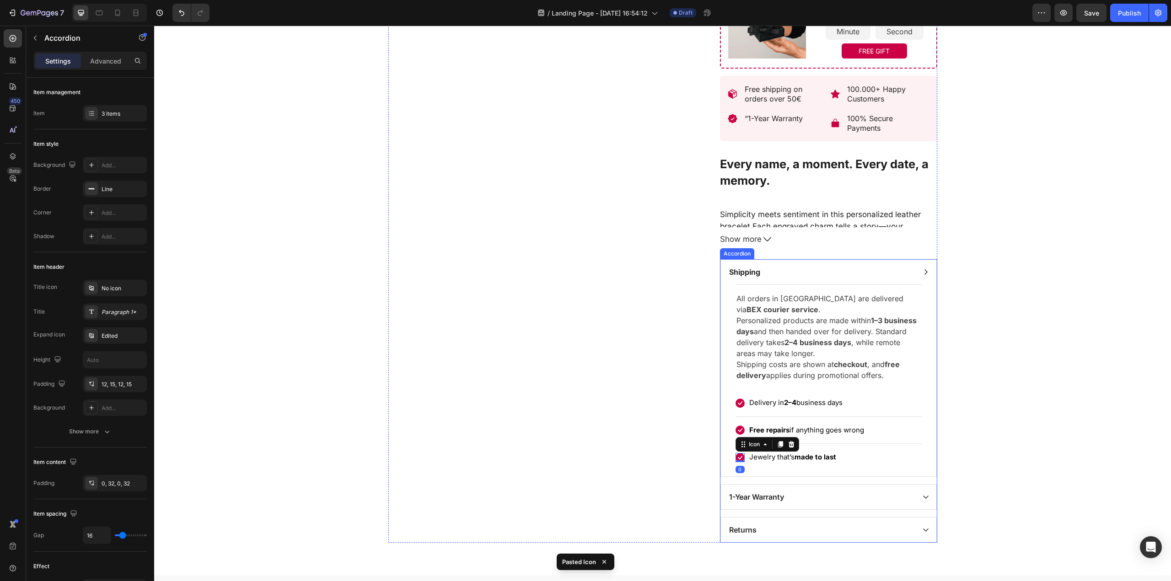
click at [932, 467] on div "All orders in Serbia are delivered via BEX courier service . Personalized produ…" at bounding box center [828, 380] width 215 height 192
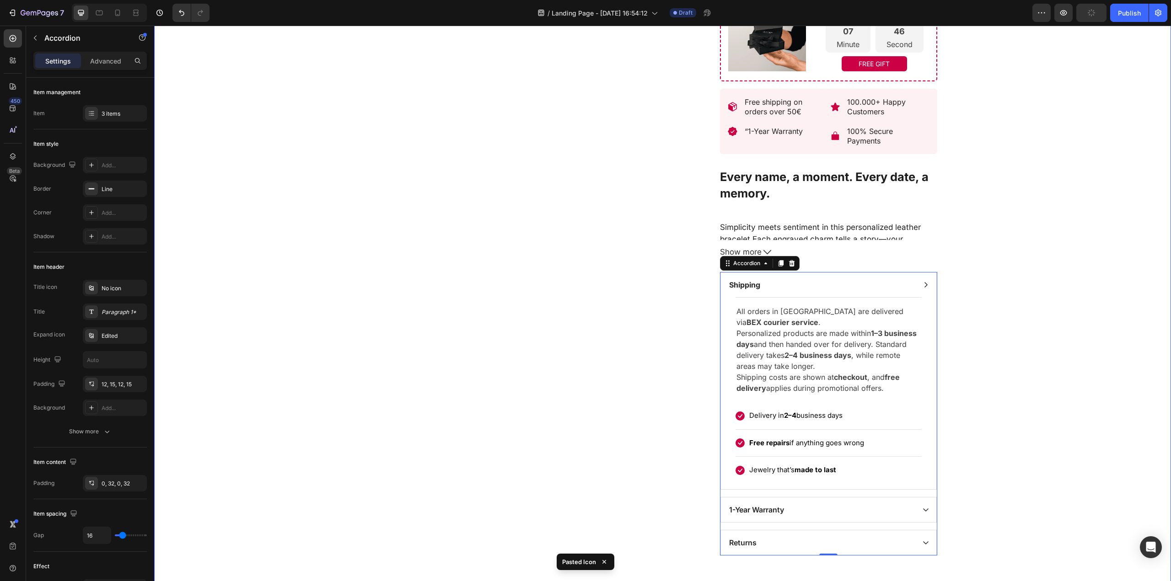
scroll to position [488, 0]
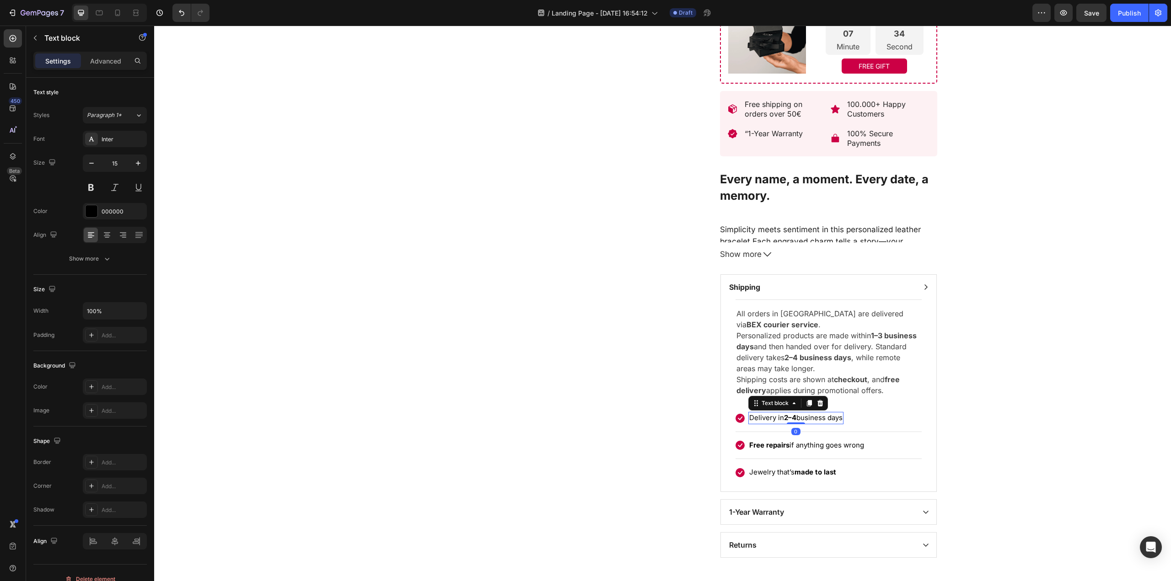
click at [801, 419] on p "Delivery in 2–4 business days" at bounding box center [795, 418] width 93 height 11
click at [779, 421] on p "Delivery in 2–4 business days" at bounding box center [795, 418] width 93 height 11
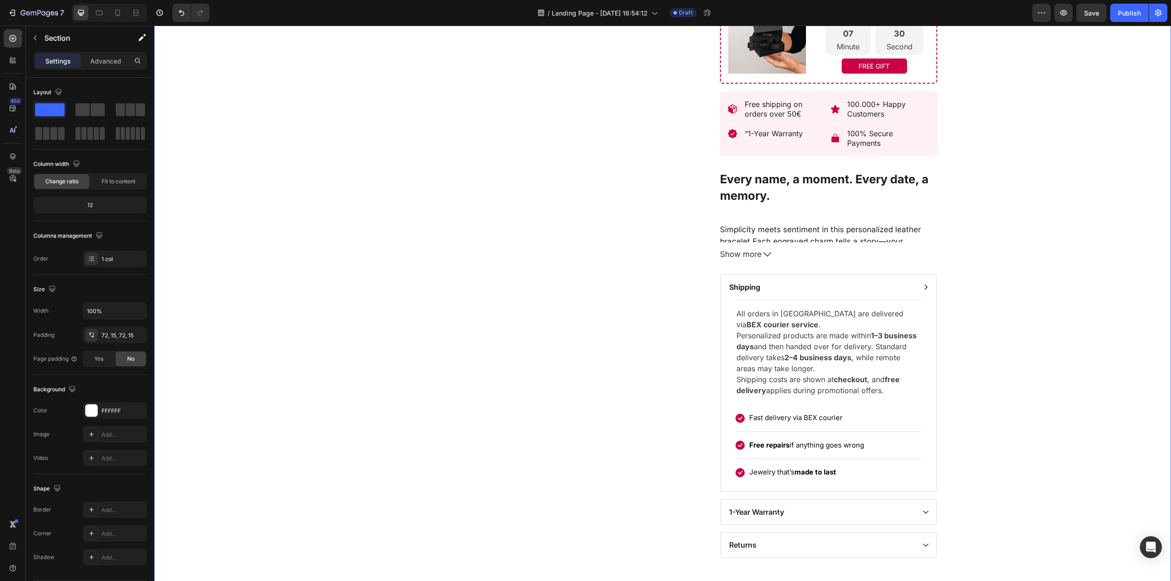
click at [1090, 414] on div "Product Images Loox - Carousel widget Loox Bracelet: Liora (P) Title Top rated …" at bounding box center [662, 73] width 1003 height 968
click at [789, 421] on p "Fast delivery via BEX courier" at bounding box center [795, 418] width 93 height 11
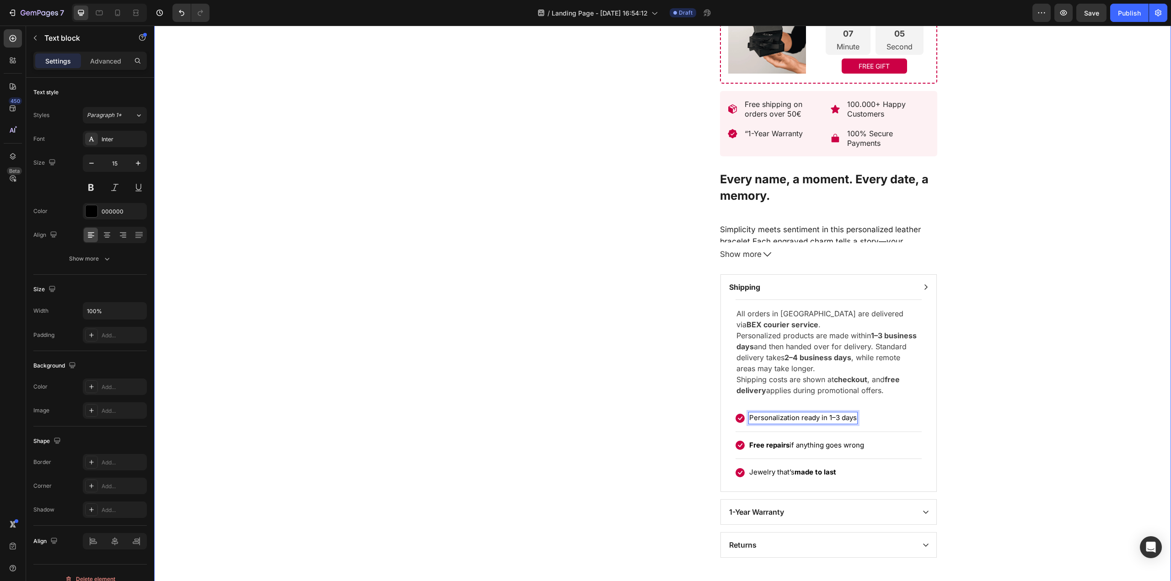
click at [1009, 404] on div "Product Images Loox - Carousel widget Loox Bracelet: Liora (P) Title Top rated …" at bounding box center [662, 73] width 1003 height 968
click at [781, 444] on strong "Free repairs" at bounding box center [769, 445] width 40 height 9
click at [1000, 424] on div "Product Images Loox - Carousel widget Loox Bracelet: Liora (P) Title Top rated …" at bounding box center [662, 73] width 1003 height 968
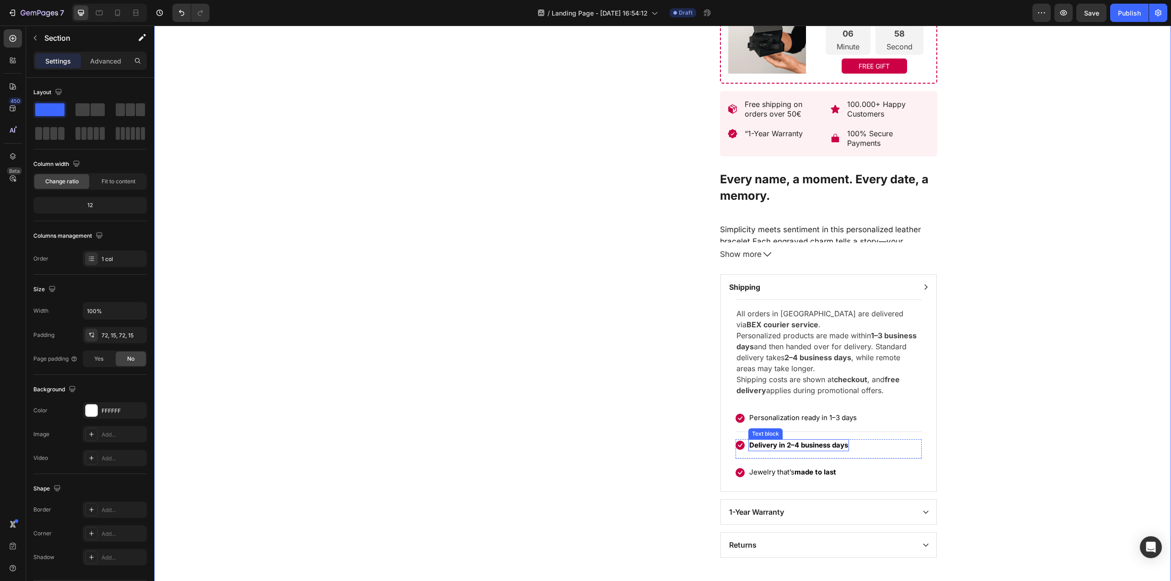
click at [811, 444] on strong "Delivery in 2–4 business days" at bounding box center [798, 445] width 99 height 9
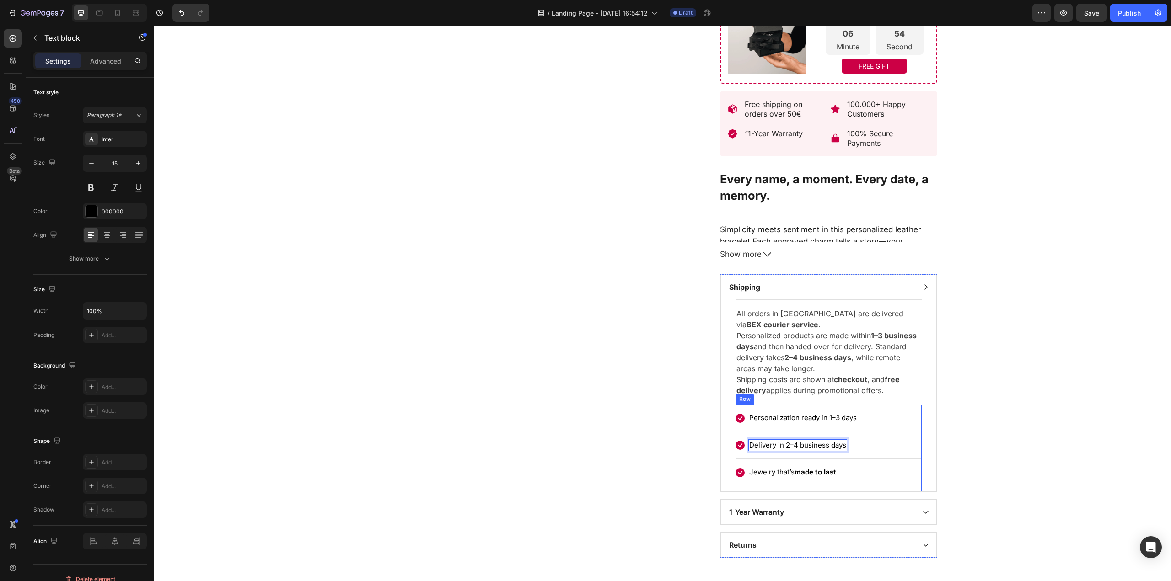
click at [1001, 394] on div "Product Images Loox - Carousel widget Loox Bracelet: Liora (P) Title Top rated …" at bounding box center [662, 73] width 1003 height 968
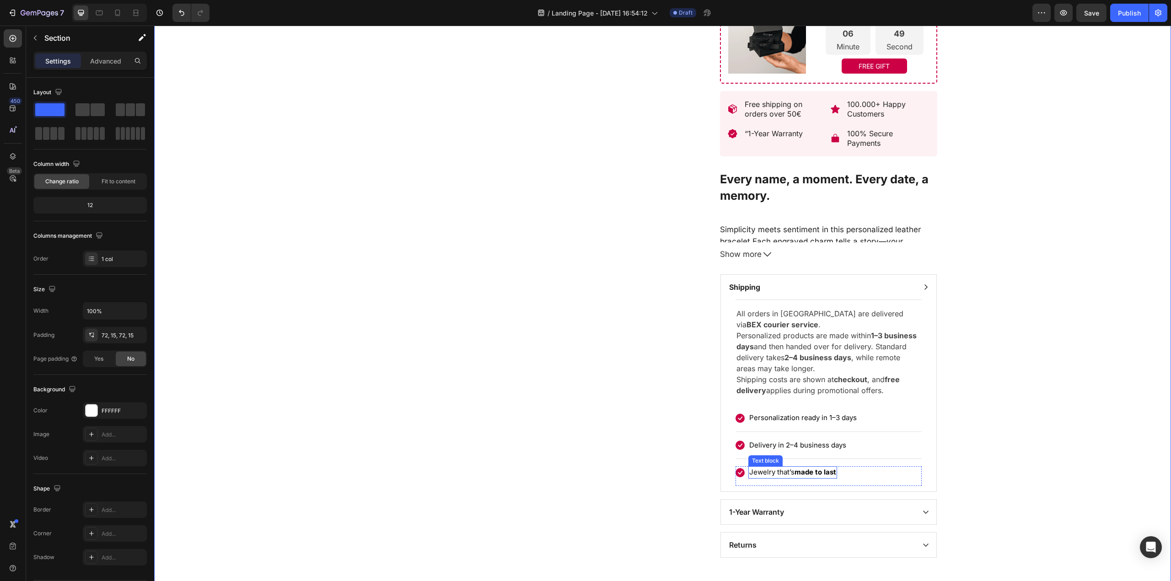
click at [794, 476] on strong "made to last" at bounding box center [815, 472] width 42 height 9
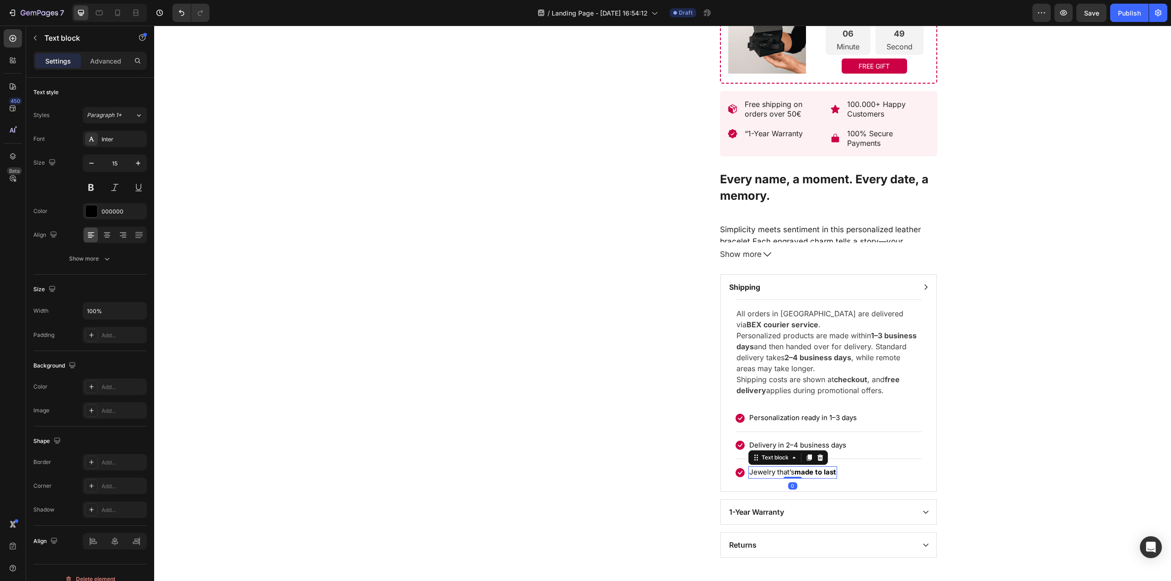
click at [794, 476] on strong "made to last" at bounding box center [815, 472] width 42 height 9
click at [958, 454] on div "Product Images Loox - Carousel widget Loox Bracelet: Liora (P) Title Top rated …" at bounding box center [662, 73] width 1003 height 968
click at [780, 476] on p "Free delivery during promotions" at bounding box center [801, 472] width 105 height 11
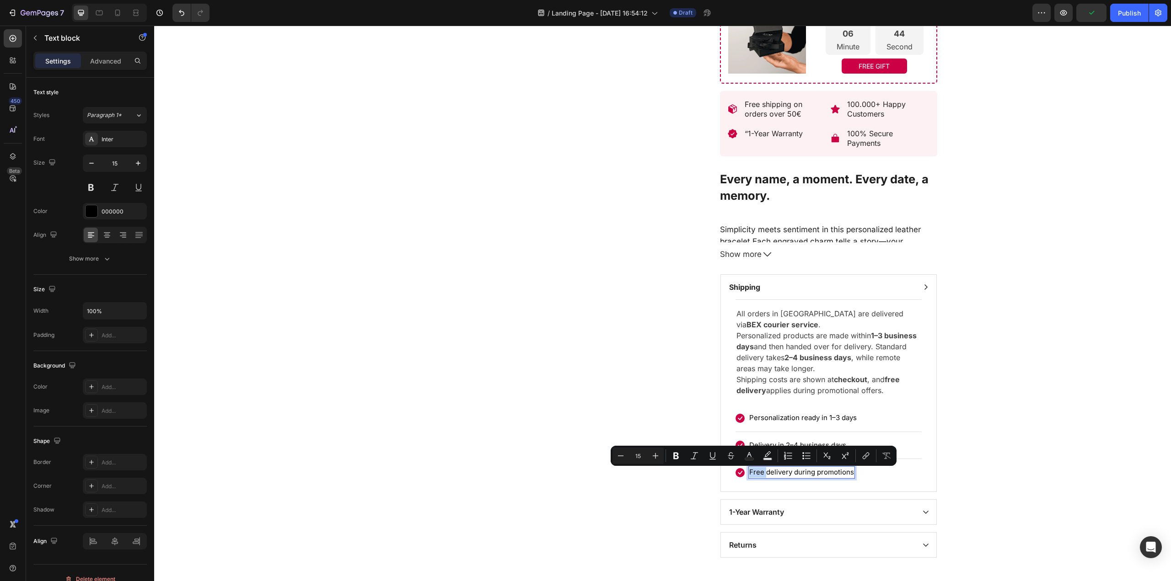
click at [749, 474] on p "Free delivery during promotions" at bounding box center [801, 472] width 105 height 11
drag, startPoint x: 745, startPoint y: 474, endPoint x: 786, endPoint y: 475, distance: 40.7
click at [786, 475] on p "Free delivery during promotions" at bounding box center [801, 472] width 105 height 11
click at [96, 185] on button at bounding box center [91, 187] width 16 height 16
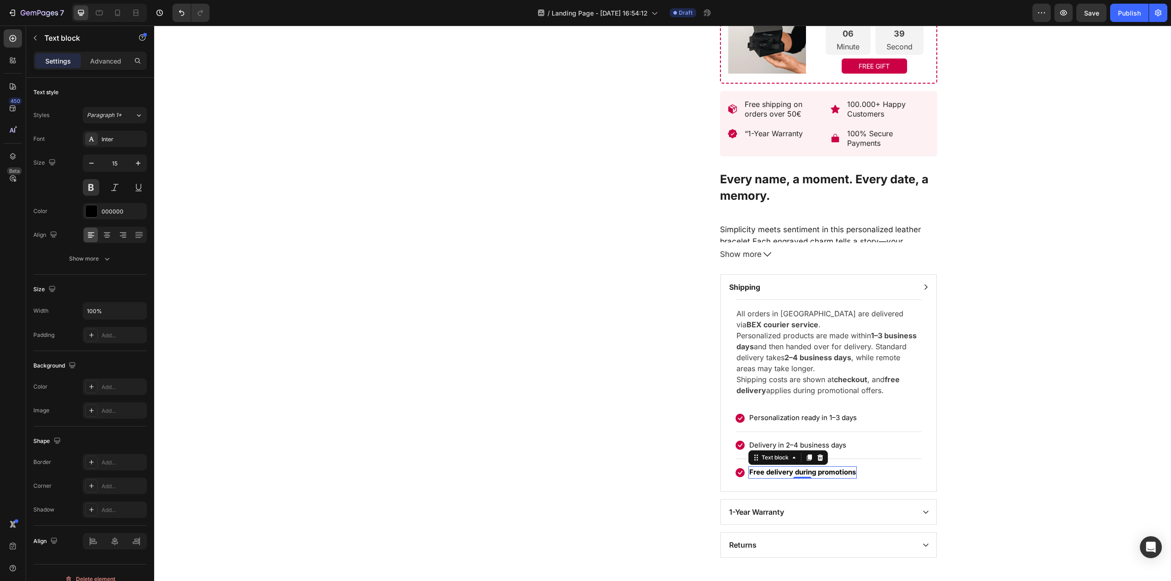
click at [761, 476] on p "Free delivery during promotions" at bounding box center [802, 472] width 107 height 11
click at [768, 474] on p "Free delivery during promotions" at bounding box center [802, 472] width 107 height 11
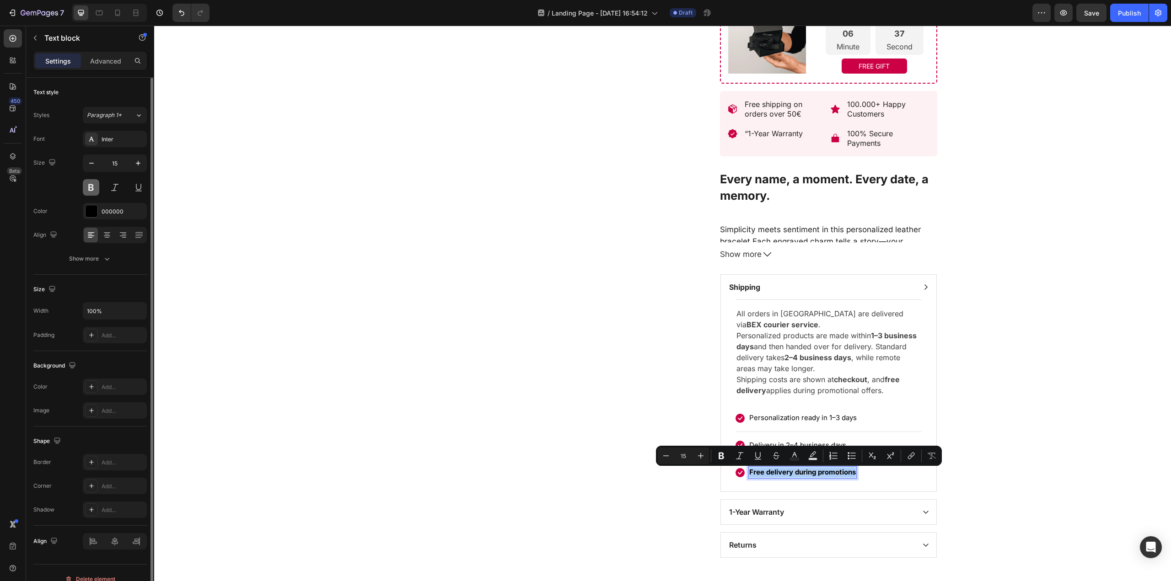
click at [91, 192] on button at bounding box center [91, 187] width 16 height 16
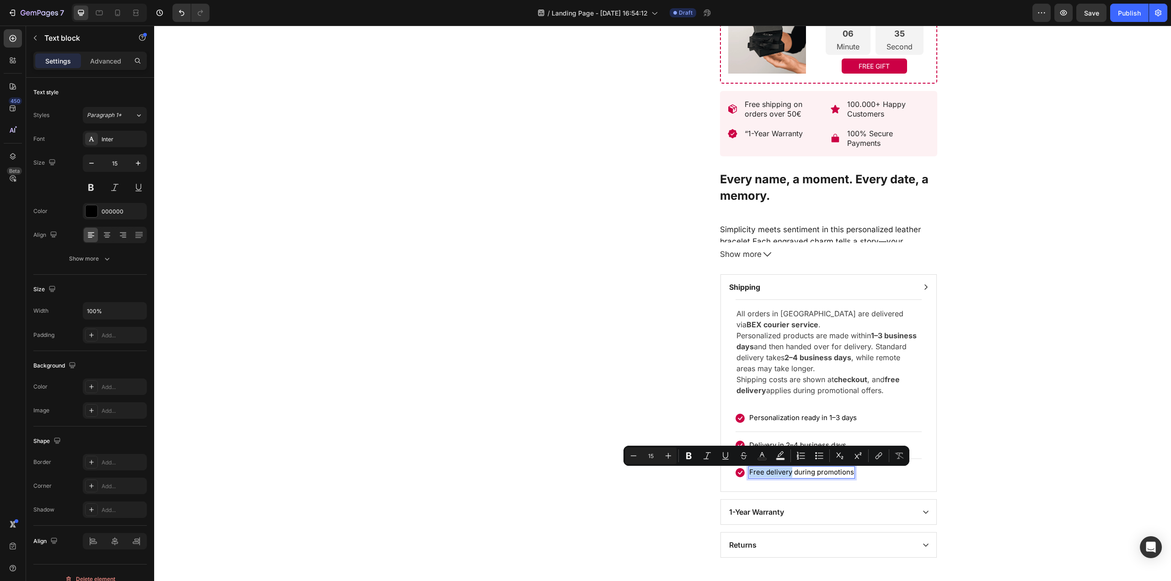
drag, startPoint x: 746, startPoint y: 473, endPoint x: 788, endPoint y: 476, distance: 41.7
click at [788, 476] on p "Free delivery during promotions" at bounding box center [801, 472] width 105 height 11
click at [694, 456] on button "Bold" at bounding box center [688, 456] width 16 height 16
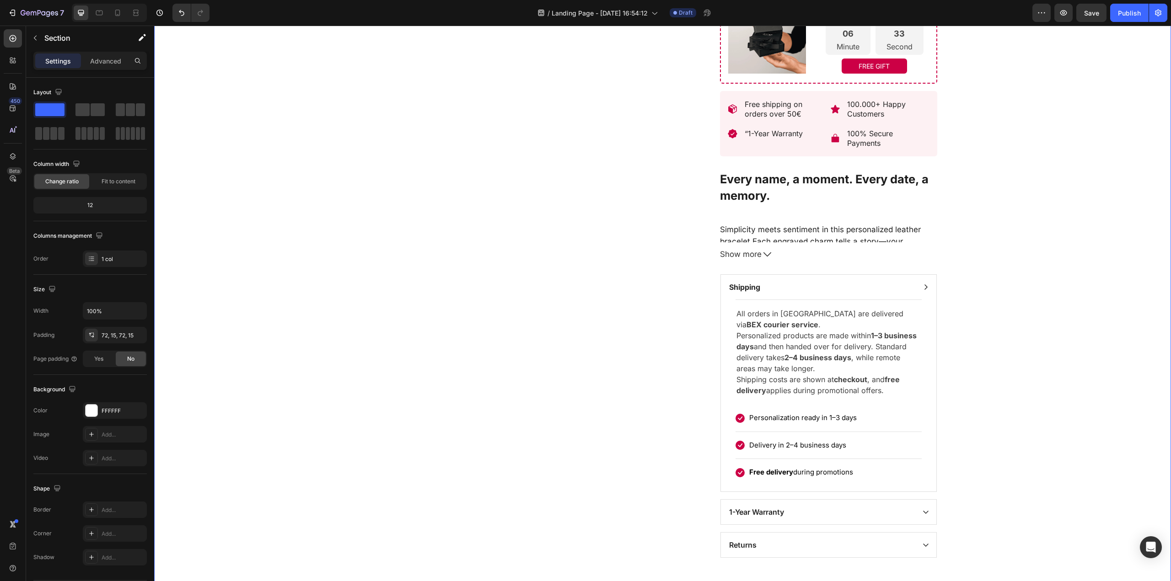
click at [1006, 476] on div "Product Images Loox - Carousel widget Loox Bracelet: Liora (P) Title Top rated …" at bounding box center [662, 73] width 1003 height 968
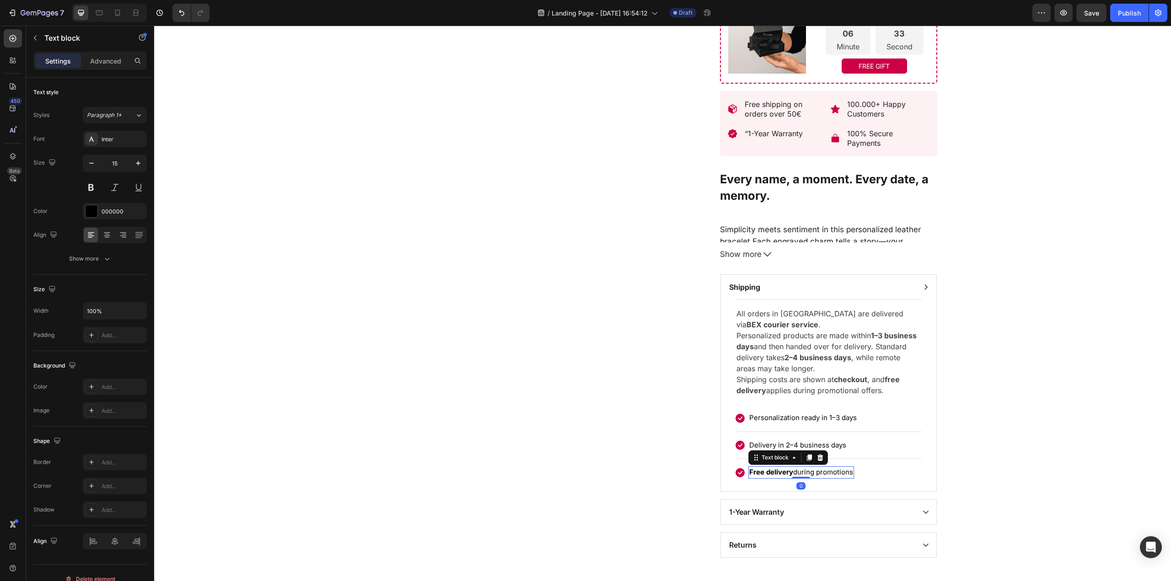
click at [804, 471] on p "Free delivery during promotions" at bounding box center [801, 472] width 104 height 11
click at [993, 426] on div "Product Images Loox - Carousel widget Loox Bracelet: Liora (P) Title Top rated …" at bounding box center [662, 73] width 1003 height 968
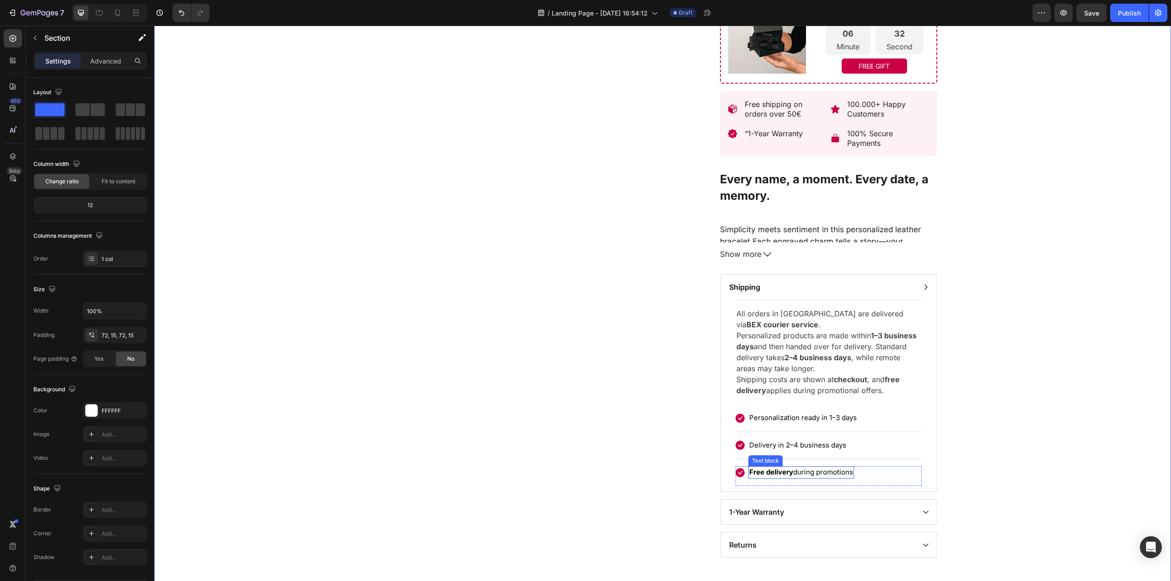
click at [800, 474] on p "Free delivery during promotions" at bounding box center [801, 472] width 104 height 11
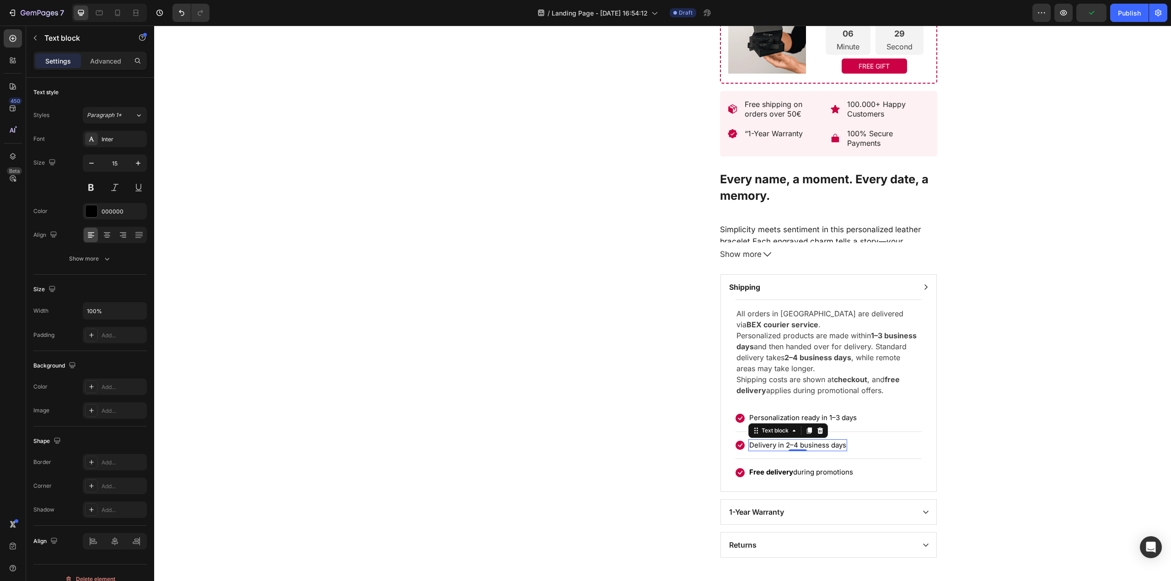
click at [762, 445] on p "Delivery in 2–4 business days" at bounding box center [797, 445] width 97 height 11
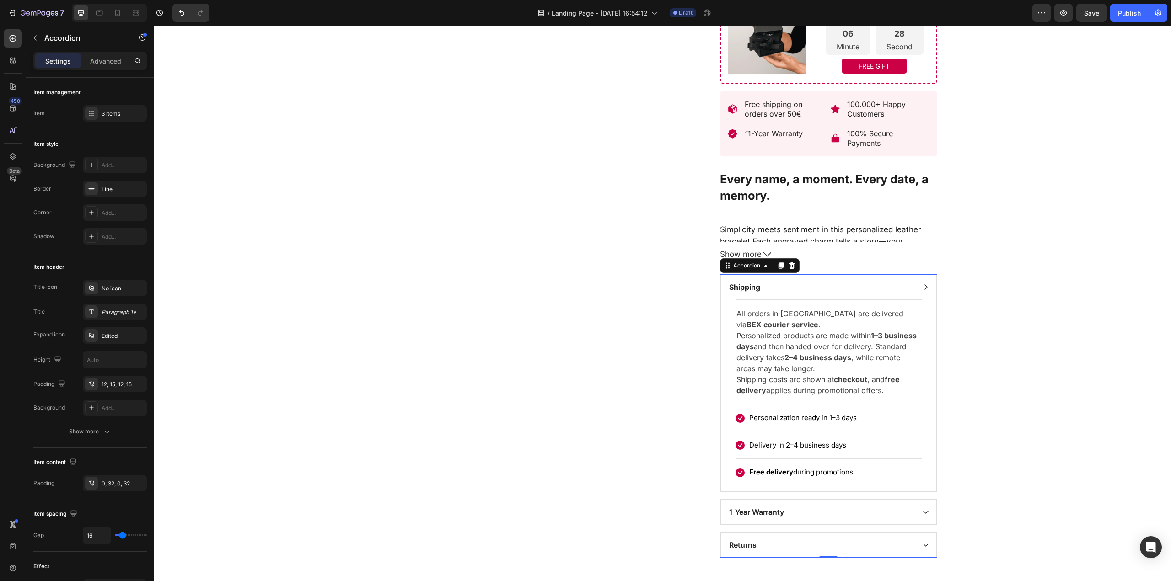
click at [923, 401] on div "All orders in Serbia are delivered via BEX courier service . Personalized produ…" at bounding box center [828, 395] width 215 height 192
click at [824, 422] on p "Personalization ready in 1–3 days" at bounding box center [802, 418] width 107 height 11
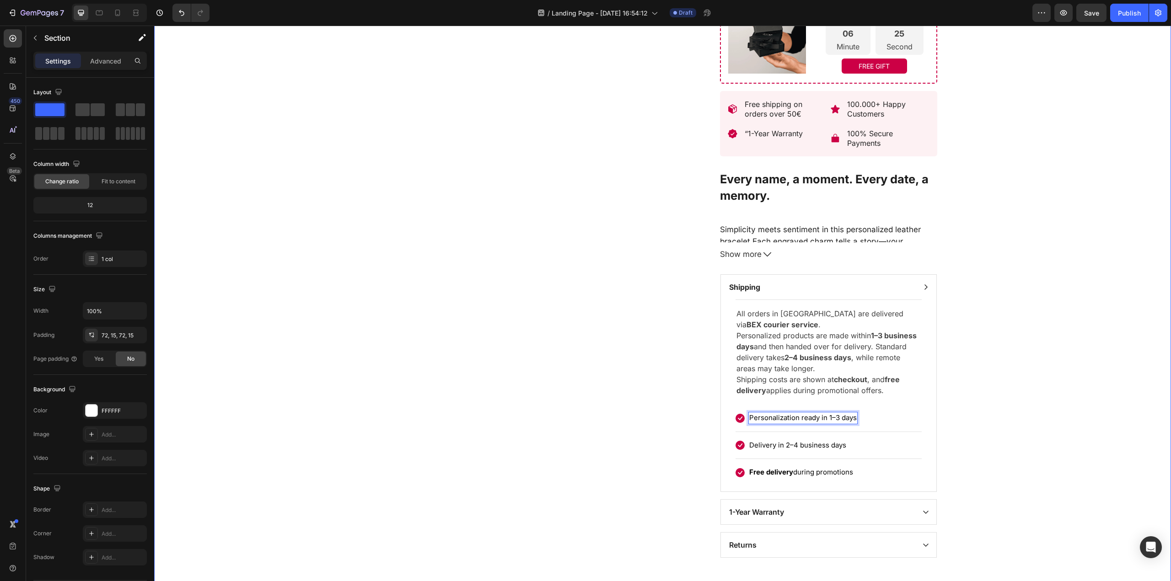
click at [1050, 360] on div "Product Images Loox - Carousel widget Loox Bracelet: Liora (P) Title Top rated …" at bounding box center [662, 73] width 1003 height 968
click at [808, 423] on p "Personalization ready in 1–3 days" at bounding box center [802, 418] width 107 height 11
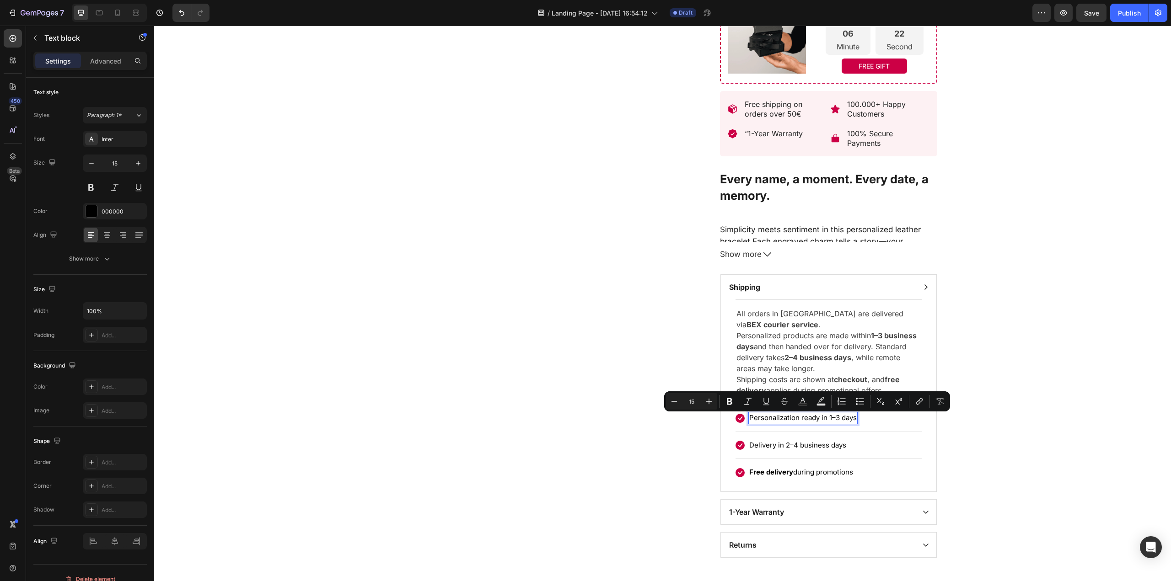
click at [804, 423] on p "Personalization ready in 1–3 days" at bounding box center [802, 418] width 107 height 11
drag, startPoint x: 797, startPoint y: 418, endPoint x: 839, endPoint y: 415, distance: 41.7
click at [839, 415] on p "Personalization ready in 1–3 days" at bounding box center [802, 418] width 107 height 11
click at [740, 405] on icon "Editor contextual toolbar" at bounding box center [739, 401] width 5 height 7
click at [934, 450] on div "Product Images Loox - Carousel widget Loox Bracelet: Liora (P) Title Top rated …" at bounding box center [662, 73] width 1003 height 968
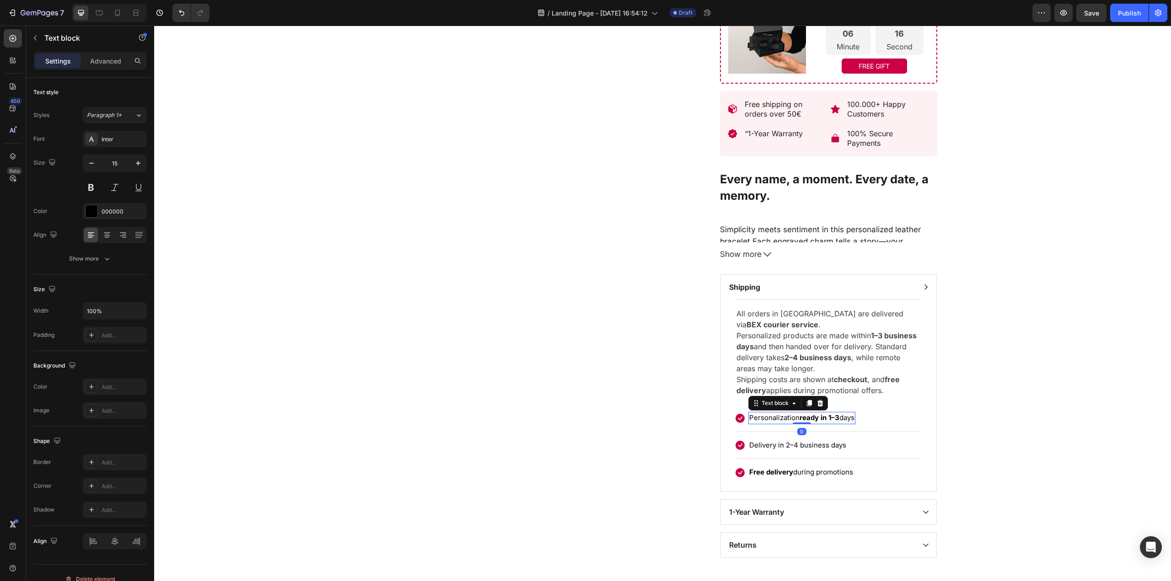
click at [831, 415] on p "Personalization ready in 1–3 days" at bounding box center [801, 418] width 105 height 11
click at [1060, 420] on div "Product Images Loox - Carousel widget Loox Bracelet: Liora (P) Title Top rated …" at bounding box center [662, 73] width 1003 height 968
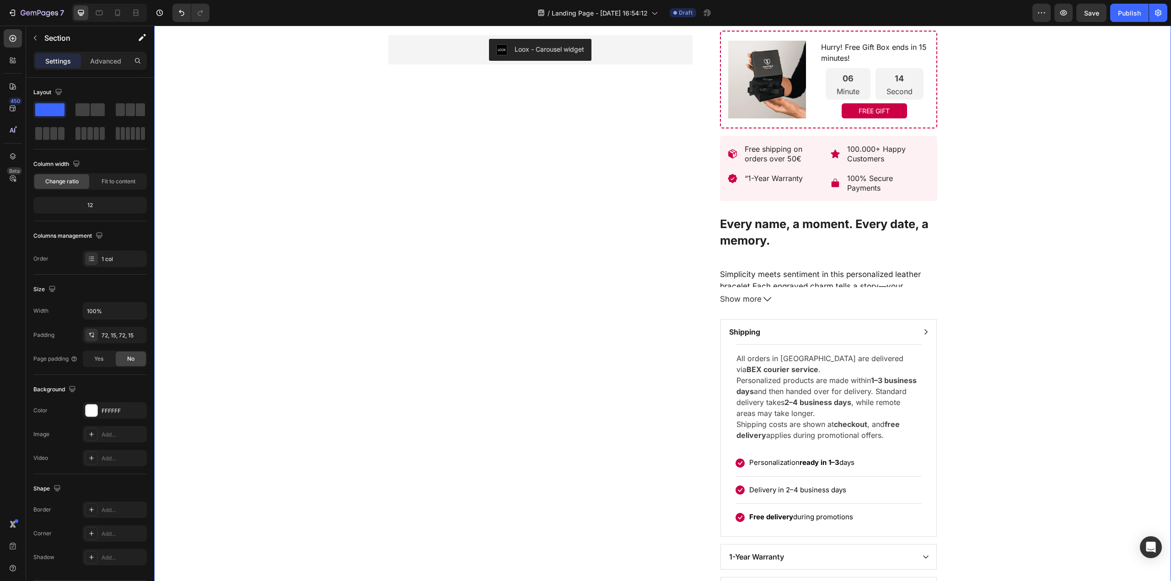
scroll to position [442, 0]
click at [1058, 267] on div "Product Images Loox - Carousel widget Loox Bracelet: Liora (P) Title Top rated …" at bounding box center [662, 119] width 1003 height 968
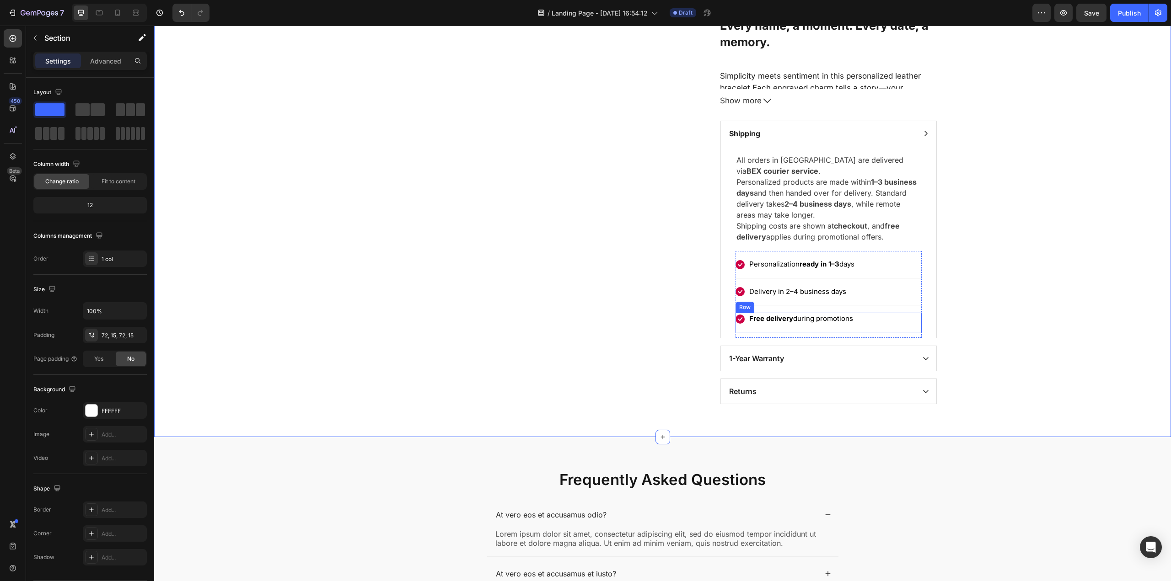
scroll to position [644, 0]
click at [774, 287] on p "Delivery in 2–4 business days" at bounding box center [797, 289] width 97 height 11
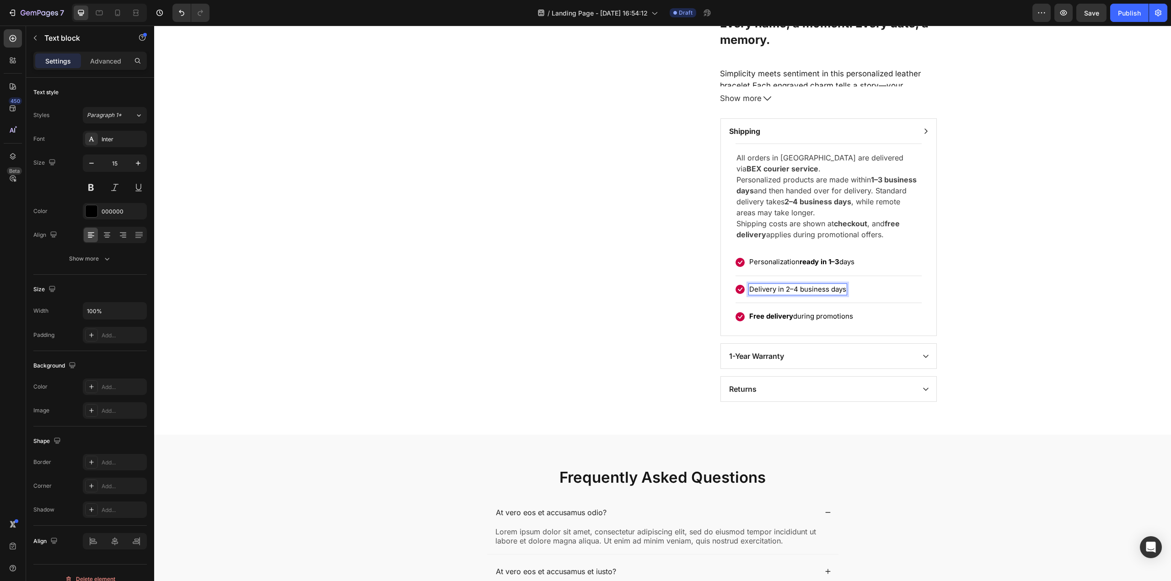
click at [783, 289] on p "Delivery in 2–4 business days" at bounding box center [797, 289] width 97 height 11
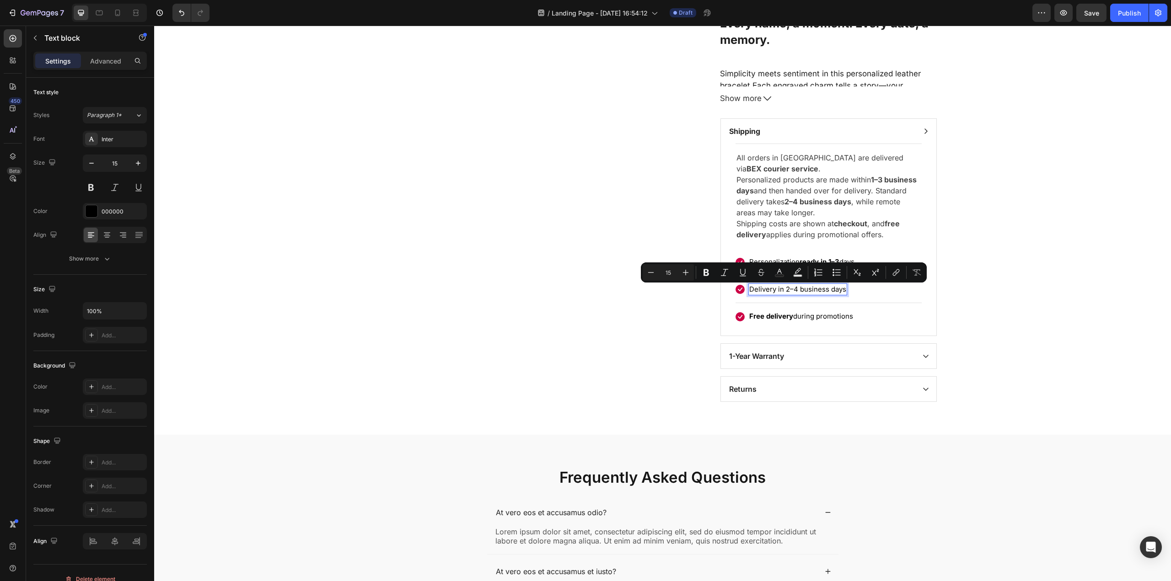
click at [796, 291] on p "Delivery in 2–4 business days" at bounding box center [797, 289] width 97 height 11
drag, startPoint x: 794, startPoint y: 292, endPoint x: 745, endPoint y: 289, distance: 49.4
click at [748, 289] on div "Delivery in 2–4 business days" at bounding box center [797, 289] width 99 height 12
click at [688, 275] on icon "Editor contextual toolbar" at bounding box center [691, 272] width 9 height 9
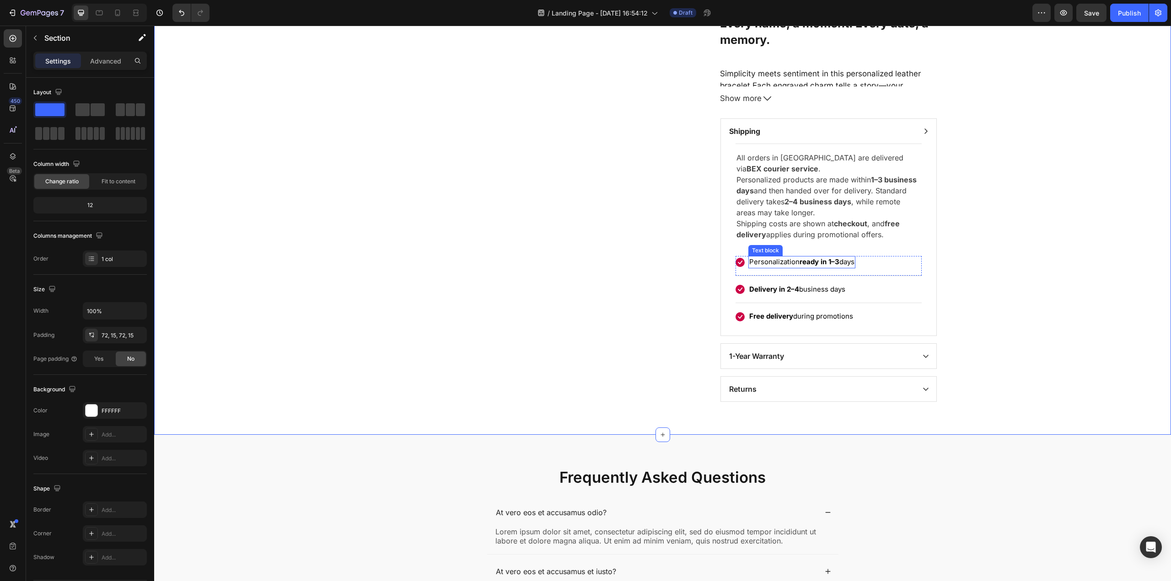
click at [820, 263] on strong "ready in 1–3" at bounding box center [819, 261] width 40 height 9
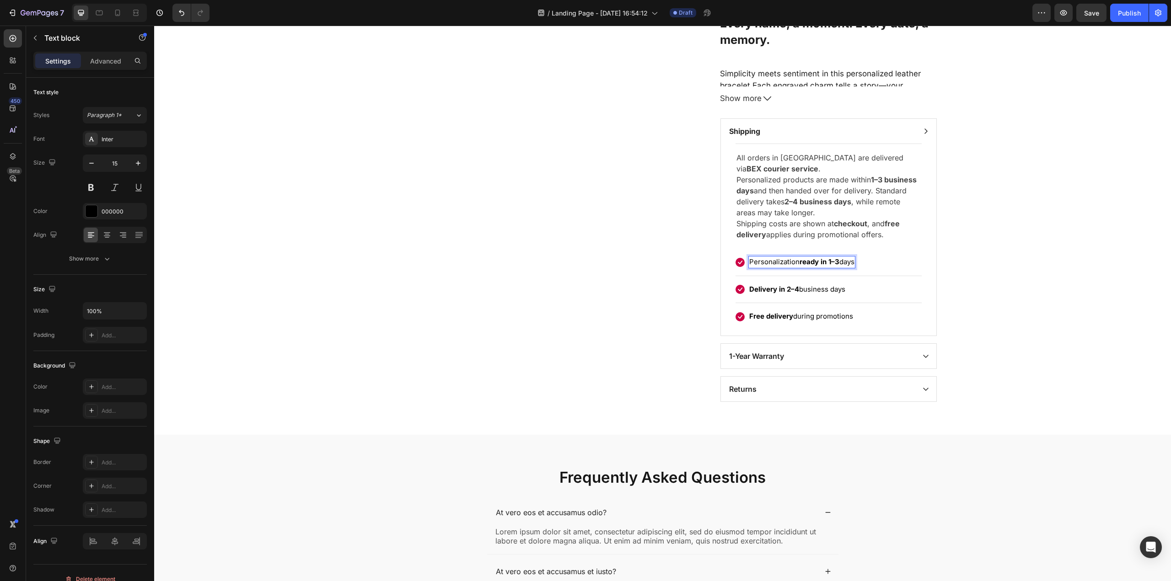
click at [817, 263] on strong "ready in 1–3" at bounding box center [819, 261] width 40 height 9
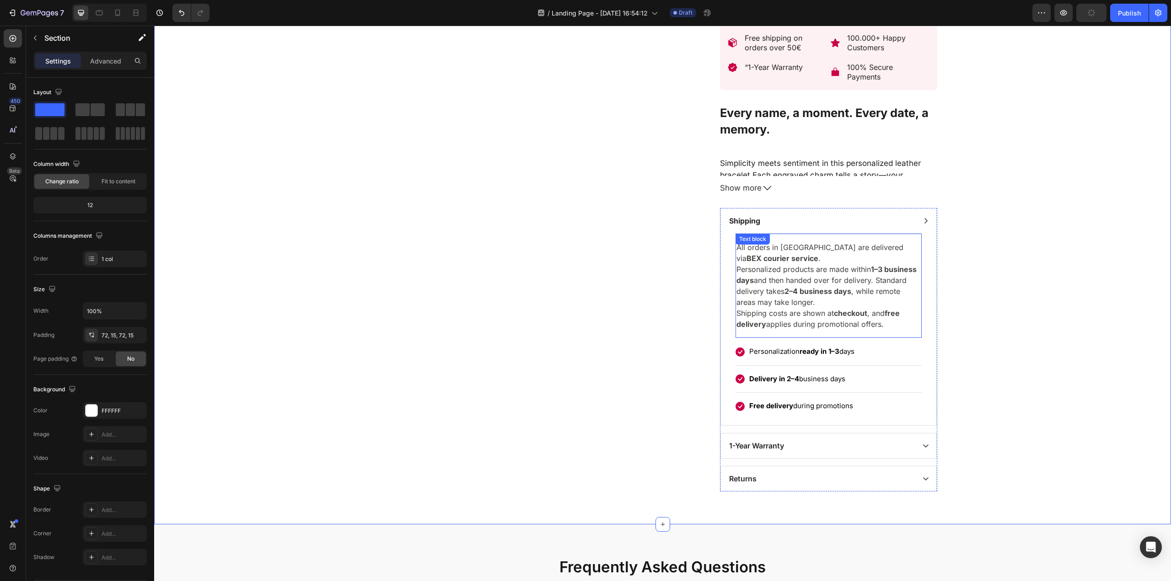
scroll to position [552, 0]
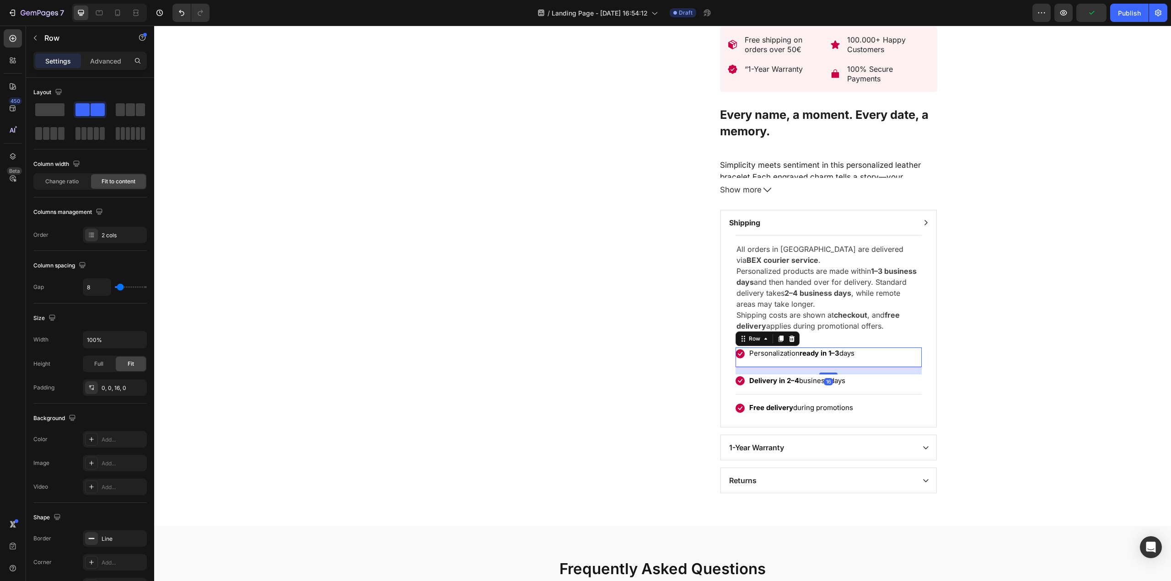
click at [867, 358] on div "Icon Personalization ready in 1–3 days Text block Row 16" at bounding box center [828, 358] width 186 height 20
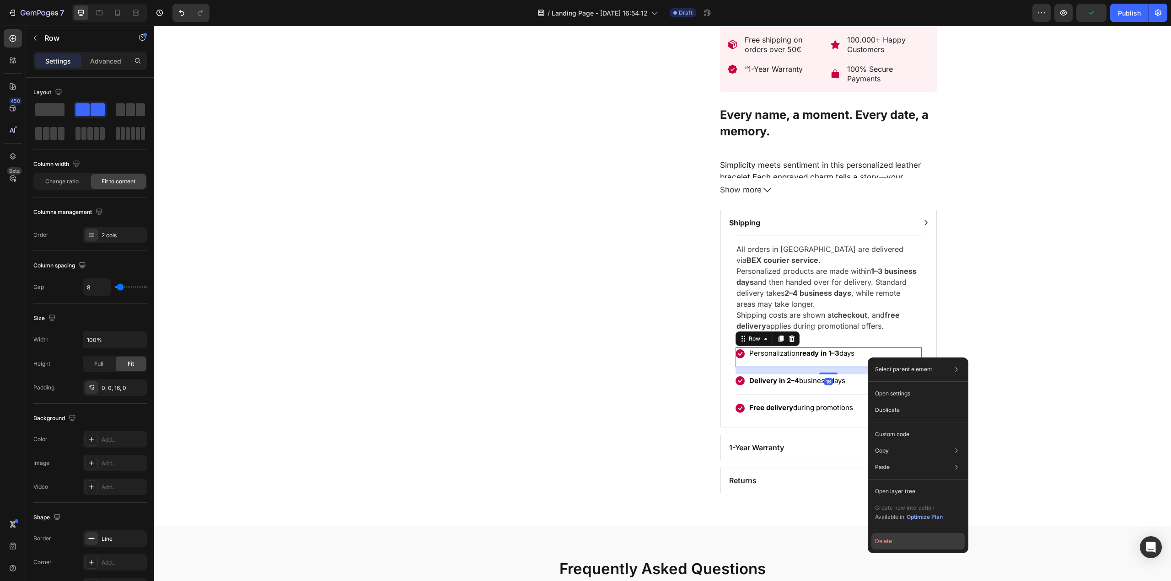
click at [892, 543] on button "Delete" at bounding box center [917, 541] width 93 height 16
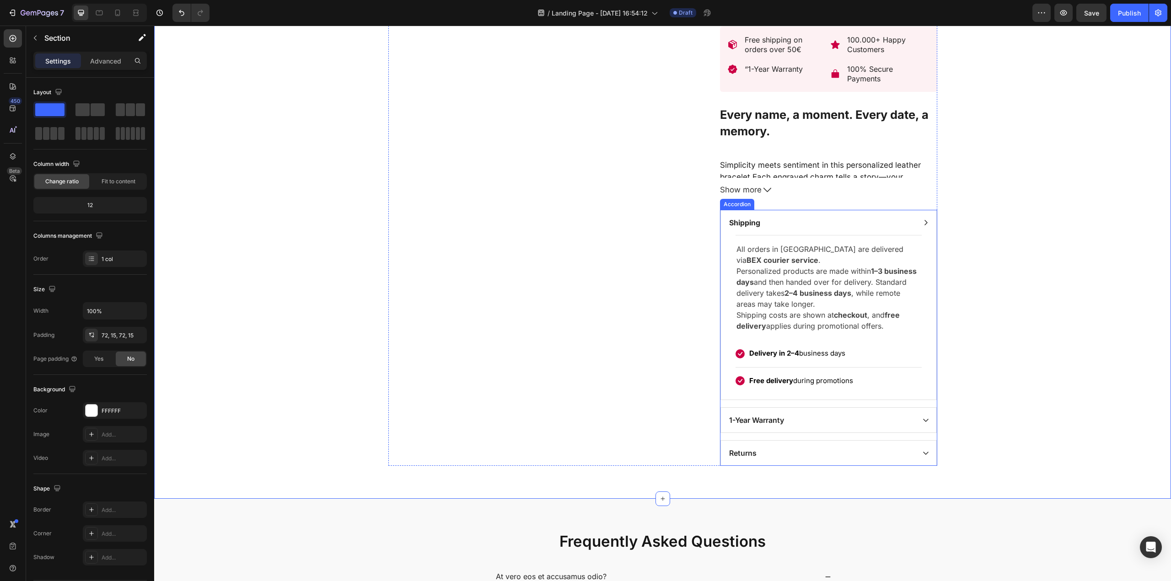
click at [924, 223] on icon at bounding box center [925, 222] width 7 height 7
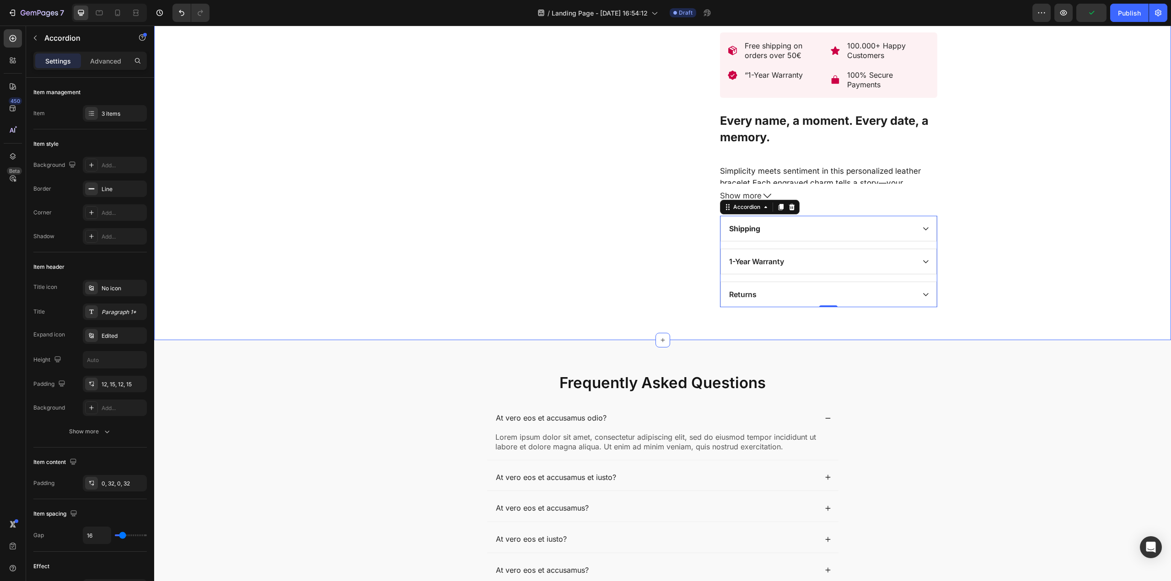
scroll to position [549, 0]
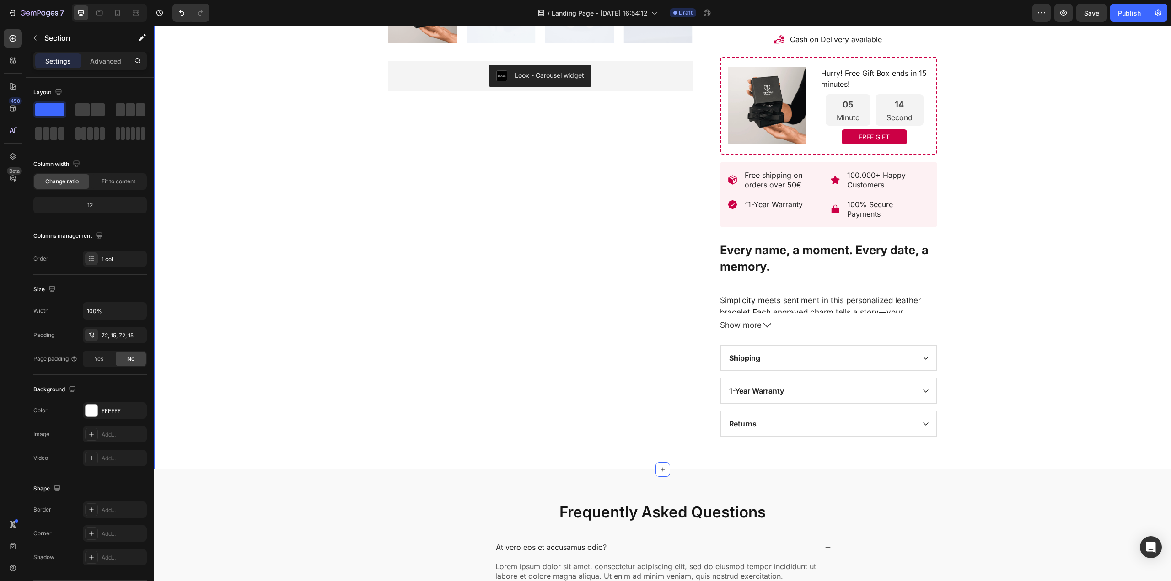
scroll to position [411, 0]
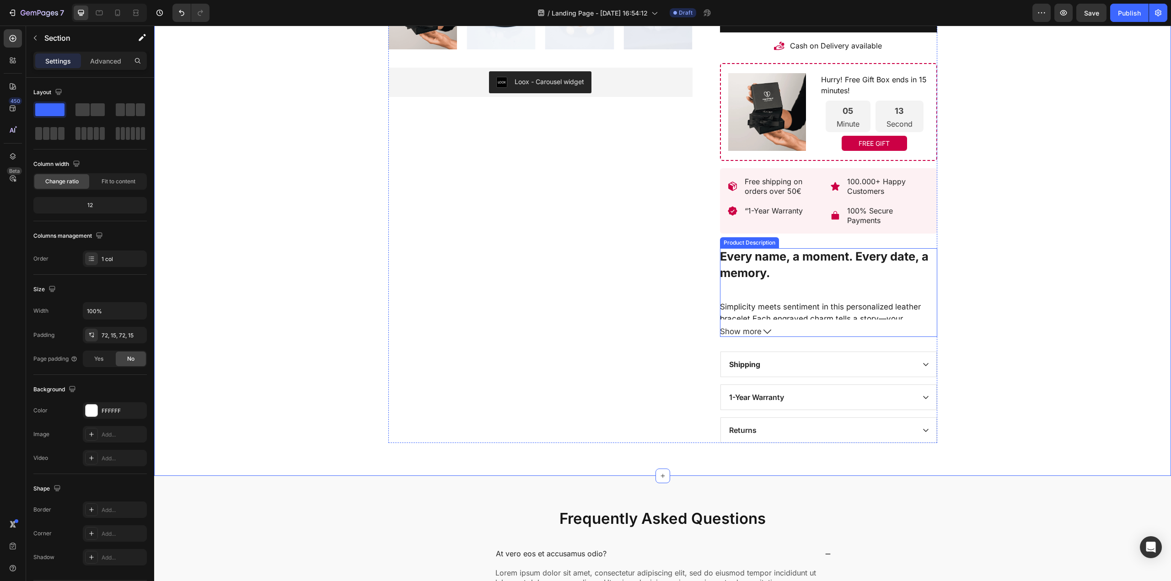
click at [767, 332] on button "Show more" at bounding box center [828, 331] width 217 height 9
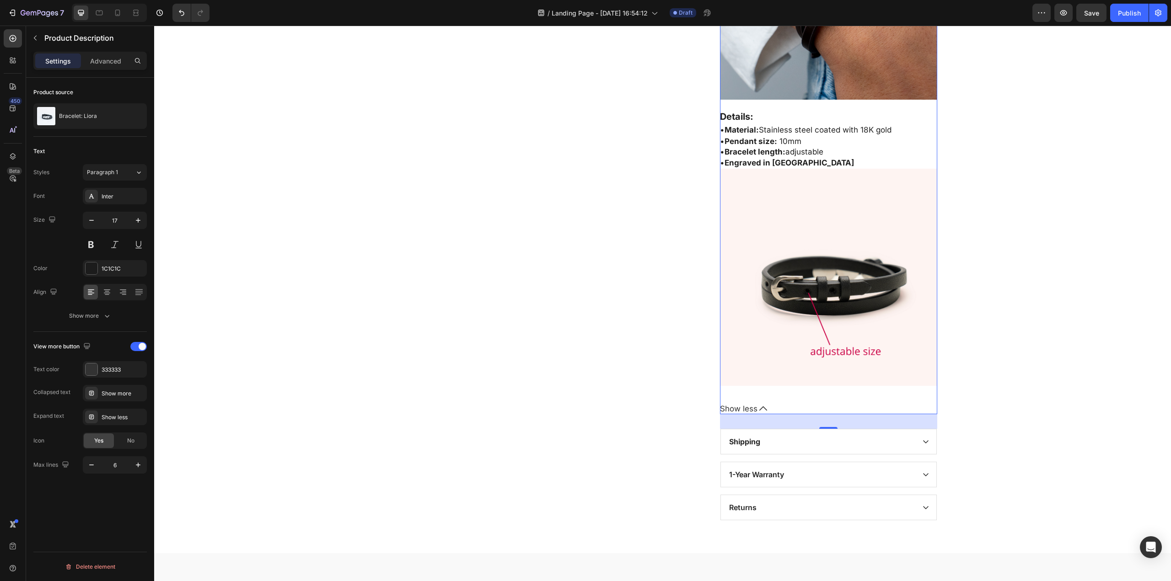
scroll to position [905, 0]
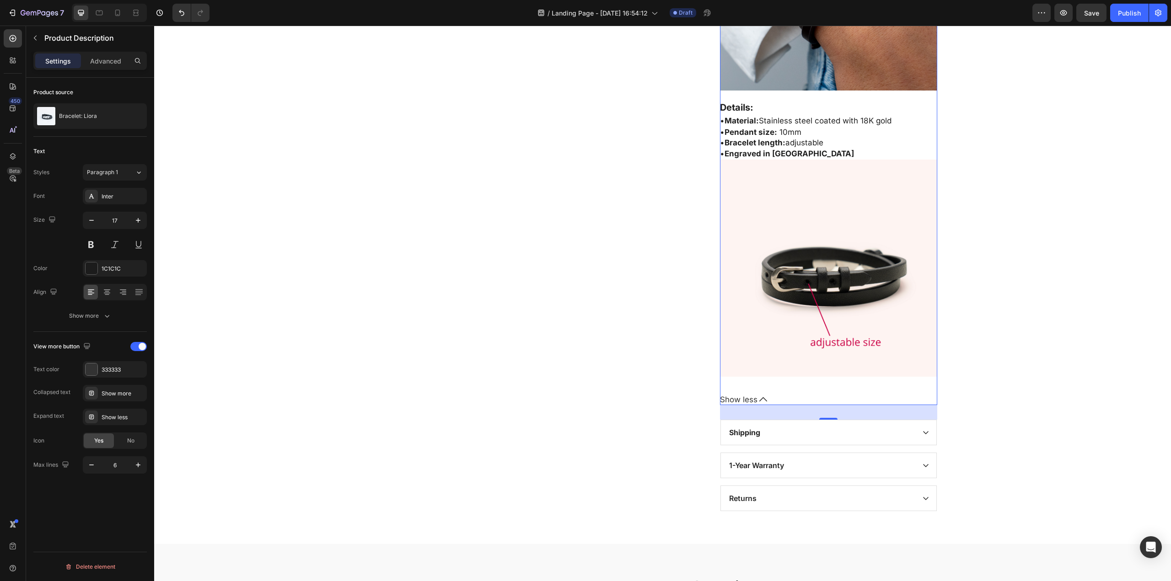
click at [817, 119] on span "Stainless steel coated with 18K gold" at bounding box center [825, 120] width 133 height 9
click at [90, 218] on icon "button" at bounding box center [91, 220] width 9 height 9
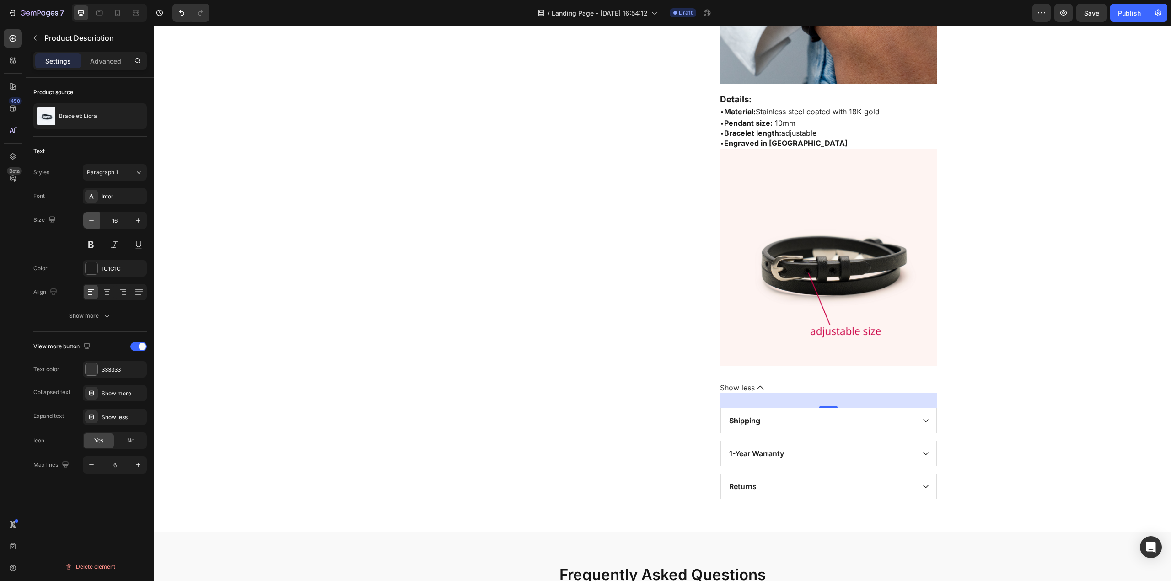
click at [87, 218] on icon "button" at bounding box center [91, 220] width 9 height 9
type input "15"
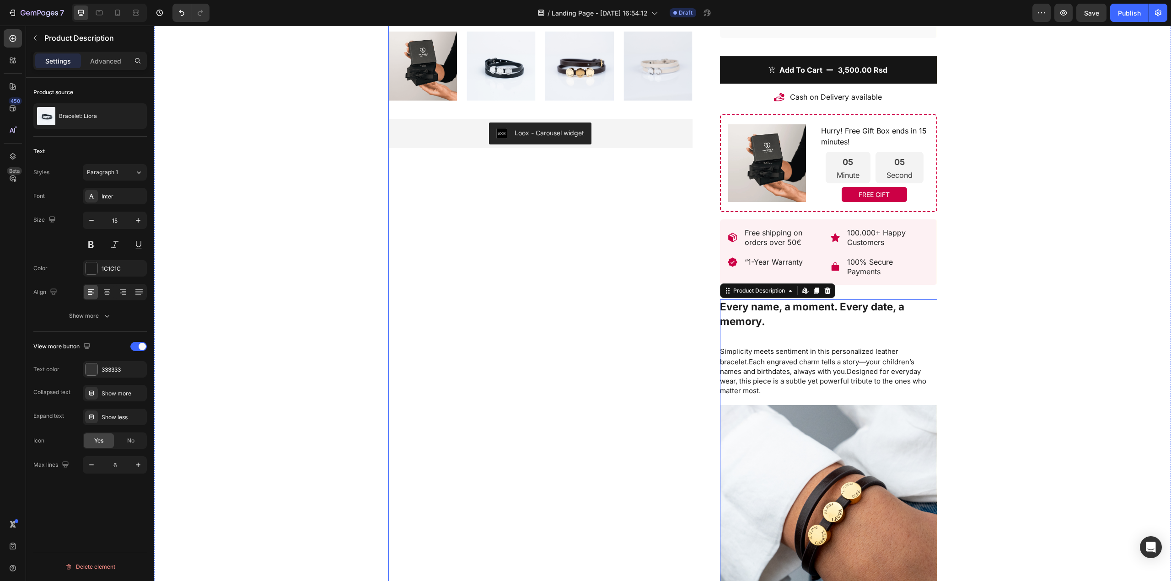
scroll to position [350, 0]
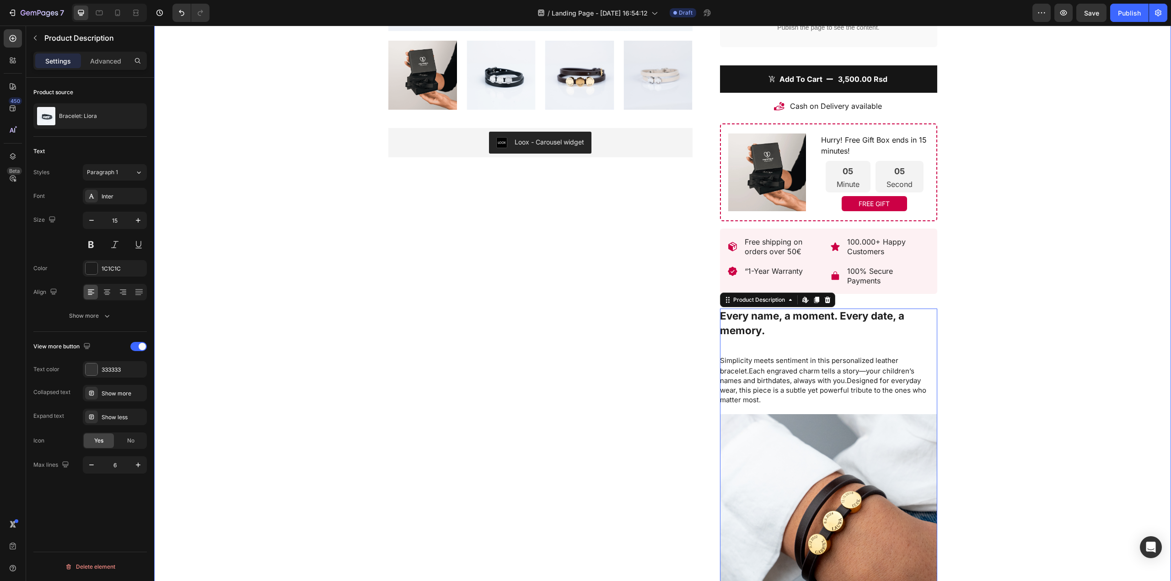
click at [963, 244] on div "Product Images Loox - Carousel widget Loox Bracelet: Liora (P) Title Top rated …" at bounding box center [662, 385] width 1003 height 1316
click at [822, 390] on p "Simplicity meets sentiment in this personalized leather bracelet. Each engraved…" at bounding box center [823, 380] width 206 height 48
click at [139, 226] on button "button" at bounding box center [138, 220] width 16 height 16
type input "16"
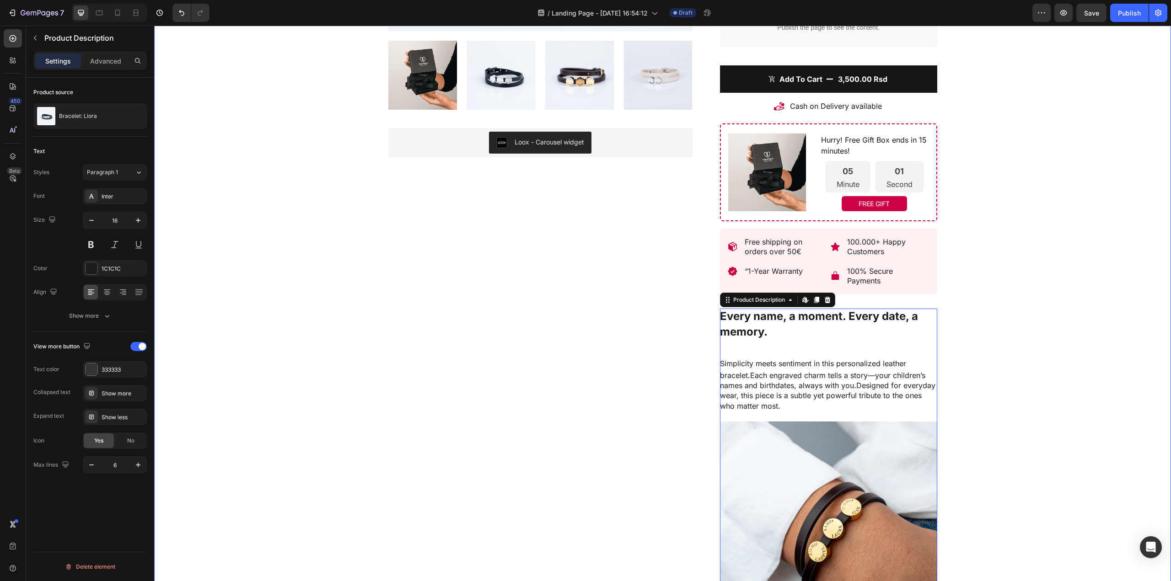
click at [1014, 299] on div "Product Images Loox - Carousel widget Loox Bracelet: Liora (P) Title Top rated …" at bounding box center [662, 390] width 1003 height 1327
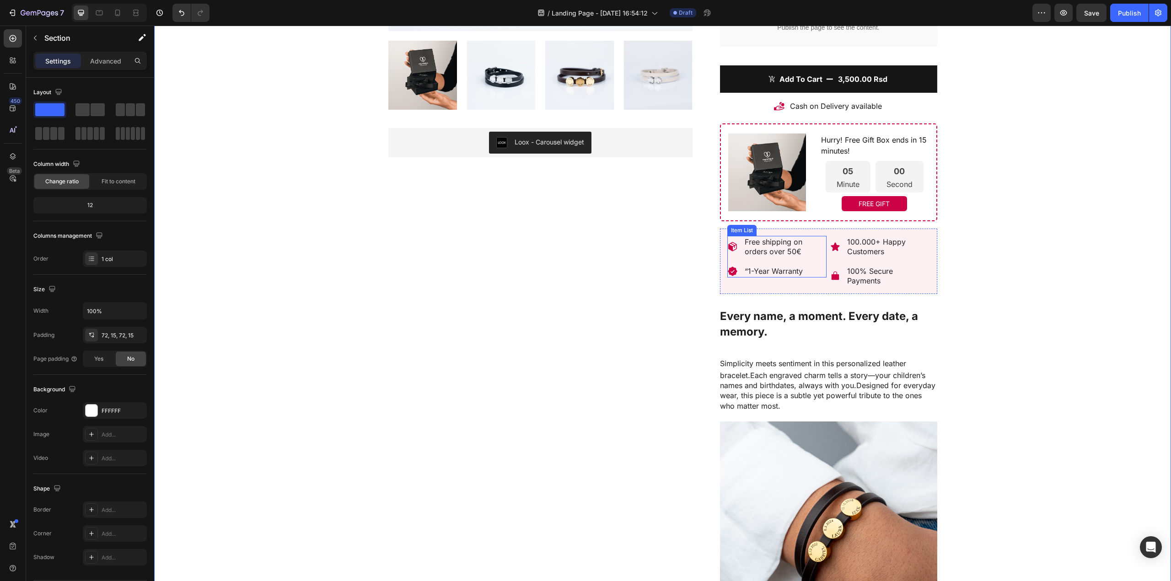
click at [793, 248] on p "Free shipping on orders over 50€" at bounding box center [784, 246] width 81 height 19
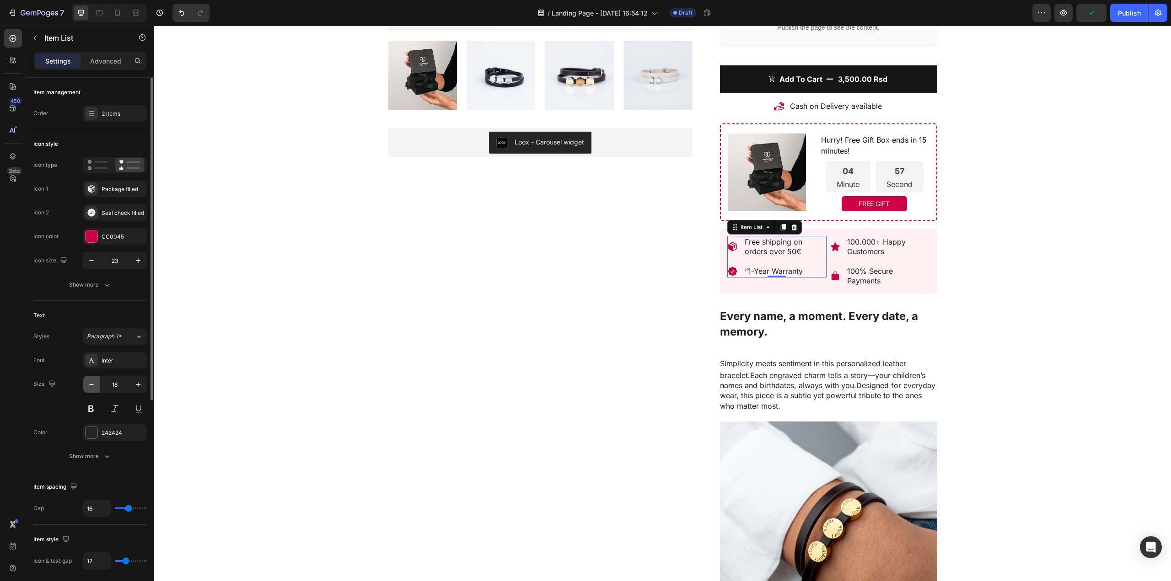
click at [88, 386] on icon "button" at bounding box center [91, 384] width 9 height 9
type input "15"
click at [866, 242] on p "100.000+ Happy Customers" at bounding box center [887, 246] width 81 height 19
click at [95, 380] on icon "button" at bounding box center [91, 384] width 9 height 9
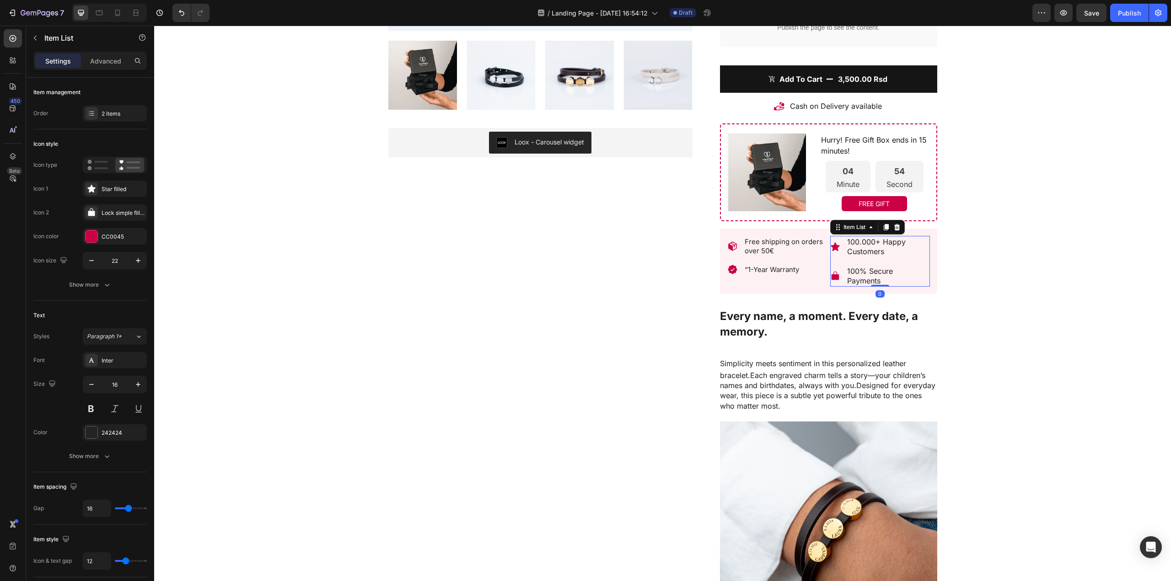
type input "15"
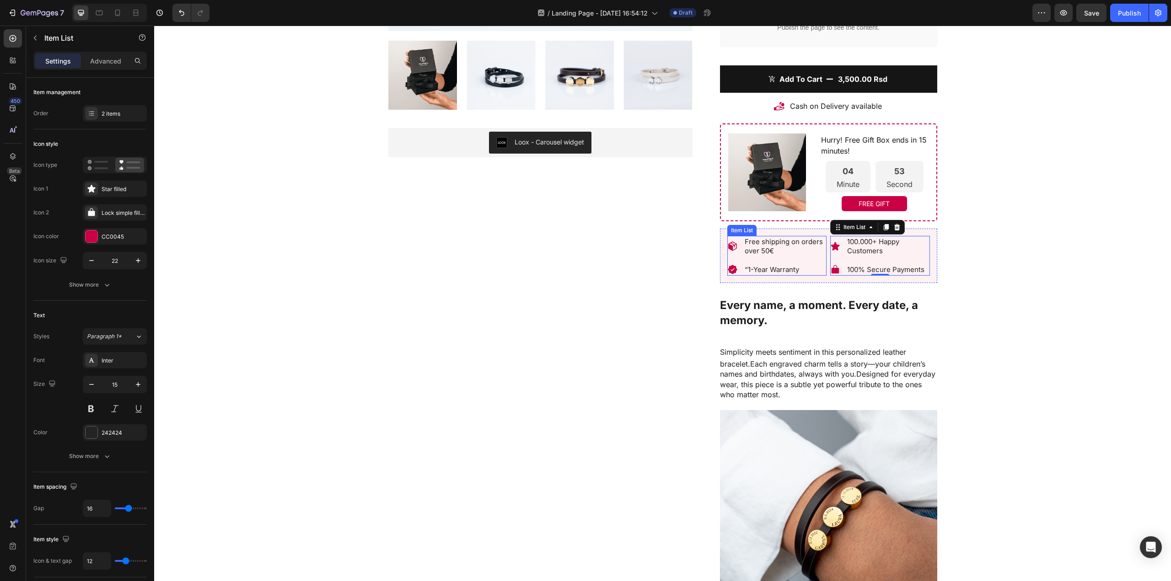
click at [770, 275] on div "Free shipping on orders over 50€ “1-Year Warranty Item List" at bounding box center [777, 256] width 100 height 40
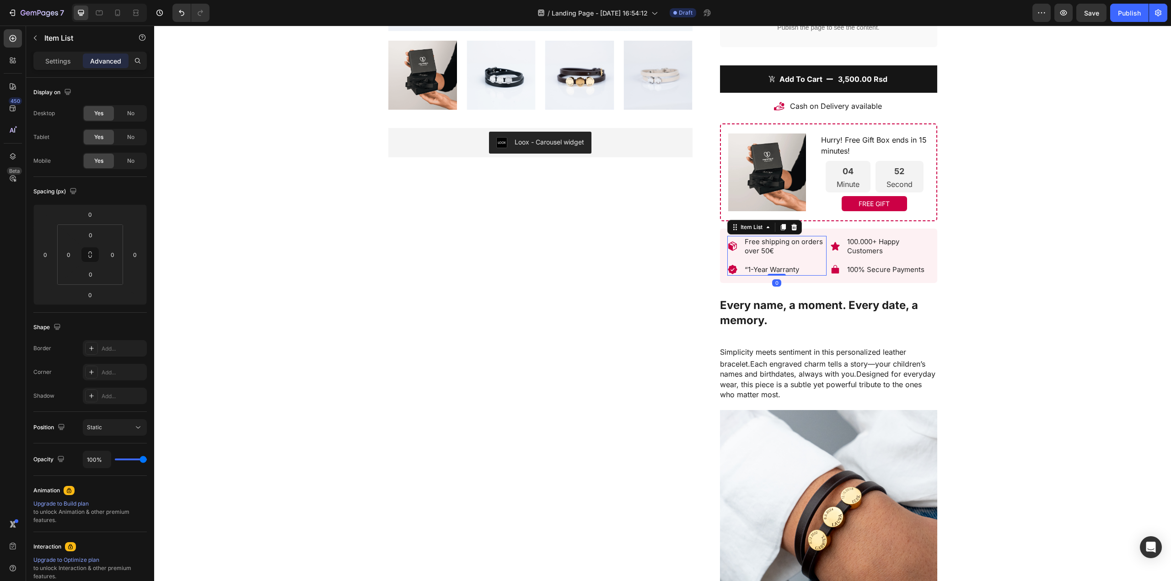
click at [768, 267] on p "“1-Year Warranty" at bounding box center [784, 269] width 81 height 9
click at [744, 272] on p "“1-Year Warranty" at bounding box center [784, 269] width 81 height 9
click at [769, 273] on p "1-Year Warranty" at bounding box center [784, 269] width 81 height 9
click at [586, 364] on div "Product Images Loox - Carousel widget Loox" at bounding box center [540, 385] width 304 height 1316
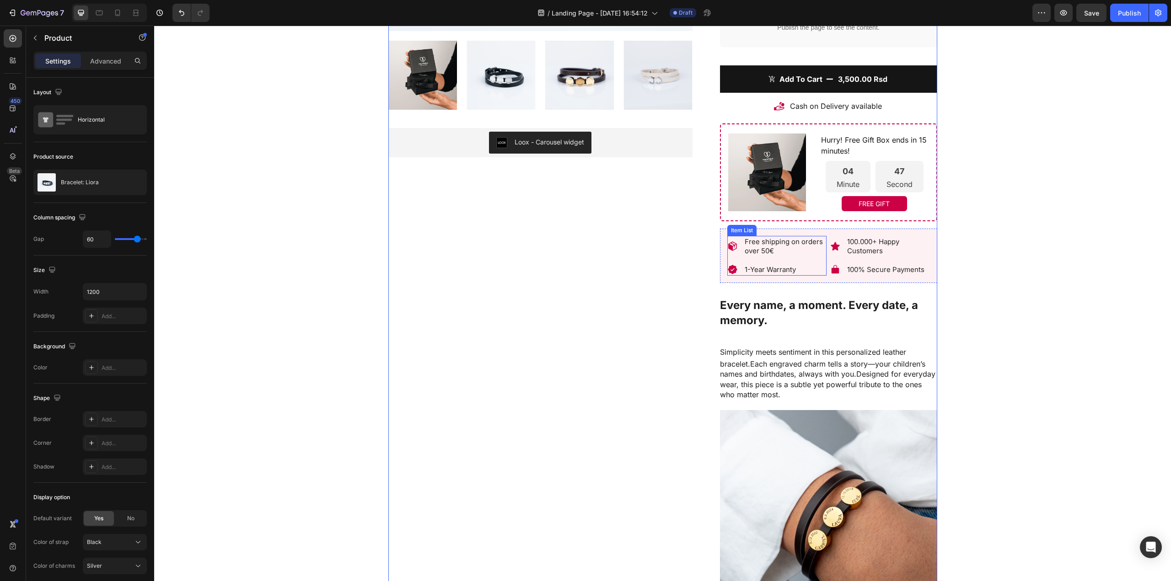
click at [782, 273] on p "1-Year Warranty" at bounding box center [784, 269] width 81 height 9
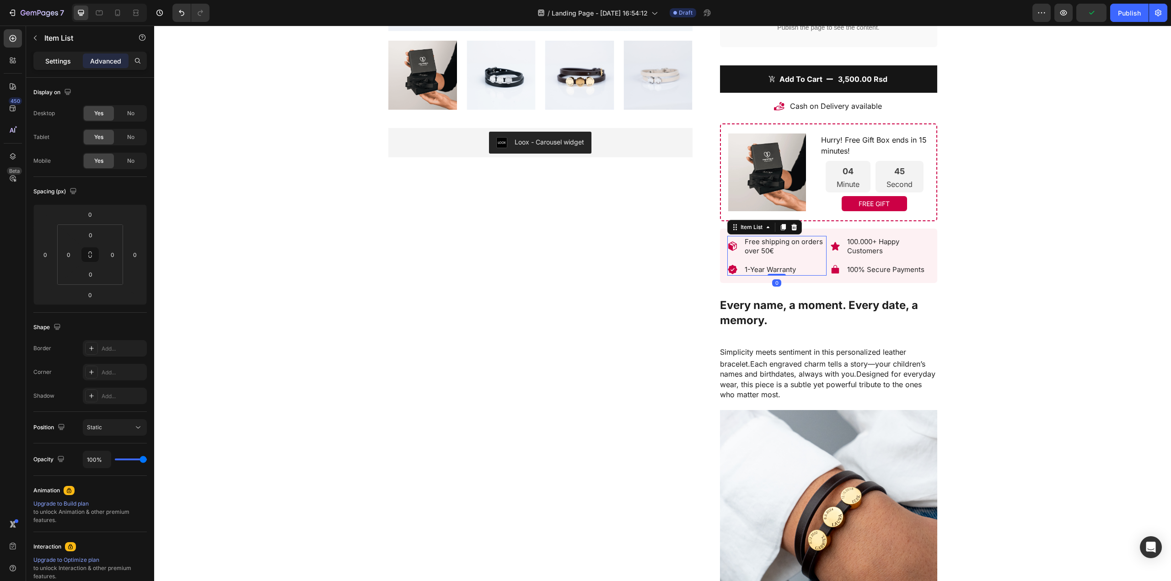
click at [52, 64] on p "Settings" at bounding box center [58, 61] width 26 height 10
type input "12"
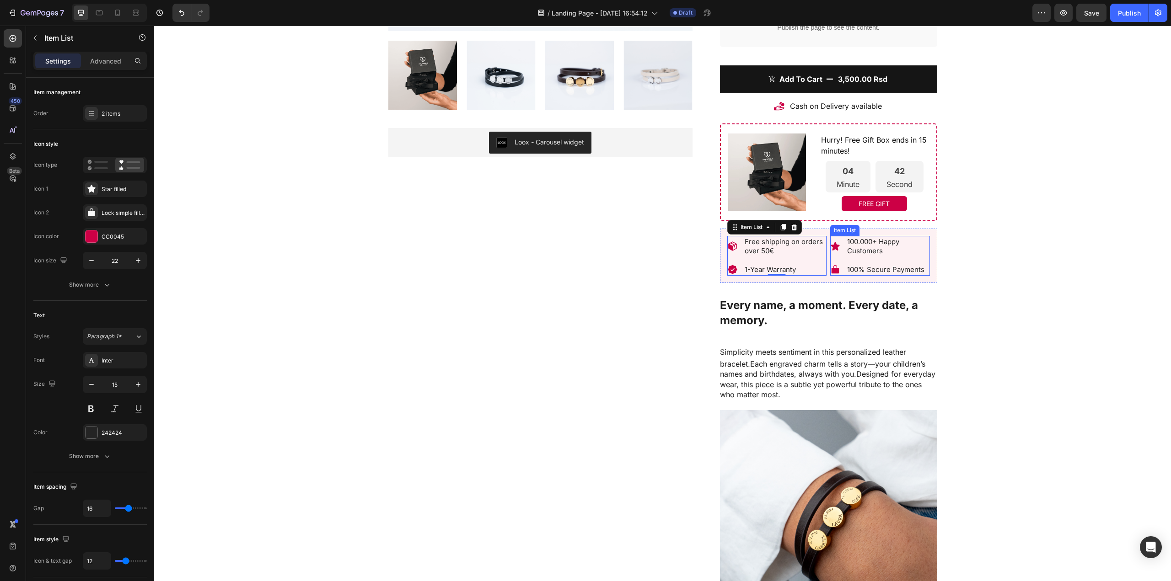
click at [868, 267] on p "100% Secure Payments" at bounding box center [887, 269] width 81 height 9
click at [765, 238] on div "Free shipping on orders over 50€" at bounding box center [785, 246] width 84 height 21
click at [891, 245] on p "100.000+ Happy Customers" at bounding box center [887, 246] width 81 height 18
click at [1040, 284] on div "Product Images Loox - Carousel widget Loox Bracelet: Liora (P) Title Top rated …" at bounding box center [662, 385] width 1003 height 1316
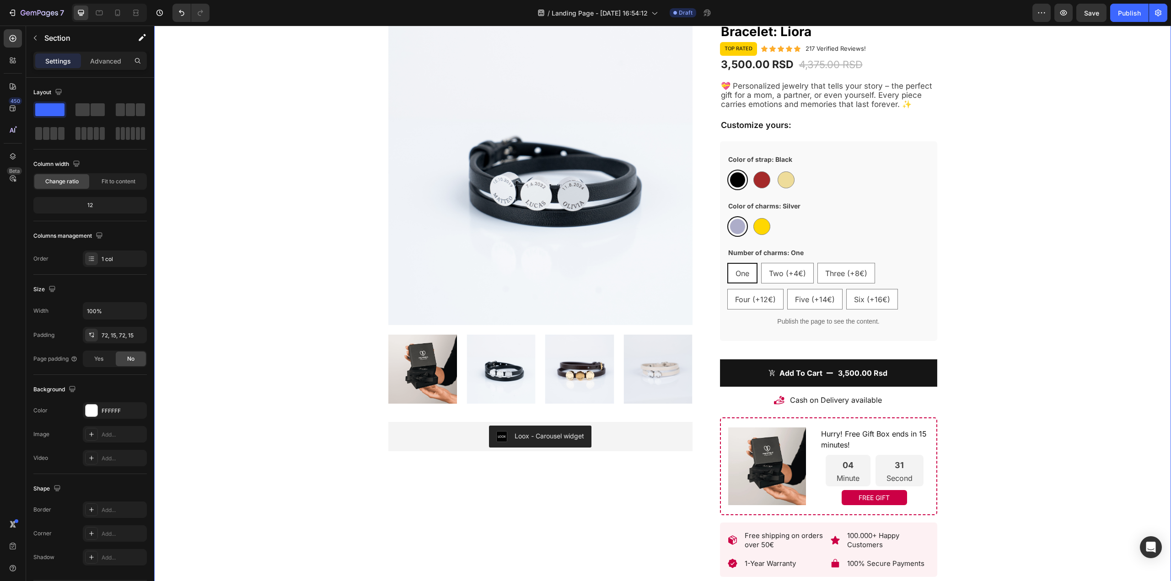
scroll to position [50, 0]
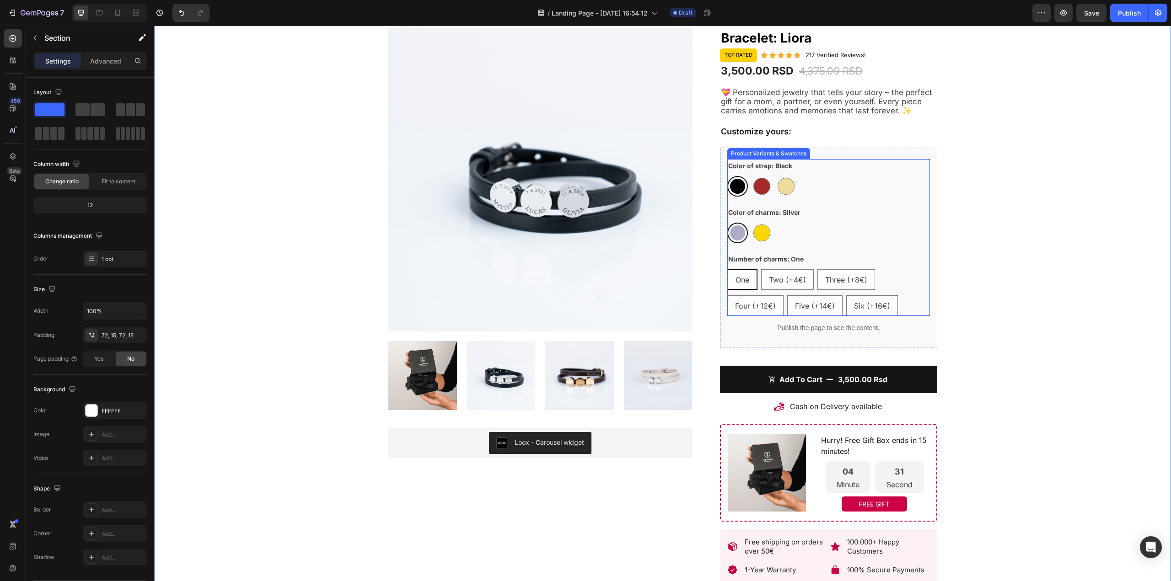
click at [845, 293] on div "One One One Two (+4€) Two (+4€) Two (+4€) Three (+8€) Three (+8€) Three (+8€) F…" at bounding box center [828, 292] width 203 height 47
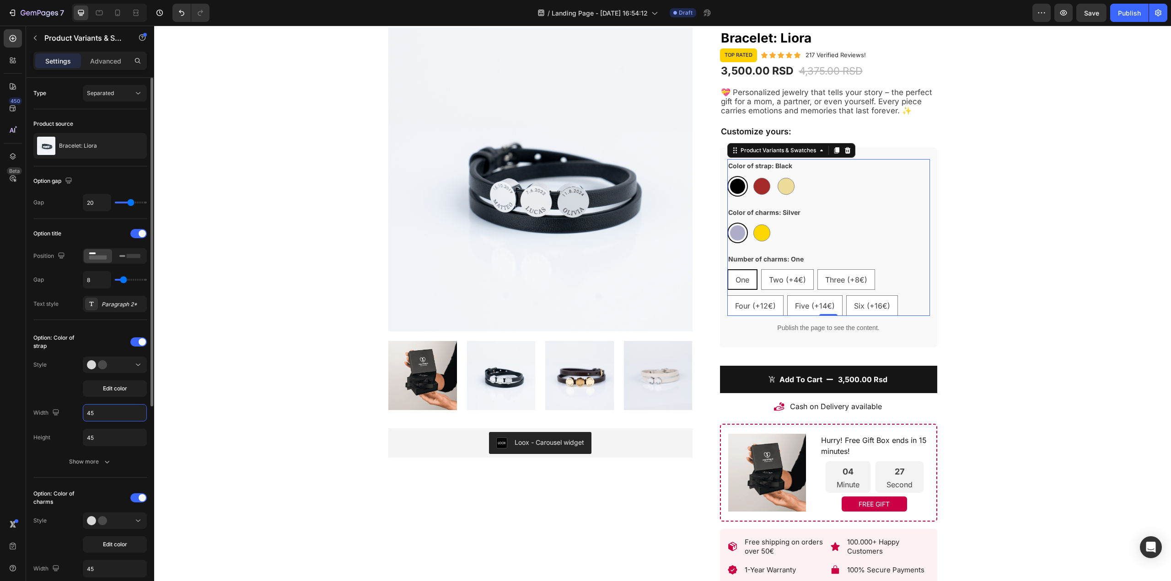
click at [109, 418] on input "45" at bounding box center [114, 413] width 63 height 16
type input "40"
click at [118, 444] on input "45" at bounding box center [114, 437] width 63 height 16
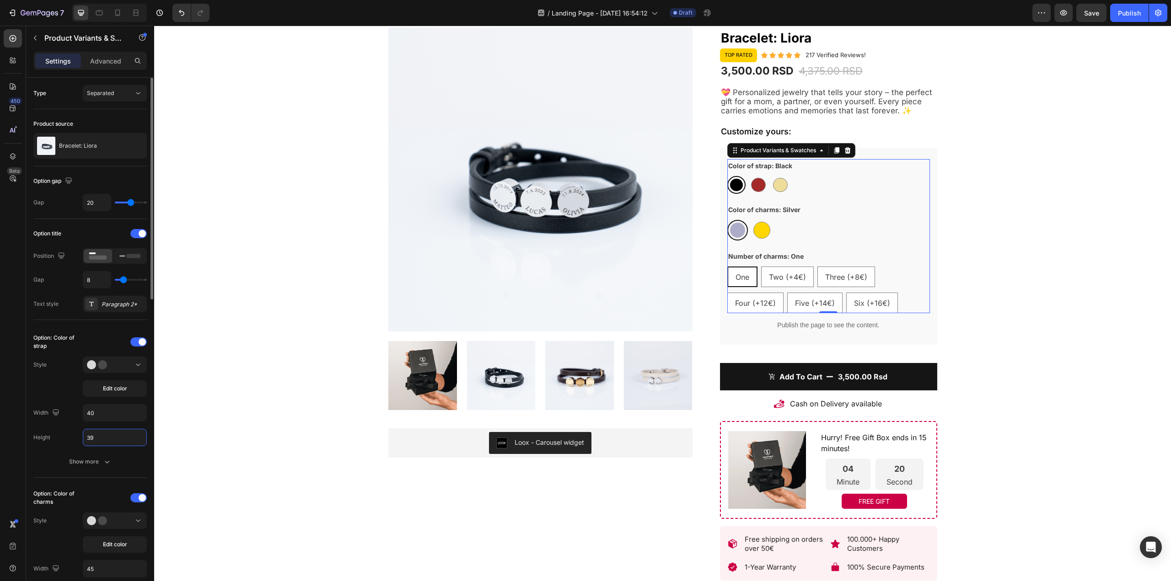
type input "40"
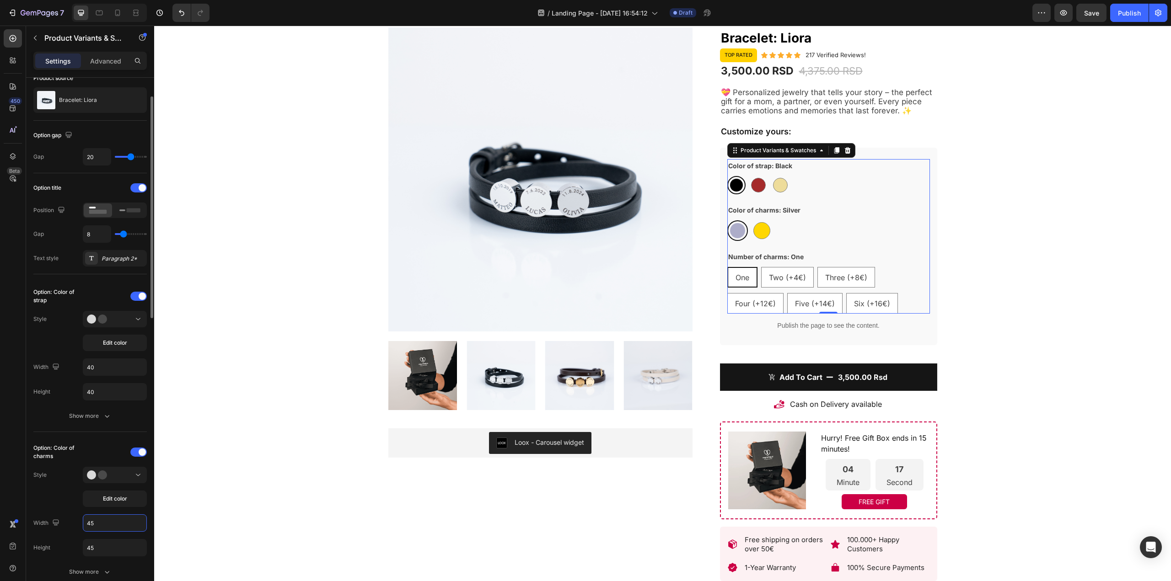
click at [103, 517] on input "45" at bounding box center [114, 523] width 63 height 16
type input "40"
click at [114, 400] on input "45" at bounding box center [114, 392] width 63 height 16
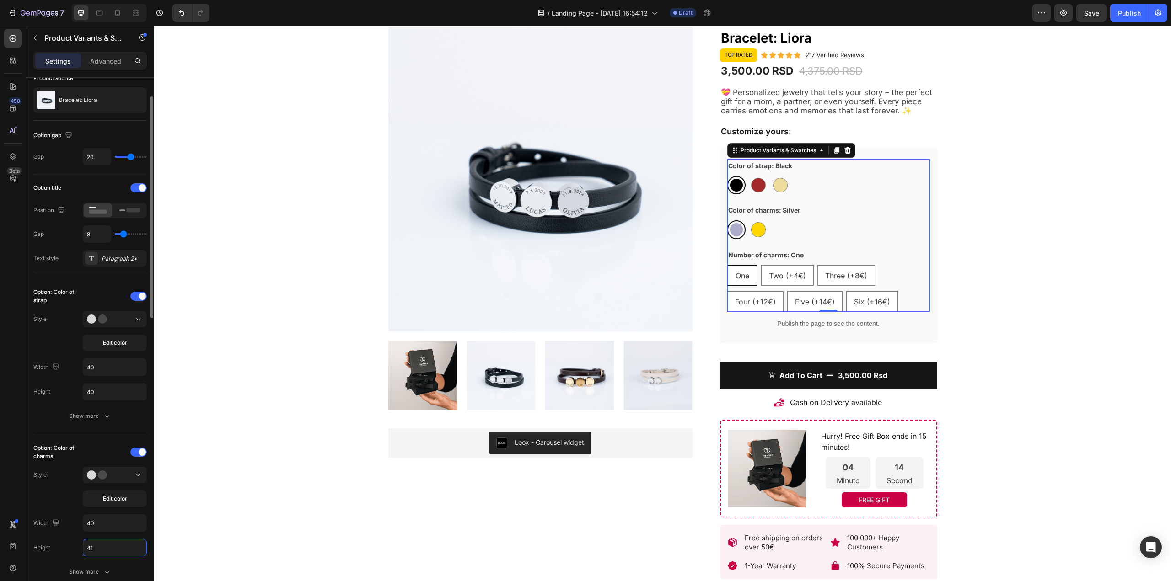
type input "40"
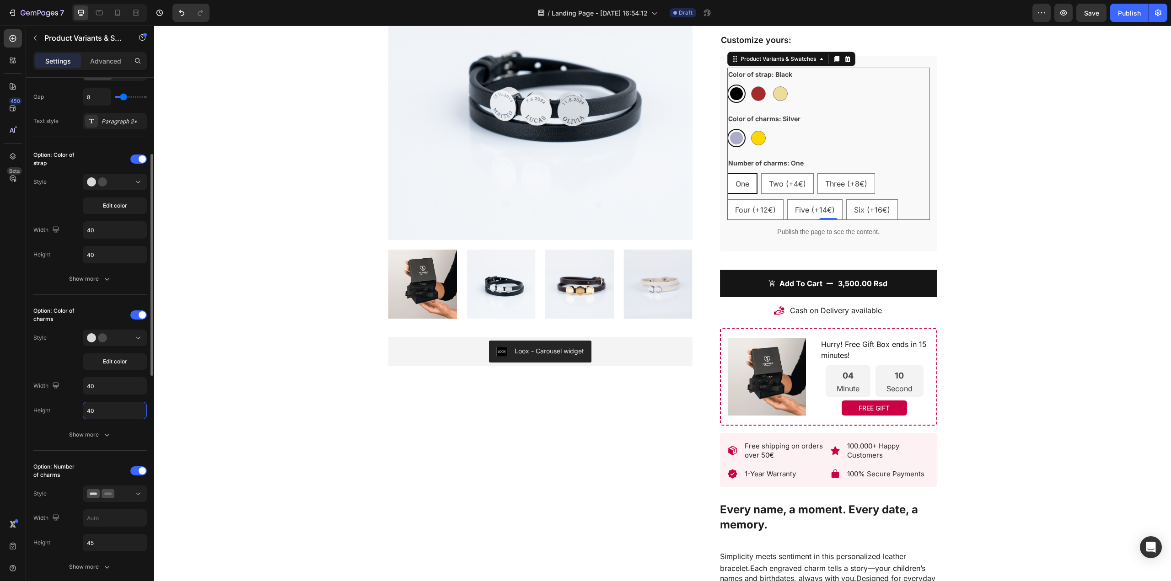
scroll to position [274, 0]
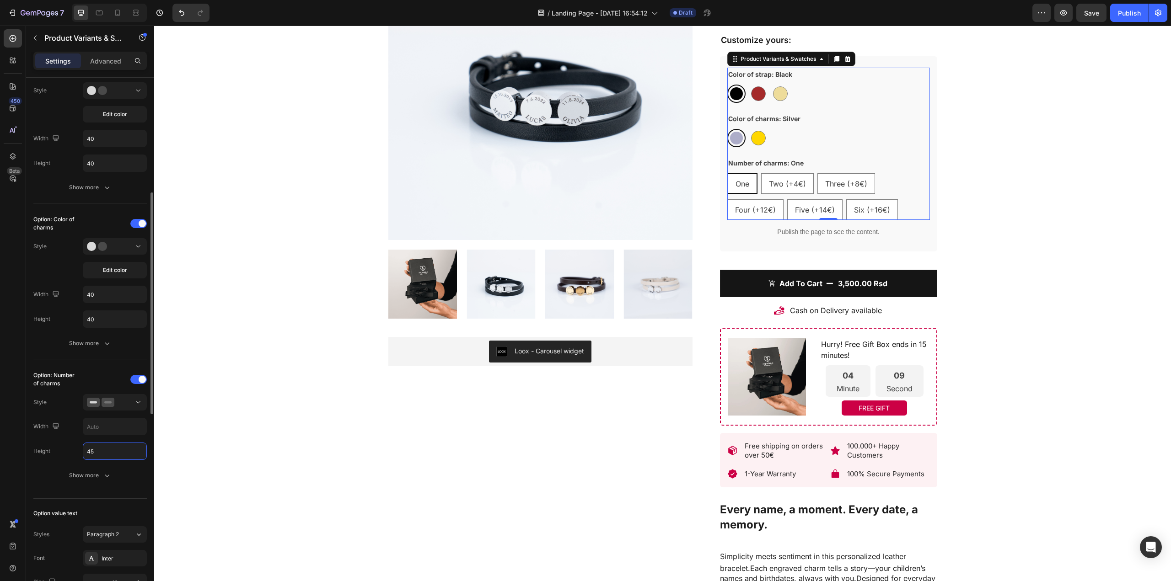
click at [113, 452] on input "45" at bounding box center [114, 451] width 63 height 16
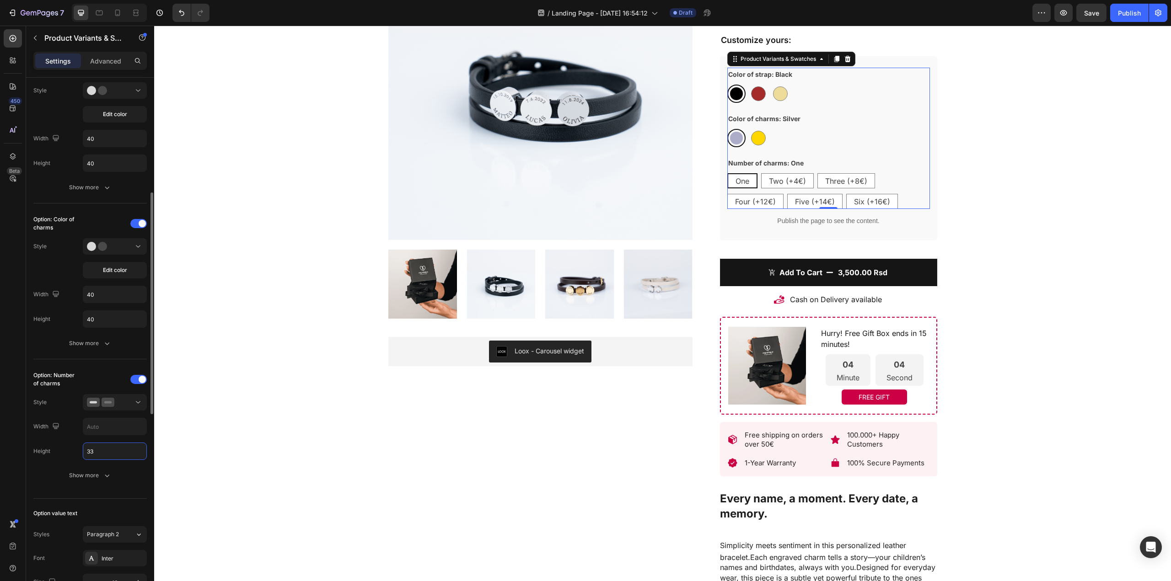
type input "34"
click at [1016, 200] on div "Product Images Loox - Carousel widget Loox Bracelet: Liora (P) Title Top rated …" at bounding box center [662, 586] width 1003 height 1301
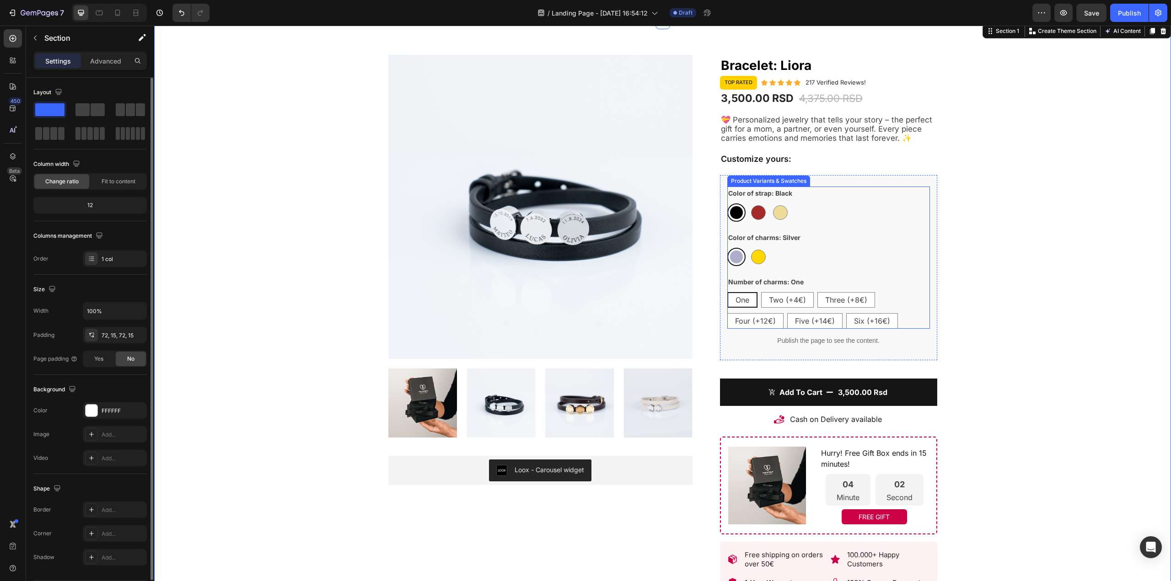
scroll to position [0, 0]
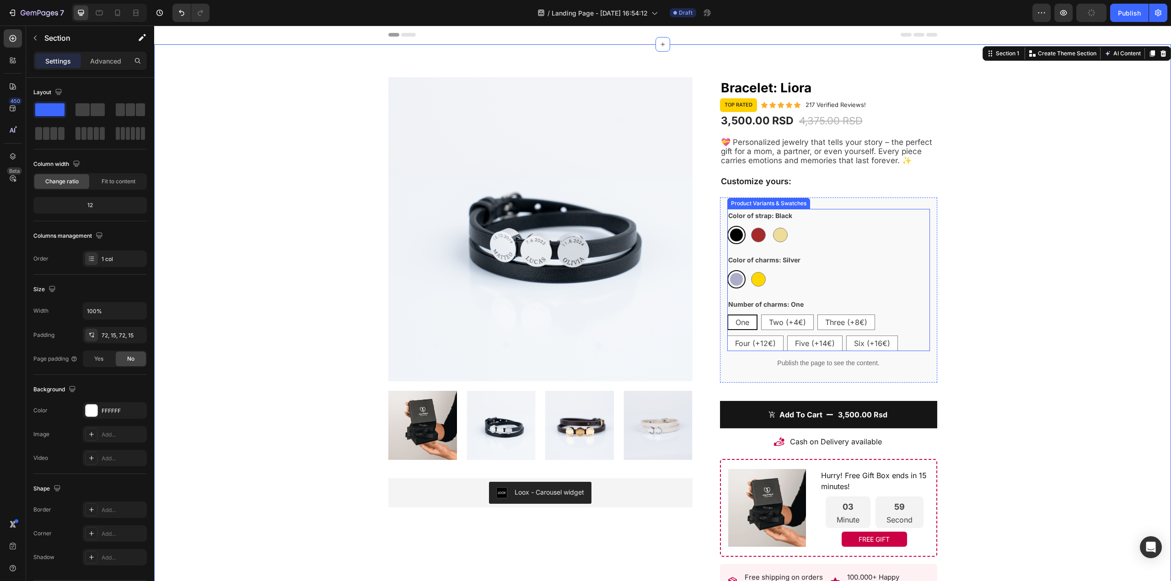
click at [777, 217] on legend "Color of strap: Black" at bounding box center [760, 215] width 66 height 13
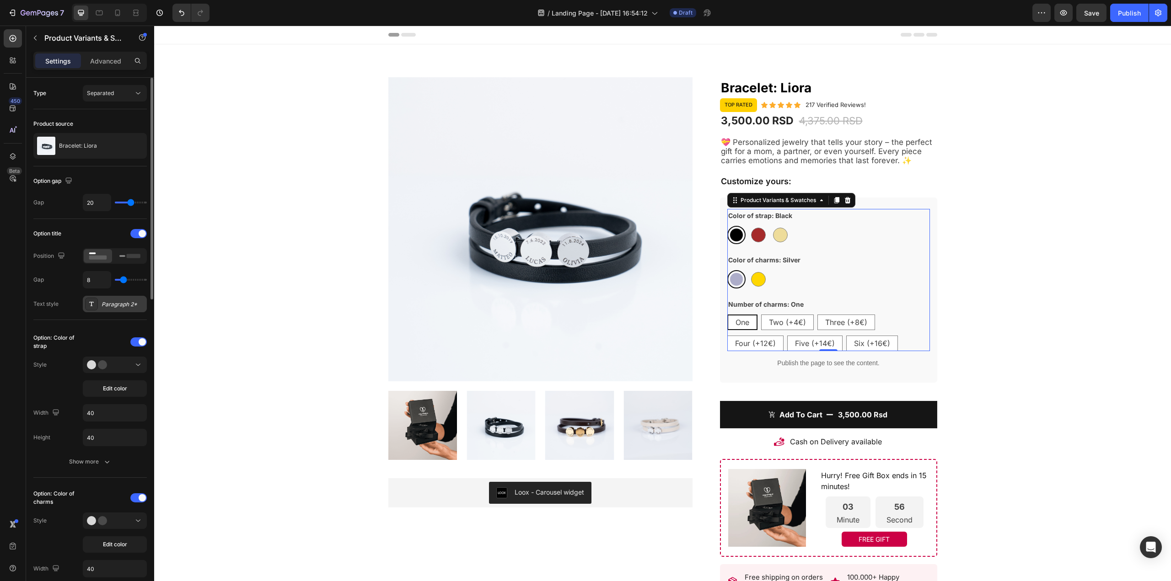
click at [112, 307] on div "Paragraph 2*" at bounding box center [123, 304] width 43 height 8
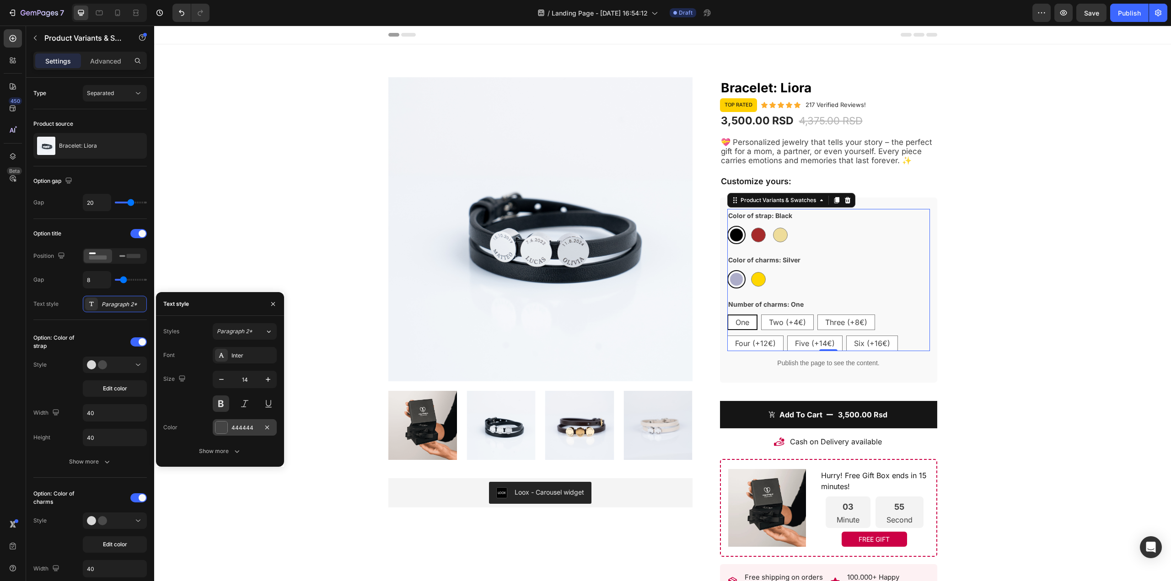
click at [232, 430] on div "444444" at bounding box center [244, 428] width 27 height 8
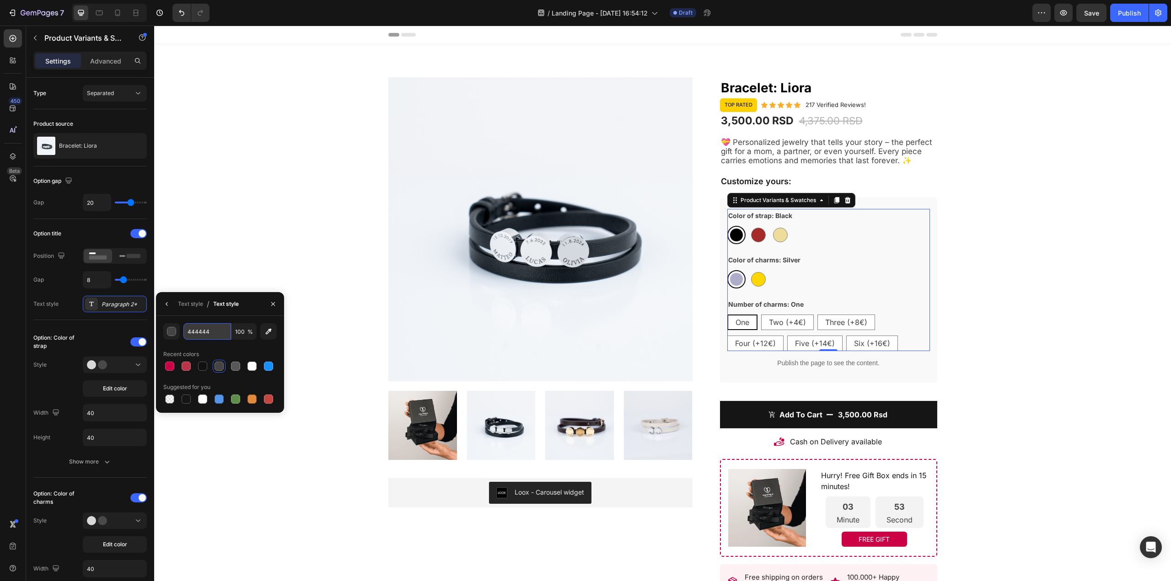
click at [195, 335] on input "444444" at bounding box center [207, 331] width 48 height 16
type input "222222"
click at [204, 317] on div "222222 100 % Recent colors Suggested for you" at bounding box center [220, 364] width 128 height 97
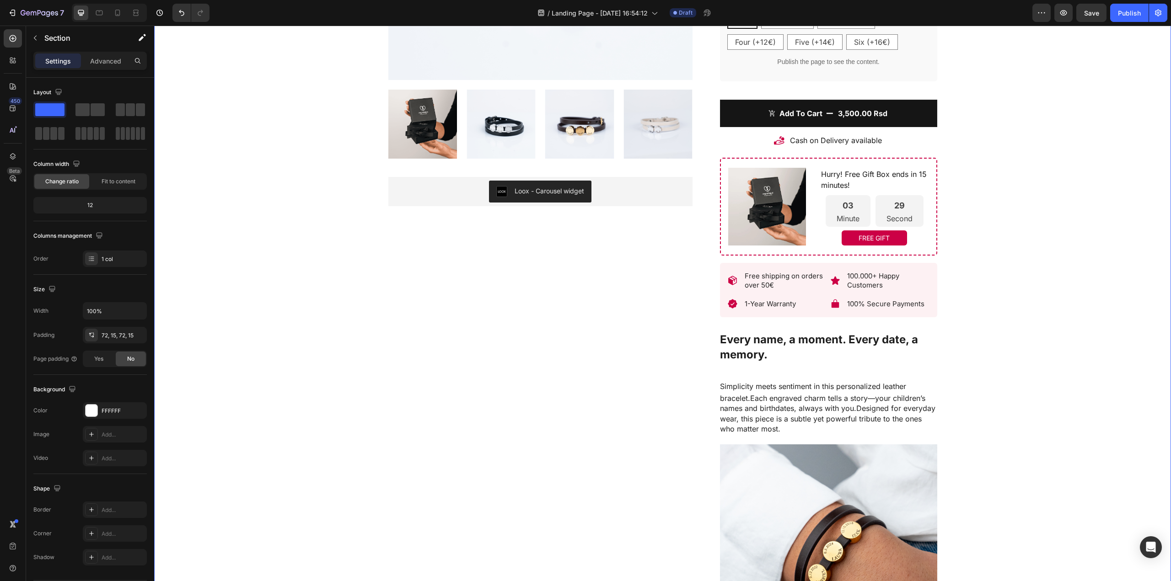
scroll to position [312, 0]
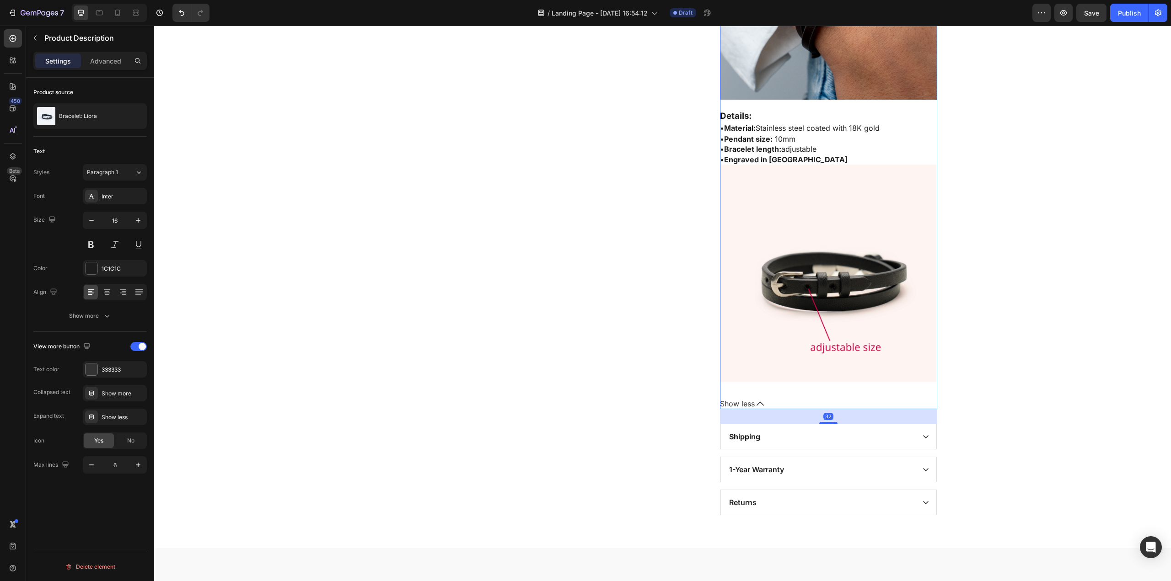
scroll to position [878, 0]
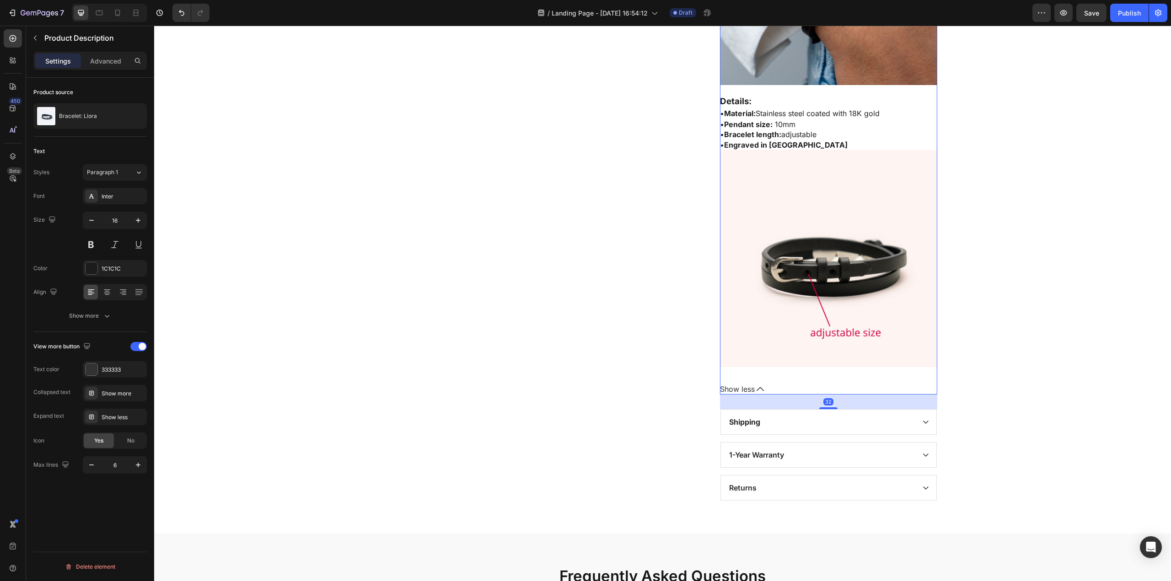
click at [731, 391] on span "Show less" at bounding box center [737, 389] width 35 height 9
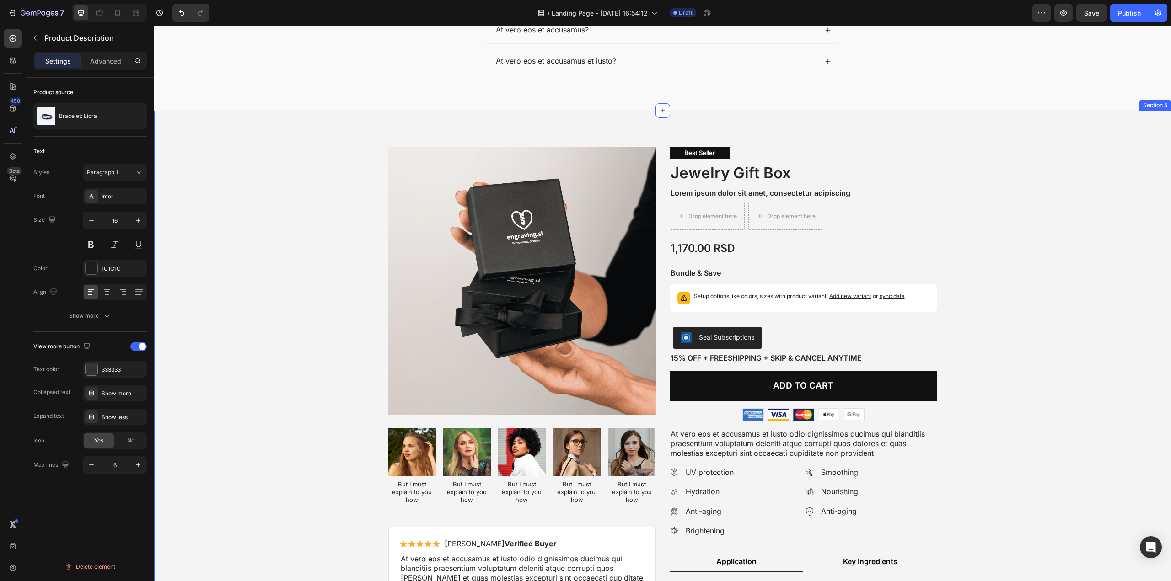
scroll to position [1070, 0]
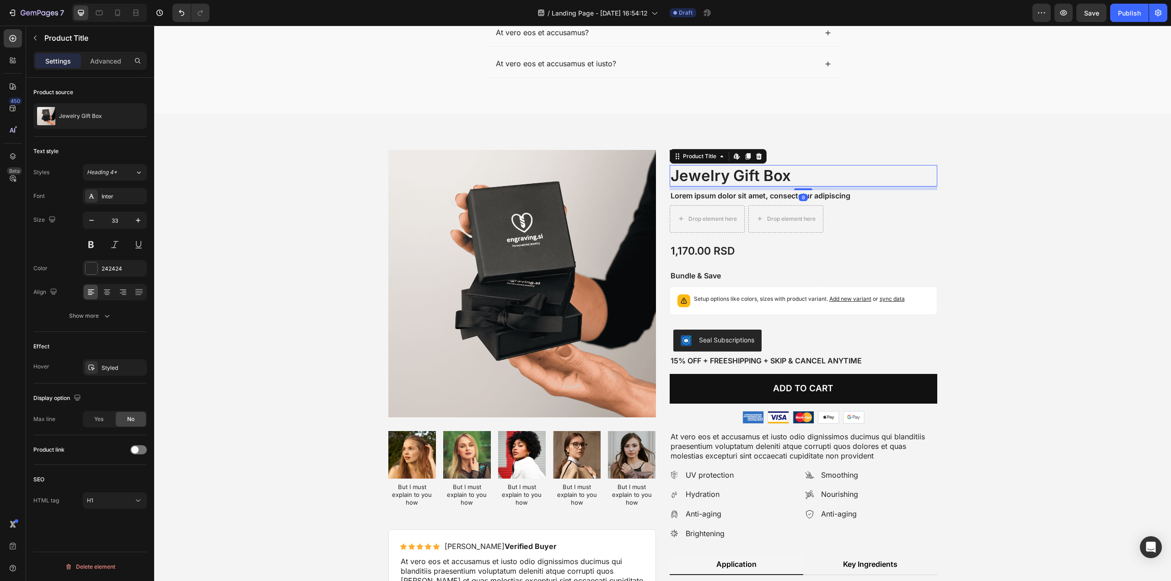
click at [922, 178] on h1 "Jewelry Gift Box" at bounding box center [802, 175] width 267 height 21
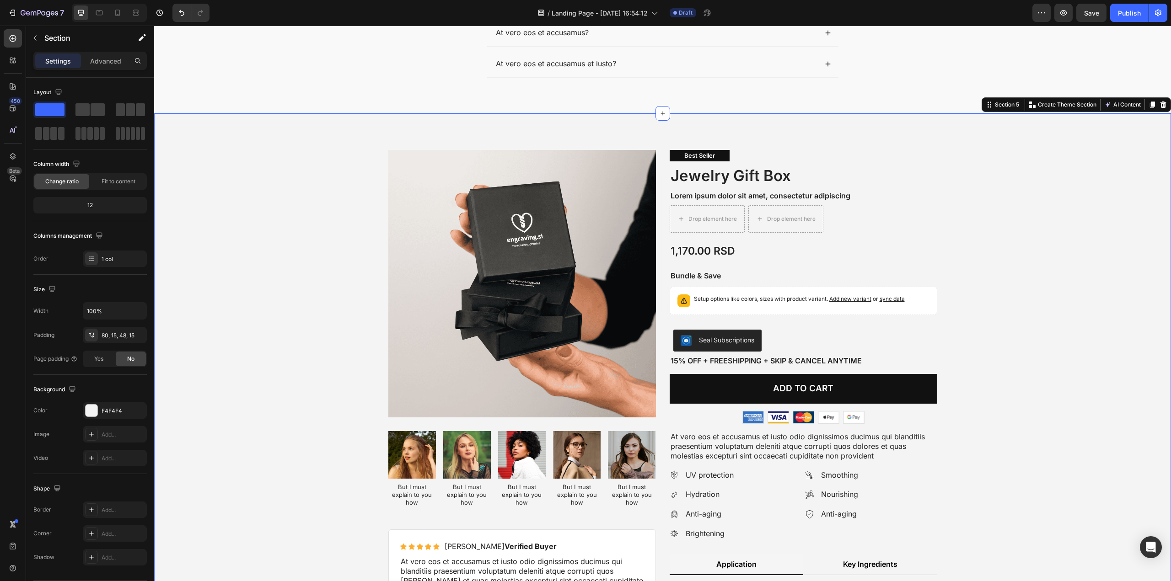
click at [970, 131] on div "Product Images Best Seller Text Block Jewelry Gift Box Product Title Lorem ipsu…" at bounding box center [662, 431] width 1016 height 636
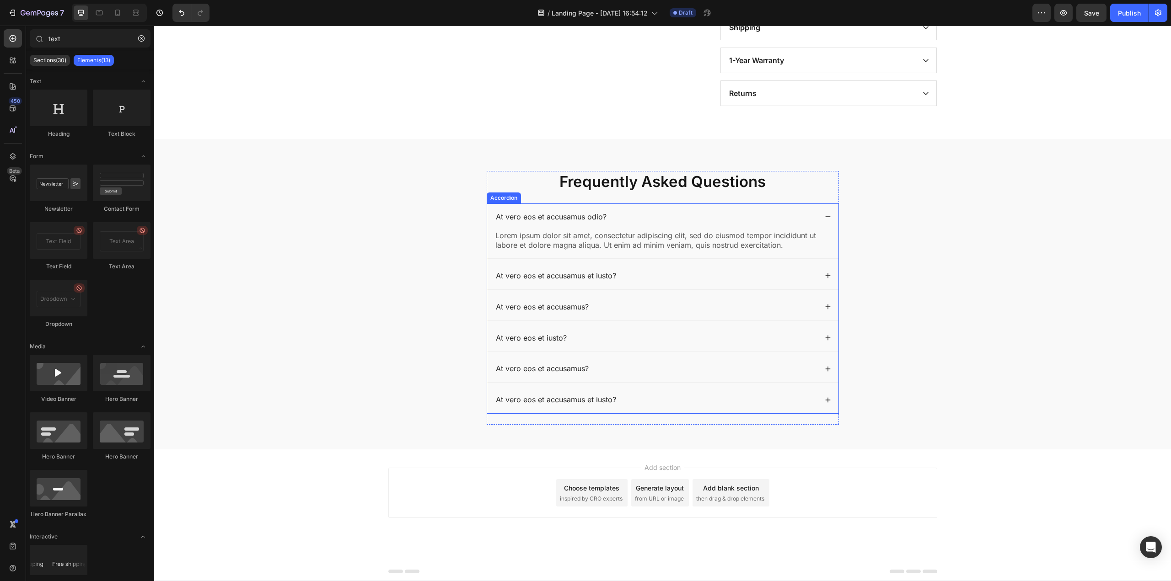
scroll to position [734, 0]
click at [617, 487] on div "Choose templates inspired by CRO experts" at bounding box center [591, 492] width 71 height 27
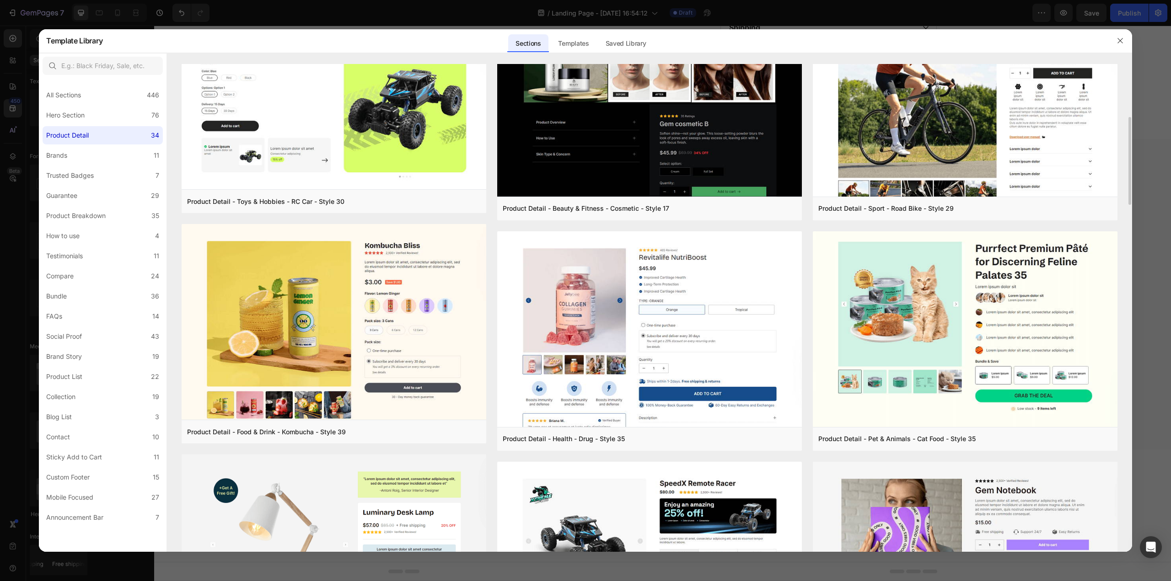
scroll to position [0, 0]
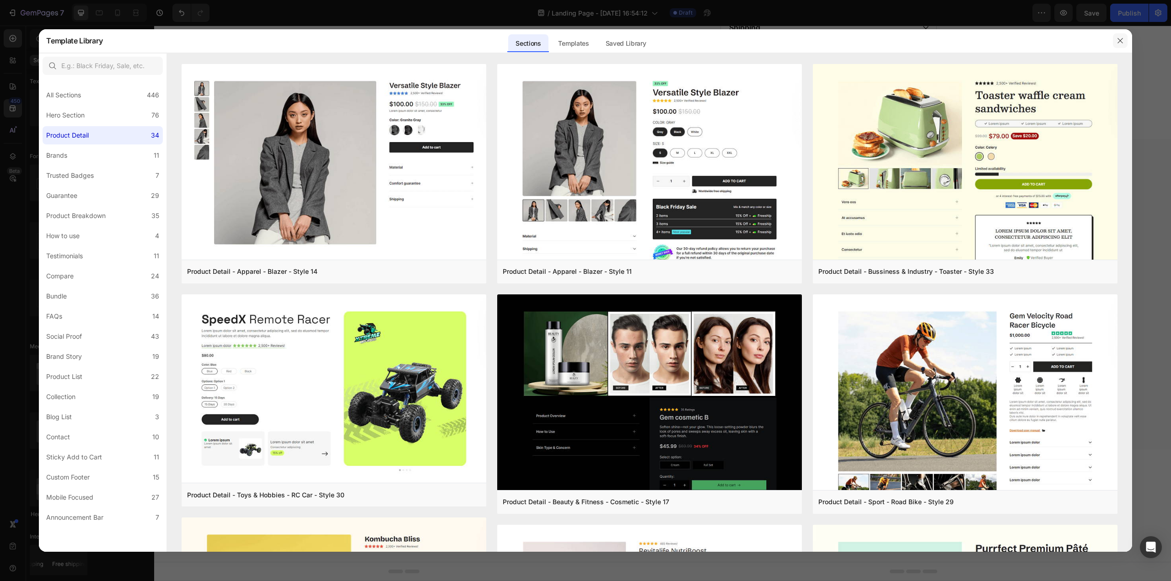
click at [1119, 37] on button "button" at bounding box center [1119, 40] width 15 height 15
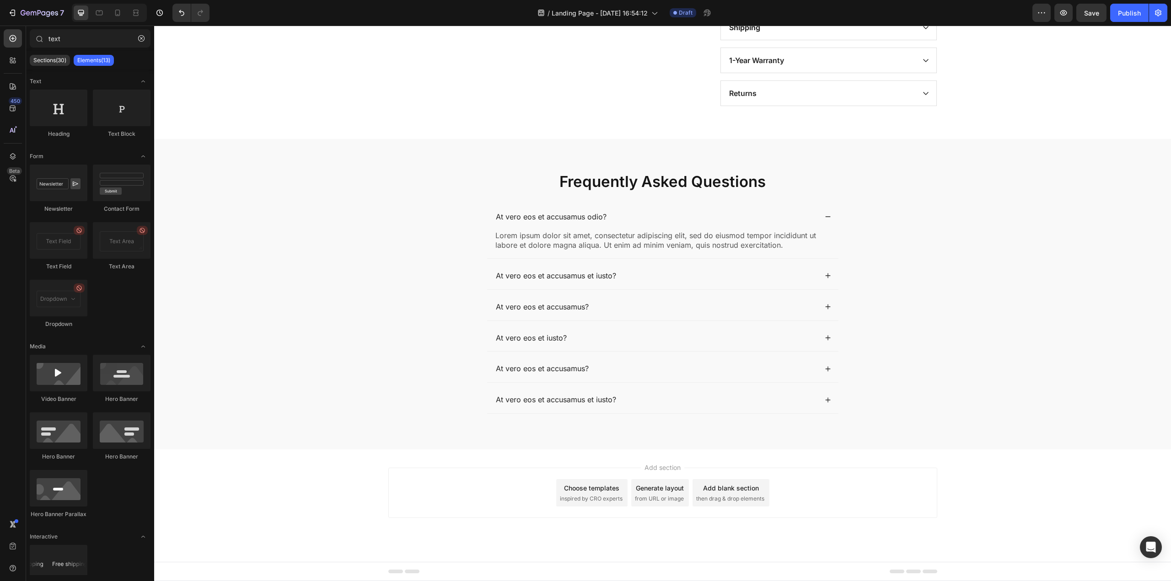
click at [588, 481] on div "Choose templates inspired by CRO experts" at bounding box center [591, 492] width 71 height 27
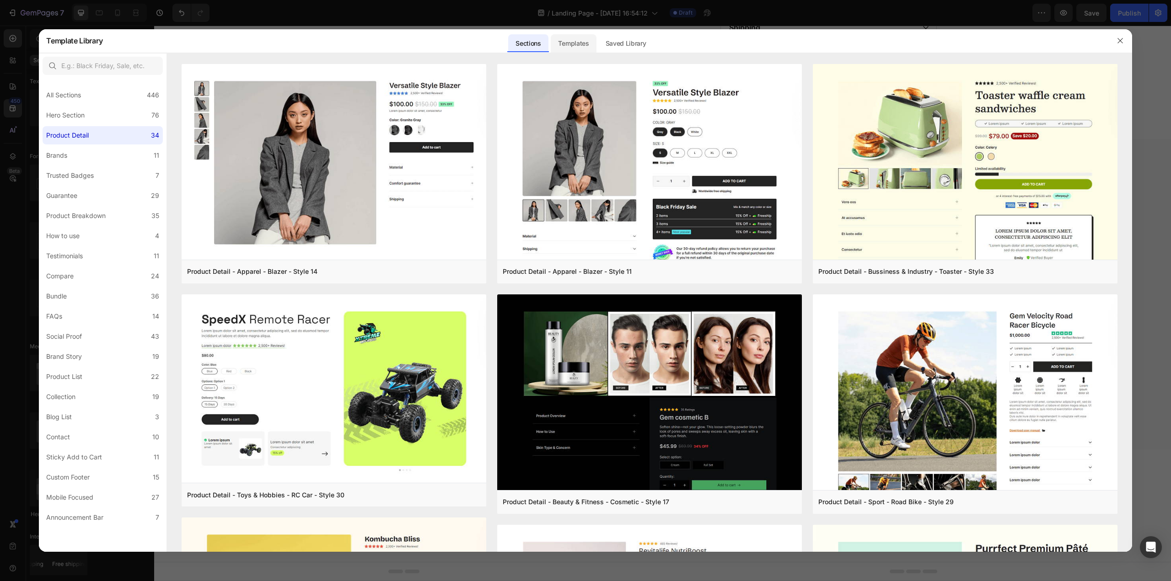
click at [584, 44] on div "Templates" at bounding box center [573, 43] width 45 height 18
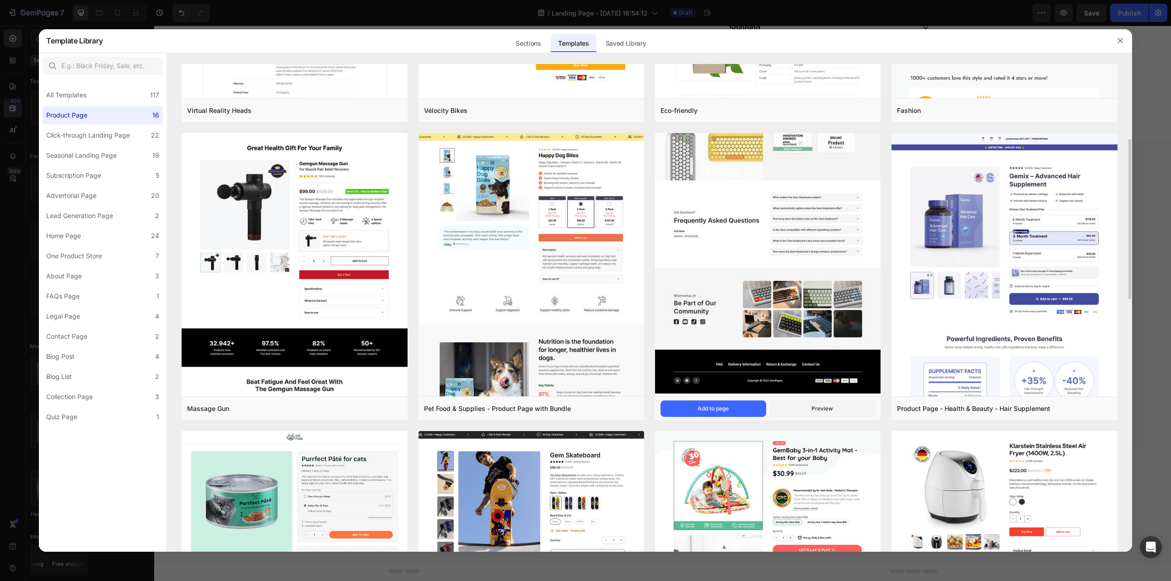
scroll to position [412, 0]
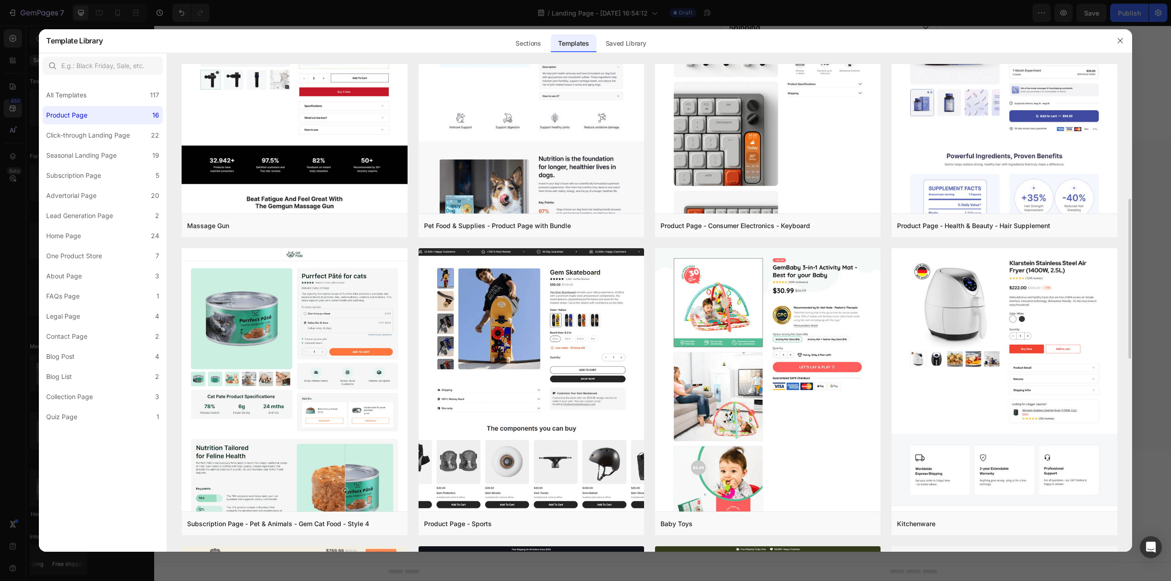
drag, startPoint x: 565, startPoint y: 337, endPoint x: 1101, endPoint y: 244, distance: 543.8
click at [1101, 244] on div "Virtual Reality Heads Add to page Preview Vélocity Bikes Add to page Preview Ec…" at bounding box center [649, 396] width 935 height 1489
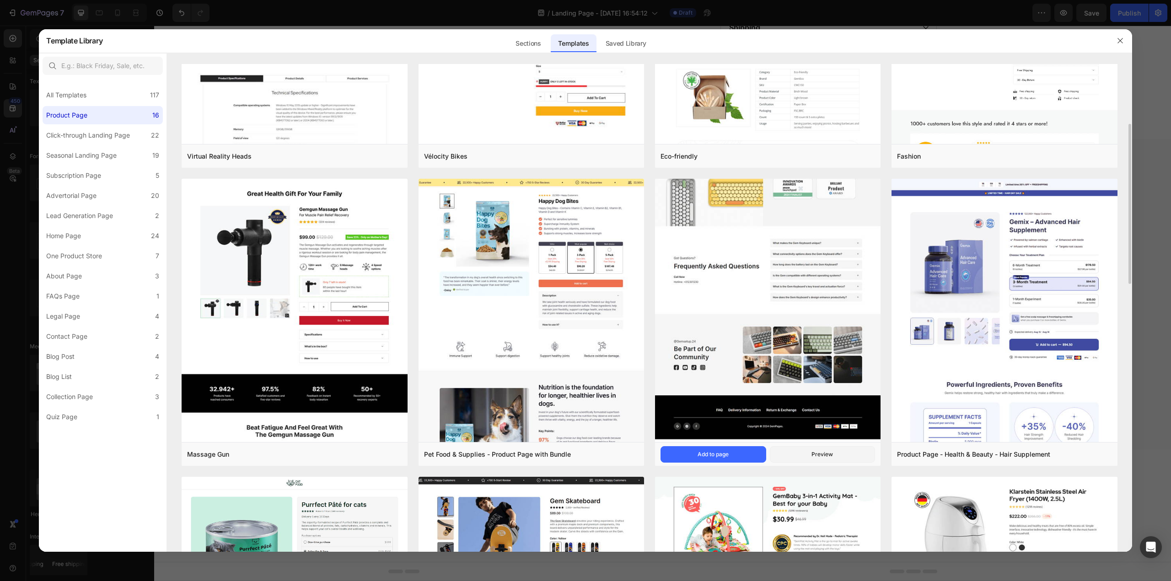
scroll to position [0, 0]
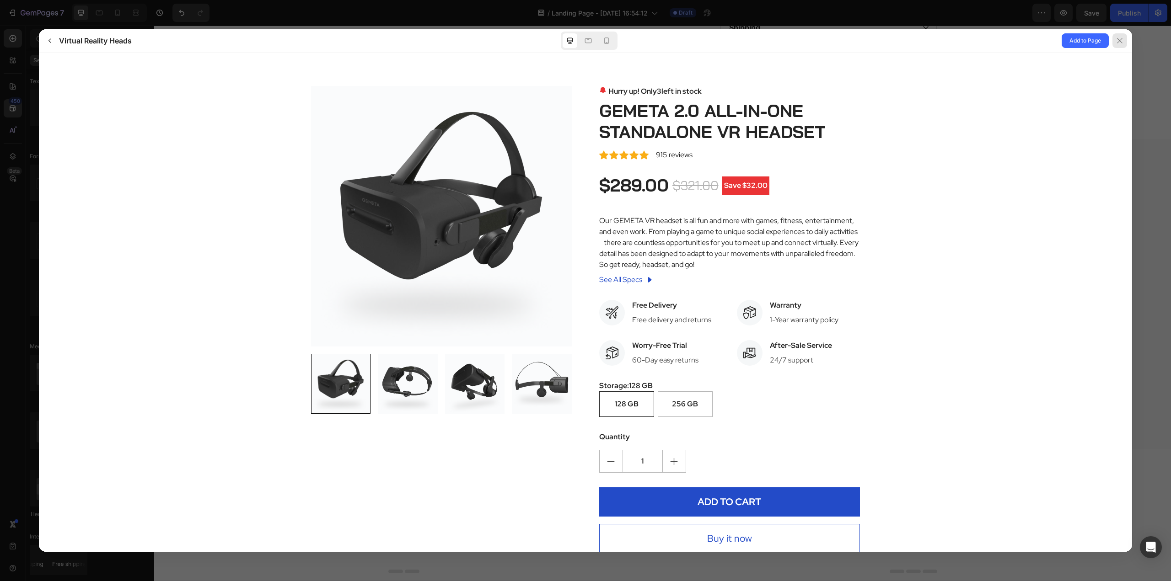
click at [1118, 41] on icon at bounding box center [1119, 40] width 7 height 7
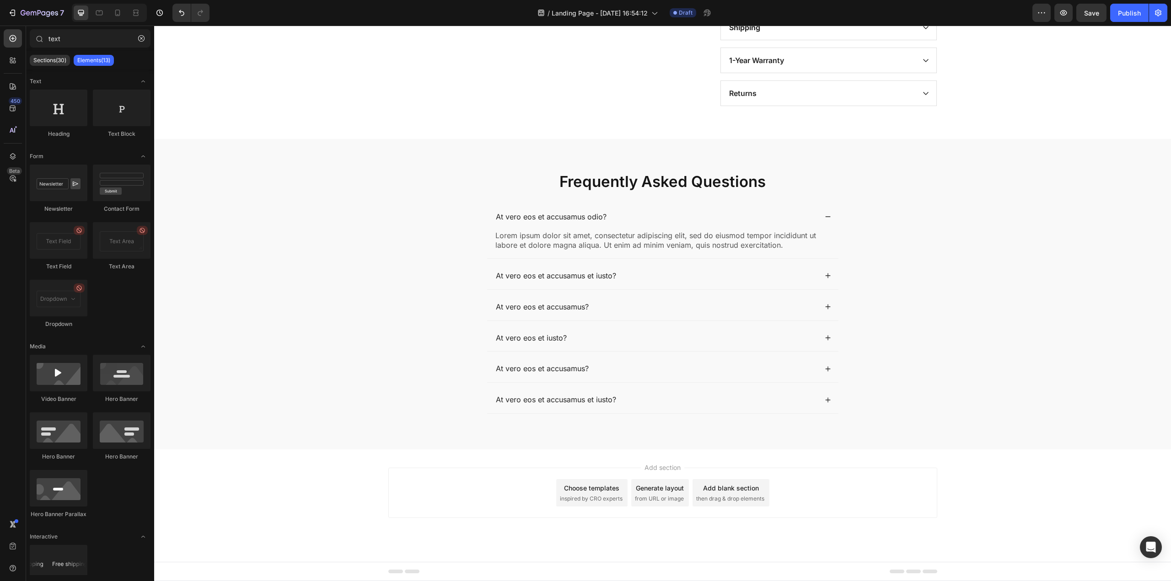
click at [579, 482] on div "Choose templates inspired by CRO experts" at bounding box center [591, 492] width 71 height 27
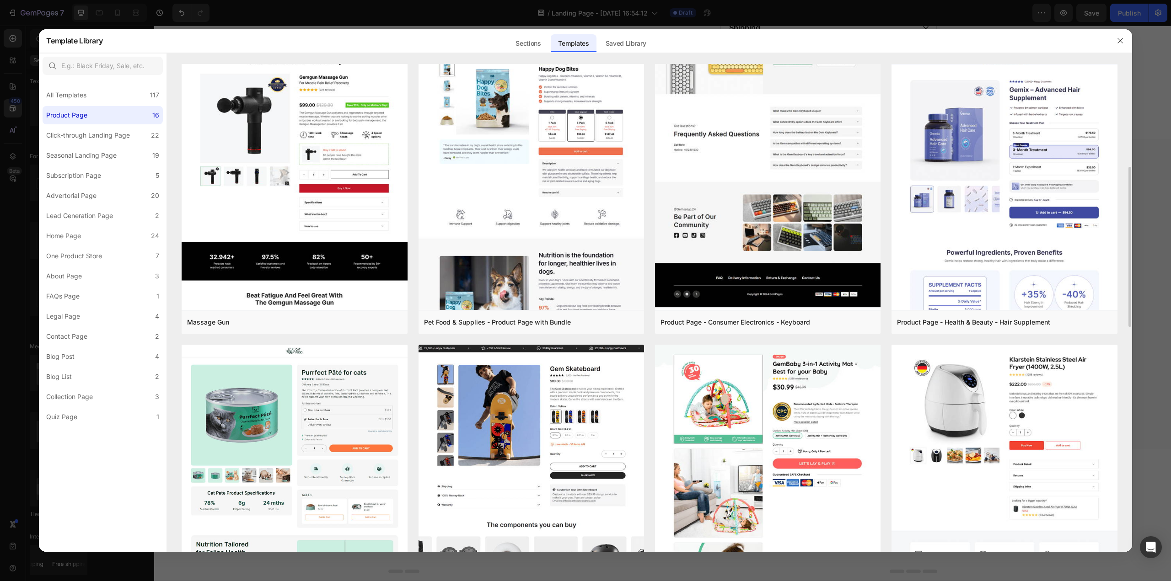
scroll to position [269, 0]
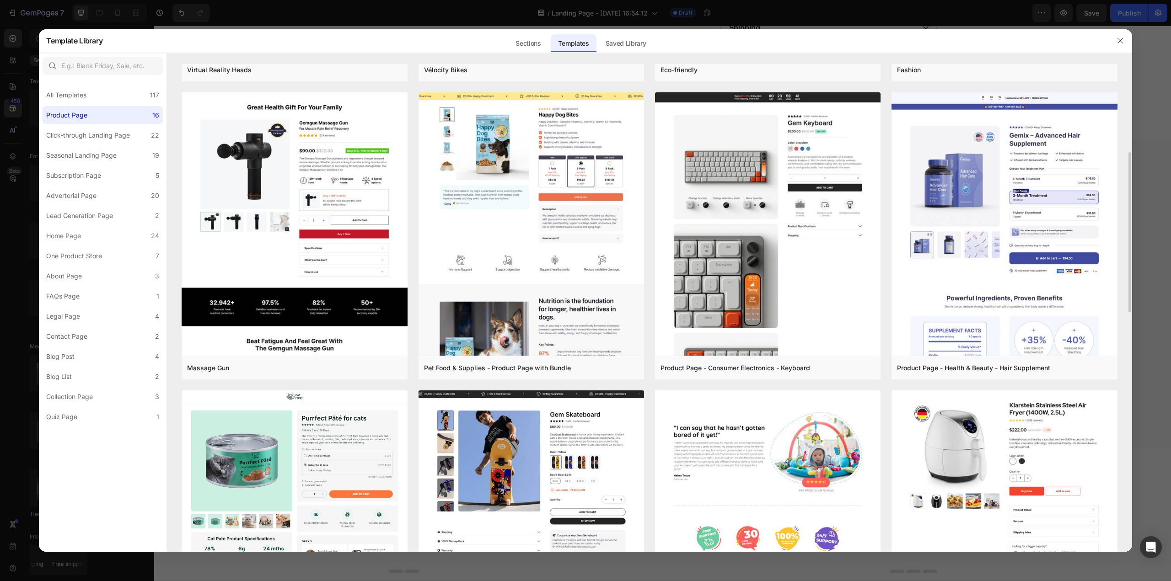
click at [778, 440] on img at bounding box center [767, 118] width 225 height 1071
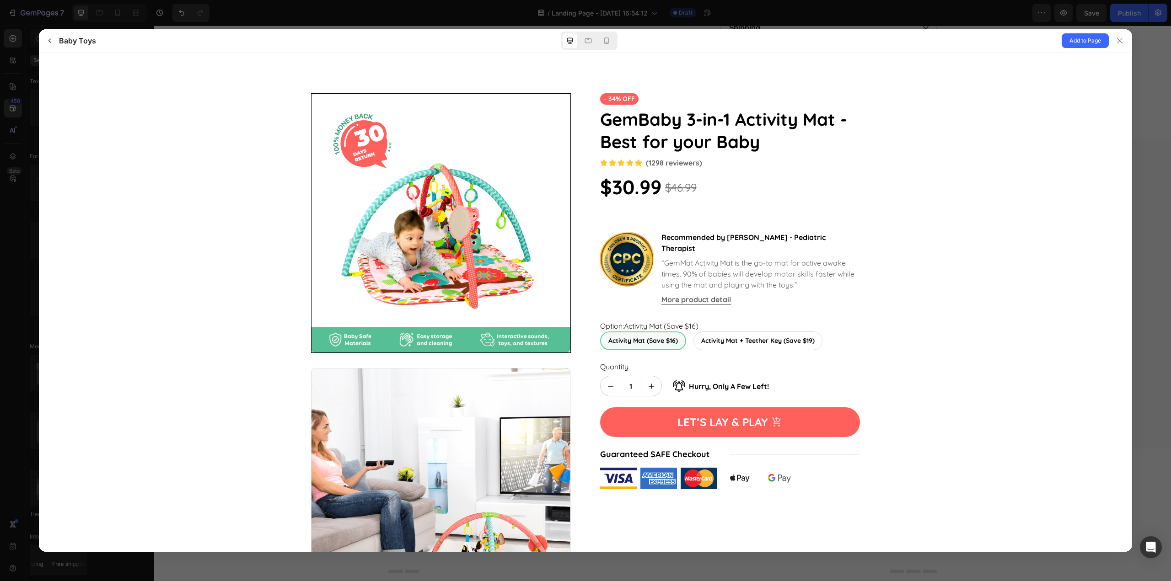
scroll to position [0, 0]
click at [1117, 49] on button at bounding box center [1119, 40] width 23 height 23
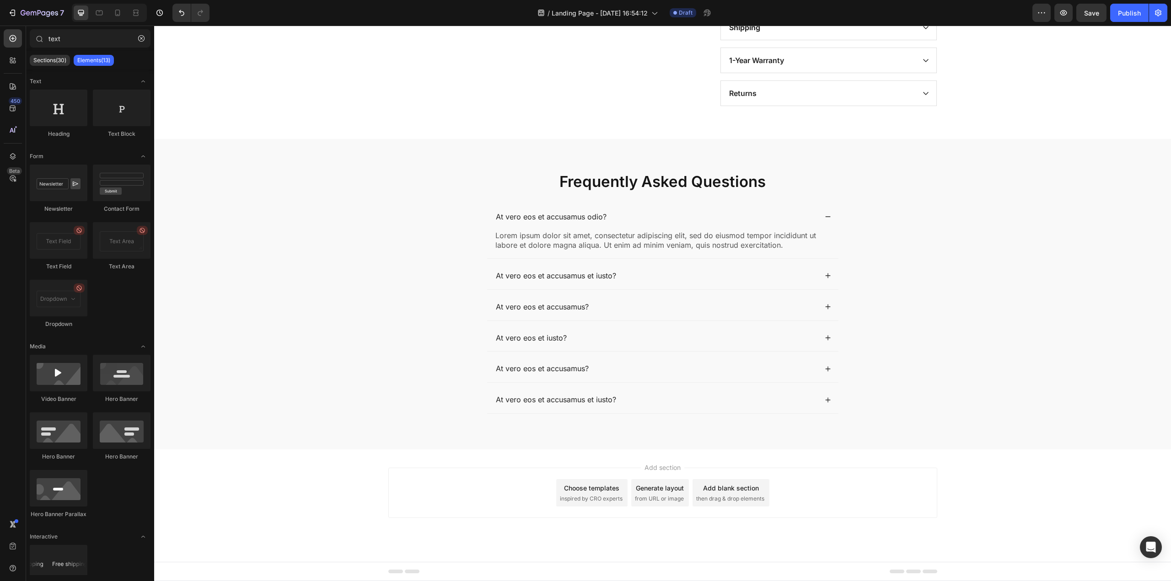
click at [601, 479] on div "Choose templates inspired by CRO experts" at bounding box center [591, 492] width 71 height 27
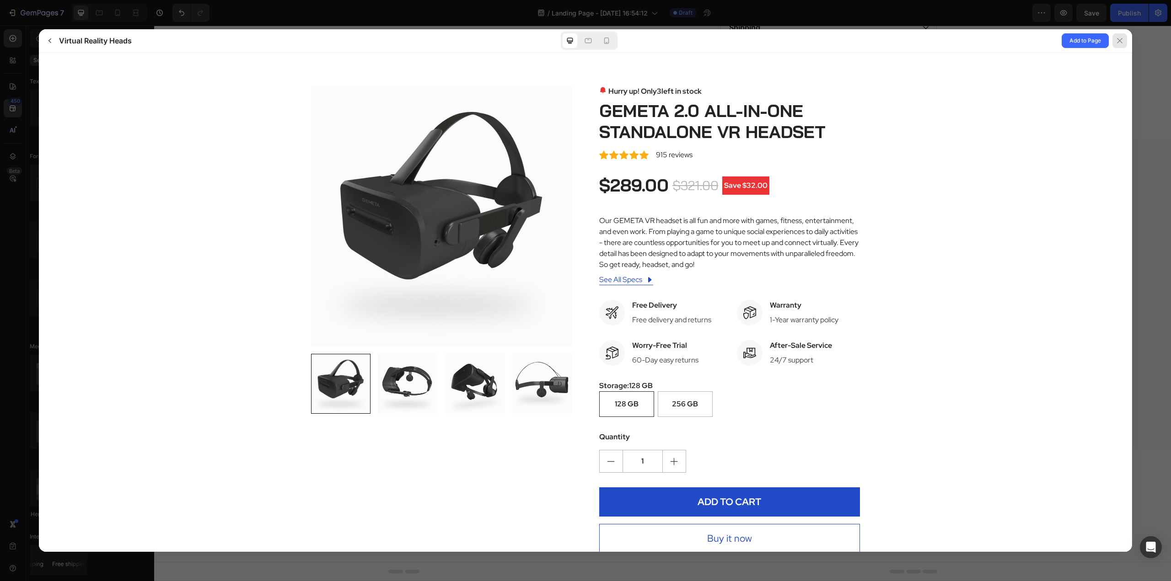
click at [1125, 40] on div at bounding box center [1119, 40] width 15 height 15
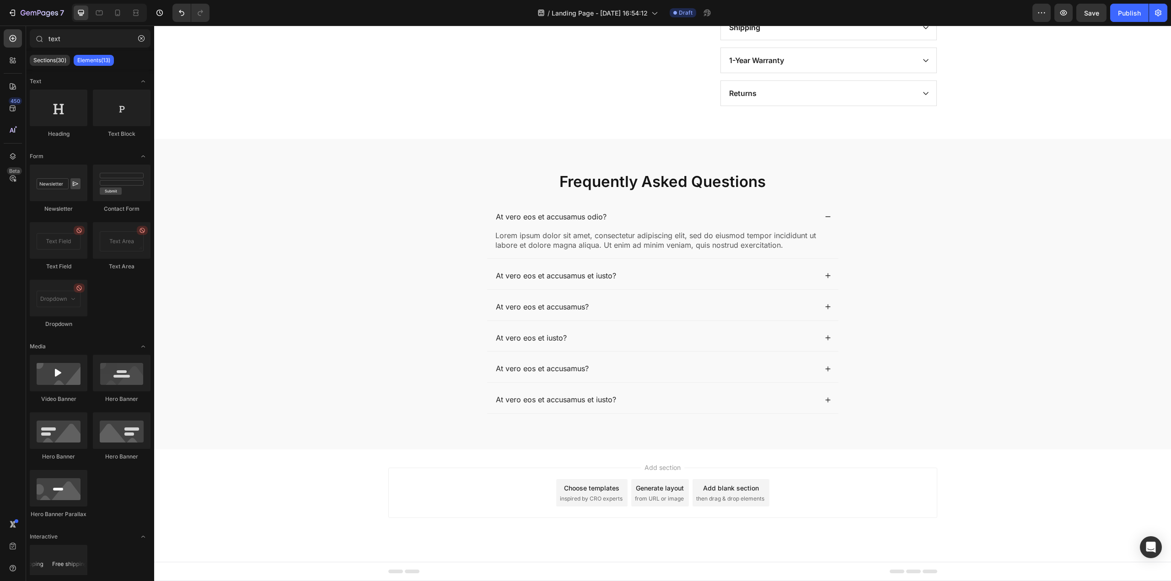
click at [597, 483] on div "Choose templates" at bounding box center [591, 488] width 55 height 10
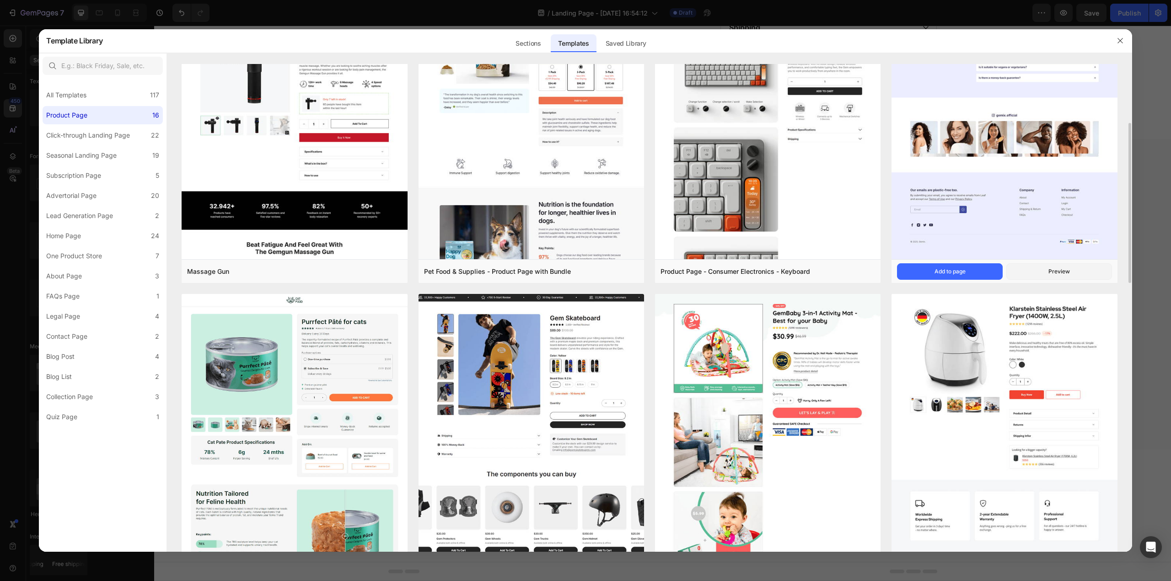
scroll to position [412, 0]
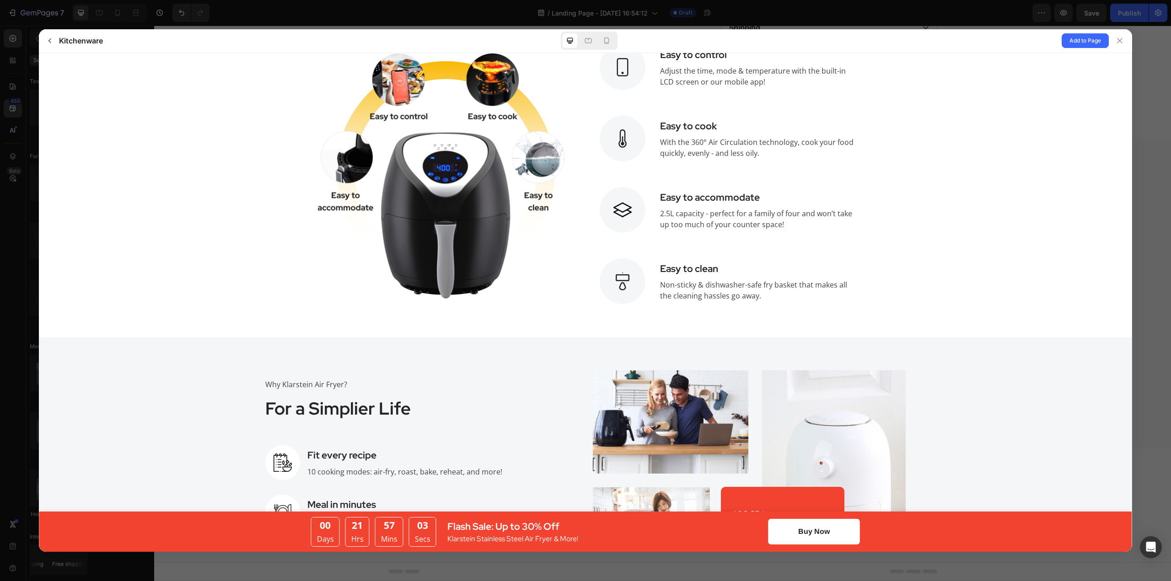
scroll to position [877, 0]
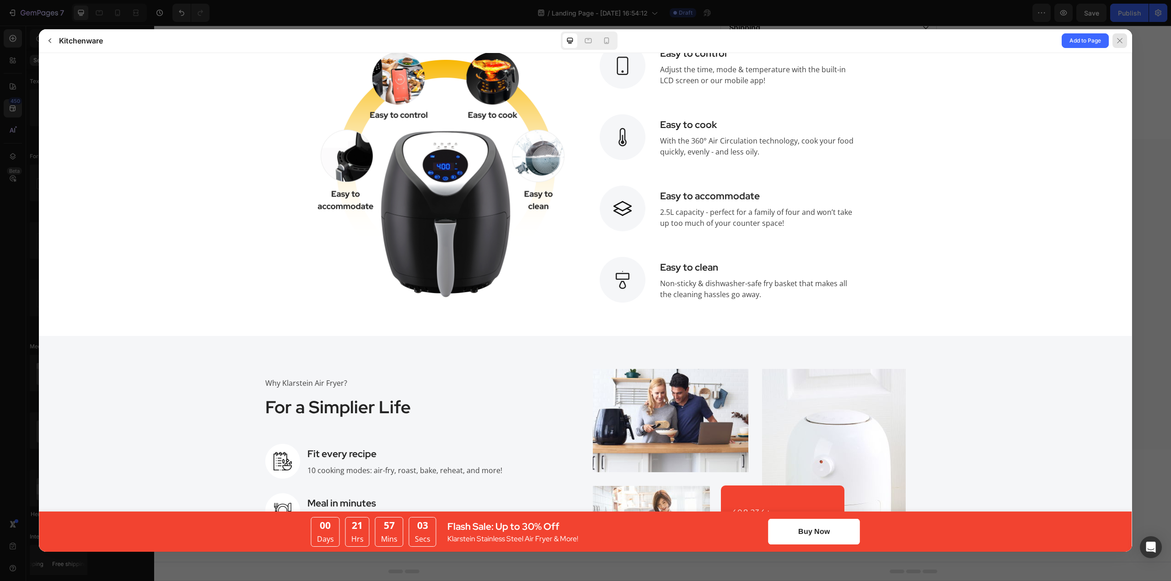
click at [1118, 43] on icon at bounding box center [1119, 40] width 5 height 5
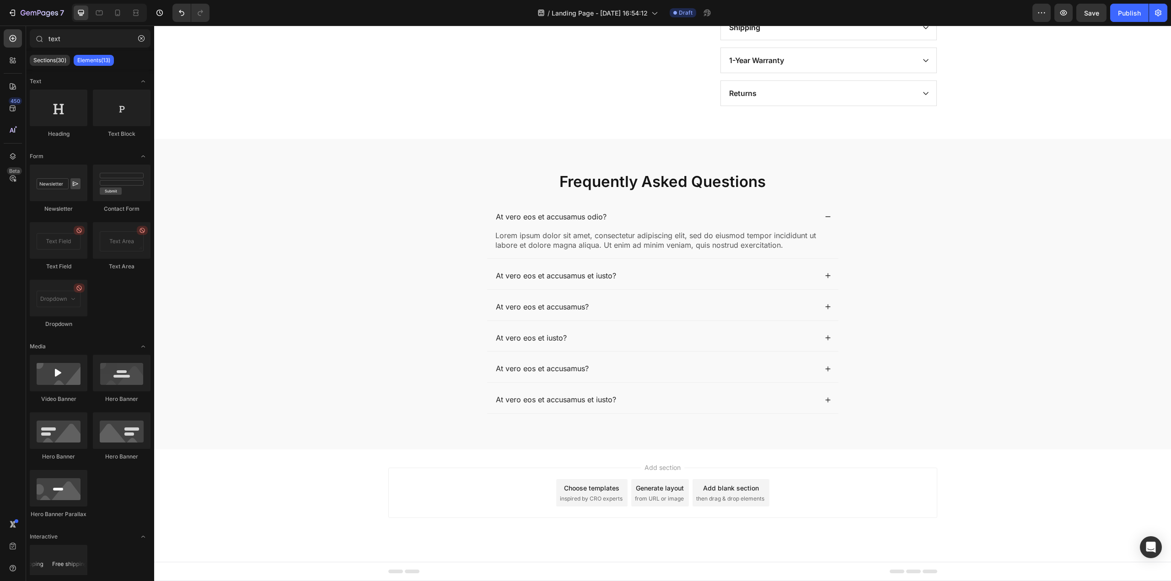
click at [569, 499] on span "inspired by CRO experts" at bounding box center [591, 499] width 63 height 8
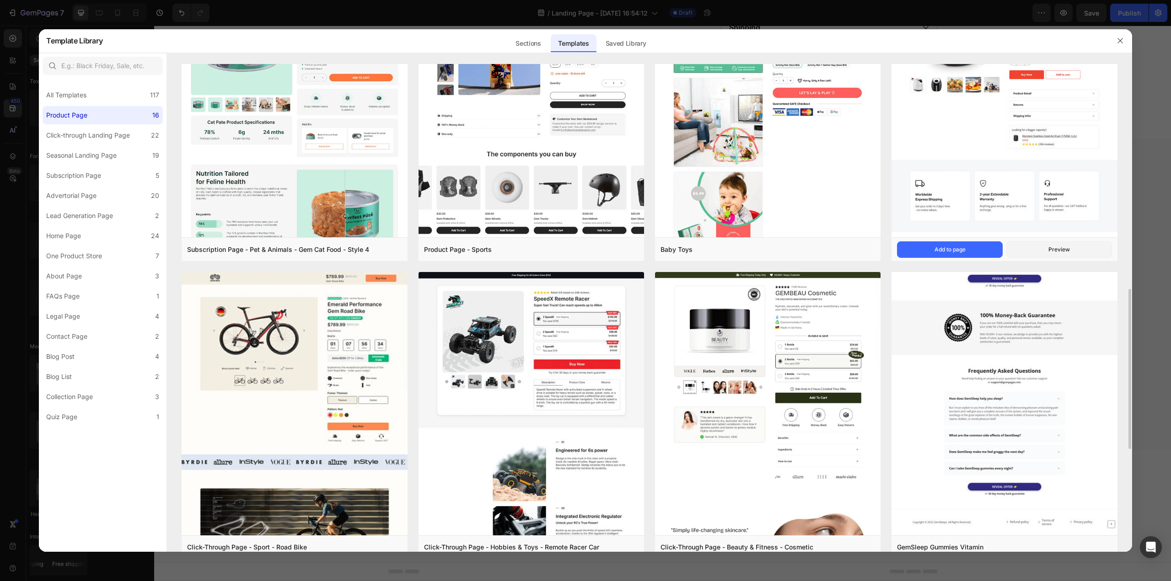
scroll to position [732, 0]
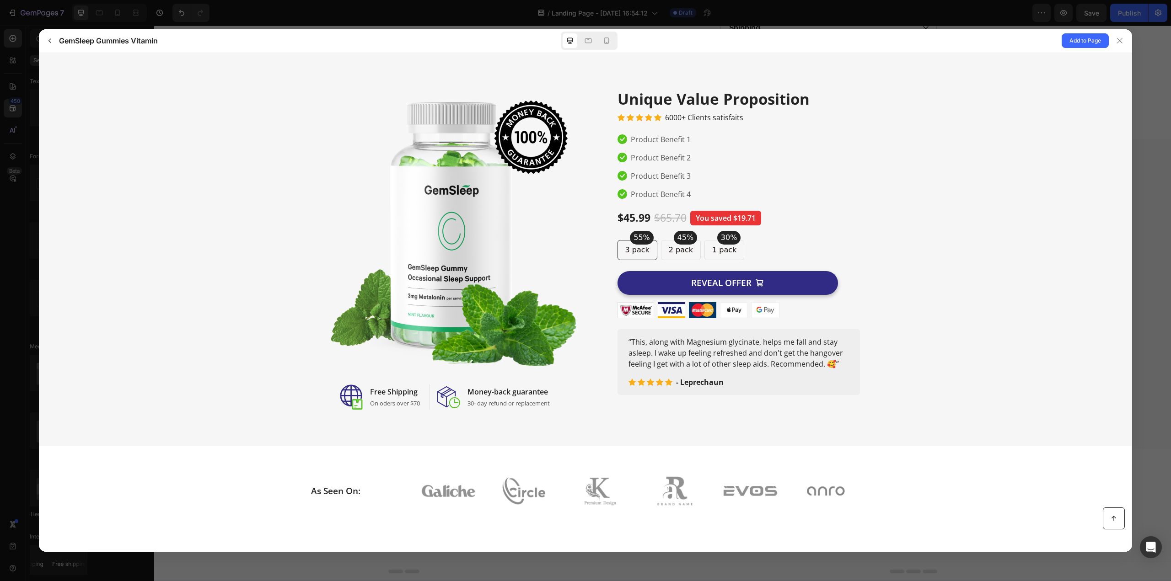
scroll to position [0, 0]
click at [1117, 33] on button at bounding box center [1119, 40] width 23 height 23
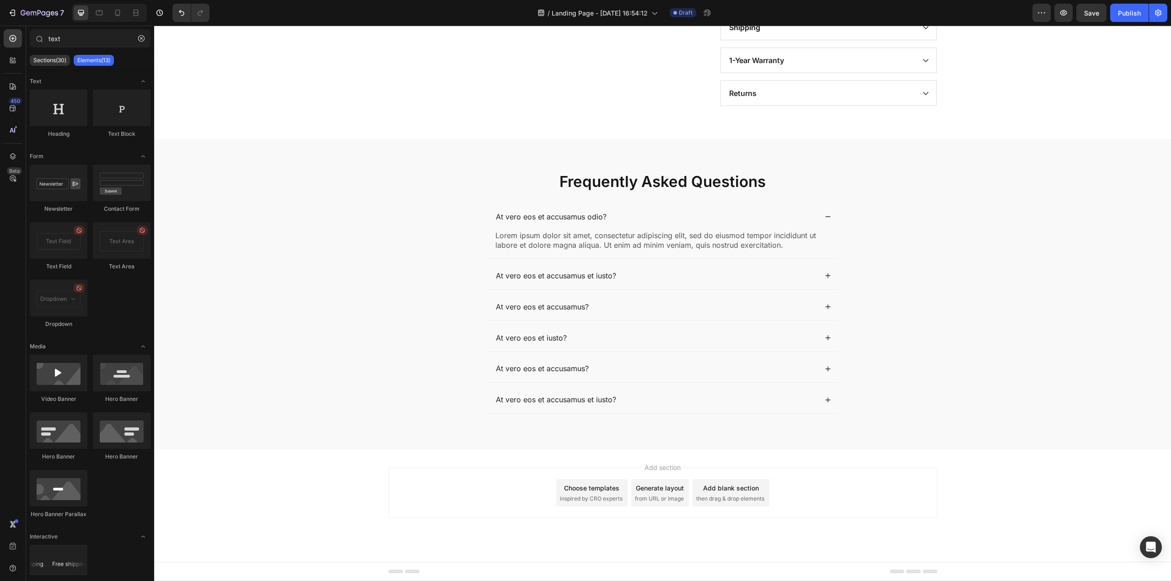
click at [599, 483] on div "Choose templates" at bounding box center [591, 488] width 55 height 10
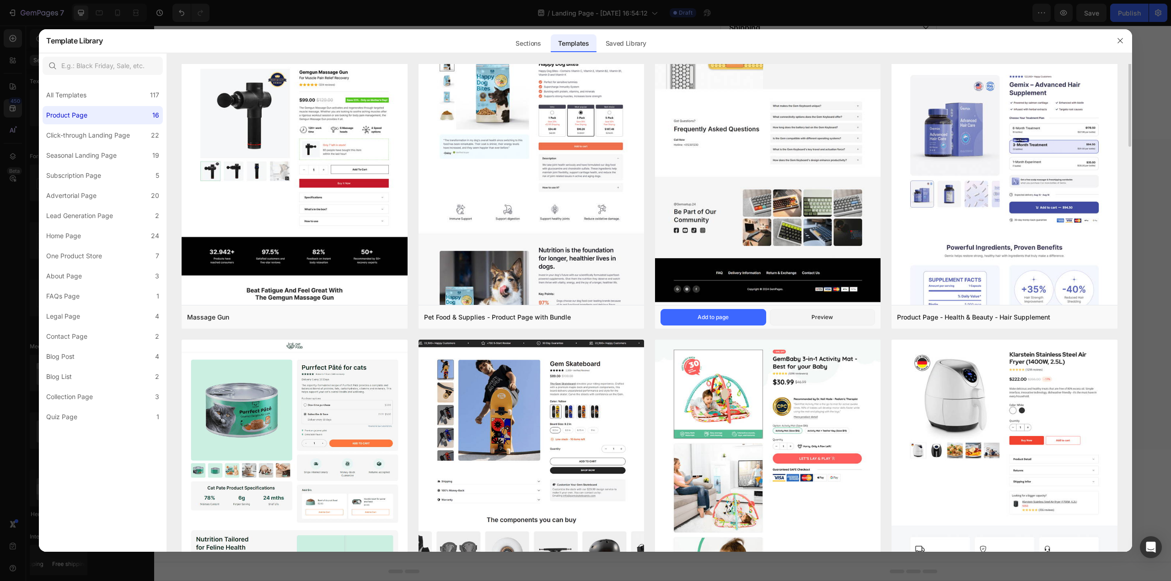
scroll to position [412, 0]
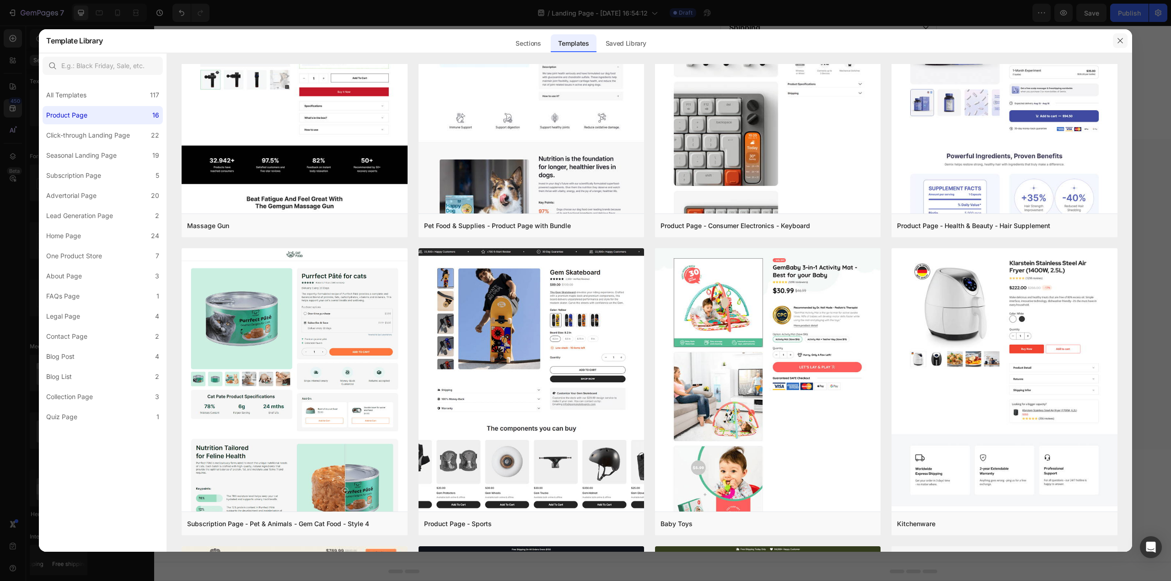
click at [1122, 39] on icon "button" at bounding box center [1119, 40] width 7 height 7
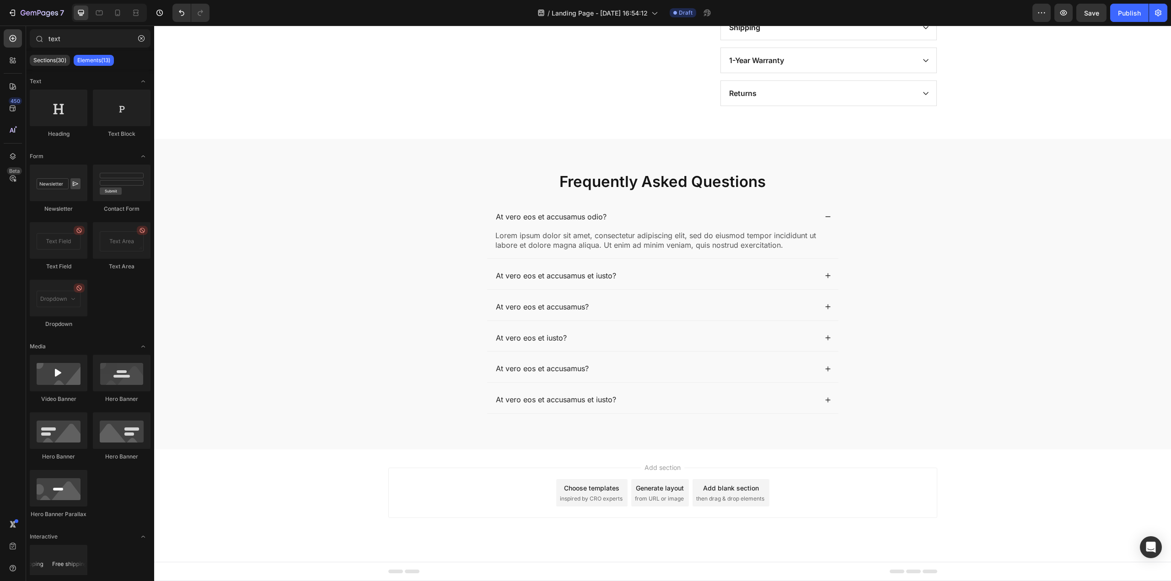
click at [22, 107] on div "450 Beta" at bounding box center [13, 304] width 26 height 556
click at [16, 105] on icon at bounding box center [12, 108] width 9 height 9
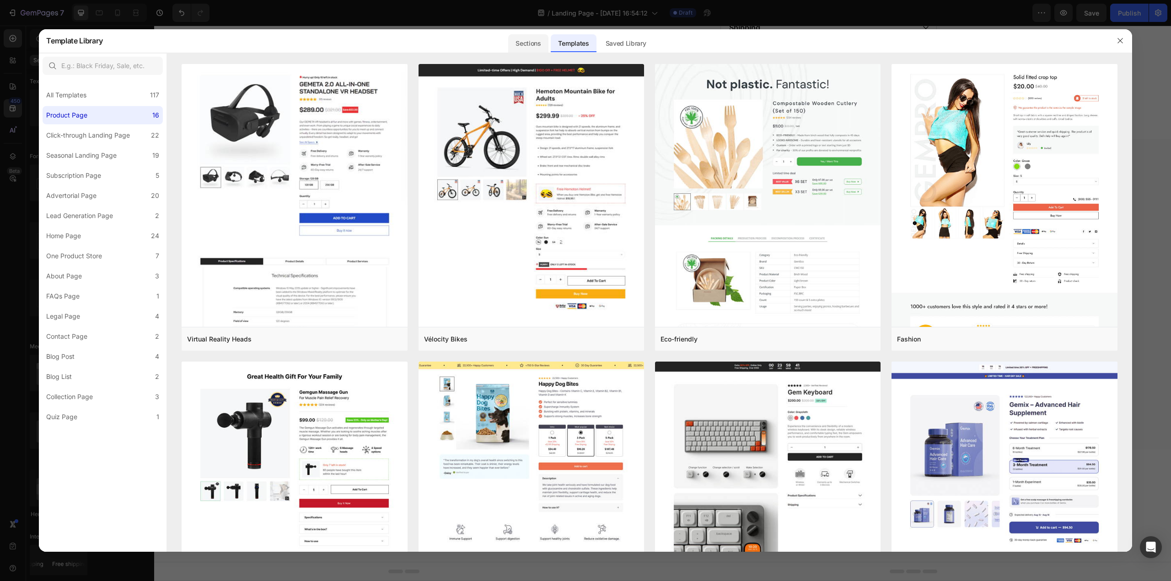
click at [546, 44] on div "Sections" at bounding box center [528, 43] width 40 height 18
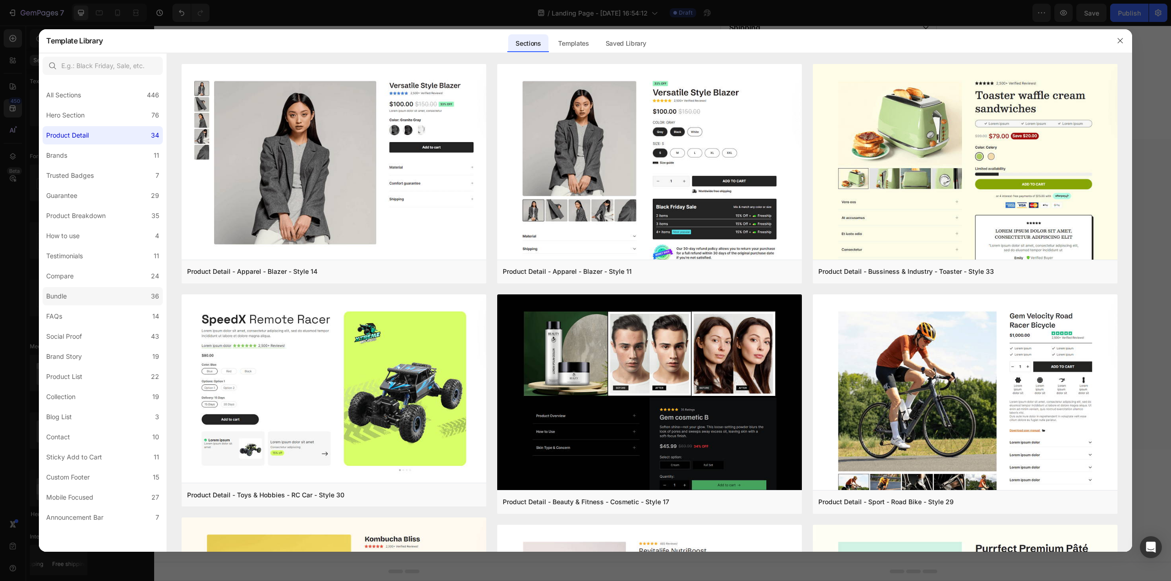
click at [93, 293] on label "Bundle 36" at bounding box center [103, 296] width 120 height 18
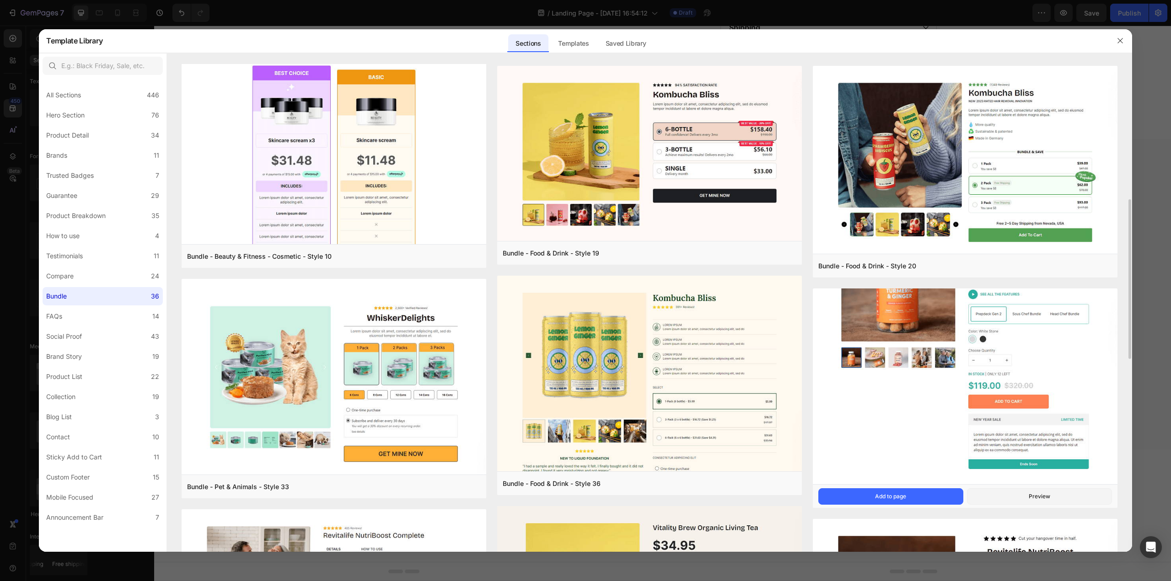
scroll to position [274, 0]
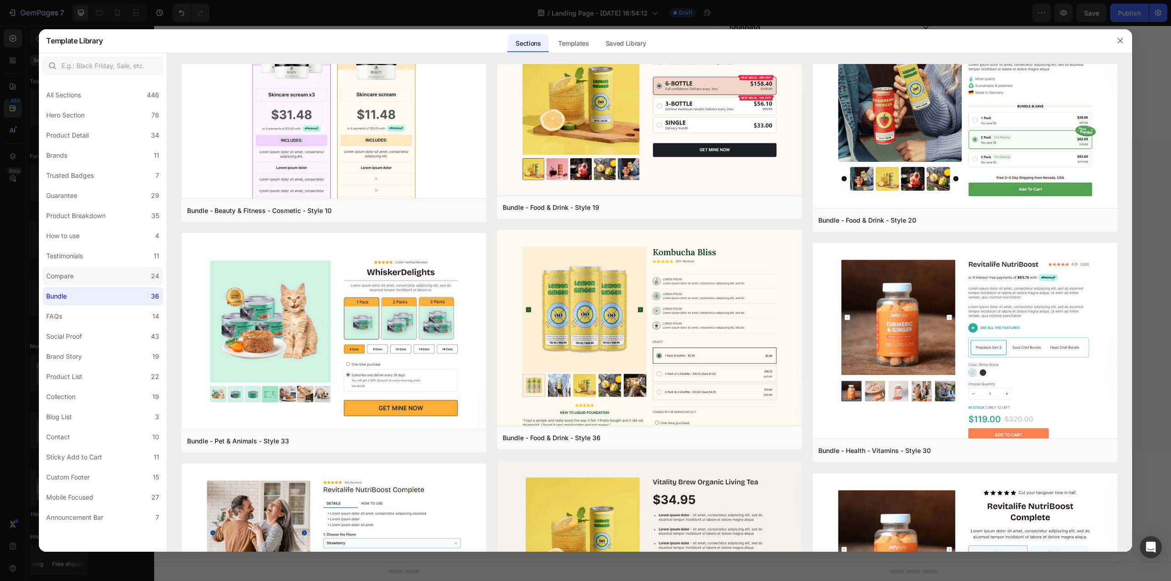
click at [101, 272] on label "Compare 24" at bounding box center [103, 276] width 120 height 18
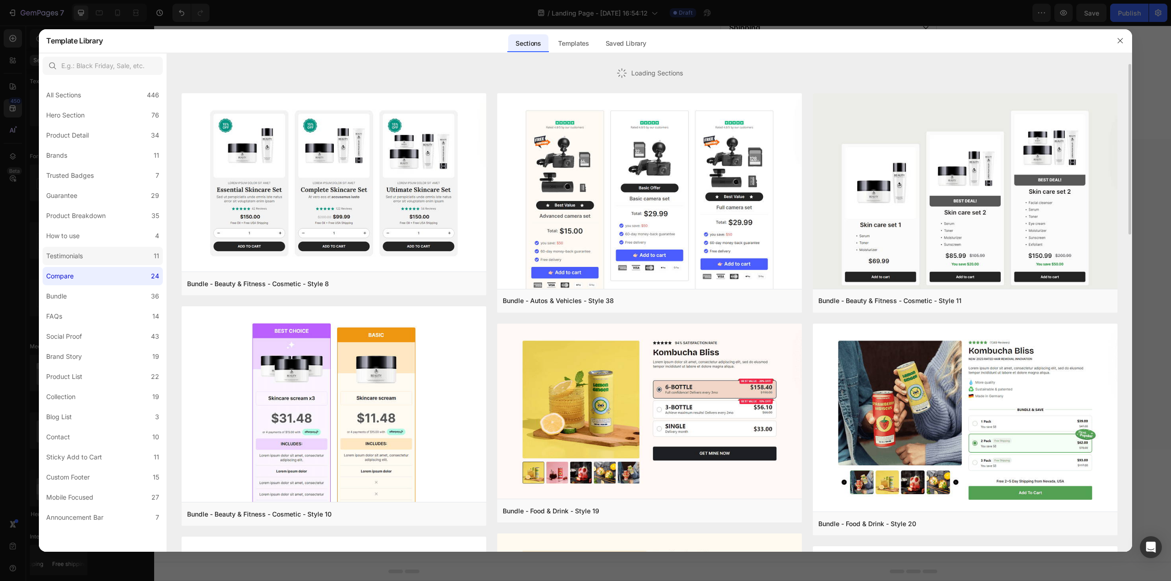
click at [105, 258] on label "Testimonials 11" at bounding box center [103, 256] width 120 height 18
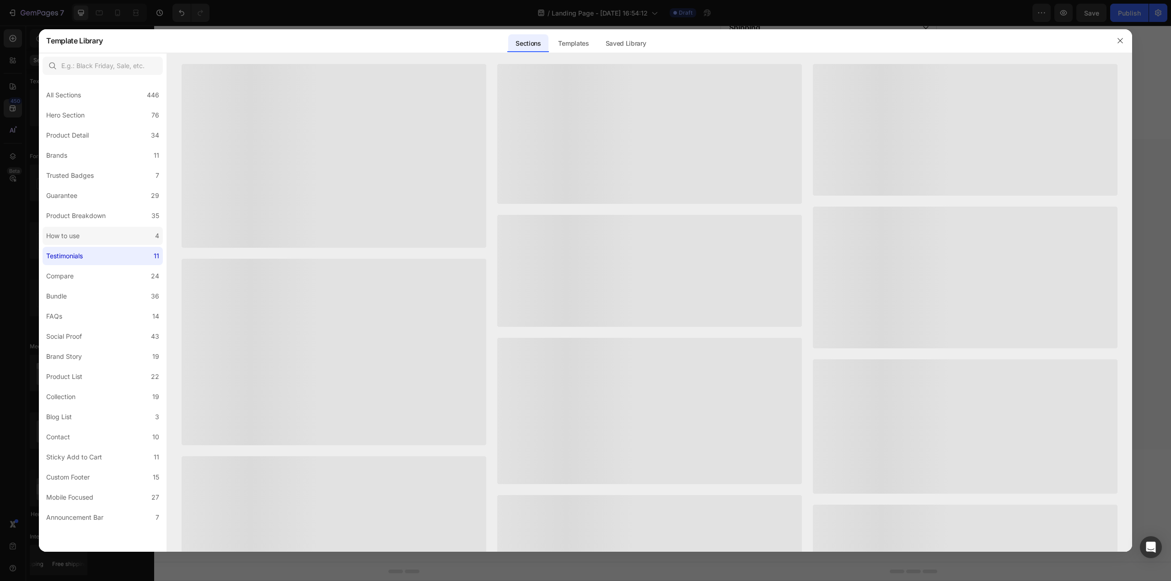
click at [104, 233] on label "How to use 4" at bounding box center [103, 236] width 120 height 18
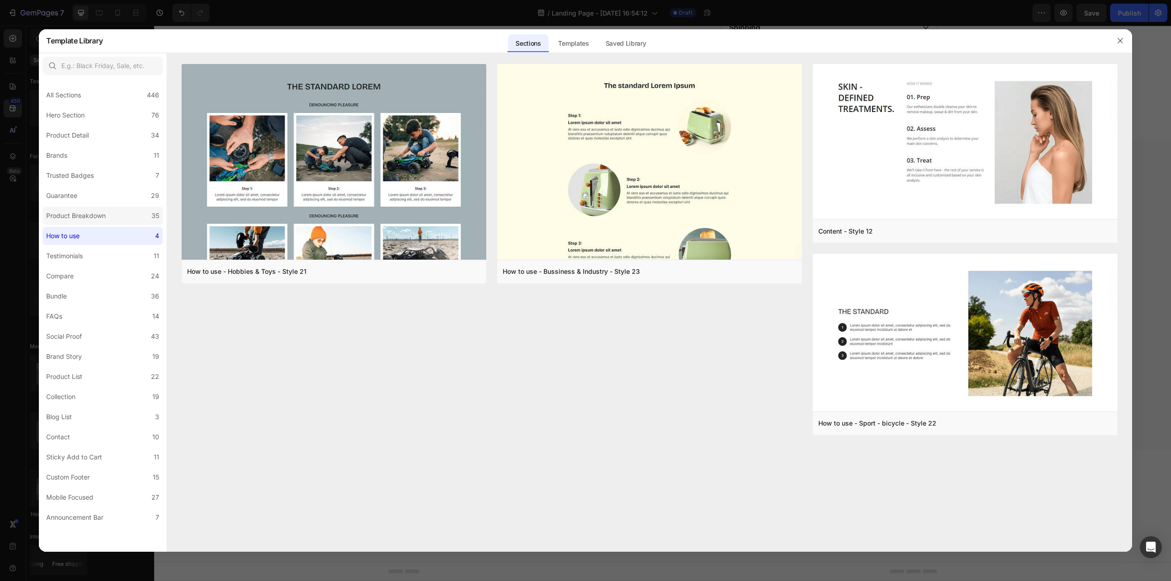
click at [108, 217] on div "Product Breakdown" at bounding box center [77, 215] width 63 height 11
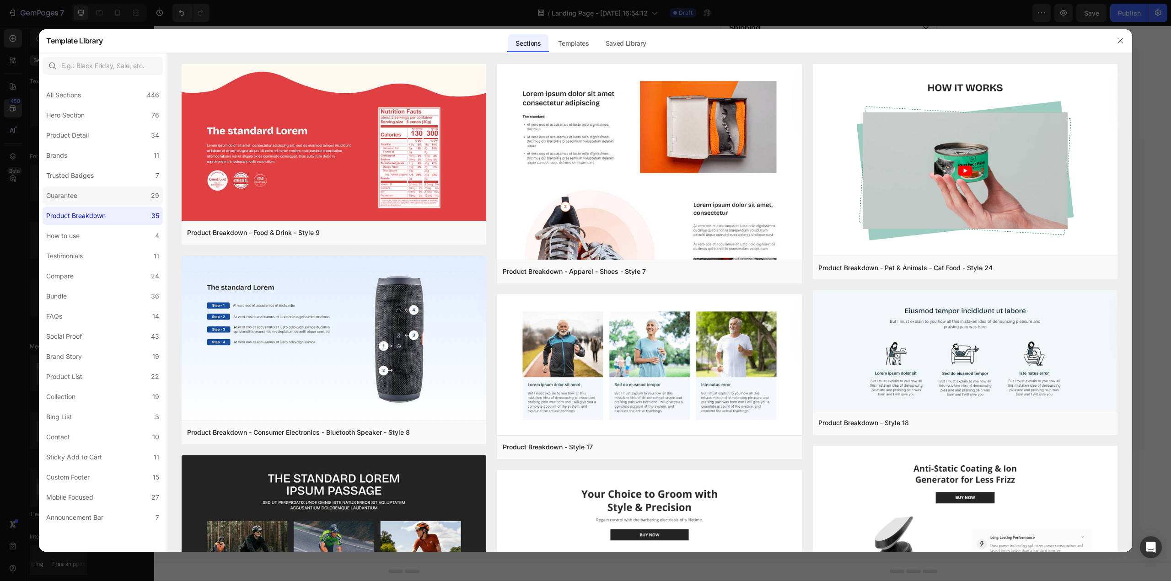
click at [132, 188] on label "Guarantee 29" at bounding box center [103, 196] width 120 height 18
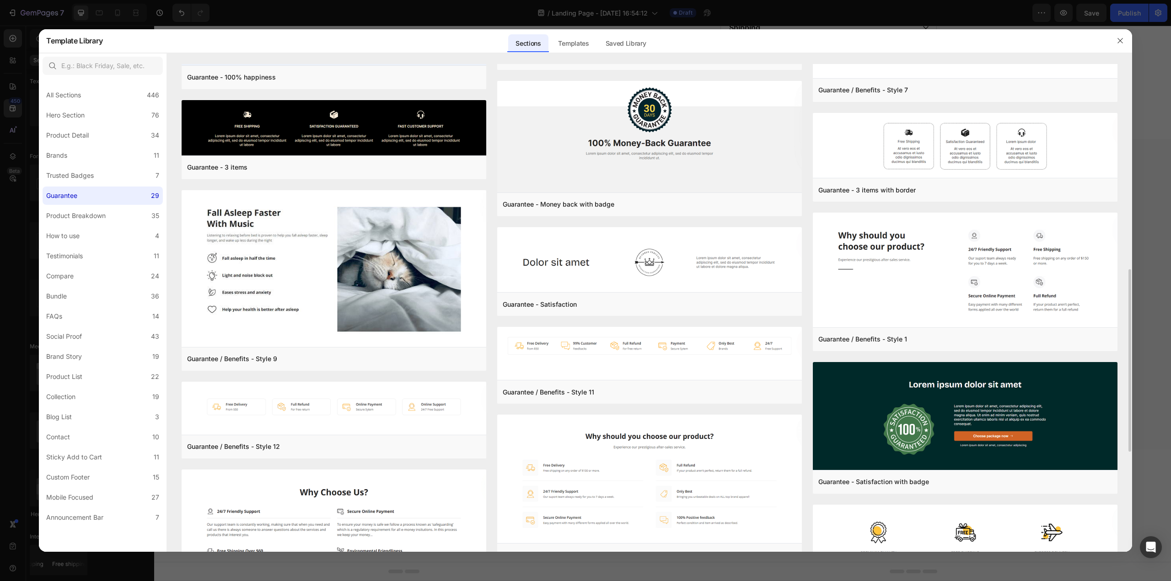
scroll to position [816, 0]
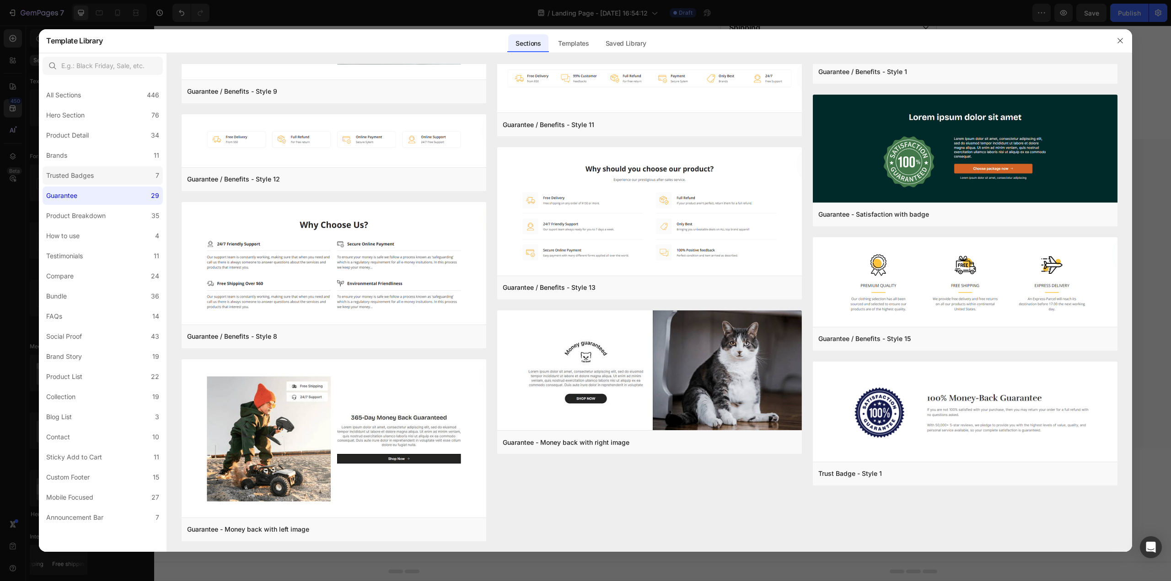
click at [91, 167] on label "Trusted Badges 7" at bounding box center [103, 175] width 120 height 18
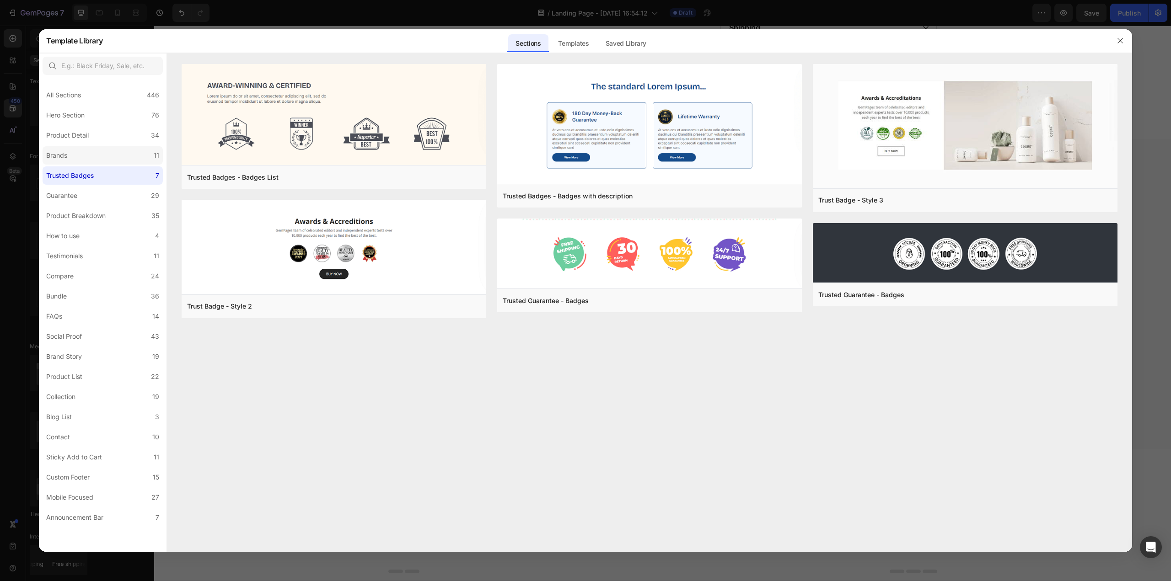
click at [100, 159] on label "Brands 11" at bounding box center [103, 155] width 120 height 18
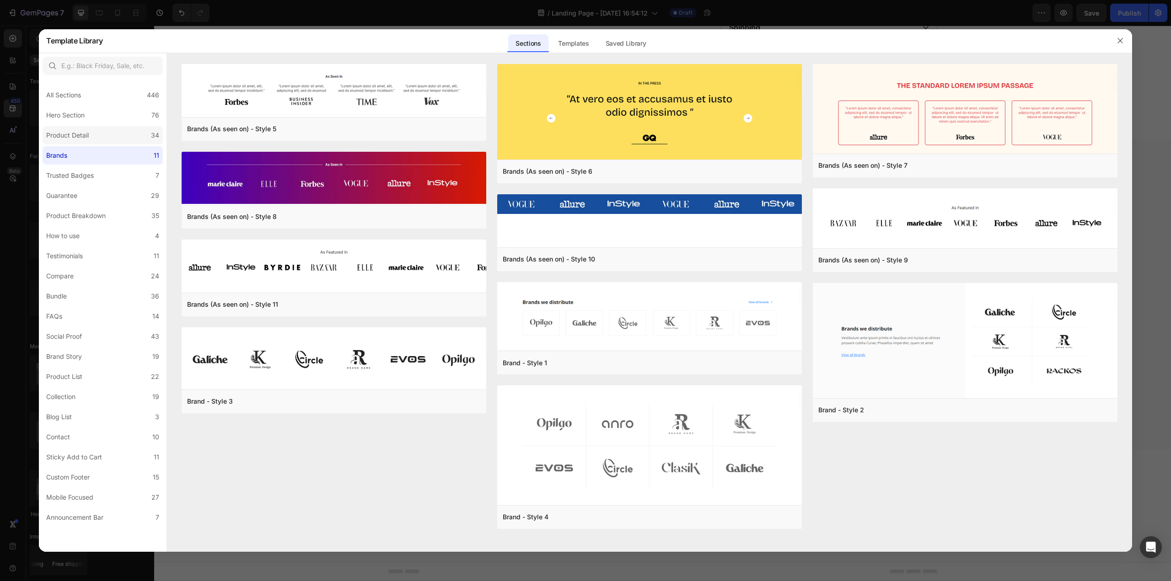
click at [97, 137] on label "Product Detail 34" at bounding box center [103, 135] width 120 height 18
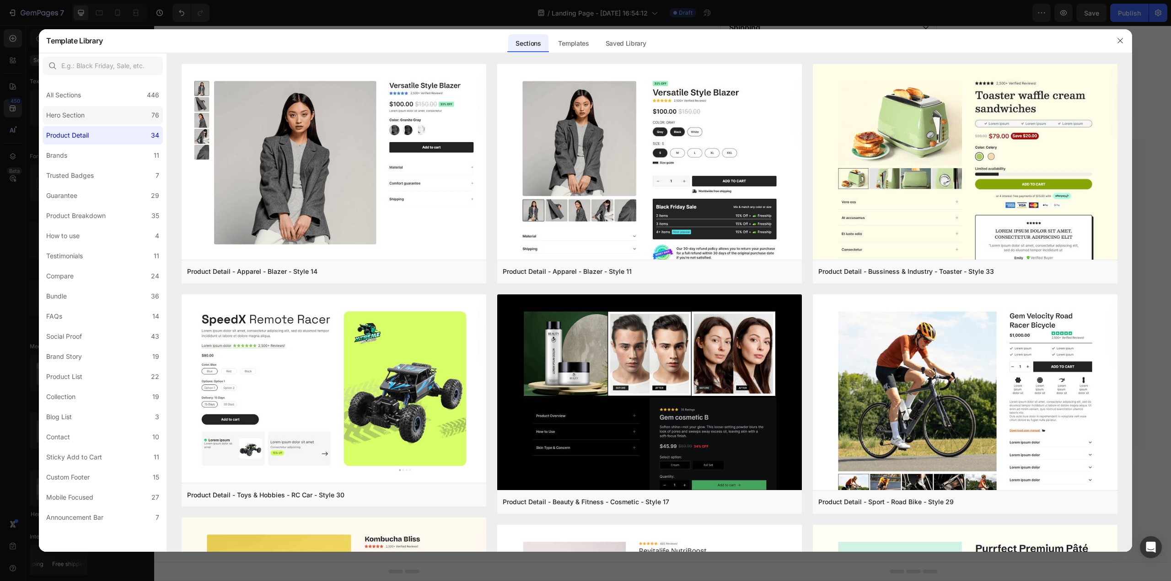
click at [95, 118] on label "Hero Section 76" at bounding box center [103, 115] width 120 height 18
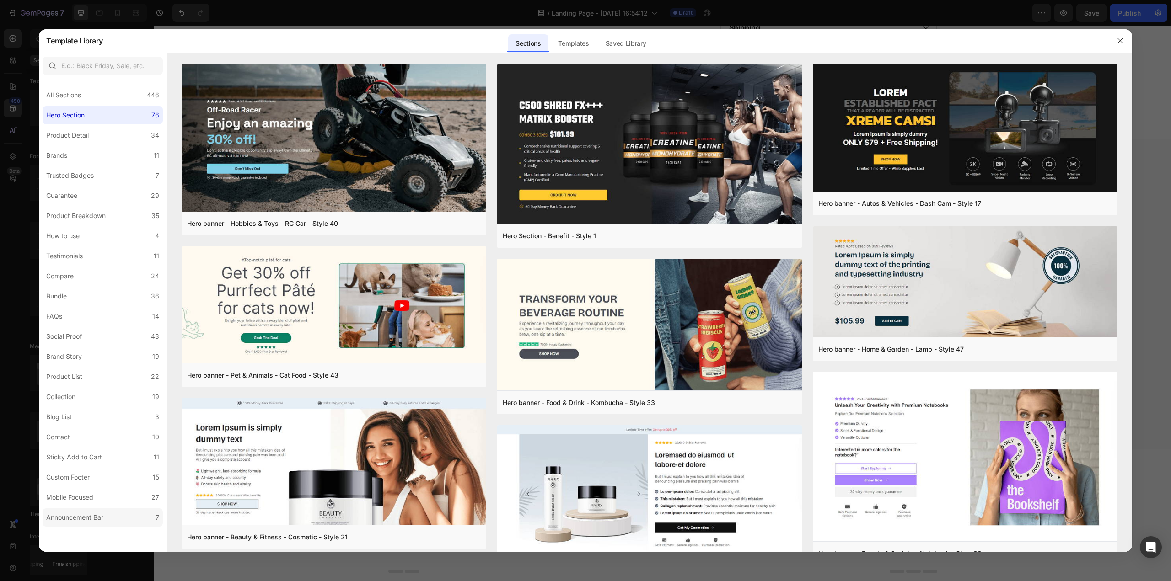
click at [122, 516] on label "Announcement Bar 7" at bounding box center [103, 517] width 120 height 18
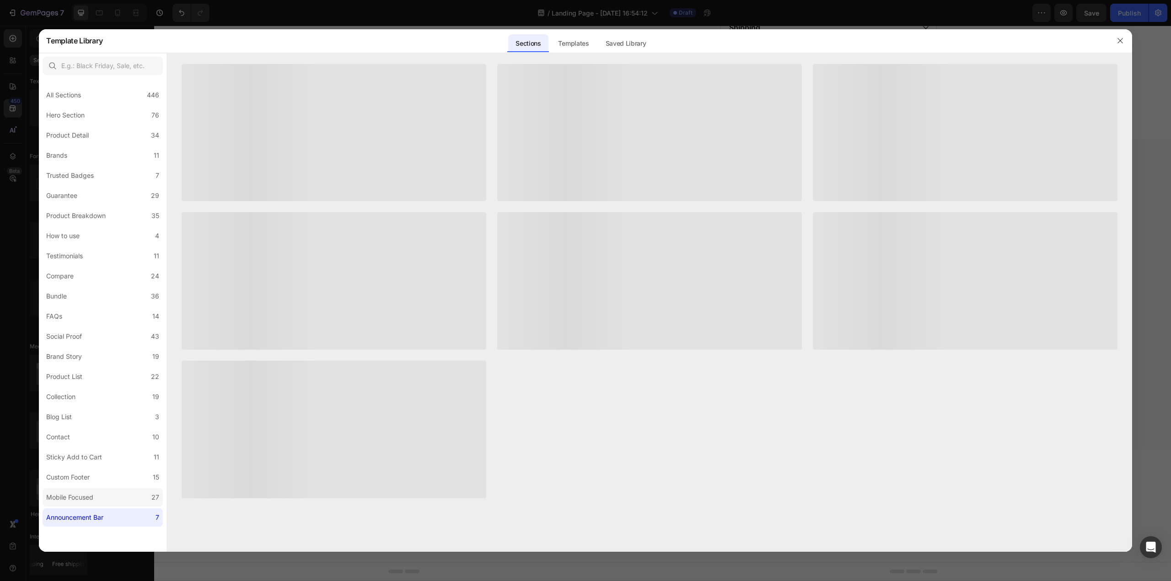
click at [121, 496] on label "Mobile Focused 27" at bounding box center [103, 497] width 120 height 18
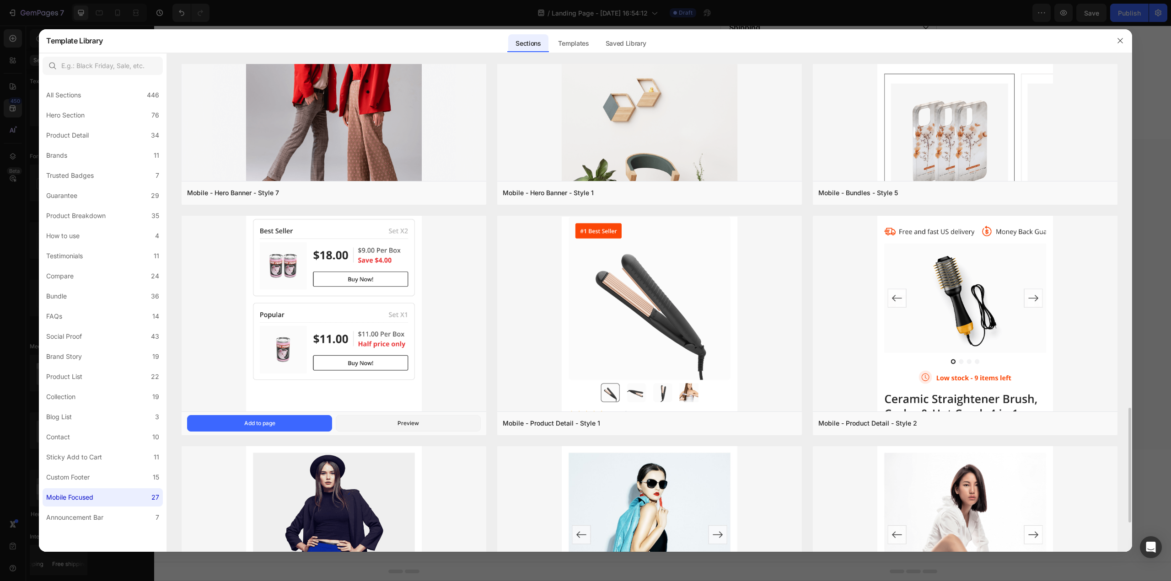
scroll to position [1586, 0]
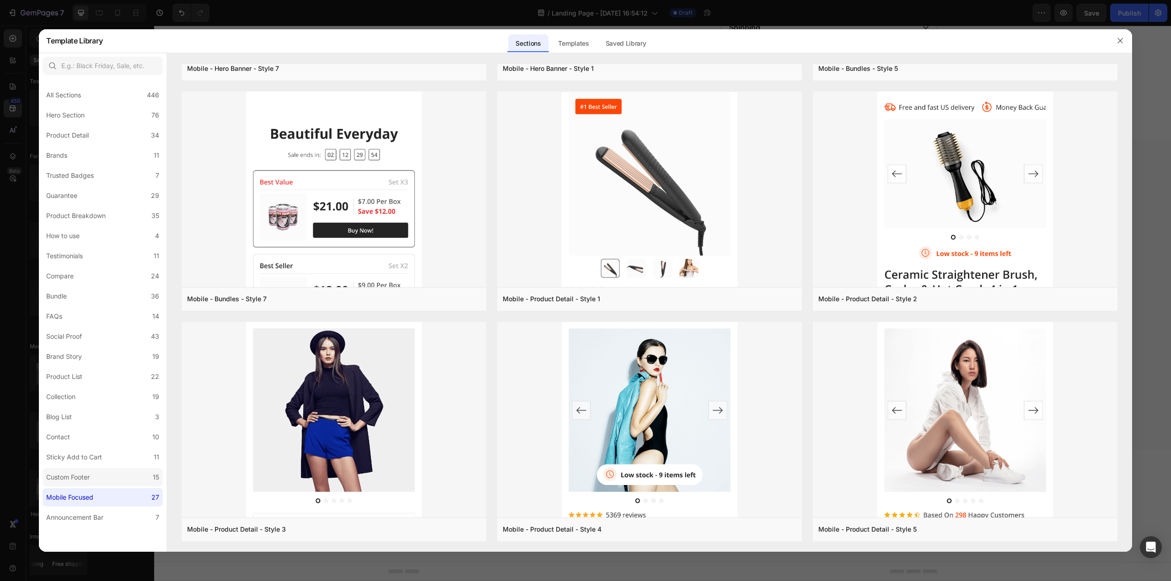
click at [100, 483] on label "Custom Footer 15" at bounding box center [103, 477] width 120 height 18
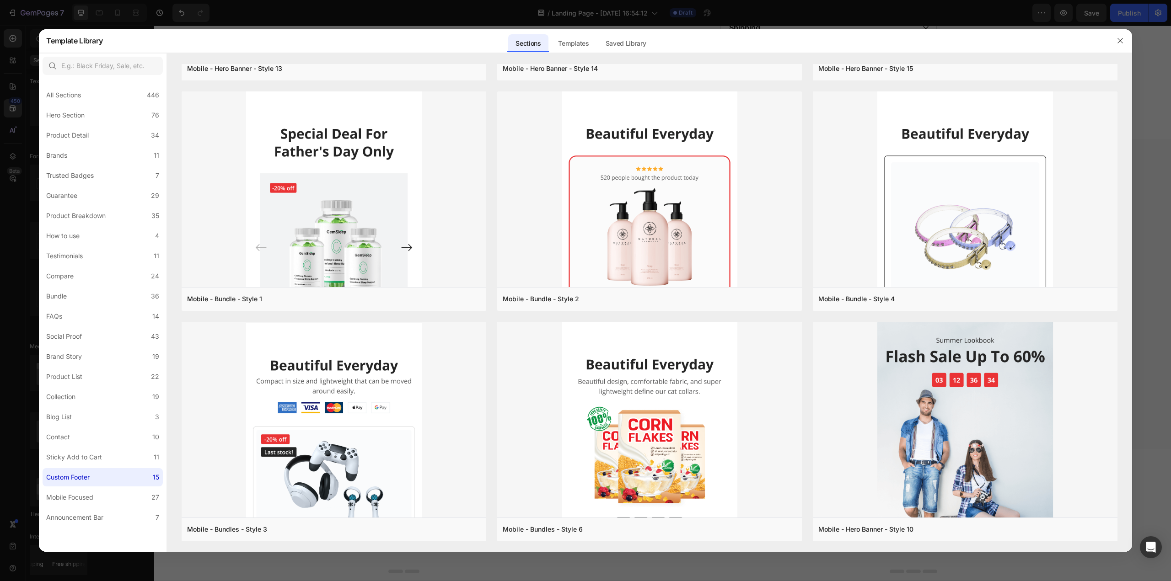
scroll to position [0, 0]
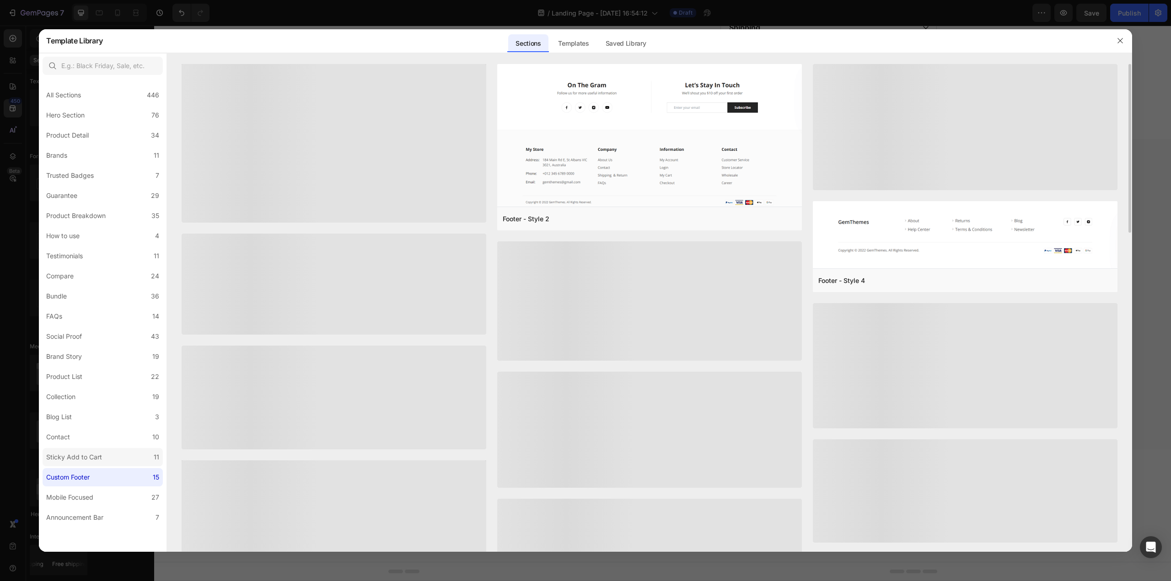
click at [102, 452] on div "Sticky Add to Cart" at bounding box center [75, 457] width 59 height 11
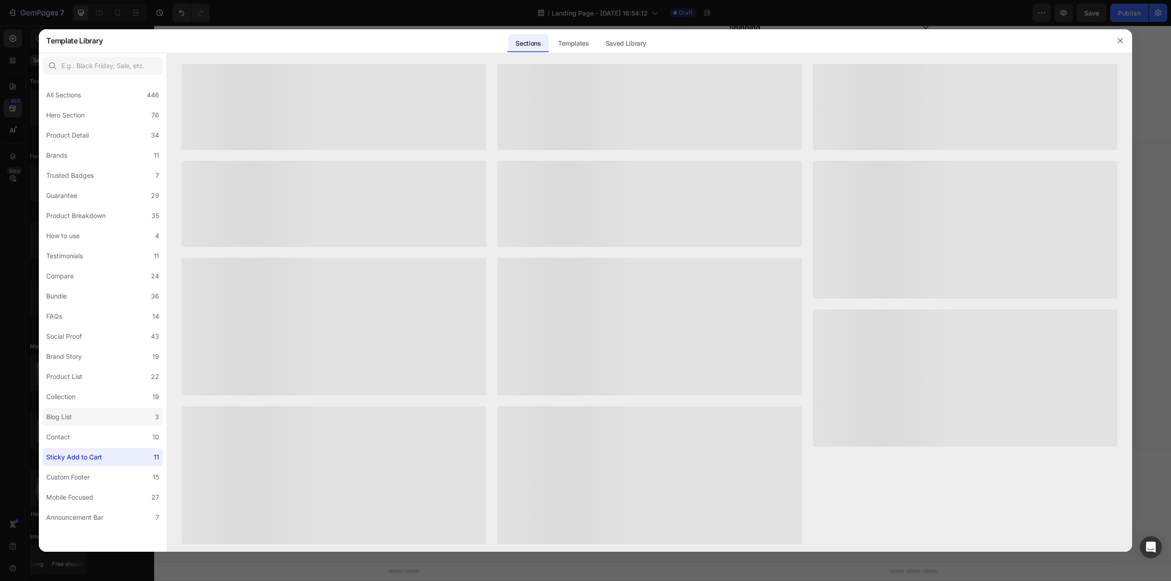
click at [103, 424] on label "Blog List 3" at bounding box center [103, 417] width 120 height 18
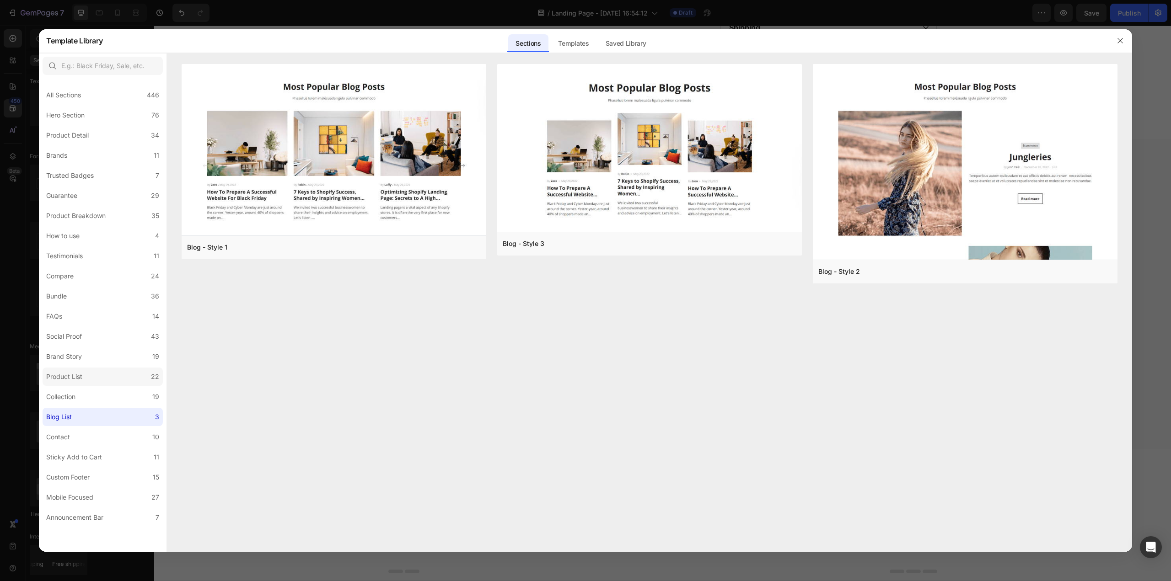
click at [111, 381] on label "Product List 22" at bounding box center [103, 377] width 120 height 18
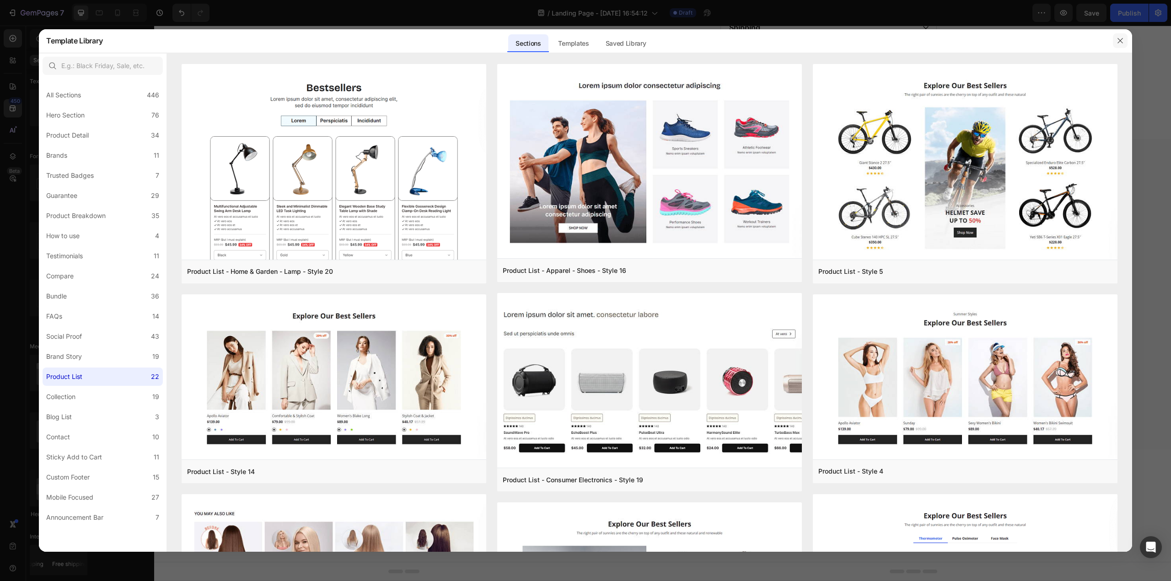
click at [1126, 41] on button "button" at bounding box center [1119, 40] width 15 height 15
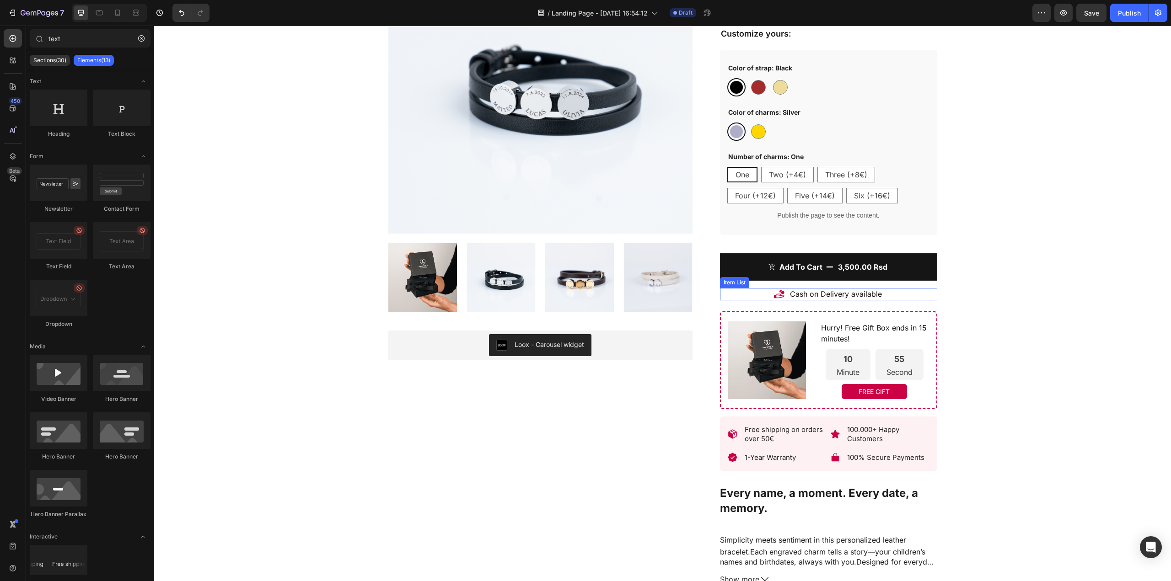
scroll to position [145, 0]
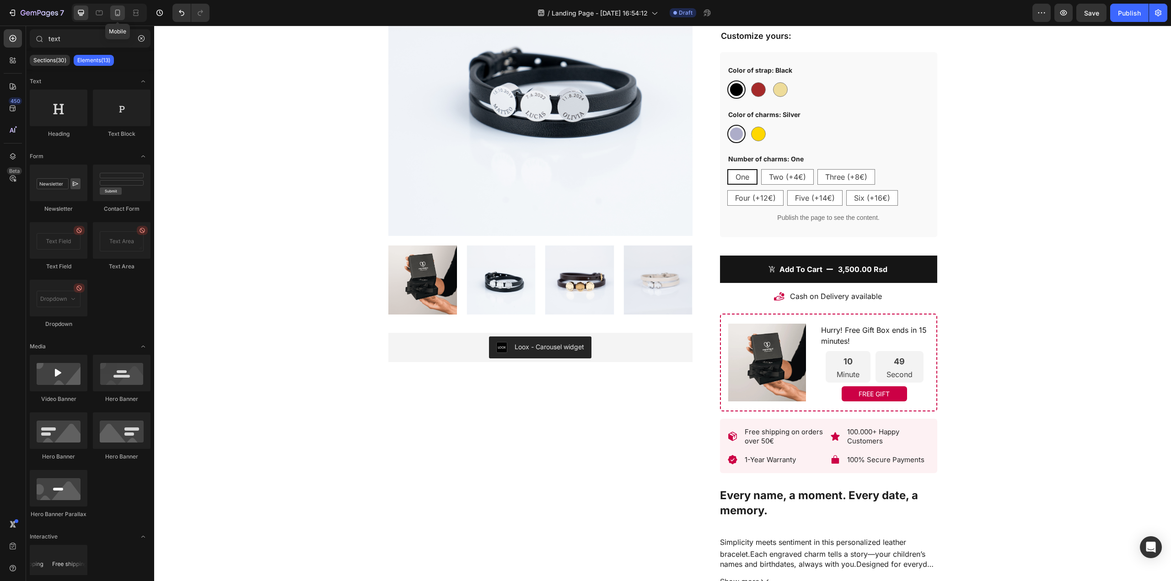
click at [118, 17] on div at bounding box center [117, 12] width 15 height 15
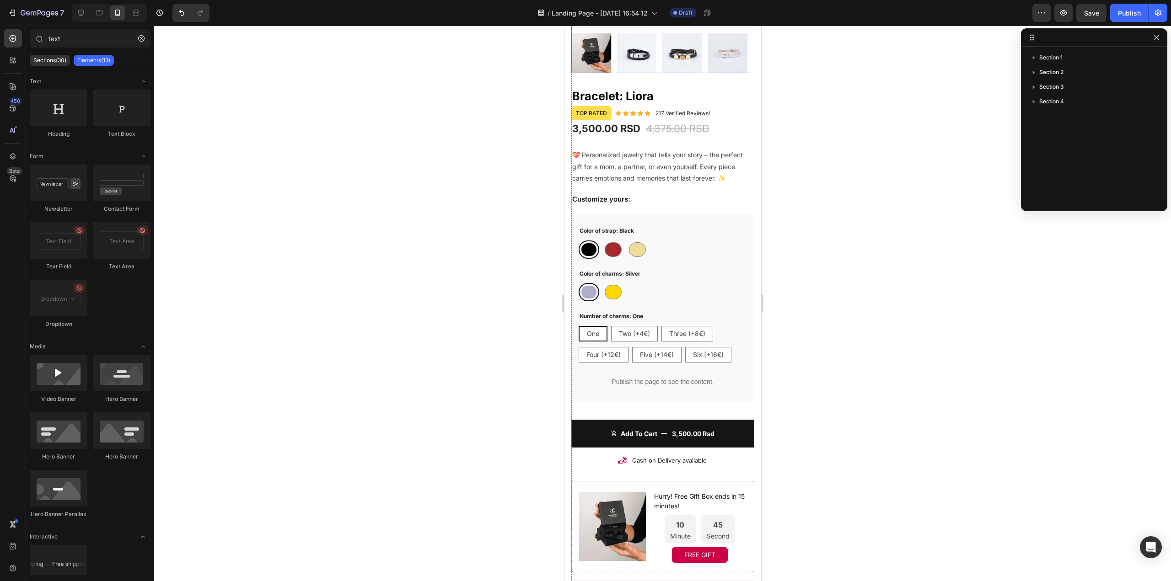
scroll to position [229, 0]
click at [593, 108] on p "Top rated" at bounding box center [590, 113] width 31 height 10
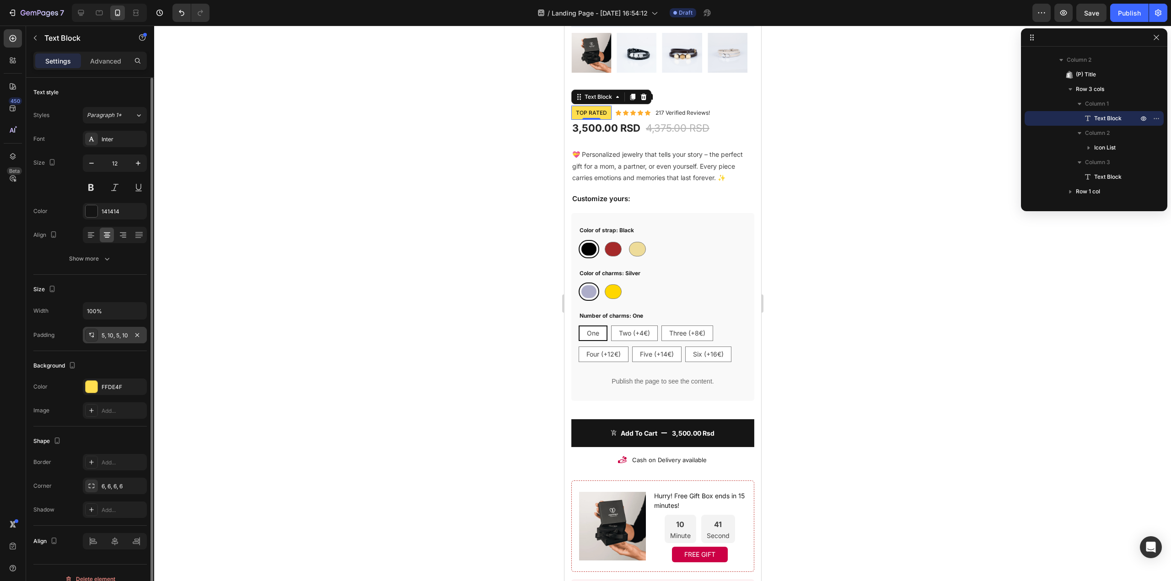
click at [118, 338] on div "5, 10, 5, 10" at bounding box center [115, 336] width 27 height 8
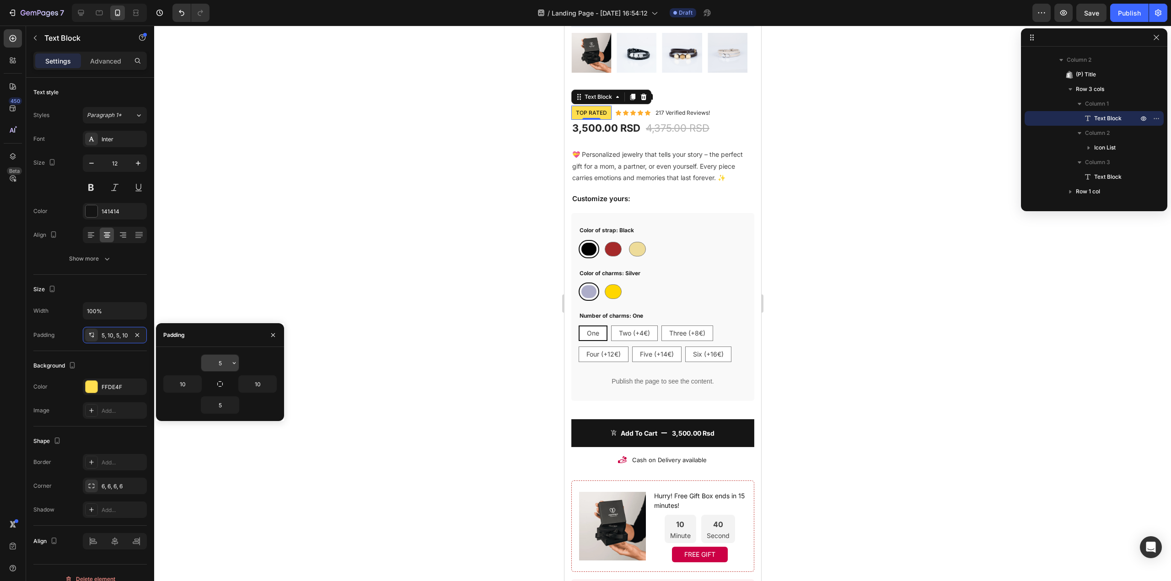
click at [212, 364] on input "5" at bounding box center [219, 363] width 37 height 16
click at [234, 362] on icon "button" at bounding box center [233, 362] width 7 height 7
click at [213, 417] on p "XS 4px" at bounding box center [203, 421] width 48 height 8
type input "4"
click at [230, 405] on div "5" at bounding box center [219, 405] width 37 height 16
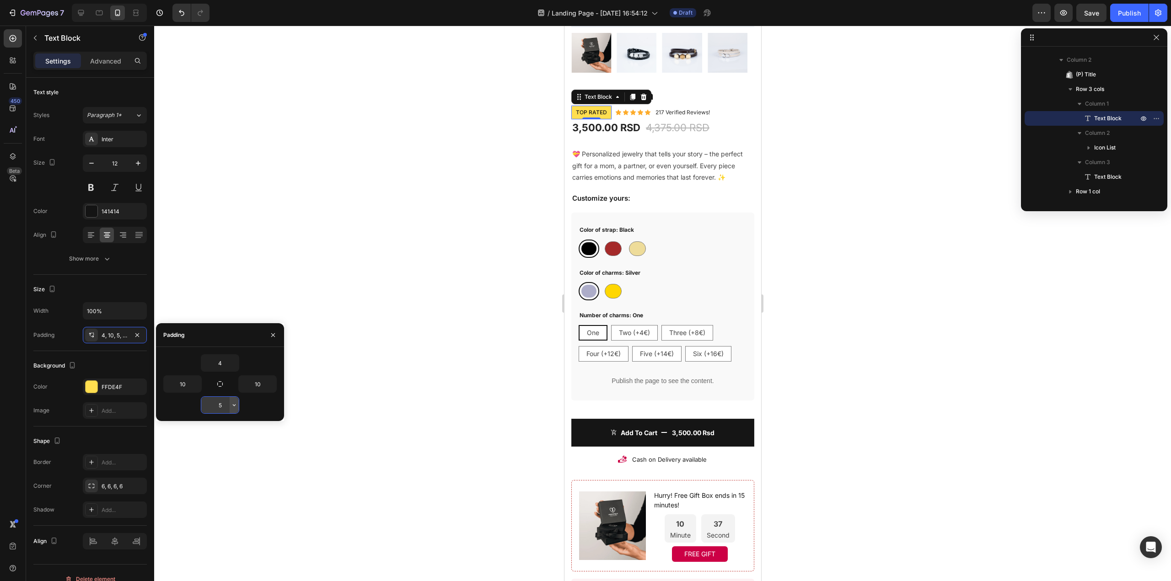
click at [233, 405] on icon "button" at bounding box center [234, 405] width 3 height 2
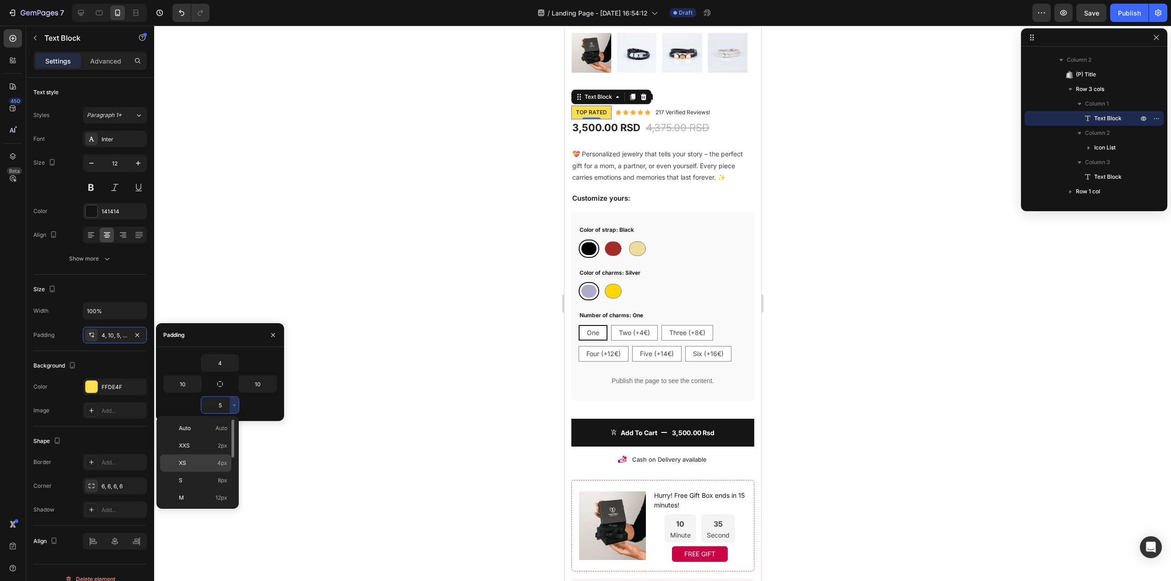
click at [211, 460] on p "XS 4px" at bounding box center [203, 463] width 48 height 8
type input "4"
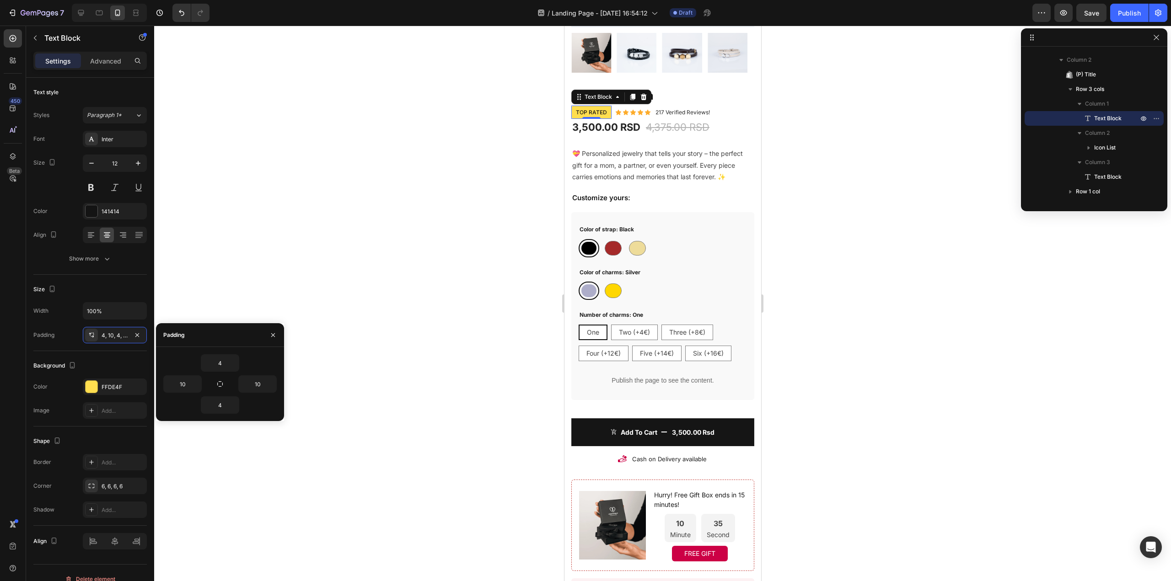
click at [182, 393] on div "4 10 10 4" at bounding box center [219, 383] width 113 height 59
click at [190, 380] on input "10" at bounding box center [182, 384] width 37 height 16
click at [197, 383] on icon "button" at bounding box center [196, 383] width 7 height 7
drag, startPoint x: 182, startPoint y: 456, endPoint x: 197, endPoint y: 449, distance: 17.0
click at [182, 456] on span "8px" at bounding box center [185, 459] width 10 height 8
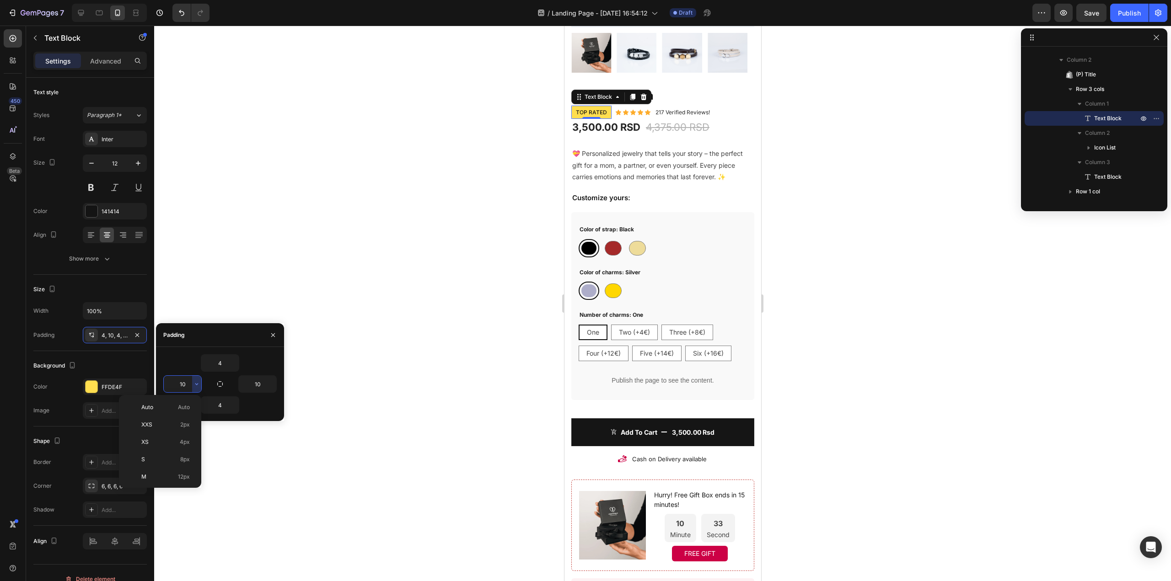
type input "8"
click at [267, 380] on input "10" at bounding box center [257, 384] width 37 height 16
click at [273, 387] on icon "button" at bounding box center [271, 383] width 7 height 7
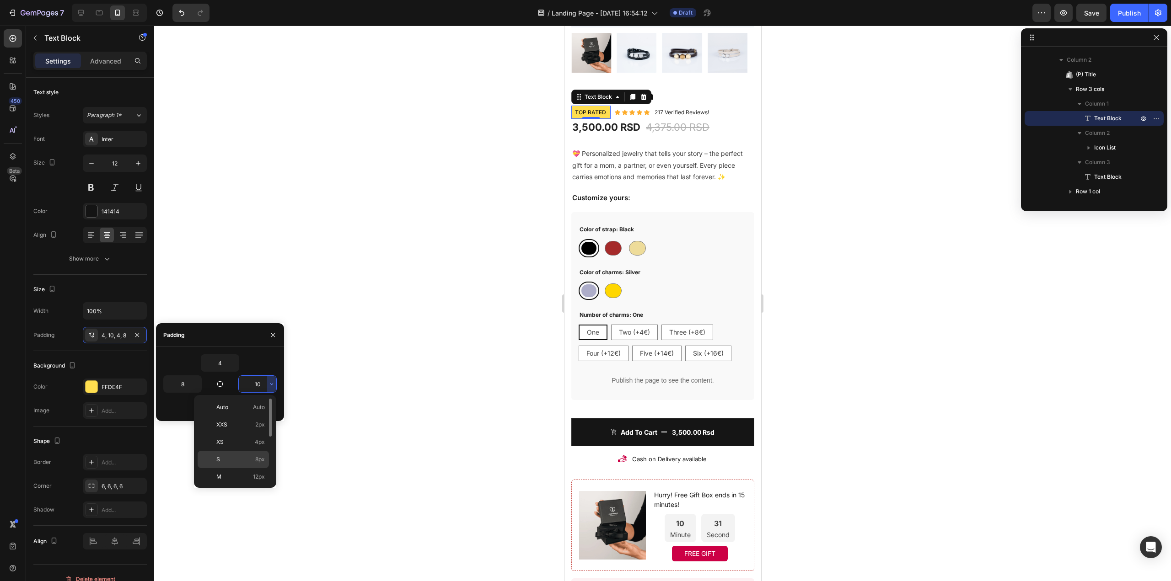
click at [253, 468] on div "S 8px" at bounding box center [233, 476] width 71 height 17
type input "8"
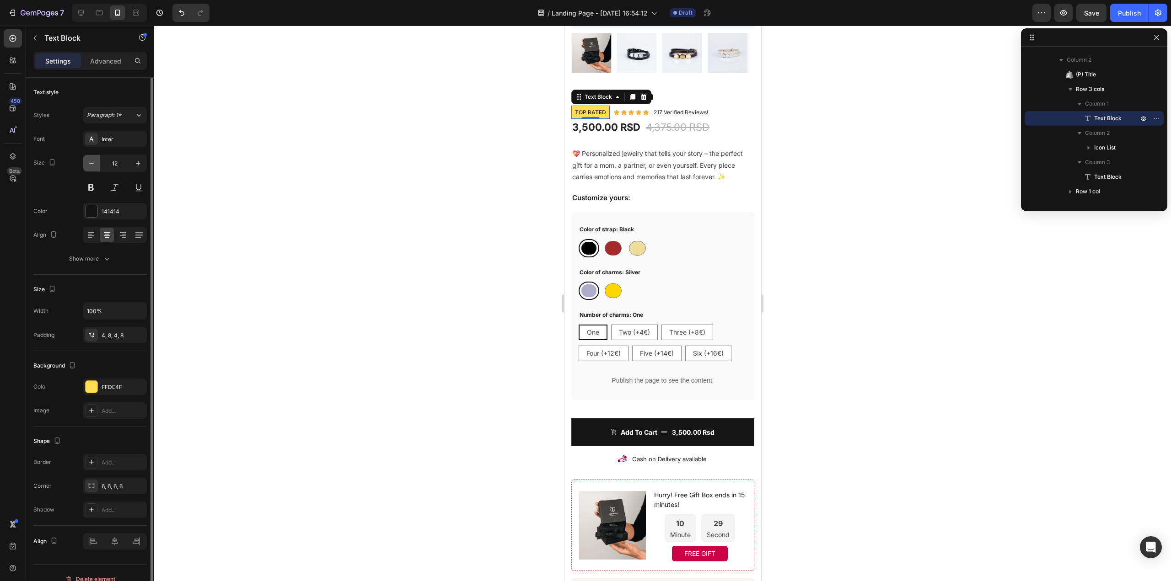
click at [94, 163] on icon "button" at bounding box center [91, 163] width 9 height 9
type input "11"
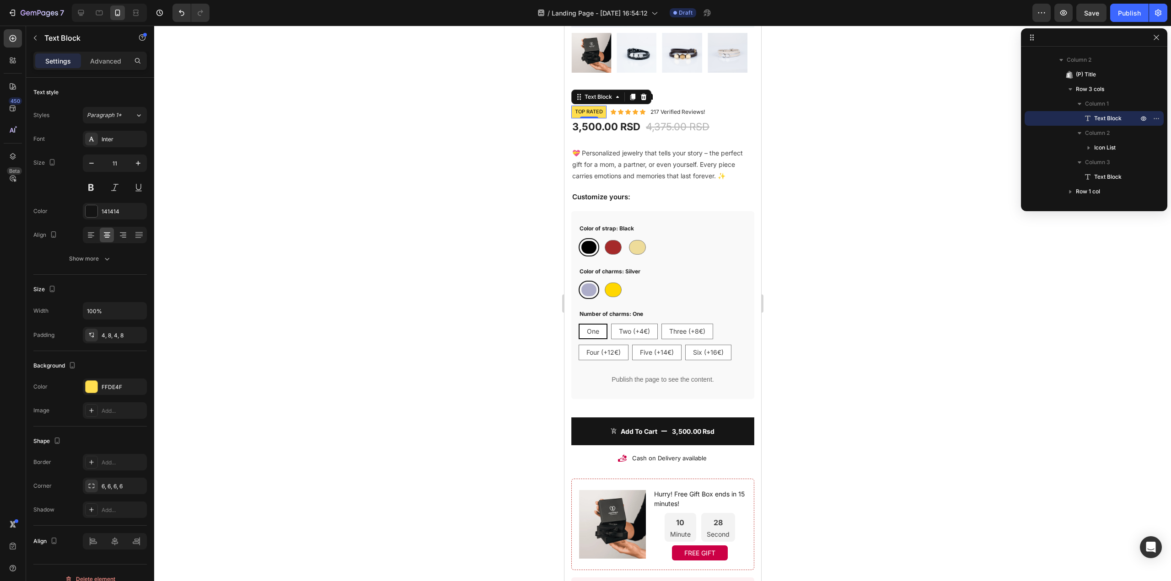
click at [958, 122] on div at bounding box center [662, 304] width 1016 height 556
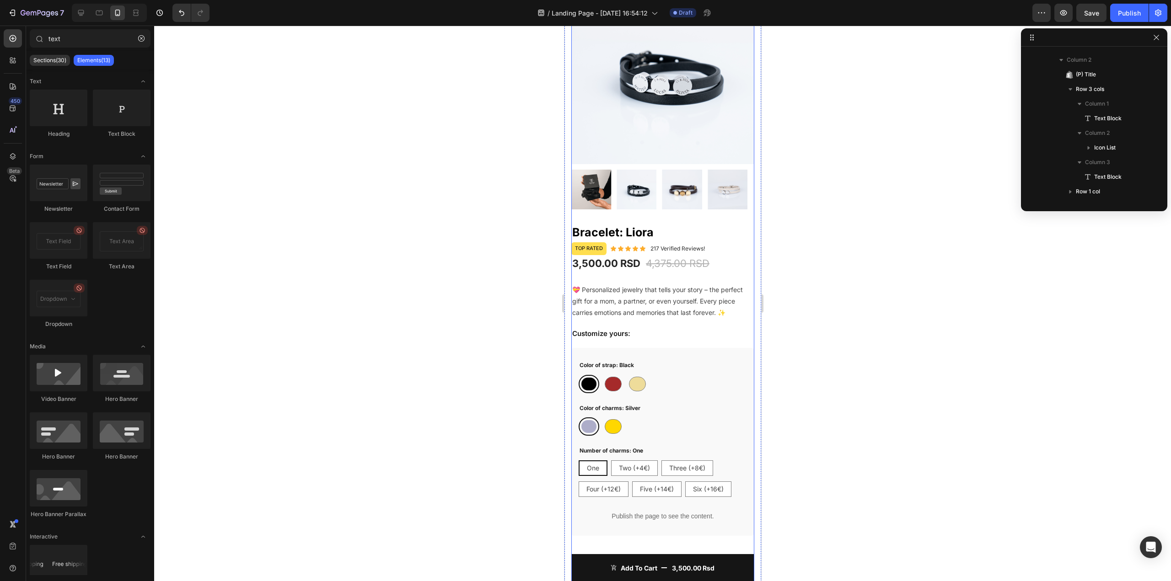
scroll to position [91, 0]
click at [589, 380] on div at bounding box center [588, 384] width 15 height 13
click at [578, 375] on input "Black Black" at bounding box center [578, 375] width 0 height 0
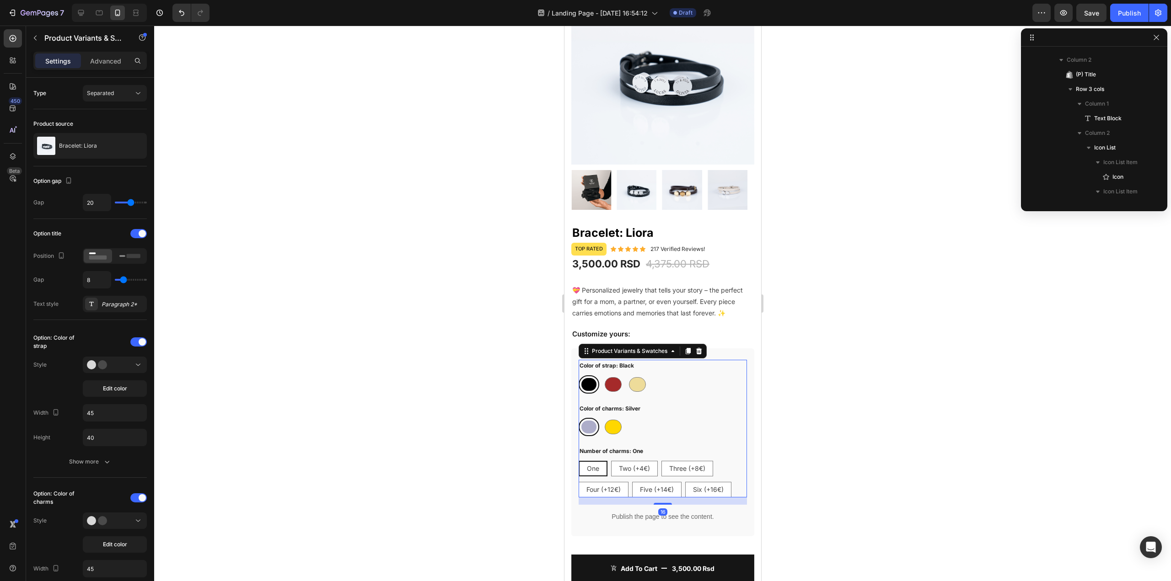
scroll to position [407, 0]
click at [84, 13] on icon at bounding box center [80, 12] width 9 height 9
type input "40"
type input "16"
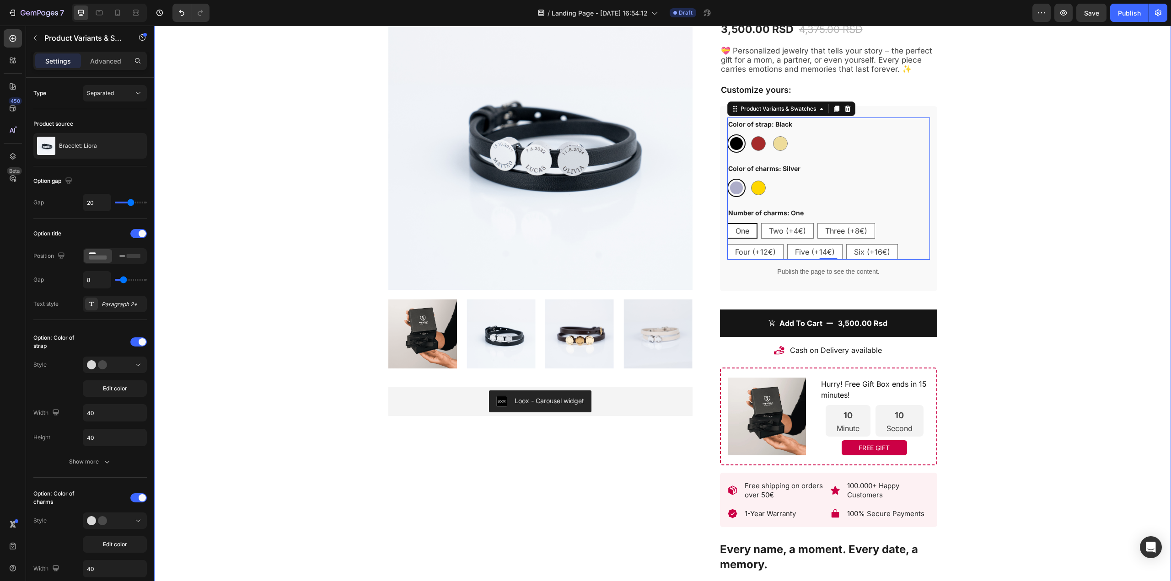
scroll to position [153, 0]
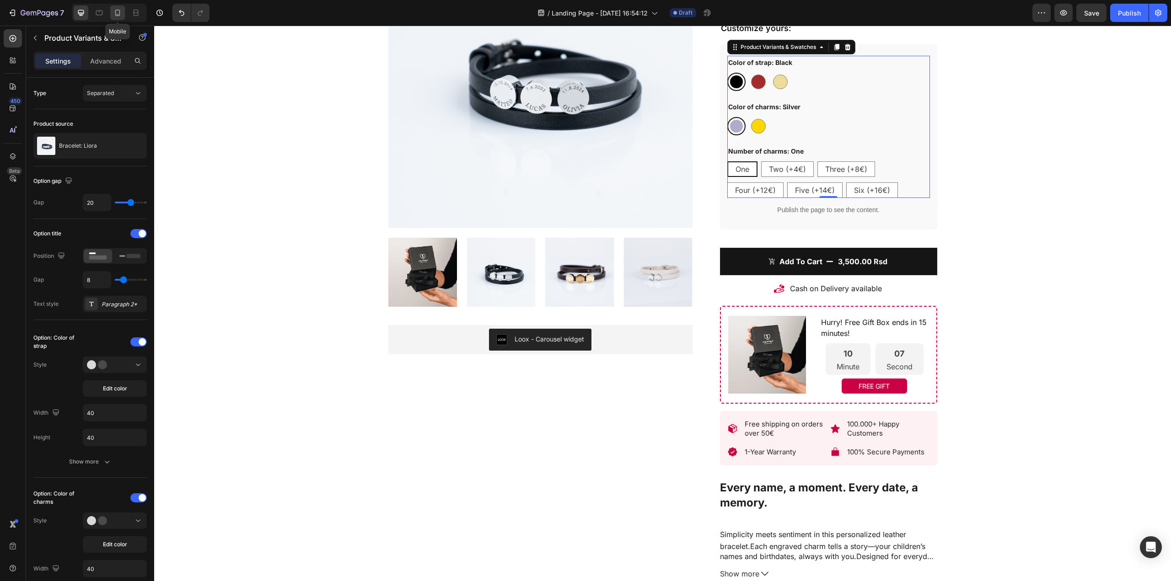
click at [117, 12] on icon at bounding box center [117, 12] width 9 height 9
type input "45"
type input "14"
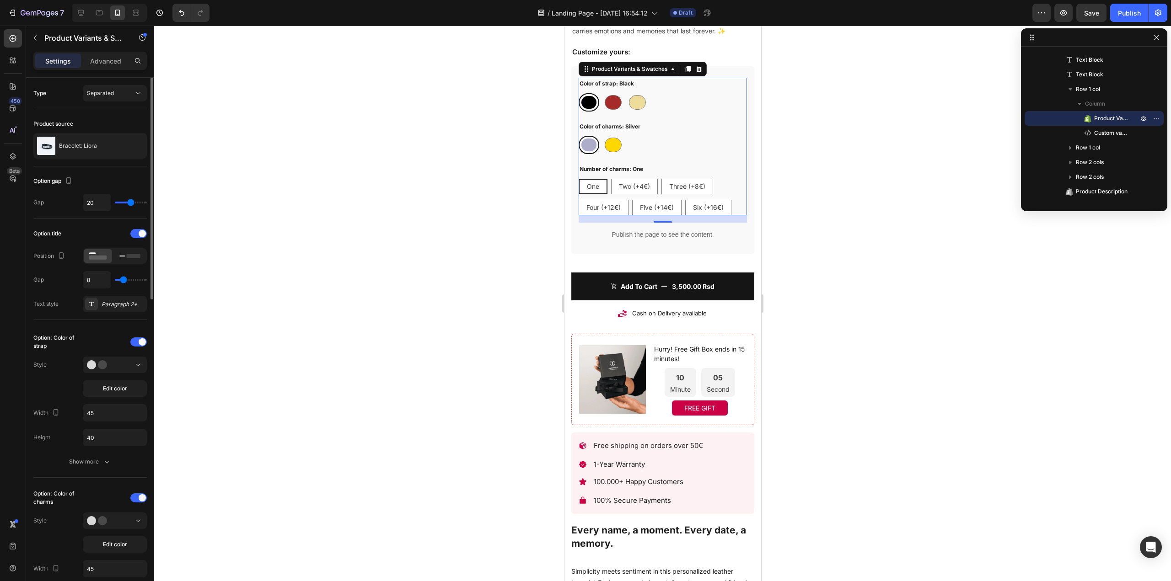
scroll to position [387, 0]
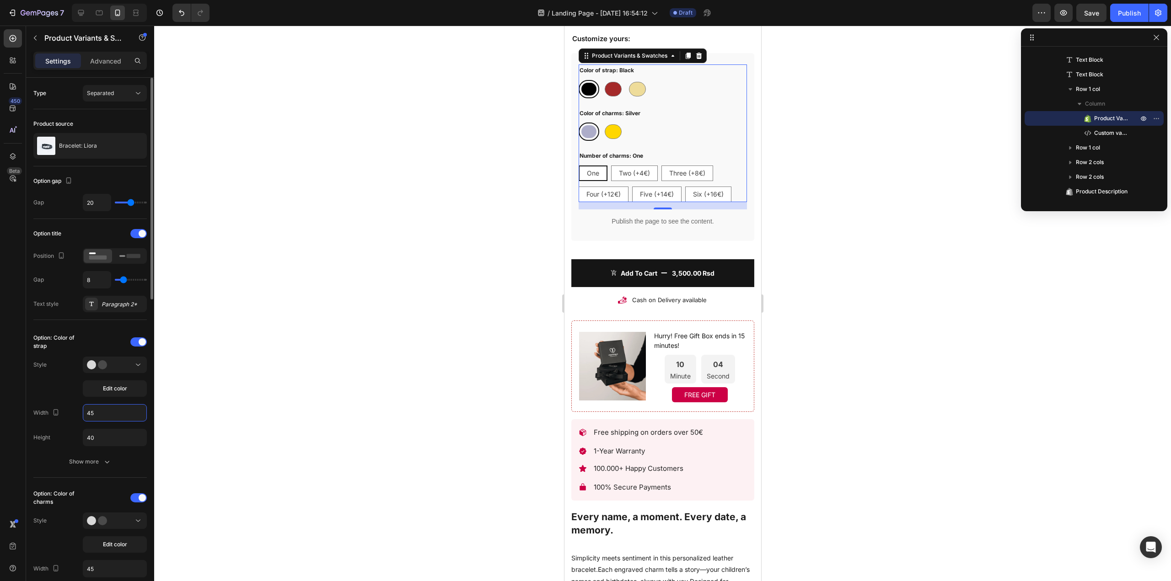
click at [92, 411] on input "45" at bounding box center [114, 413] width 63 height 16
click at [96, 409] on input "45" at bounding box center [114, 413] width 63 height 16
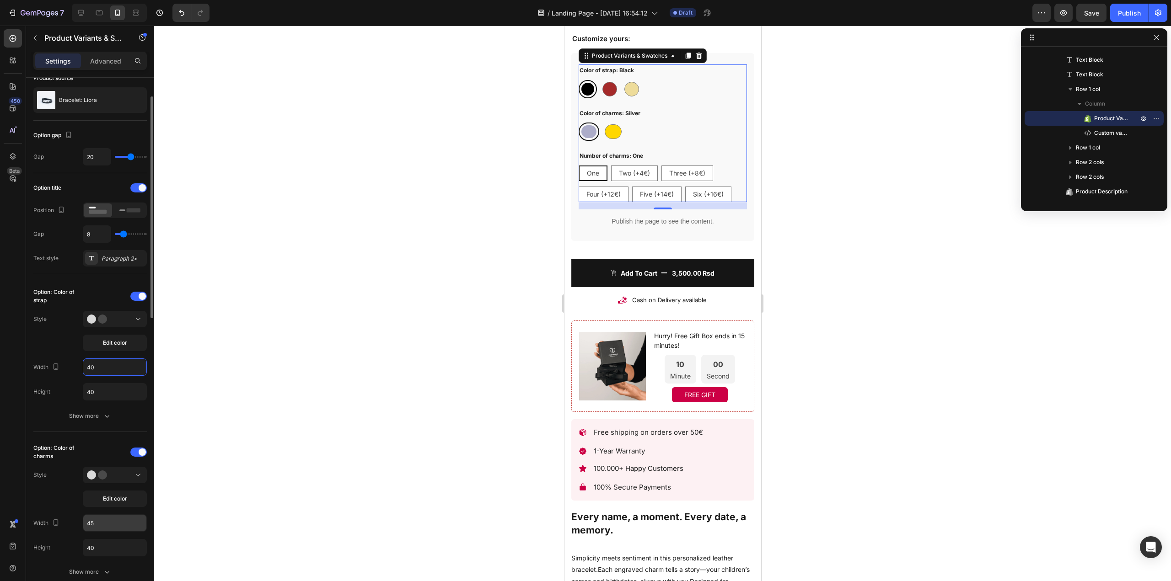
type input "40"
click at [103, 526] on input "45" at bounding box center [114, 523] width 63 height 16
type input "40"
click at [144, 479] on button at bounding box center [115, 475] width 64 height 16
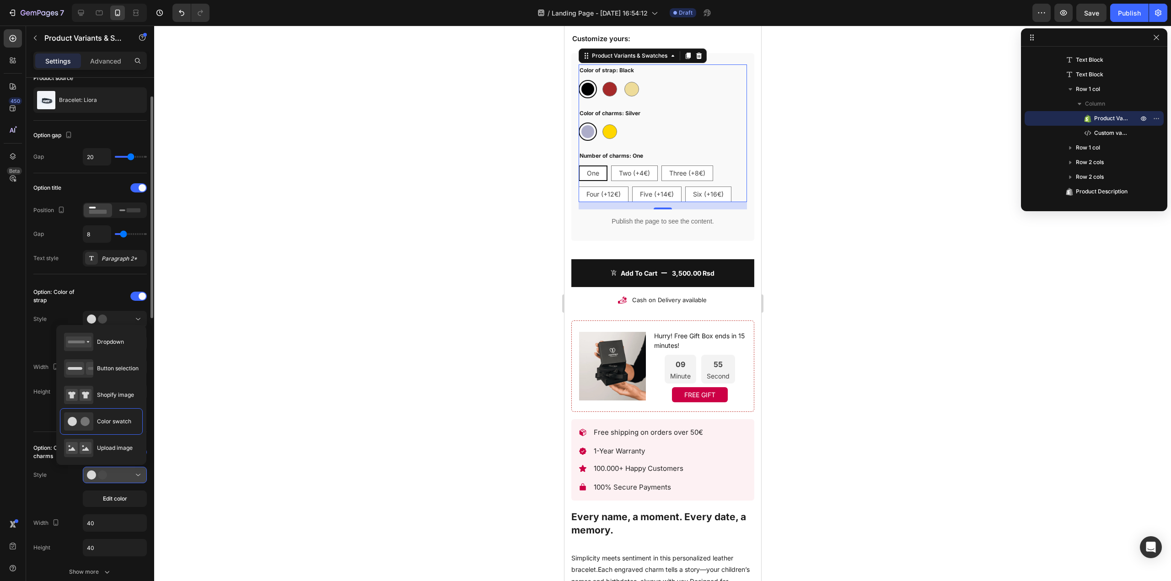
click at [142, 474] on icon at bounding box center [138, 475] width 9 height 9
click at [139, 476] on icon at bounding box center [138, 475] width 9 height 9
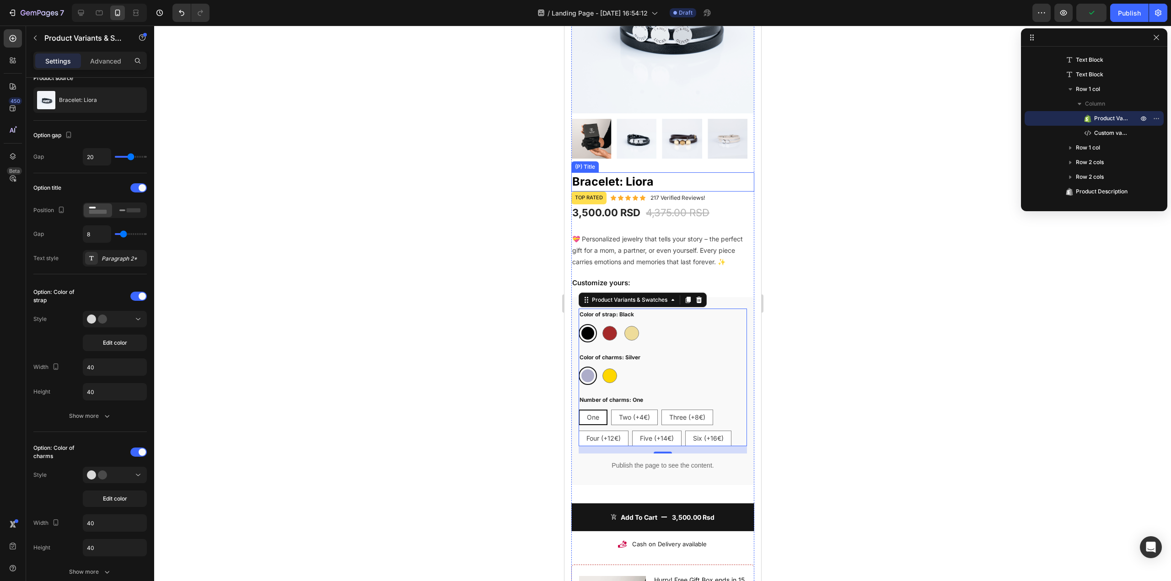
scroll to position [143, 0]
click at [137, 310] on div "Option: Color of strap Style Edit color Width 40 Height 40 Show more" at bounding box center [89, 356] width 113 height 135
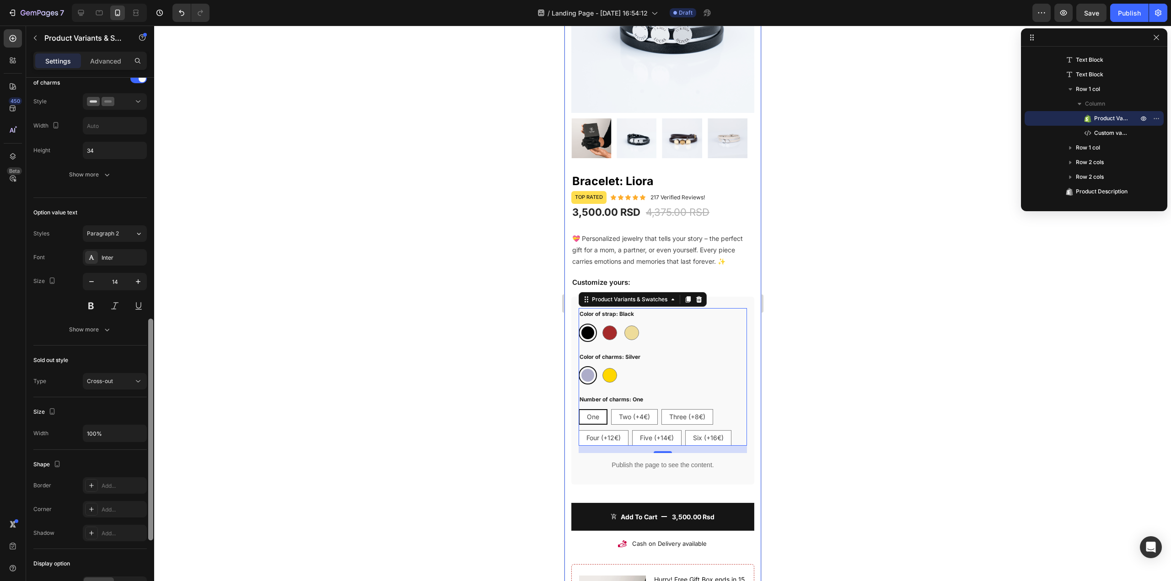
click at [149, 321] on div at bounding box center [150, 342] width 7 height 529
click at [611, 327] on div at bounding box center [609, 333] width 15 height 15
click at [600, 324] on input "Brown Brown" at bounding box center [599, 323] width 0 height 0
radio input "true"
click at [132, 378] on div "Cross-out" at bounding box center [110, 381] width 47 height 8
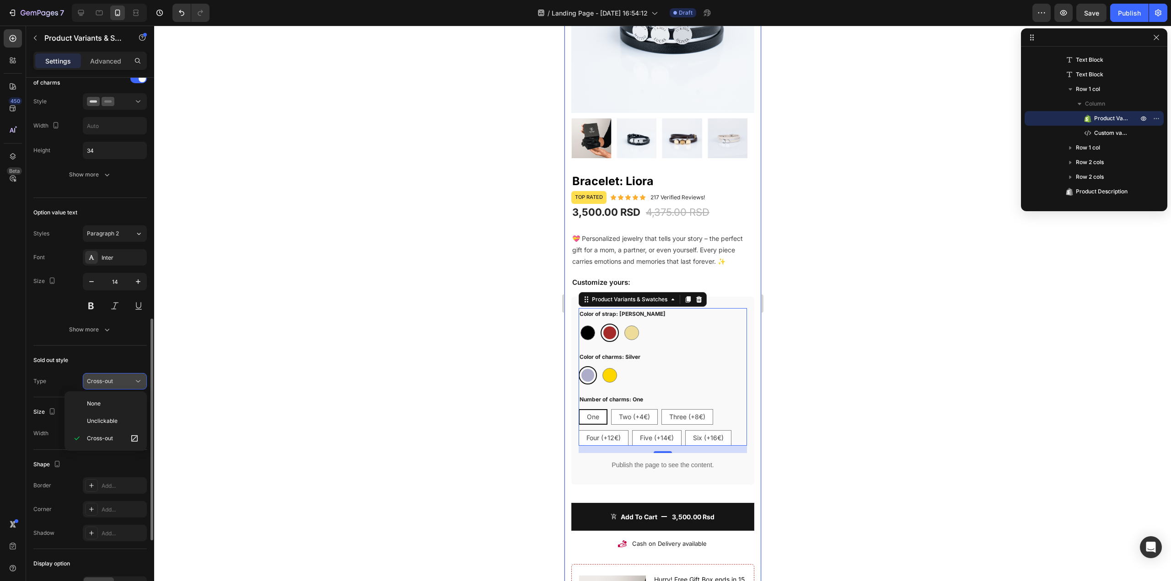
click at [133, 377] on div "Cross-out" at bounding box center [110, 381] width 47 height 8
click at [591, 329] on div at bounding box center [587, 333] width 15 height 15
click at [578, 324] on input "Black Black" at bounding box center [578, 323] width 0 height 0
radio input "true"
click at [610, 326] on div at bounding box center [609, 333] width 15 height 15
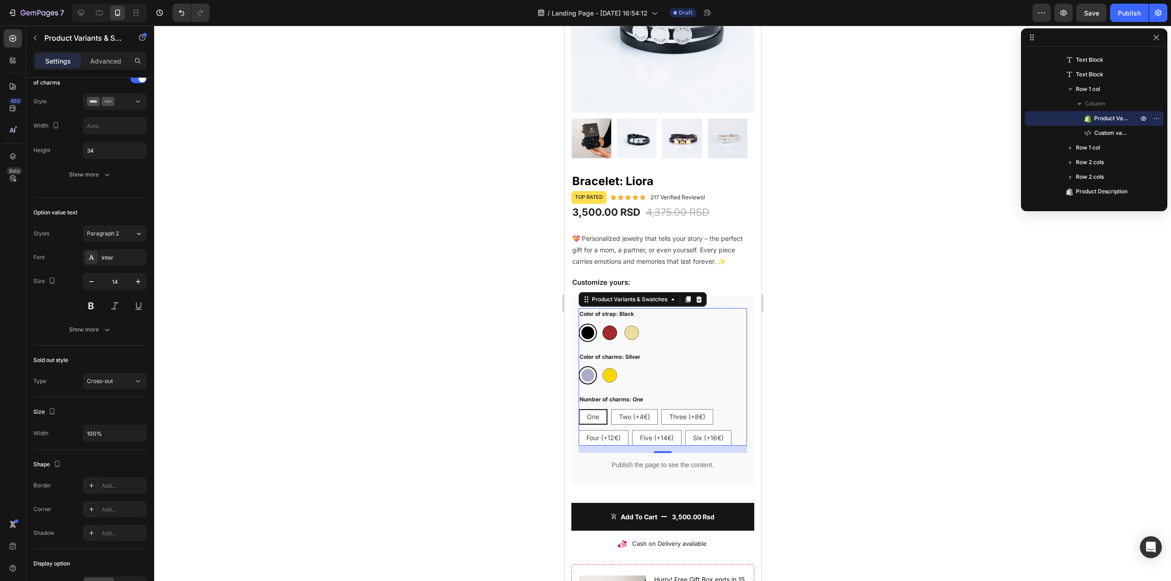
click at [600, 324] on input "Brown Brown" at bounding box center [599, 323] width 0 height 0
radio input "true"
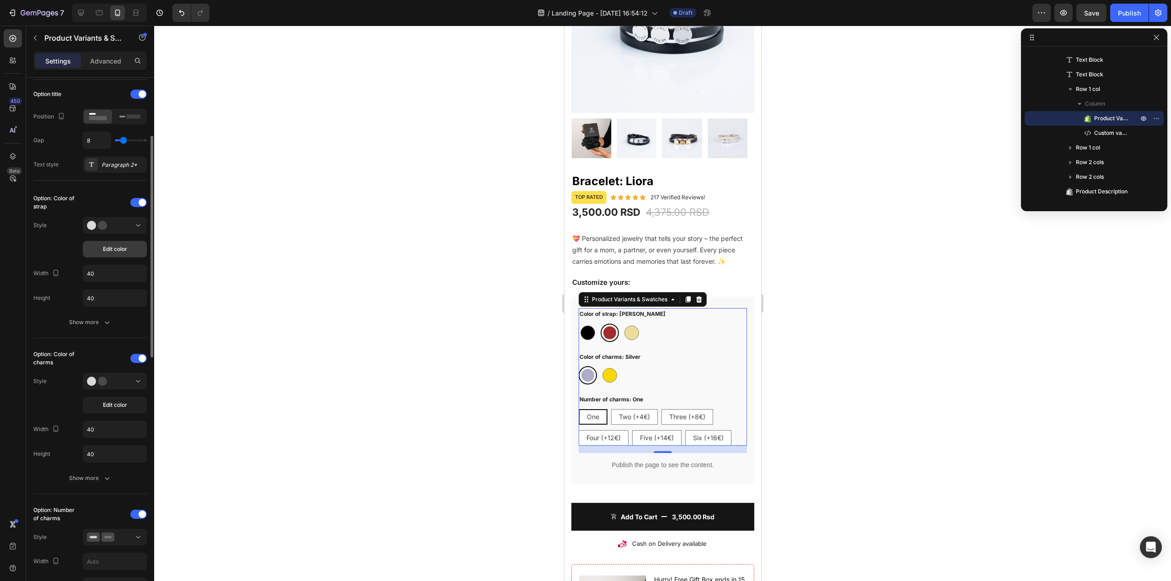
scroll to position [94, 0]
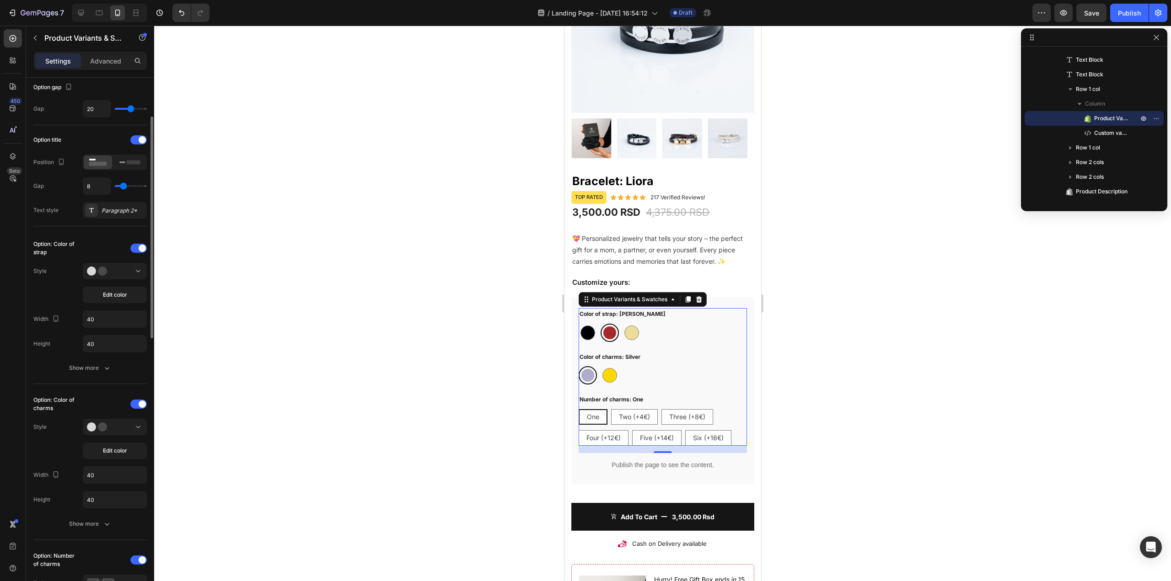
click at [126, 260] on div "Option: Color of strap Style Edit color Width 40 Height 40 Show more" at bounding box center [89, 308] width 113 height 135
click at [126, 267] on div at bounding box center [115, 271] width 56 height 9
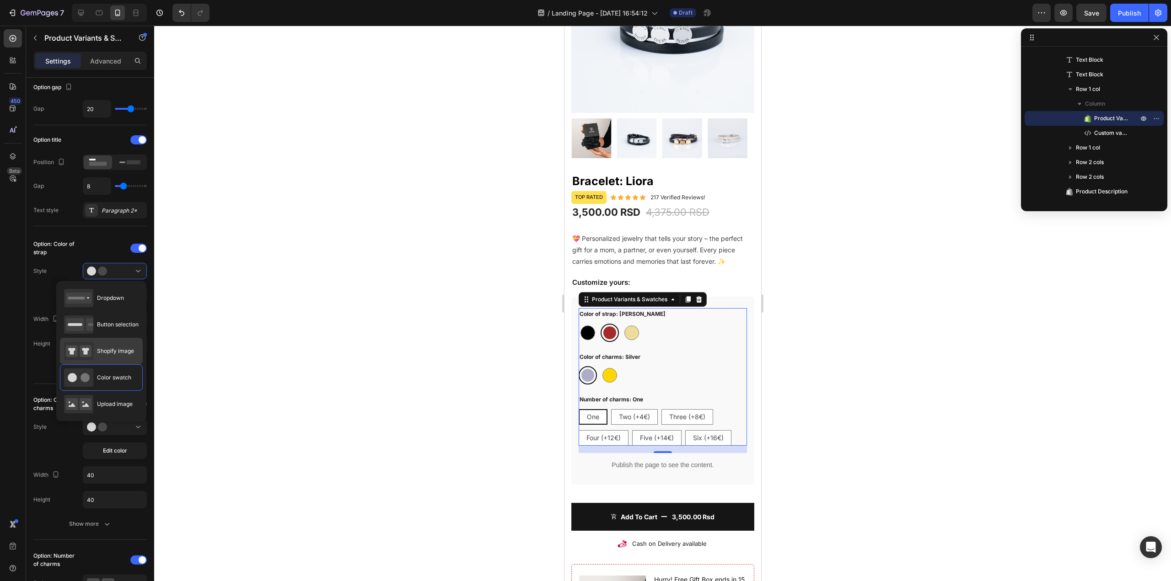
click at [109, 353] on span "Shopify image" at bounding box center [115, 351] width 37 height 8
type input "64"
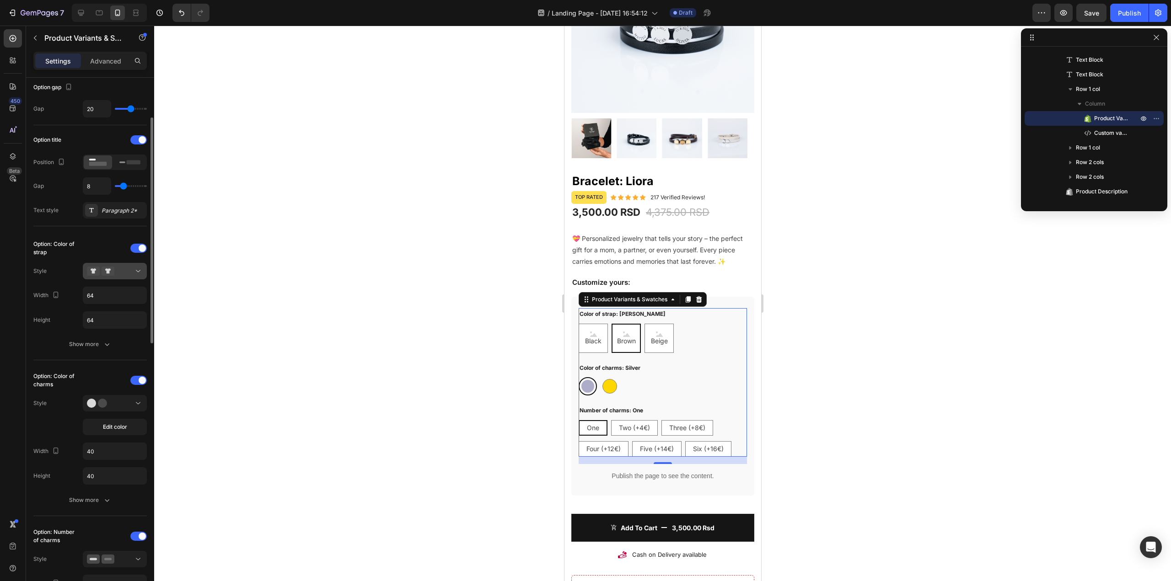
click at [134, 269] on icon at bounding box center [138, 271] width 9 height 9
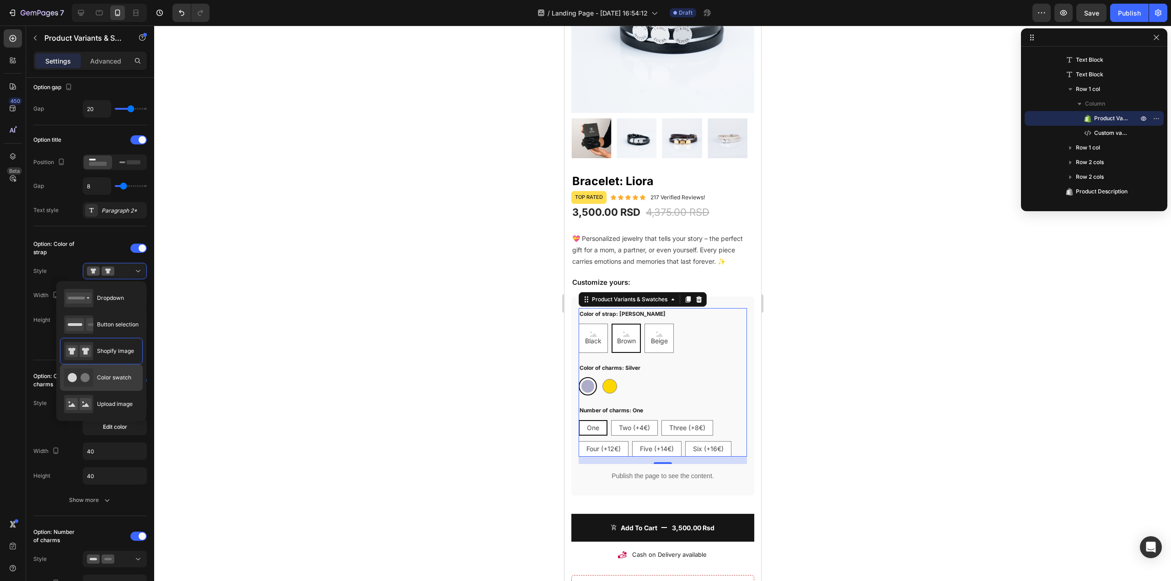
drag, startPoint x: 114, startPoint y: 399, endPoint x: 123, endPoint y: 367, distance: 33.6
click at [114, 399] on div "Upload image" at bounding box center [98, 404] width 69 height 18
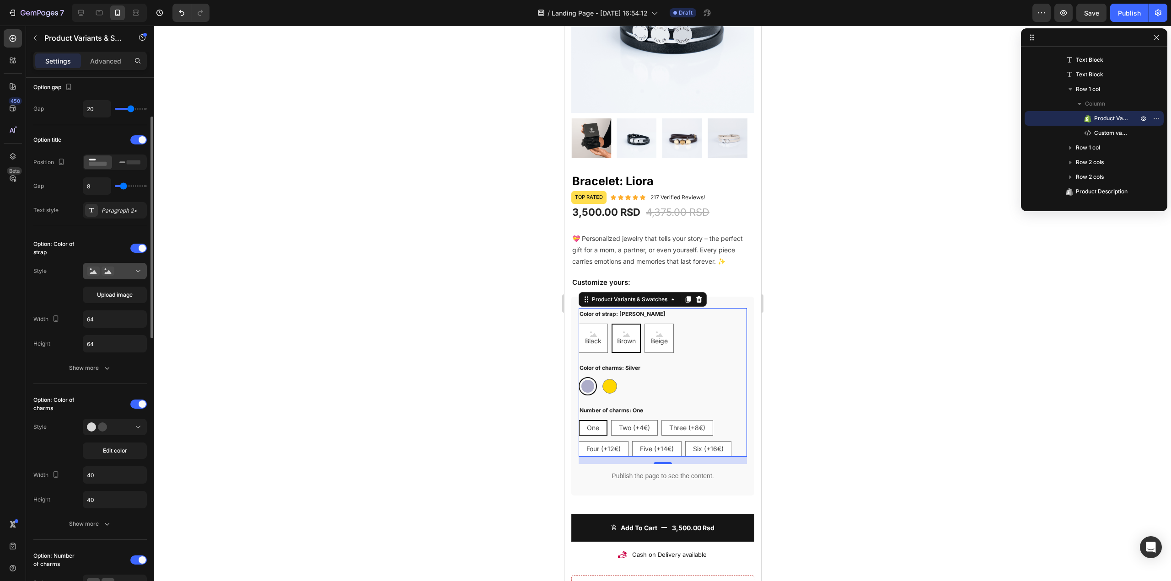
click at [131, 268] on div at bounding box center [115, 271] width 56 height 9
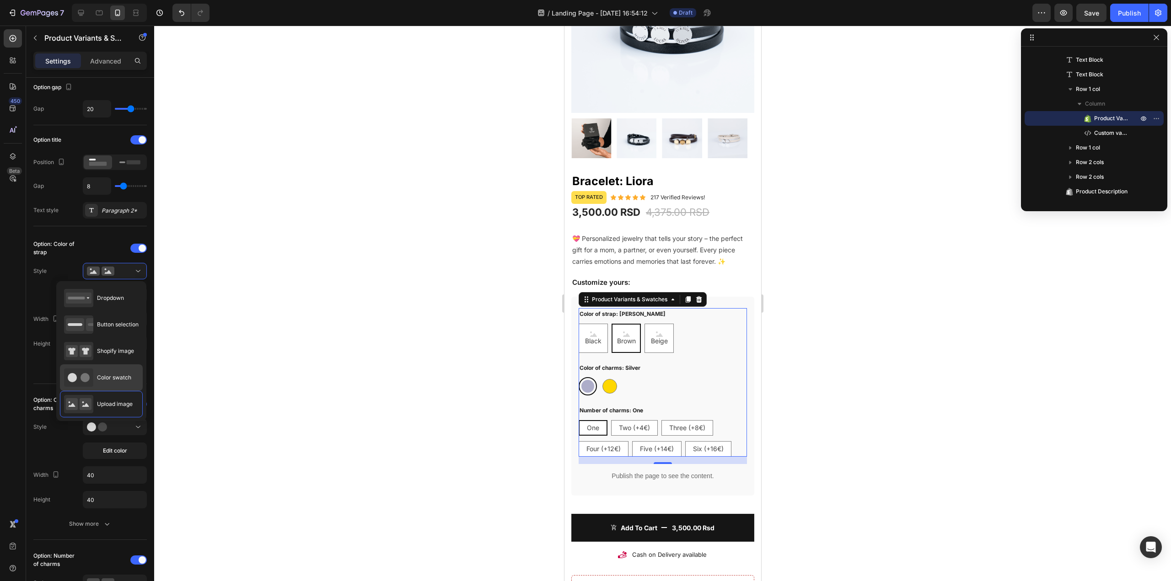
click at [0, 0] on div "Color swatch" at bounding box center [0, 0] width 0 height 0
type input "40"
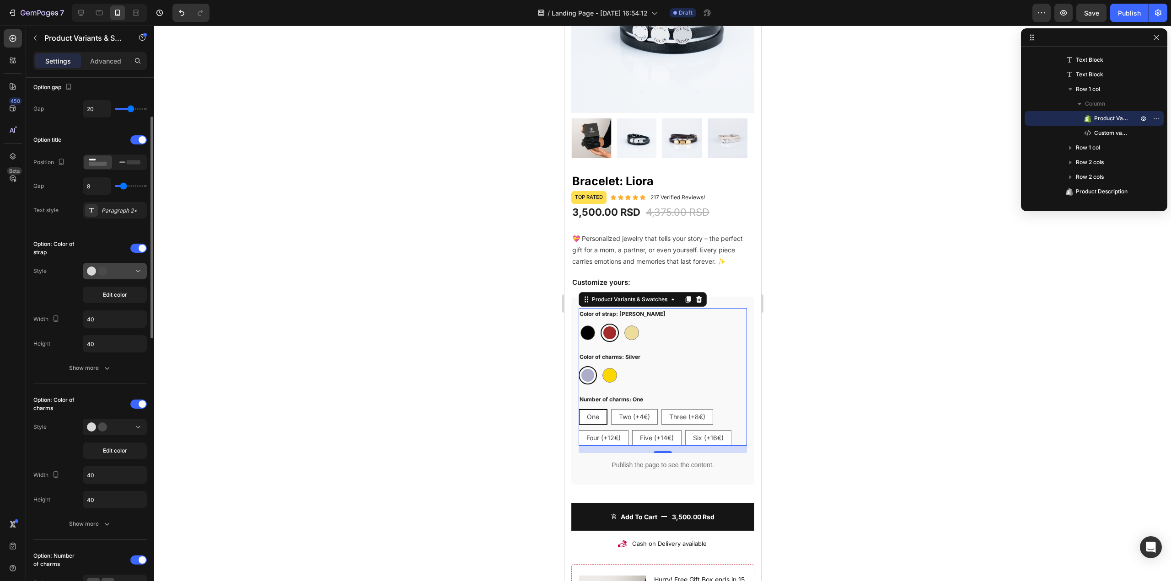
click at [121, 270] on div at bounding box center [115, 271] width 56 height 9
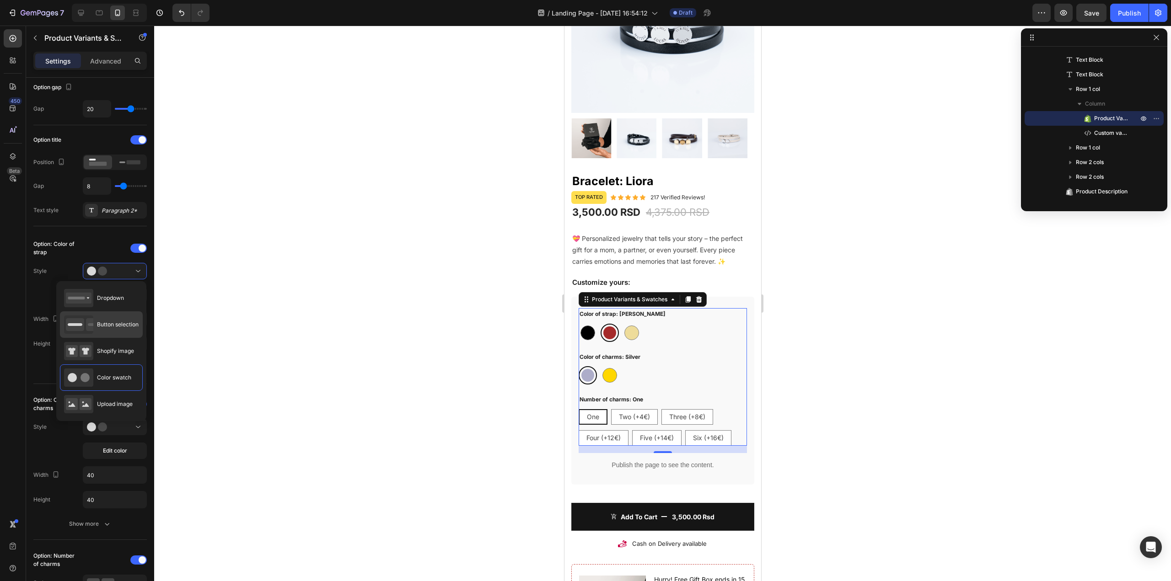
click at [115, 323] on span "Button selection" at bounding box center [118, 325] width 42 height 8
type input "45"
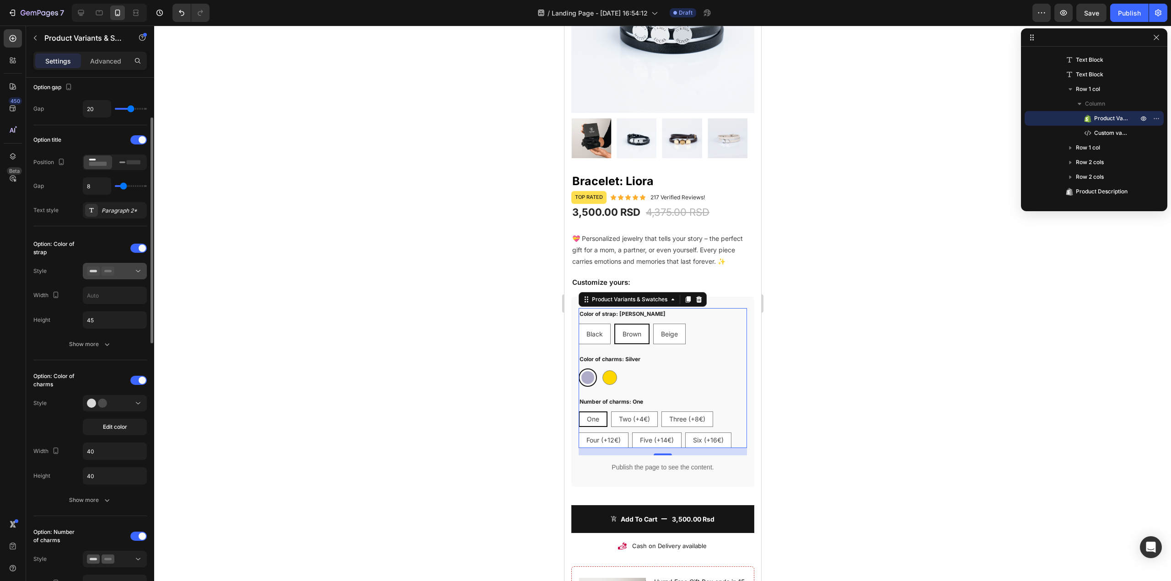
click at [116, 274] on div at bounding box center [115, 271] width 56 height 9
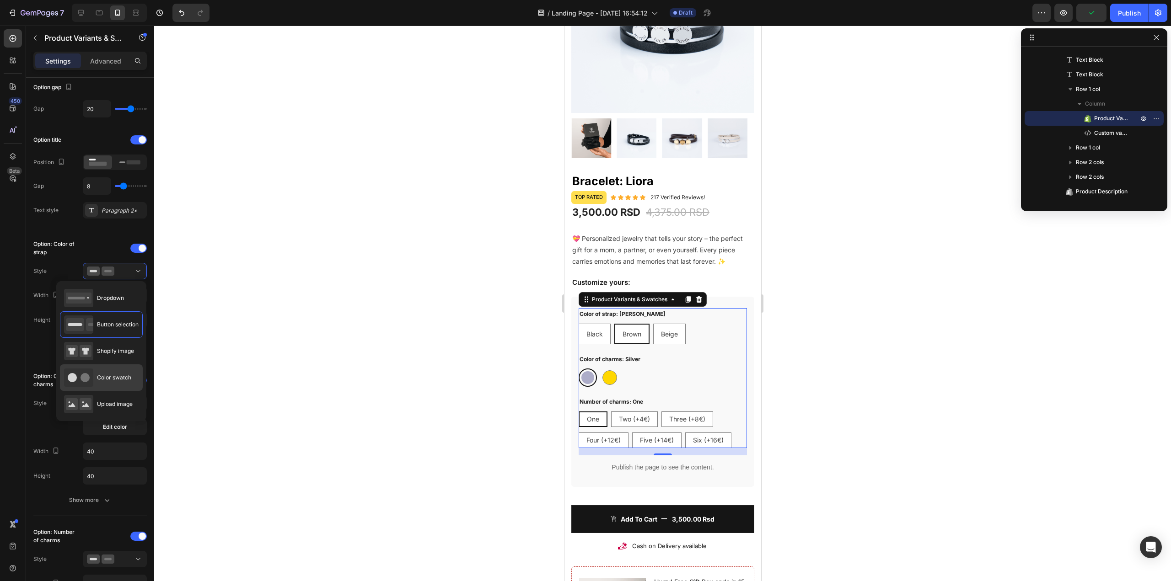
click at [101, 381] on span "Color swatch" at bounding box center [114, 378] width 34 height 8
type input "40"
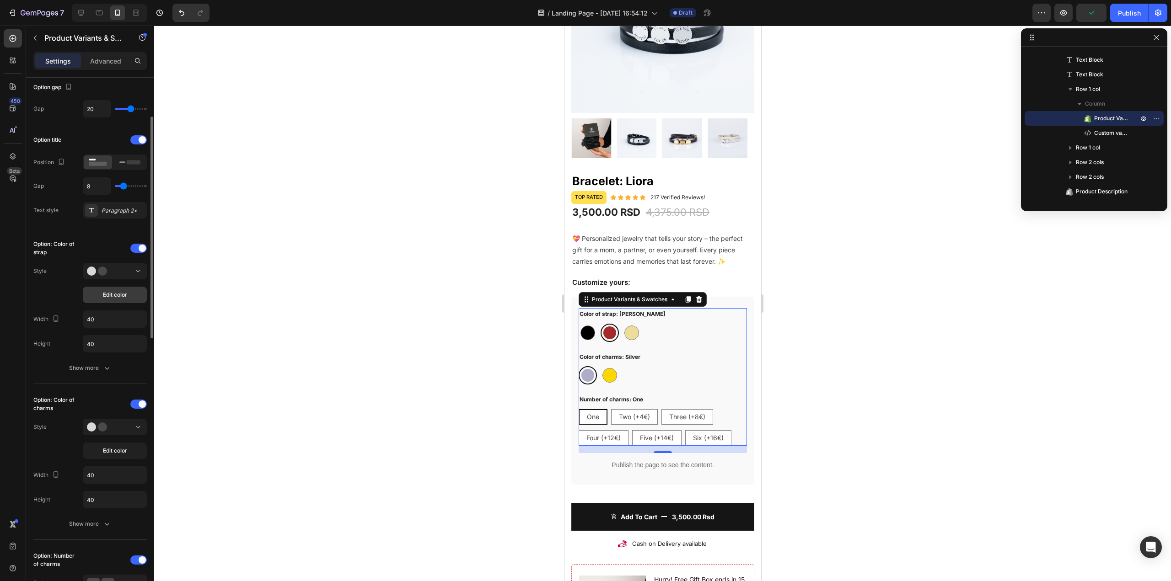
click at [122, 295] on span "Edit color" at bounding box center [115, 295] width 24 height 8
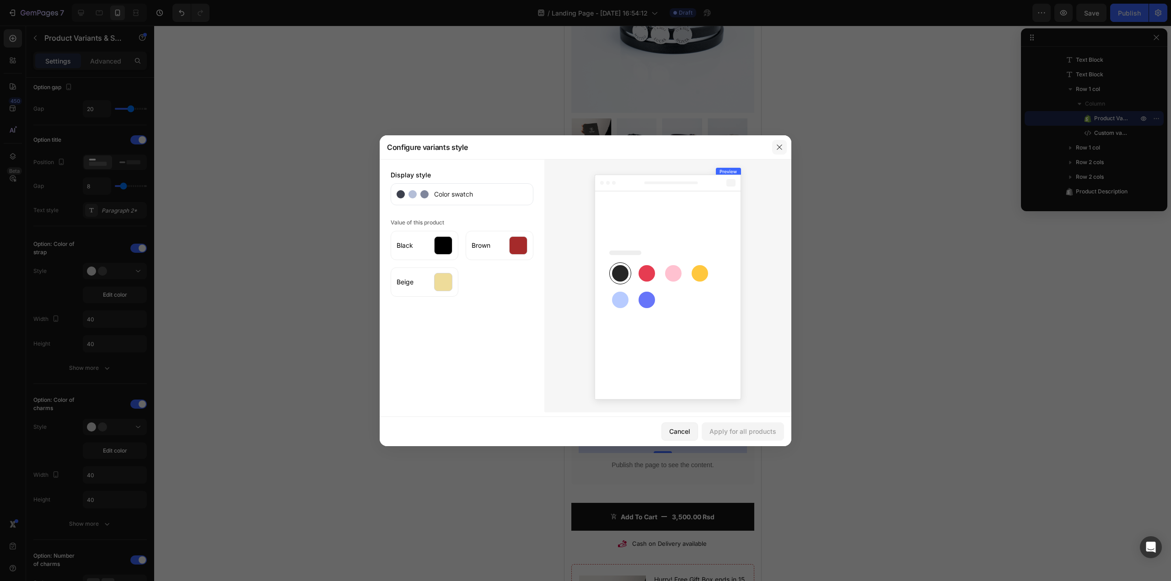
click at [779, 145] on icon "button" at bounding box center [778, 147] width 7 height 7
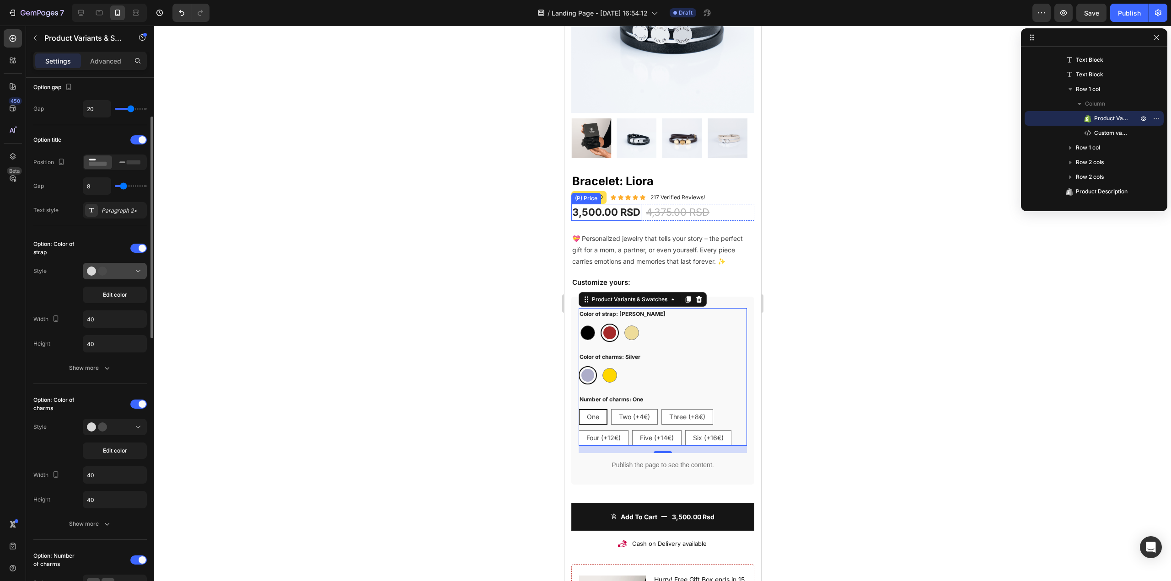
click at [117, 278] on button at bounding box center [115, 271] width 64 height 16
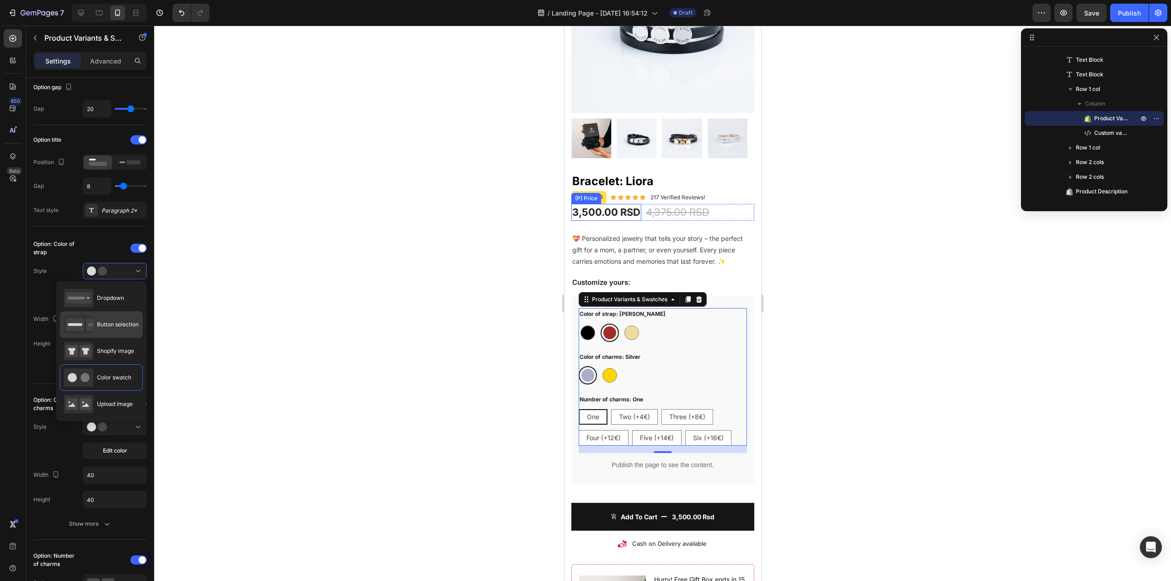
click at [130, 320] on div "Button selection" at bounding box center [101, 325] width 75 height 18
type input "45"
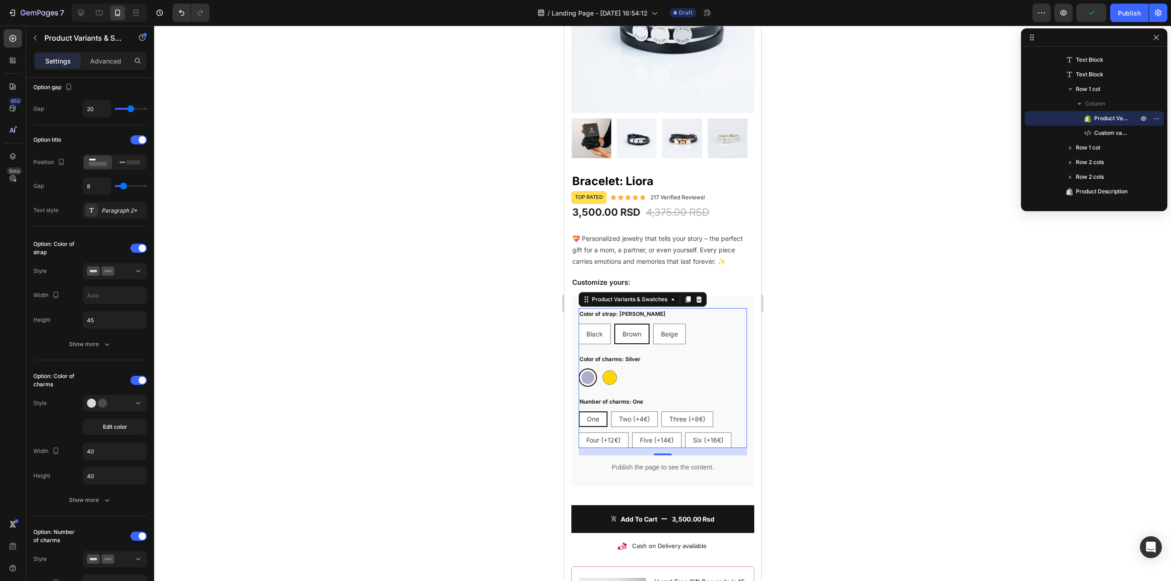
click at [598, 385] on div "Color of strap: Brown Black Black Black Brown Brown Brown Beige Beige Beige Col…" at bounding box center [662, 378] width 168 height 140
click at [601, 377] on div at bounding box center [609, 378] width 18 height 18
click at [600, 369] on input "Gold Gold" at bounding box center [599, 368] width 0 height 0
radio input "true"
click at [112, 400] on icon at bounding box center [100, 403] width 27 height 9
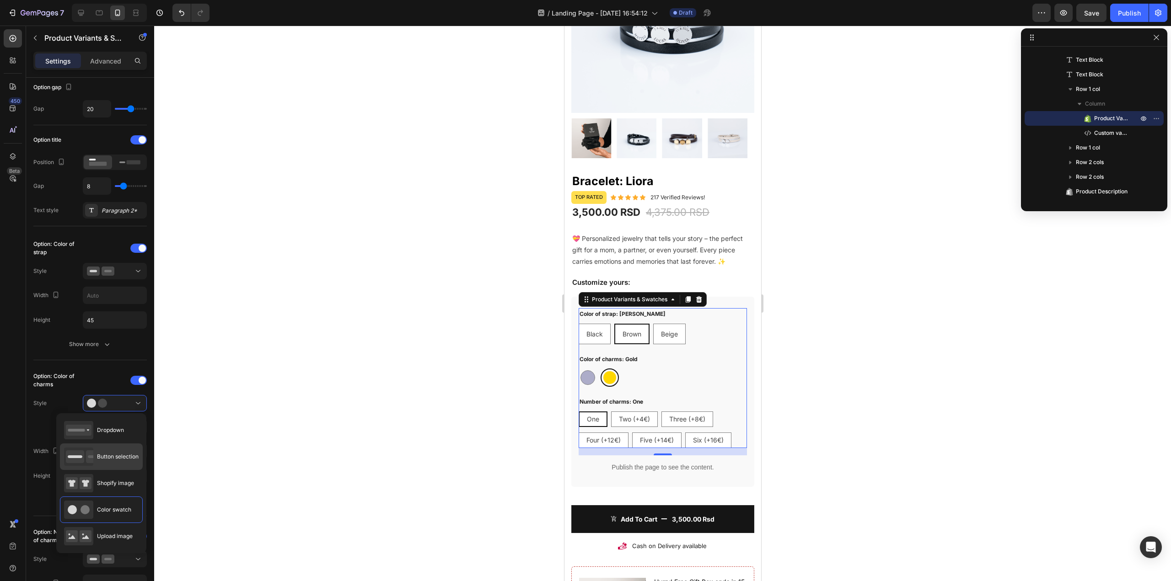
click at [103, 460] on span "Button selection" at bounding box center [118, 457] width 42 height 8
type input "45"
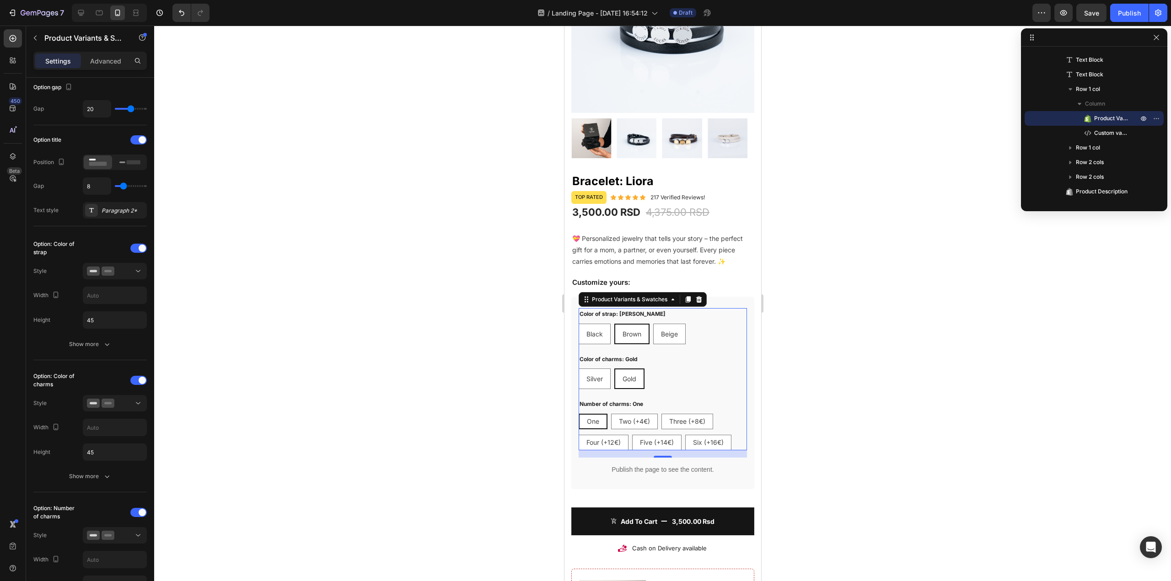
click at [813, 212] on div at bounding box center [662, 304] width 1016 height 556
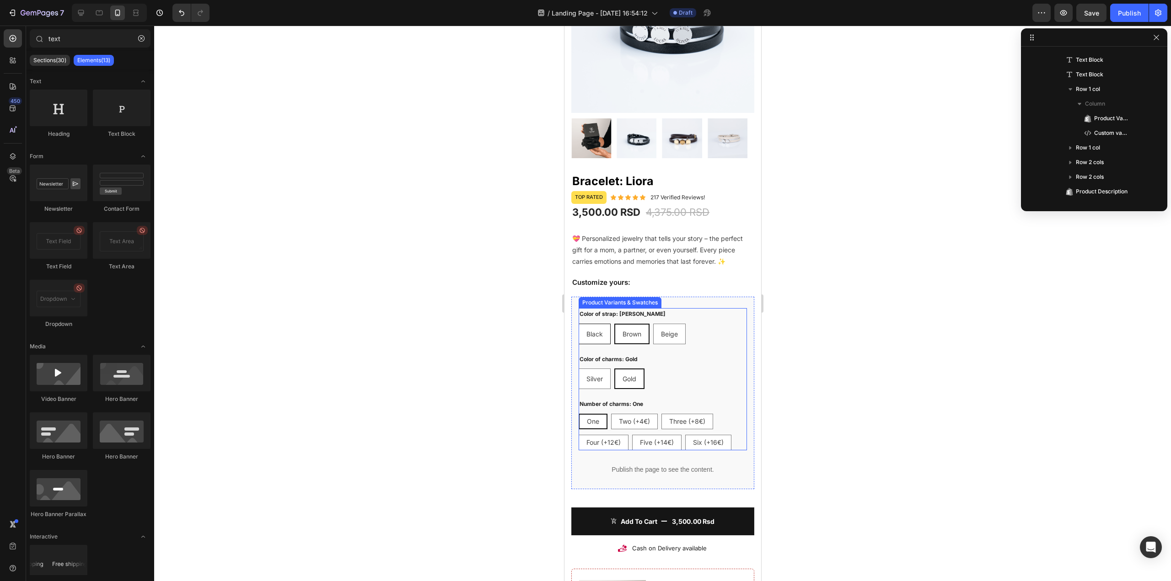
click at [599, 334] on div "Black" at bounding box center [593, 333] width 31 height 15
click at [578, 324] on input "Black Black Black" at bounding box center [578, 323] width 0 height 0
radio input "true"
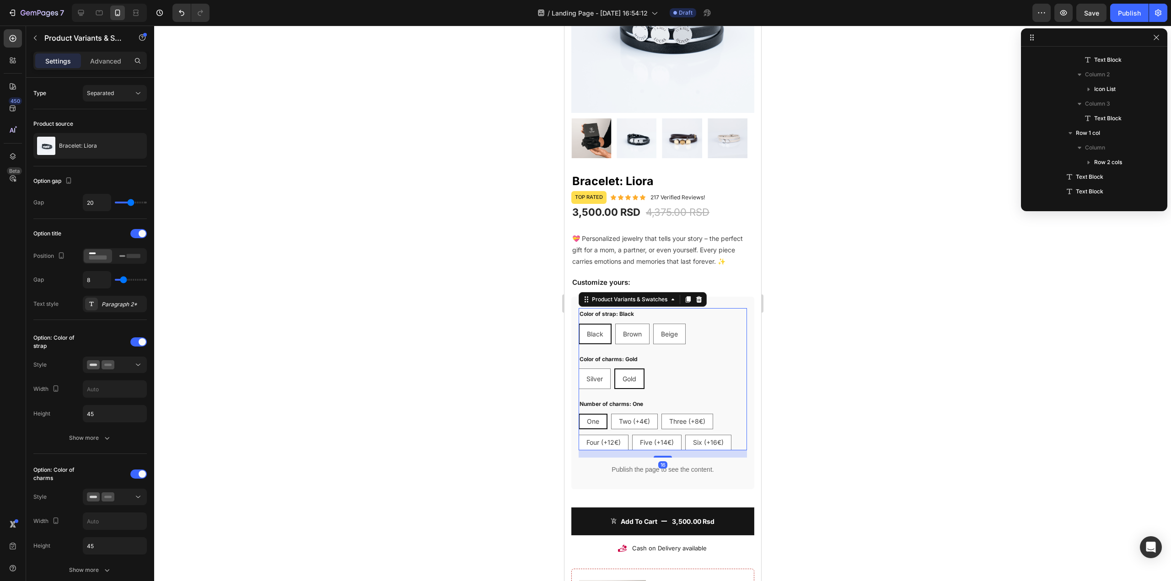
scroll to position [261, 0]
click at [636, 326] on div "Brown" at bounding box center [631, 333] width 33 height 15
click at [615, 323] on input "Brown Brown Brown" at bounding box center [614, 323] width 0 height 0
radio input "true"
click at [582, 329] on div "Black" at bounding box center [593, 333] width 31 height 15
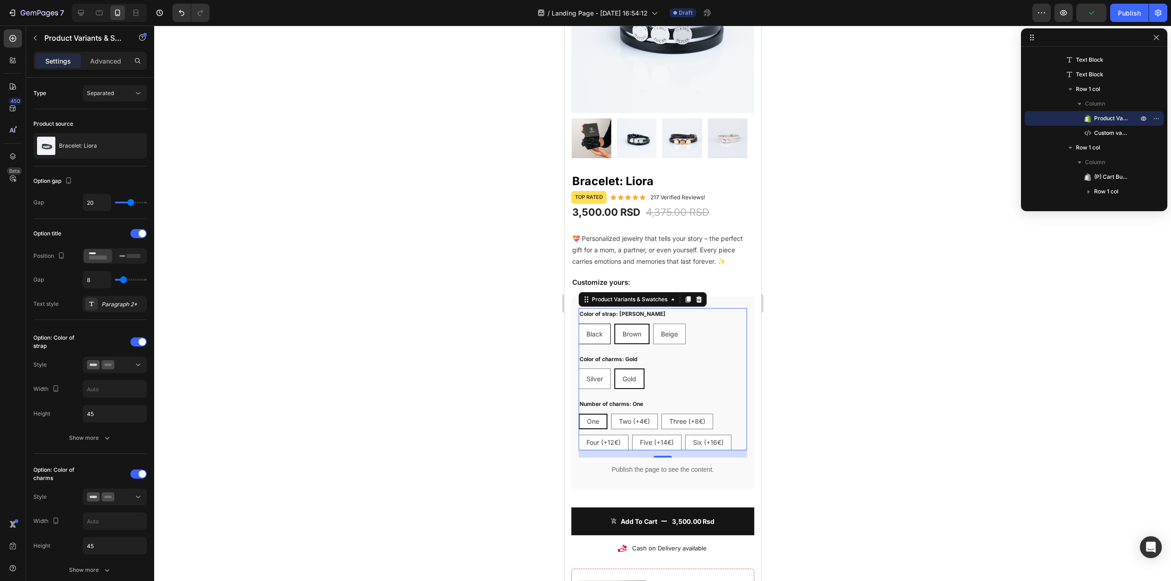
click at [578, 324] on input "Black Black Black" at bounding box center [578, 323] width 0 height 0
radio input "true"
click at [1063, 6] on button "button" at bounding box center [1063, 13] width 18 height 18
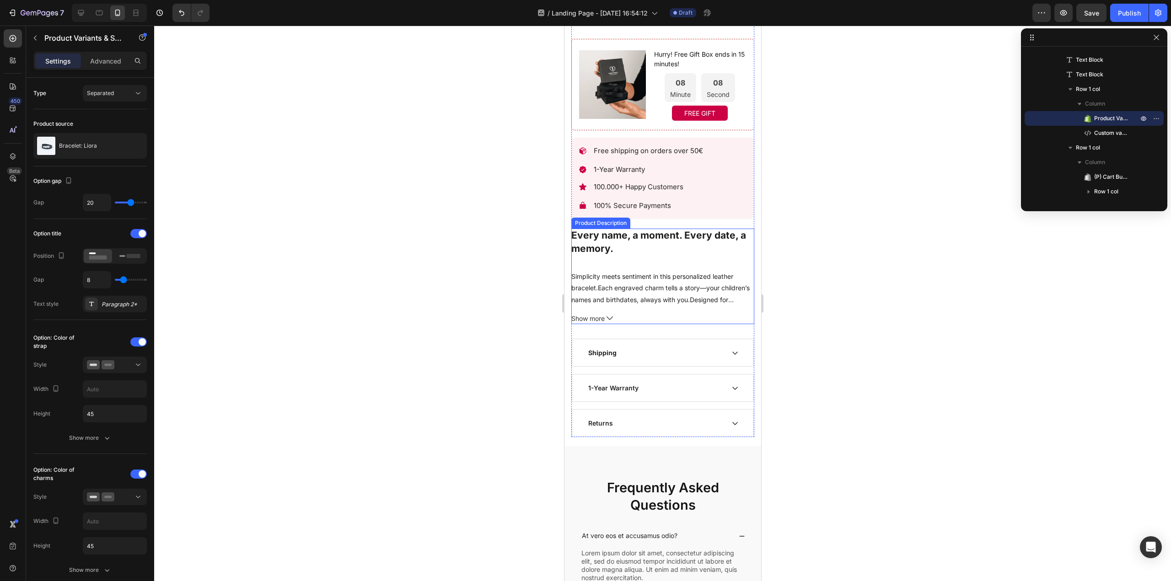
scroll to position [675, 0]
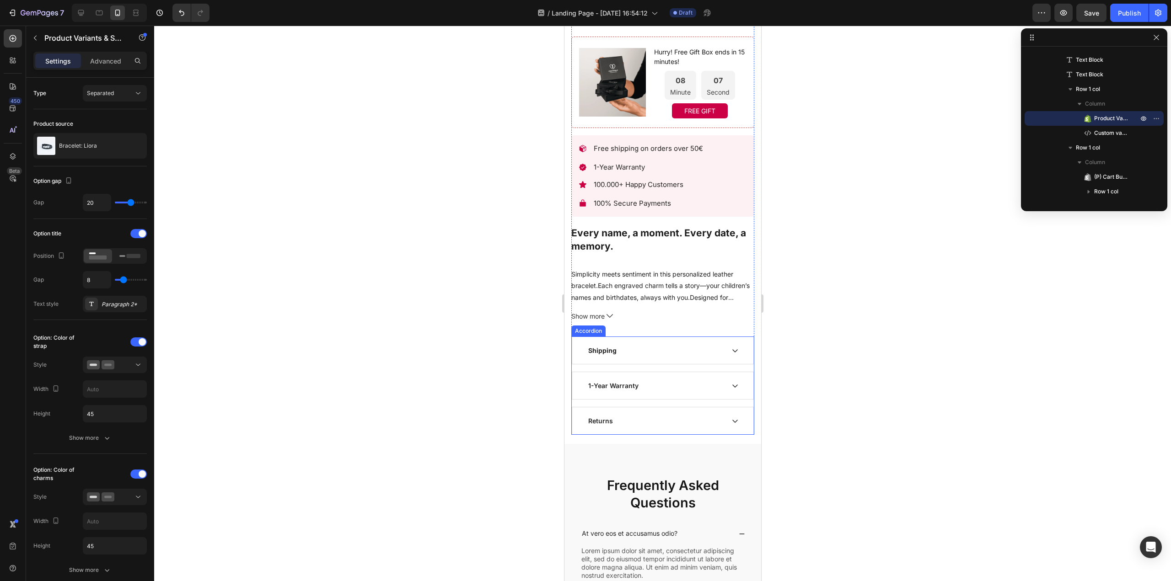
click at [662, 380] on div "1-Year Warranty" at bounding box center [654, 386] width 137 height 12
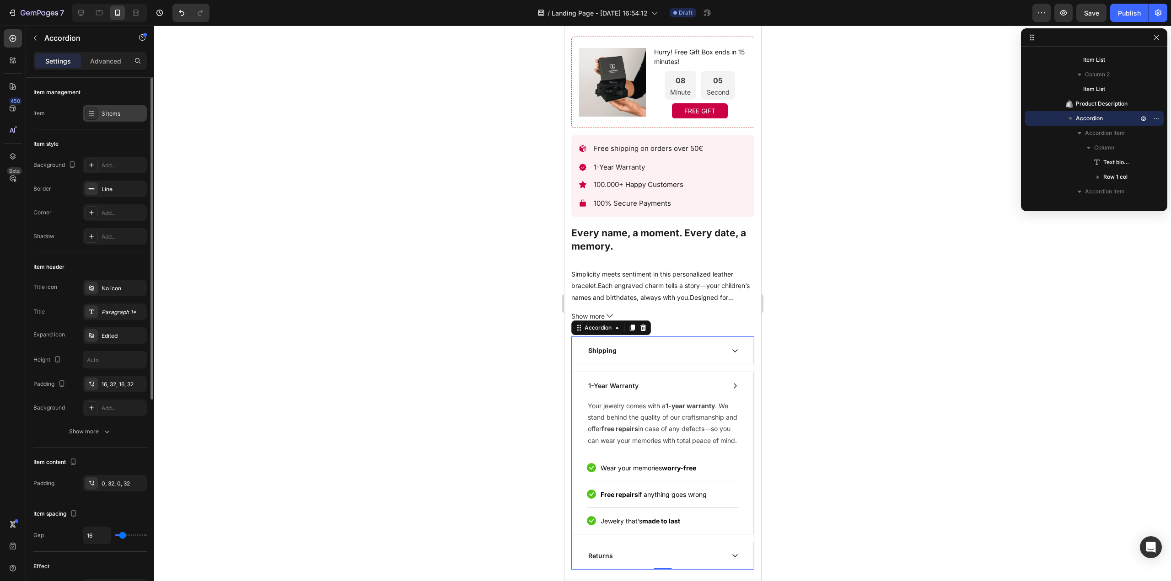
click at [116, 115] on div "3 items" at bounding box center [123, 114] width 43 height 8
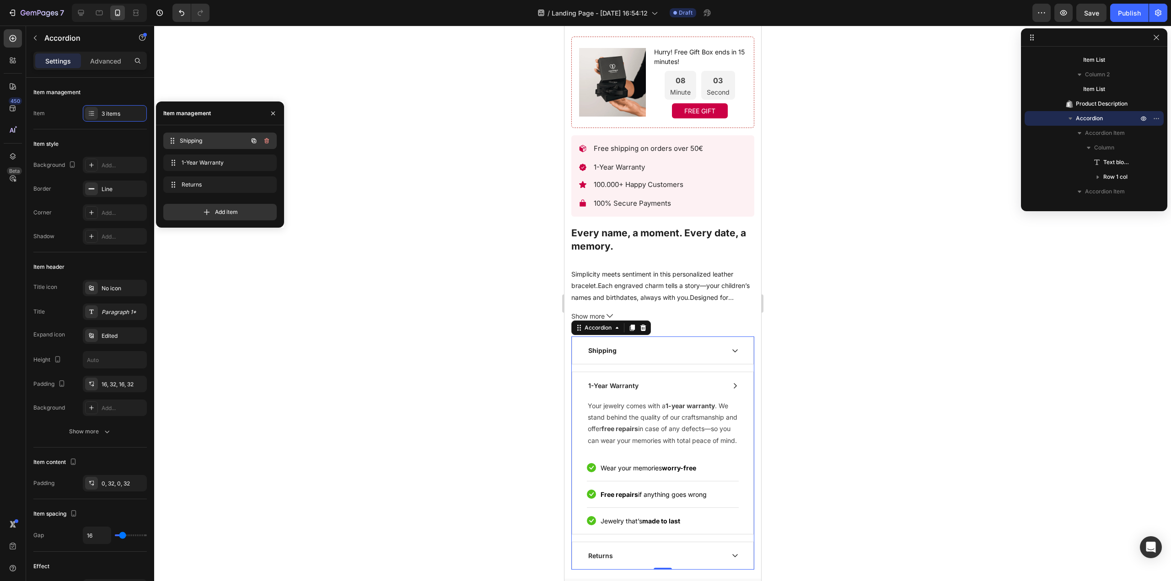
click at [221, 136] on div "Shipping Shipping" at bounding box center [207, 140] width 80 height 13
click at [214, 140] on span "Shipping" at bounding box center [214, 141] width 68 height 8
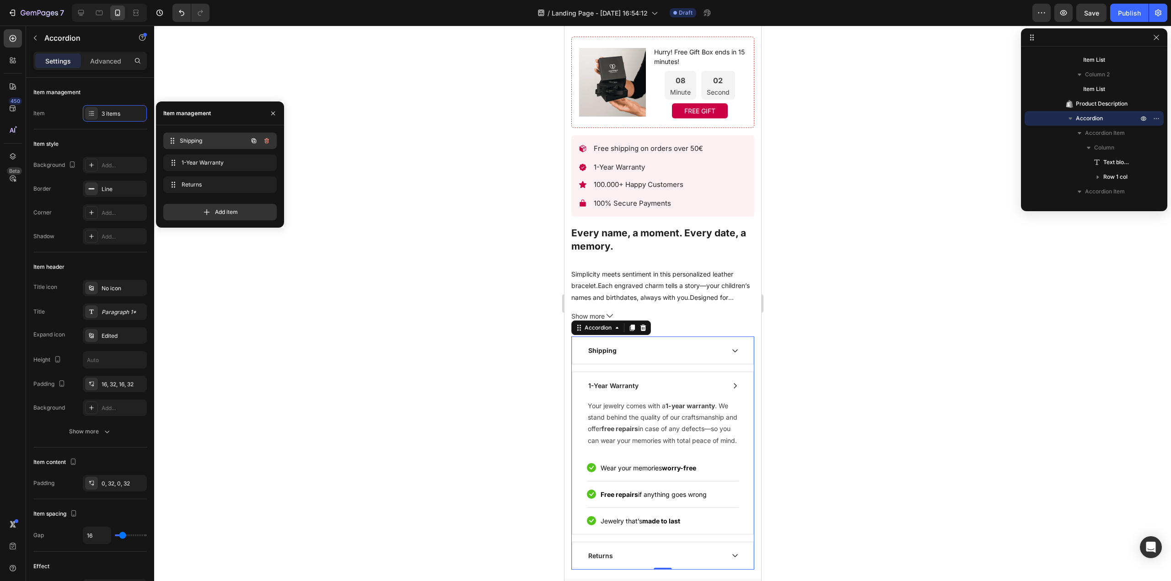
click at [214, 140] on span "Shipping" at bounding box center [214, 141] width 68 height 8
click at [214, 140] on span "Shipping" at bounding box center [208, 141] width 52 height 8
click at [632, 345] on div "Shipping" at bounding box center [654, 350] width 137 height 12
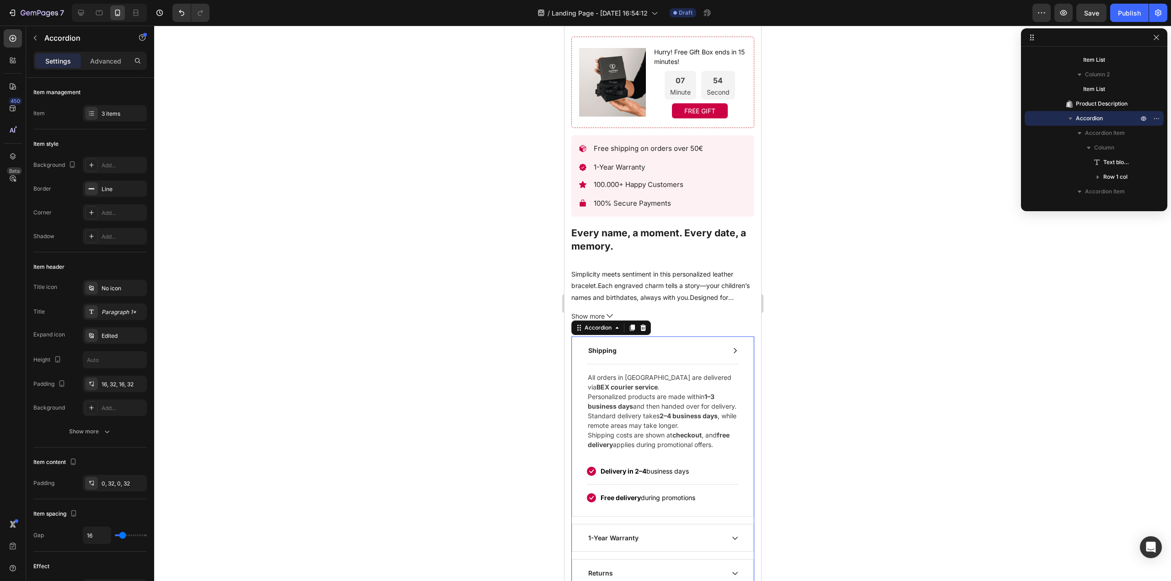
click at [608, 347] on strong "Shipping" at bounding box center [602, 351] width 28 height 8
click at [626, 325] on button "Bold" at bounding box center [631, 326] width 16 height 16
click at [778, 420] on div at bounding box center [662, 304] width 1016 height 556
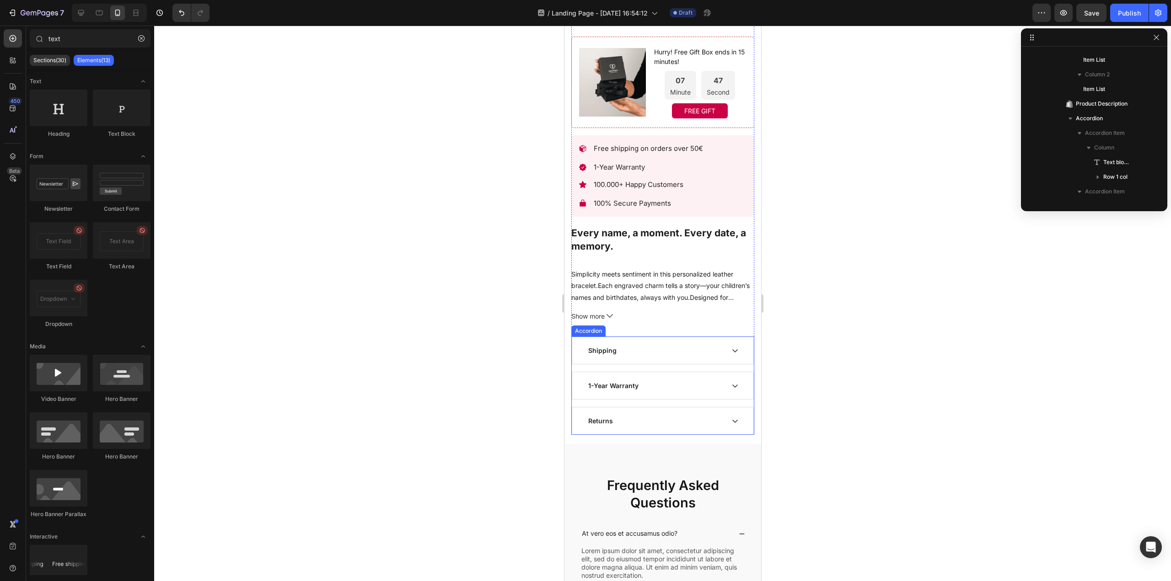
click at [730, 337] on div "Shipping" at bounding box center [662, 350] width 181 height 27
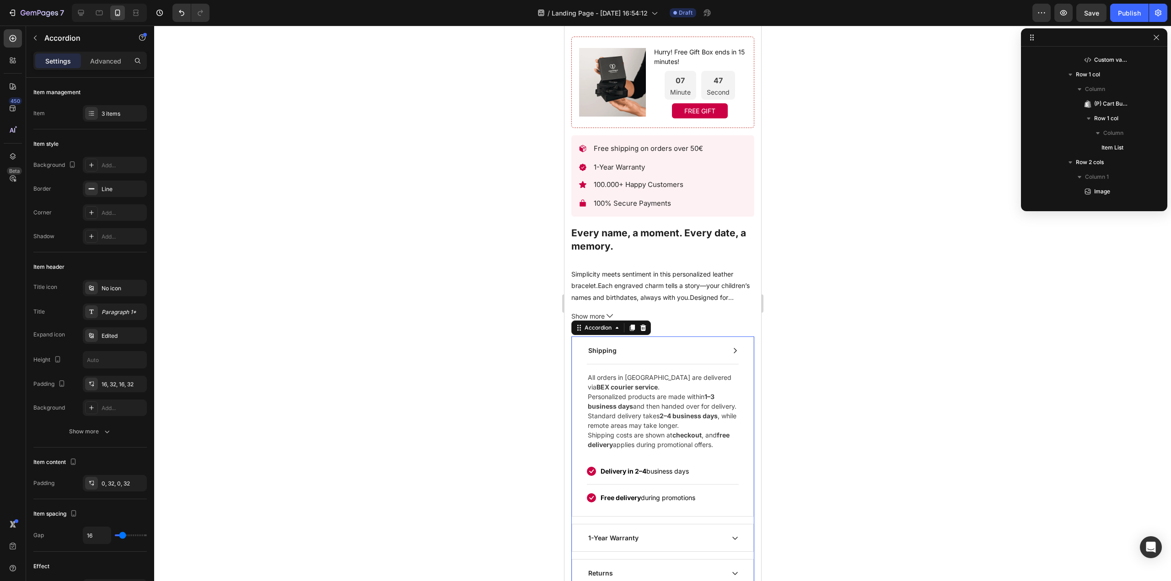
scroll to position [773, 0]
click at [729, 337] on div "Shipping" at bounding box center [662, 350] width 181 height 27
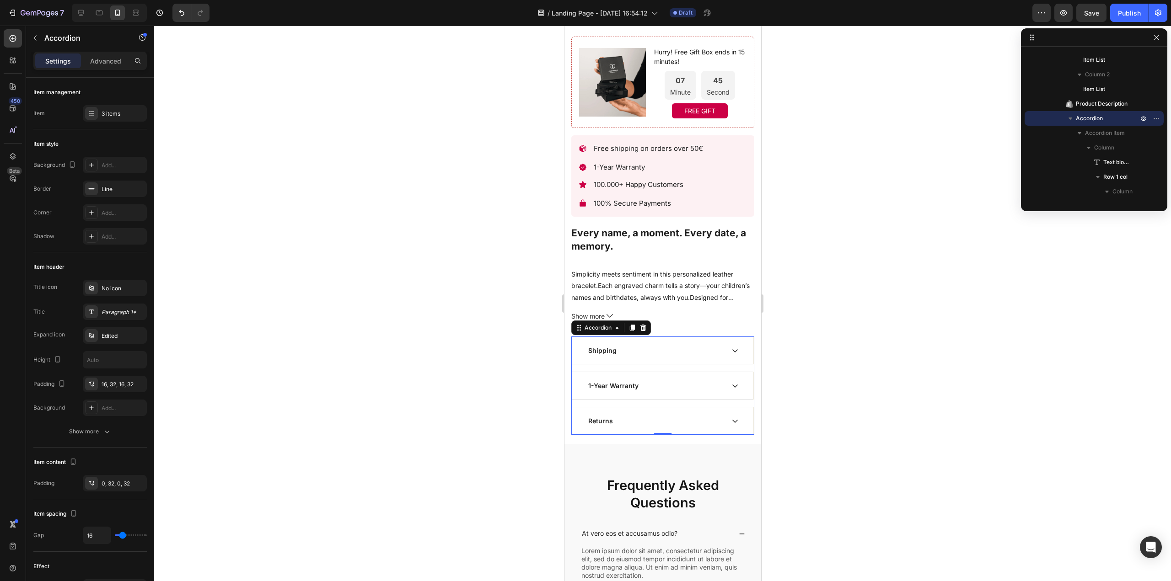
click at [722, 361] on div "Shipping 1-Year Warranty Returns" at bounding box center [662, 386] width 183 height 98
click at [731, 382] on icon at bounding box center [734, 385] width 7 height 7
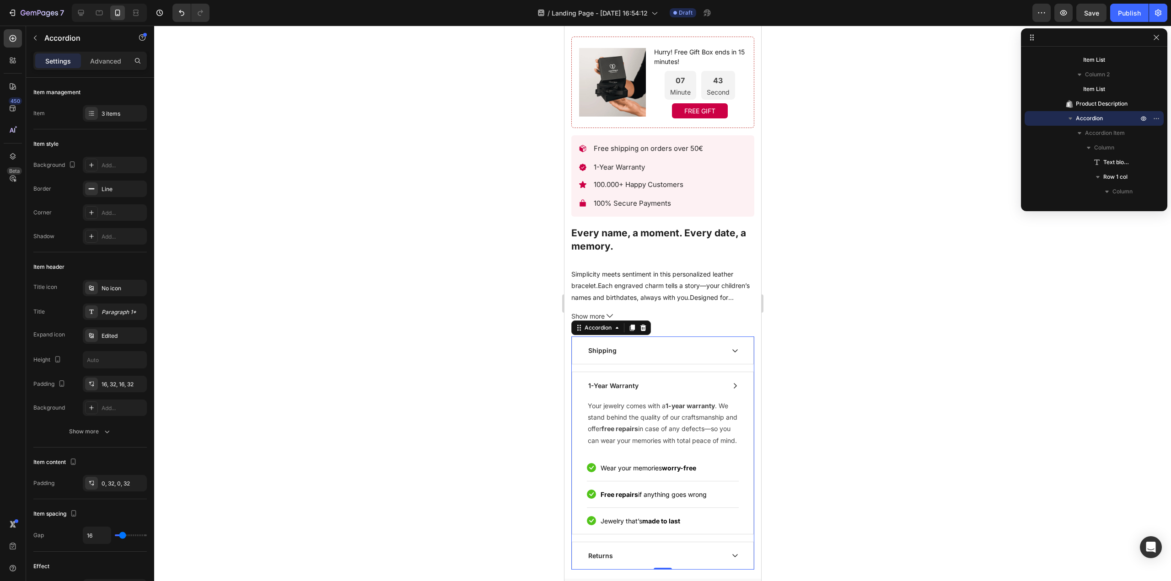
click at [731, 382] on icon at bounding box center [734, 385] width 7 height 7
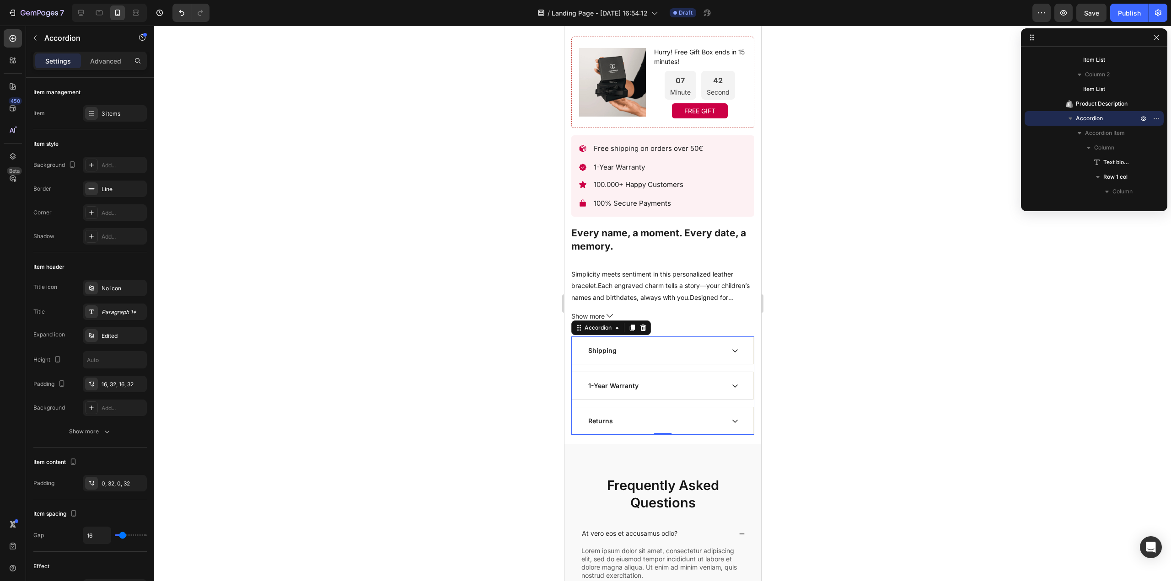
click at [723, 344] on div "Shipping" at bounding box center [662, 350] width 181 height 27
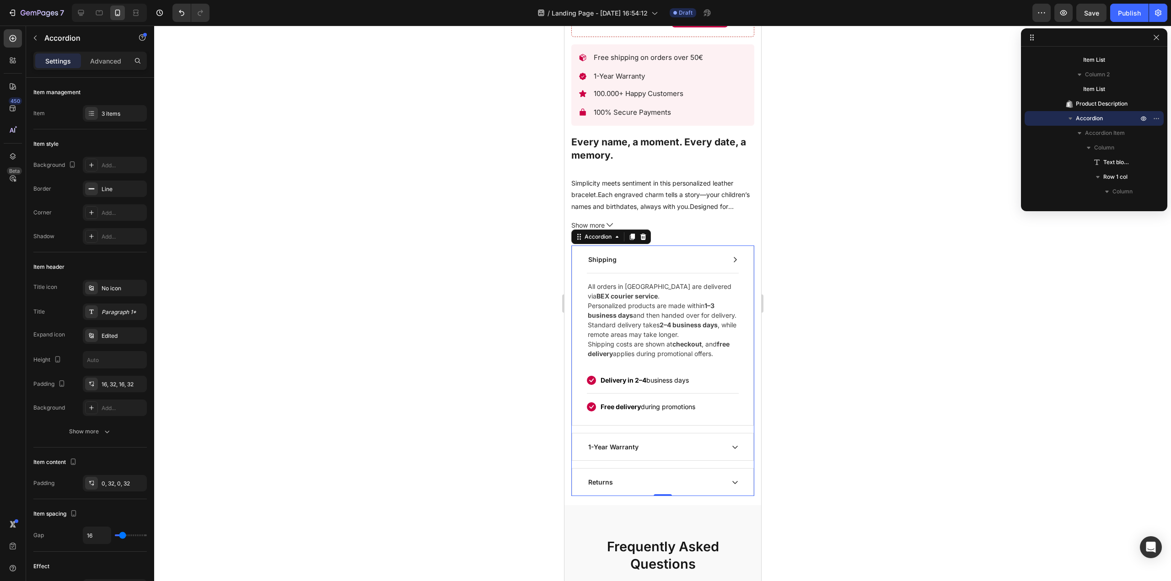
scroll to position [767, 0]
click at [592, 381] on icon at bounding box center [590, 380] width 5 height 4
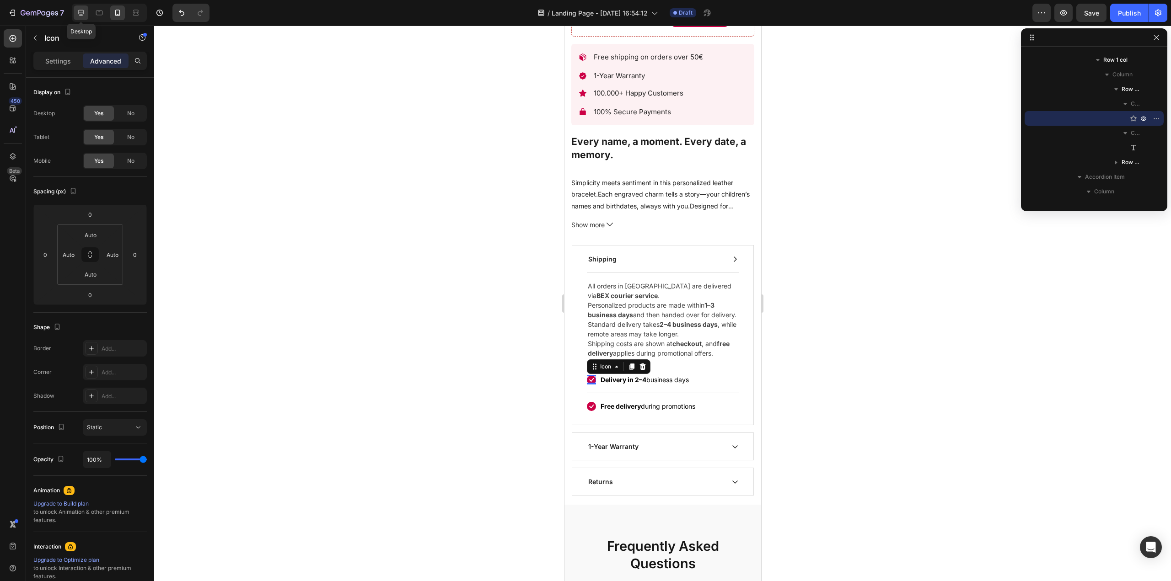
click at [75, 13] on div at bounding box center [81, 12] width 15 height 15
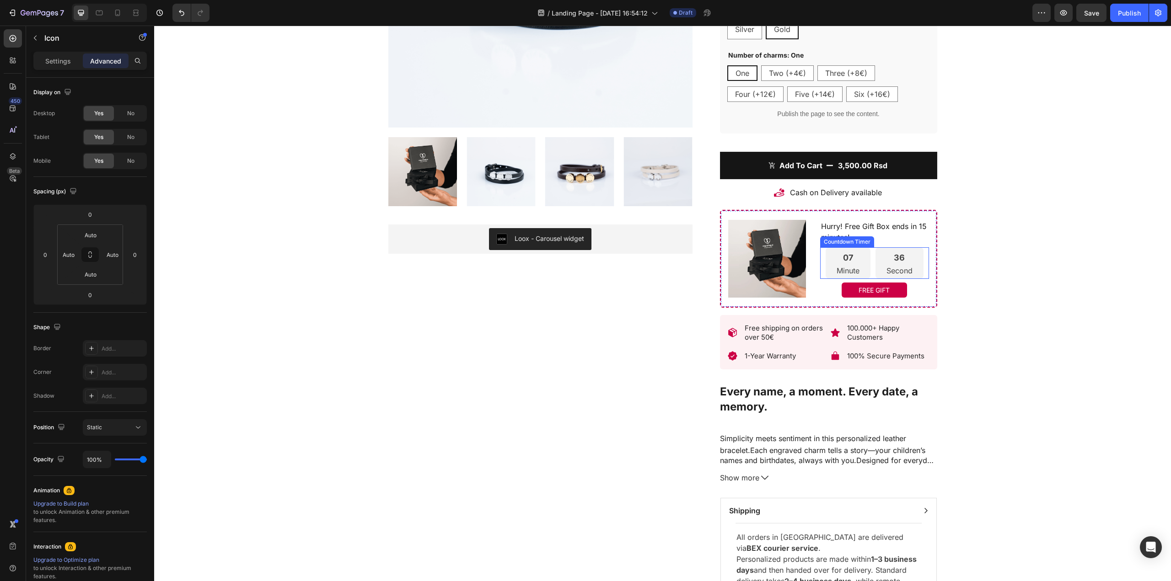
scroll to position [245, 0]
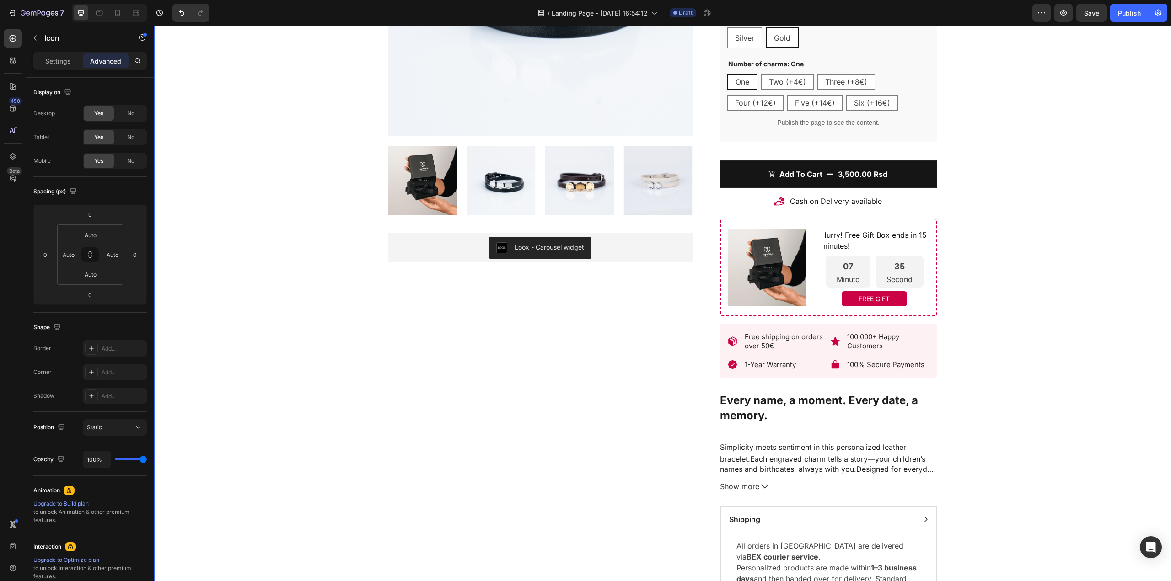
click at [1014, 356] on div "Product Images Loox - Carousel widget Loox Bracelet: Liora (P) Title Top rated …" at bounding box center [662, 297] width 1003 height 931
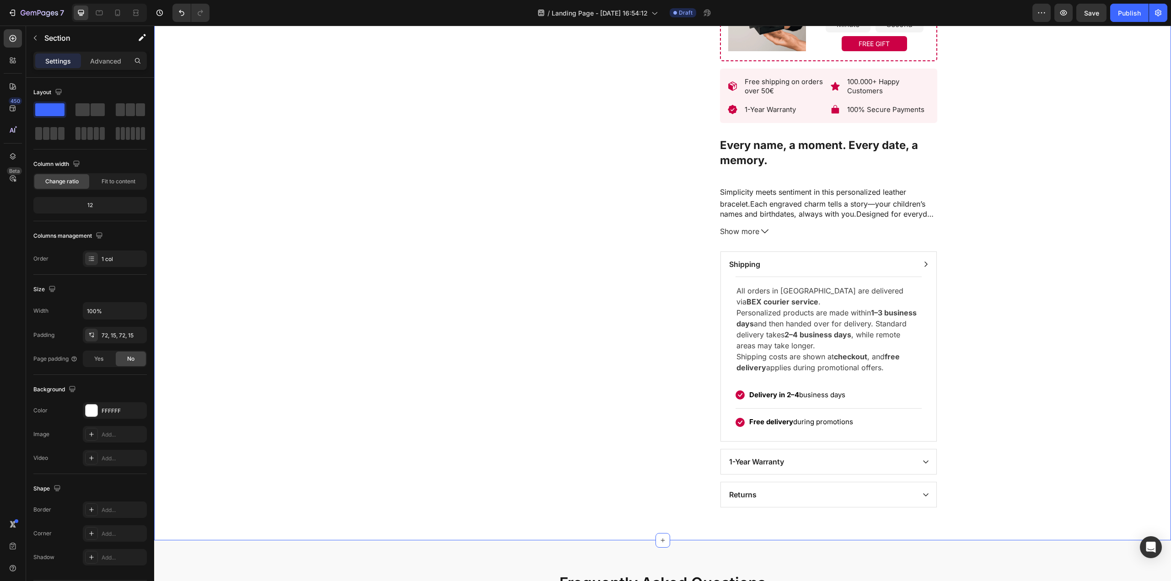
scroll to position [501, 0]
click at [747, 269] on p "Shipping" at bounding box center [744, 263] width 31 height 11
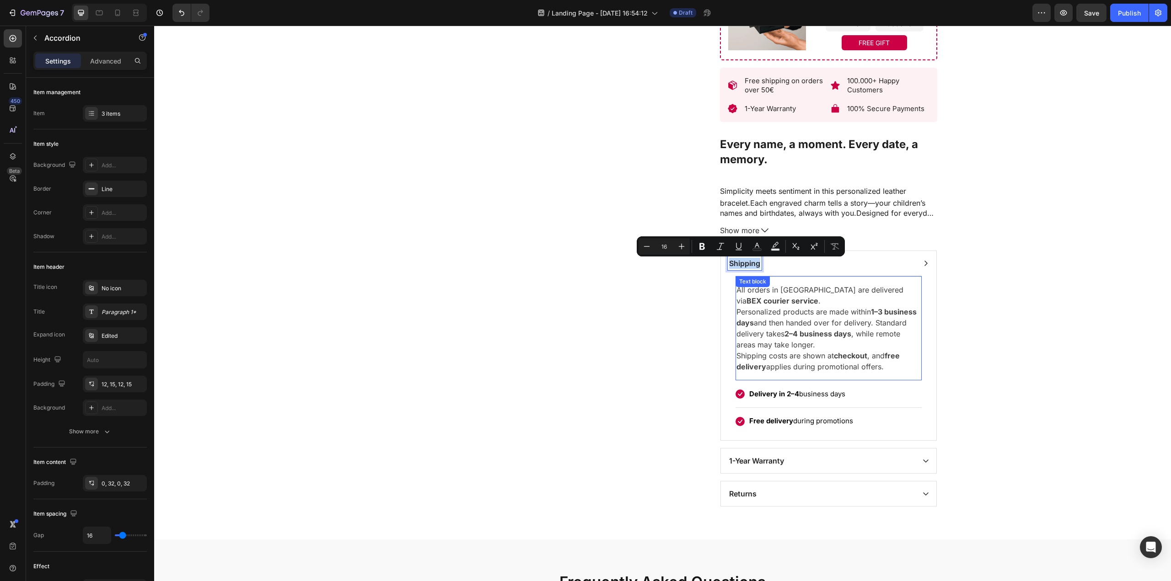
click at [997, 283] on div "Product Images Loox - Carousel widget Loox Bracelet: Liora (P) Title Top rated …" at bounding box center [662, 41] width 1003 height 931
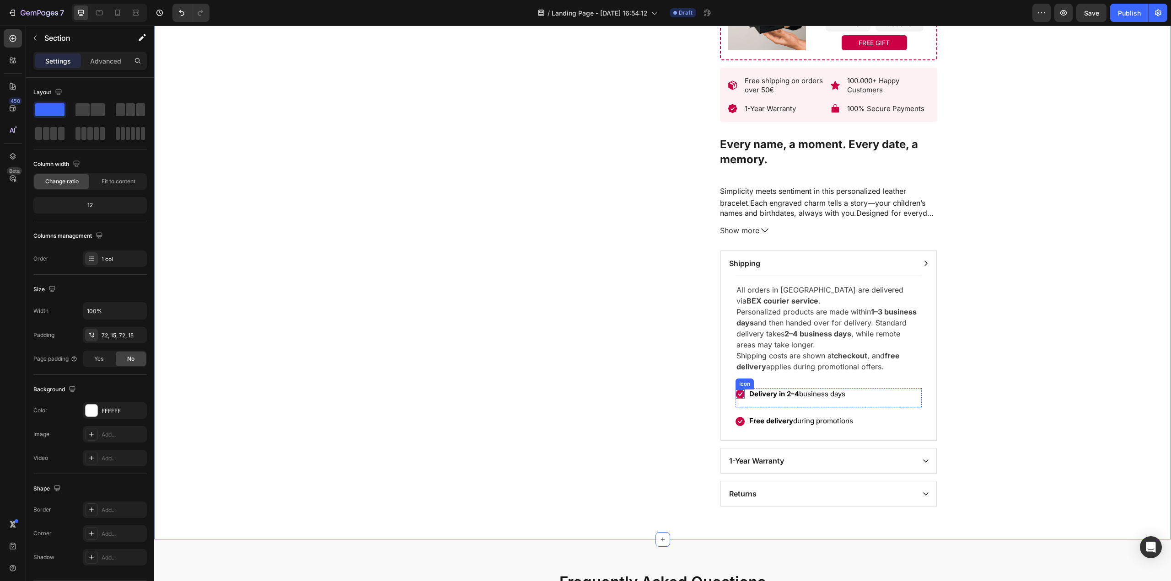
click at [738, 399] on div "Icon" at bounding box center [739, 394] width 9 height 9
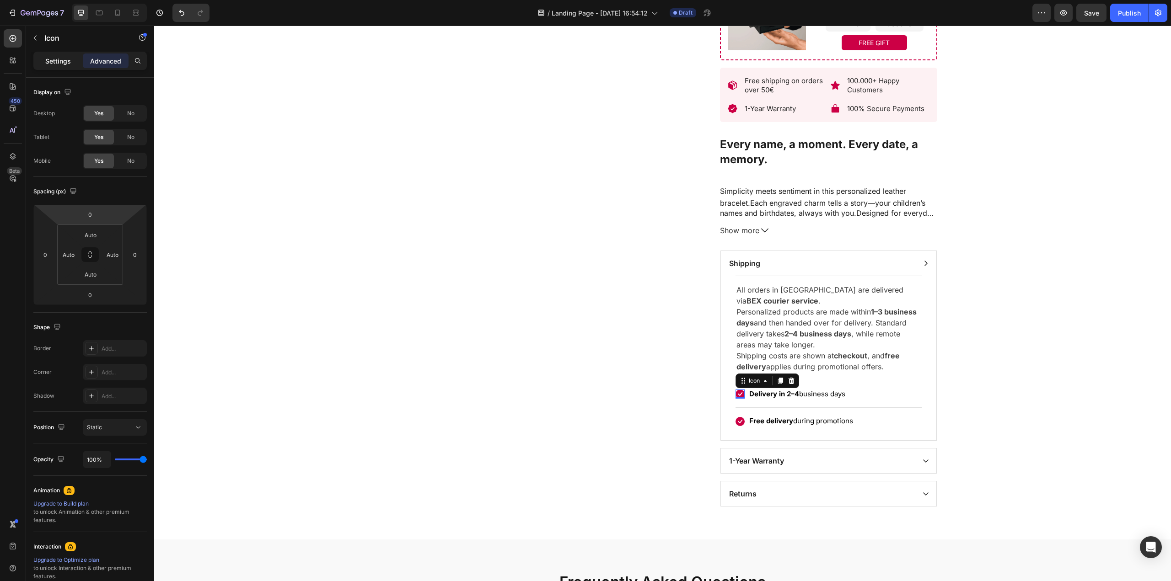
click at [52, 57] on p "Settings" at bounding box center [58, 61] width 26 height 10
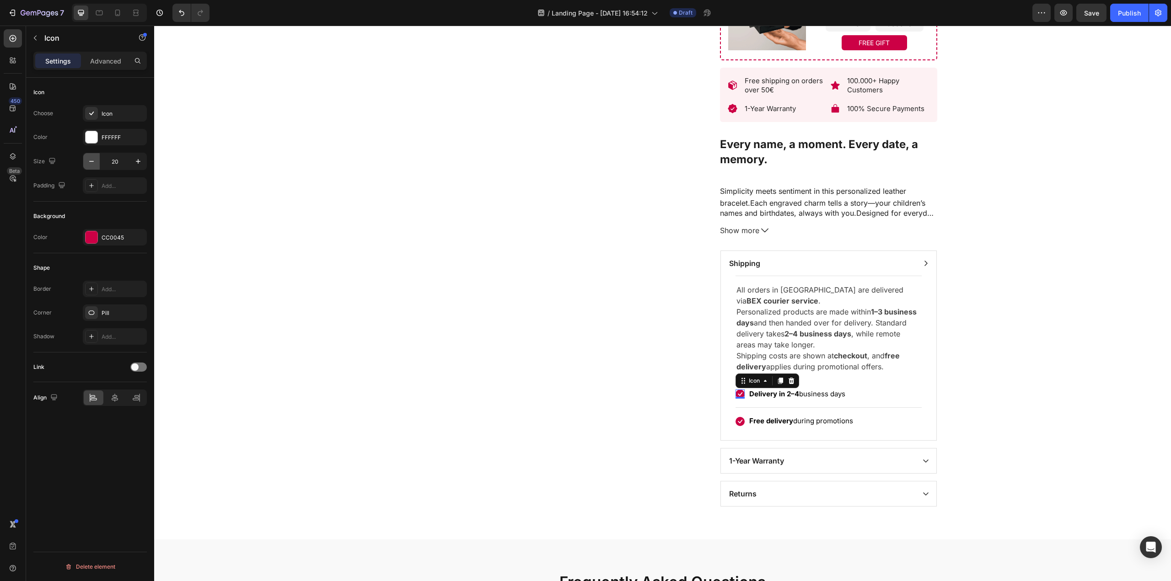
click at [94, 165] on icon "button" at bounding box center [91, 161] width 9 height 9
type input "18"
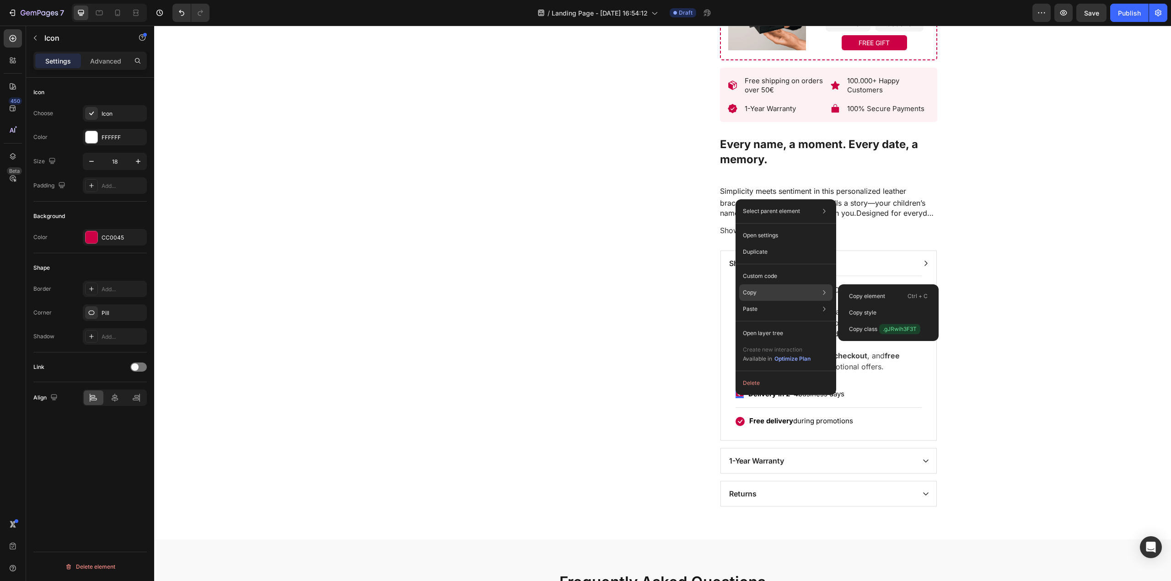
click at [769, 290] on div "Copy Copy element Ctrl + C Copy style Copy class .gJRwih3F3T" at bounding box center [785, 292] width 93 height 16
click at [883, 321] on div "Copy style" at bounding box center [887, 329] width 93 height 16
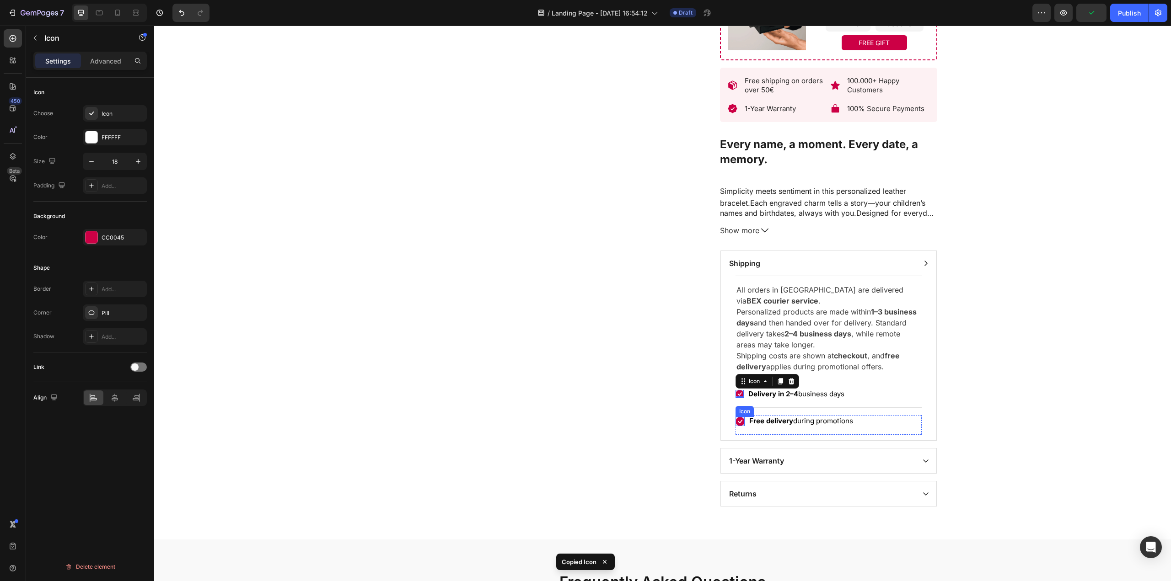
click at [738, 424] on icon at bounding box center [739, 421] width 9 height 9
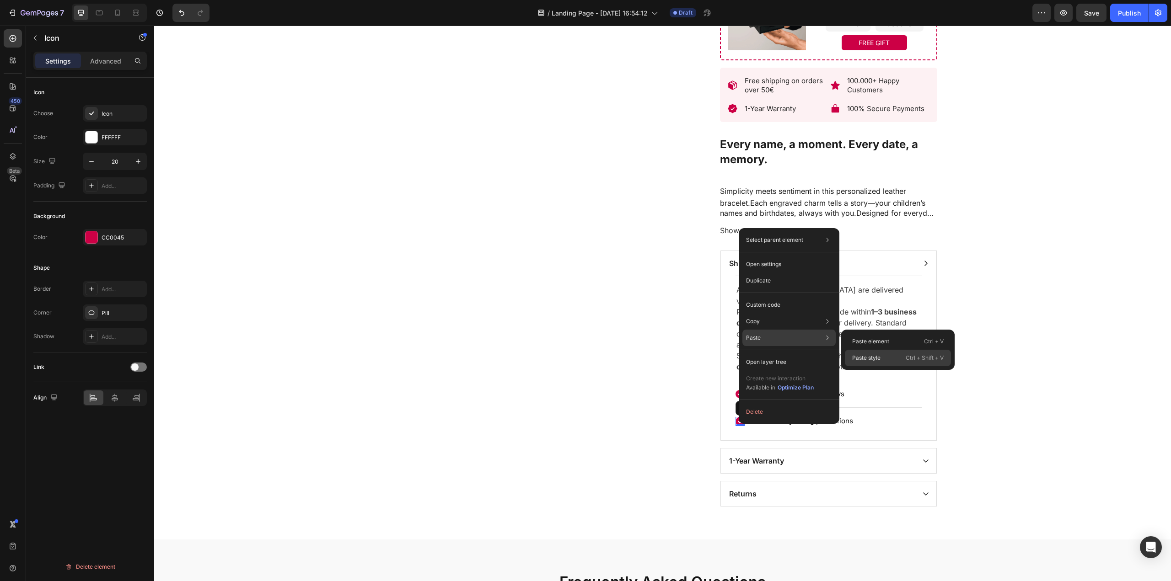
click at [863, 357] on p "Paste style" at bounding box center [866, 358] width 28 height 8
type input "18"
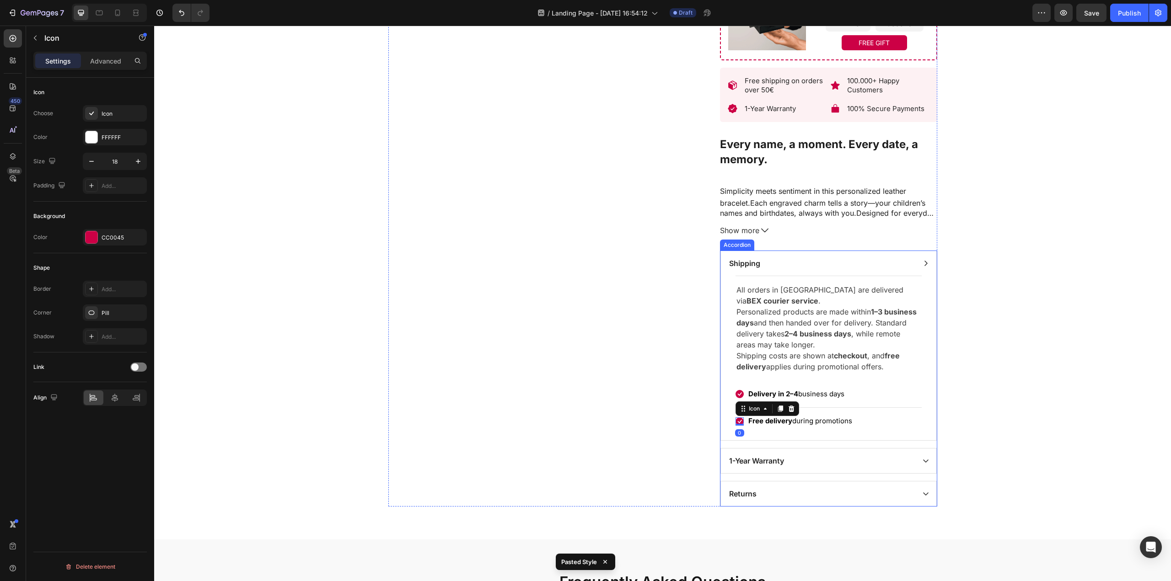
click at [922, 463] on icon at bounding box center [925, 460] width 7 height 7
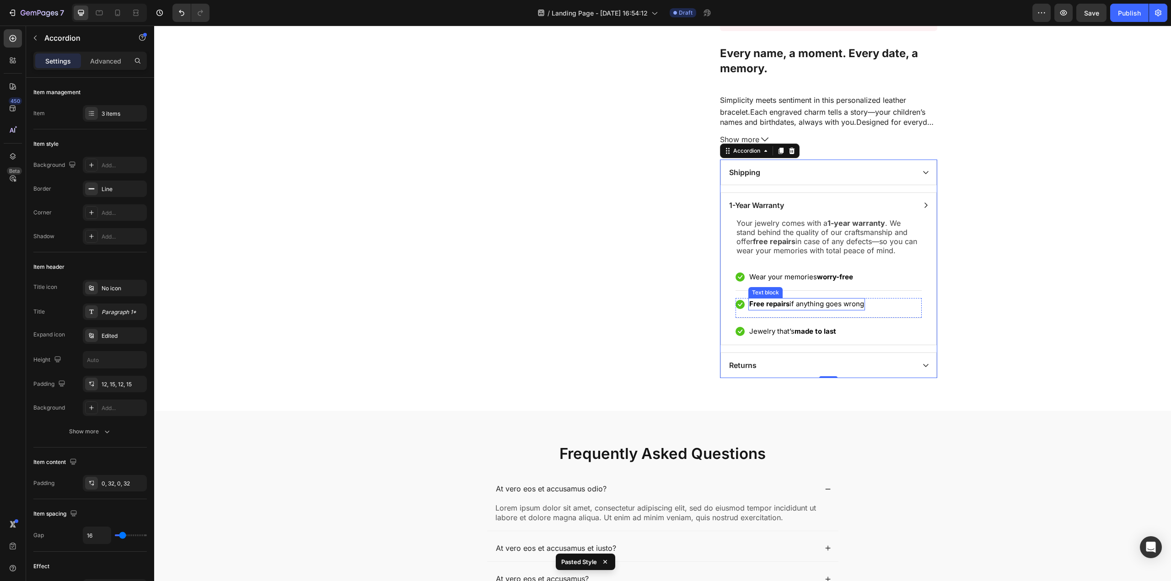
scroll to position [593, 0]
click at [735, 280] on div "Icon 0" at bounding box center [739, 276] width 9 height 9
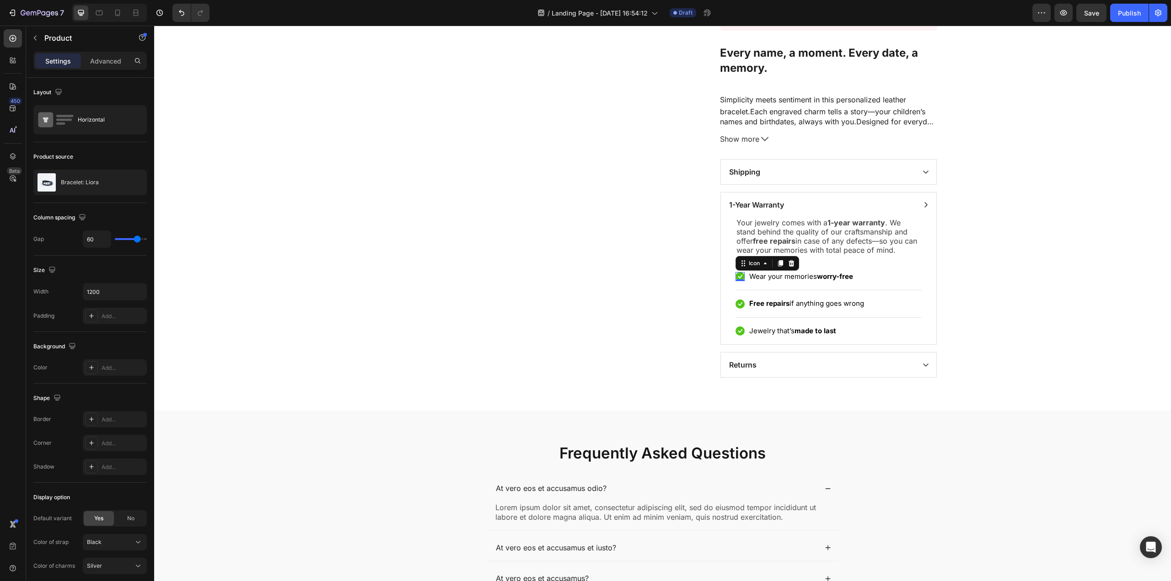
click at [738, 277] on icon at bounding box center [740, 277] width 5 height 4
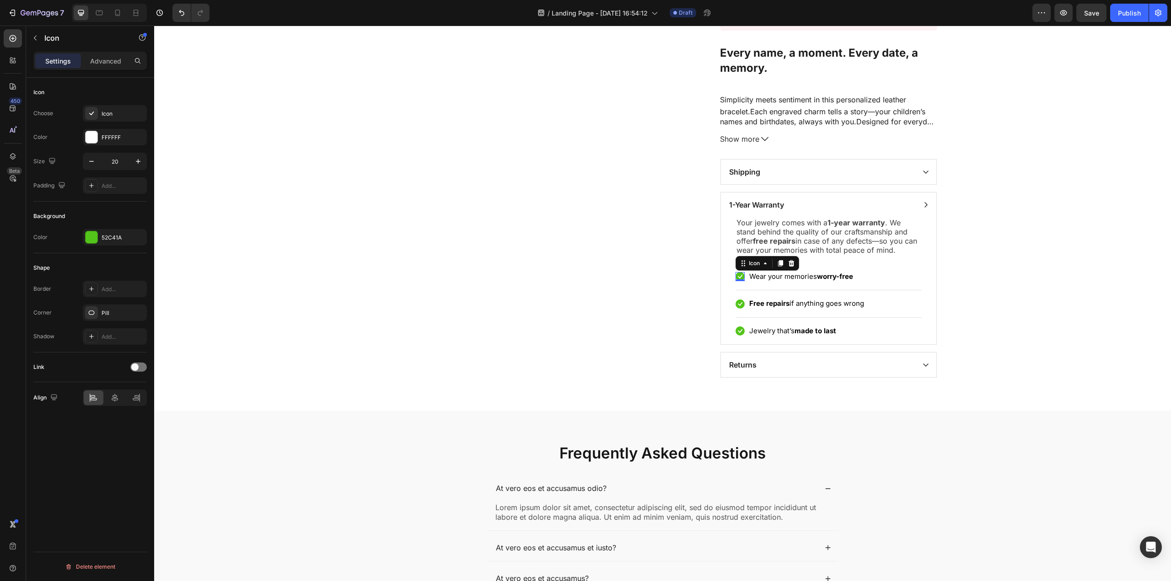
type input "18"
click at [738, 305] on icon at bounding box center [740, 304] width 5 height 4
type input "18"
click at [738, 333] on icon at bounding box center [739, 330] width 9 height 9
type input "18"
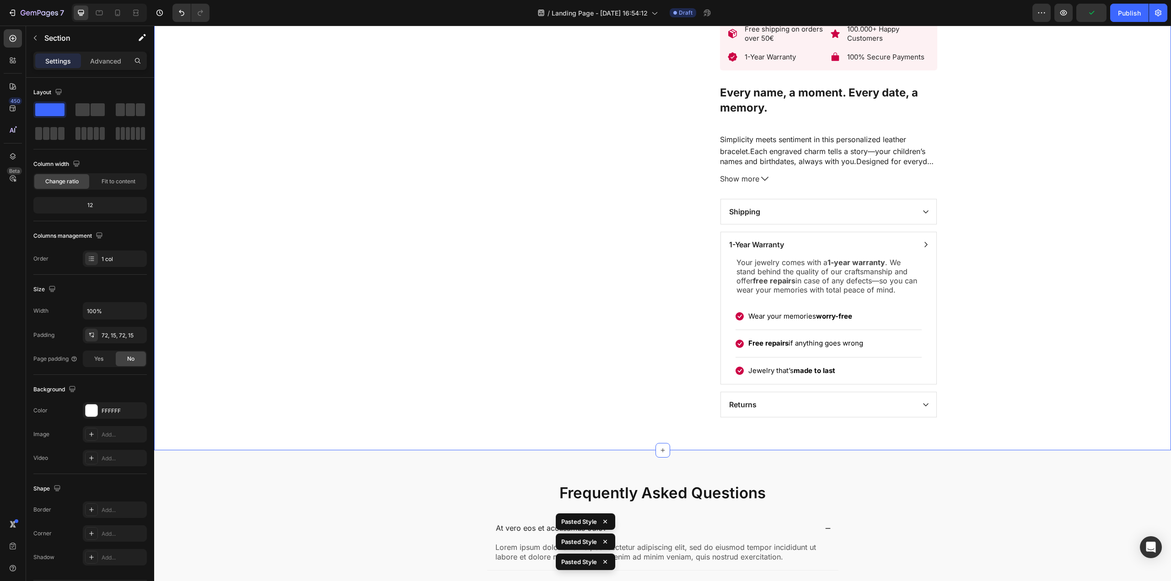
scroll to position [547, 0]
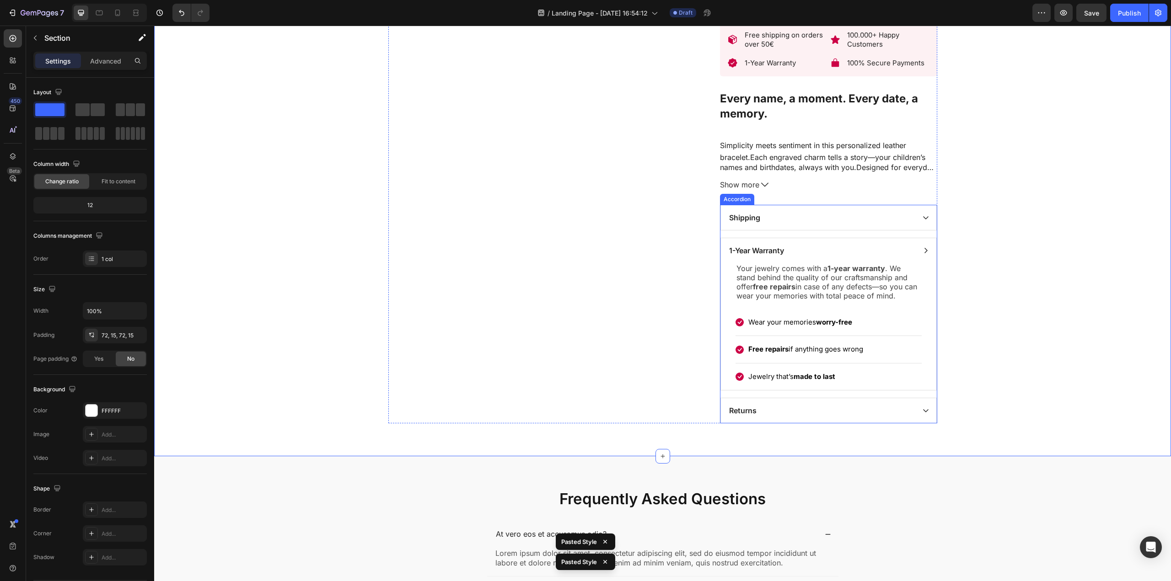
click at [919, 418] on div "Returns" at bounding box center [828, 410] width 215 height 25
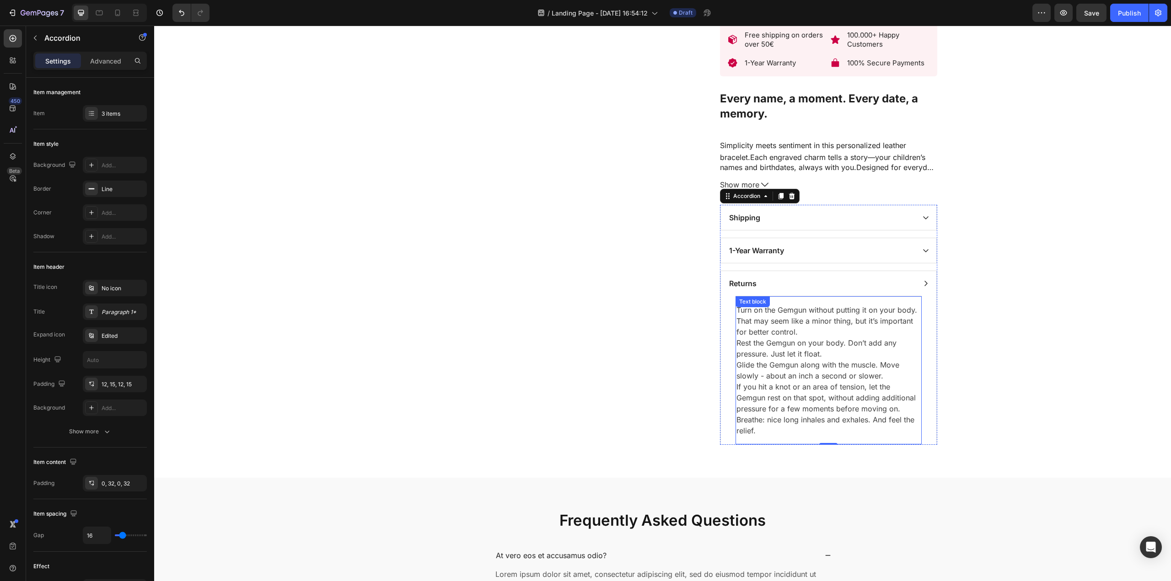
click at [767, 351] on p "Turn on the Gemgun without putting it on your body. That may seem like a minor …" at bounding box center [828, 371] width 184 height 132
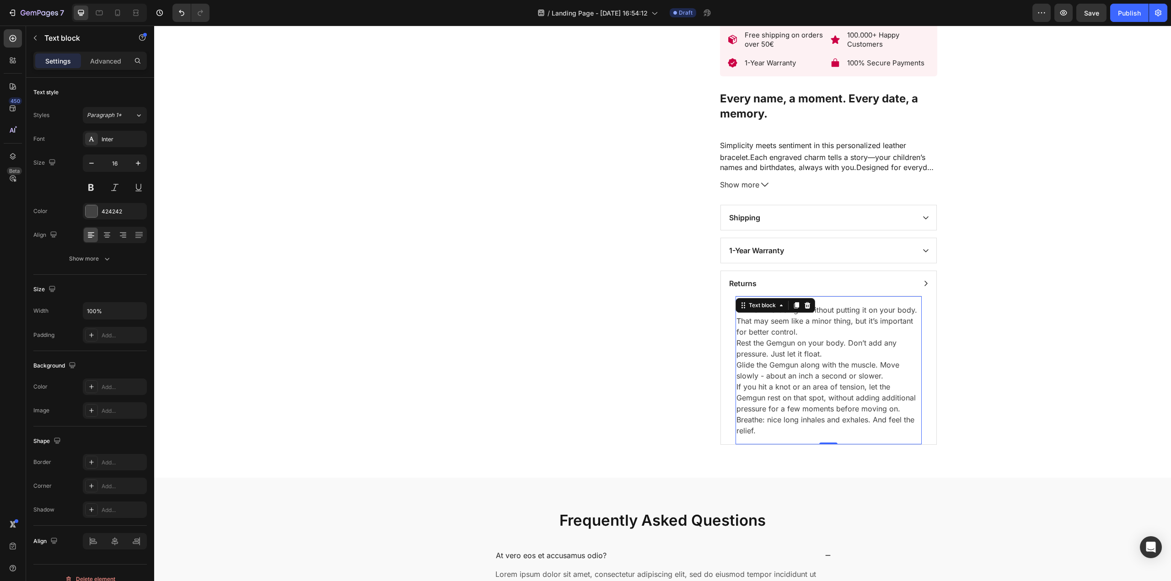
click at [767, 351] on p "Turn on the Gemgun without putting it on your body. That may seem like a minor …" at bounding box center [828, 371] width 184 height 132
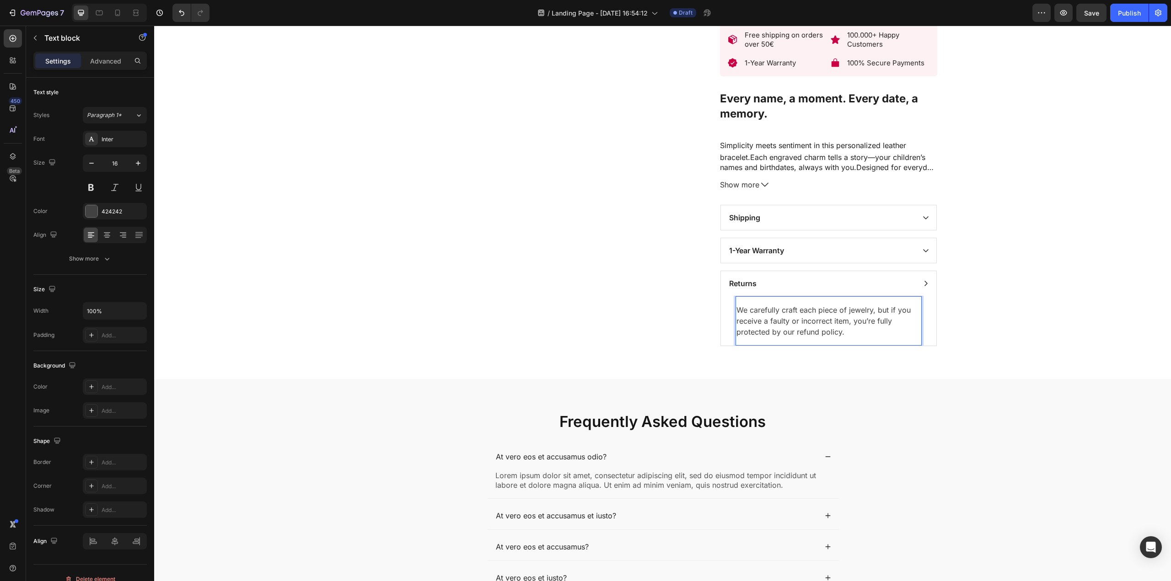
click at [842, 325] on p "We carefully craft each piece of jewelry, but if you receive a faulty or incorr…" at bounding box center [828, 321] width 184 height 33
click at [751, 303] on div "We carefully craft each piece of jewelry, but if you receive a faulty or incorr…" at bounding box center [828, 321] width 186 height 50
click at [901, 317] on p "We carefully craft each piece of jewelry, but if you receive a faulty or incorr…" at bounding box center [828, 321] width 184 height 33
click at [841, 337] on p "We carefully craft each piece of jewelry, but if you receive a faulty or incorr…" at bounding box center [828, 321] width 184 height 33
click at [845, 337] on p "We carefully craft each piece of jewelry, but if you receive a faulty or incorr…" at bounding box center [828, 321] width 184 height 33
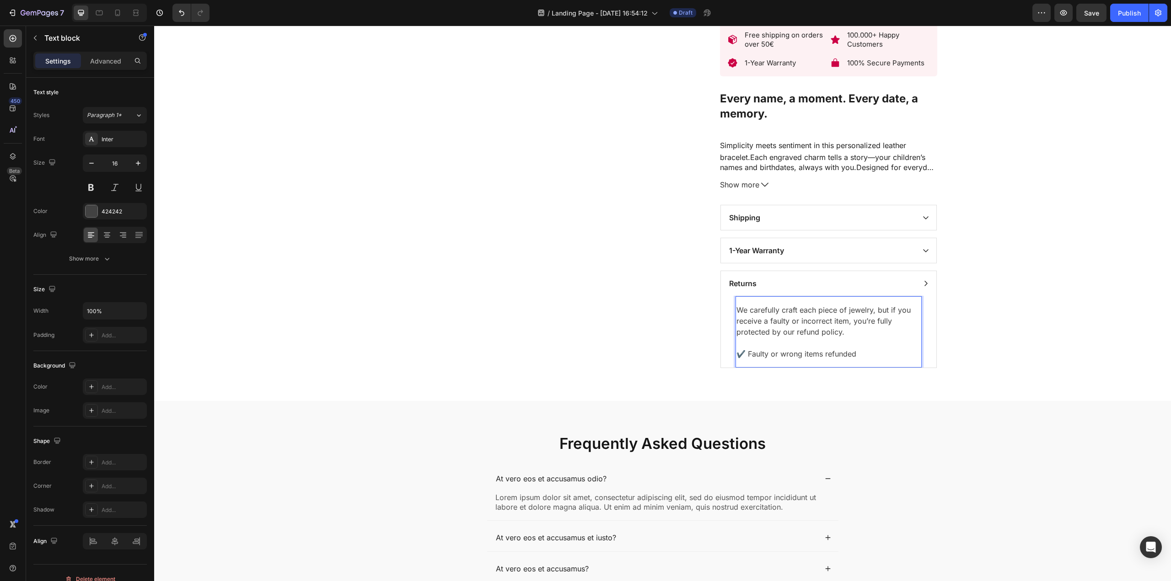
click at [774, 359] on p "✔️ Faulty or wrong items refunded" at bounding box center [828, 353] width 184 height 11
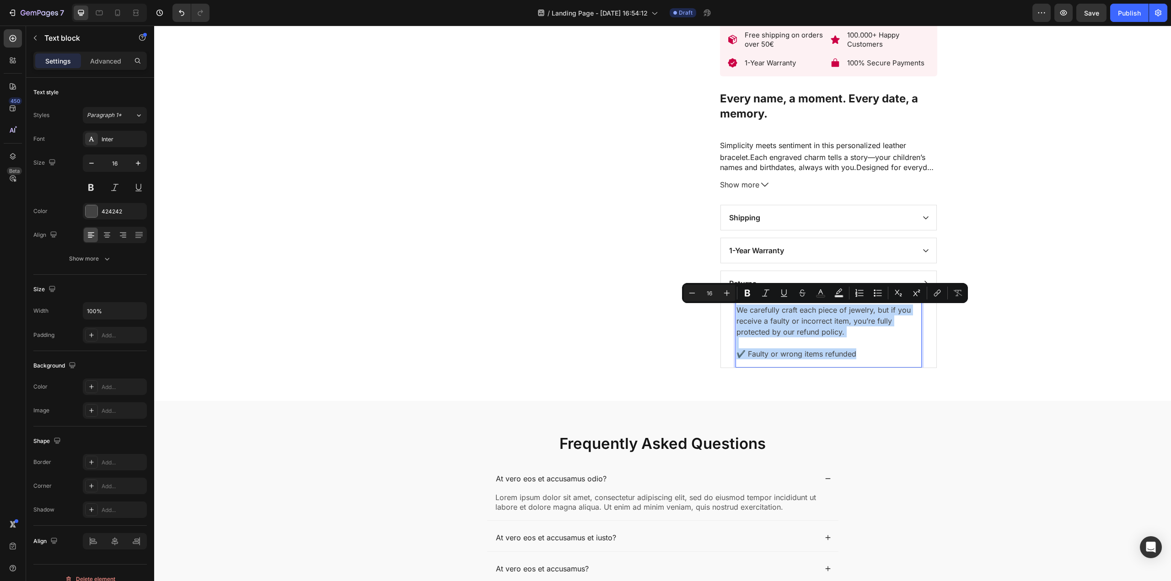
click at [789, 358] on p "✔️ Faulty or wrong items refunded" at bounding box center [828, 353] width 184 height 11
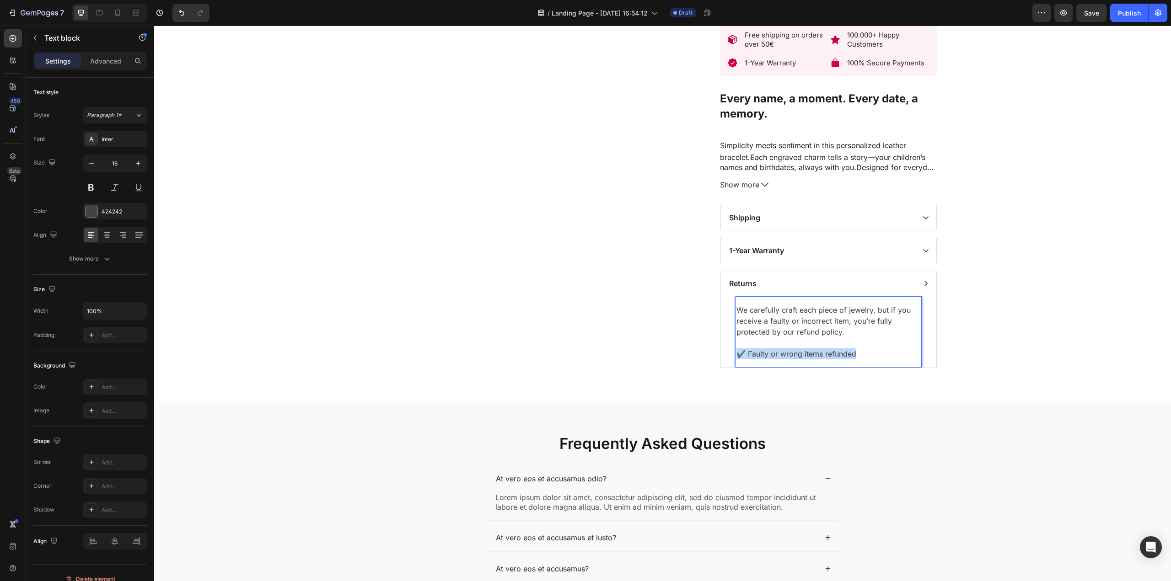
drag, startPoint x: 857, startPoint y: 358, endPoint x: 734, endPoint y: 355, distance: 122.6
click at [736, 355] on p "✔️ Faulty or wrong items refunded" at bounding box center [828, 353] width 184 height 11
click at [920, 247] on div "1-Year Warranty" at bounding box center [828, 250] width 215 height 25
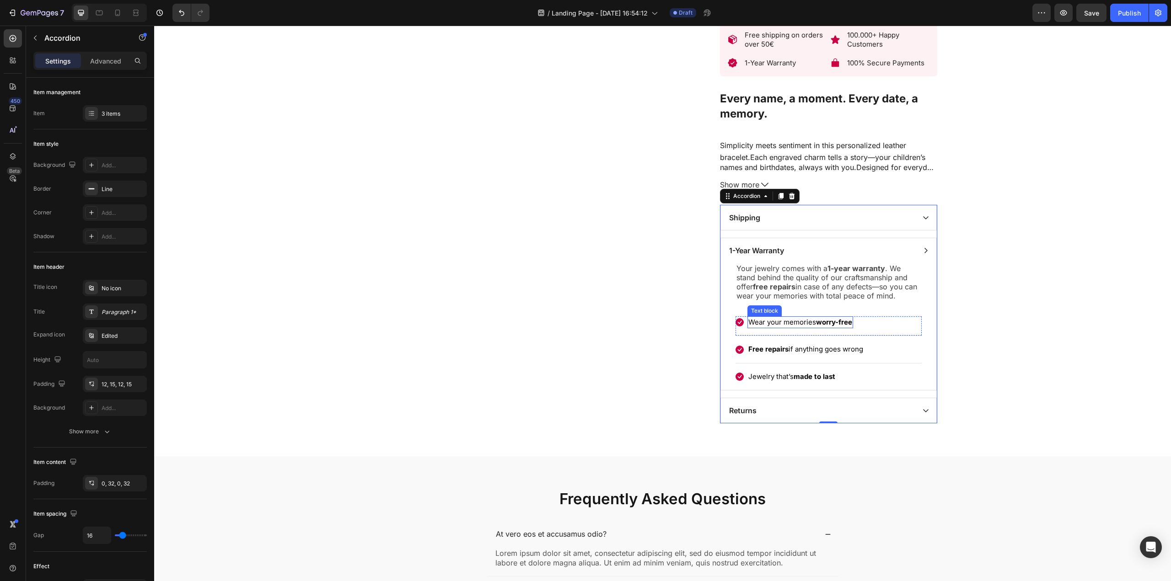
click at [810, 329] on div "Wear your memories worry-free" at bounding box center [800, 322] width 106 height 12
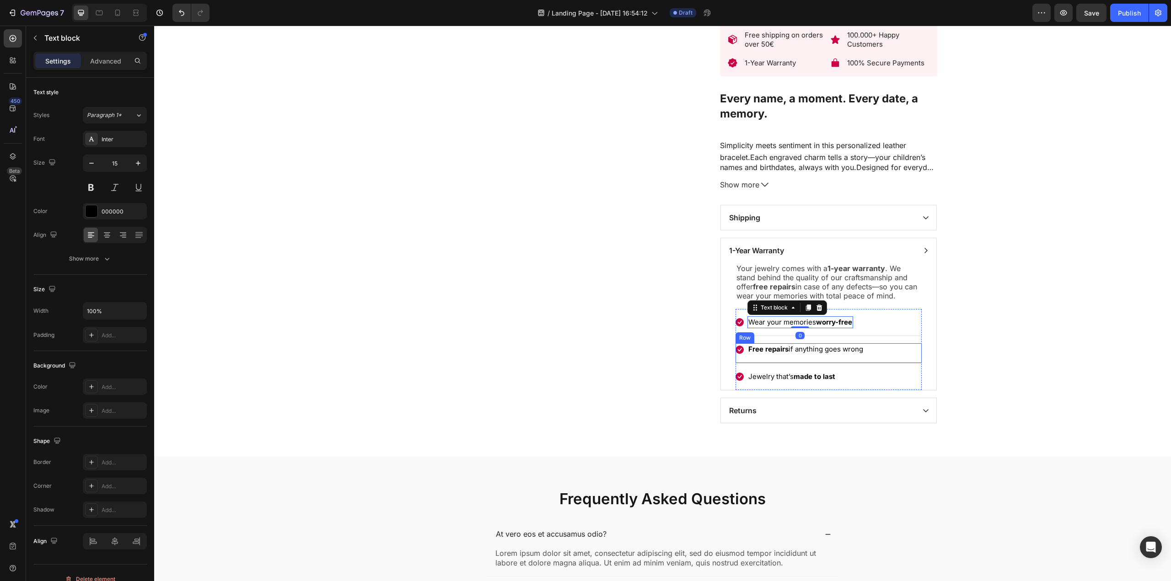
click at [751, 348] on strong "Free repairs" at bounding box center [768, 349] width 40 height 9
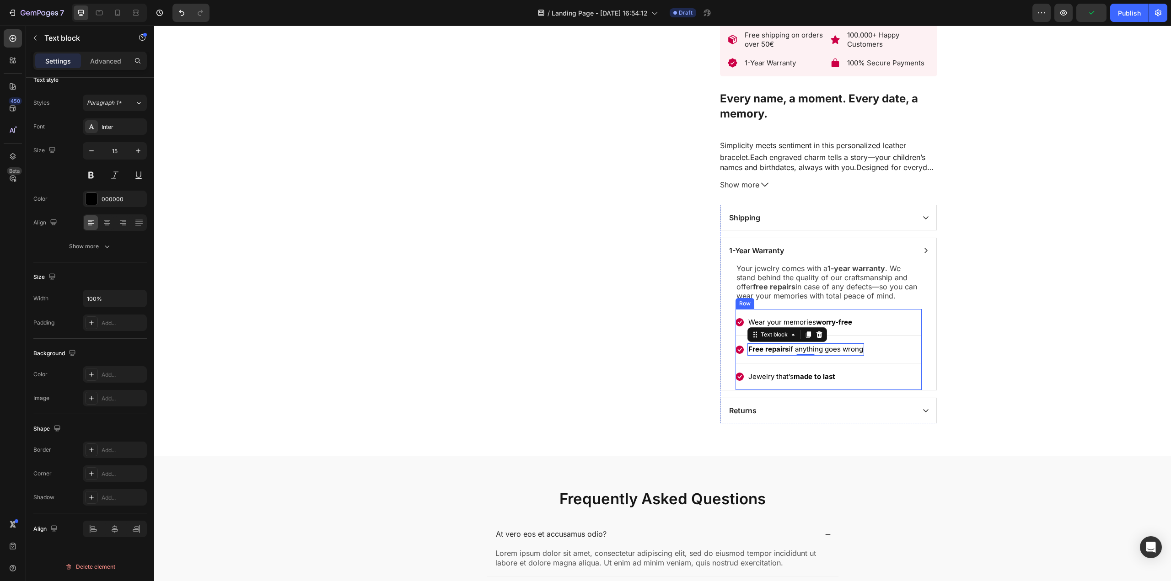
click at [768, 316] on div "Icon Wear your memories worry-free Text block Row Icon Free repairs if anything…" at bounding box center [828, 350] width 186 height 82
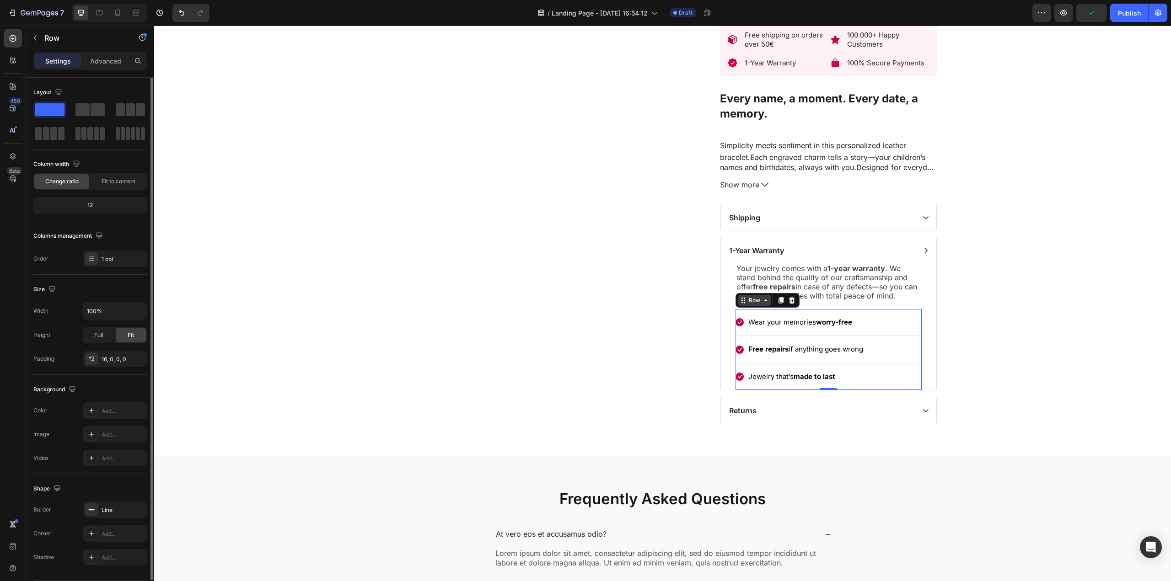
click at [747, 305] on div "Row" at bounding box center [754, 300] width 15 height 8
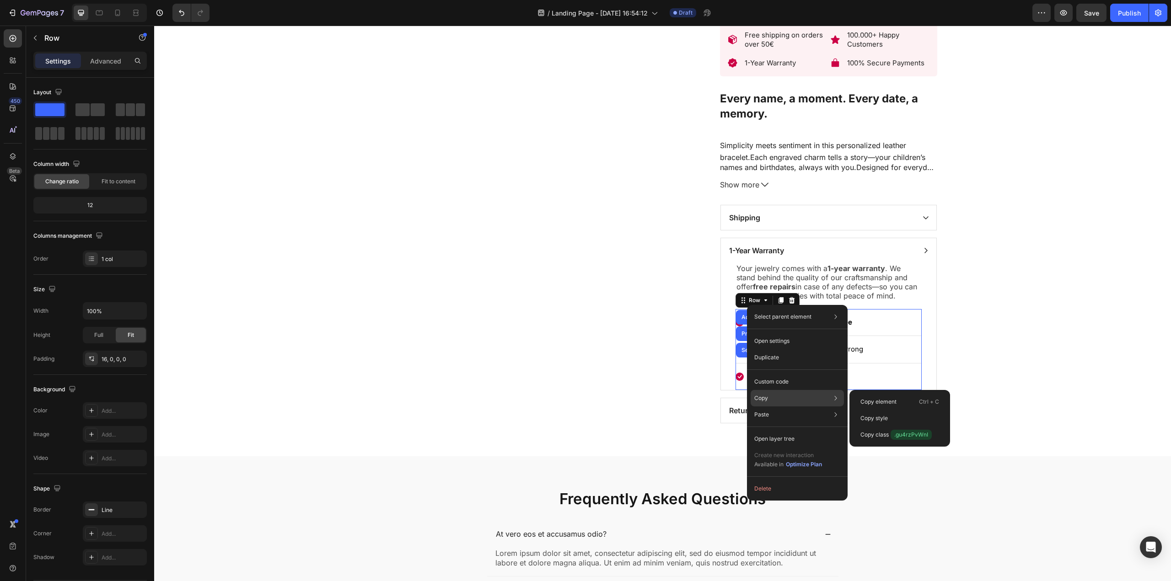
click at [763, 394] on div "Copy Copy element Ctrl + C Copy style Copy class .gu4rzPvWnI" at bounding box center [796, 398] width 93 height 16
click at [880, 410] on div "Copy element Ctrl + C" at bounding box center [899, 418] width 93 height 16
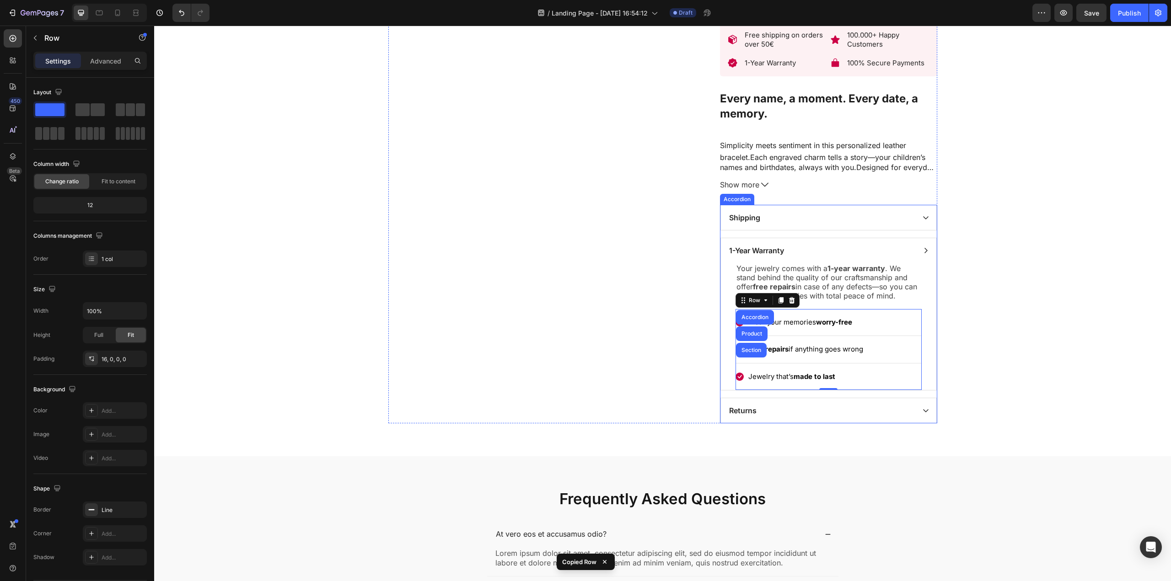
click at [847, 408] on div "Returns" at bounding box center [820, 411] width 187 height 14
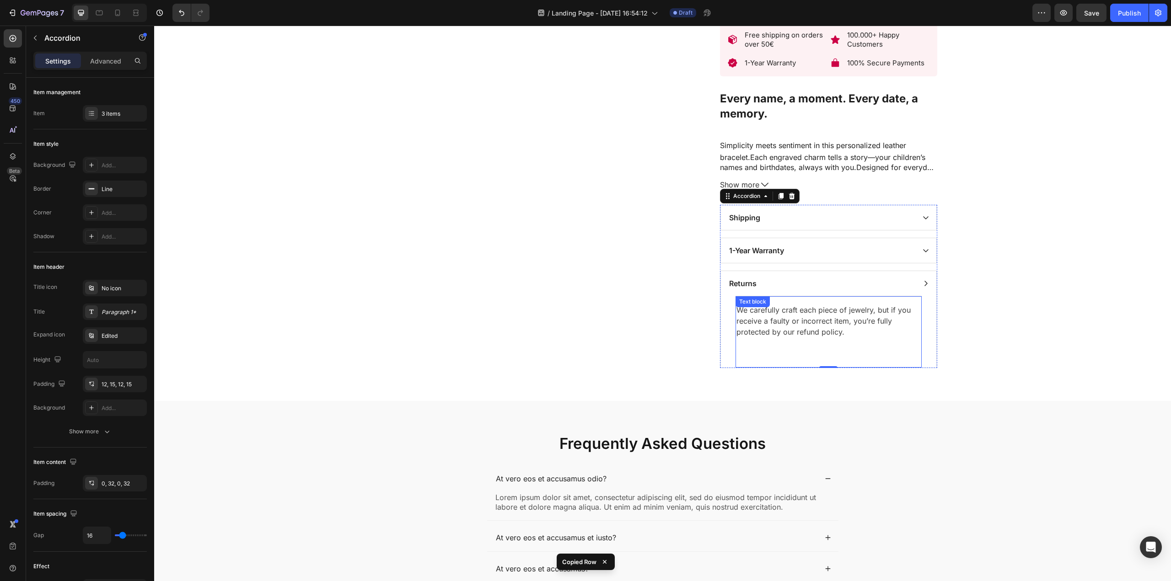
click at [809, 337] on p "We carefully craft each piece of jewelry, but if you receive a faulty or incorr…" at bounding box center [828, 321] width 184 height 33
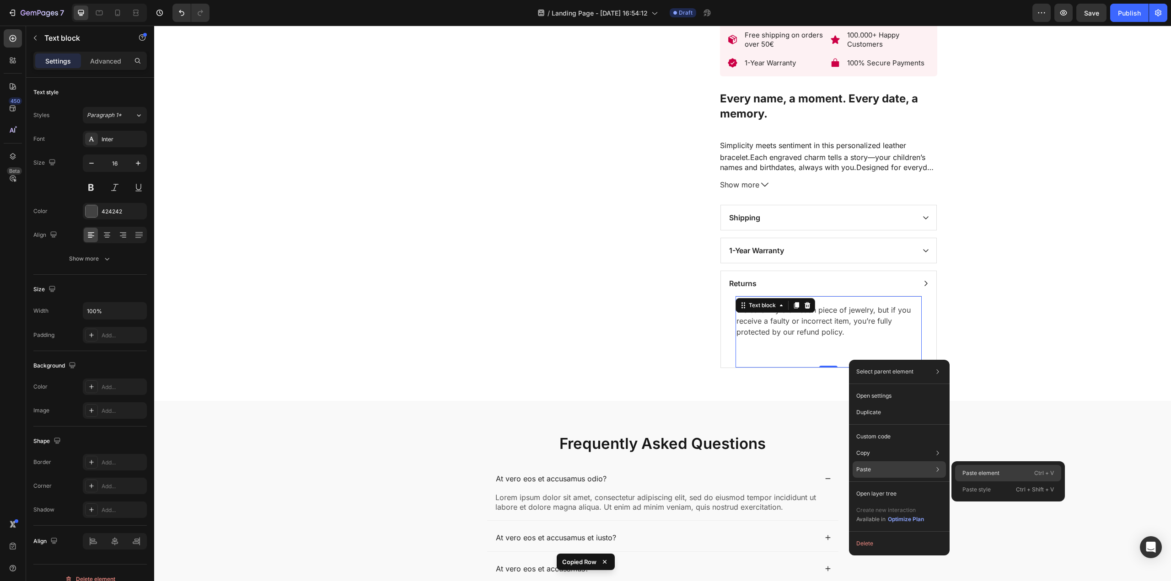
click at [964, 472] on p "Paste element" at bounding box center [980, 473] width 37 height 8
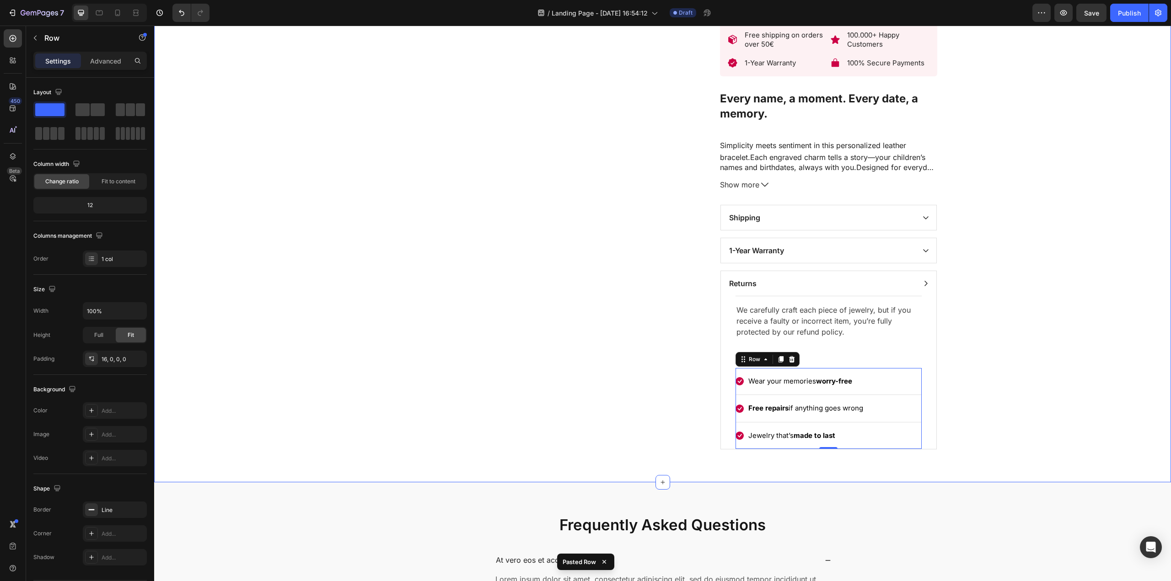
click at [789, 351] on p at bounding box center [828, 353] width 184 height 11
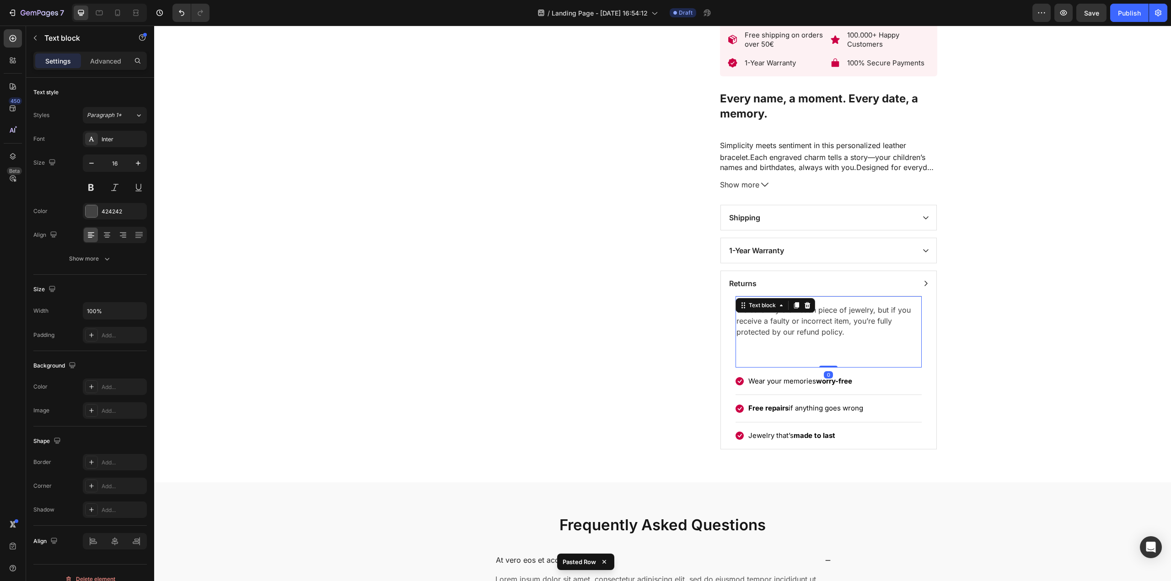
click at [786, 357] on p at bounding box center [828, 353] width 184 height 11
click at [786, 357] on p "Rich Text Editor. Editing area: main" at bounding box center [828, 353] width 184 height 11
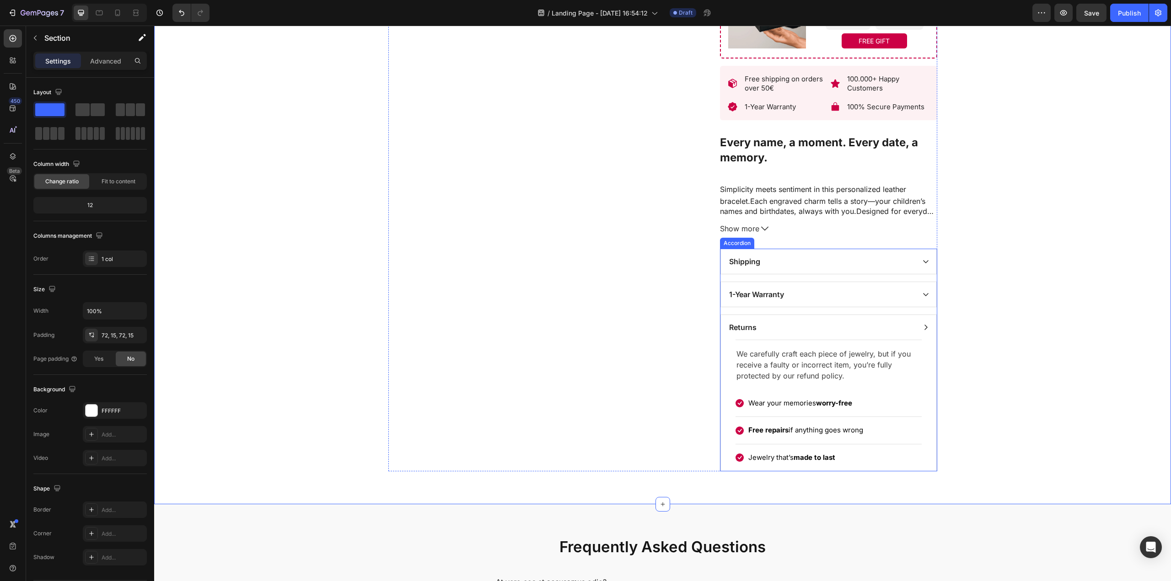
scroll to position [501, 0]
click at [924, 292] on div "1-Year Warranty" at bounding box center [828, 296] width 215 height 25
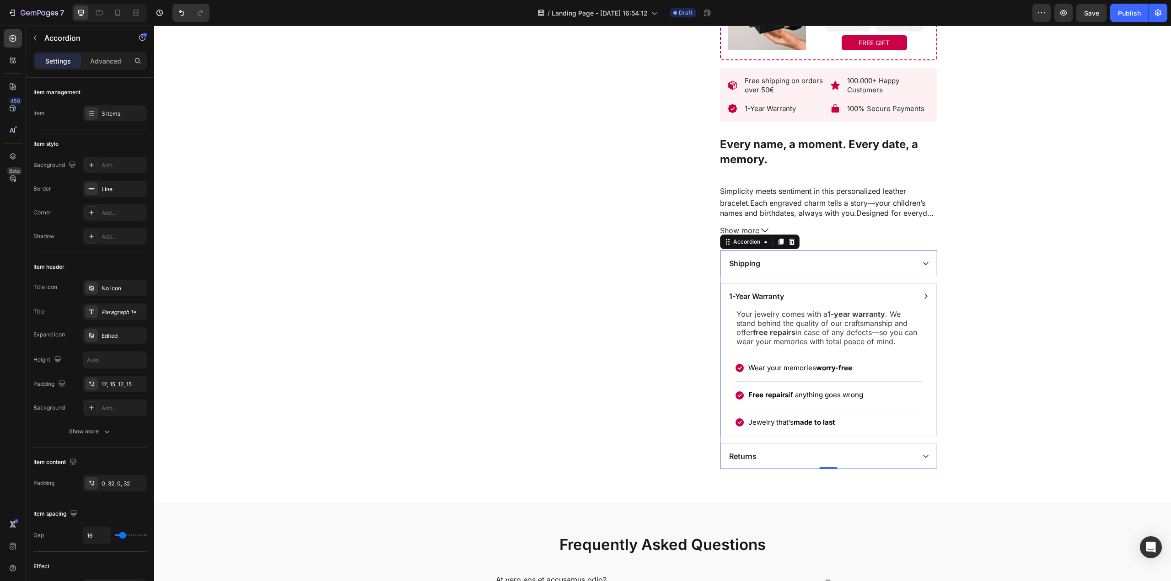
click at [924, 291] on div "1-Year Warranty" at bounding box center [828, 296] width 215 height 25
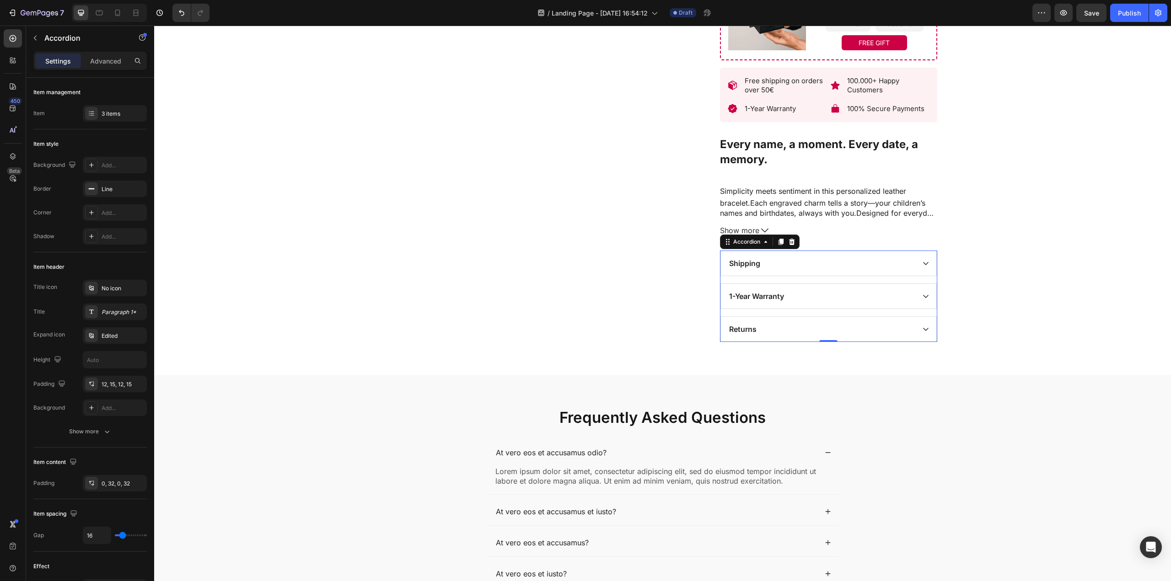
click at [922, 269] on div "Shipping" at bounding box center [828, 263] width 215 height 25
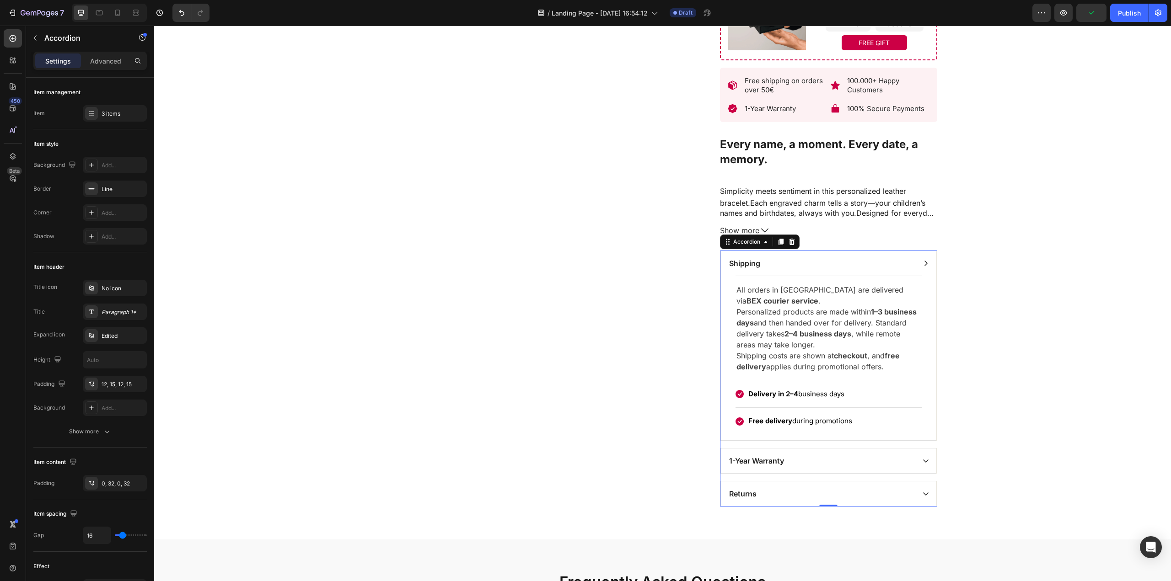
click at [921, 269] on div "Shipping" at bounding box center [828, 263] width 215 height 25
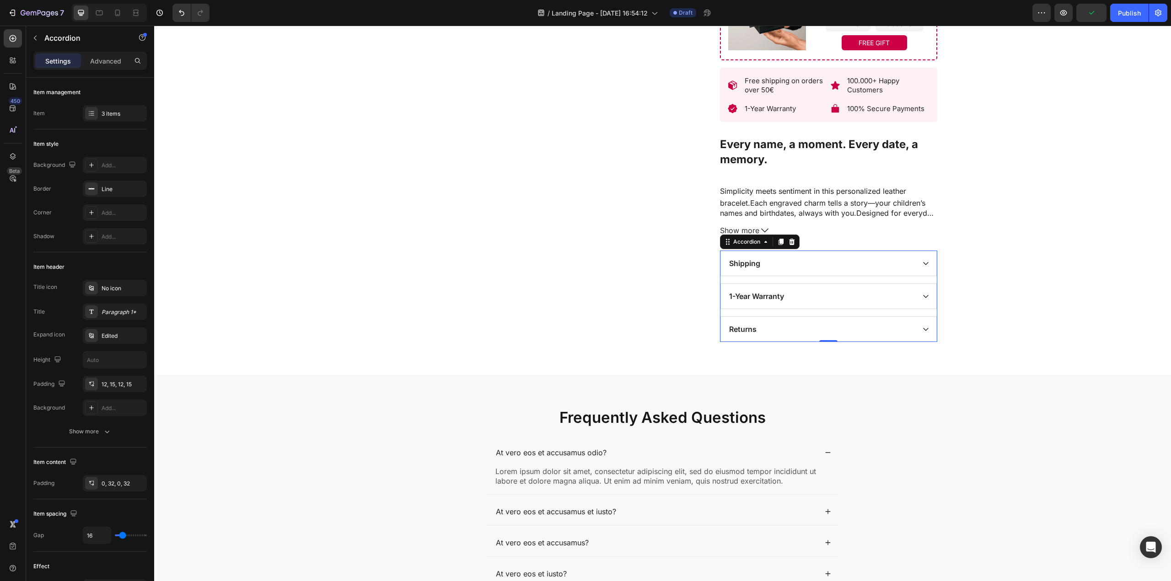
click at [929, 294] on div "1-Year Warranty" at bounding box center [828, 296] width 215 height 25
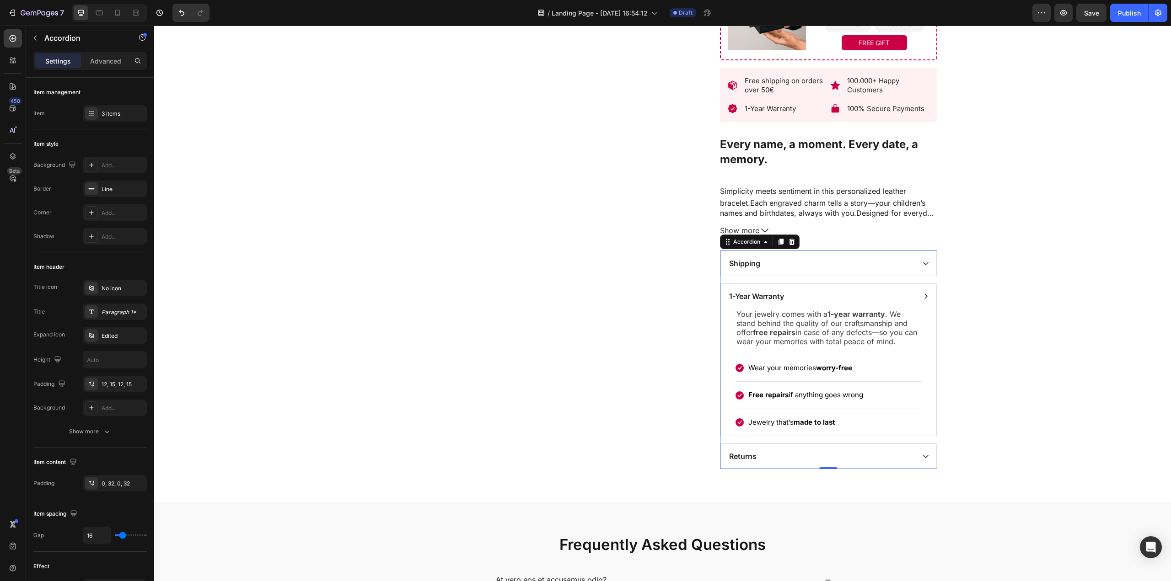
click at [922, 292] on div "1-Year Warranty" at bounding box center [828, 296] width 215 height 25
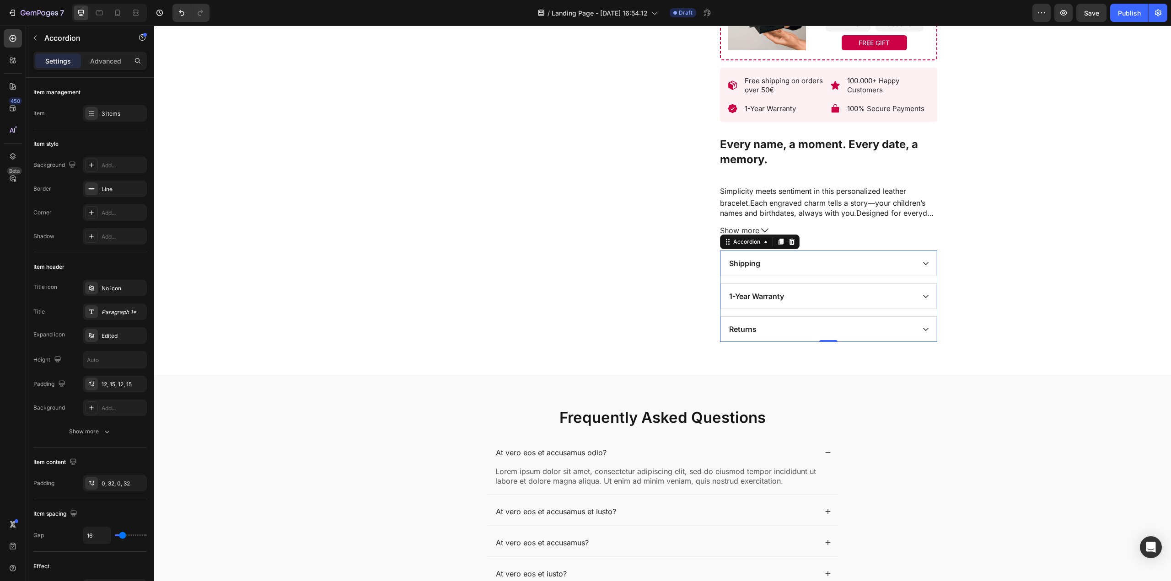
click at [917, 332] on div "Returns" at bounding box center [828, 329] width 215 height 25
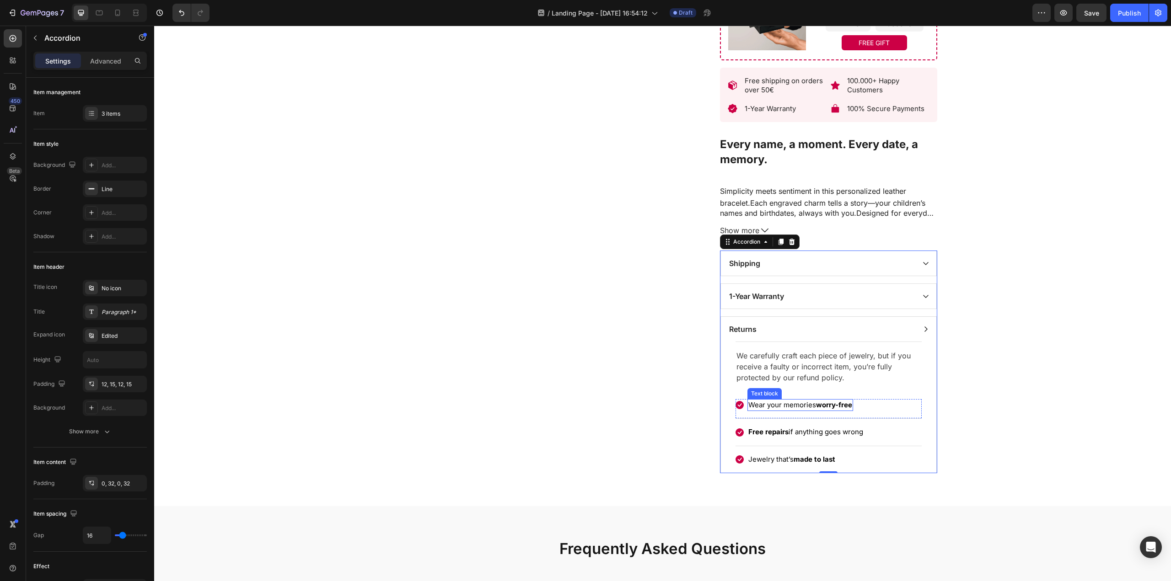
click at [766, 410] on p "Wear your memories worry-free" at bounding box center [800, 405] width 104 height 11
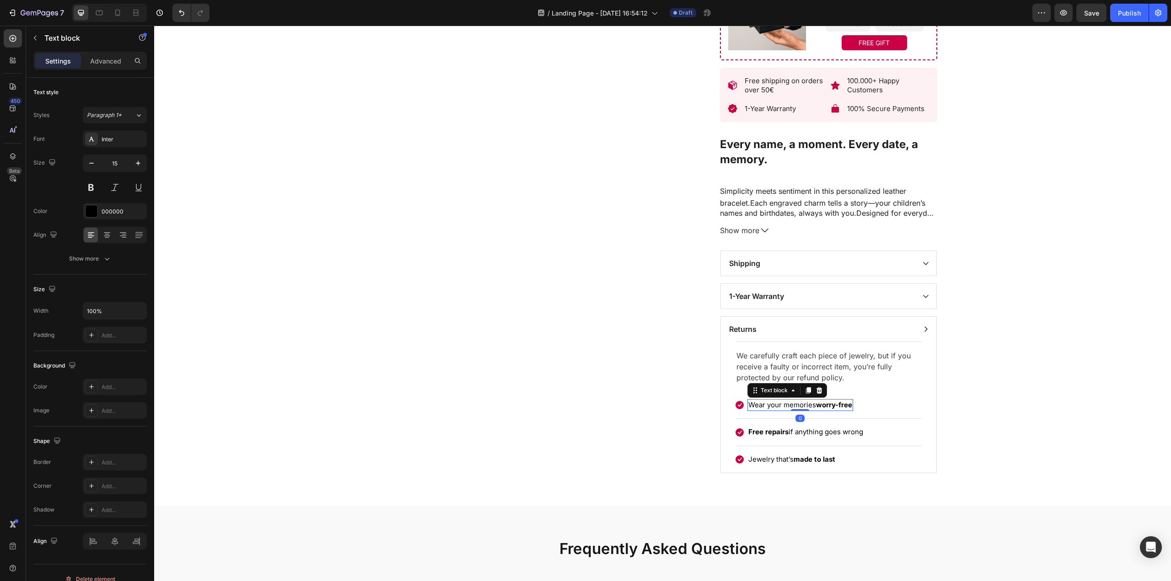
click at [766, 410] on p "Wear your memories worry-free" at bounding box center [800, 405] width 104 height 11
click at [844, 408] on p "Faulty or wrong items refunded" at bounding box center [799, 405] width 102 height 11
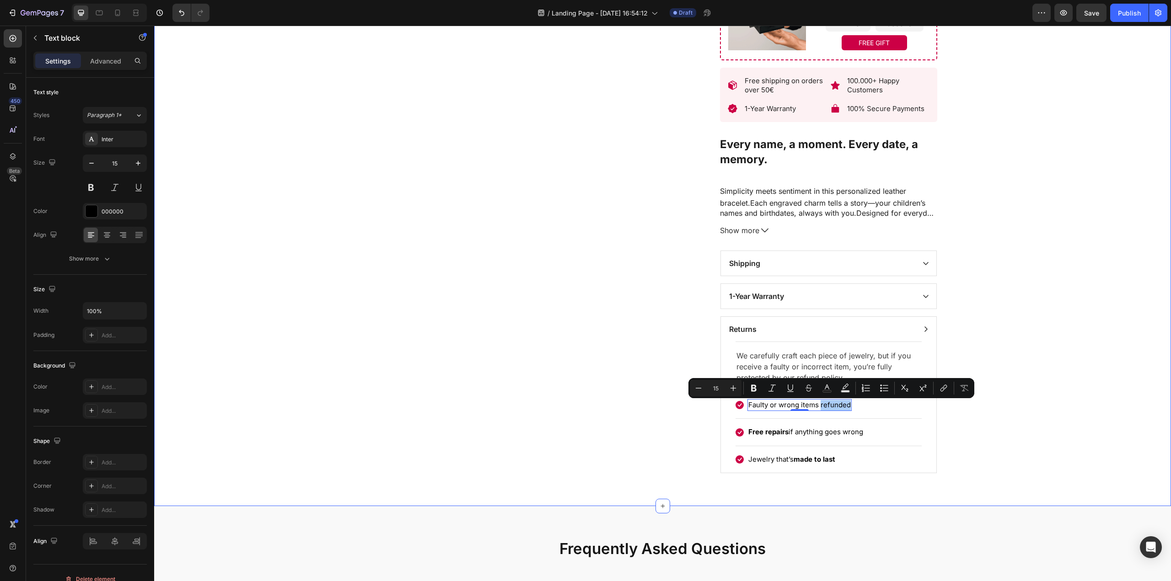
click at [970, 395] on button "Remove Format" at bounding box center [964, 388] width 16 height 16
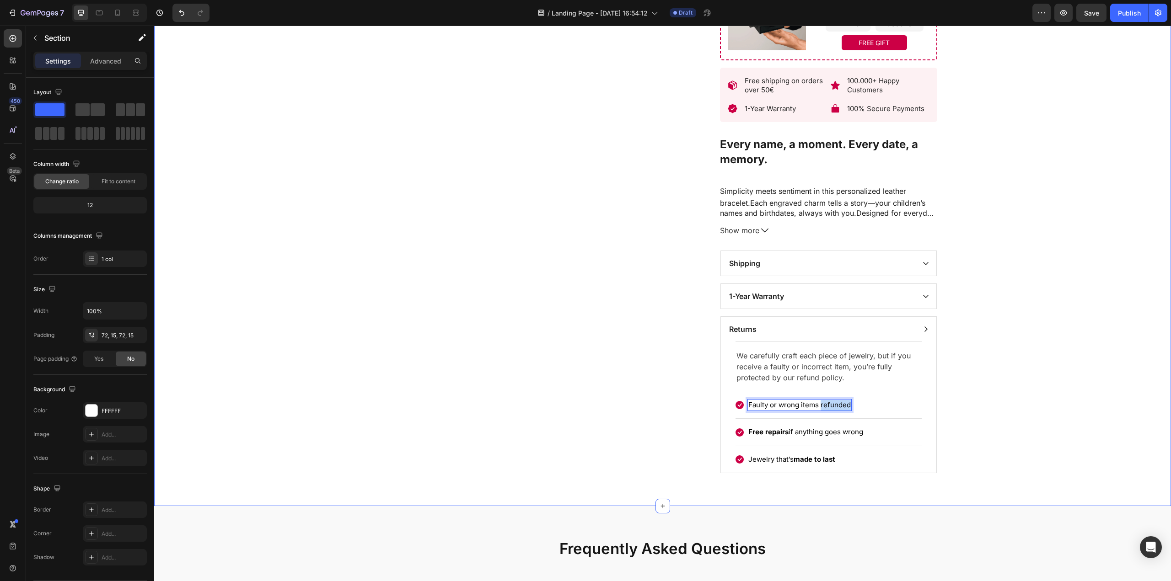
click at [955, 465] on div "Product Images Loox - Carousel widget Loox Bracelet: Liora (P) Title Top rated …" at bounding box center [662, 24] width 1003 height 897
click at [800, 436] on p "Free repairs if anything goes wrong" at bounding box center [805, 432] width 115 height 11
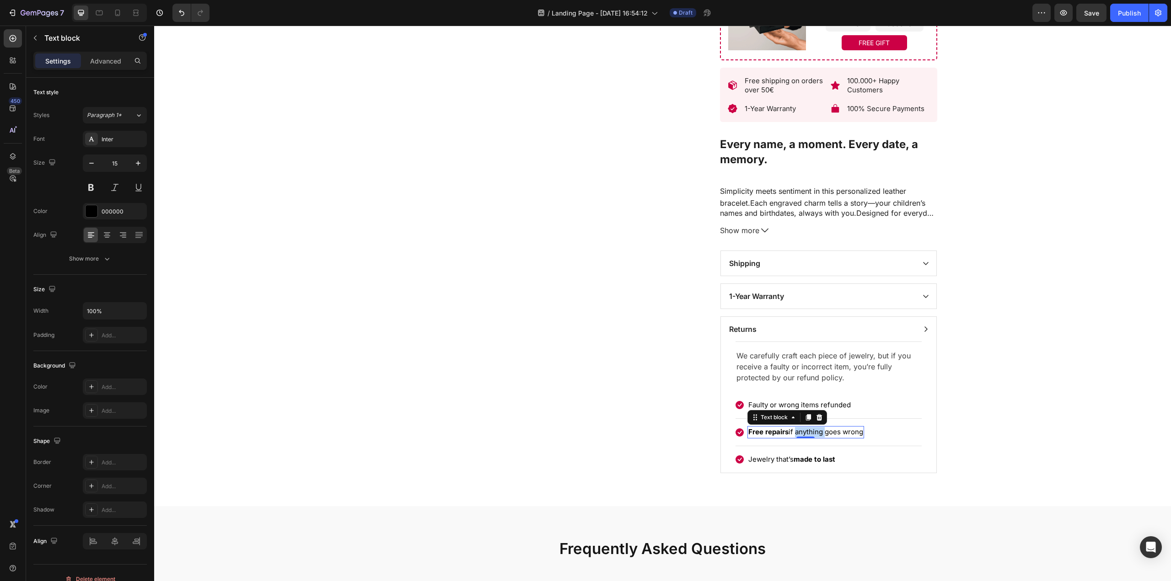
click at [800, 436] on p "Free repairs if anything goes wrong" at bounding box center [805, 432] width 115 height 11
click at [986, 426] on div "Product Images Loox - Carousel widget Loox Bracelet: Liora (P) Title Top rated …" at bounding box center [662, 24] width 1003 height 897
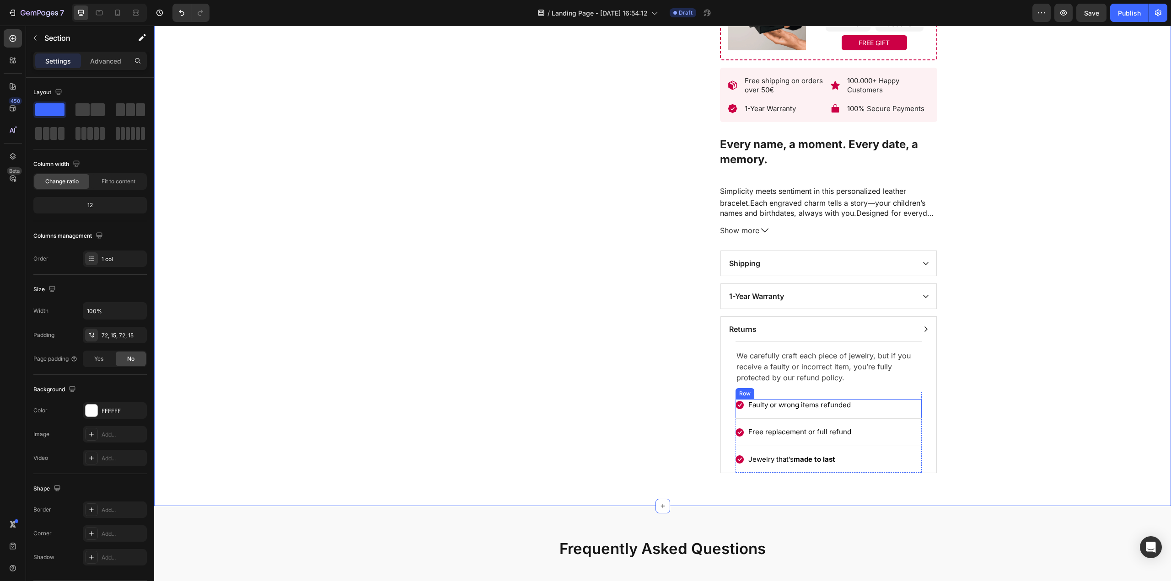
click at [786, 408] on p "Faulty or wrong items refunded" at bounding box center [799, 405] width 102 height 11
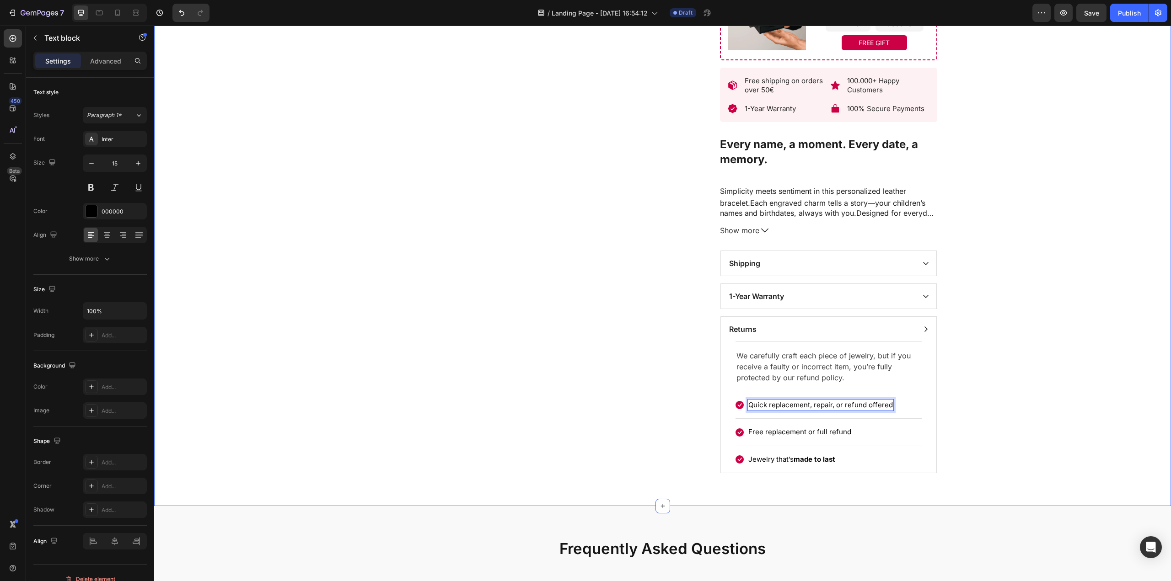
click at [1047, 408] on div "Product Images Loox - Carousel widget Loox Bracelet: Liora (P) Title Top rated …" at bounding box center [662, 24] width 1003 height 897
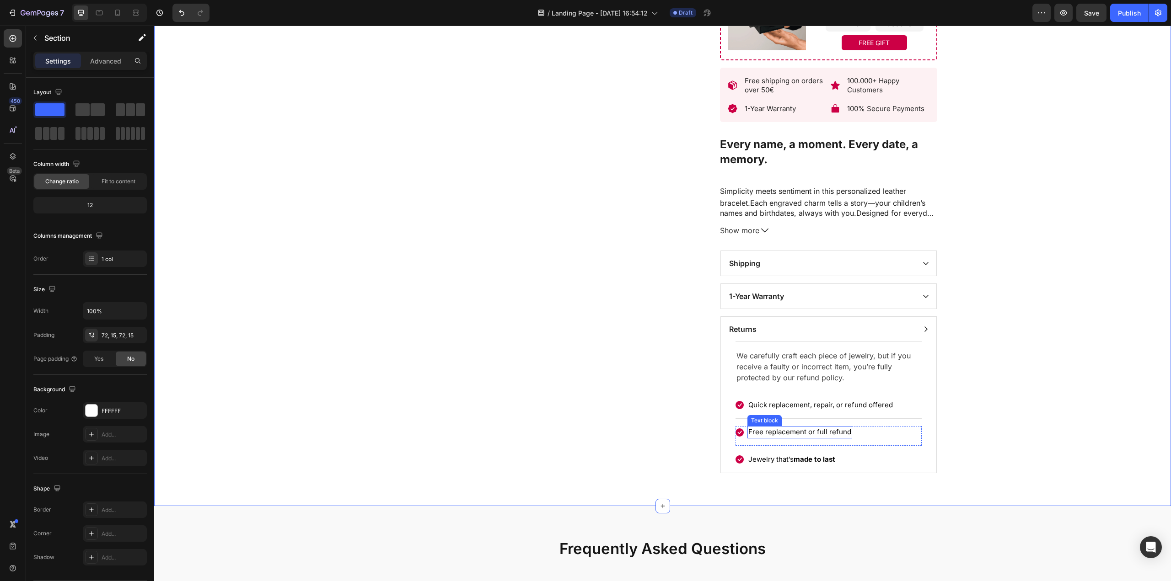
click at [779, 434] on p "Free replacement or full refund" at bounding box center [799, 432] width 103 height 11
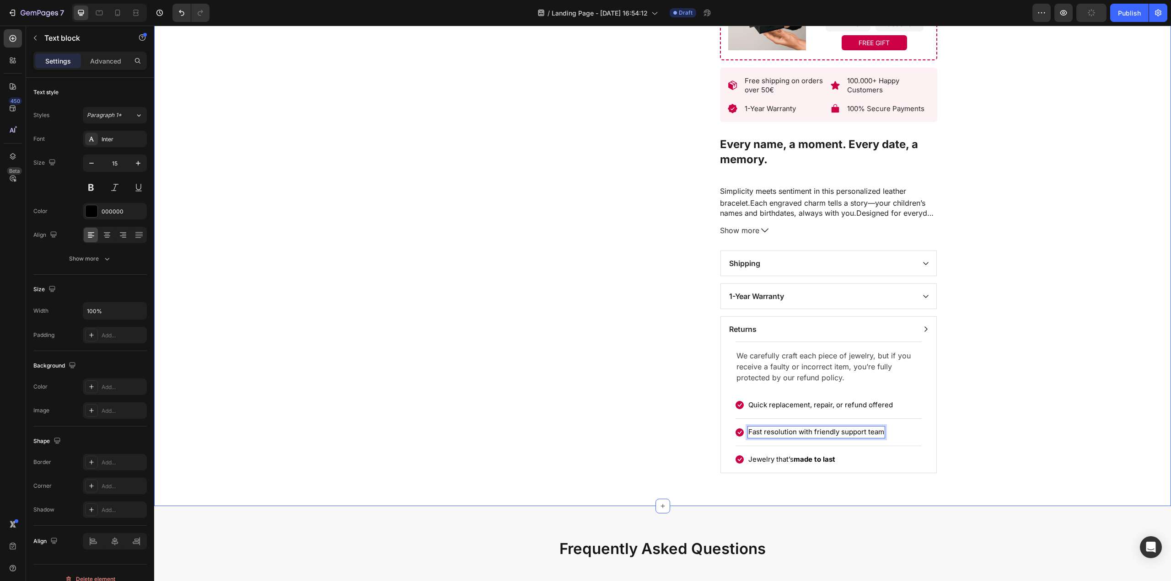
click at [1091, 423] on div "Product Images Loox - Carousel widget Loox Bracelet: Liora (P) Title Top rated …" at bounding box center [662, 24] width 1003 height 897
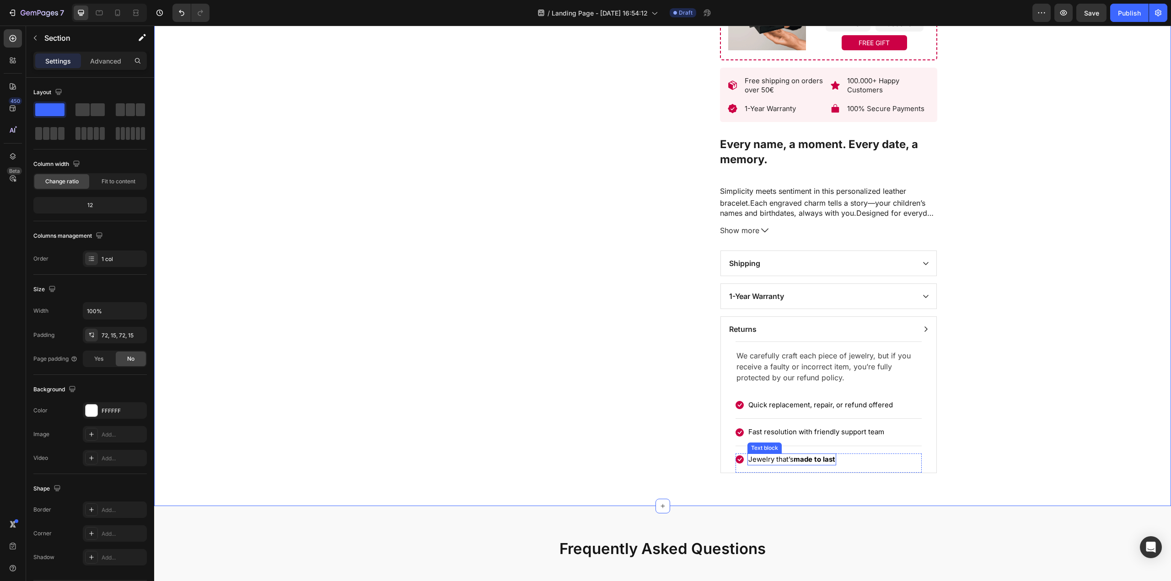
click at [777, 463] on p "Jewelry that’s made to last" at bounding box center [791, 460] width 87 height 11
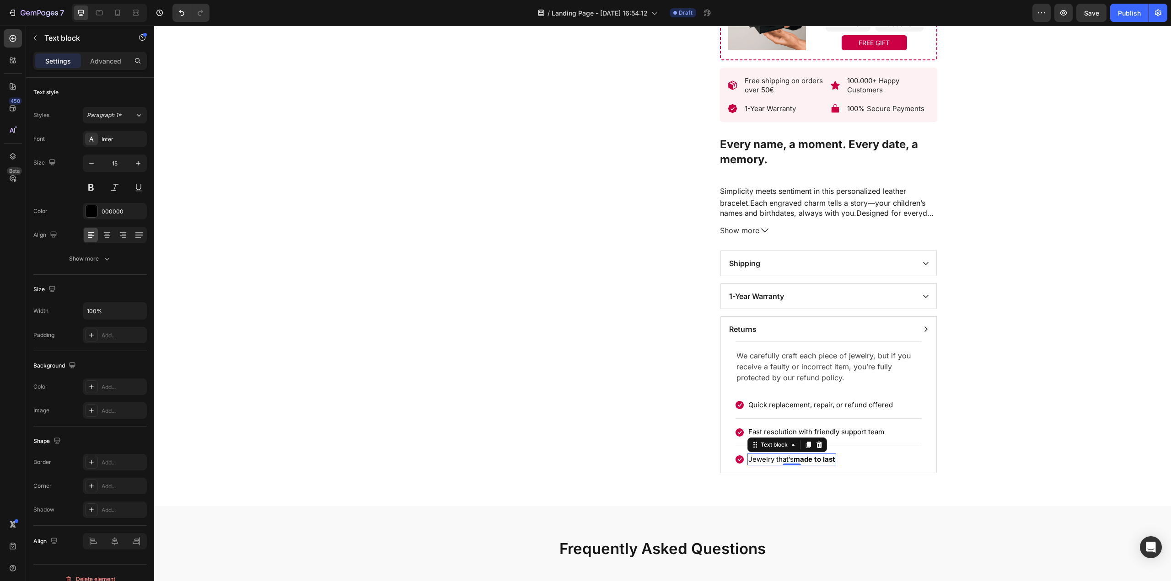
click at [777, 463] on p "Jewelry that’s made to last" at bounding box center [791, 460] width 87 height 11
click at [1000, 458] on div "Product Images Loox - Carousel widget Loox Bracelet: Liora (P) Title Top rated …" at bounding box center [662, 24] width 1003 height 897
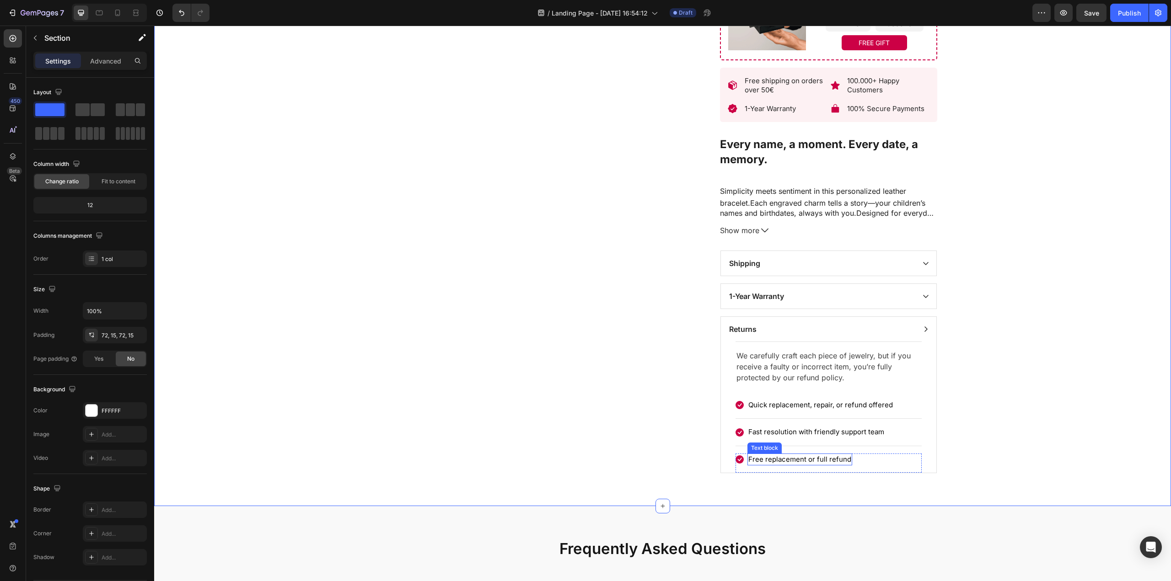
click at [806, 461] on p "Free replacement or full refund" at bounding box center [799, 460] width 103 height 11
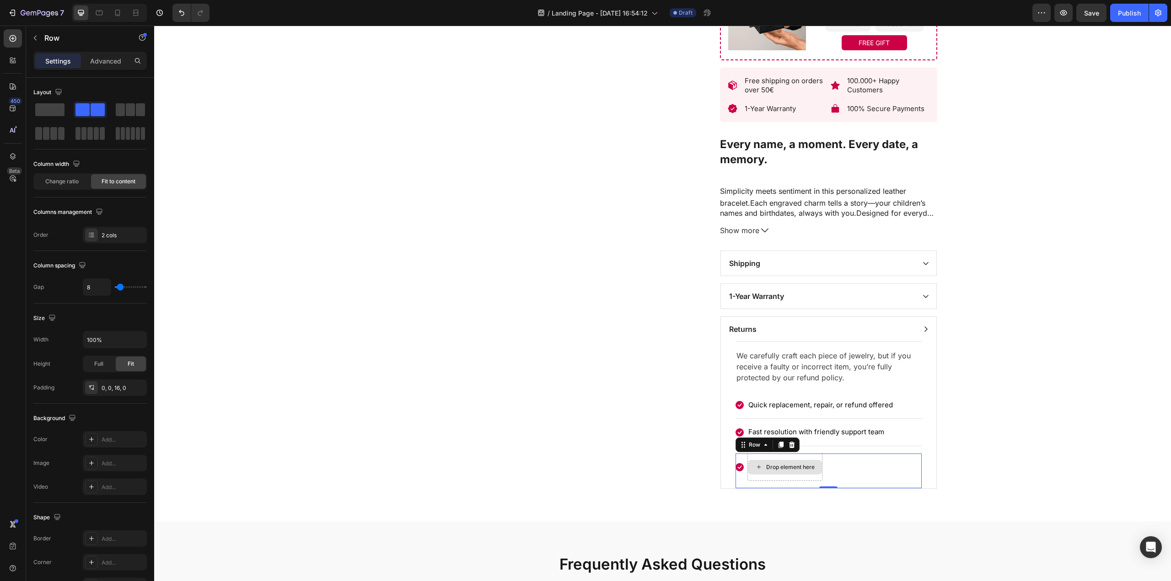
click at [806, 461] on div "Drop element here" at bounding box center [784, 467] width 75 height 27
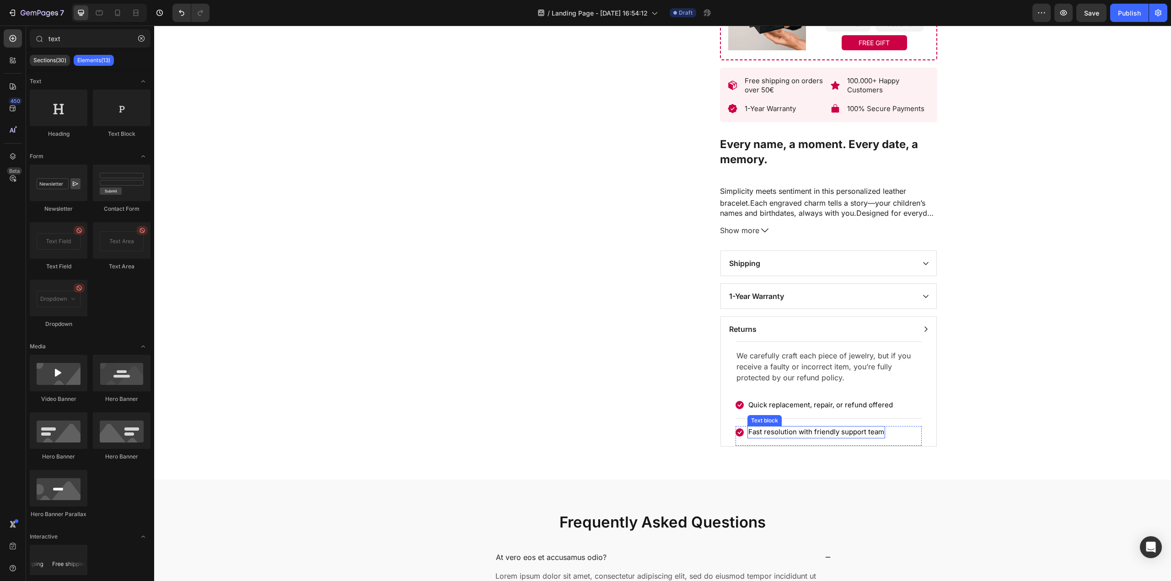
click at [820, 439] on div "Fast resolution with friendly support team Text block" at bounding box center [816, 432] width 138 height 12
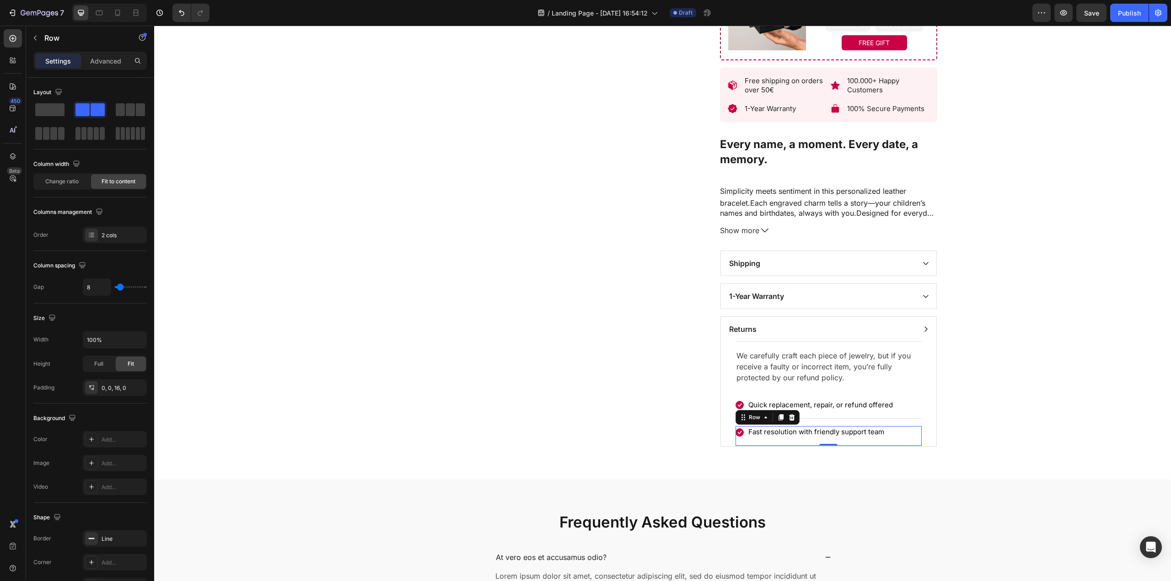
click at [840, 441] on div "Icon Fast resolution with friendly support team Text block Row 0" at bounding box center [828, 436] width 186 height 20
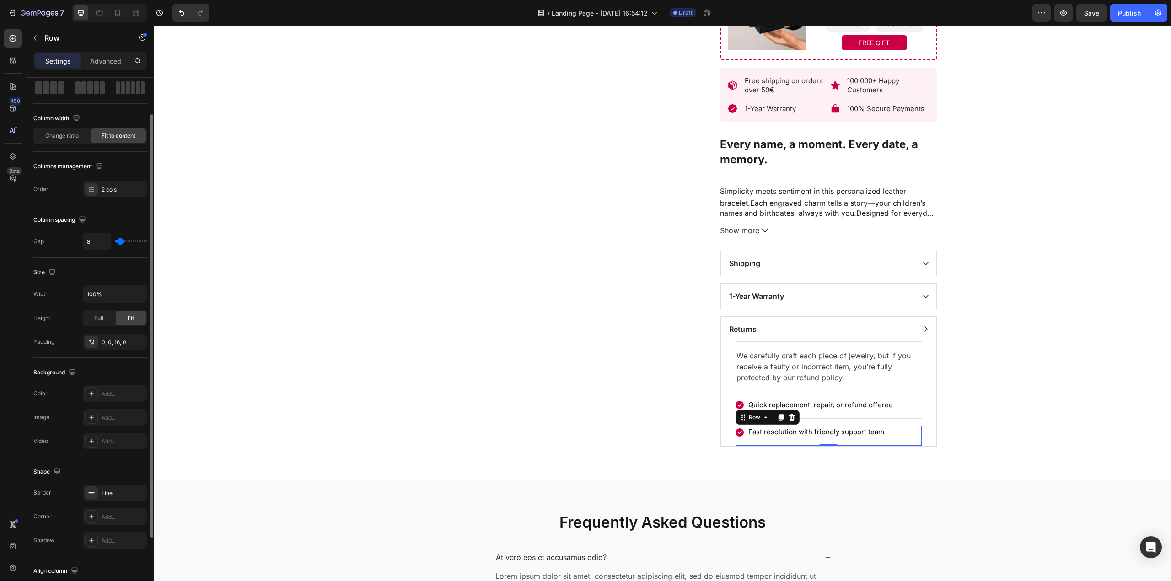
scroll to position [133, 0]
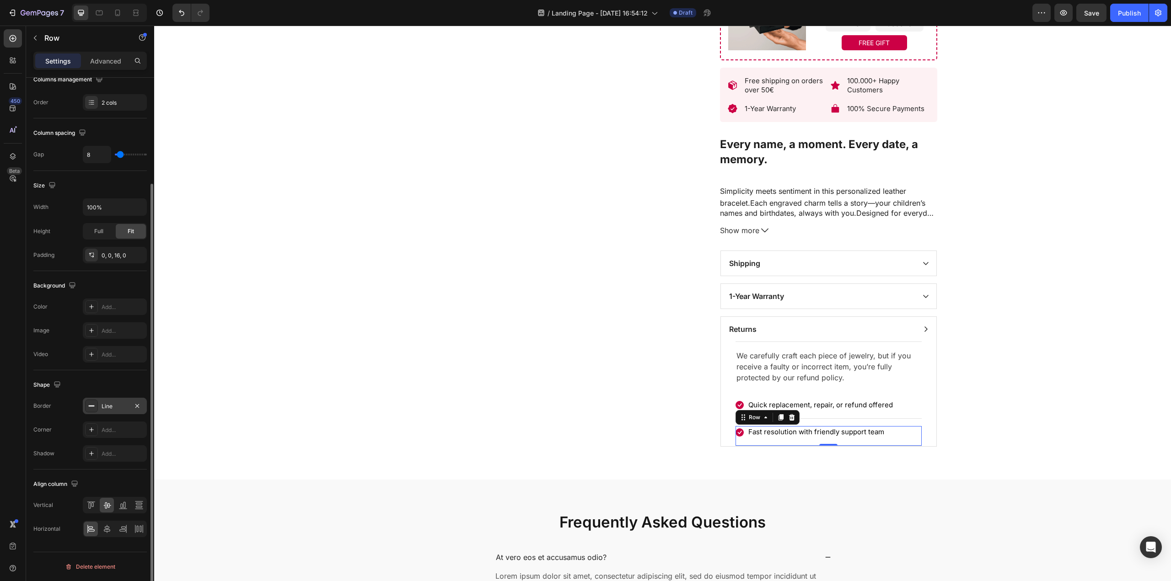
click at [103, 404] on div "Line" at bounding box center [115, 406] width 27 height 8
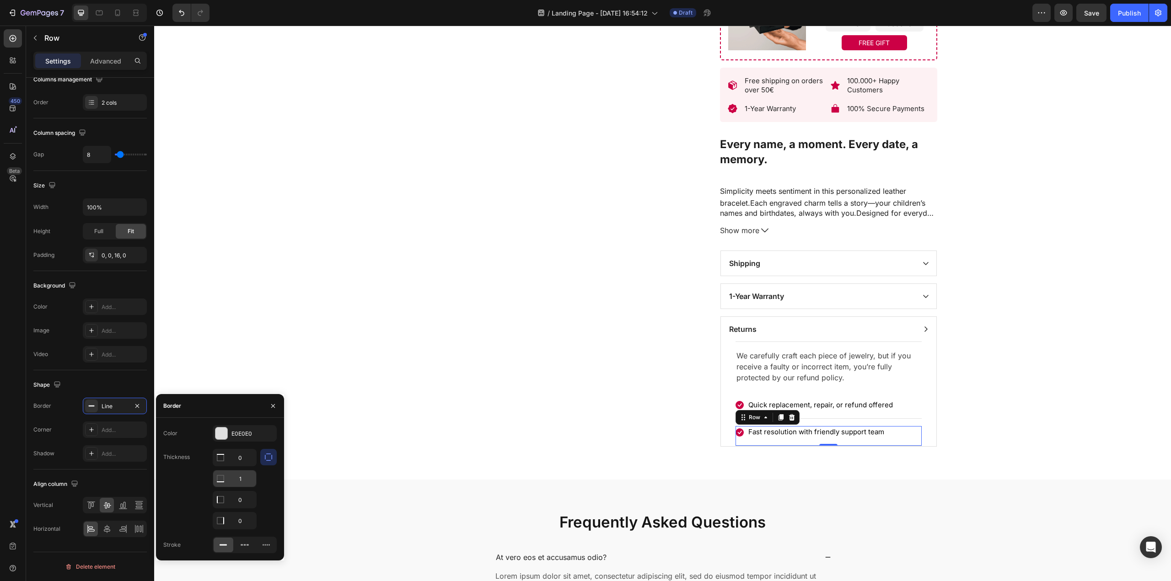
click at [238, 466] on input "1" at bounding box center [234, 457] width 43 height 16
click at [342, 465] on div "Product Images Loox - Carousel widget Loox Bracelet: Liora (P) Title Top rated …" at bounding box center [662, 11] width 1016 height 936
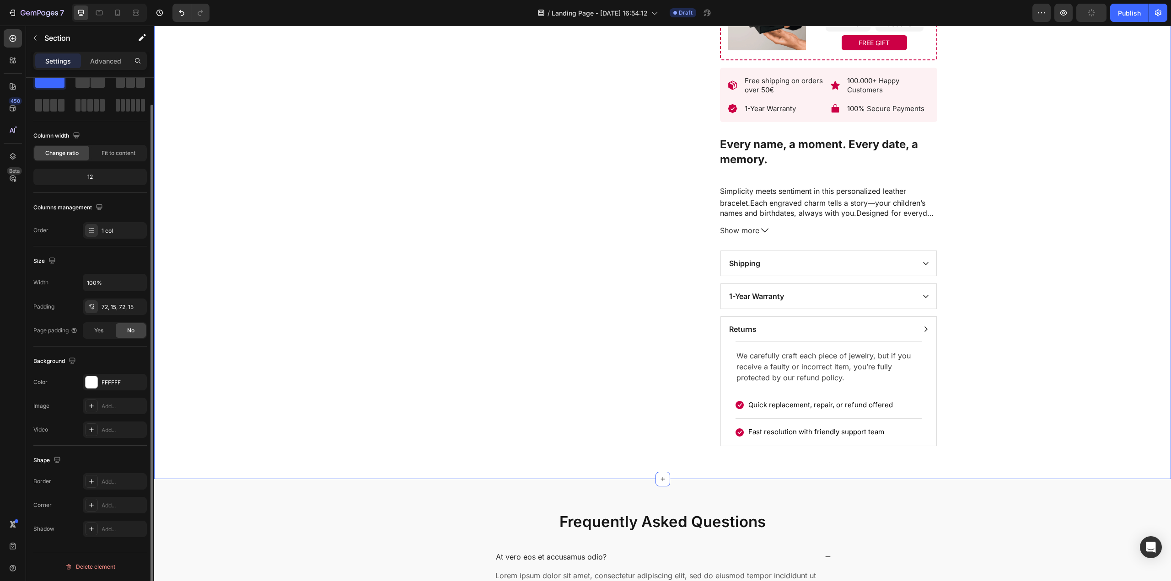
scroll to position [0, 0]
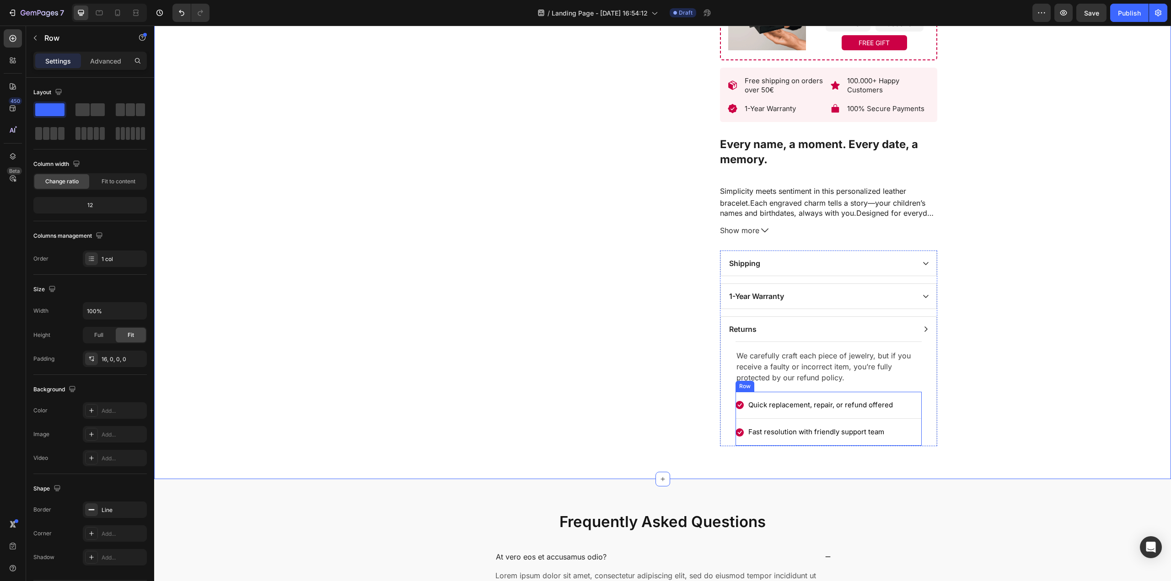
click at [867, 427] on div "Icon Quick replacement, repair, or refund offered Text block Row Icon Fast reso…" at bounding box center [828, 422] width 186 height 47
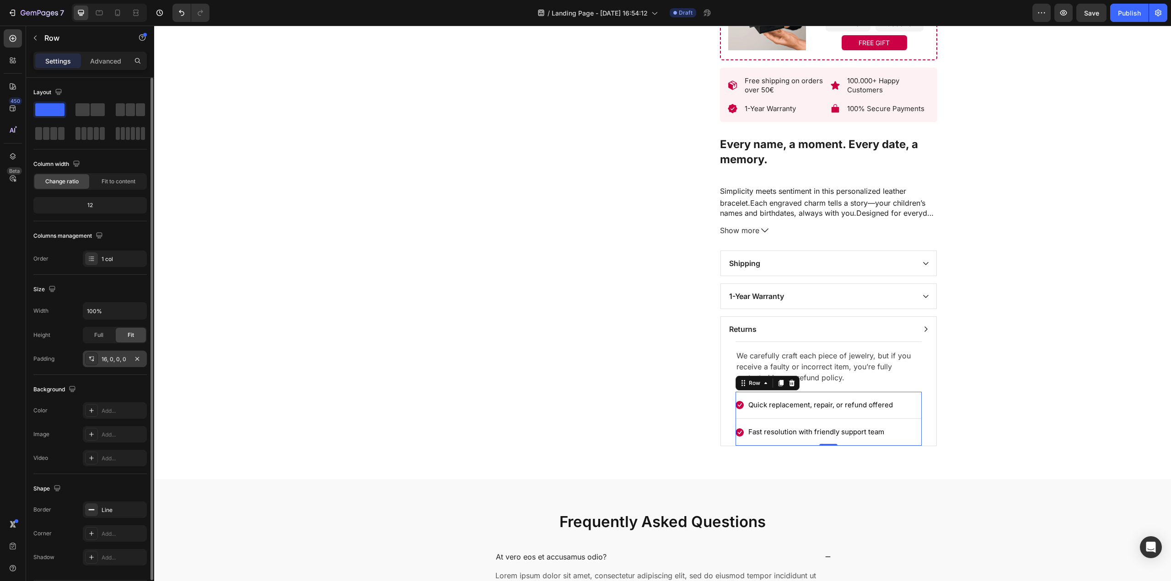
click at [114, 362] on div "16, 0, 0, 0" at bounding box center [115, 359] width 27 height 8
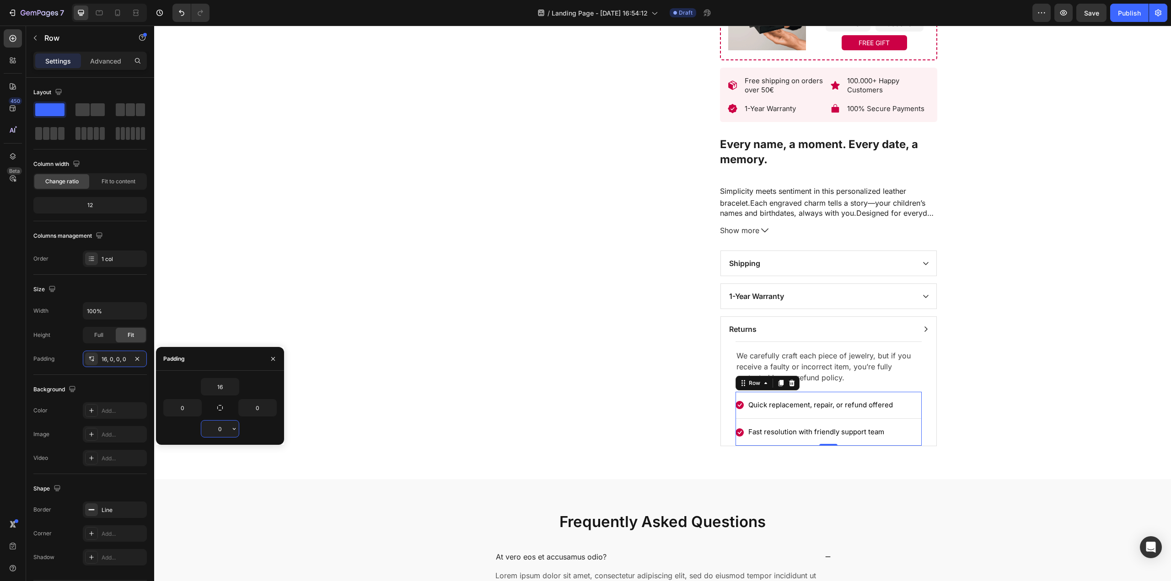
click at [225, 427] on input "0" at bounding box center [219, 429] width 37 height 16
click at [232, 434] on button "button" at bounding box center [234, 429] width 9 height 16
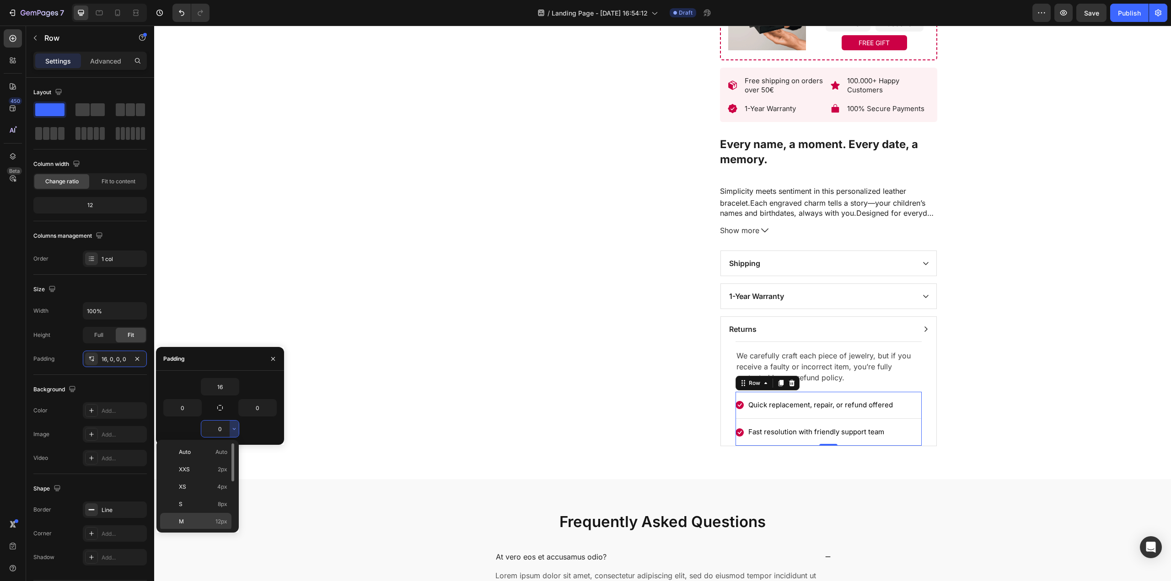
click at [212, 524] on p "M 12px" at bounding box center [203, 522] width 48 height 8
type input "12"
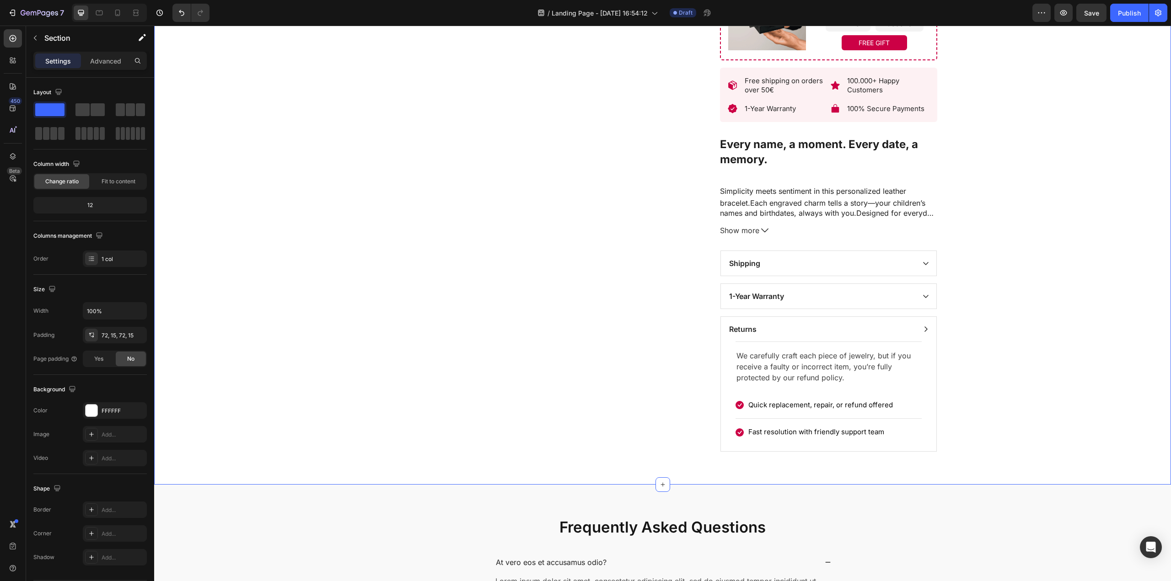
click at [971, 407] on div "Product Images Loox - Carousel widget Loox Bracelet: Liora (P) Title Top rated …" at bounding box center [662, 14] width 1003 height 876
click at [922, 328] on icon at bounding box center [925, 329] width 7 height 7
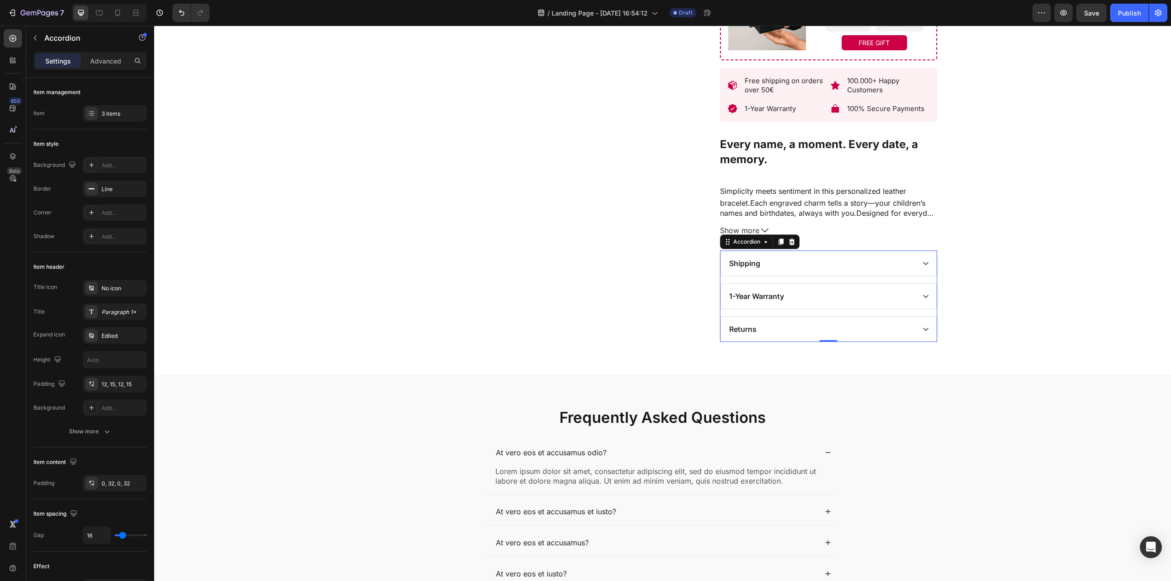
click at [923, 298] on icon at bounding box center [925, 296] width 5 height 3
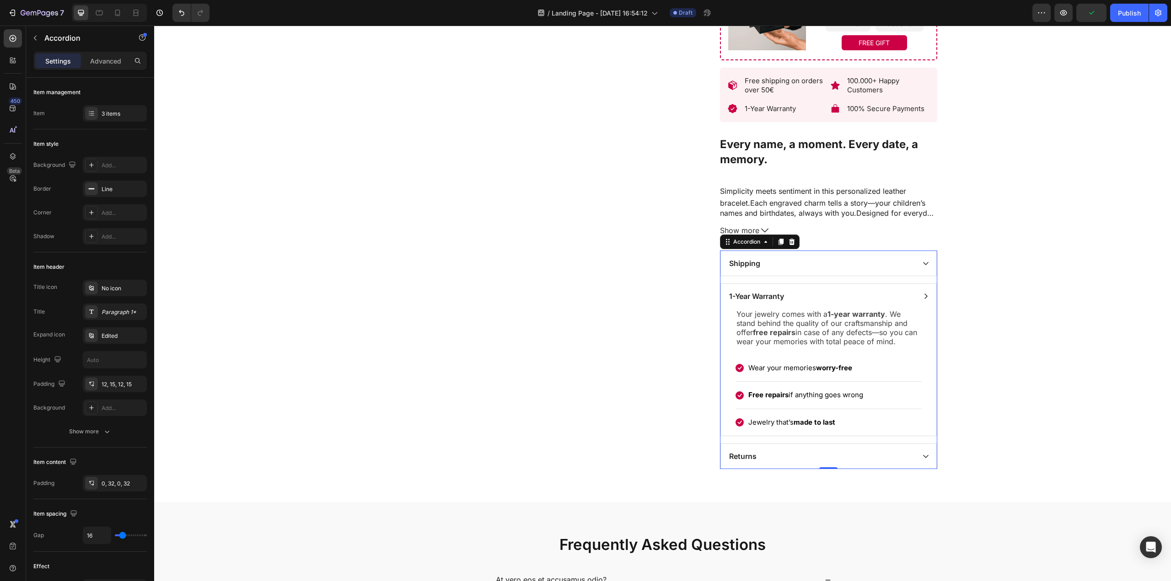
click at [922, 298] on icon at bounding box center [925, 296] width 7 height 7
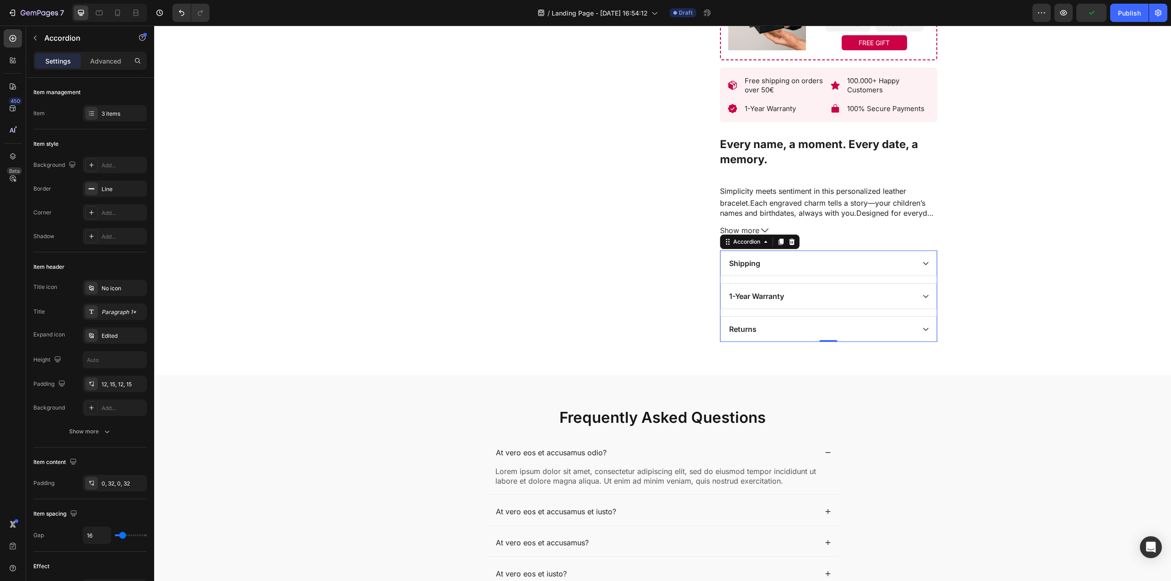
click at [925, 327] on icon at bounding box center [925, 329] width 7 height 7
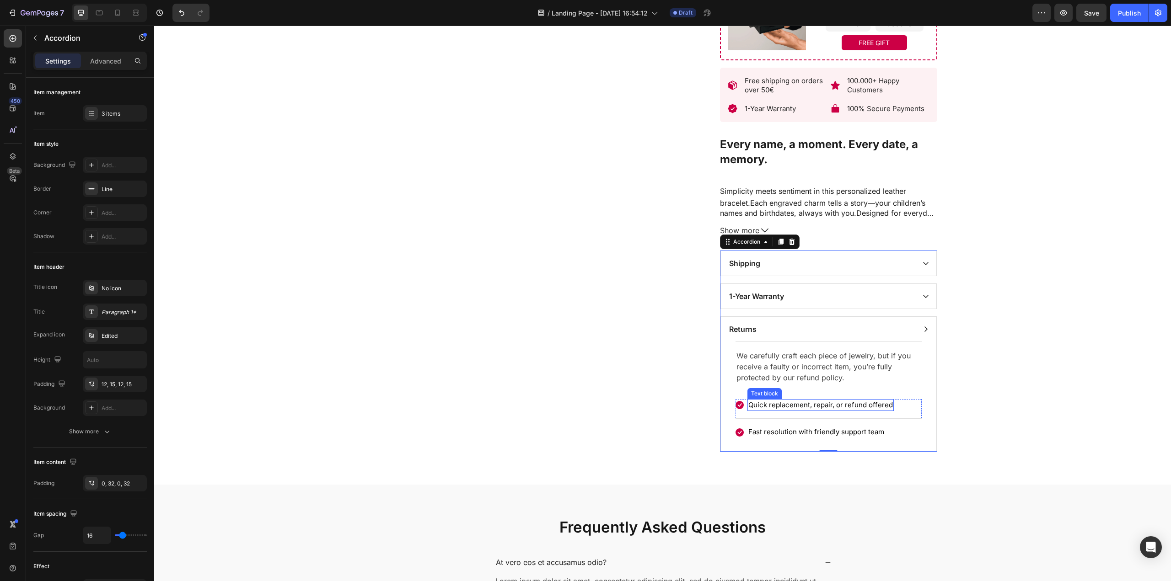
click at [818, 412] on div "Quick replacement, repair, or refund offered Text block" at bounding box center [820, 405] width 146 height 12
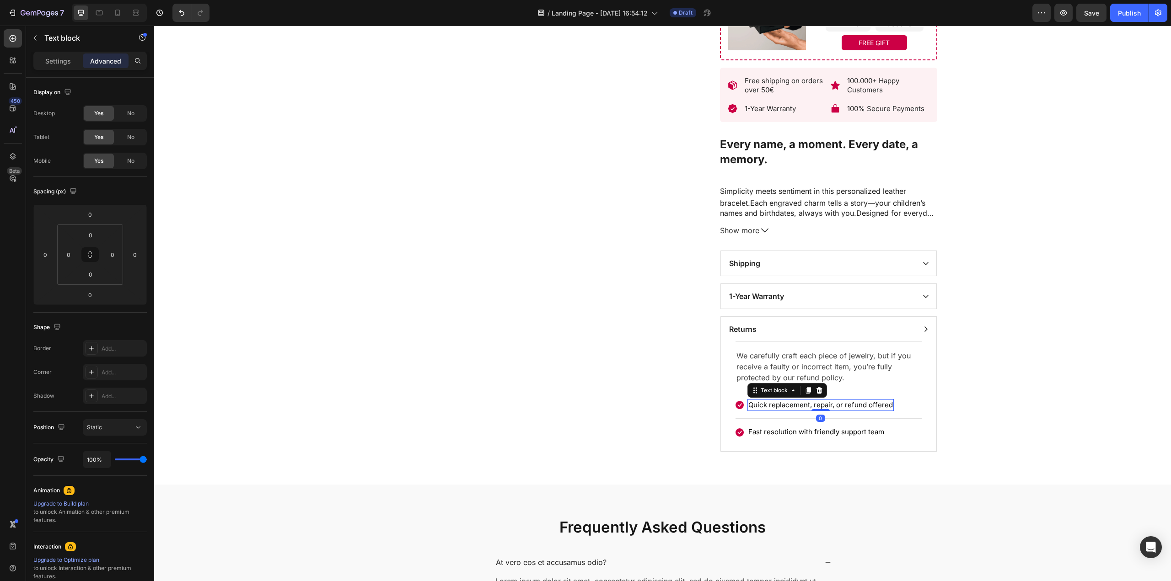
click at [869, 410] on p "Quick replacement, repair, or refund offered" at bounding box center [820, 405] width 144 height 11
click at [796, 438] on p "Fast resolution with friendly support team" at bounding box center [816, 432] width 136 height 11
click at [816, 437] on p "Fast resolution with friendly support team" at bounding box center [816, 432] width 136 height 11
click at [783, 434] on p "Fast resolution with friendly support team" at bounding box center [816, 432] width 136 height 11
click at [1034, 414] on div "Product Images Loox - Carousel widget Loox Bracelet: Liora (P) Title Top rated …" at bounding box center [662, 14] width 1003 height 876
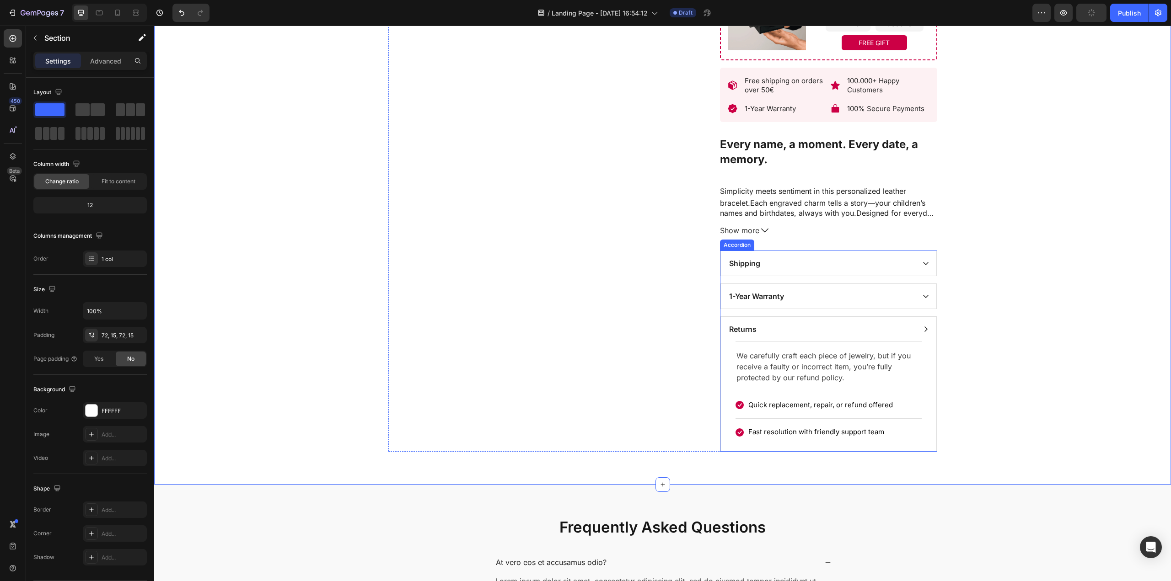
click at [918, 331] on div "Returns" at bounding box center [828, 329] width 215 height 25
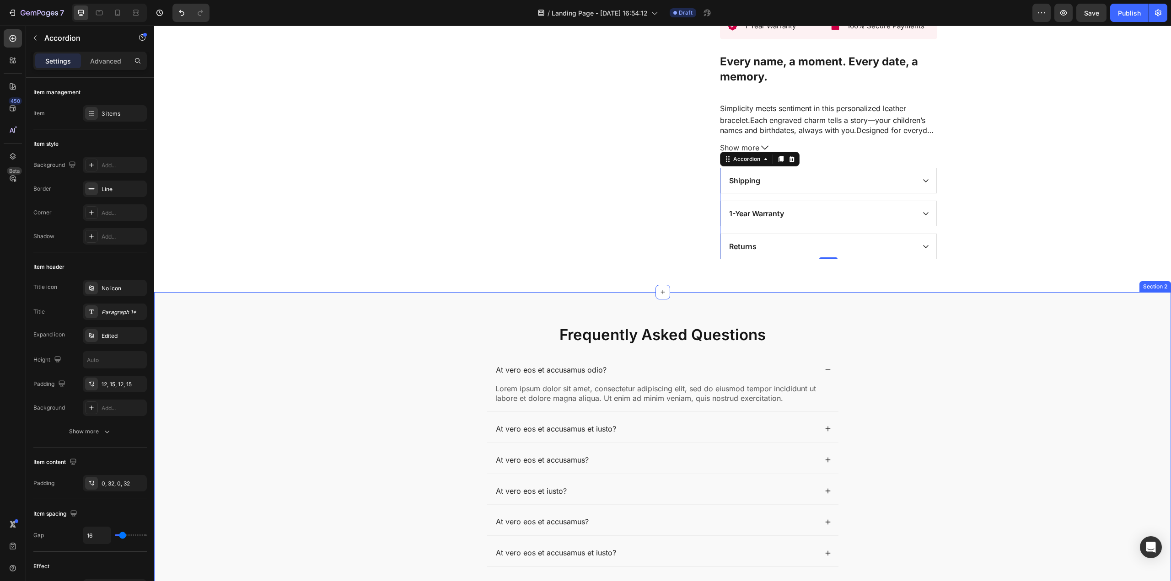
scroll to position [739, 0]
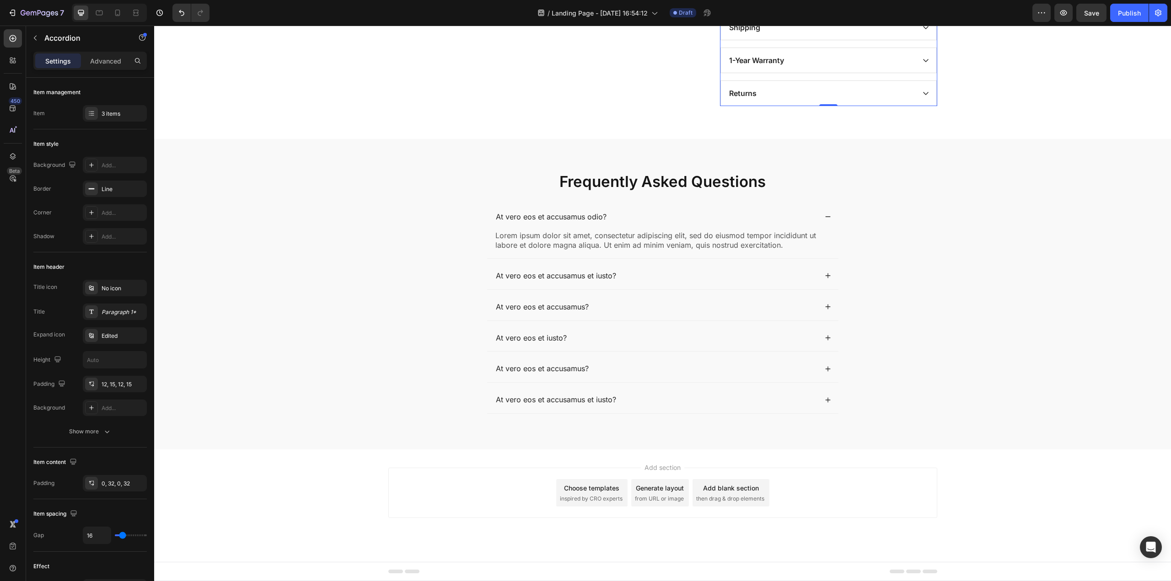
click at [592, 498] on span "inspired by CRO experts" at bounding box center [591, 499] width 63 height 8
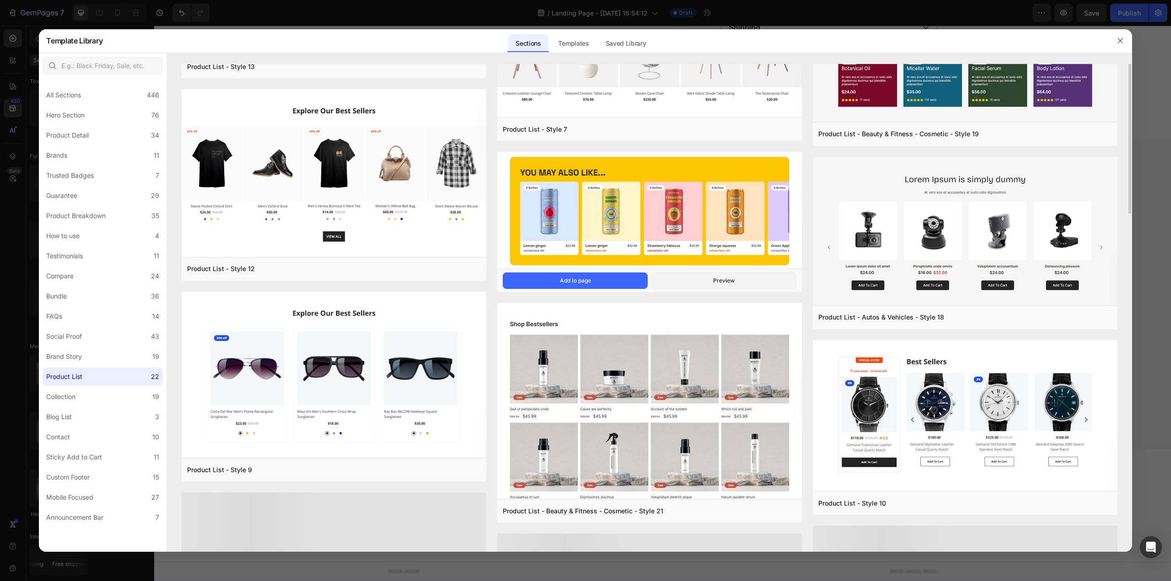
scroll to position [588, 0]
